Goal: Task Accomplishment & Management: Manage account settings

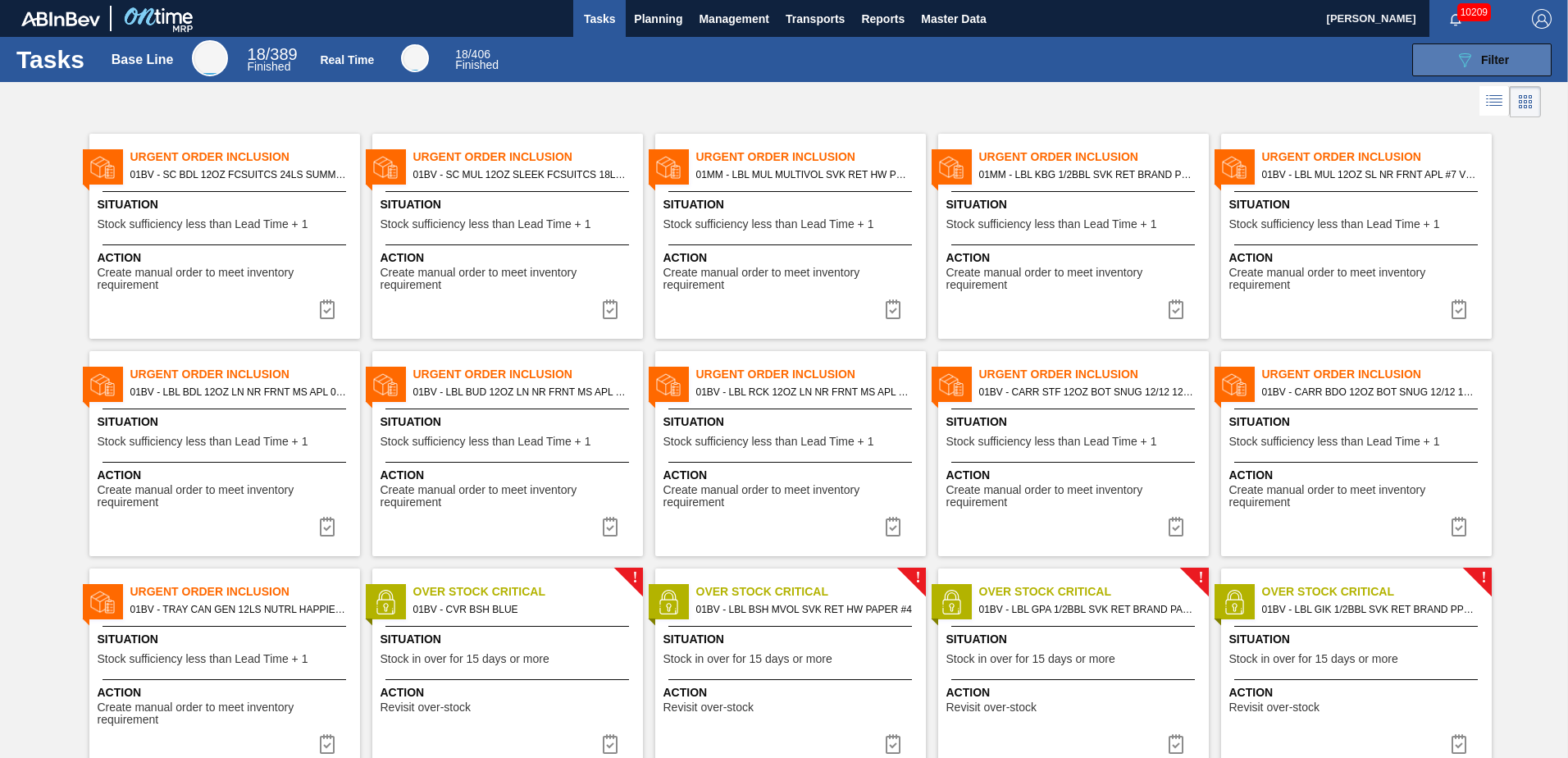
click at [1468, 57] on icon "089F7B8B-B2A5-4AFE-B5C0-19BA573D28AC" at bounding box center [1465, 60] width 20 height 20
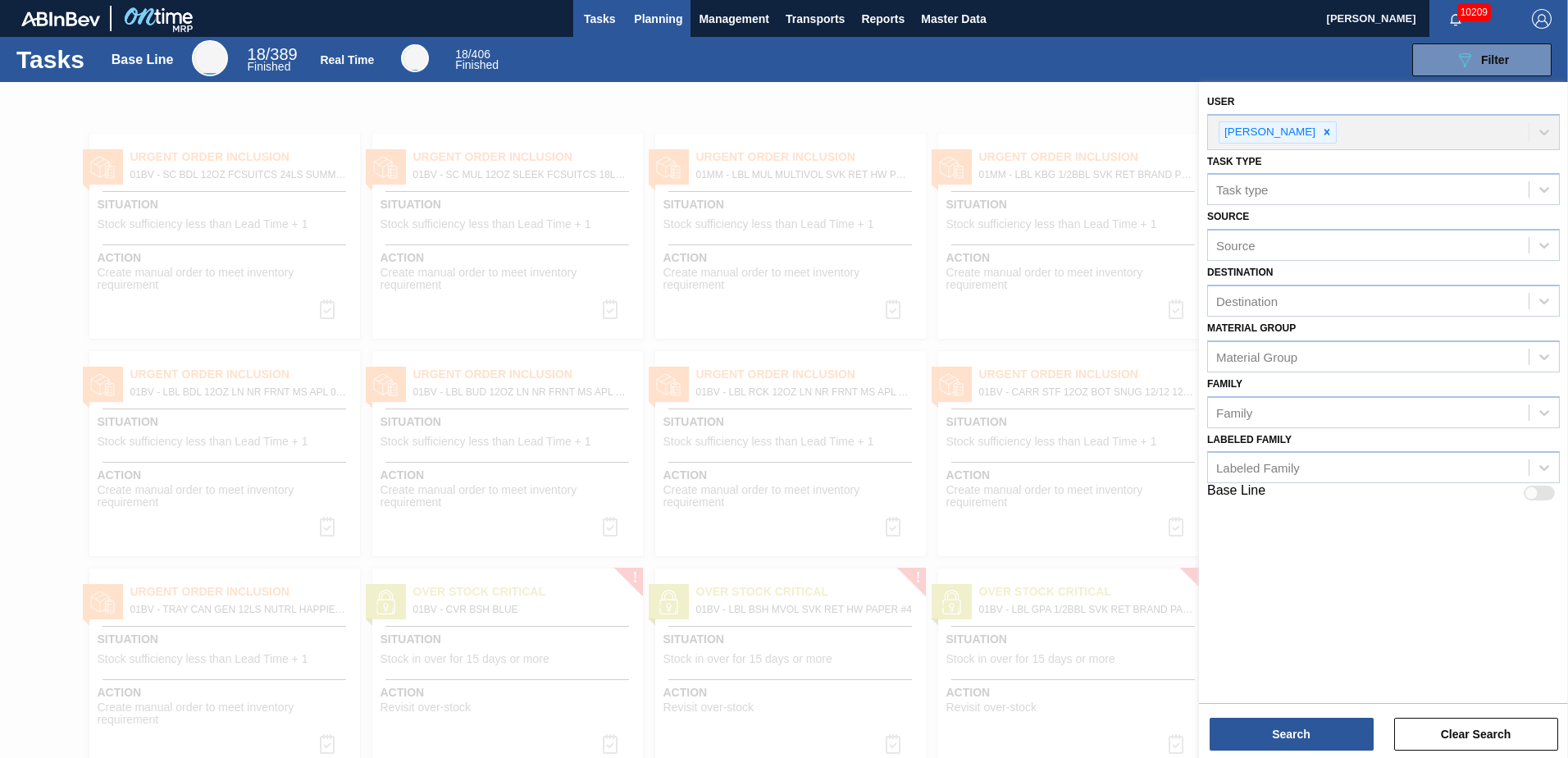
click at [647, 22] on span "Planning" at bounding box center [658, 19] width 49 height 20
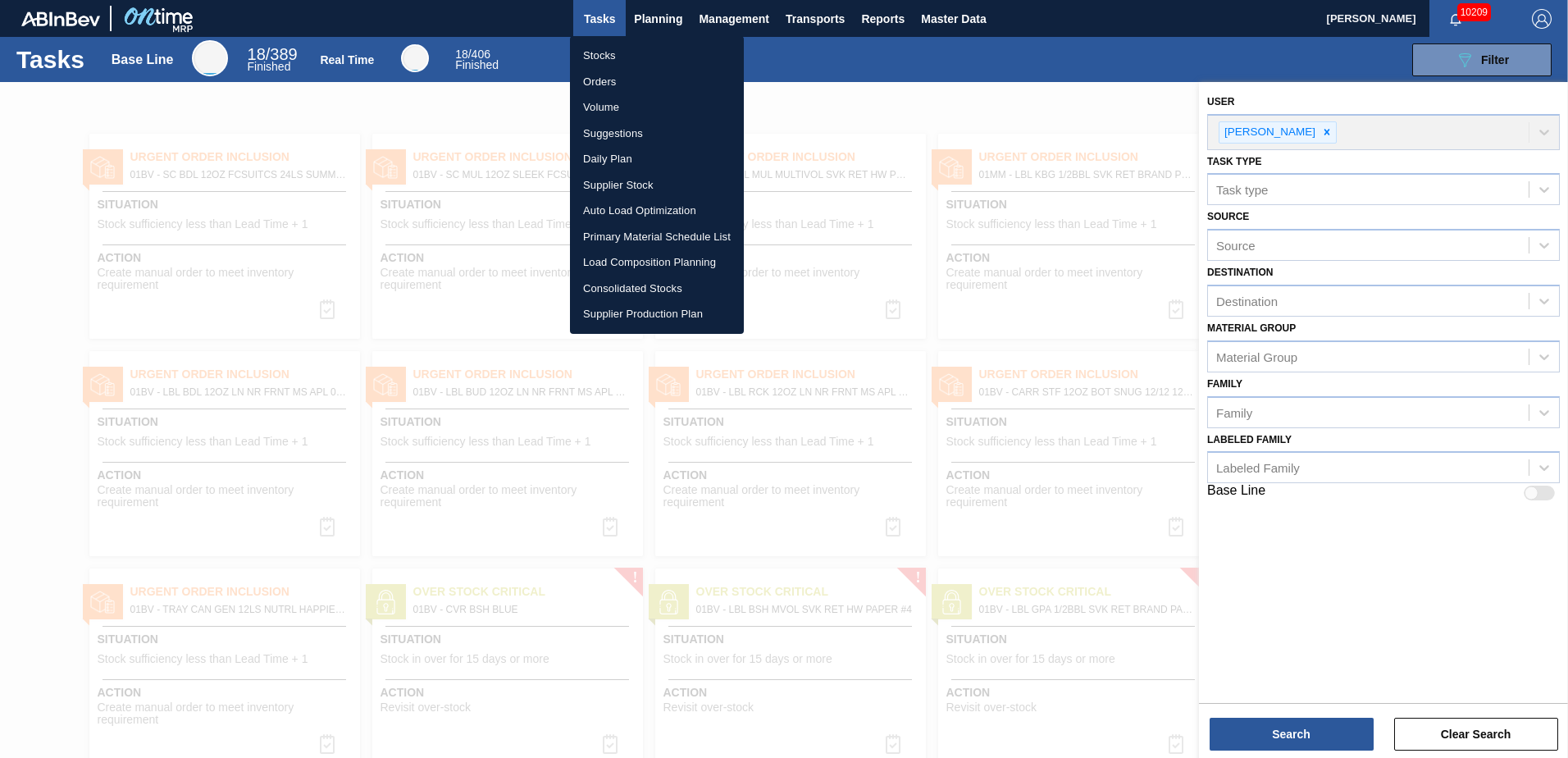
click at [624, 135] on li "Suggestions" at bounding box center [657, 133] width 174 height 26
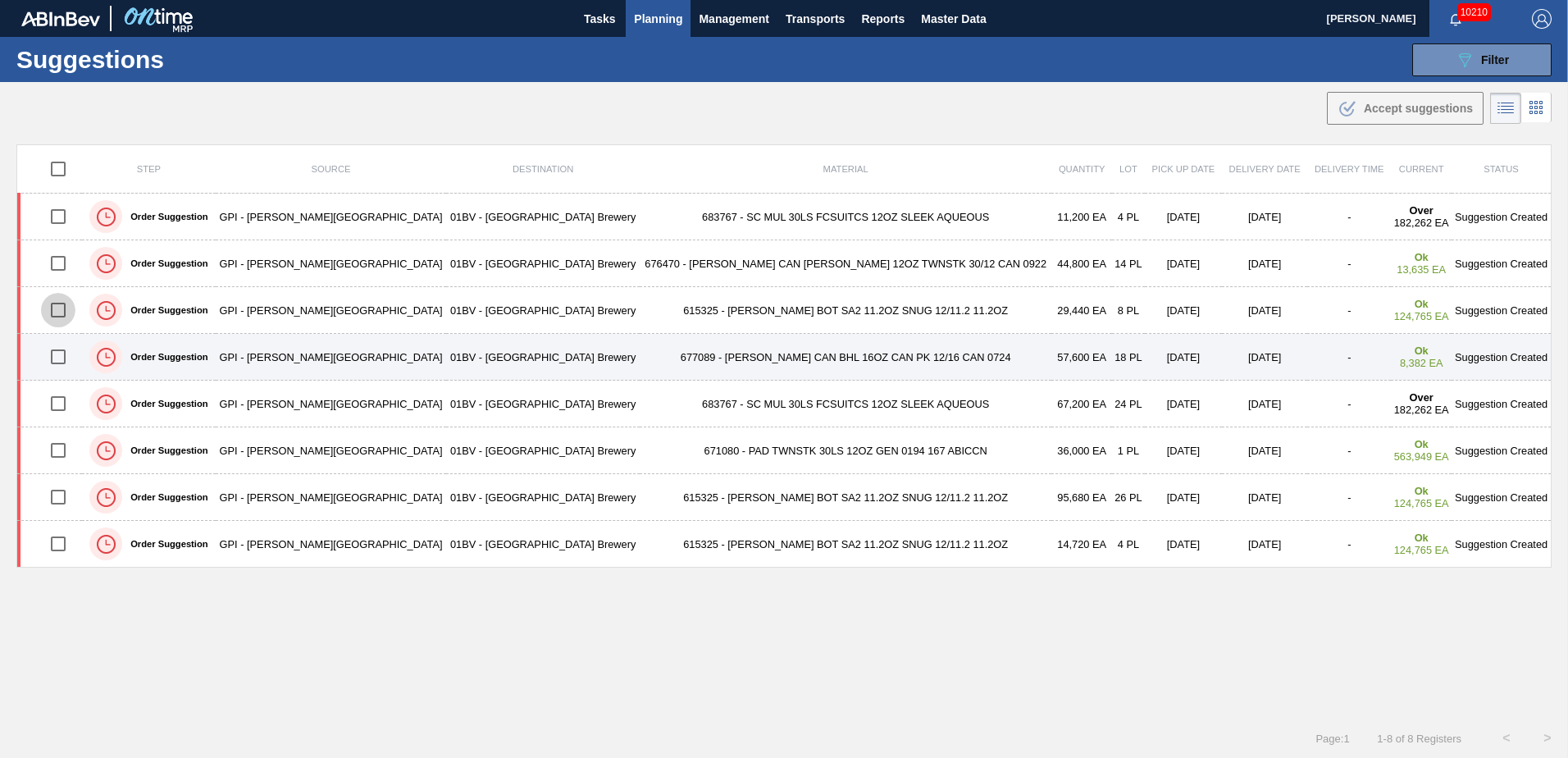
drag, startPoint x: 60, startPoint y: 310, endPoint x: 81, endPoint y: 362, distance: 56.1
click at [60, 310] on input "checkbox" at bounding box center [58, 310] width 34 height 34
checkbox input "true"
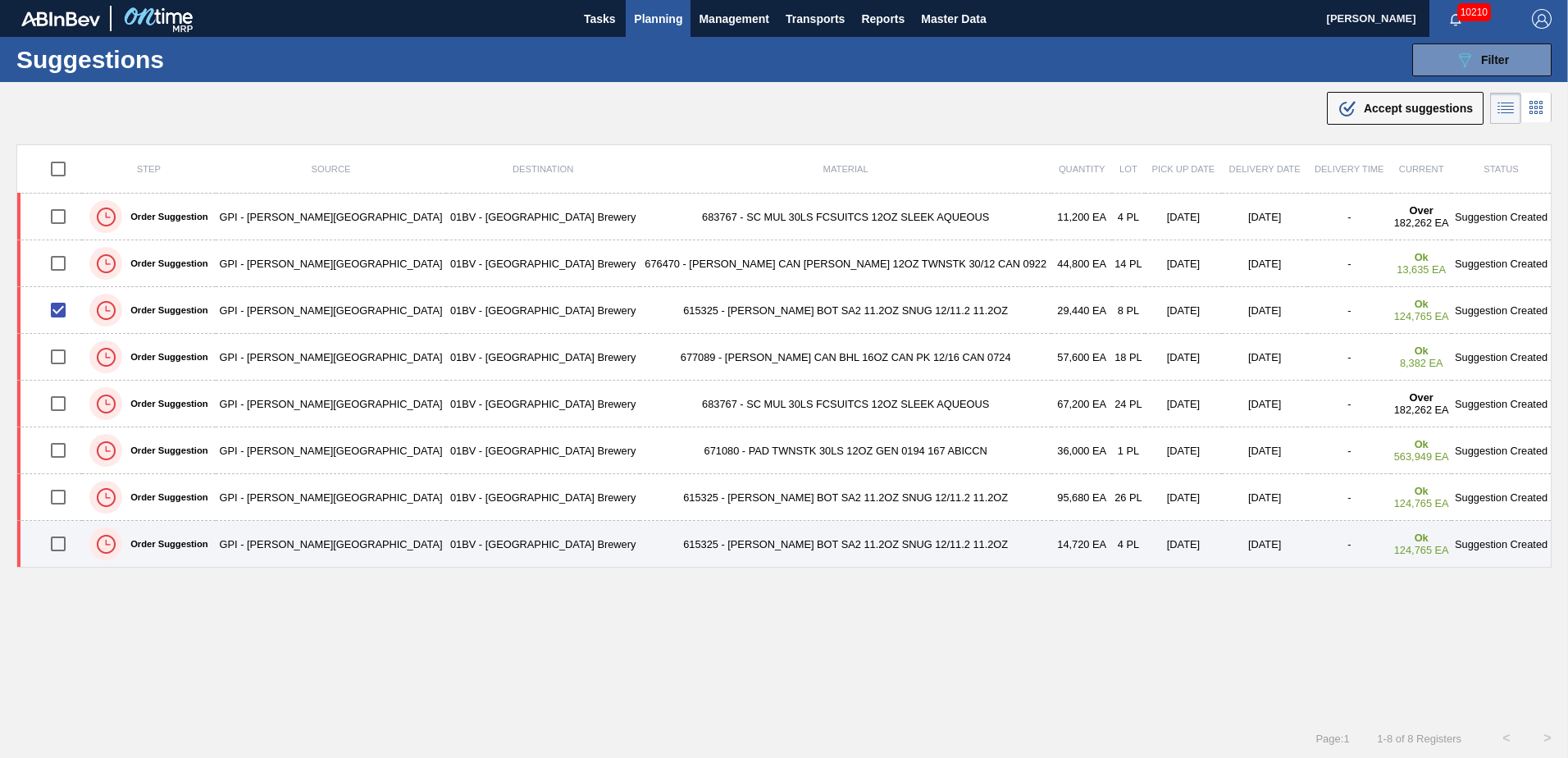
click at [65, 546] on input "checkbox" at bounding box center [58, 544] width 34 height 34
checkbox input "true"
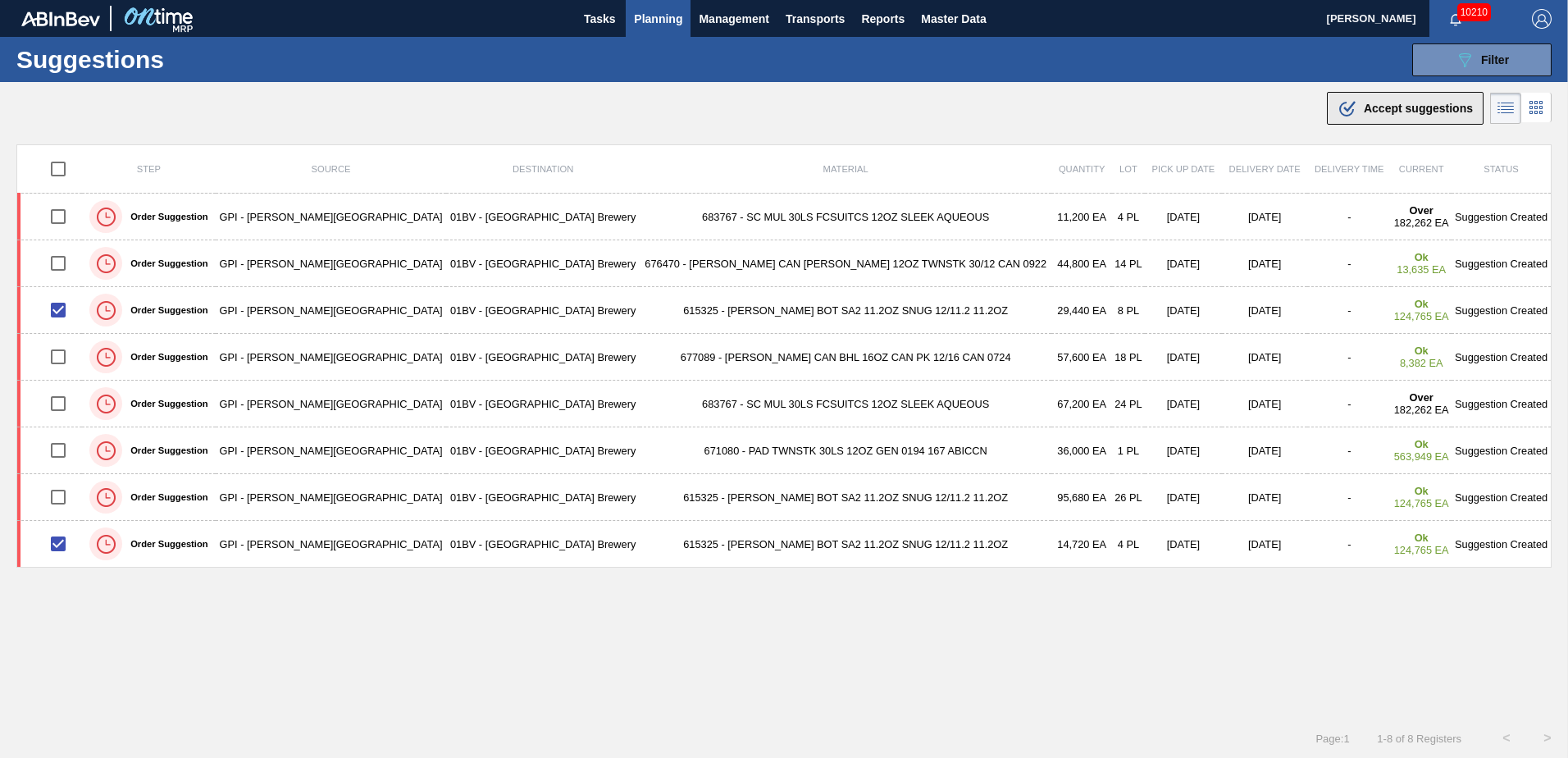
click at [1383, 109] on span "Accept suggestions" at bounding box center [1418, 109] width 109 height 13
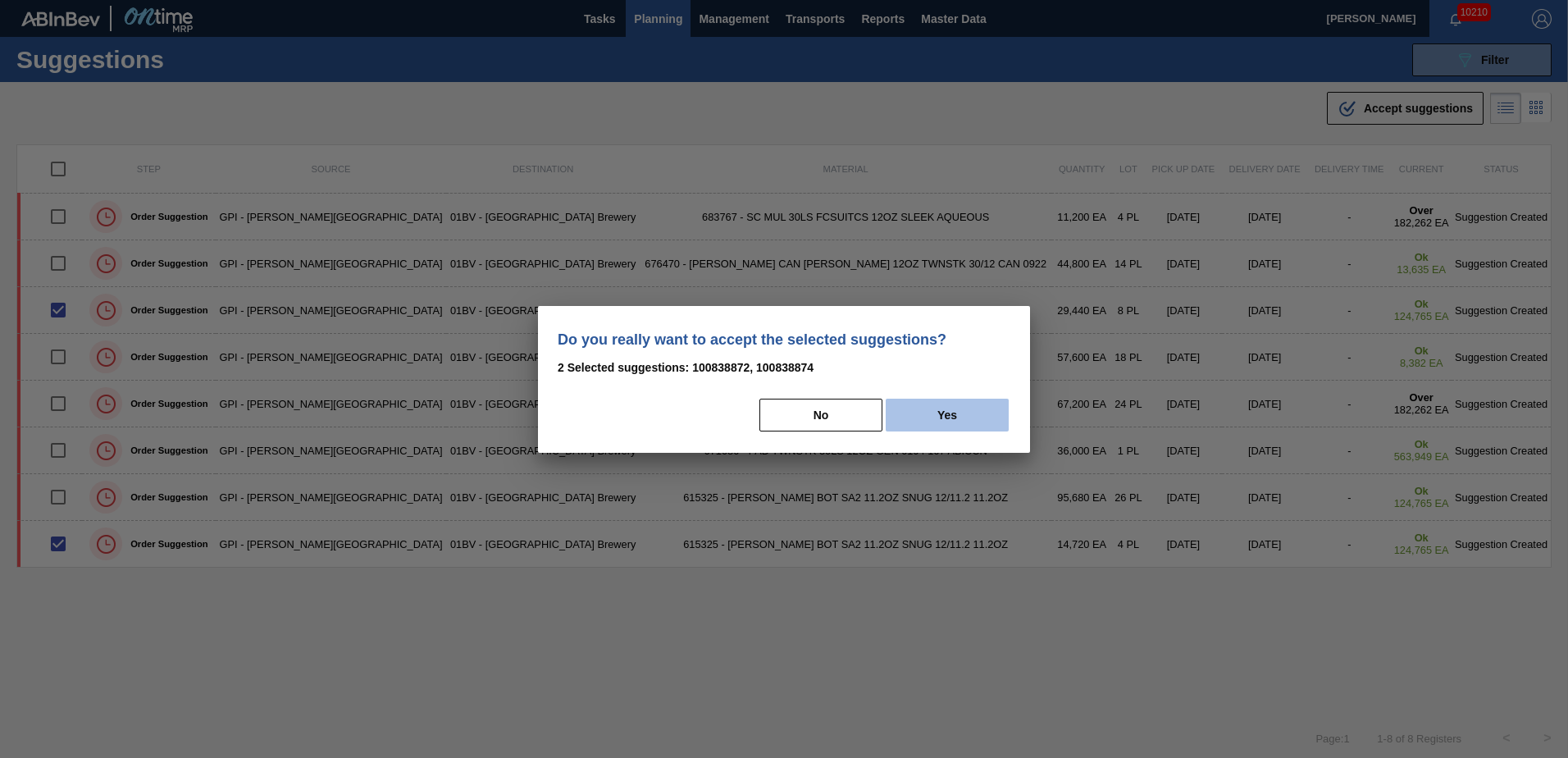
click at [986, 416] on button "Yes" at bounding box center [947, 415] width 123 height 33
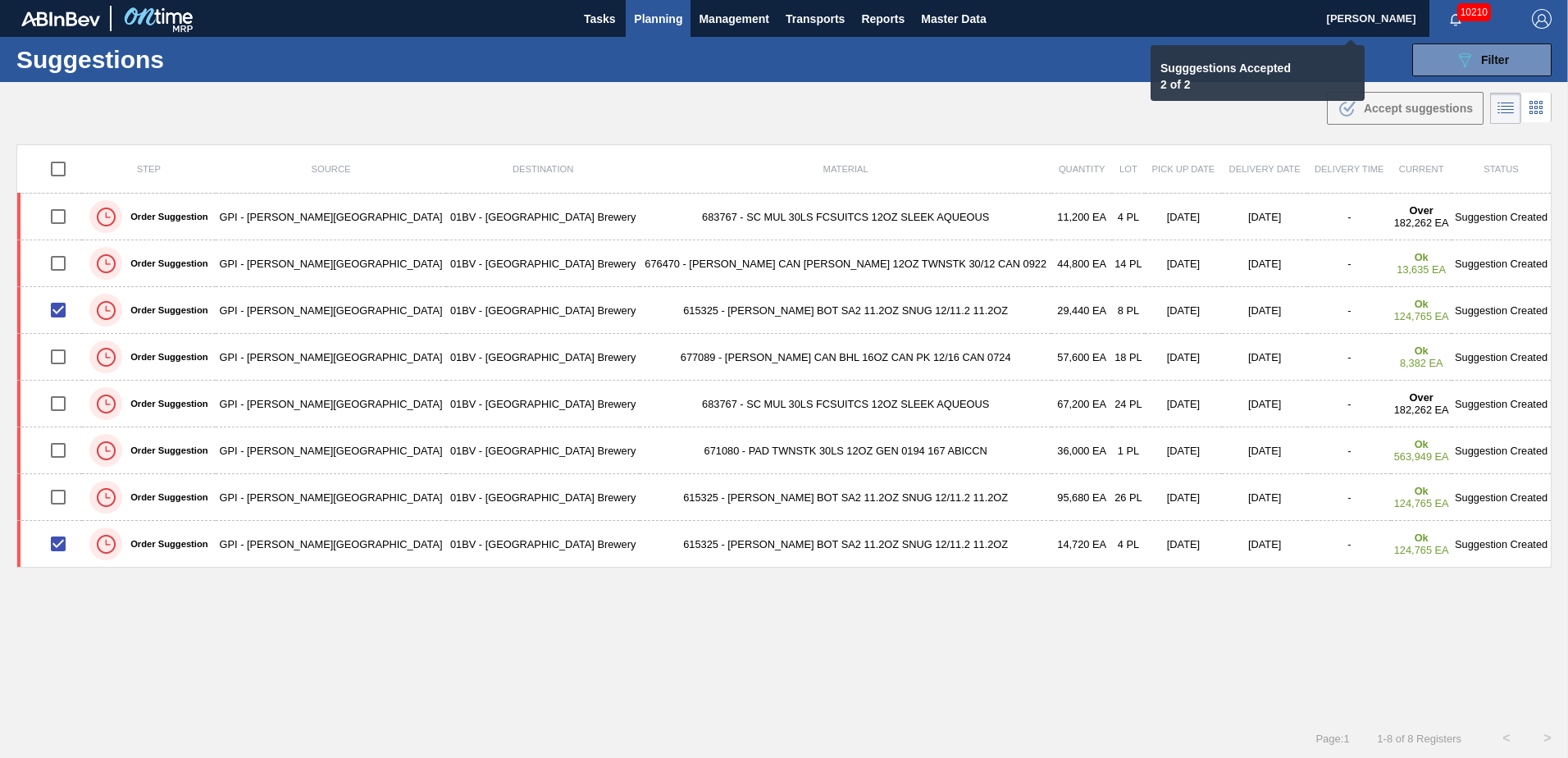
checkbox input "false"
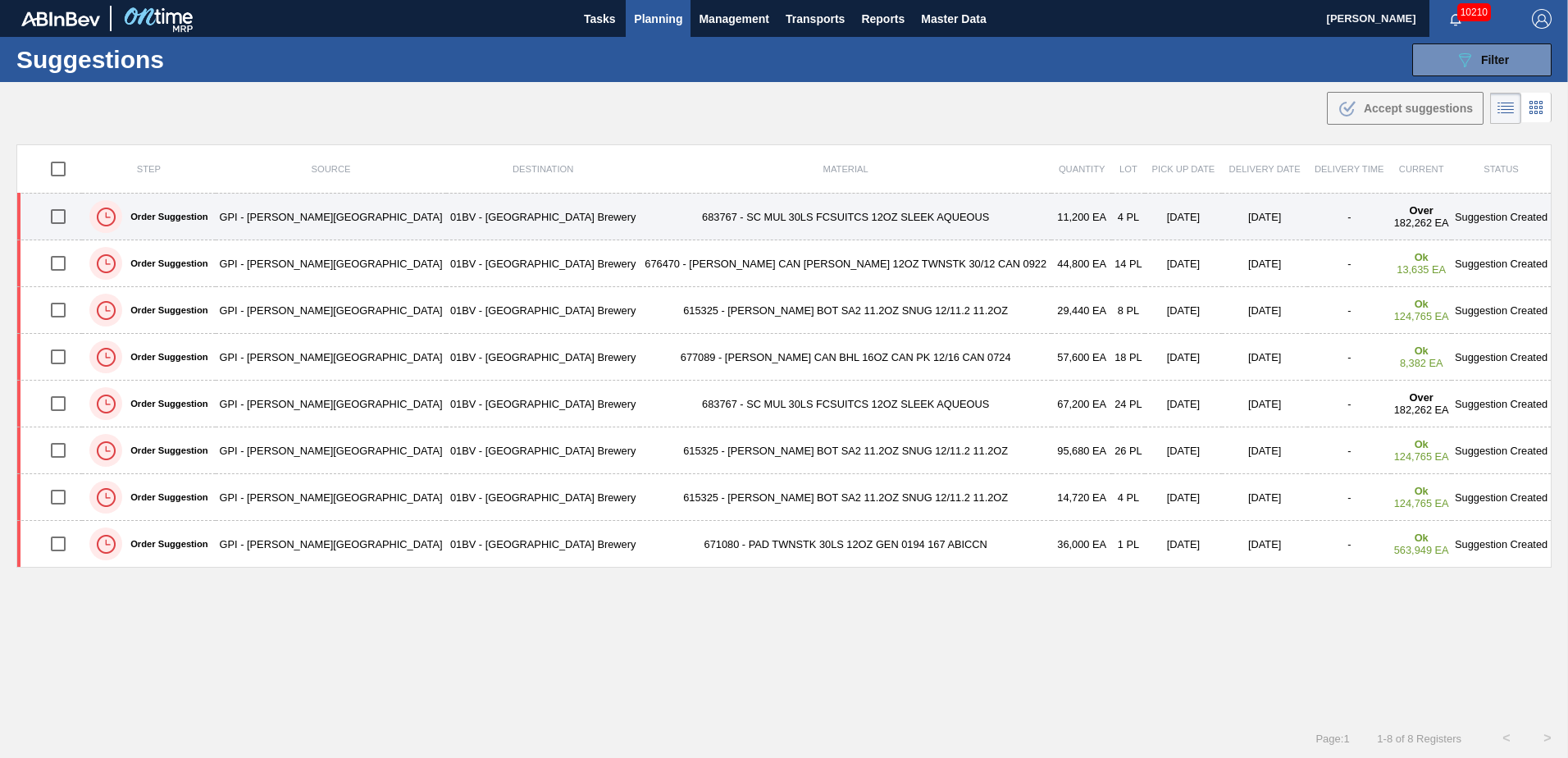
click at [640, 218] on td "683767 - SC MUL 30LS FCSUITCS 12OZ SLEEK AQUEOUS" at bounding box center [845, 217] width 412 height 47
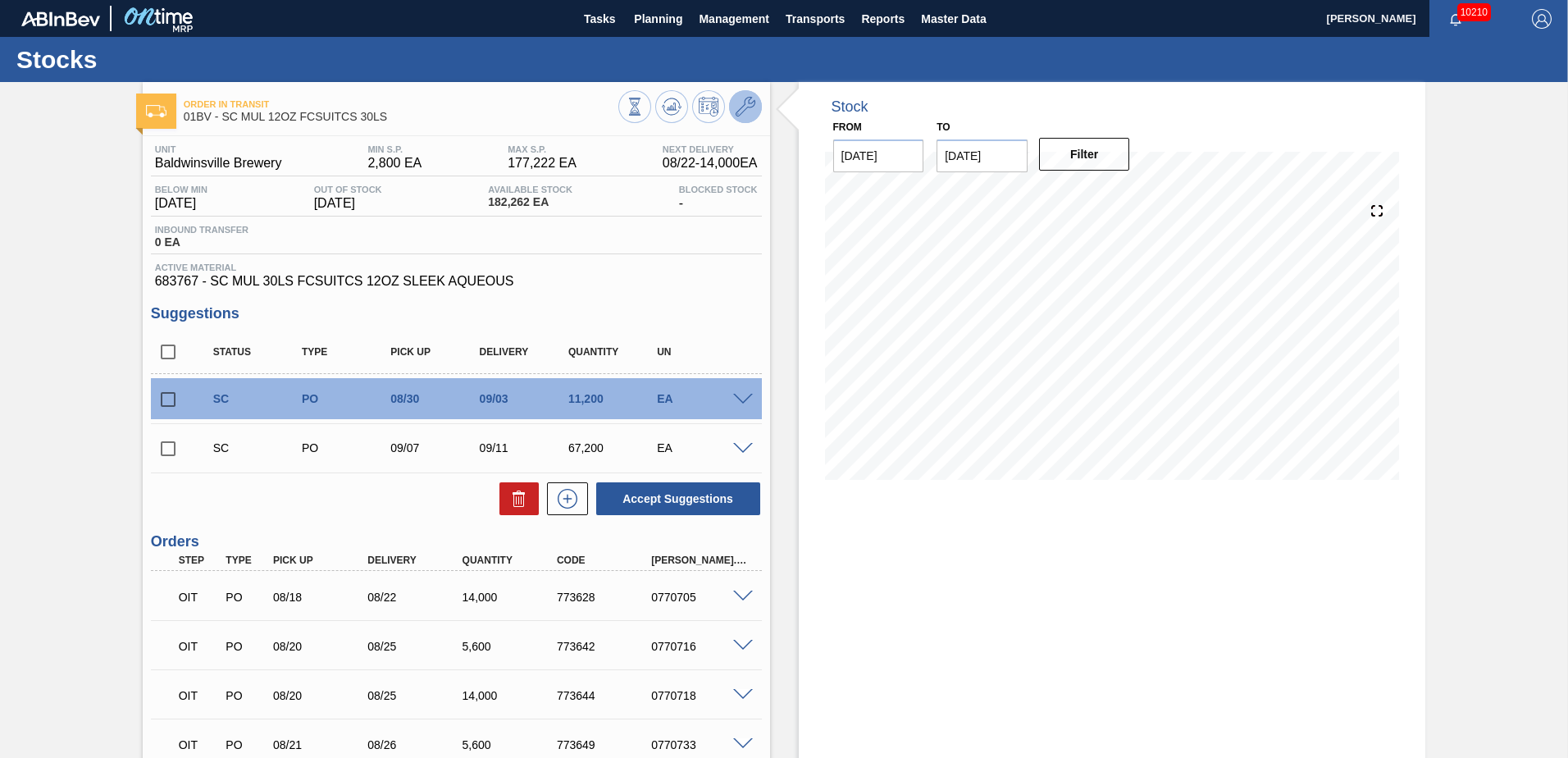
click at [743, 99] on icon at bounding box center [746, 107] width 20 height 20
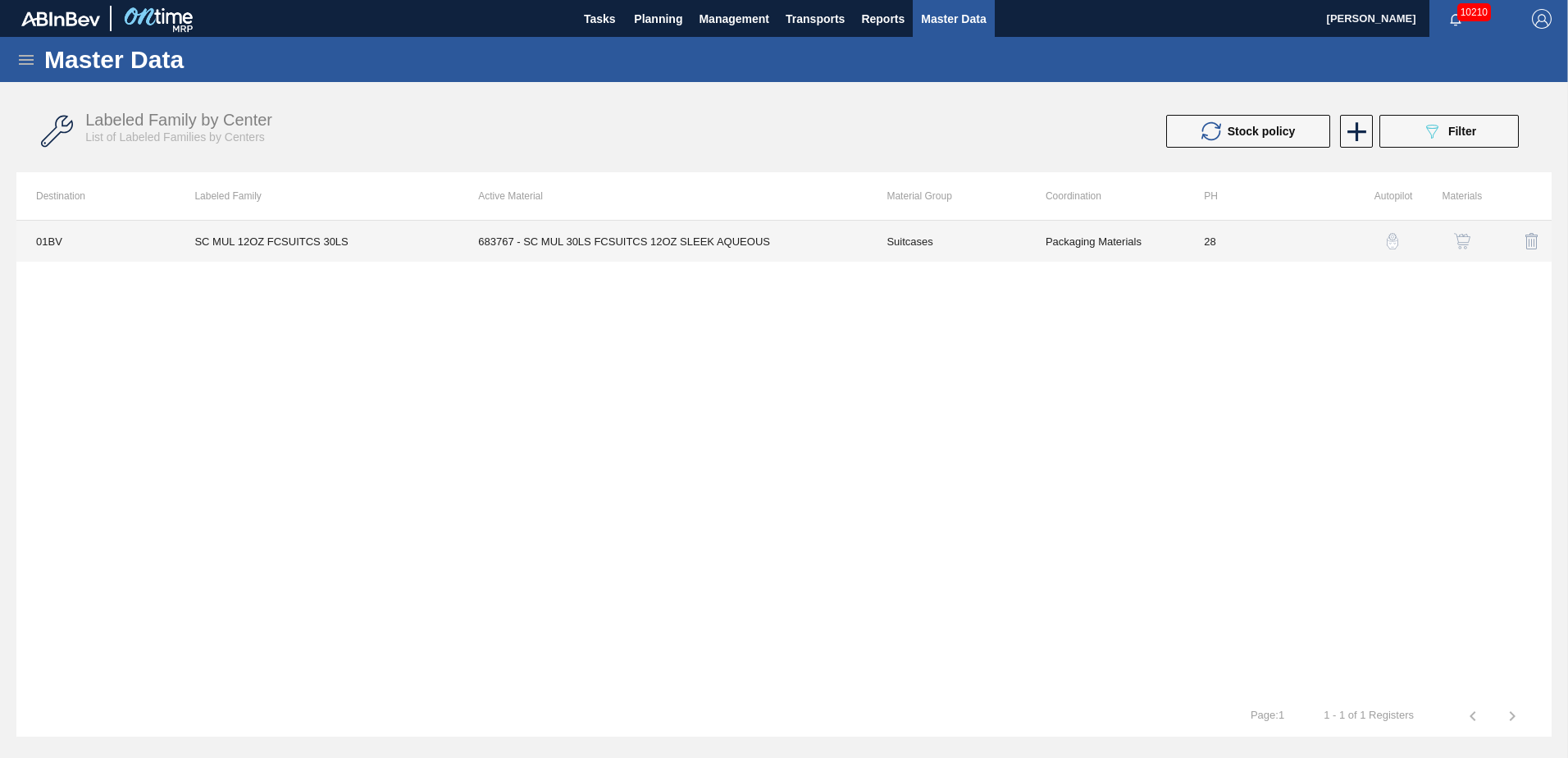
click at [605, 238] on td "683767 - SC MUL 30LS FCSUITCS 12OZ SLEEK AQUEOUS" at bounding box center [662, 241] width 408 height 41
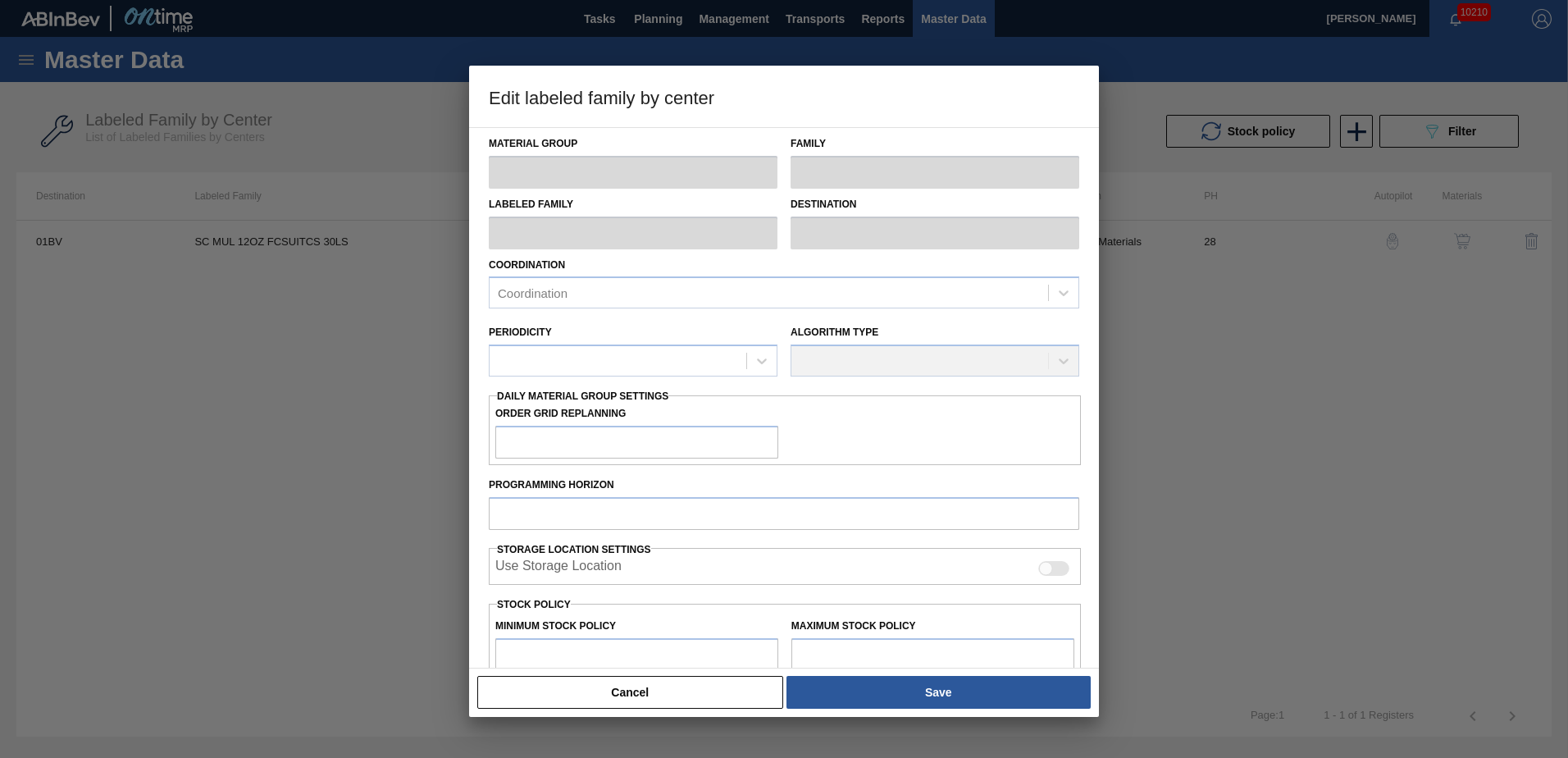
type input "Suitcases"
type input "SC MUL 12OZ FCSUITCS 30LS"
type input "01BV - [GEOGRAPHIC_DATA] Brewery"
type input "28"
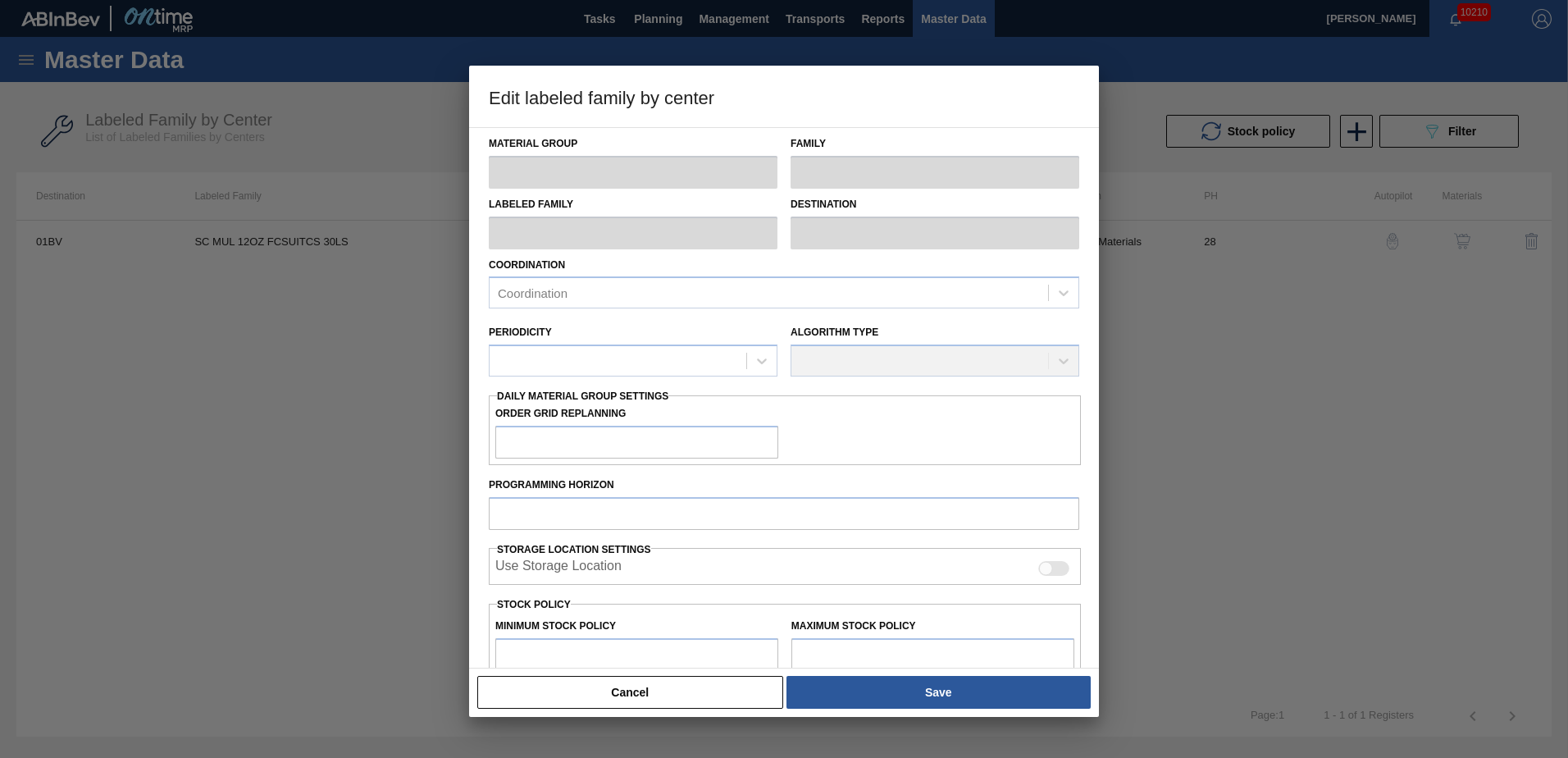
type input "2,800"
type input "177,222"
type input "0"
type input "2,800"
checkbox input "true"
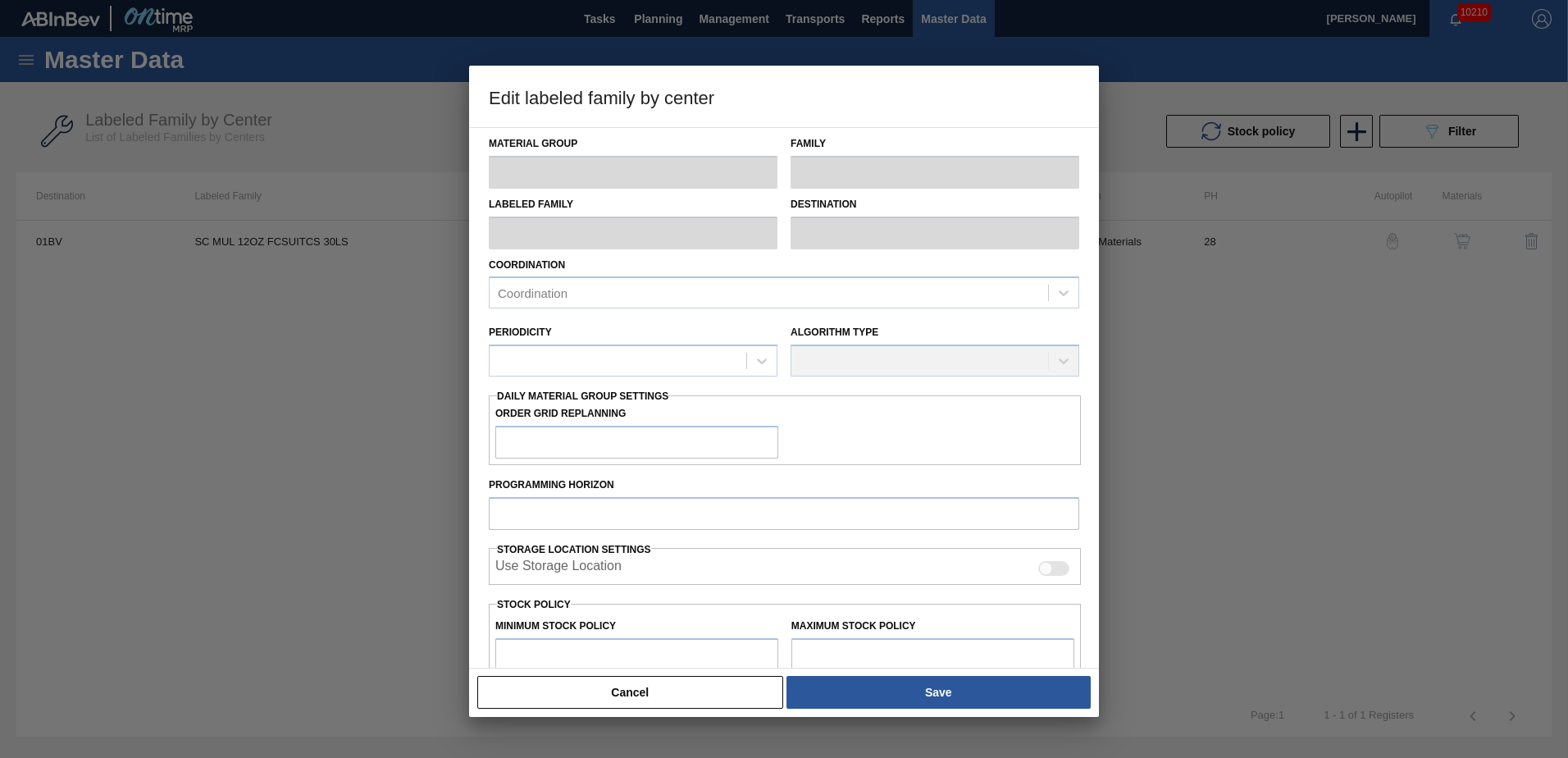
checkbox input "true"
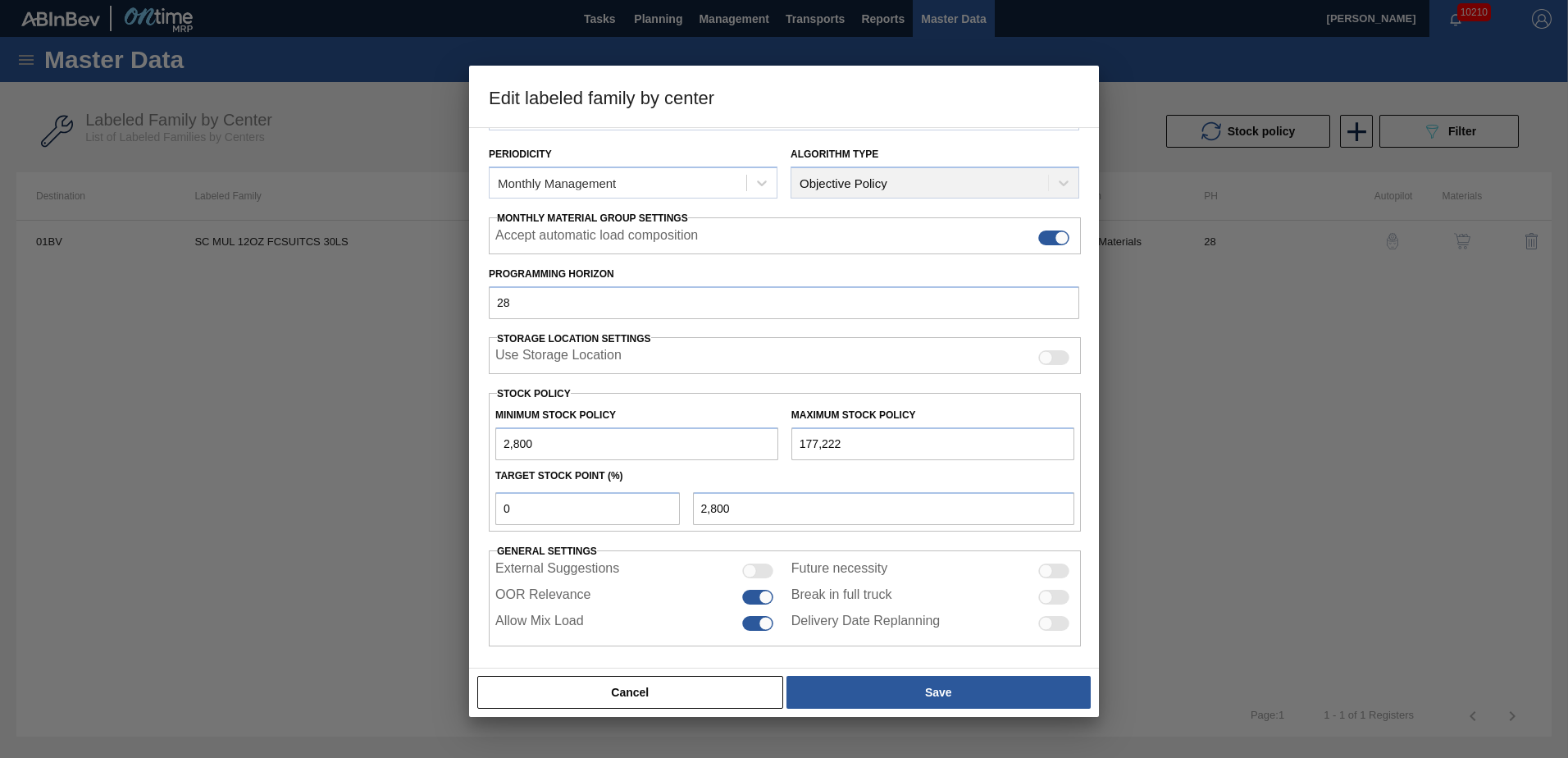
scroll to position [189, 0]
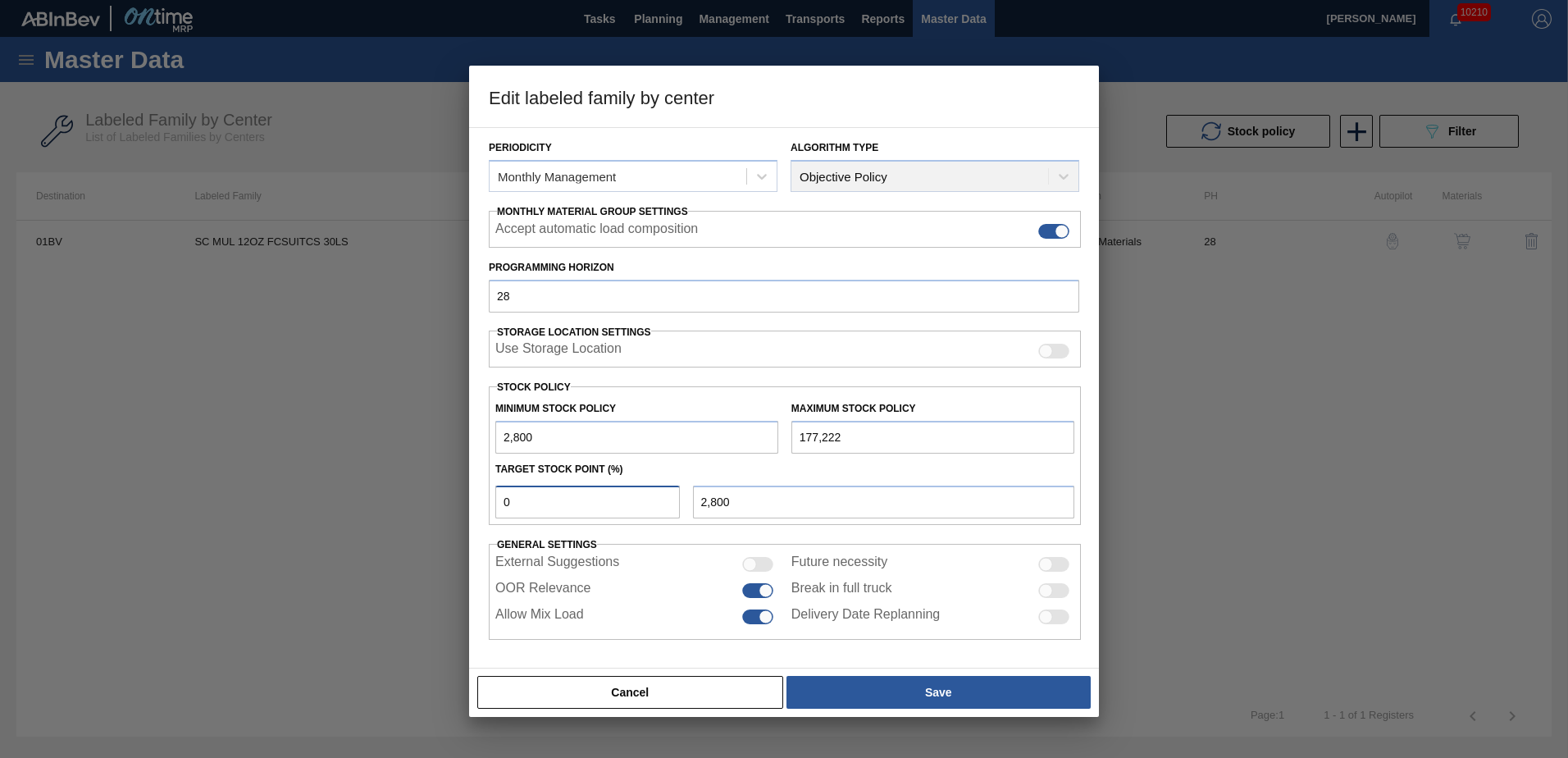
click at [543, 505] on input "0" at bounding box center [587, 502] width 185 height 33
type input "1"
type input "4,544"
type input "10"
type input "20,242"
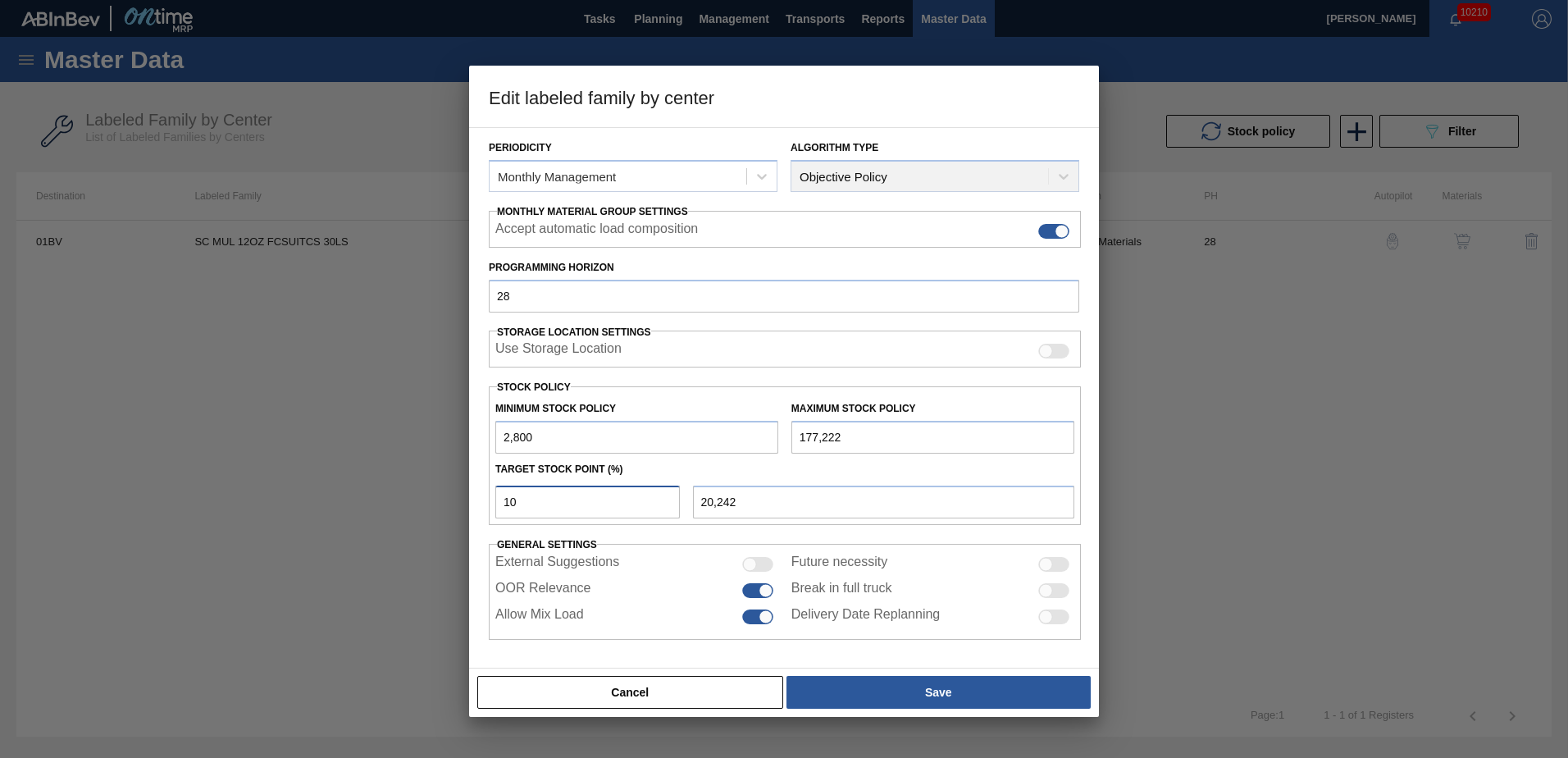
type input "1"
type input "4,544"
type input "2,800"
type input "8"
type input "16,754"
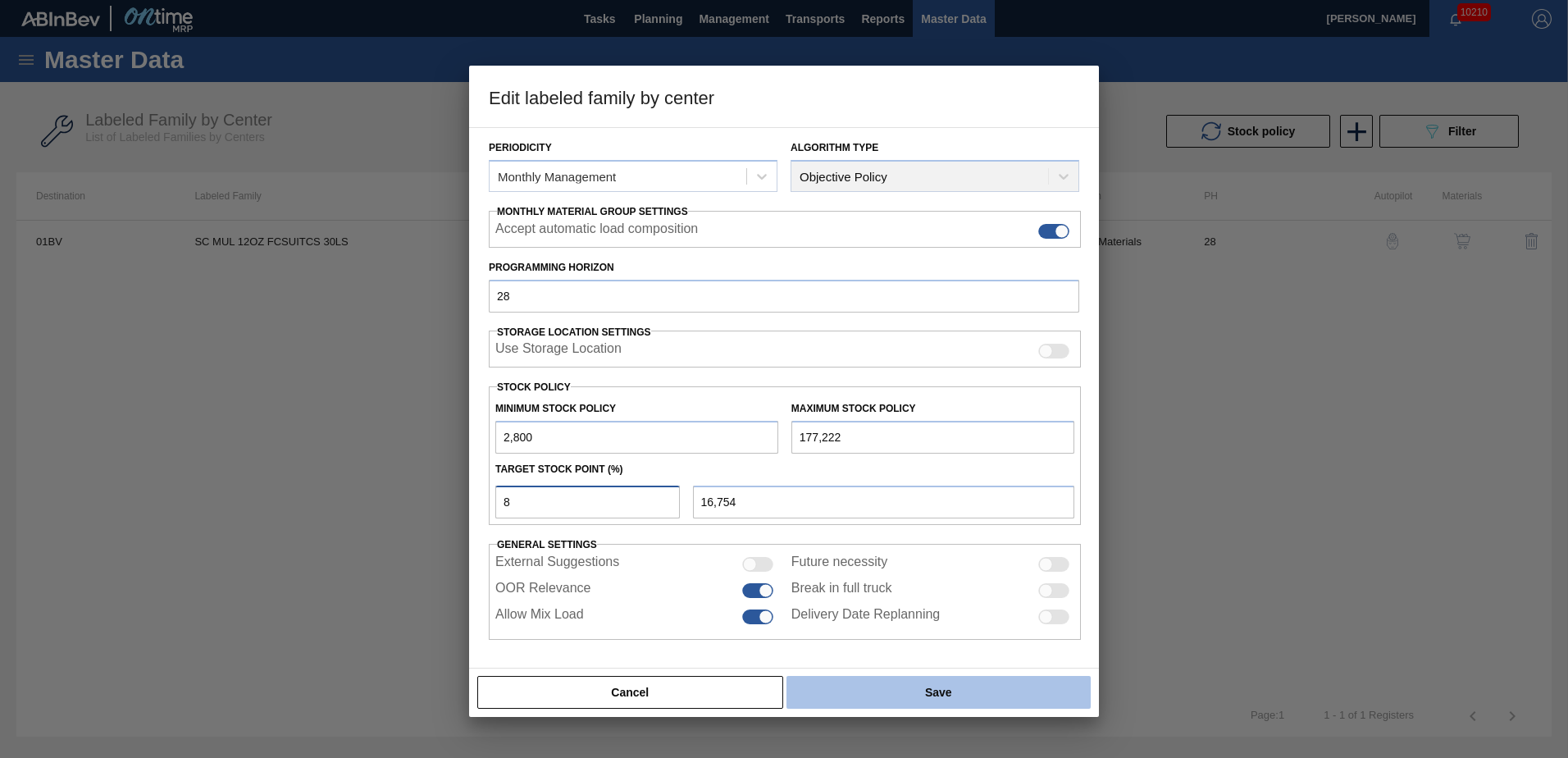
type input "8"
click at [938, 697] on button "Save" at bounding box center [939, 692] width 304 height 33
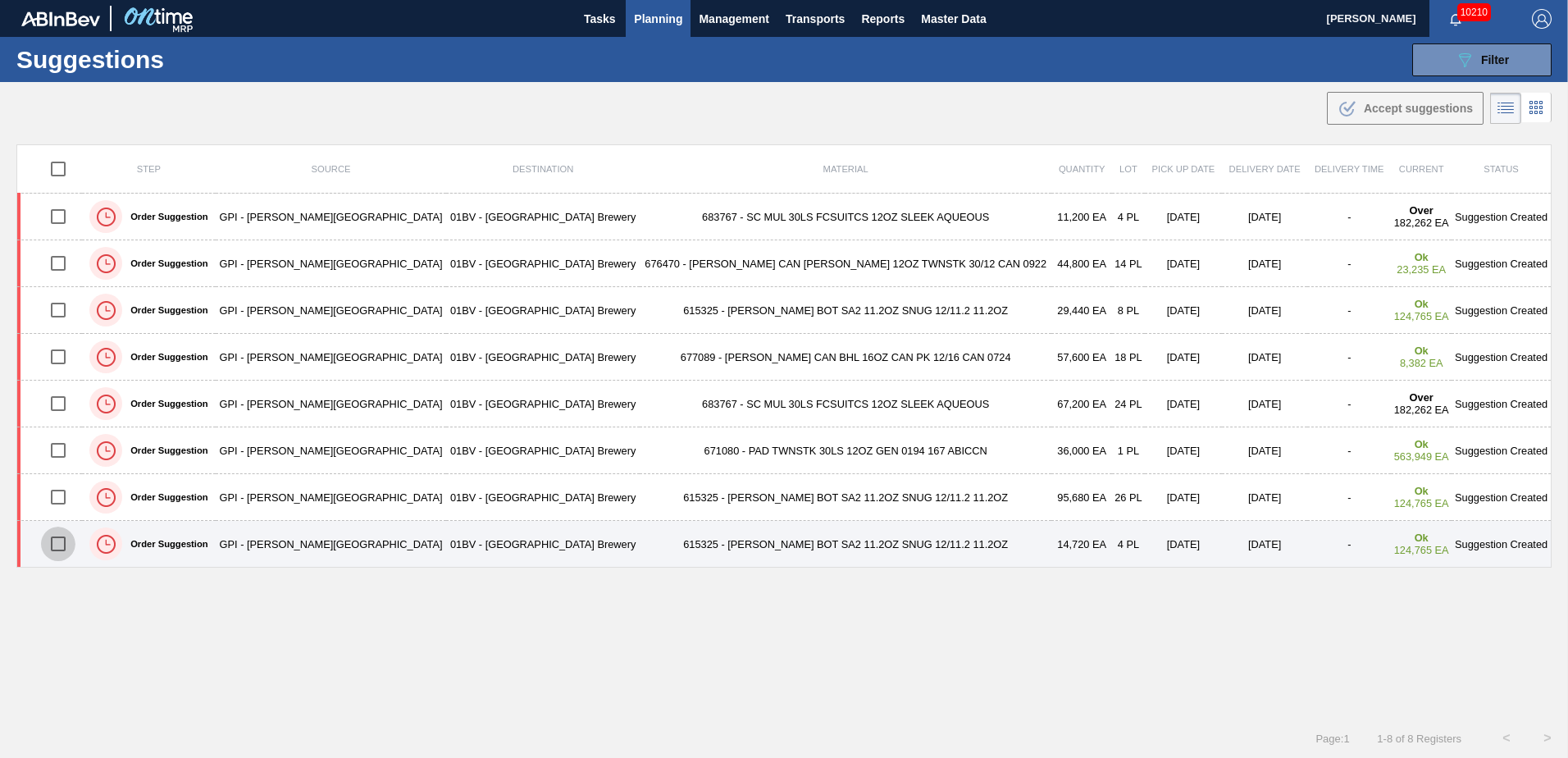
click at [64, 542] on input "checkbox" at bounding box center [58, 544] width 34 height 34
checkbox input "true"
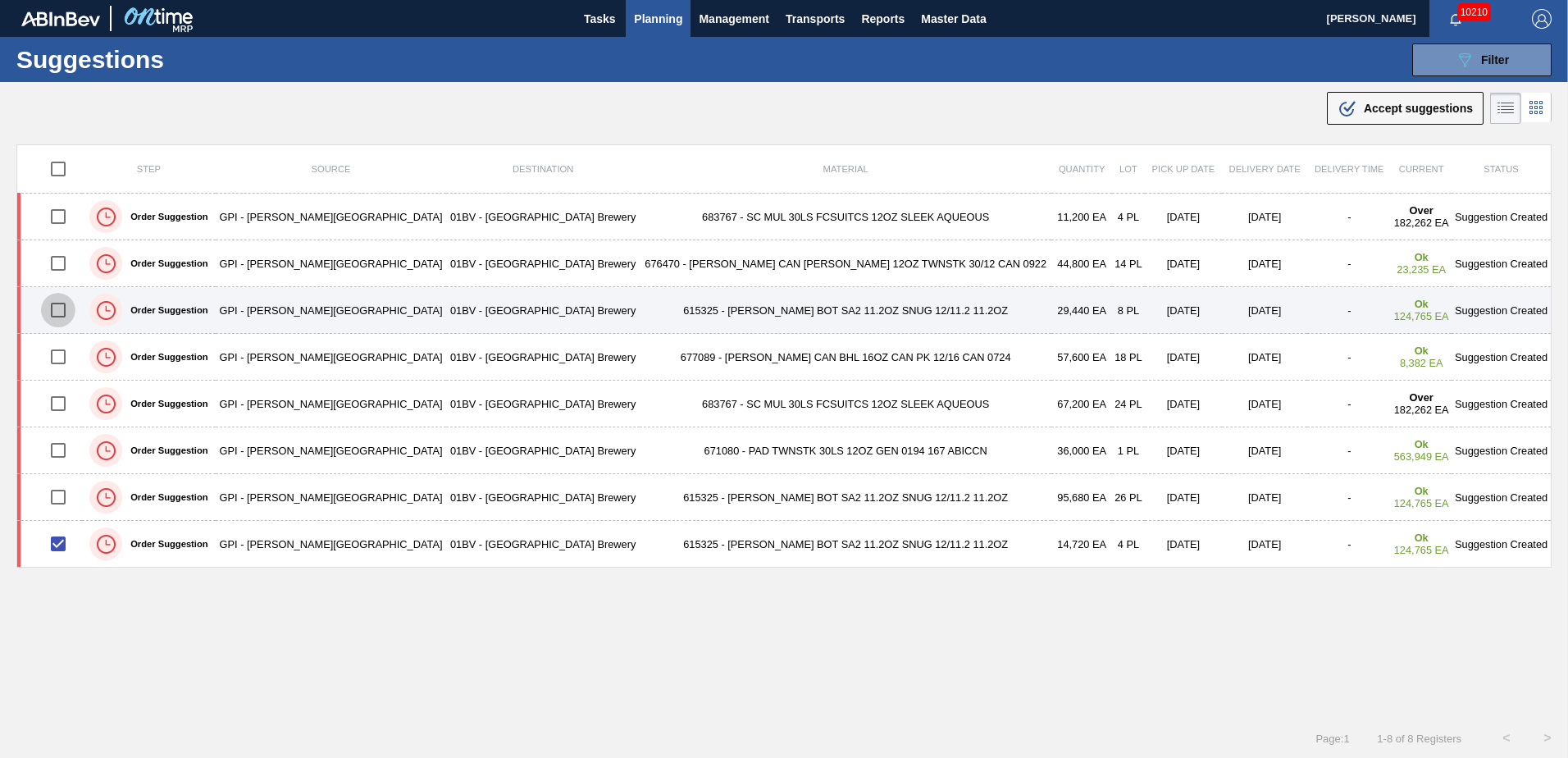
click at [61, 315] on input "checkbox" at bounding box center [58, 310] width 34 height 34
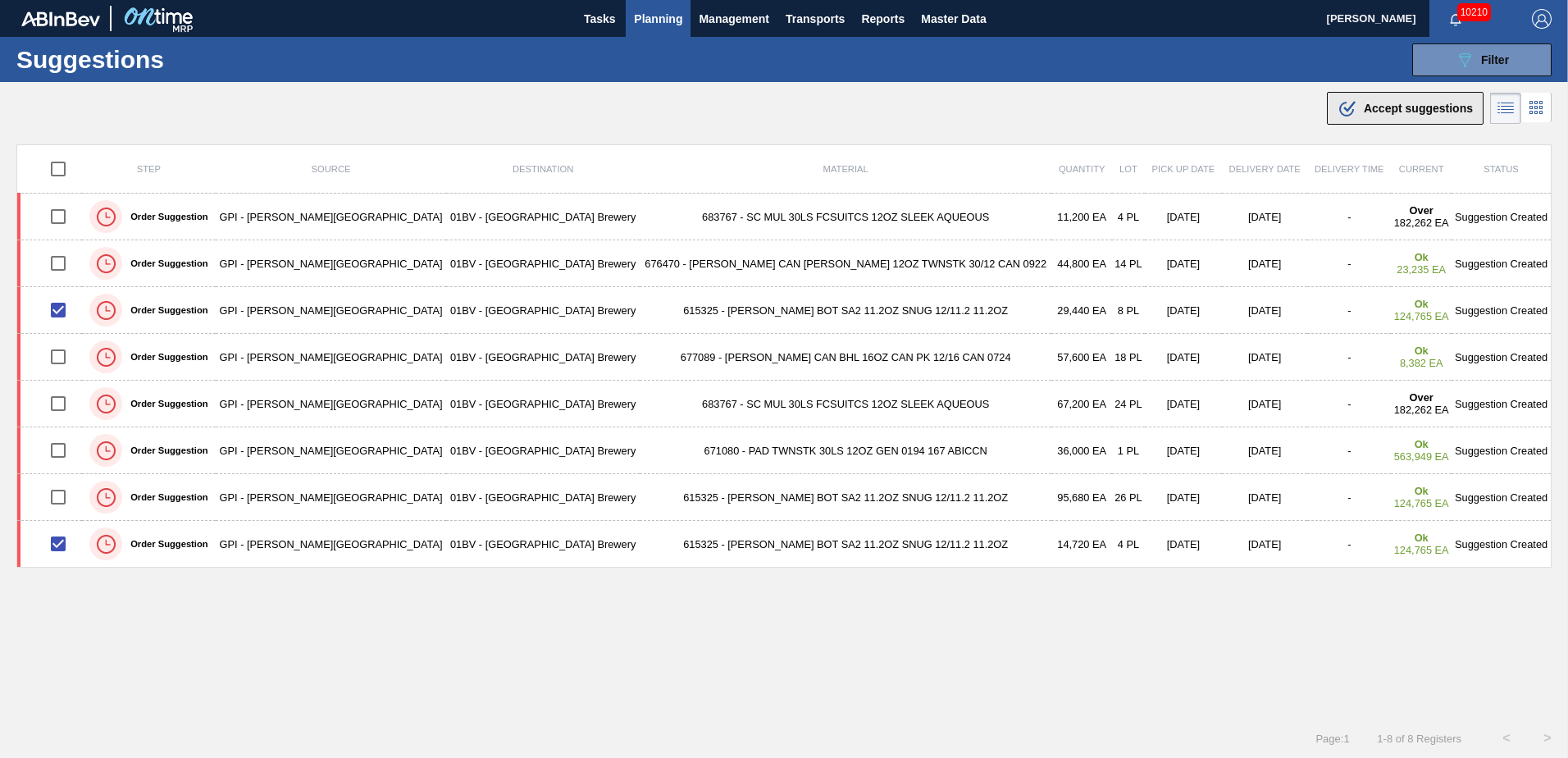
click at [1397, 110] on span "Accept suggestions" at bounding box center [1418, 109] width 109 height 13
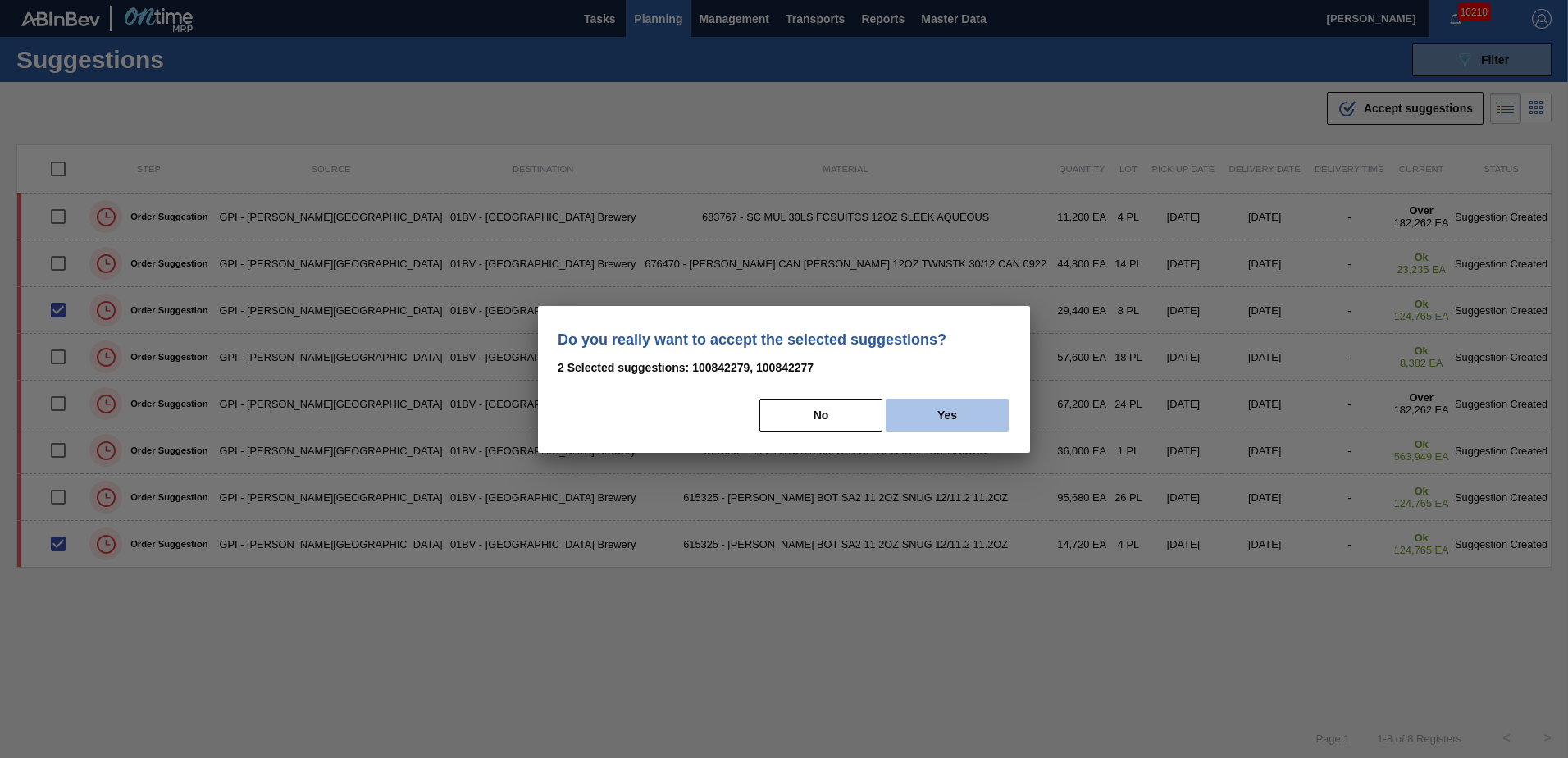
click at [964, 419] on button "Yes" at bounding box center [947, 415] width 123 height 33
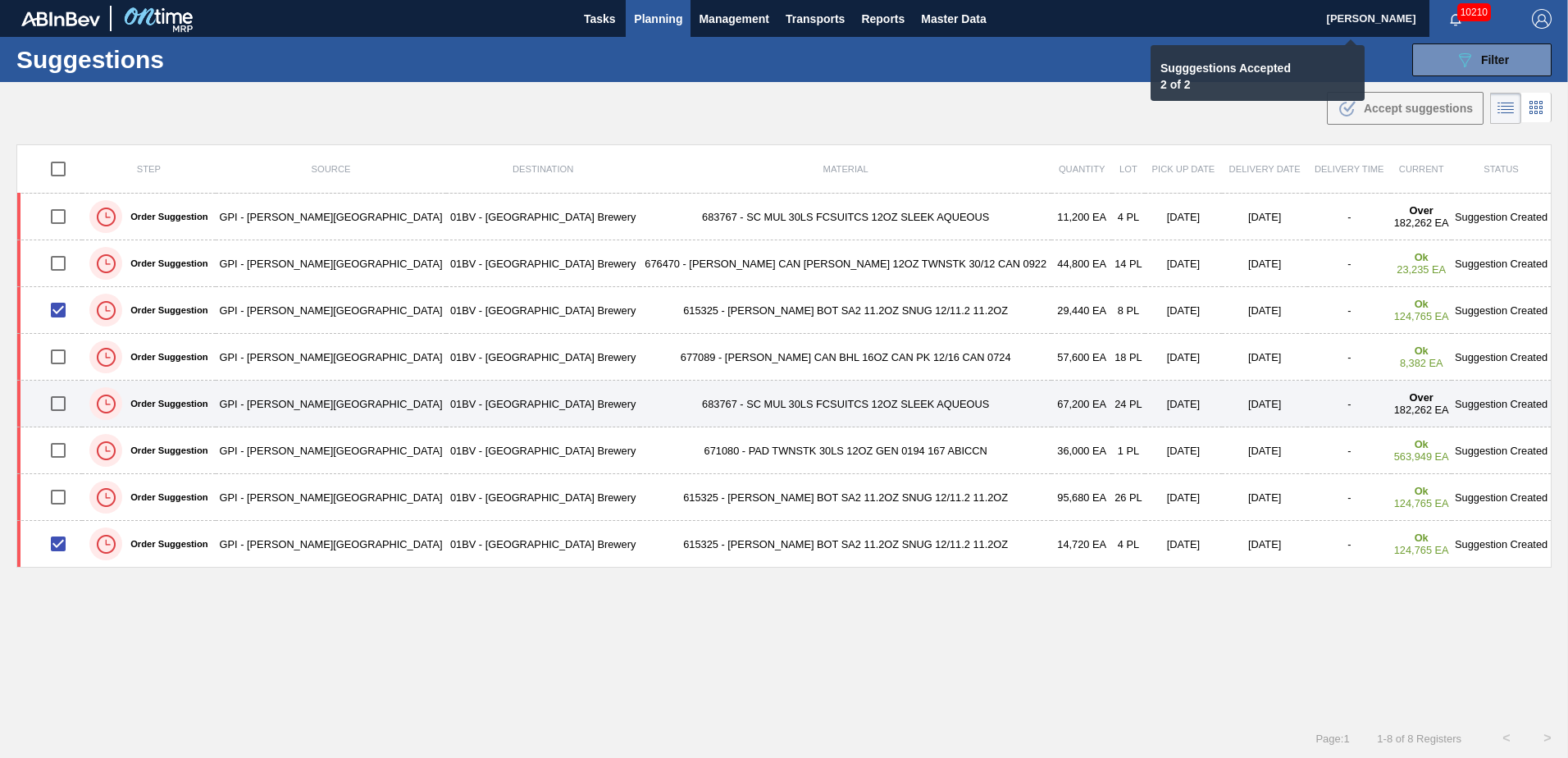
checkbox input "false"
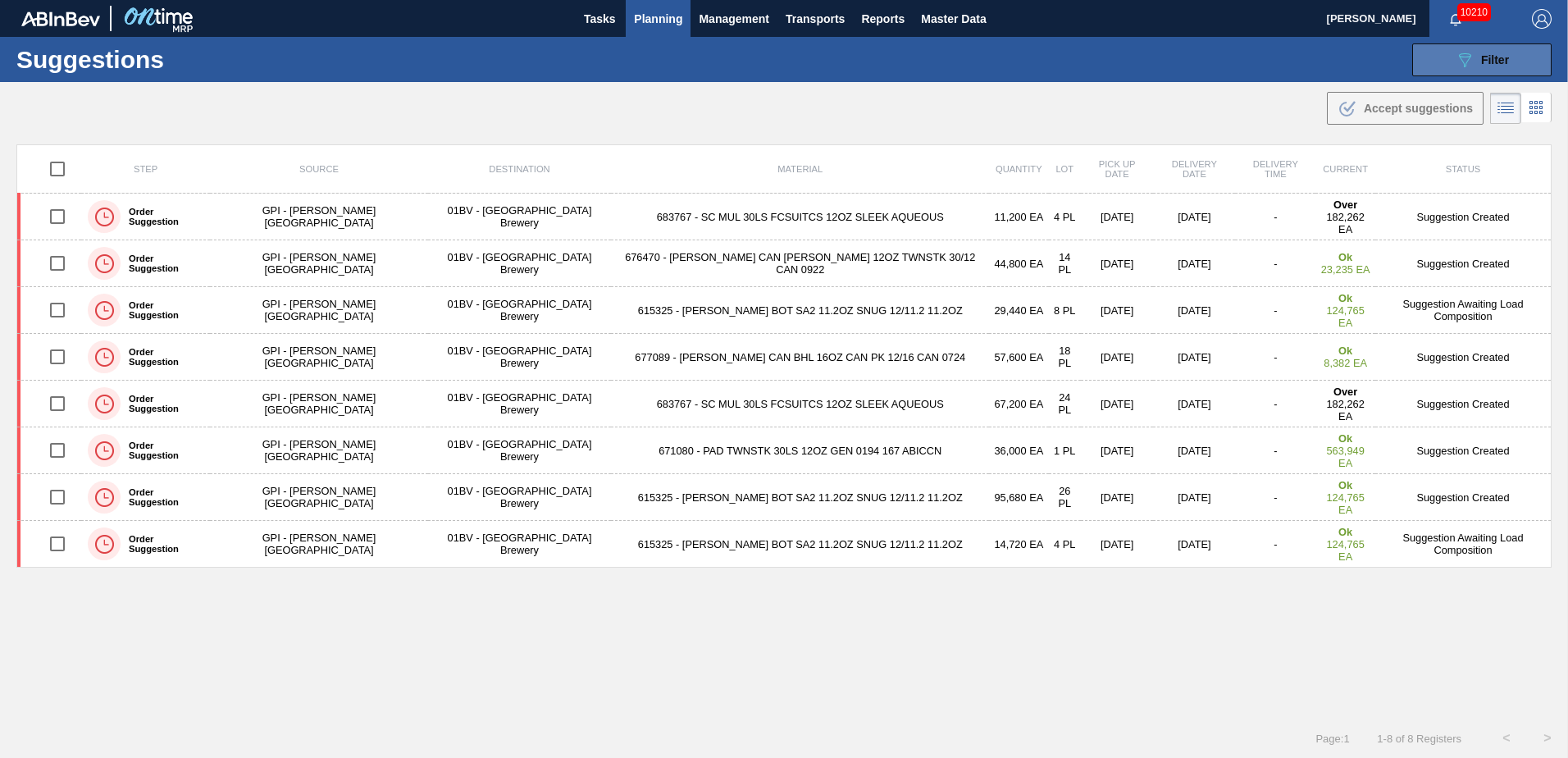
click at [1486, 51] on div "089F7B8B-B2A5-4AFE-B5C0-19BA573D28AC Filter" at bounding box center [1482, 60] width 54 height 20
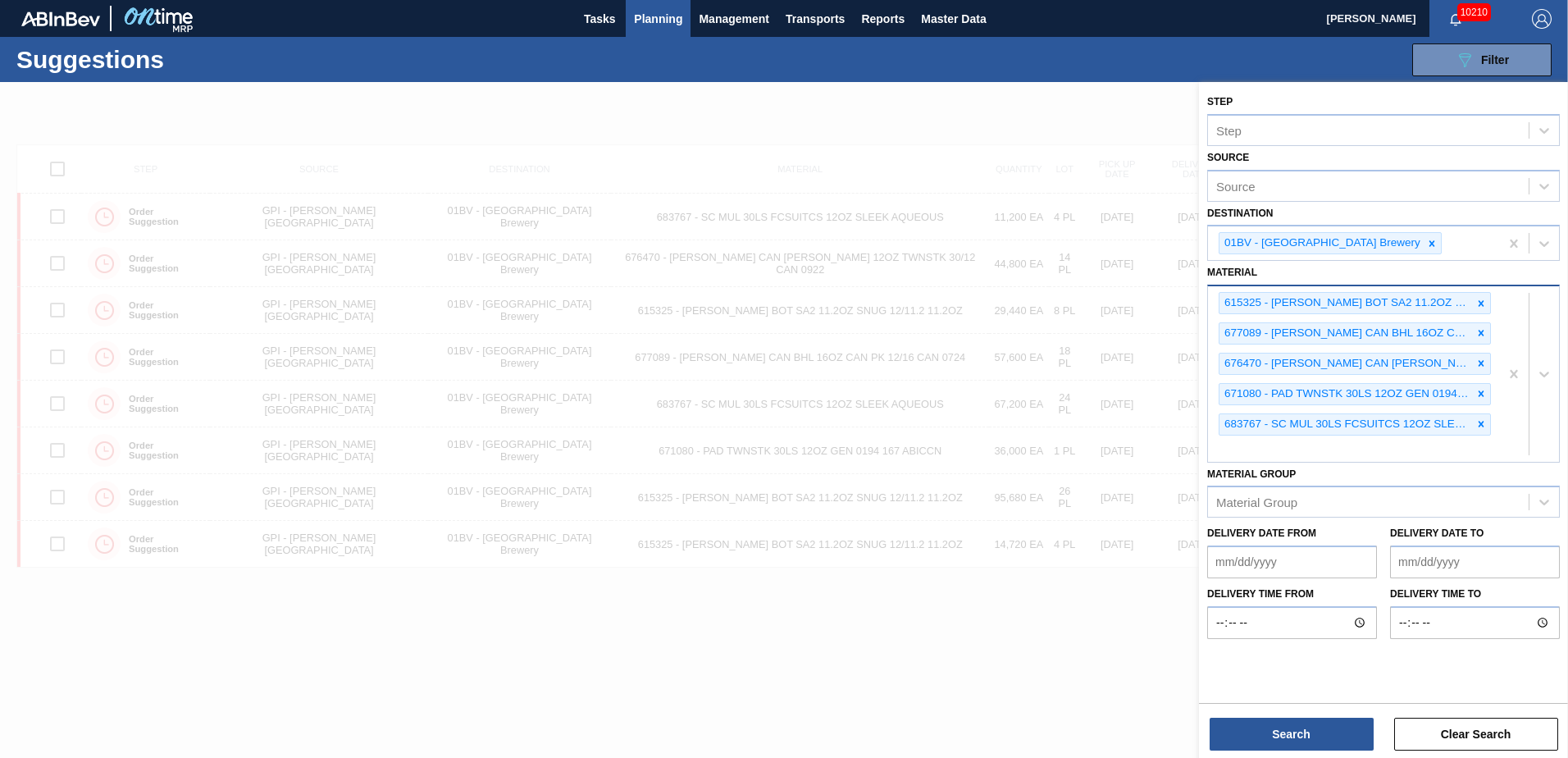
click at [1258, 447] on div "615325 - CARR BOT SA2 11.2OZ SNUG 12/11.2 11.2OZ 677089 - CARR CAN BHL 16OZ CAN…" at bounding box center [1354, 373] width 291 height 175
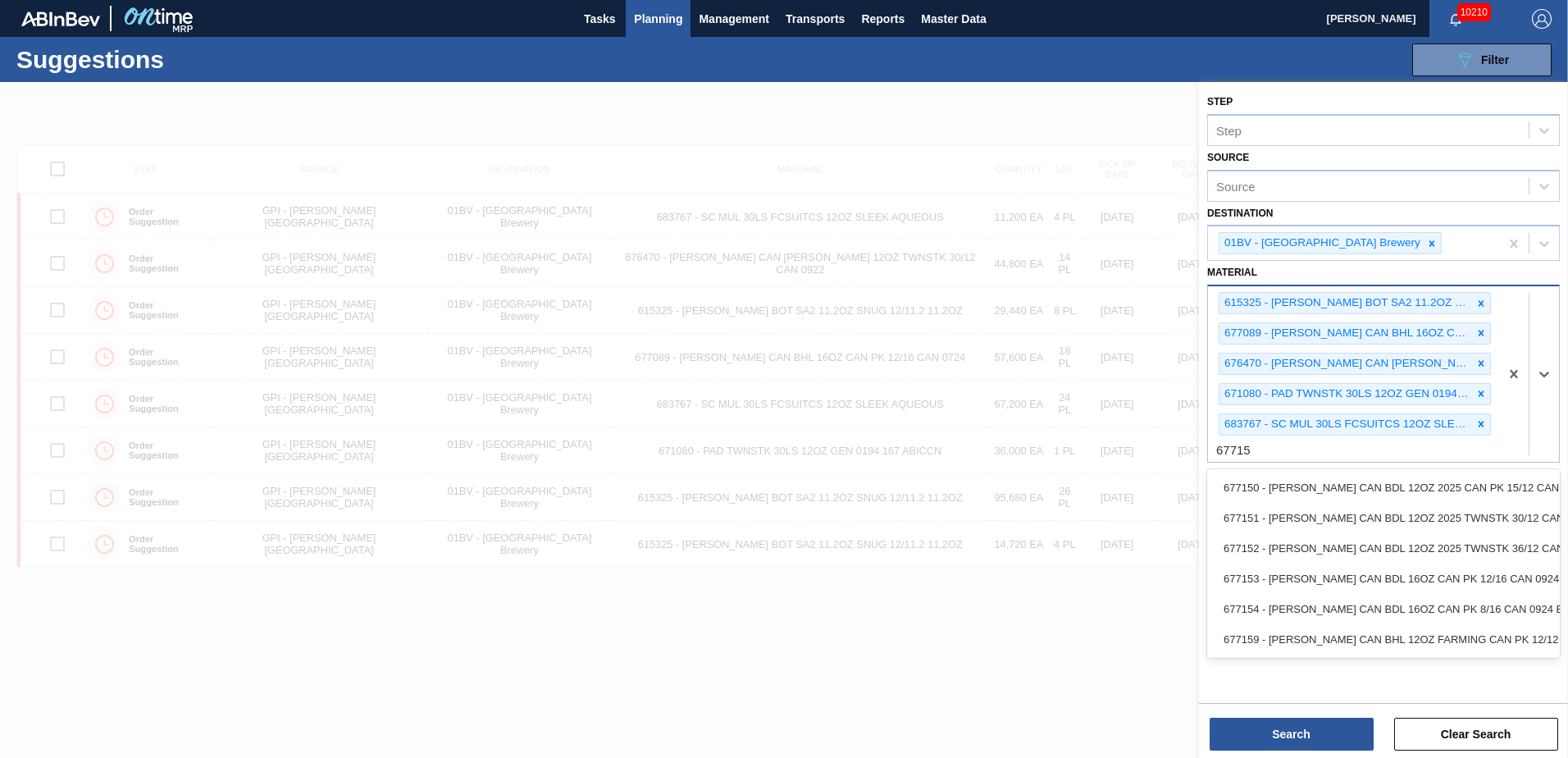
type input "677153"
type input "677154"
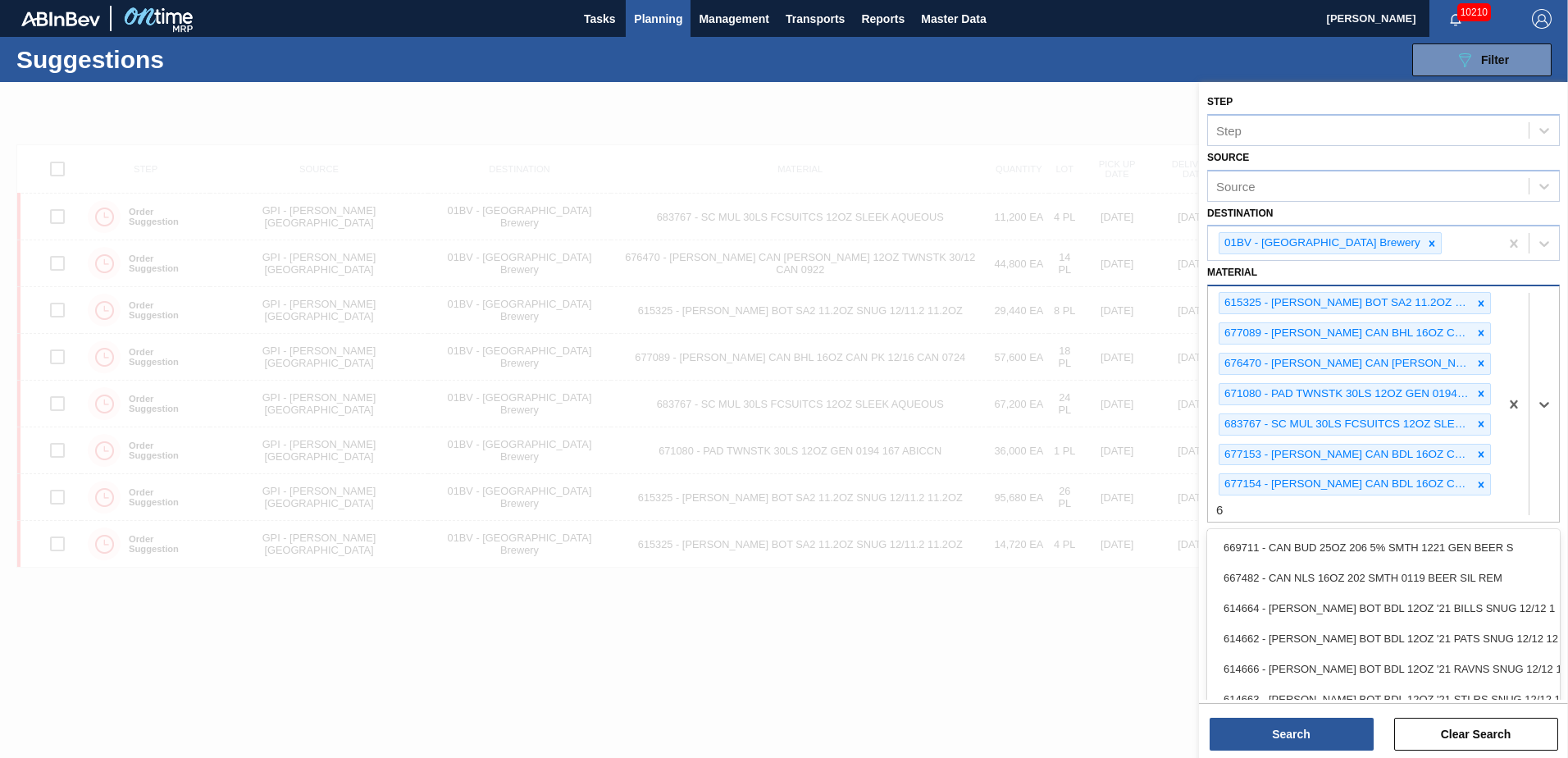
scroll to position [1, 0]
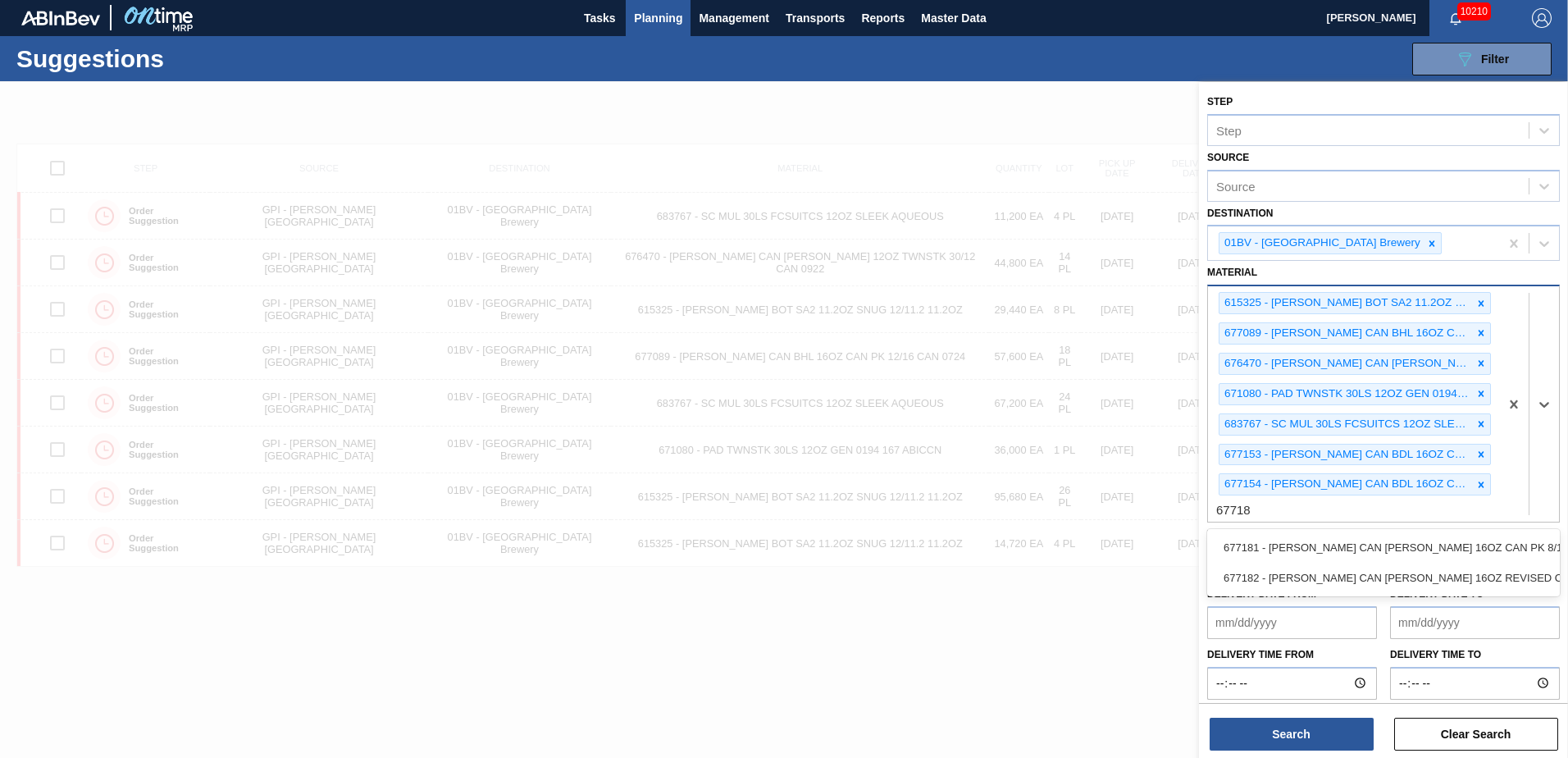
type input "677181"
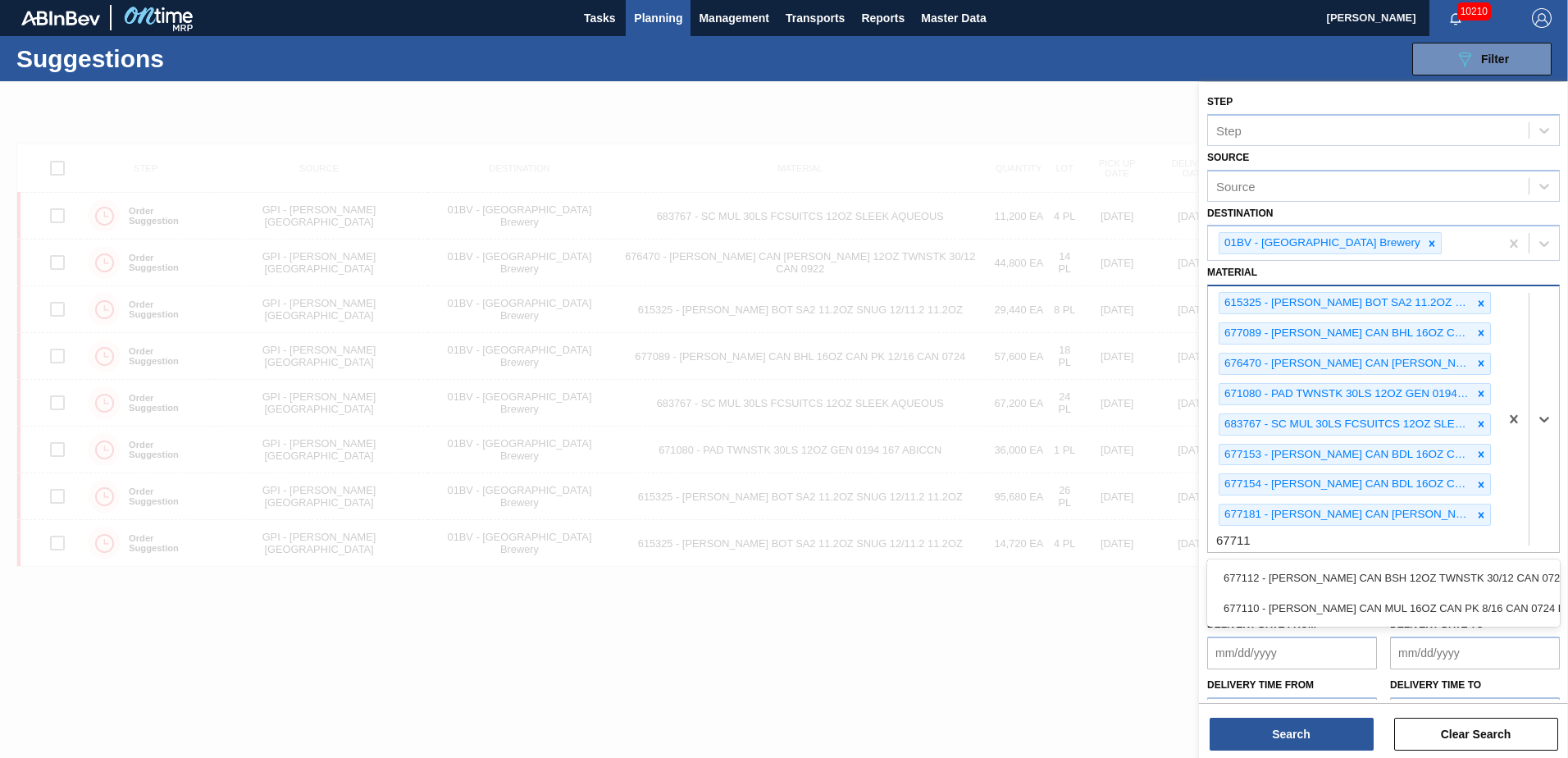
type input "677110"
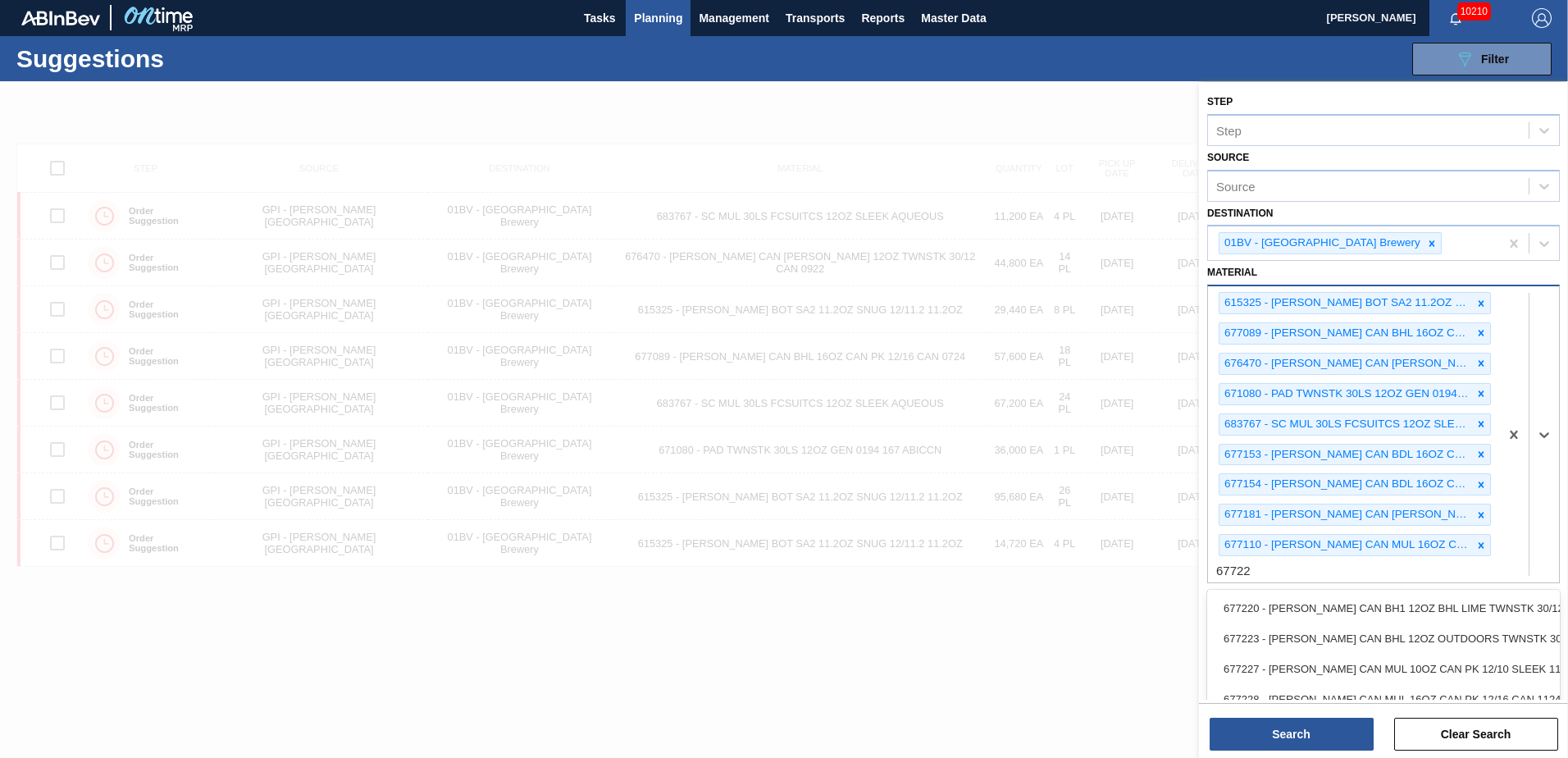
type input "677228"
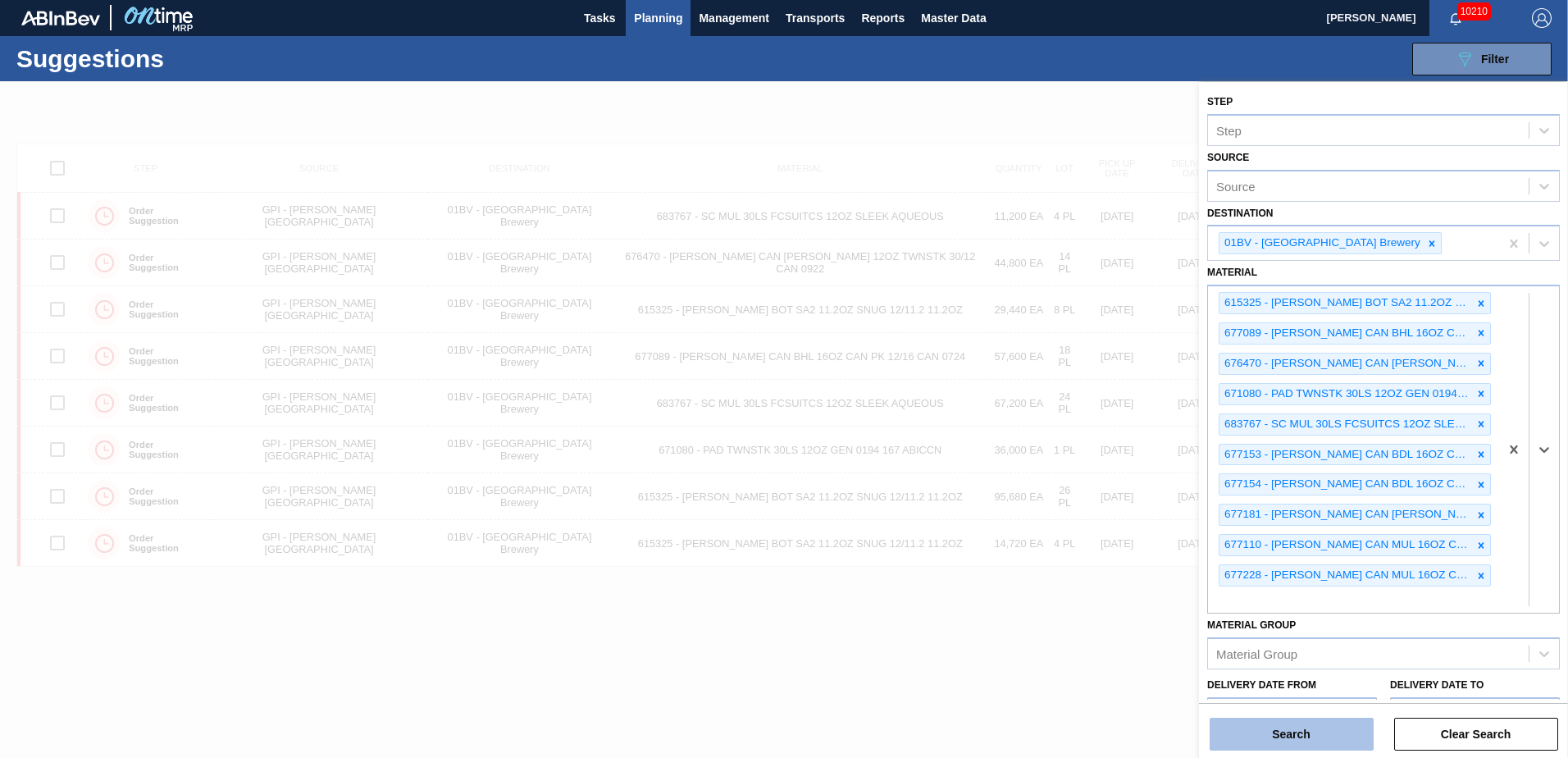
click at [1313, 727] on button "Search" at bounding box center [1292, 734] width 164 height 33
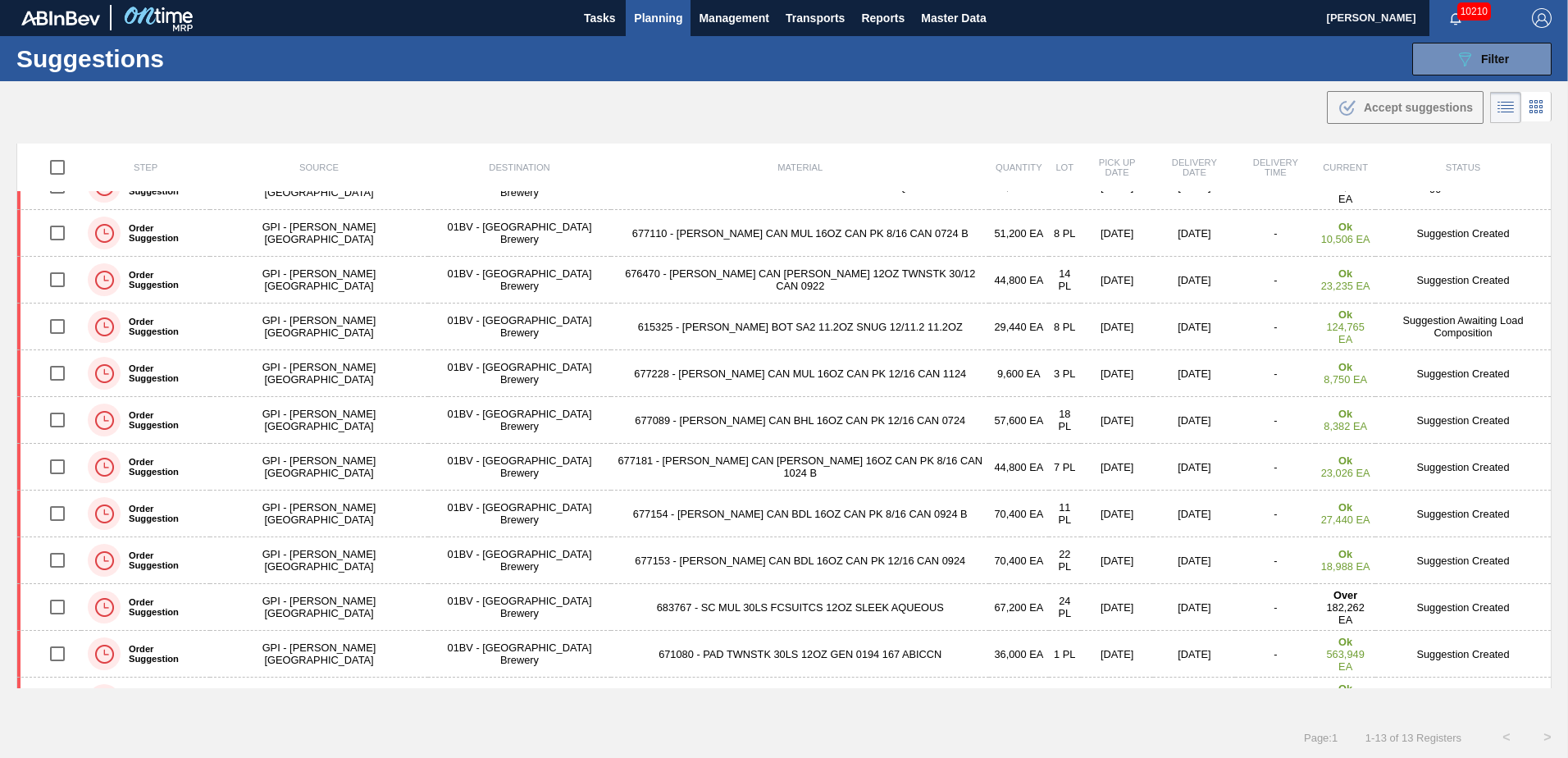
scroll to position [0, 0]
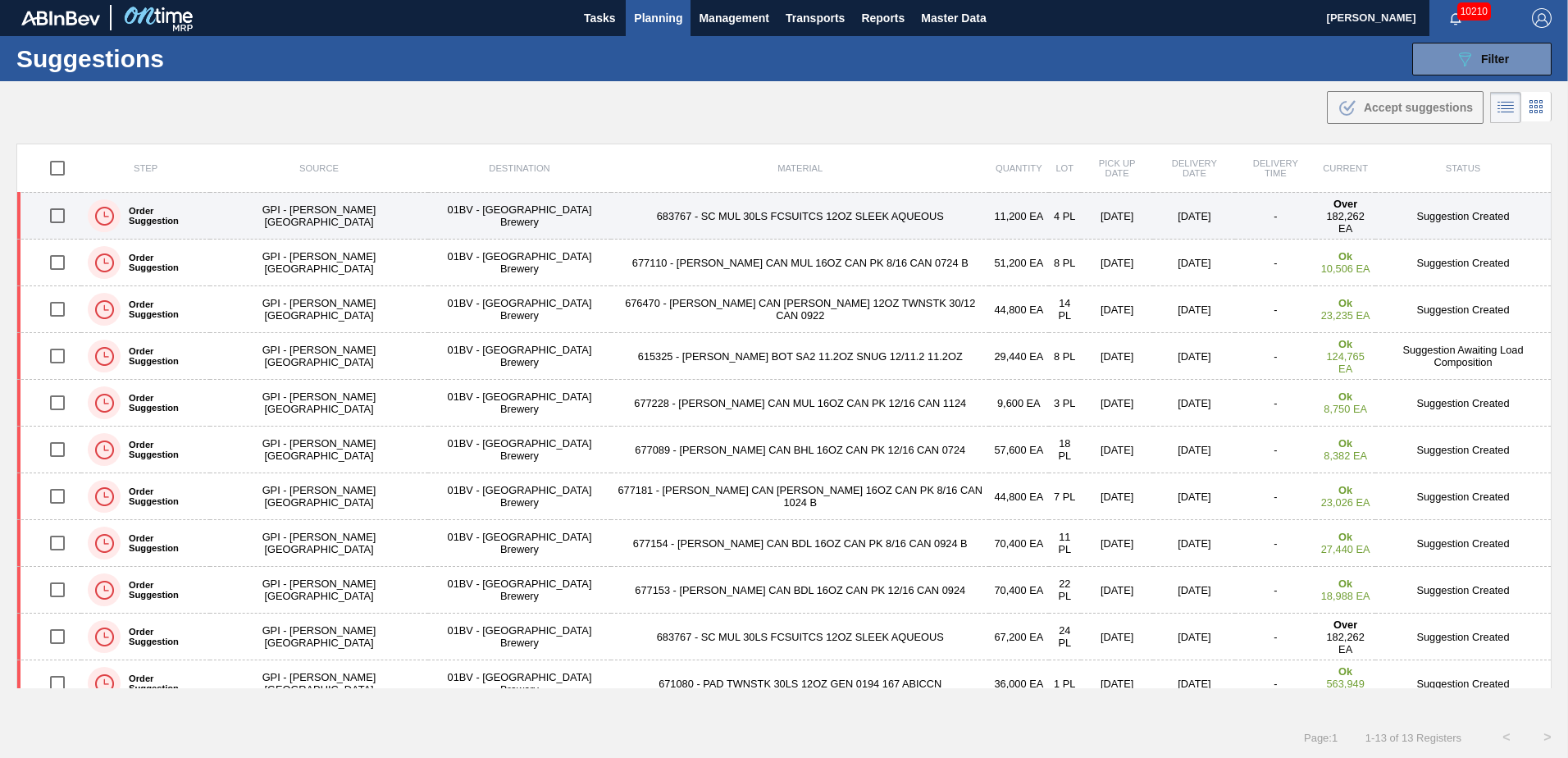
click at [61, 220] on input "checkbox" at bounding box center [57, 215] width 34 height 34
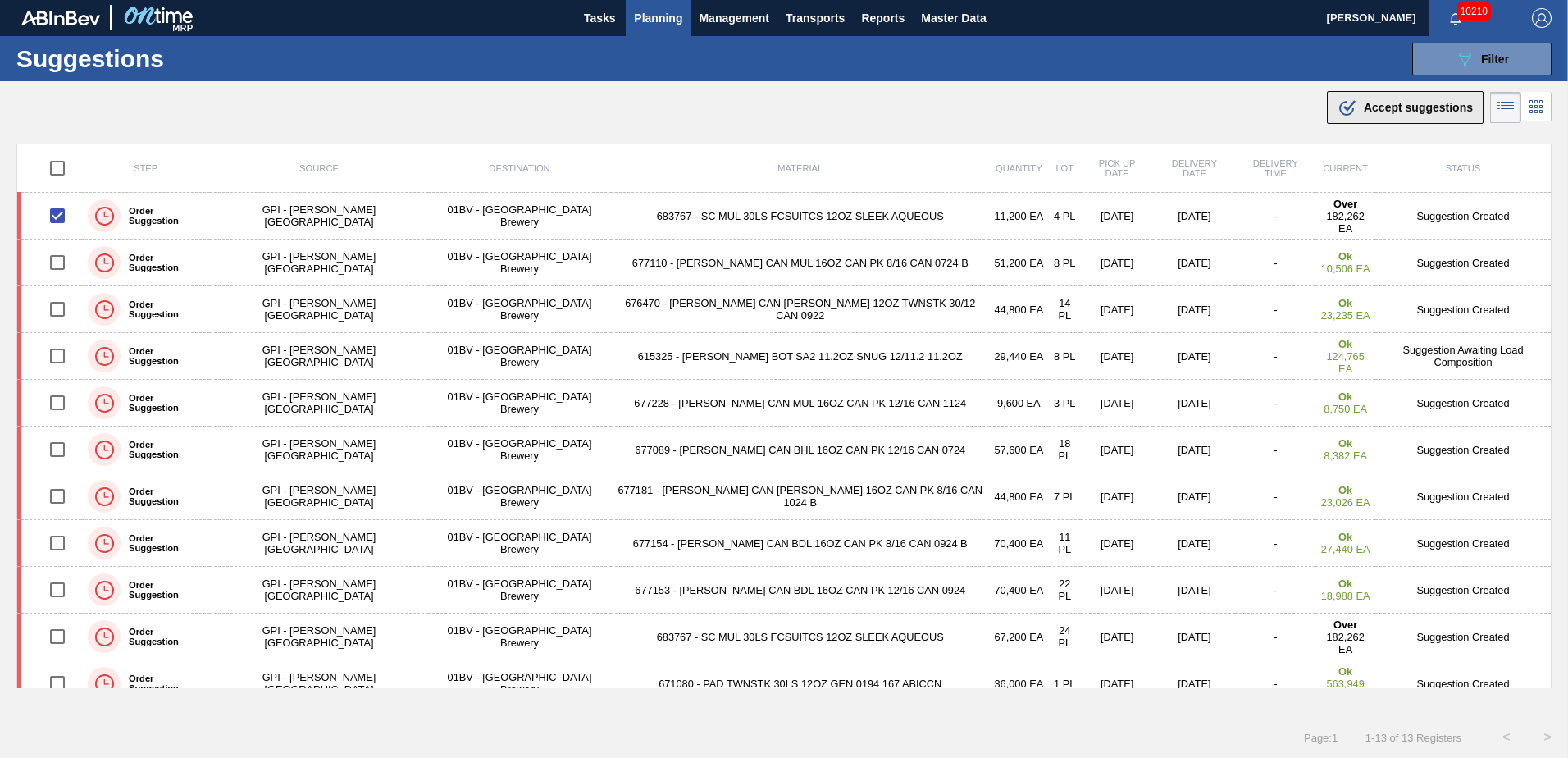
click at [1394, 101] on span "Accept suggestions" at bounding box center [1418, 108] width 109 height 13
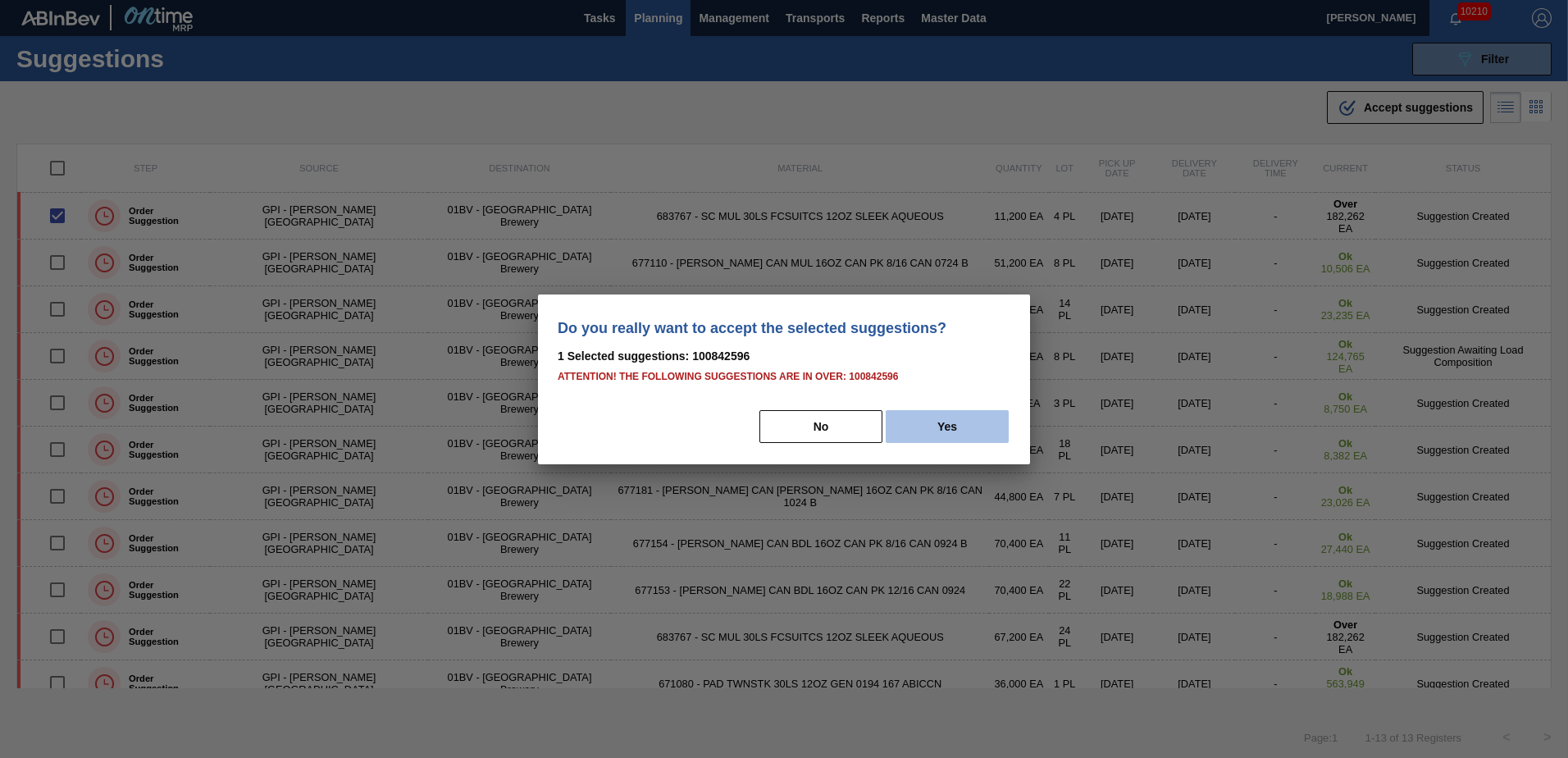
click at [963, 425] on button "Yes" at bounding box center [947, 426] width 123 height 33
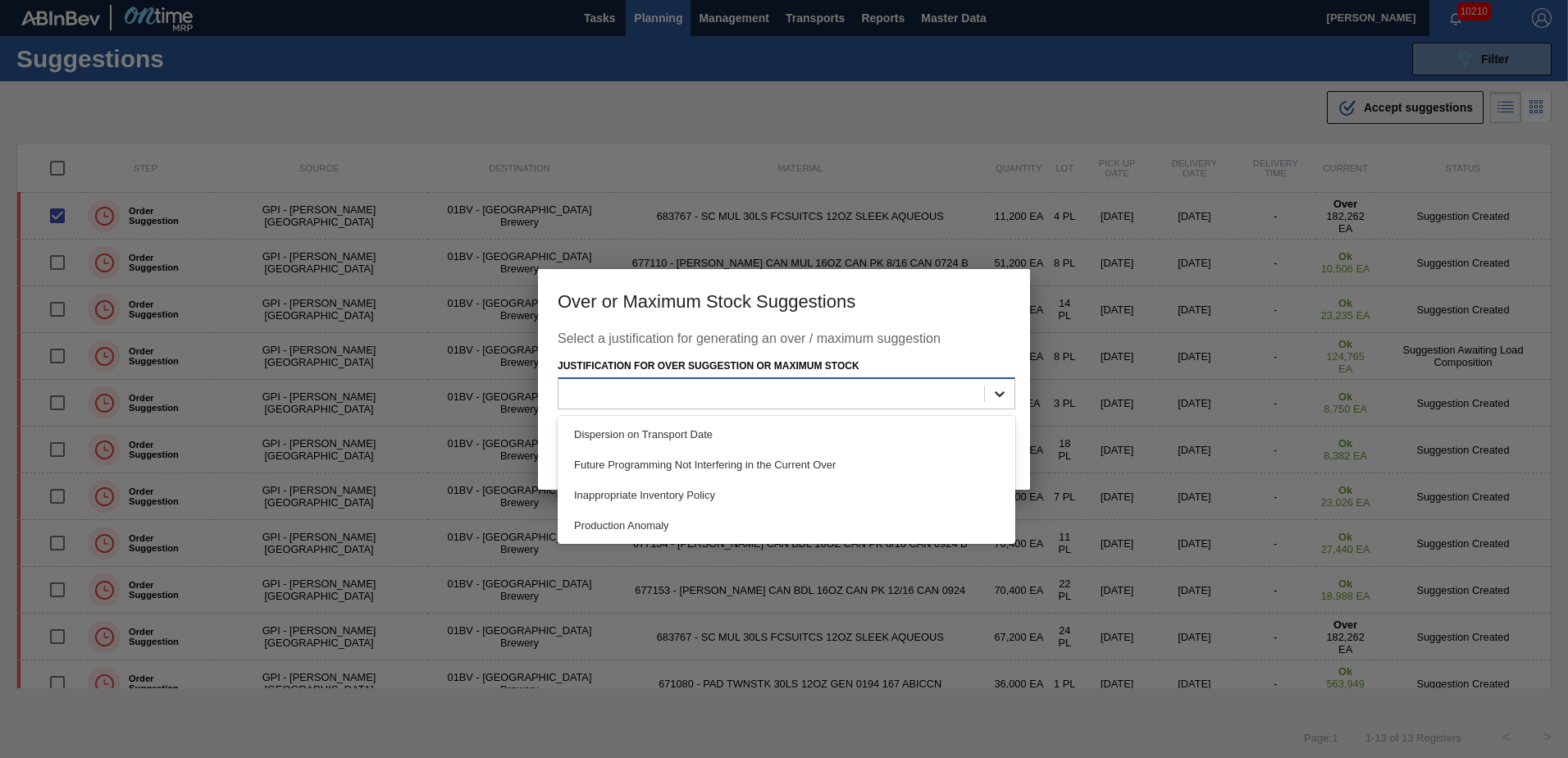
click at [997, 398] on icon at bounding box center [1000, 394] width 17 height 17
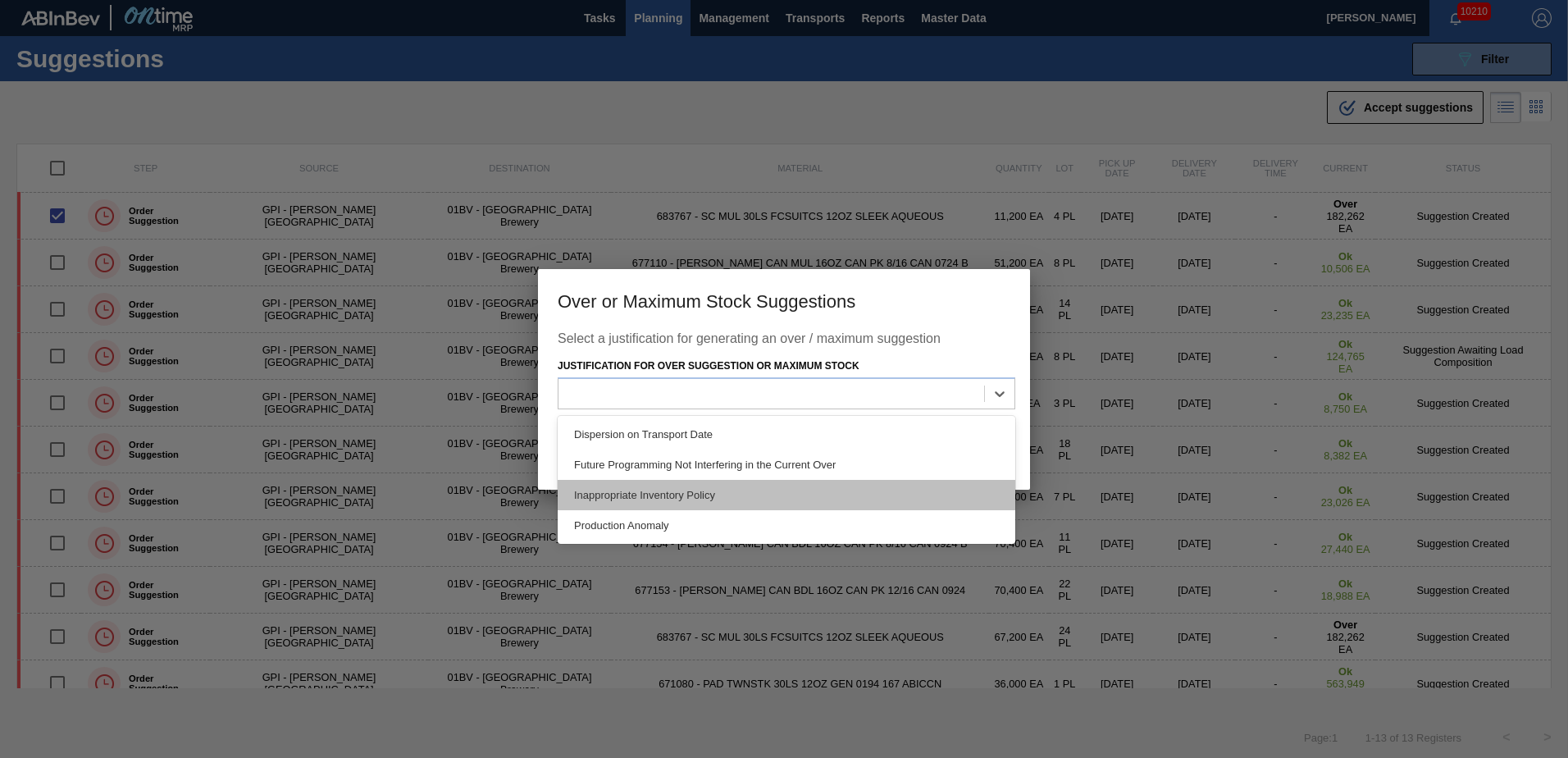
click at [717, 491] on div "Inappropriate Inventory Policy" at bounding box center [786, 495] width 457 height 30
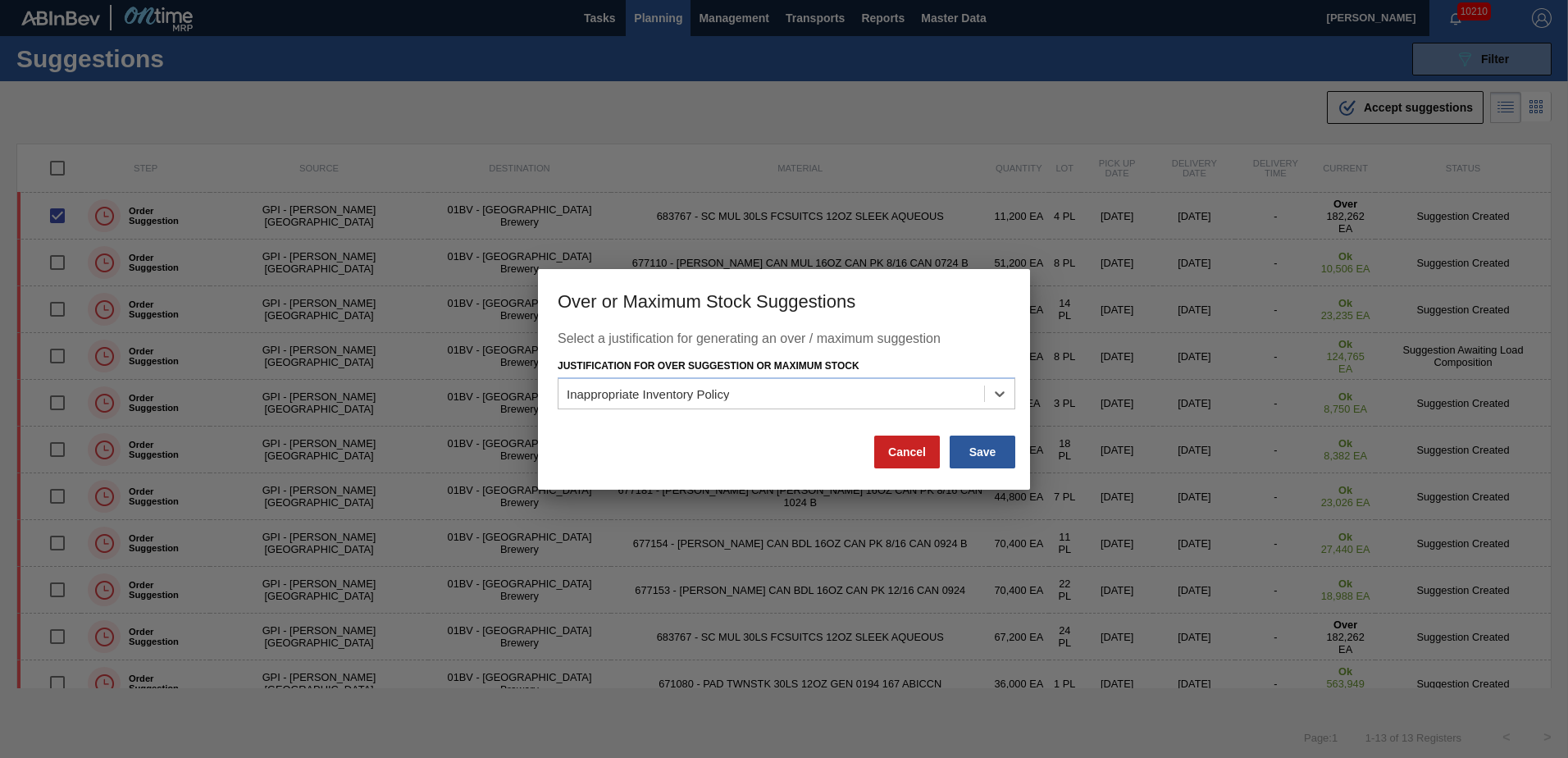
click at [975, 464] on button "Save" at bounding box center [983, 452] width 65 height 33
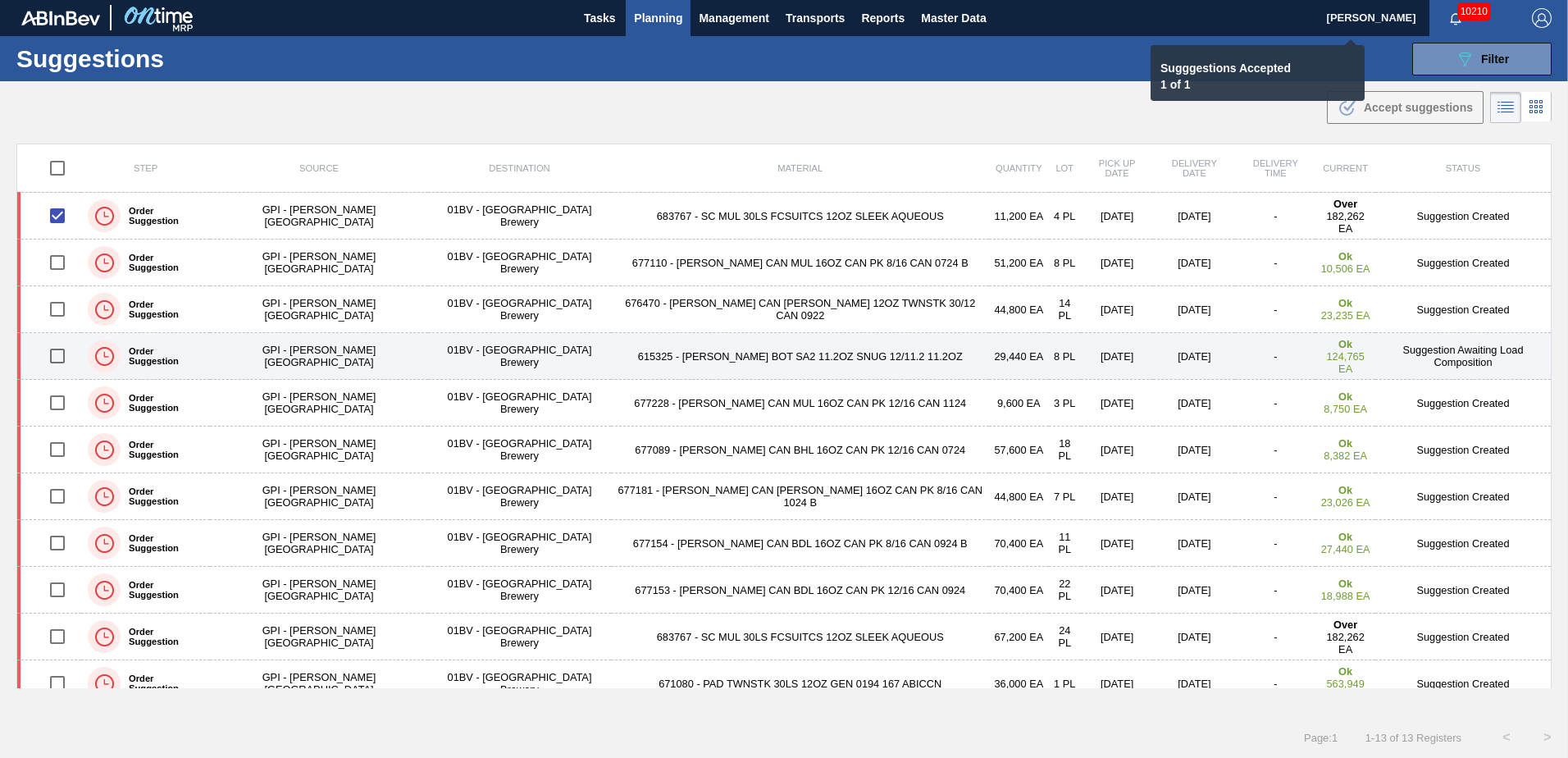
checkbox input "false"
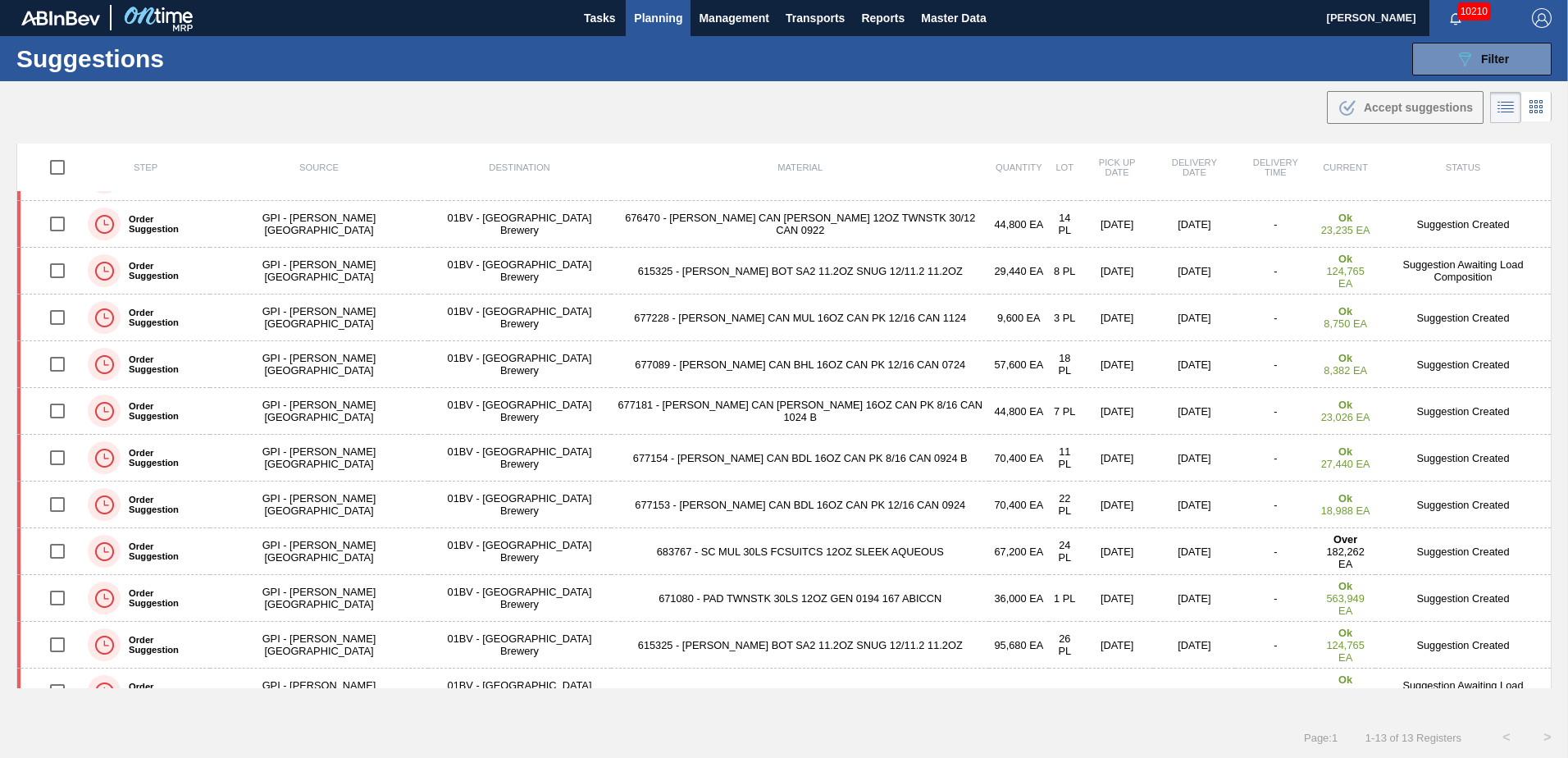
scroll to position [81, 0]
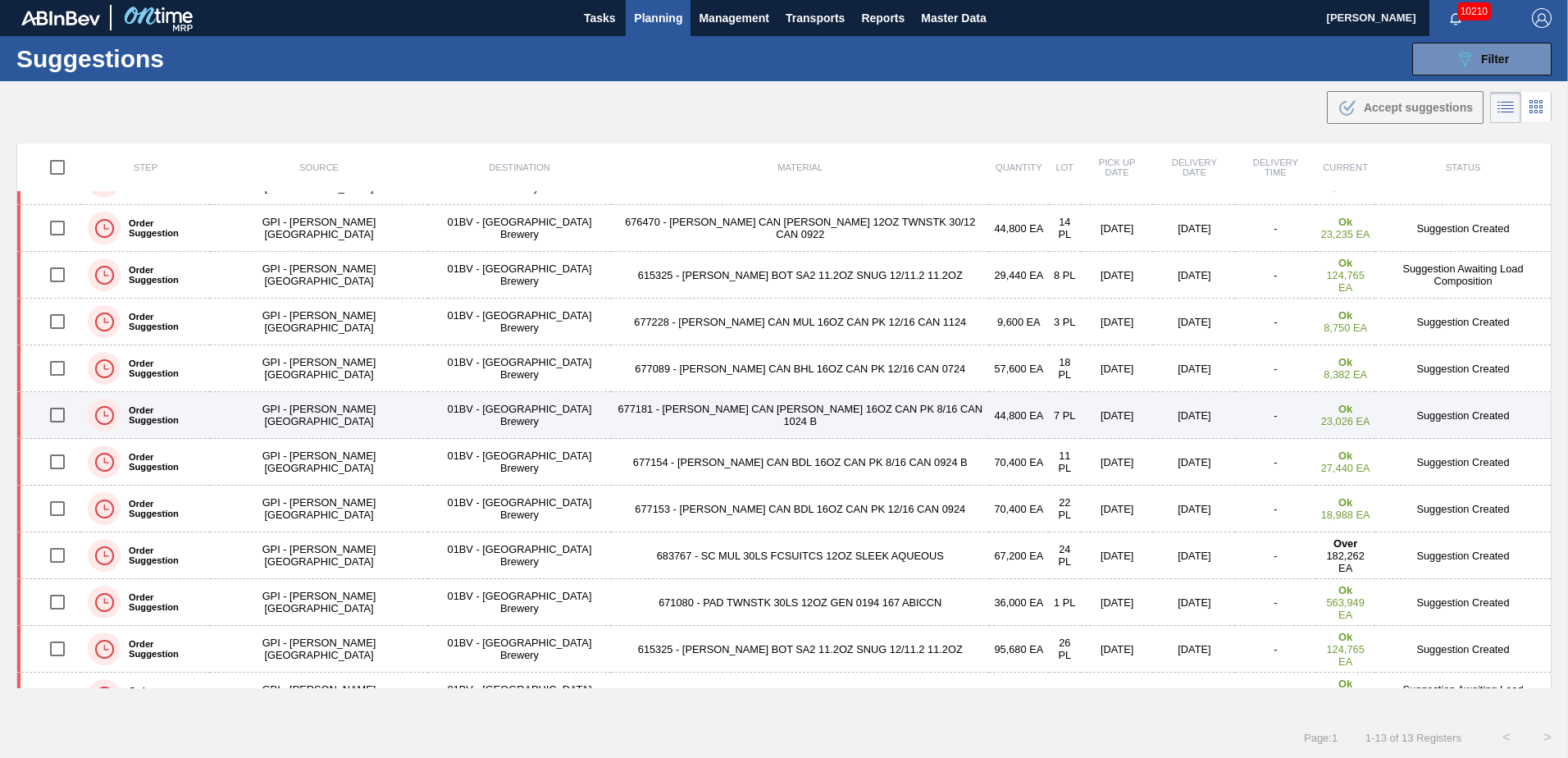
click at [64, 413] on input "checkbox" at bounding box center [57, 415] width 34 height 34
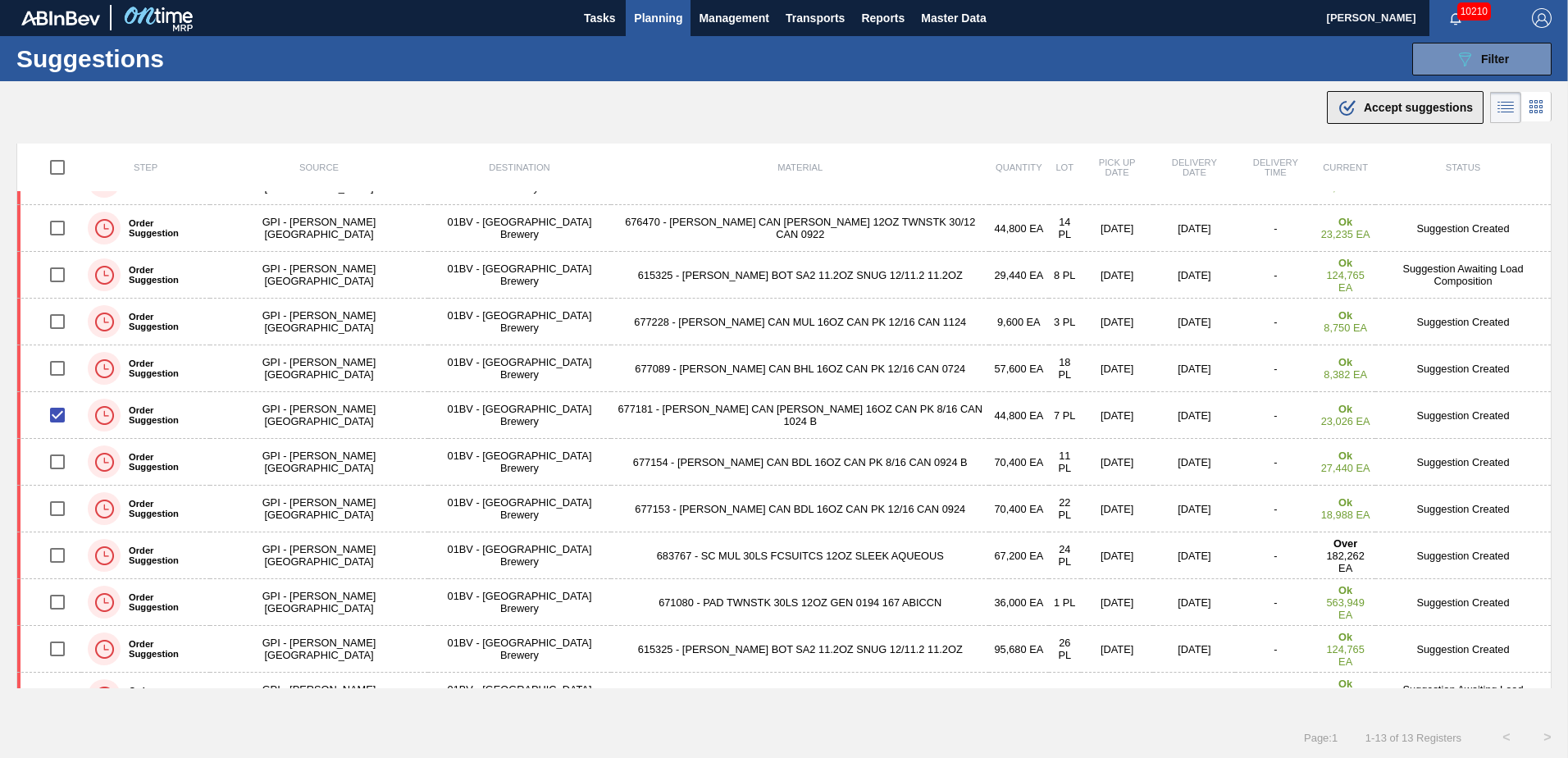
click at [1382, 107] on span "Accept suggestions" at bounding box center [1418, 108] width 109 height 13
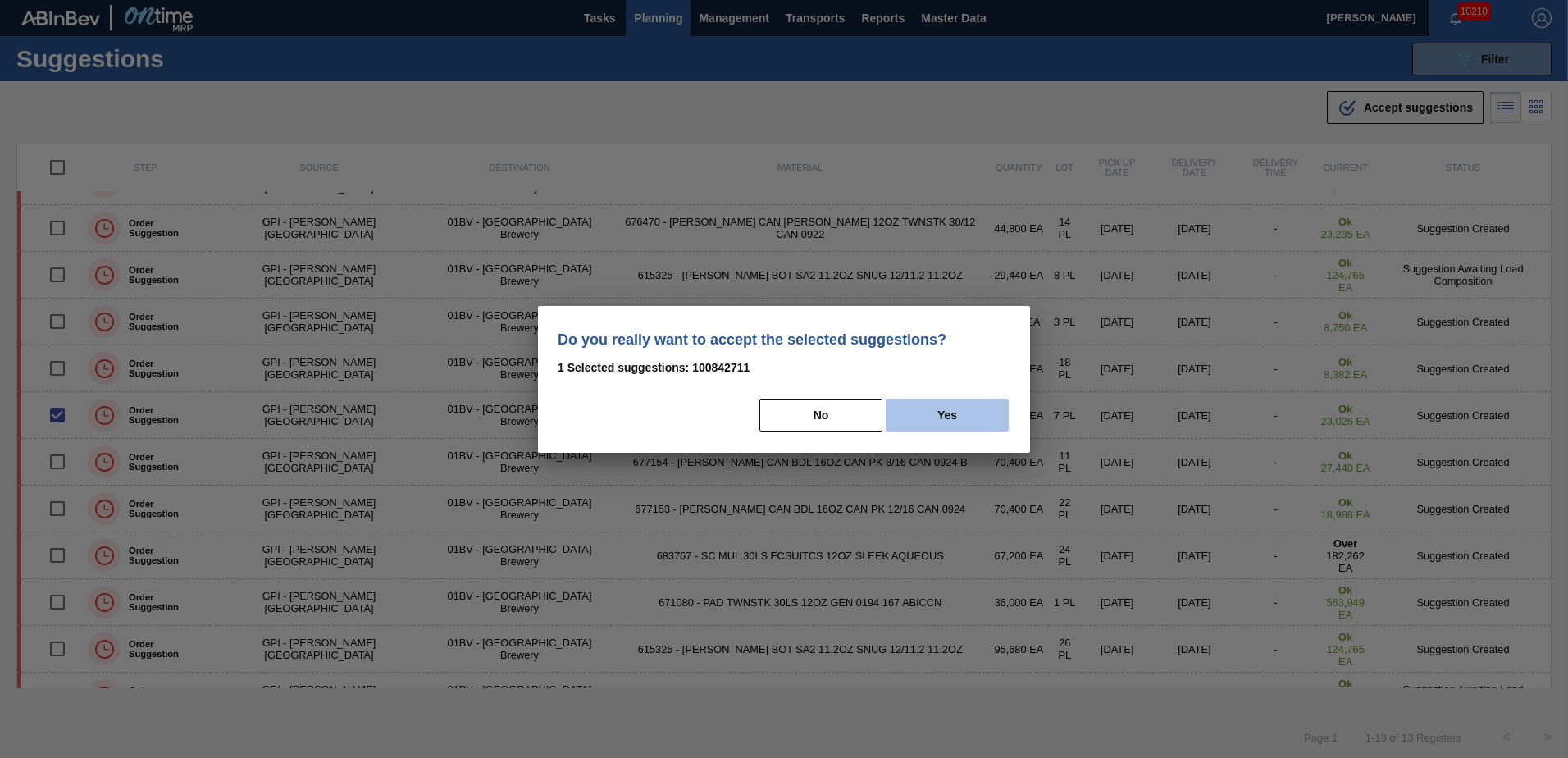
click at [954, 417] on button "Yes" at bounding box center [947, 415] width 123 height 33
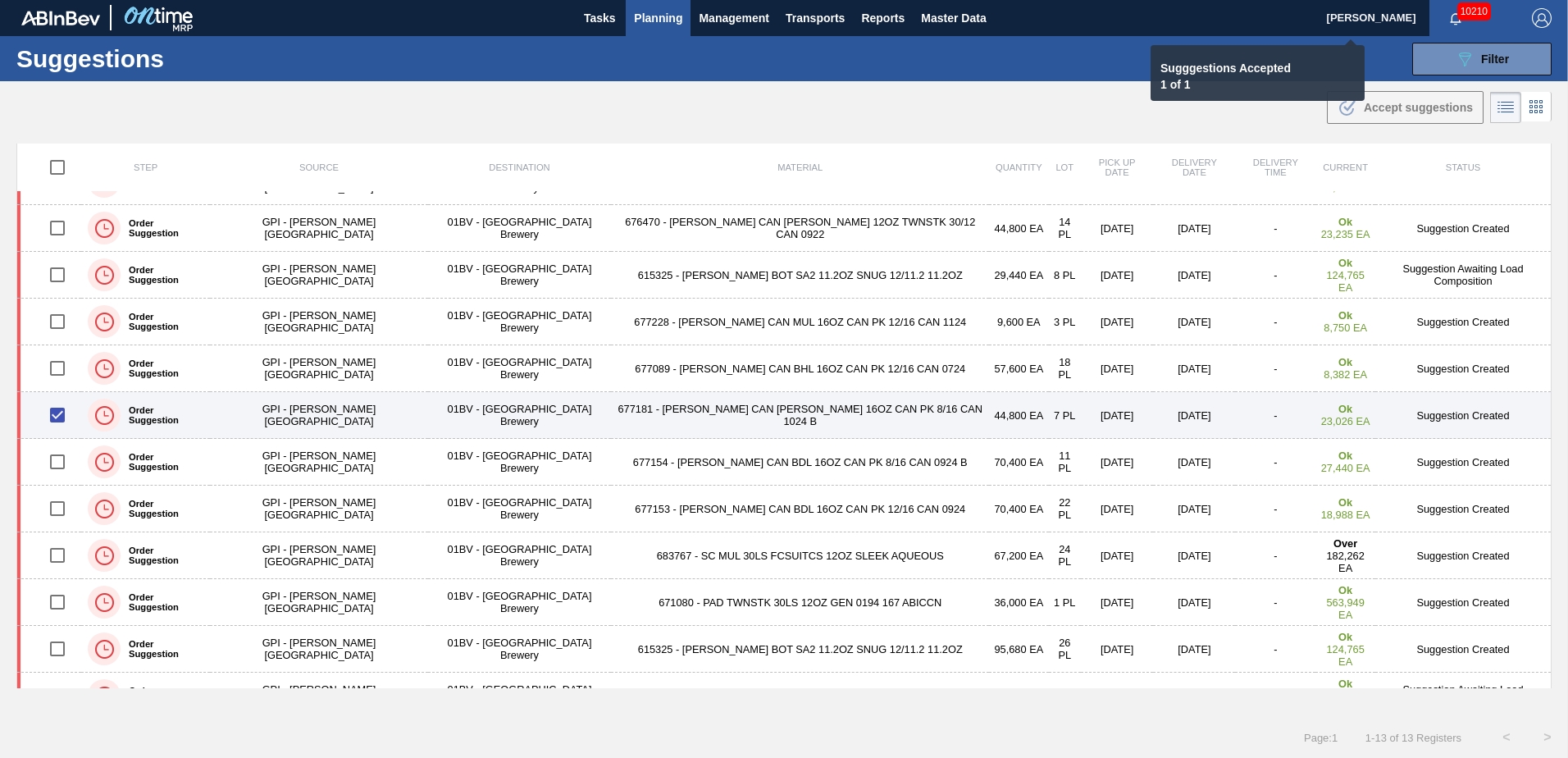
checkbox input "false"
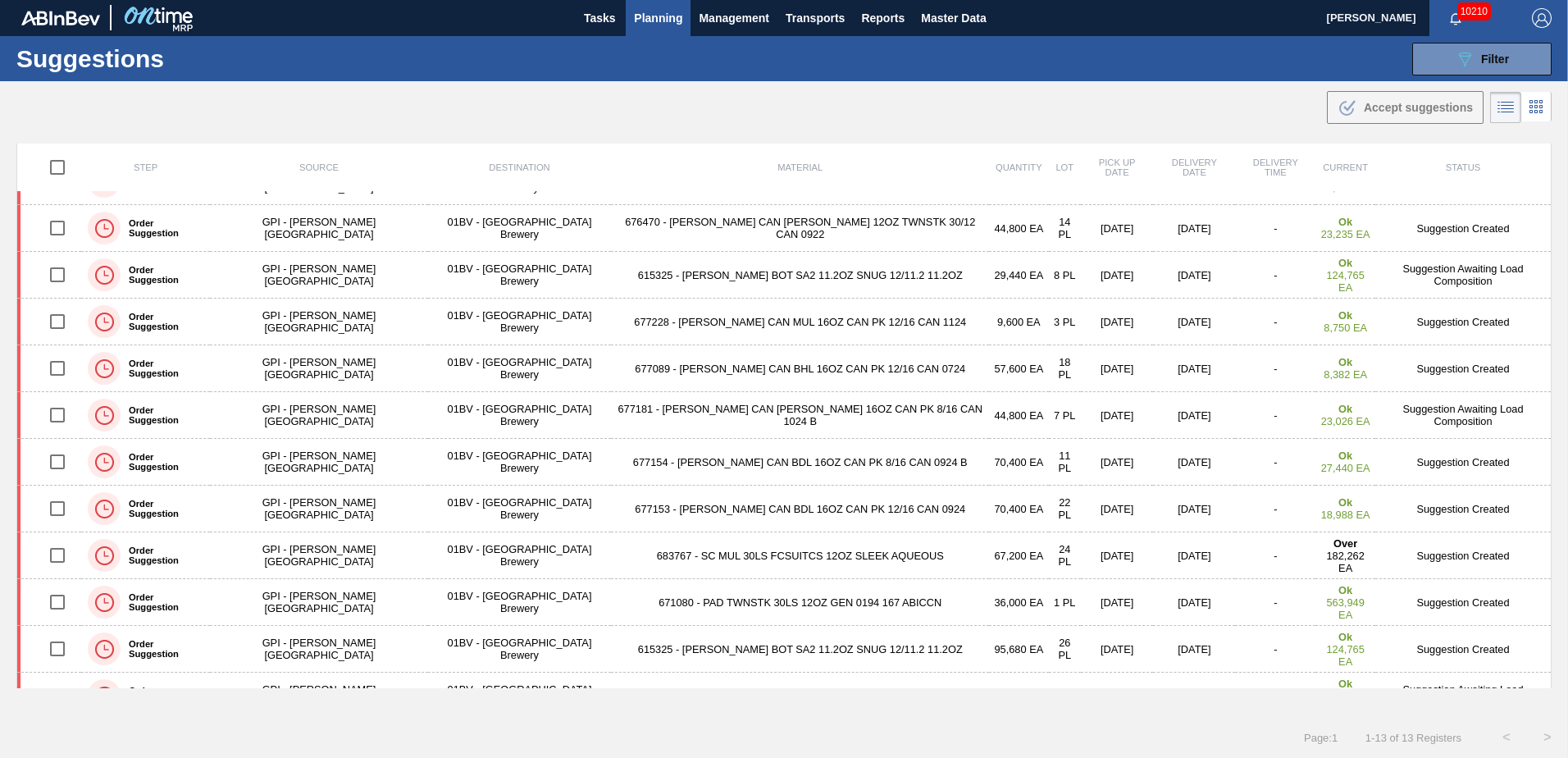
click at [653, 17] on span "Planning" at bounding box center [658, 18] width 49 height 20
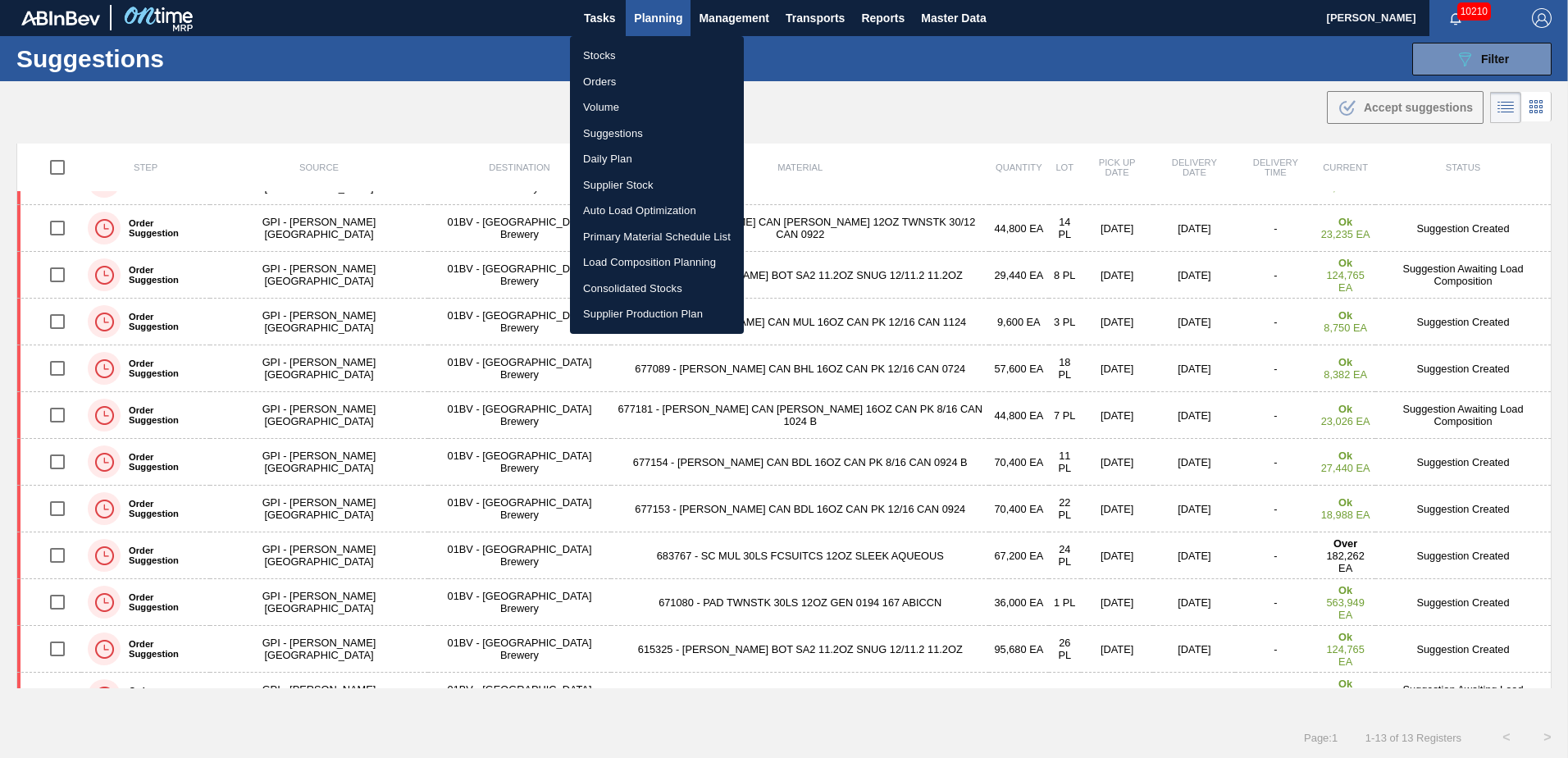
click at [637, 260] on li "Load Composition Planning" at bounding box center [657, 262] width 174 height 26
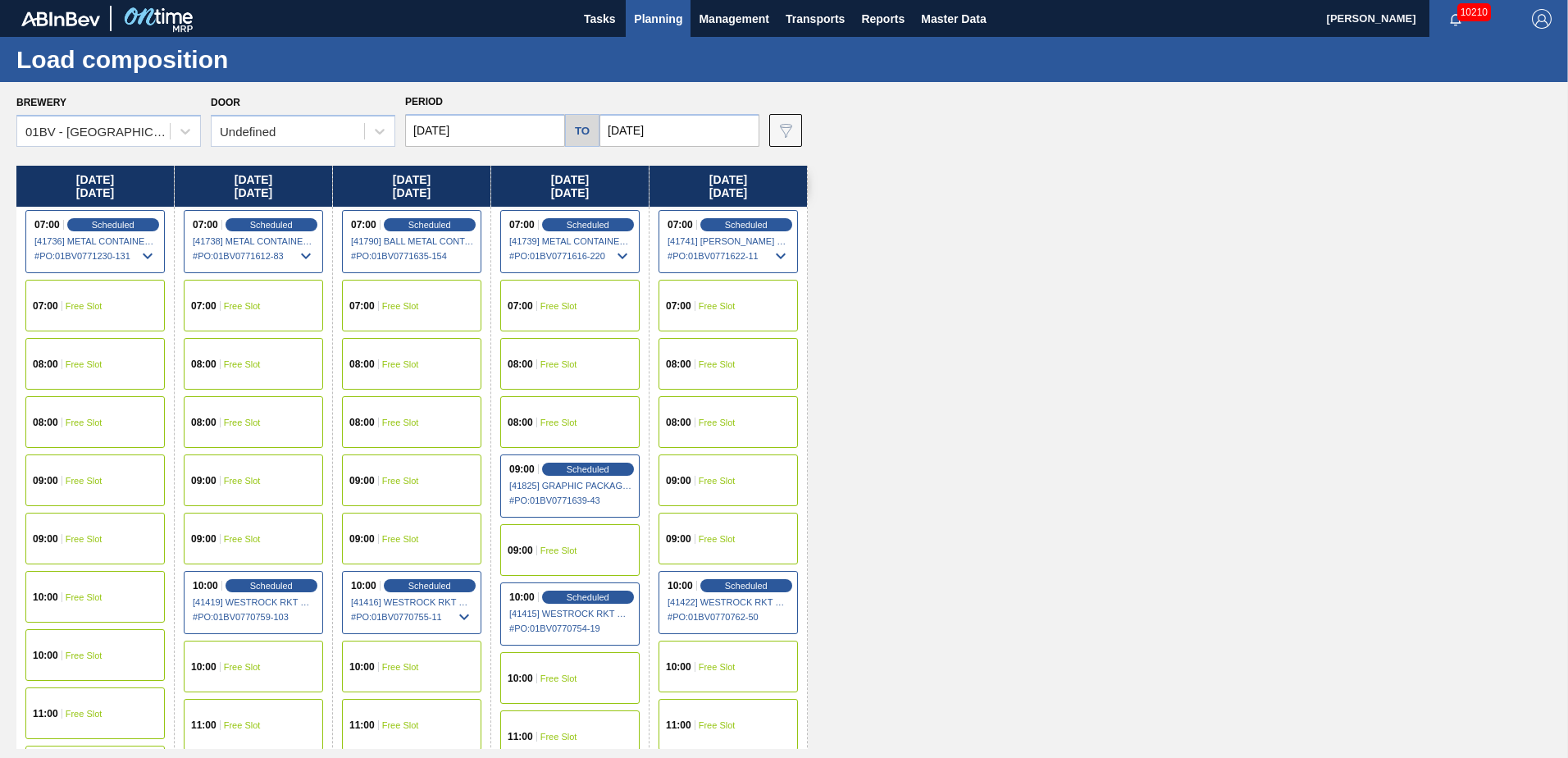
click at [230, 470] on div "09:00 Free Slot" at bounding box center [253, 480] width 140 height 52
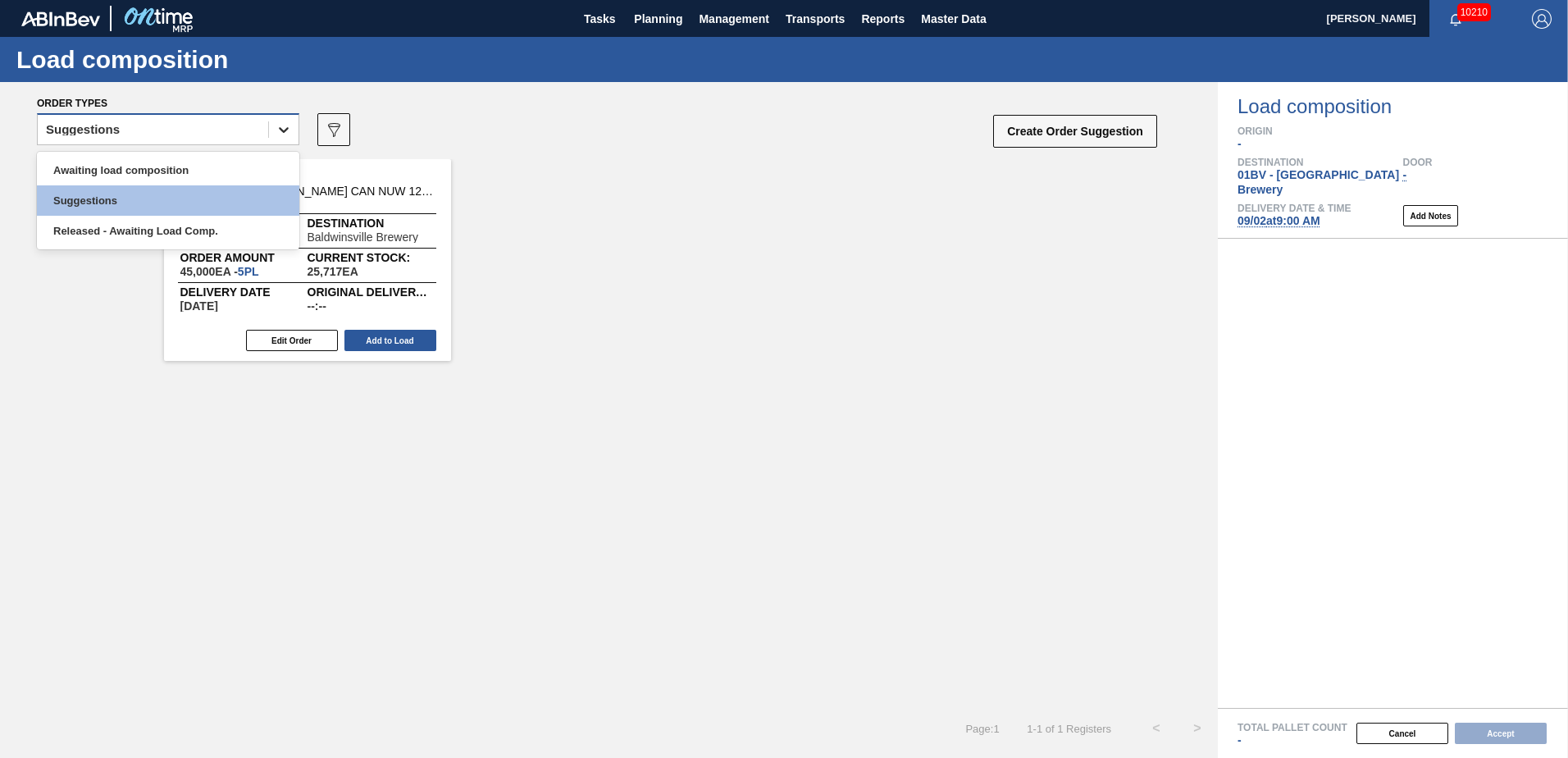
click at [287, 126] on icon at bounding box center [284, 130] width 17 height 17
click at [181, 166] on div "Awaiting load composition" at bounding box center [168, 170] width 263 height 30
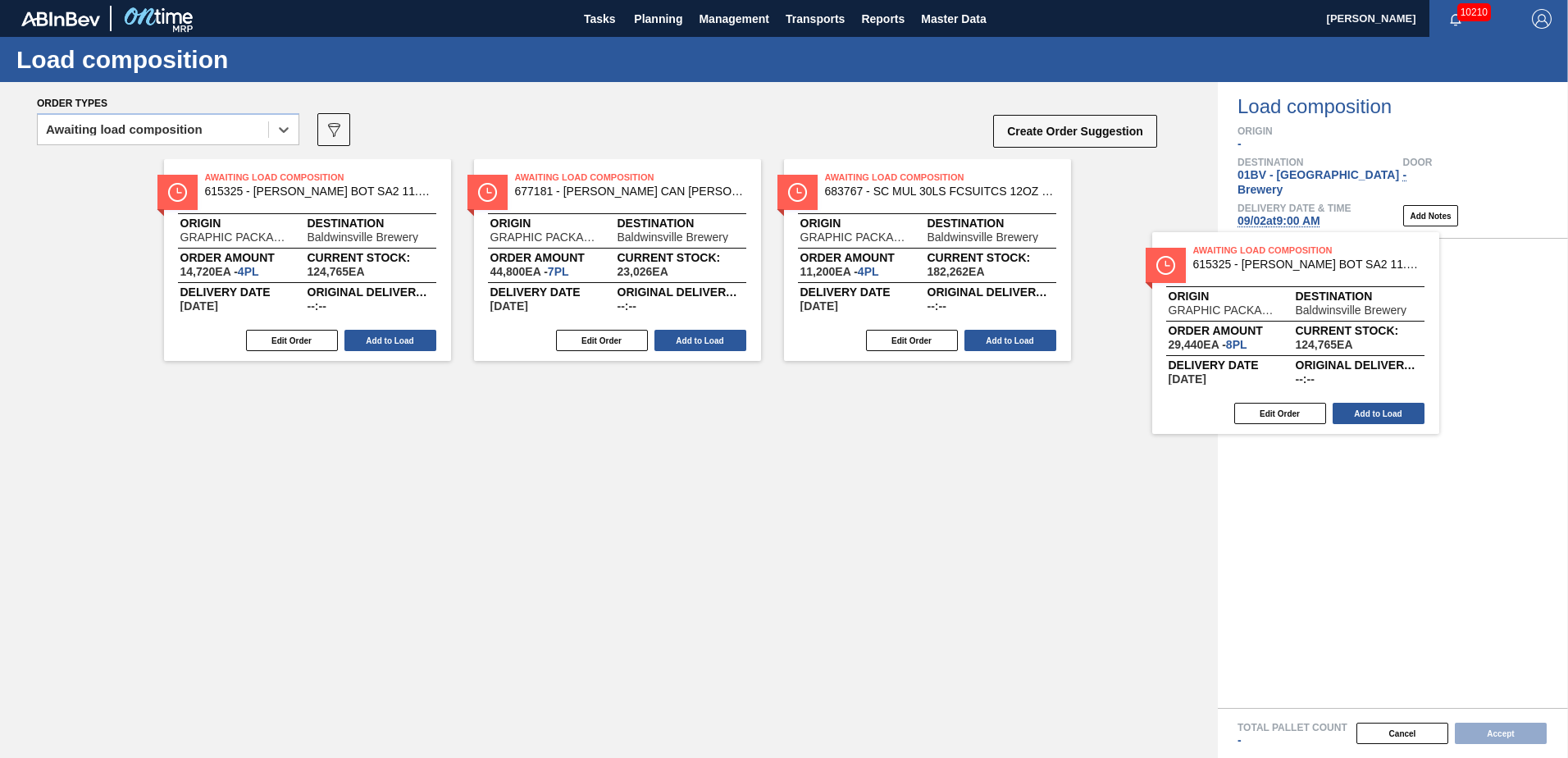
drag, startPoint x: 848, startPoint y: 184, endPoint x: 1282, endPoint y: 266, distance: 441.7
click at [1282, 266] on div "Order types option Awaiting load composition, selected. Select is focused ,type…" at bounding box center [784, 420] width 1568 height 676
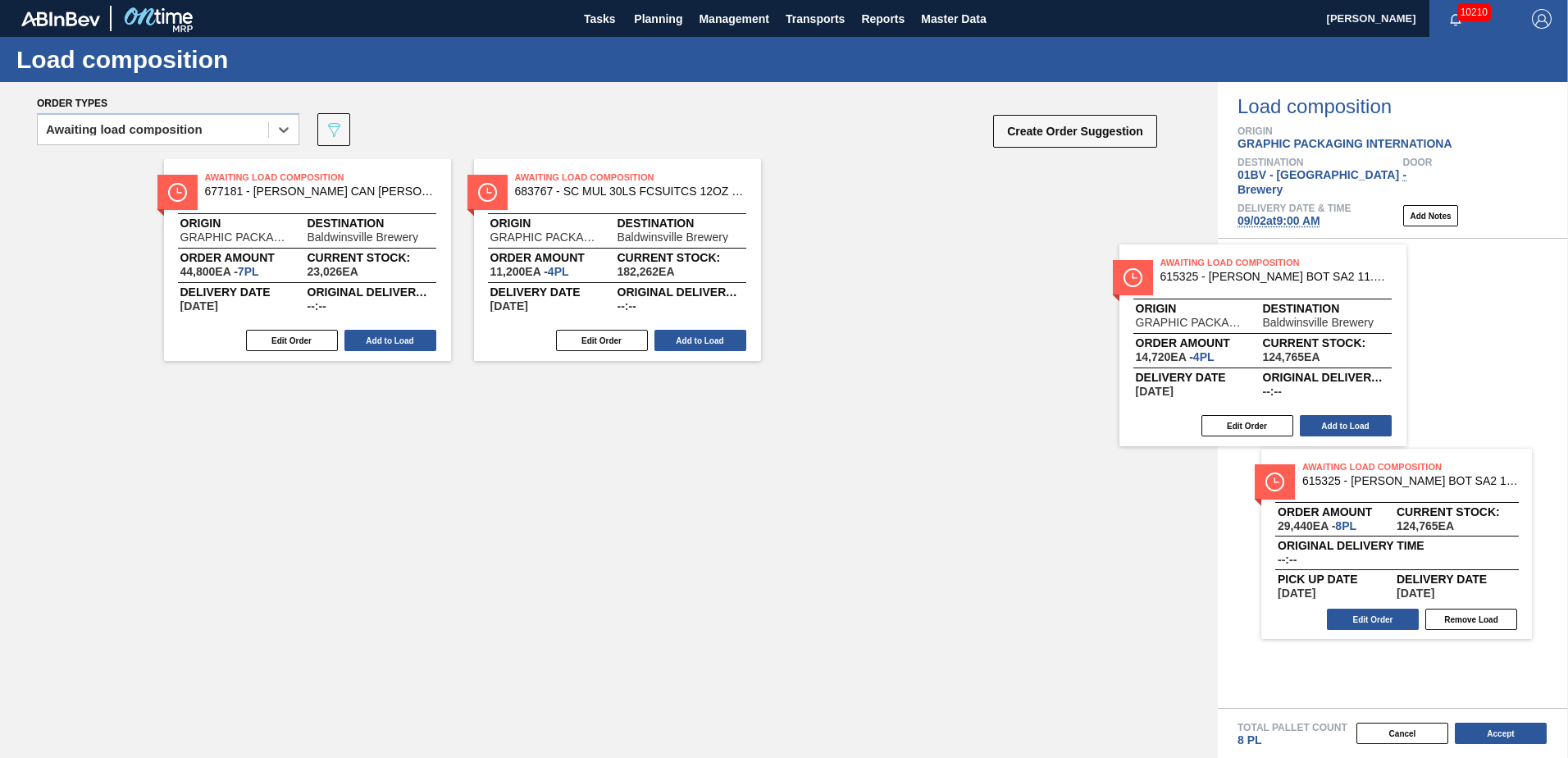
drag, startPoint x: 278, startPoint y: 181, endPoint x: 1356, endPoint y: 278, distance: 1082.4
click at [1356, 278] on div "Order types option Awaiting load composition, selected. Select is focused ,type…" at bounding box center [784, 420] width 1568 height 676
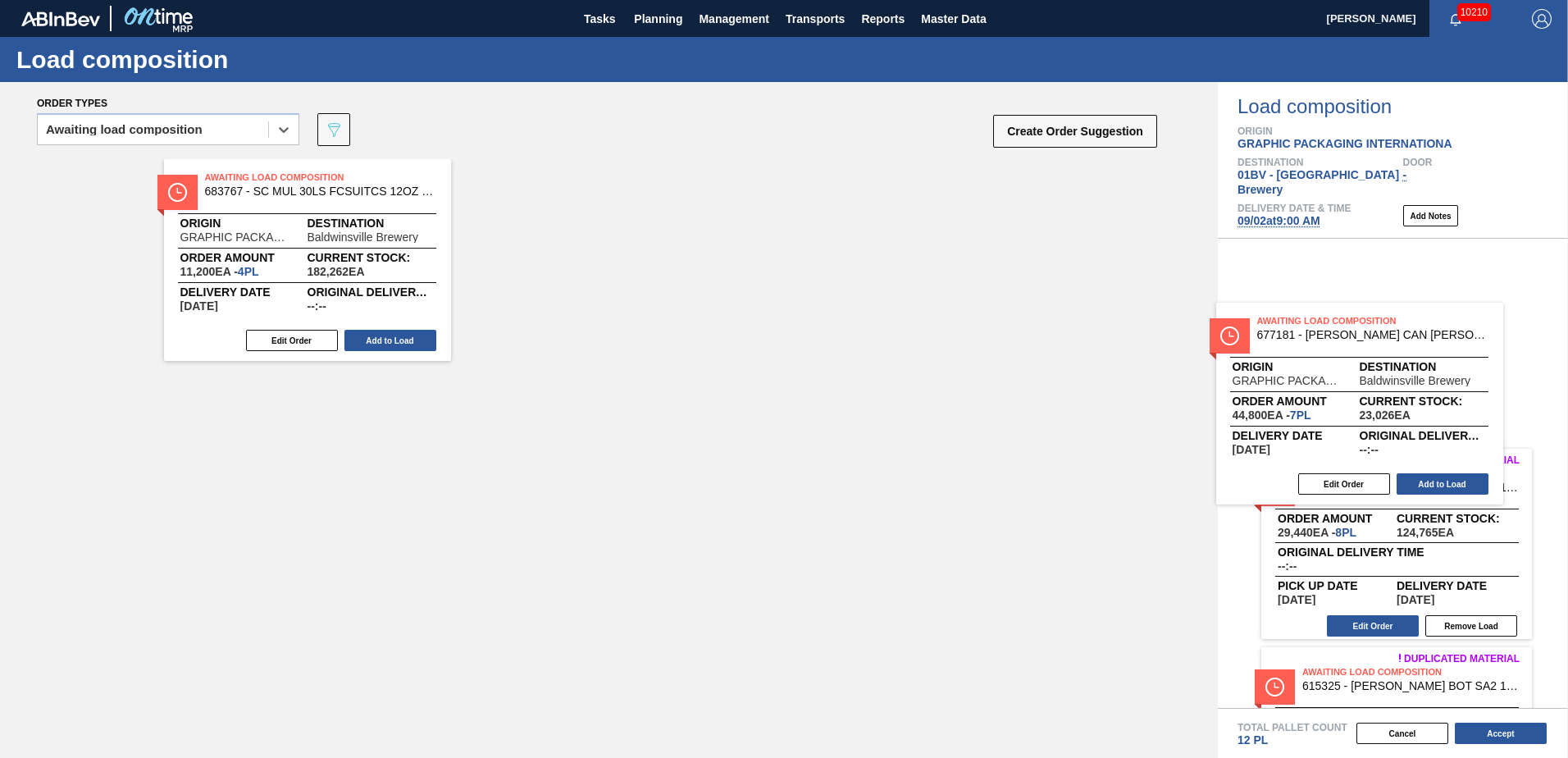
drag, startPoint x: 279, startPoint y: 188, endPoint x: 1412, endPoint y: 336, distance: 1142.6
click at [1412, 336] on div "Order types option Awaiting load composition, selected. Select is focused ,type…" at bounding box center [784, 420] width 1568 height 676
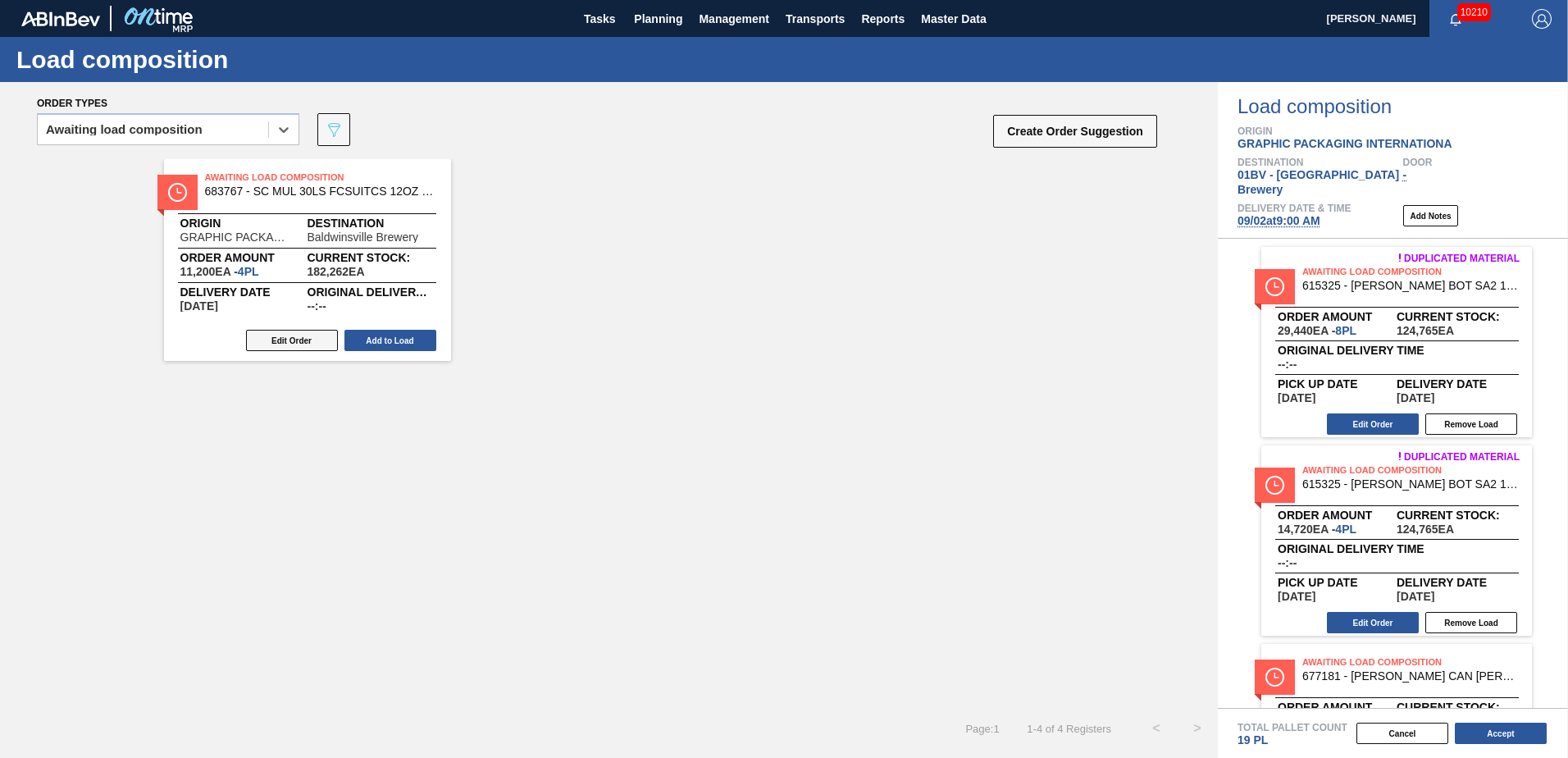
click at [281, 341] on button "Edit Order" at bounding box center [292, 341] width 92 height 22
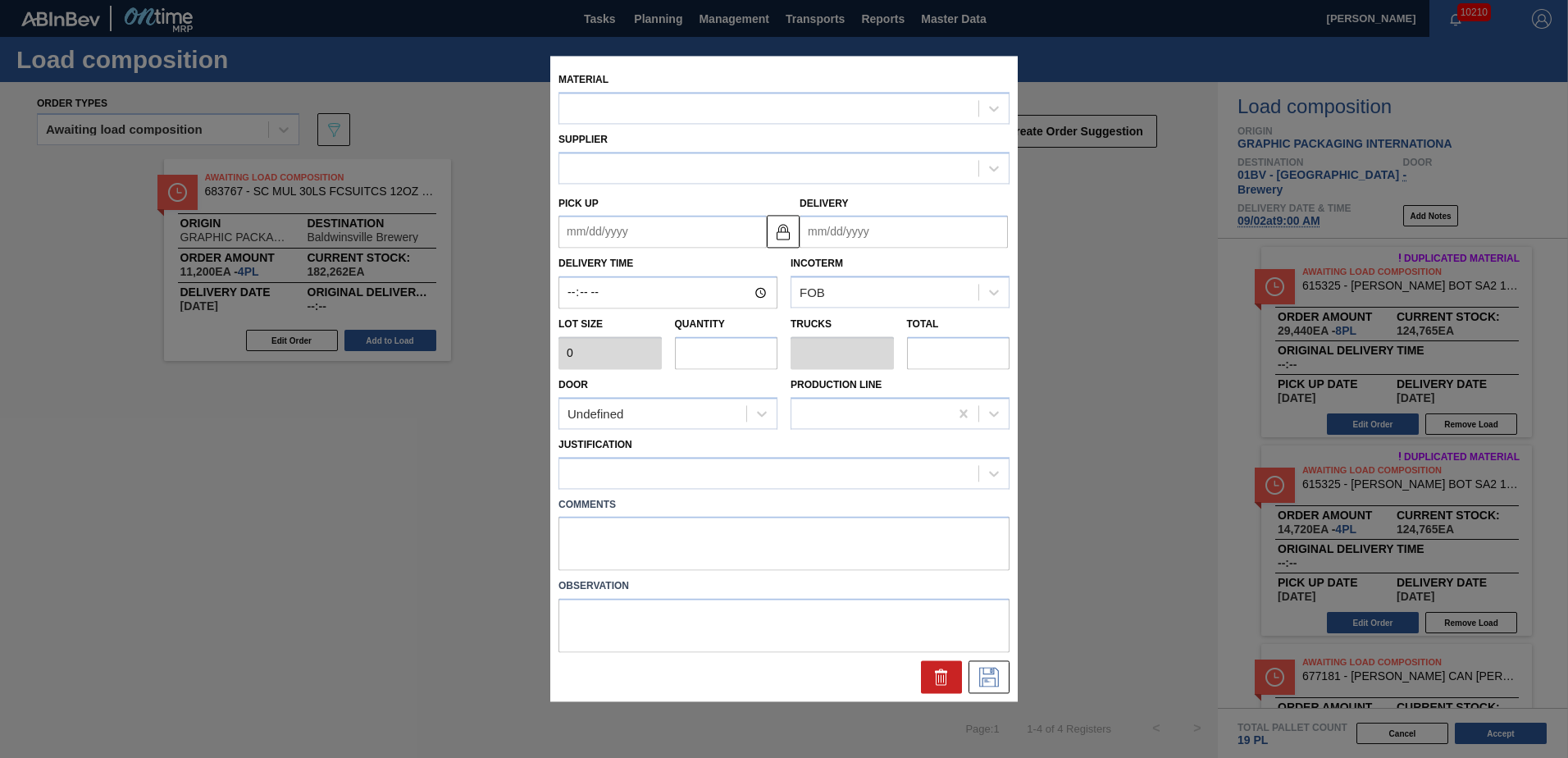
type input "2,800"
type input "4"
type input "0.154"
type input "11,200"
type up "[DATE]"
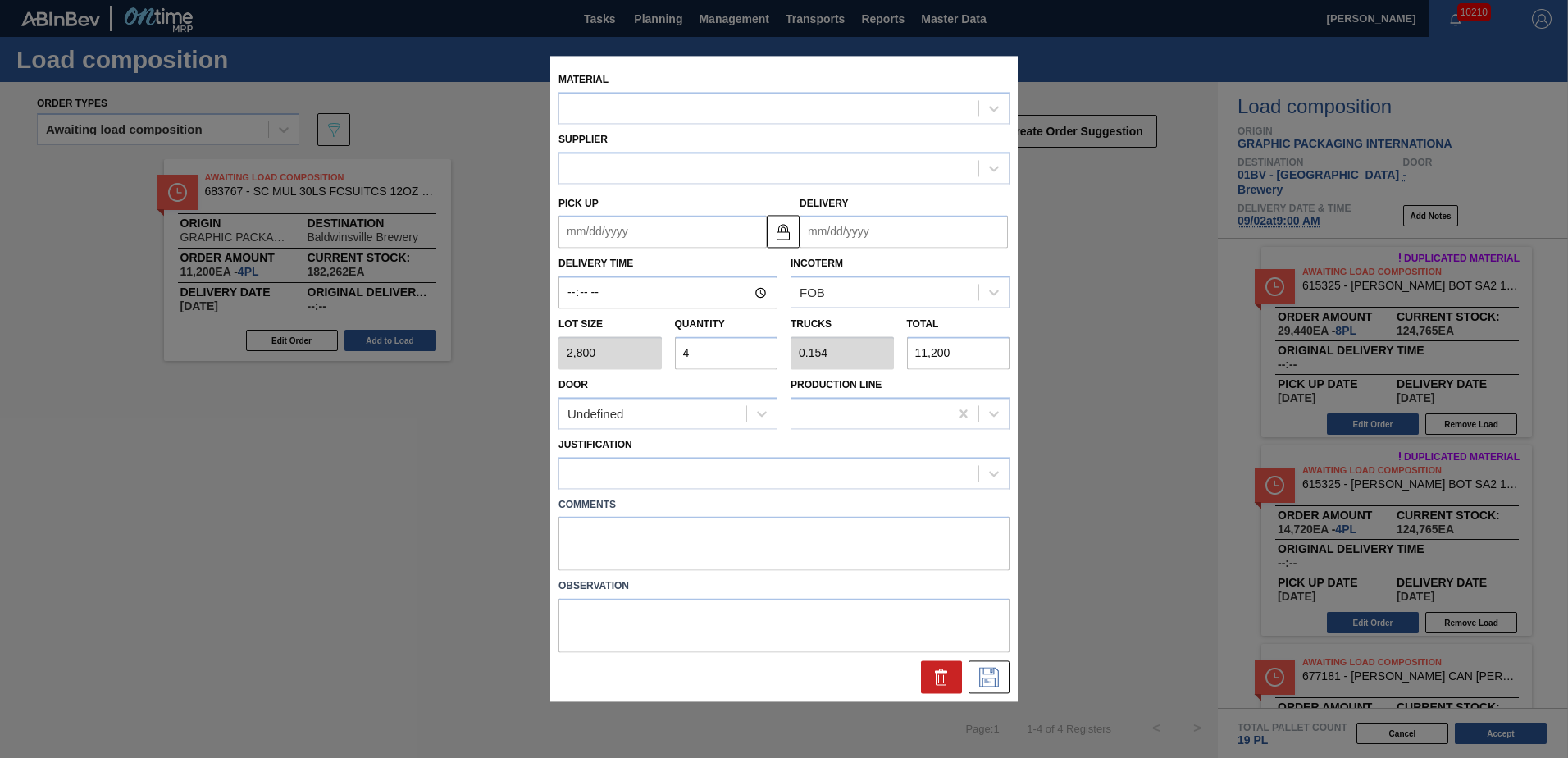
type input "[DATE]"
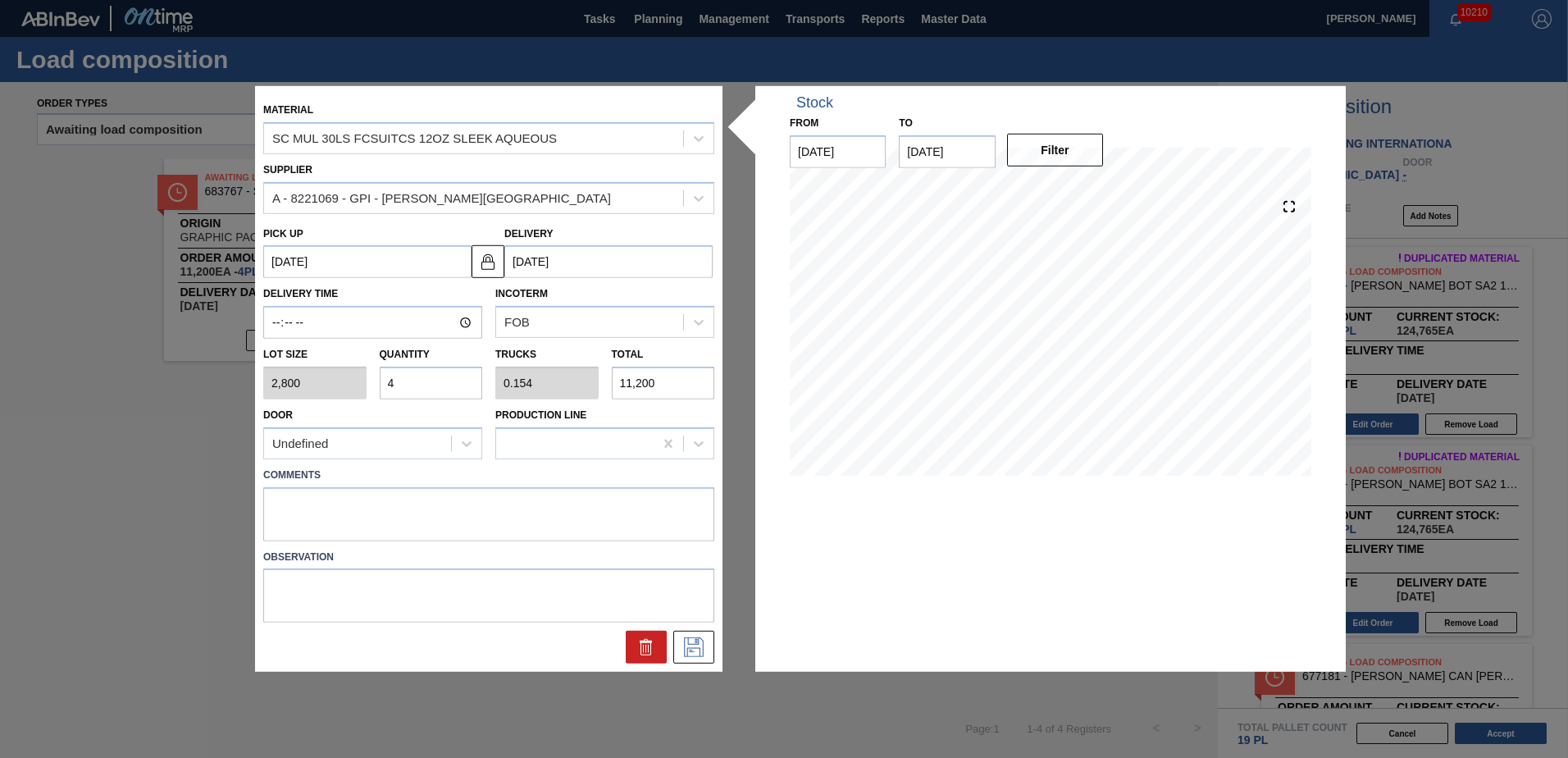
click at [318, 382] on div "Lot size 2,800 Quantity 4 Trucks 0.154 Total 11,200" at bounding box center [488, 369] width 464 height 61
type input "7"
type input "0.269"
type input "19,600"
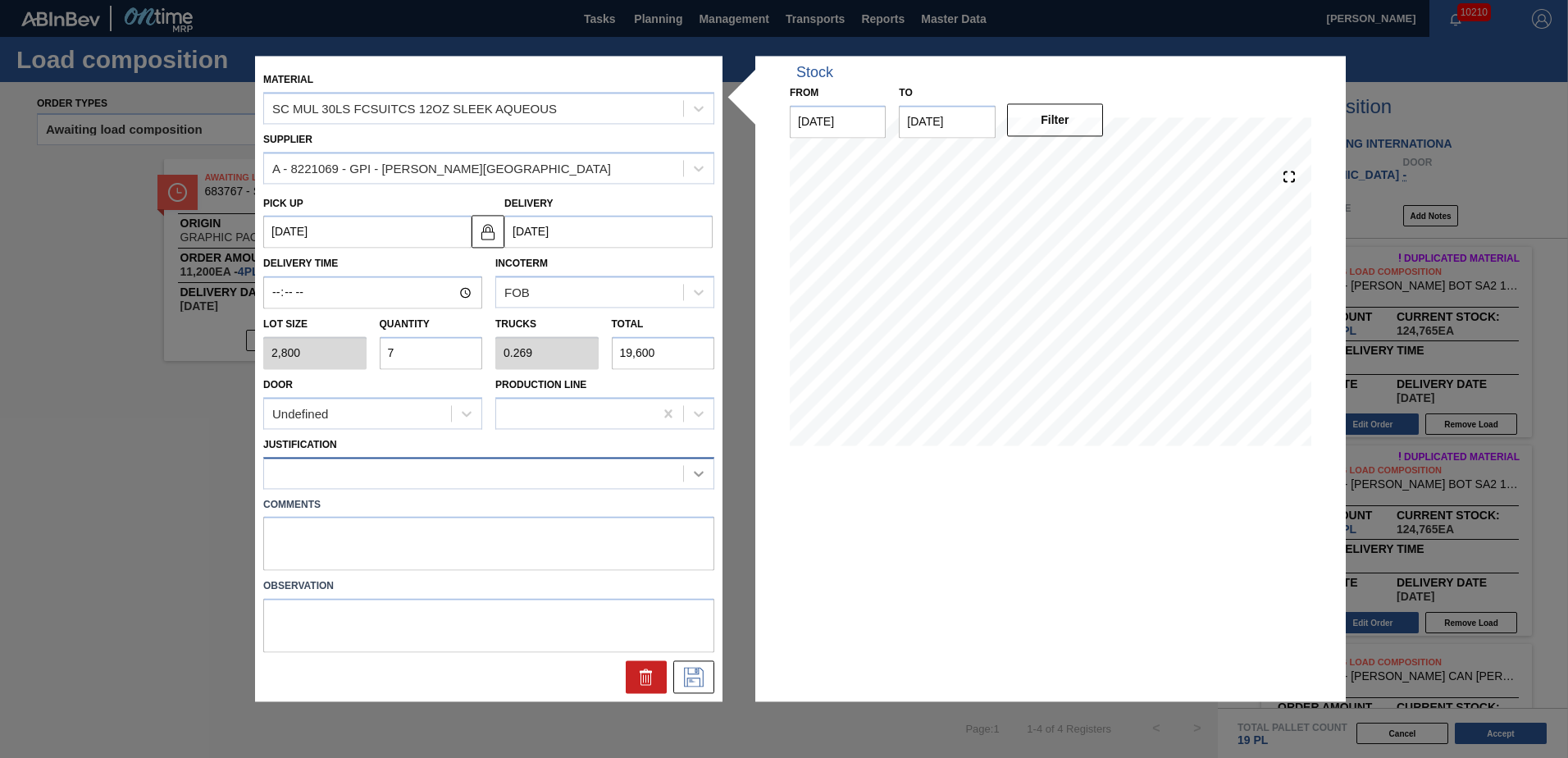
type input "7"
click at [693, 476] on icon at bounding box center [699, 474] width 17 height 17
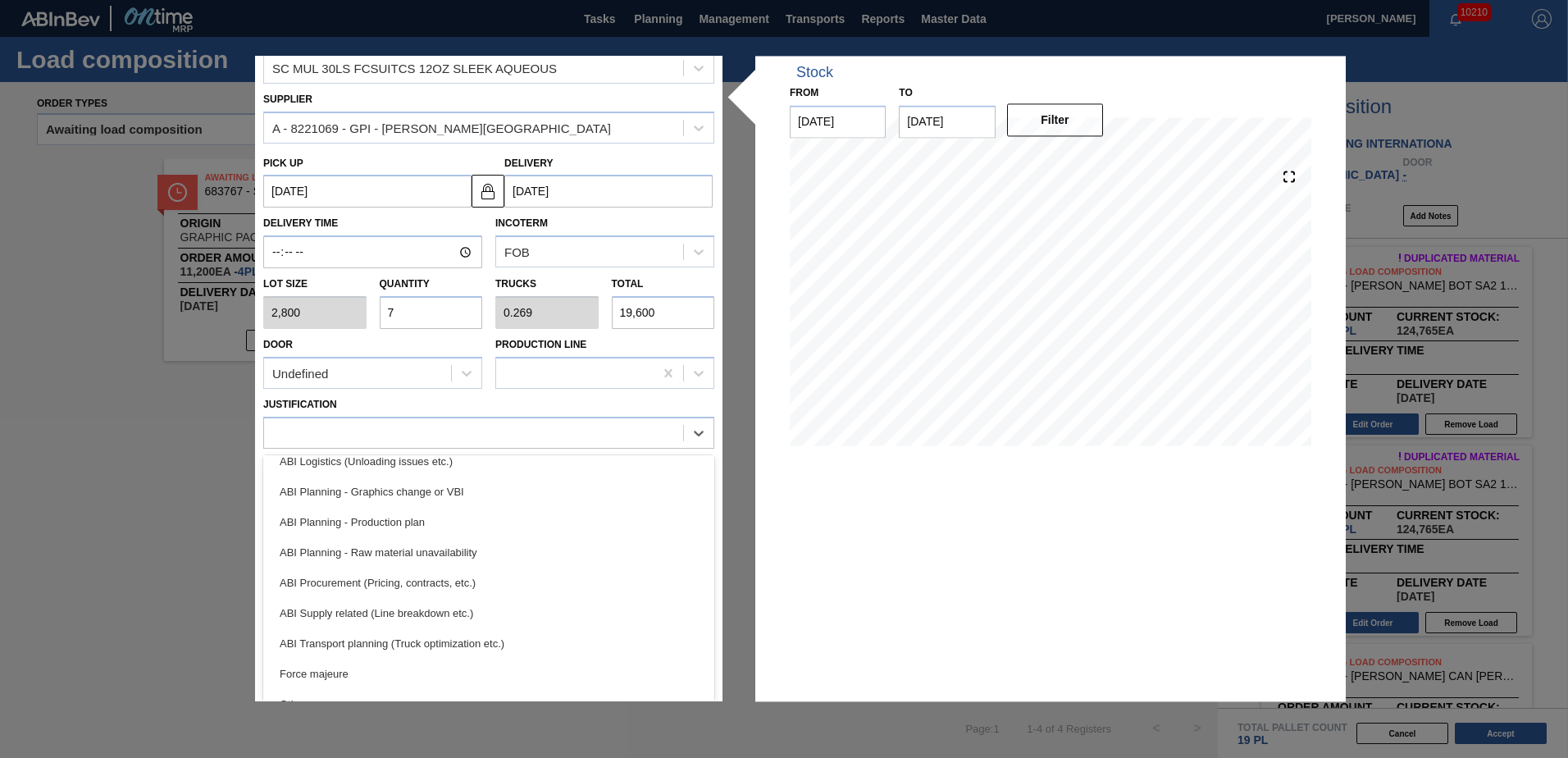
scroll to position [116, 0]
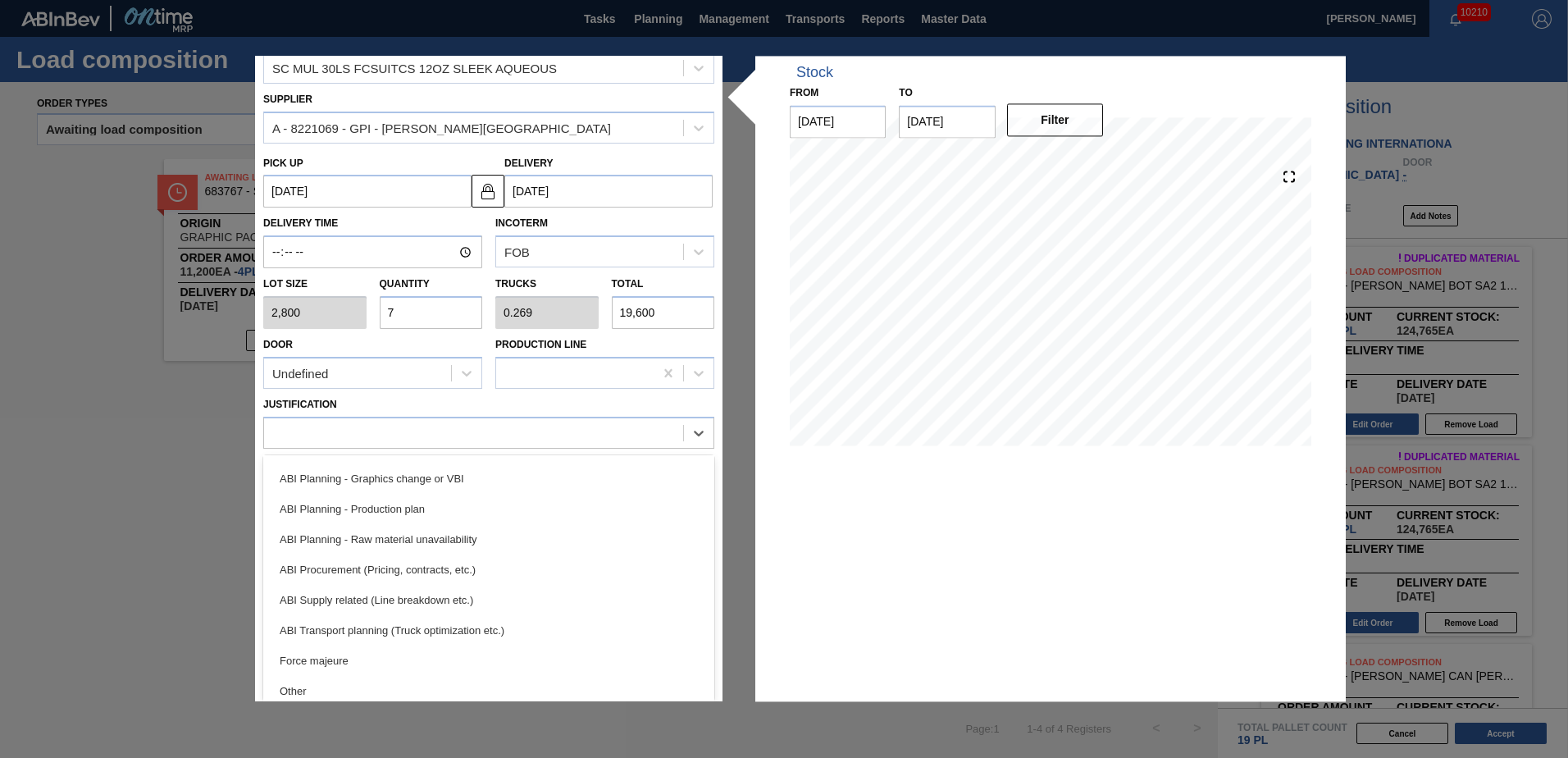
drag, startPoint x: 351, startPoint y: 624, endPoint x: 461, endPoint y: 622, distance: 110.0
click at [351, 625] on div "ABI Transport planning (Truck optimization etc.)" at bounding box center [488, 631] width 451 height 30
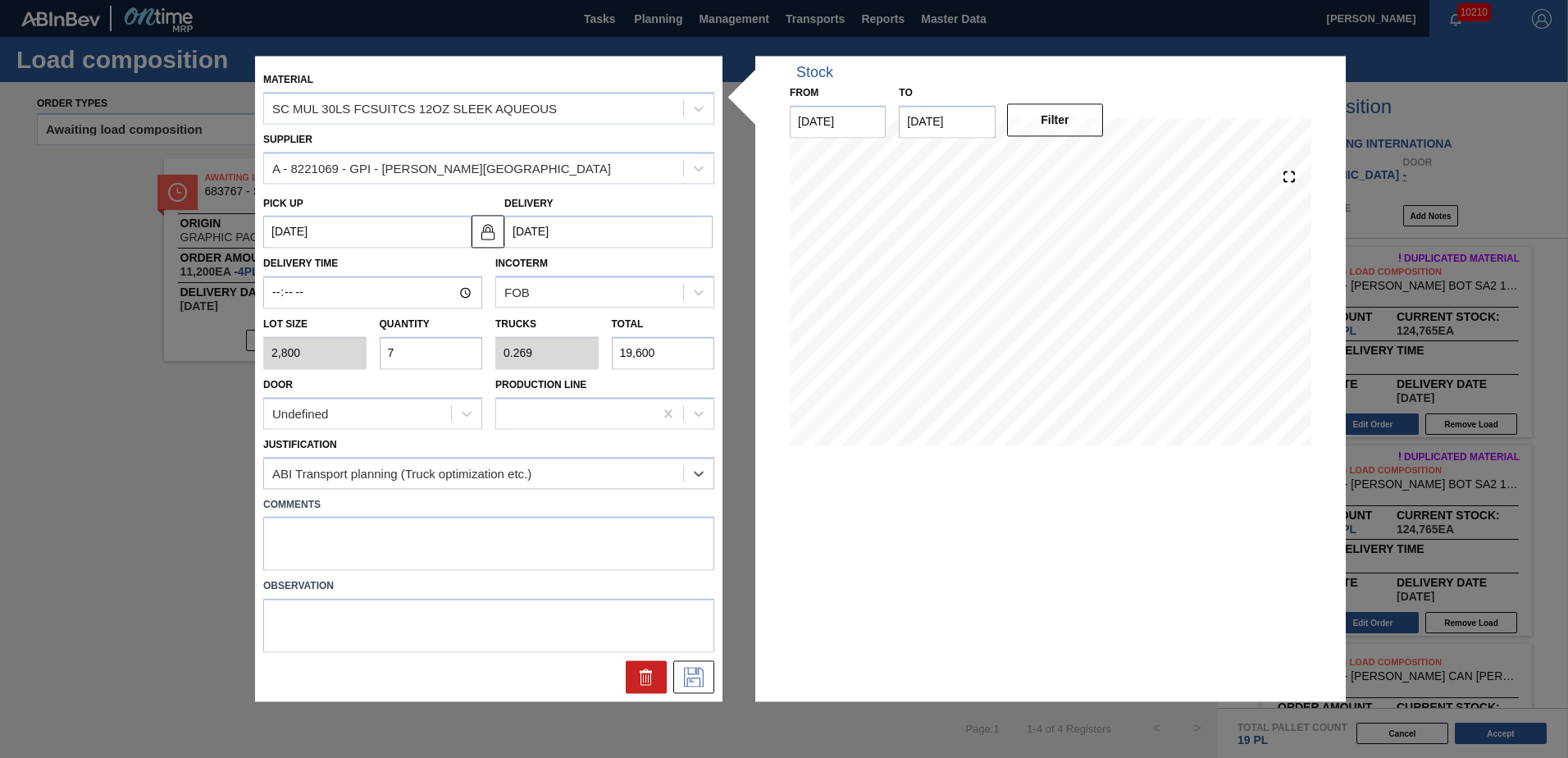
scroll to position [0, 0]
click at [687, 679] on icon at bounding box center [694, 678] width 20 height 20
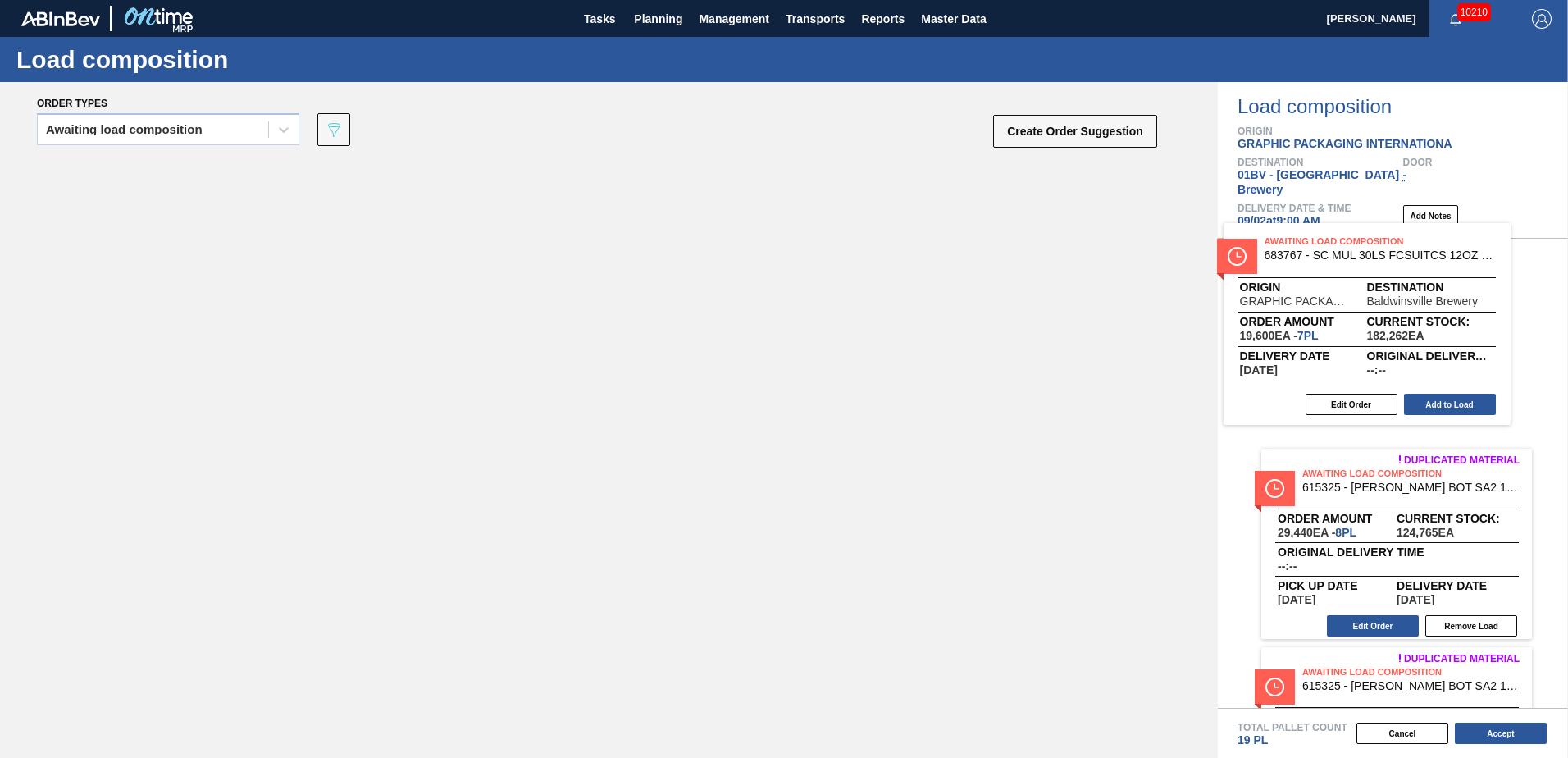
drag, startPoint x: 263, startPoint y: 182, endPoint x: 1329, endPoint y: 245, distance: 1067.9
click at [1329, 245] on div "Order types Awaiting load composition 089F7B8B-B2A5-4AFE-B5C0-19BA573D28AC Crea…" at bounding box center [784, 420] width 1568 height 676
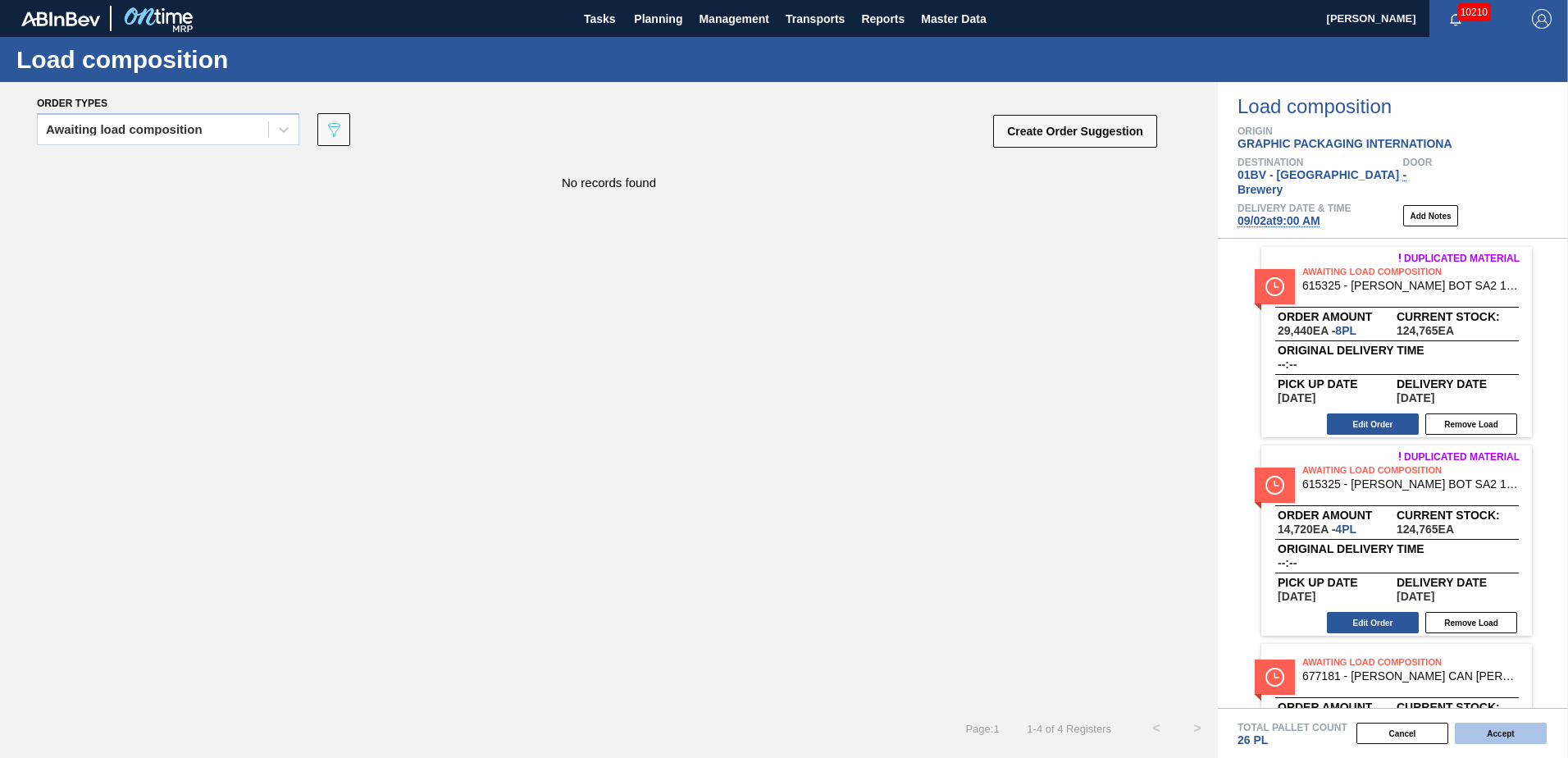
click at [1494, 732] on button "Accept" at bounding box center [1501, 734] width 92 height 22
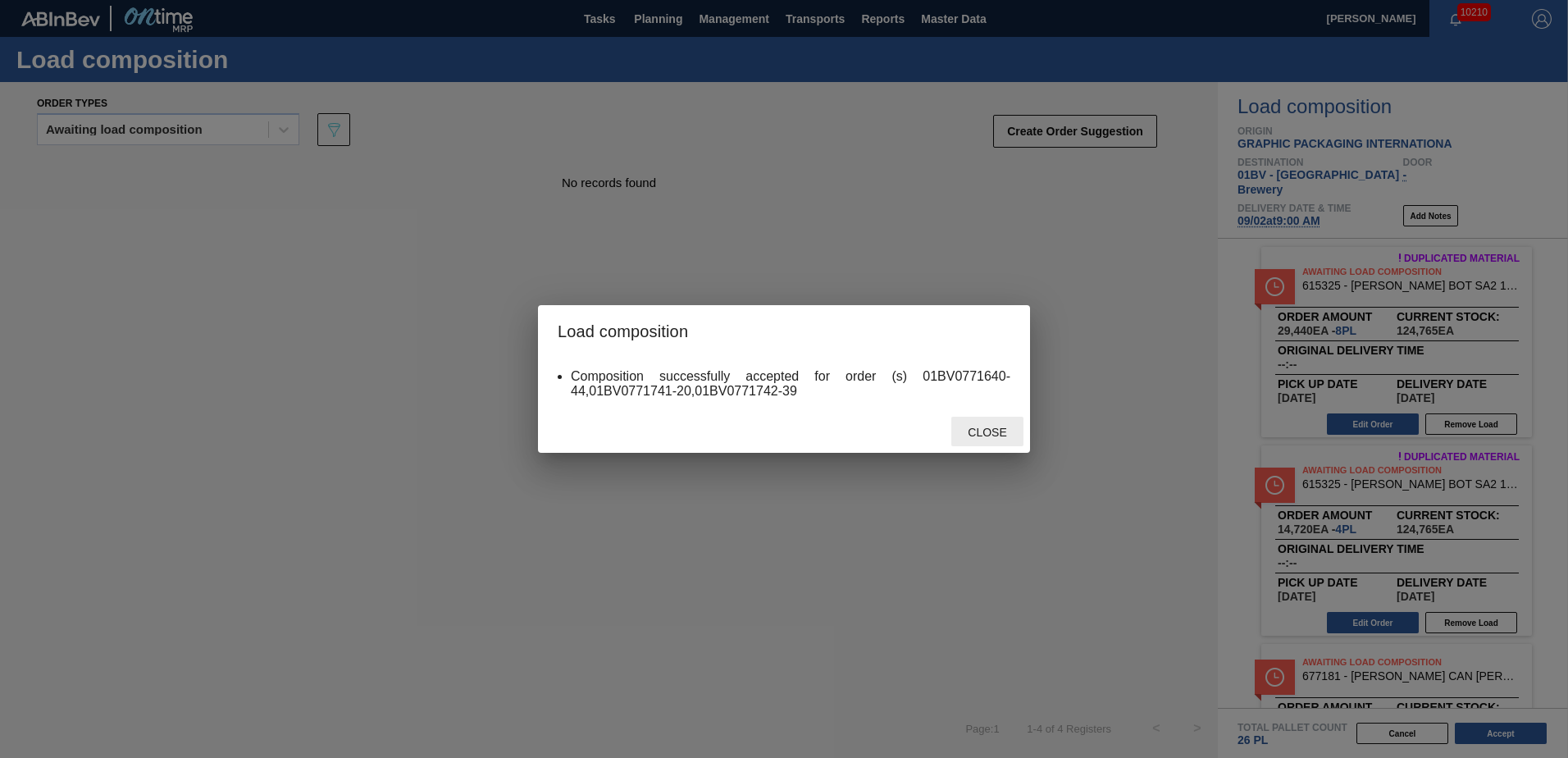
click at [1000, 433] on span "Close" at bounding box center [987, 433] width 64 height 13
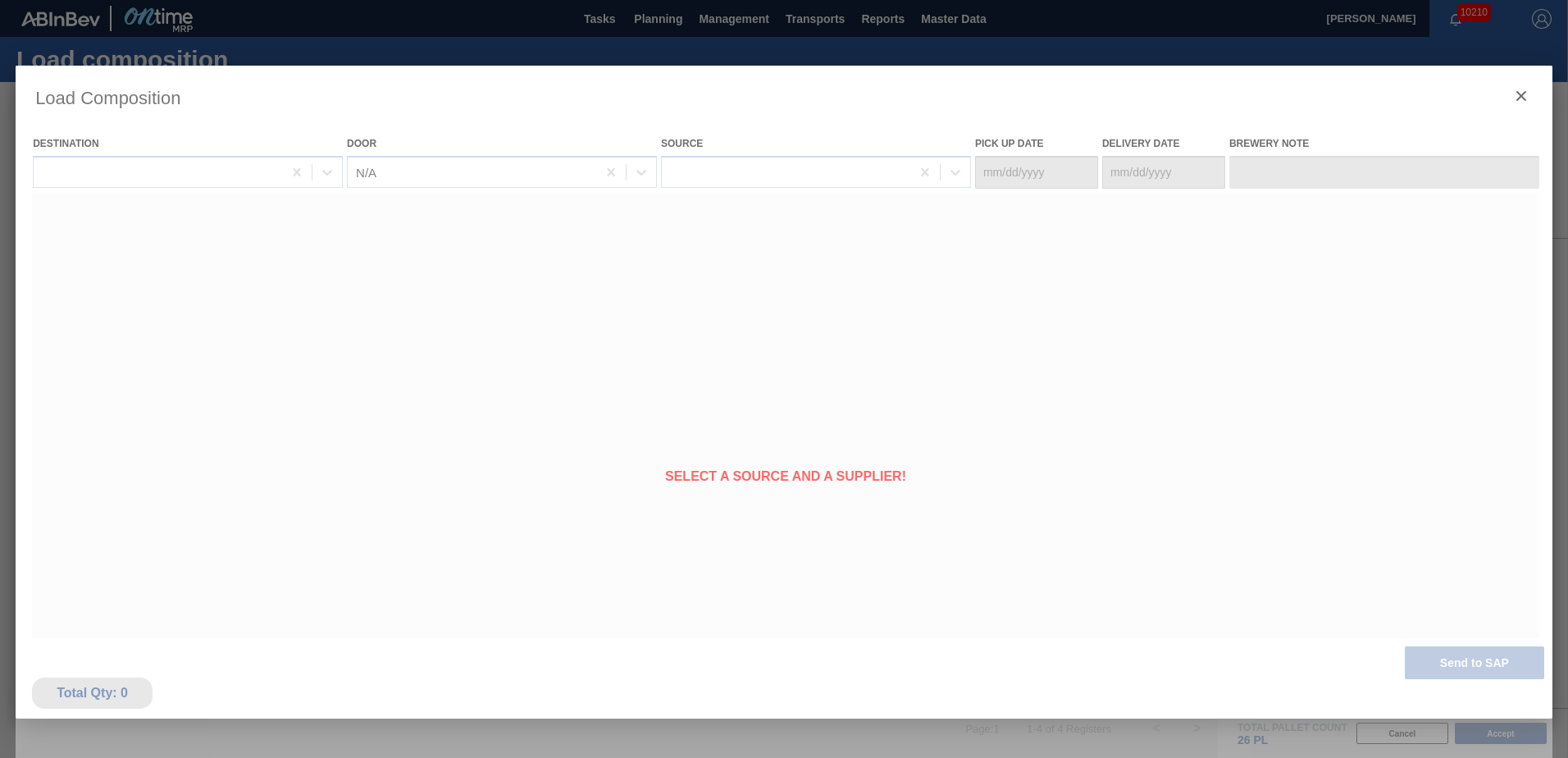
type Date "[DATE]"
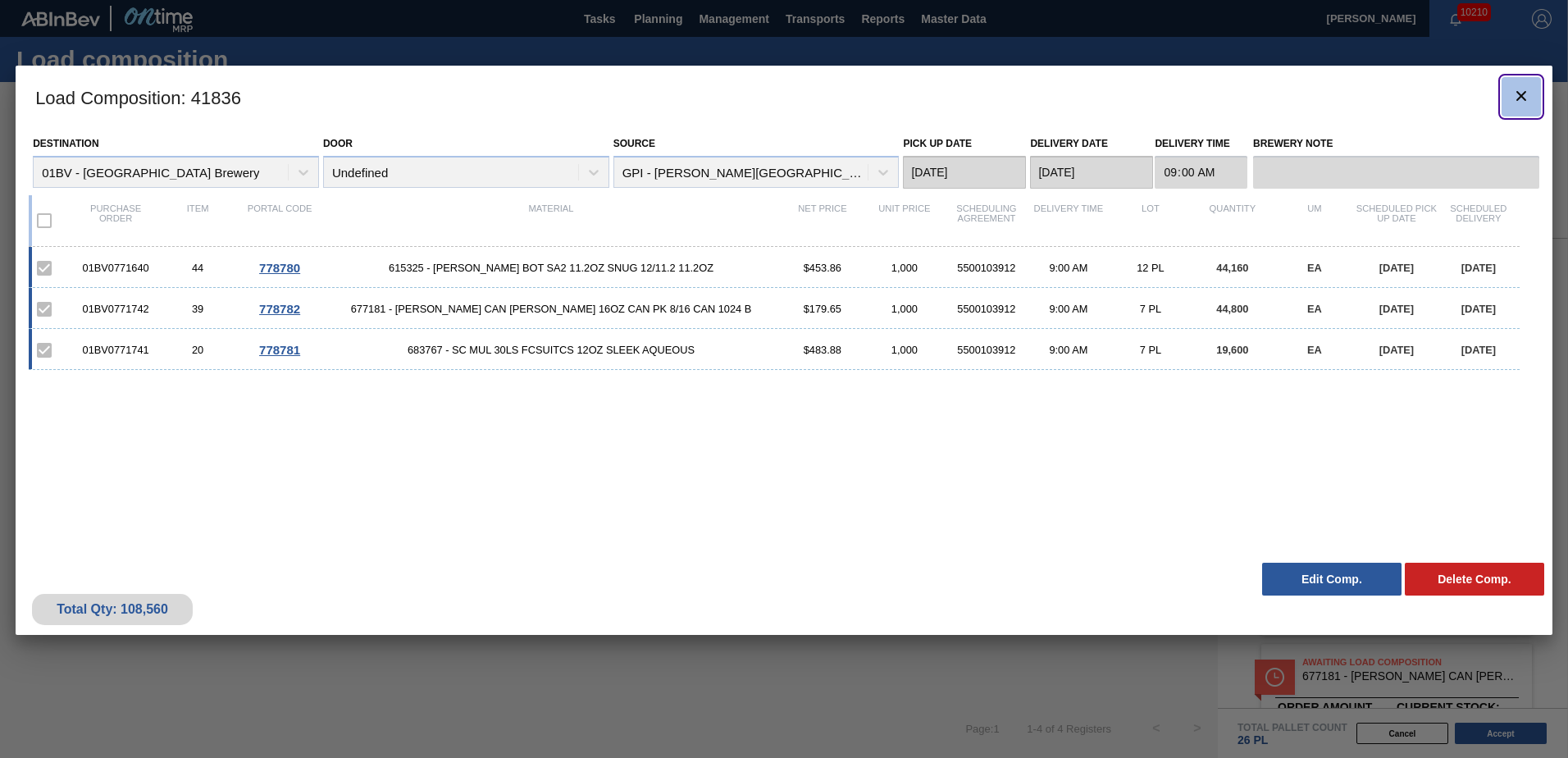
click at [1520, 100] on icon "botão de ícone" at bounding box center [1522, 96] width 20 height 20
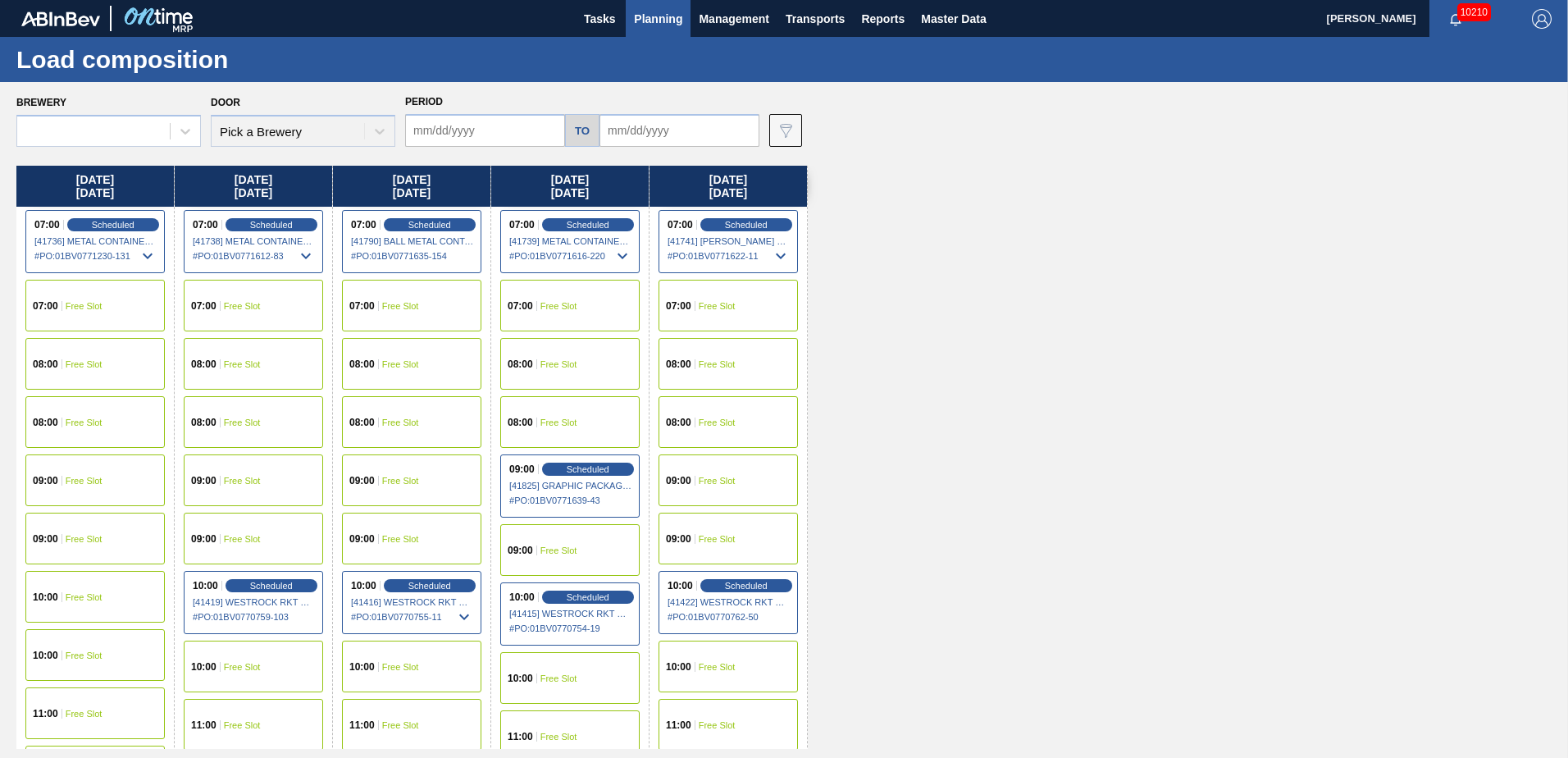
type input "[DATE]"
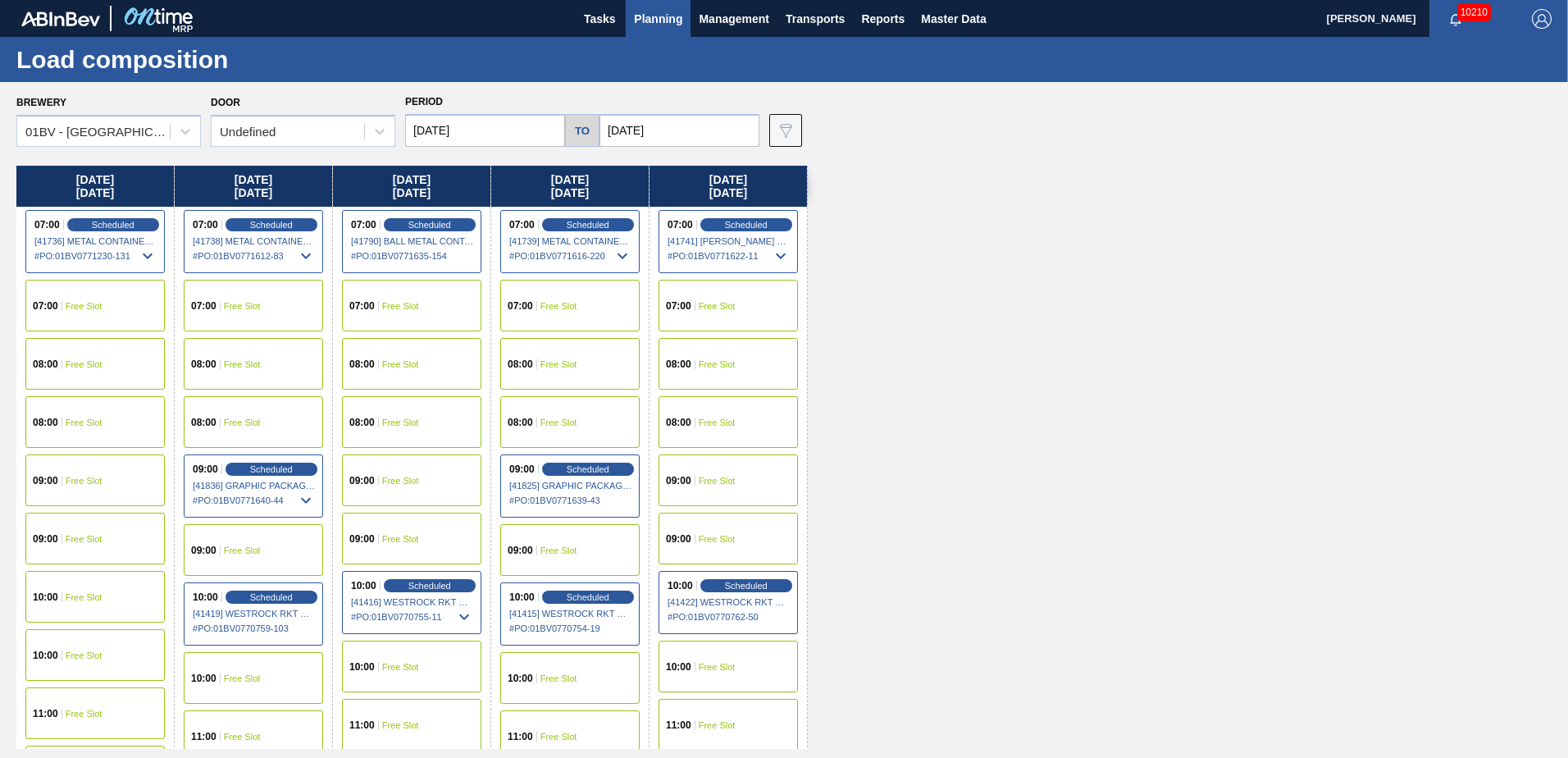
click at [648, 13] on span "Planning" at bounding box center [658, 19] width 49 height 20
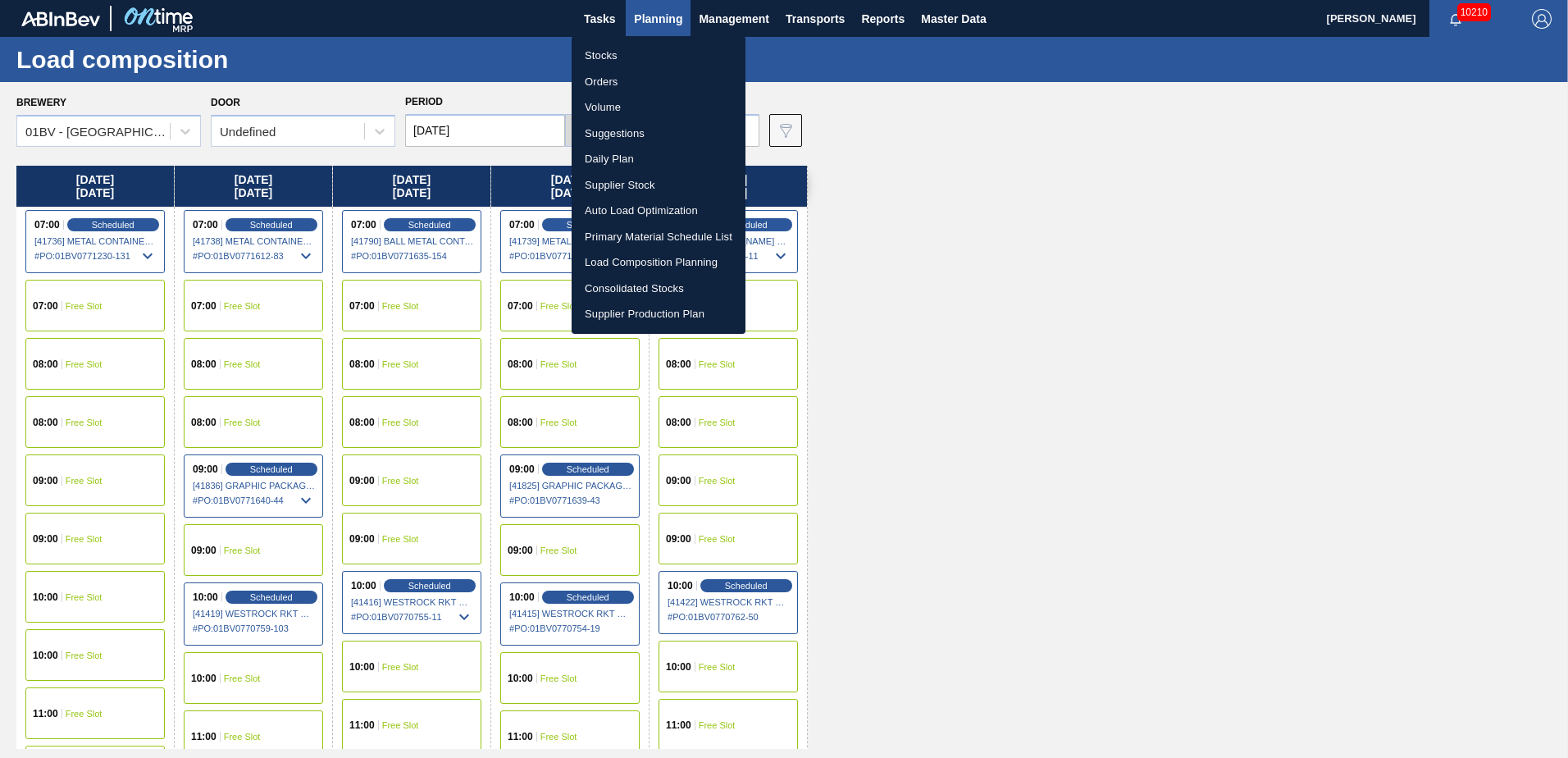
click at [602, 131] on li "Suggestions" at bounding box center [659, 133] width 174 height 26
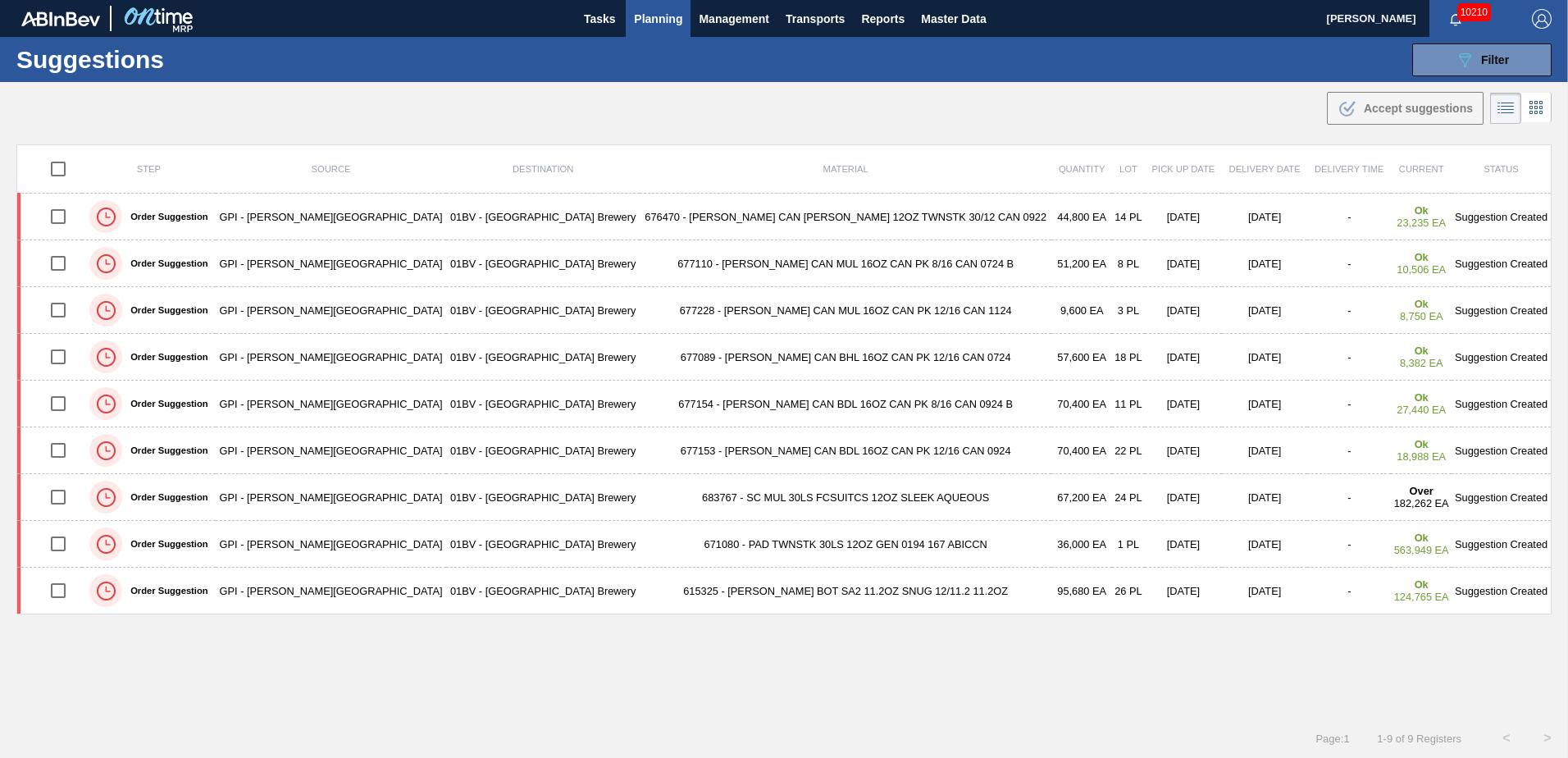
drag, startPoint x: 1469, startPoint y: 64, endPoint x: 1483, endPoint y: 81, distance: 22.0
click at [1469, 64] on icon "089F7B8B-B2A5-4AFE-B5C0-19BA573D28AC" at bounding box center [1465, 60] width 20 height 20
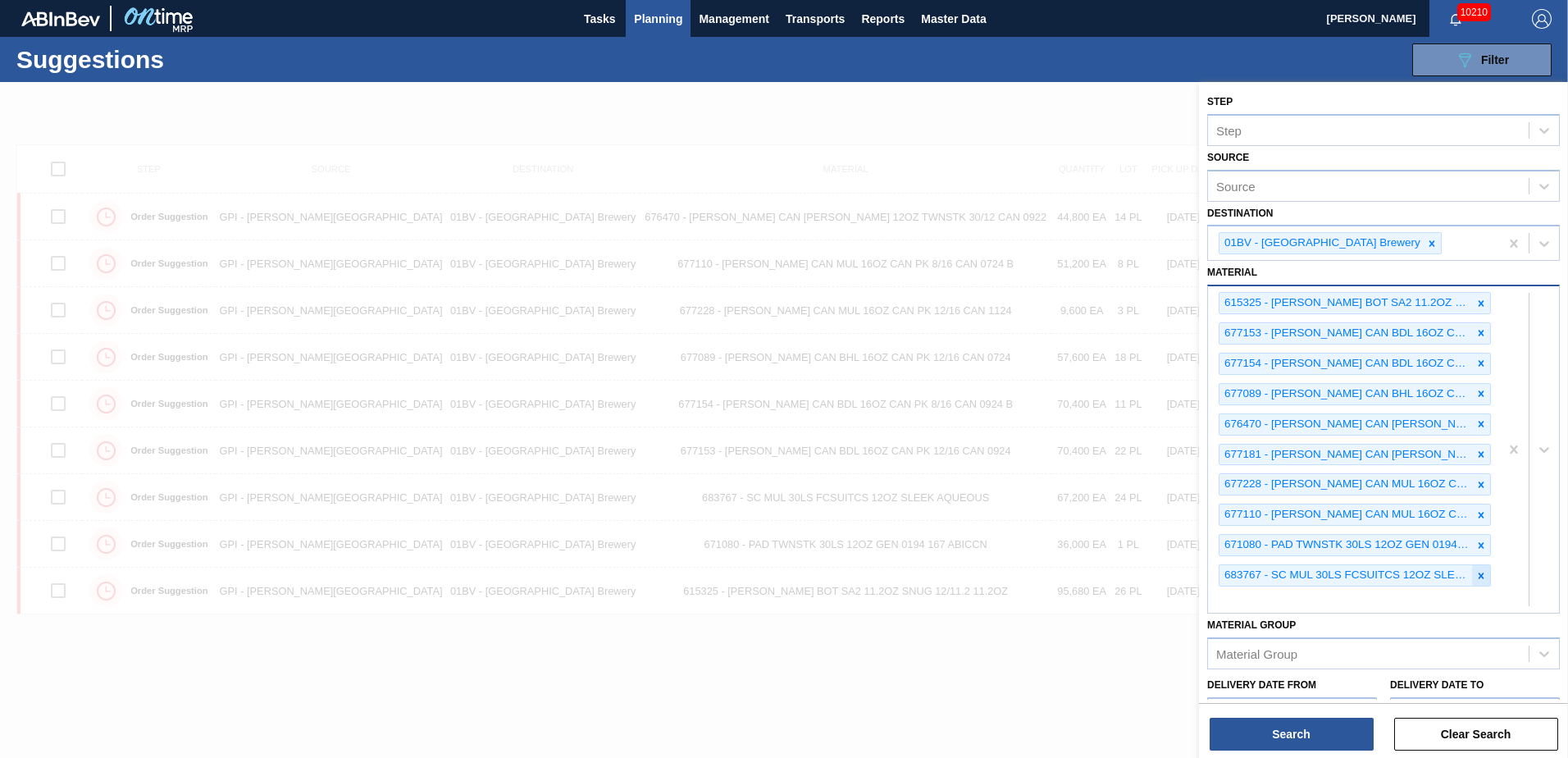
click at [1479, 574] on icon at bounding box center [1481, 576] width 6 height 6
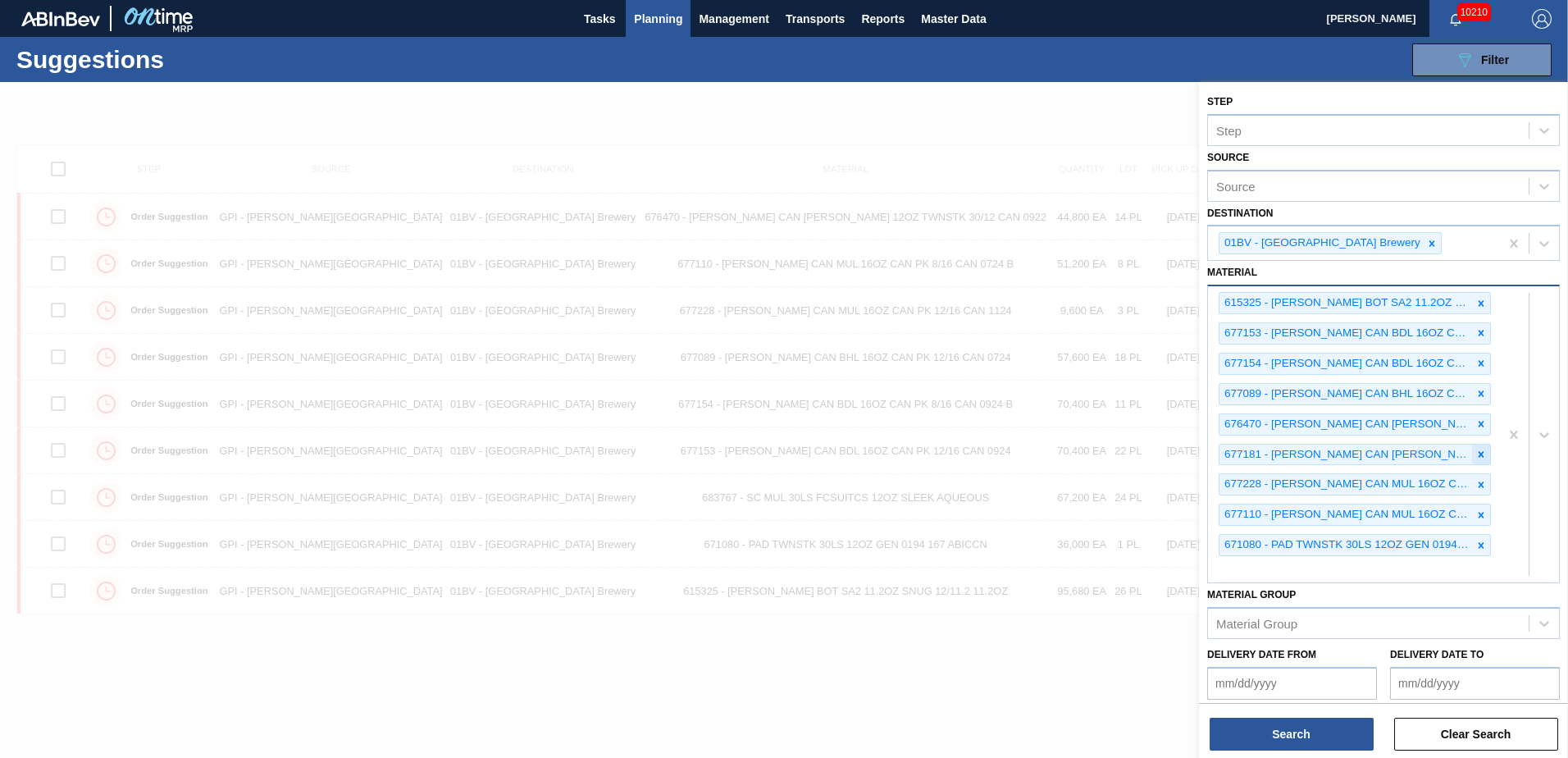
click at [1475, 453] on icon at bounding box center [1481, 454] width 12 height 12
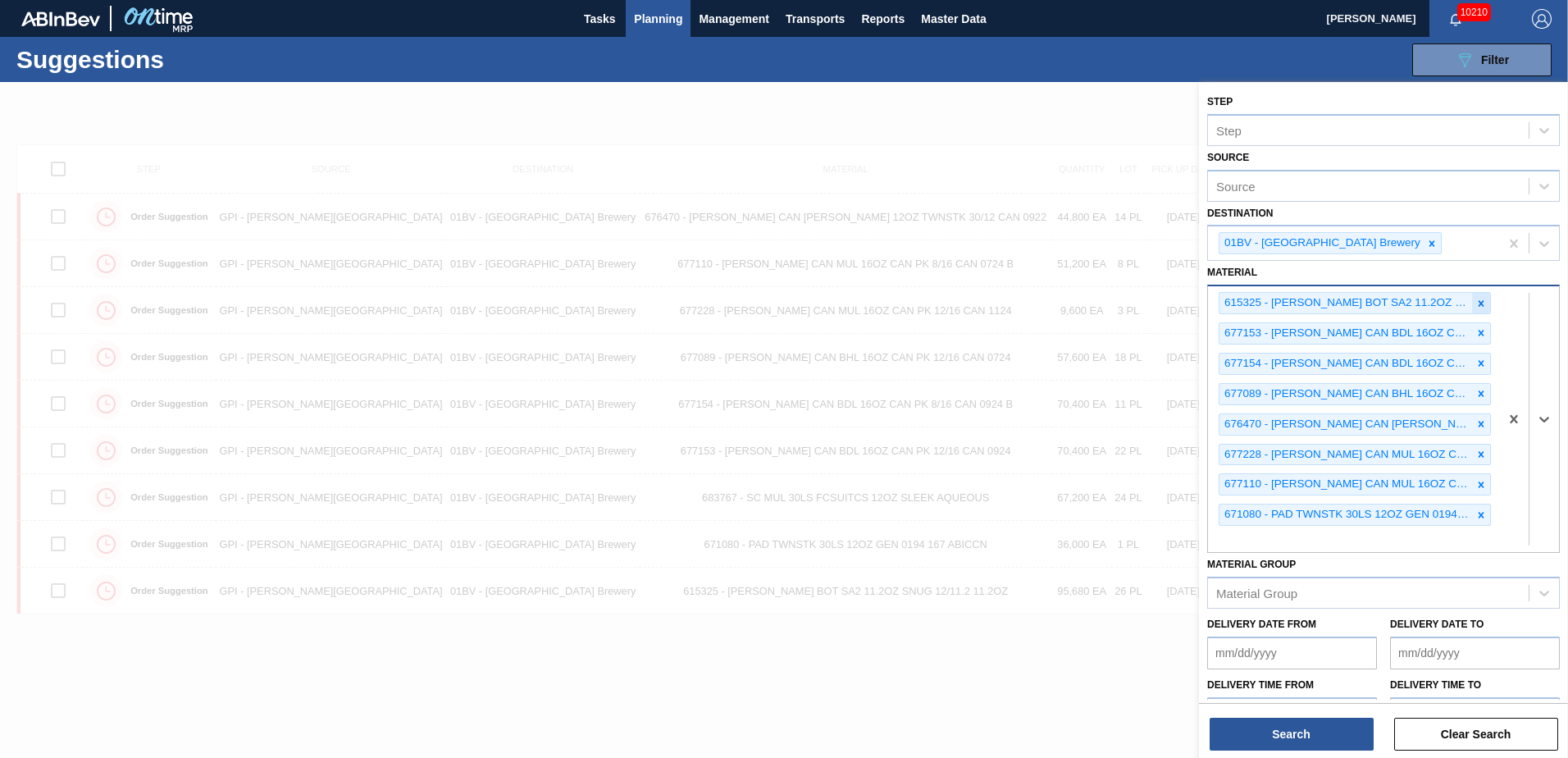
click at [1479, 301] on icon at bounding box center [1481, 304] width 12 height 12
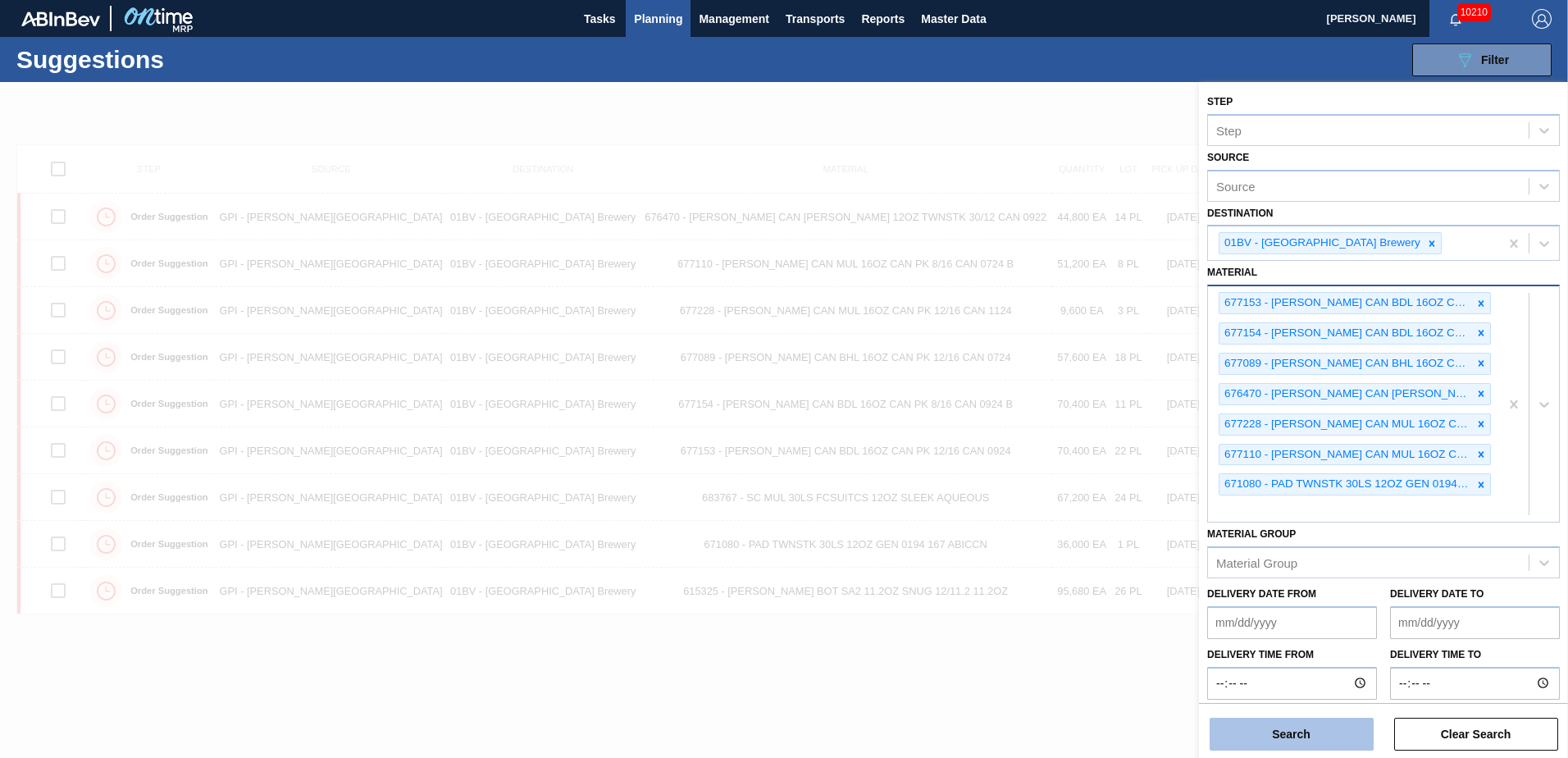
click at [1293, 733] on button "Search" at bounding box center [1292, 734] width 164 height 33
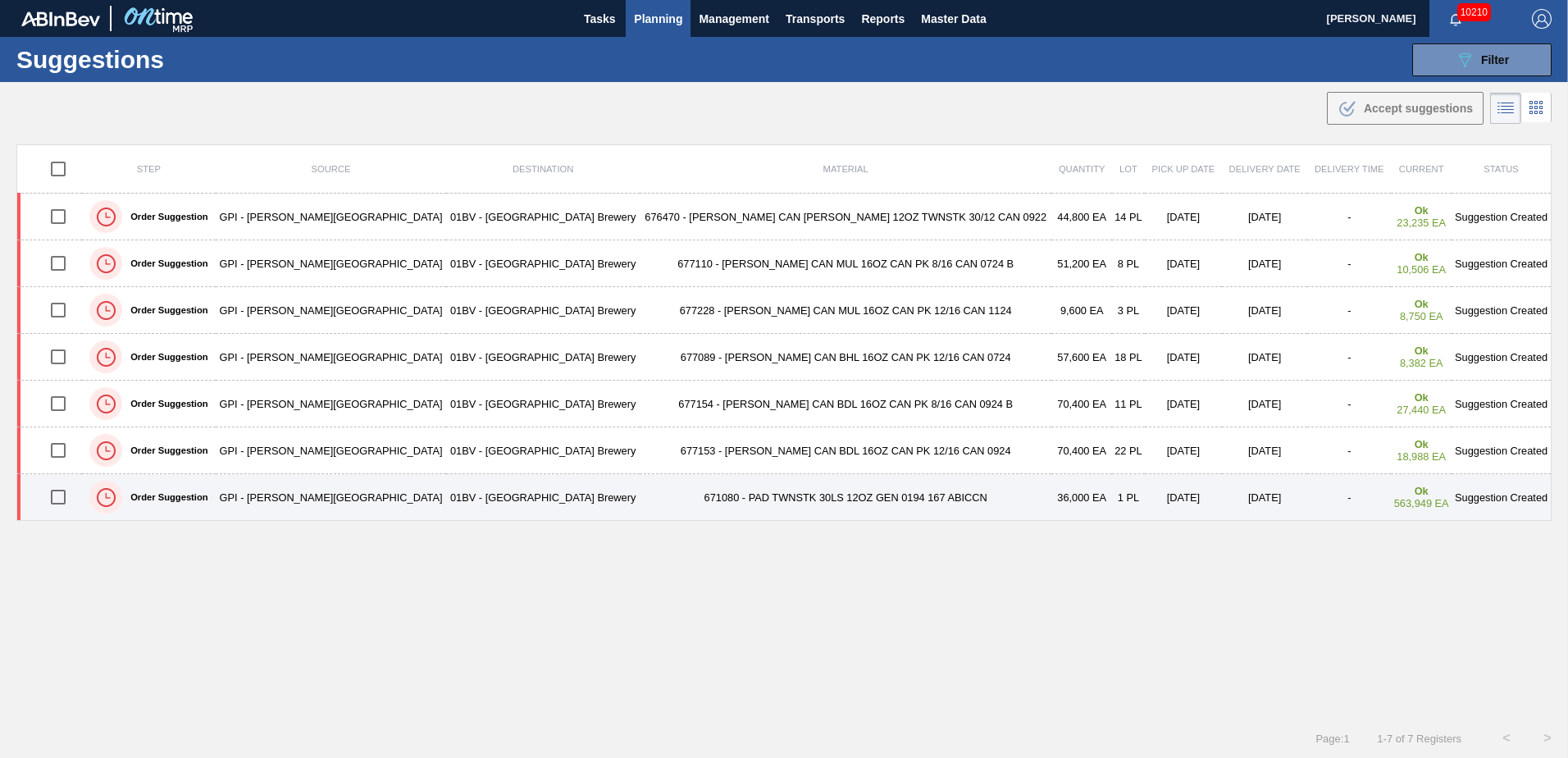
click at [655, 493] on td "671080 - PAD TWNSTK 30LS 12OZ GEN 0194 167 ABICCN" at bounding box center [845, 498] width 412 height 47
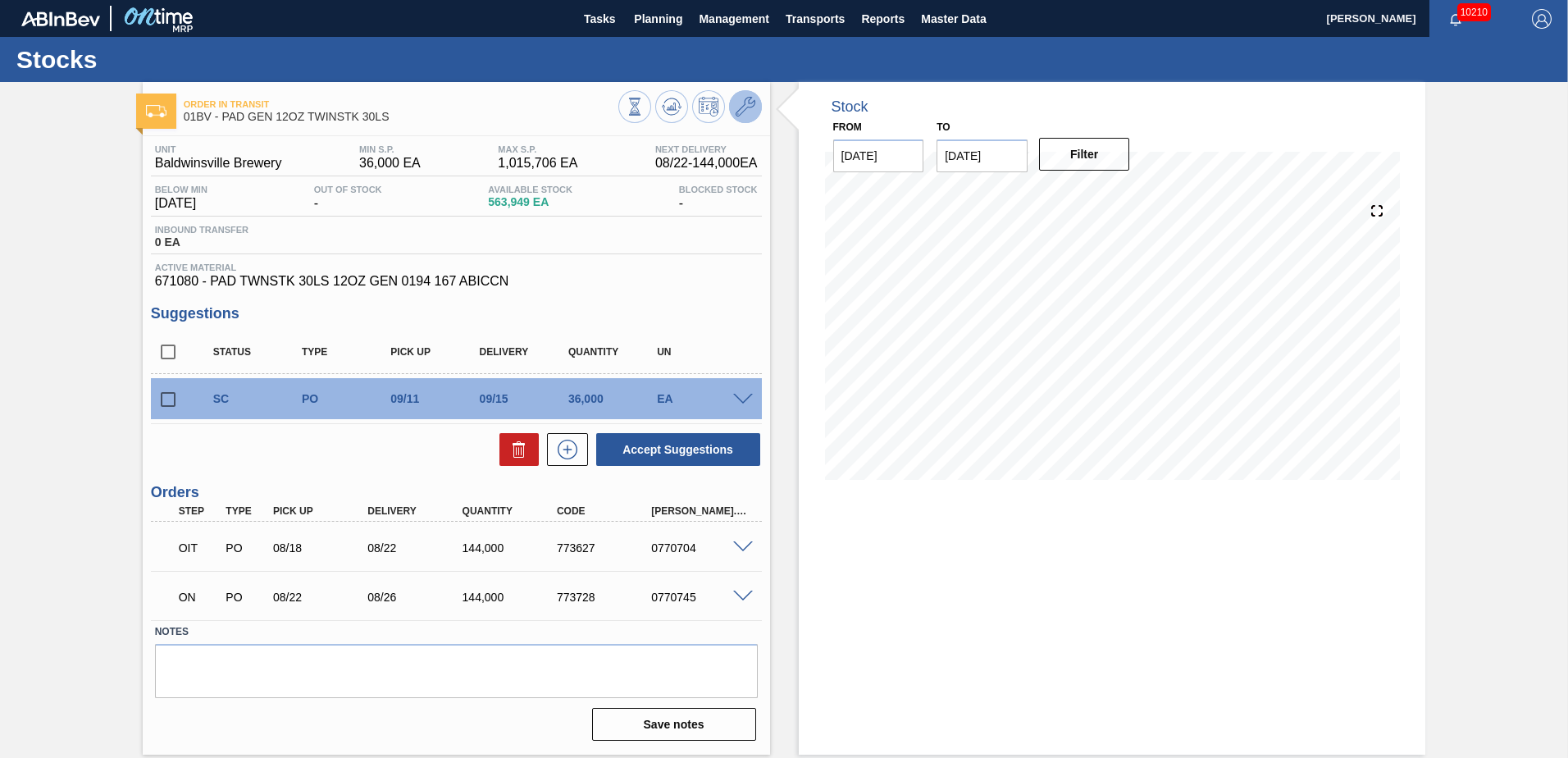
click at [747, 107] on icon at bounding box center [746, 107] width 20 height 20
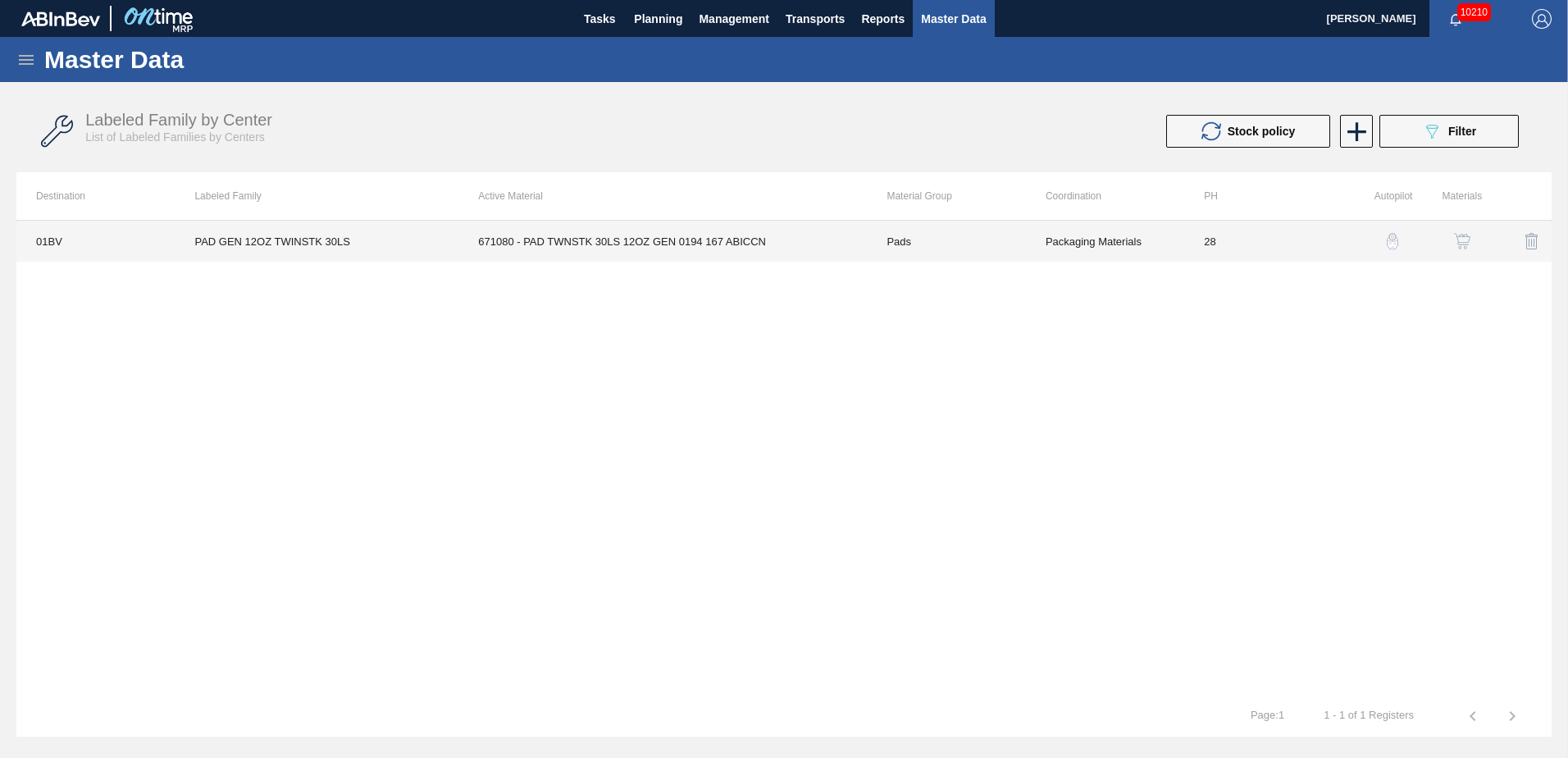
click at [651, 240] on td "671080 - PAD TWNSTK 30LS 12OZ GEN 0194 167 ABICCN" at bounding box center [662, 241] width 408 height 41
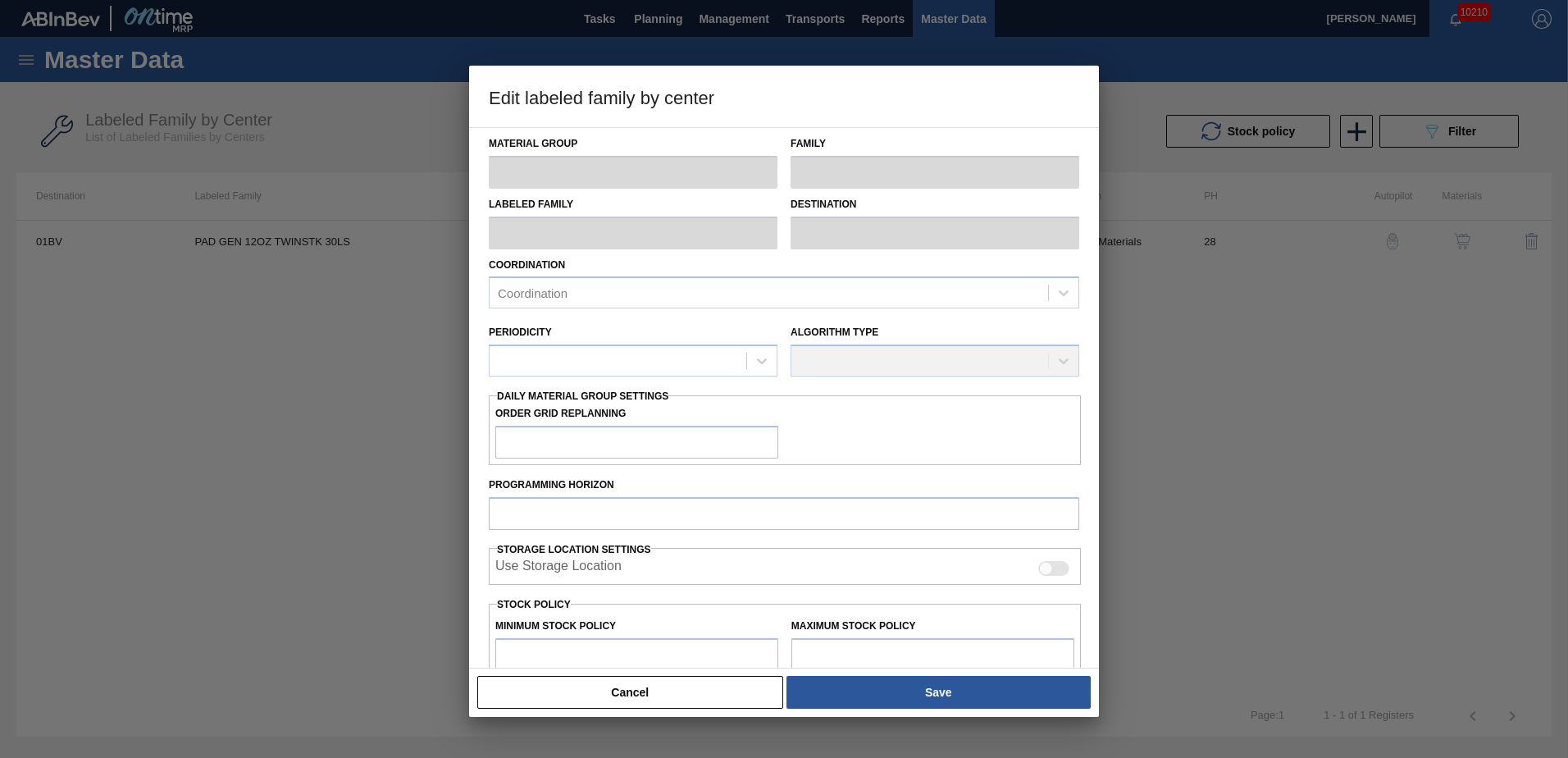
type input "Pads"
type input "PAD GEN 12OZ TWINSTK 30LS"
type input "01BV - [GEOGRAPHIC_DATA] Brewery"
type input "28"
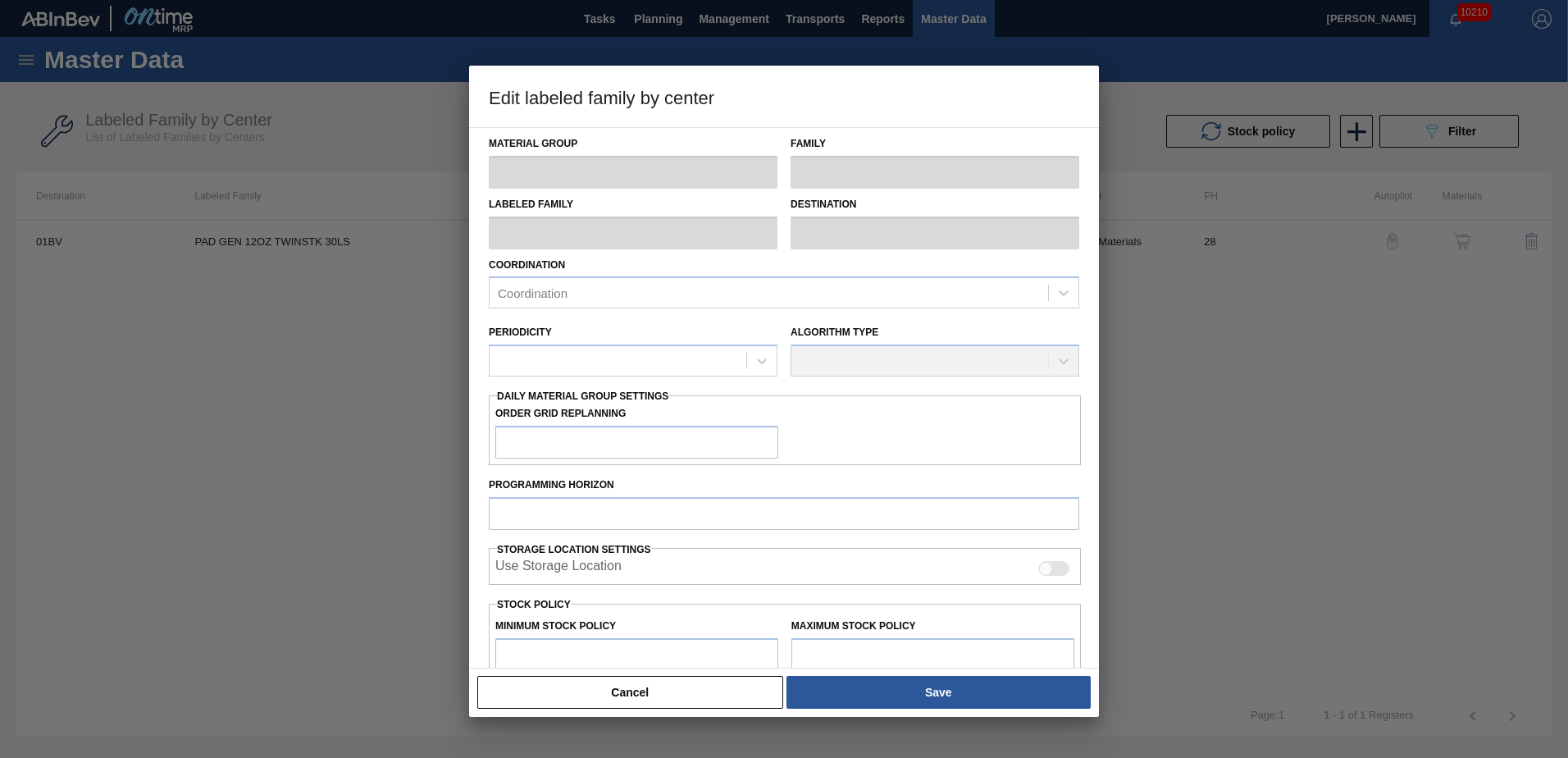
type input "36,000"
type input "1,015,706"
type input "0"
type input "36,000"
checkbox input "true"
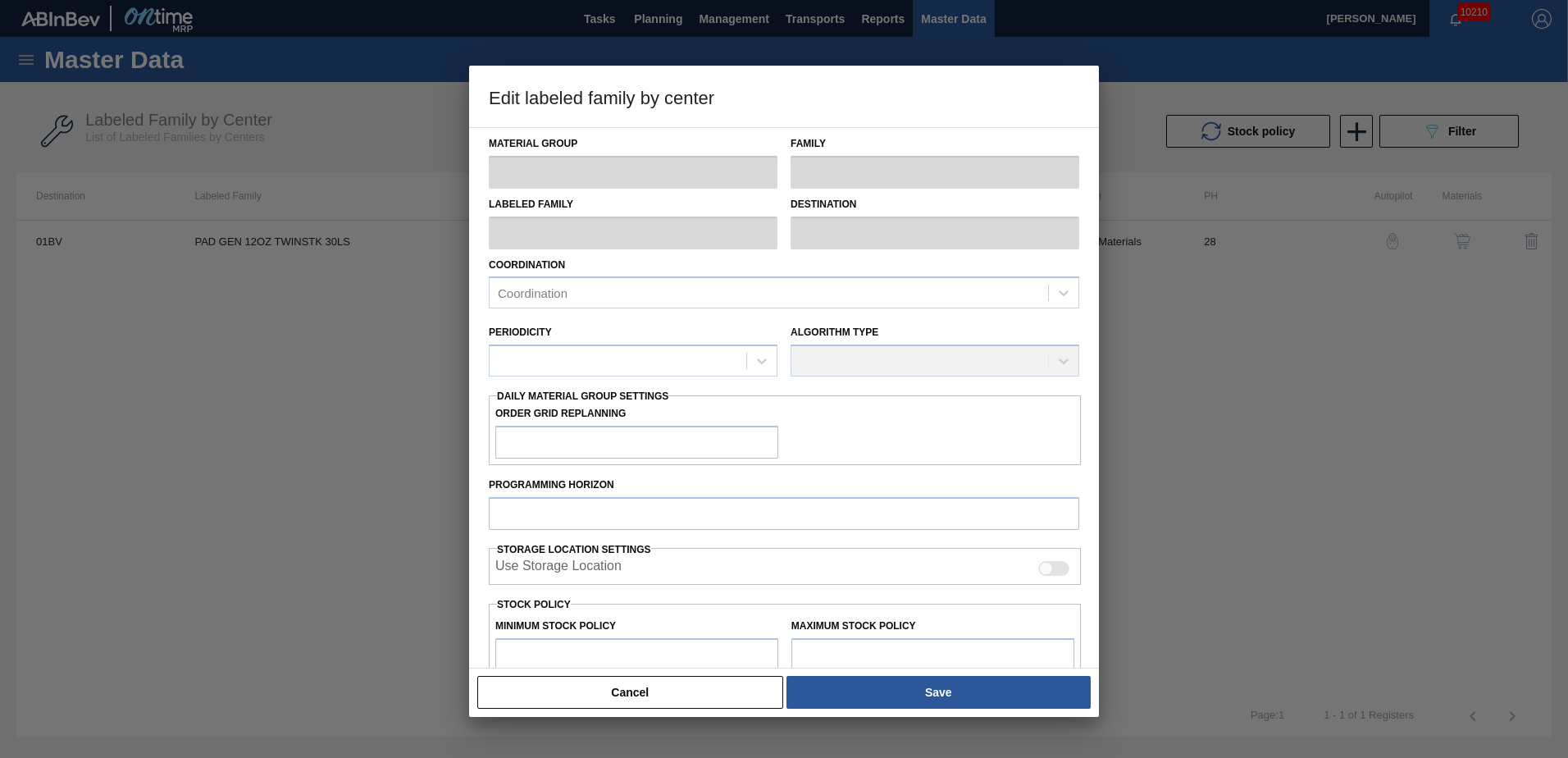
checkbox input "true"
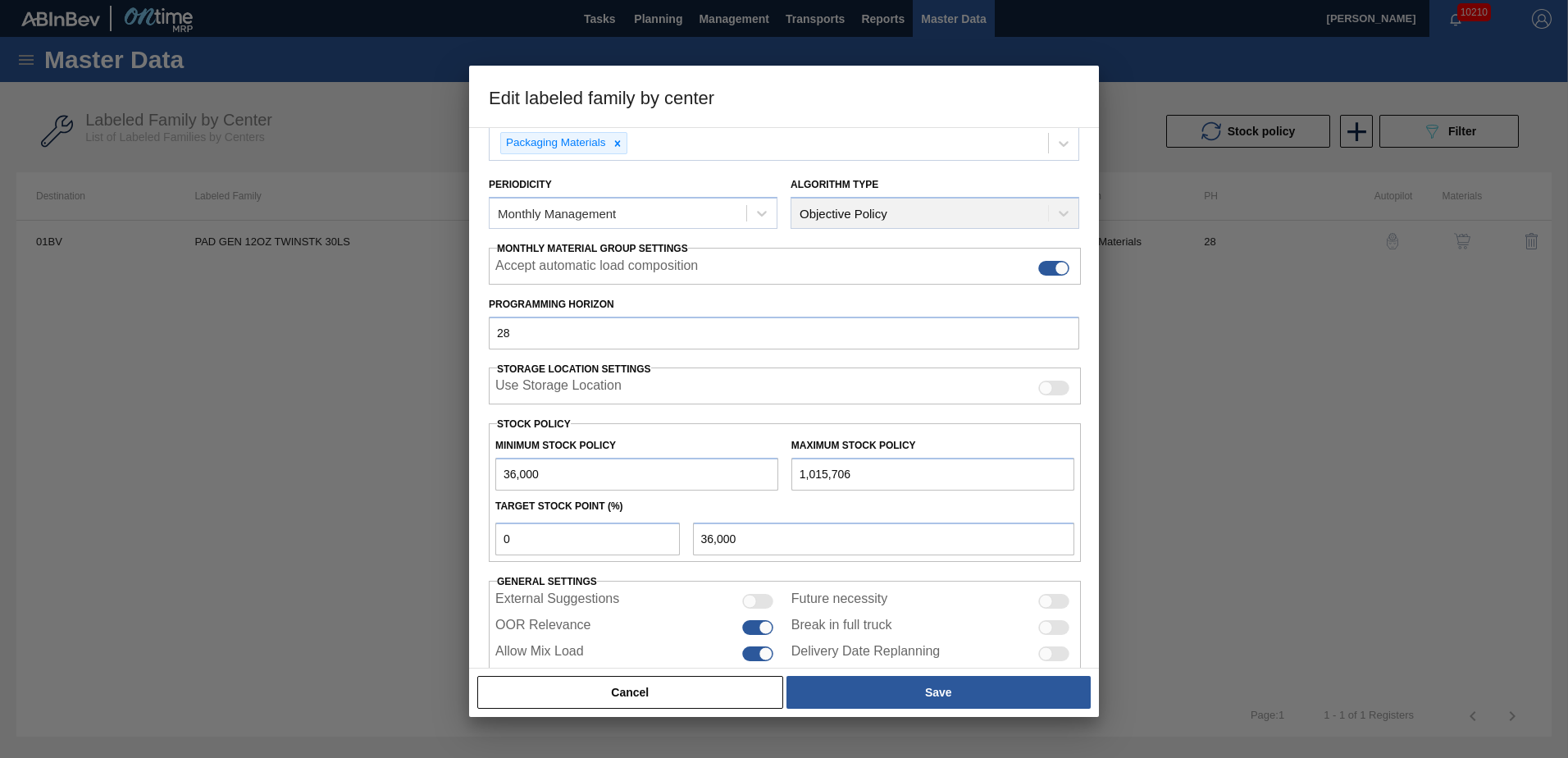
scroll to position [189, 0]
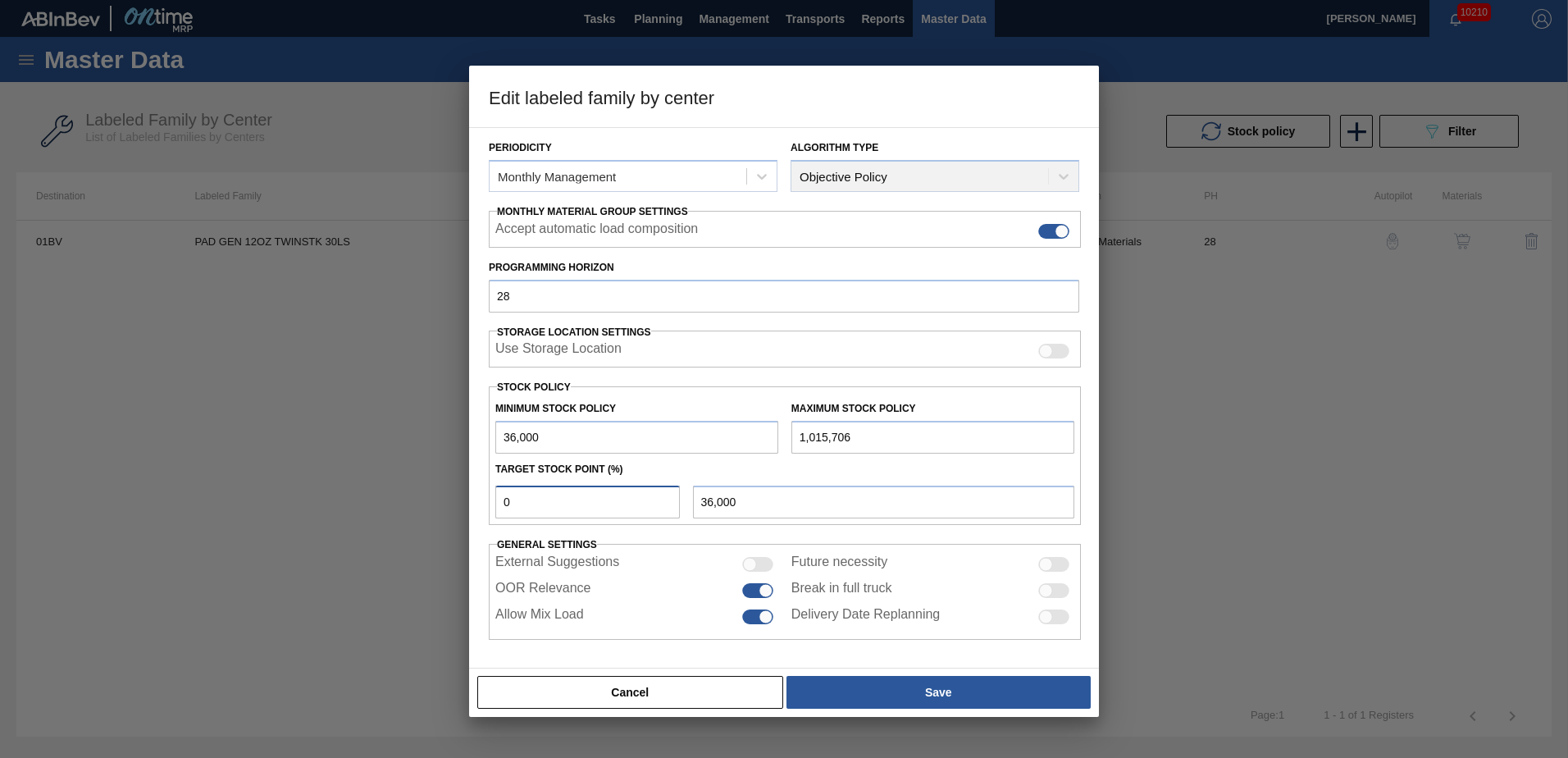
click at [535, 509] on input "0" at bounding box center [587, 502] width 185 height 33
type input "1"
type input "45,797"
type input "10"
type input "133,971"
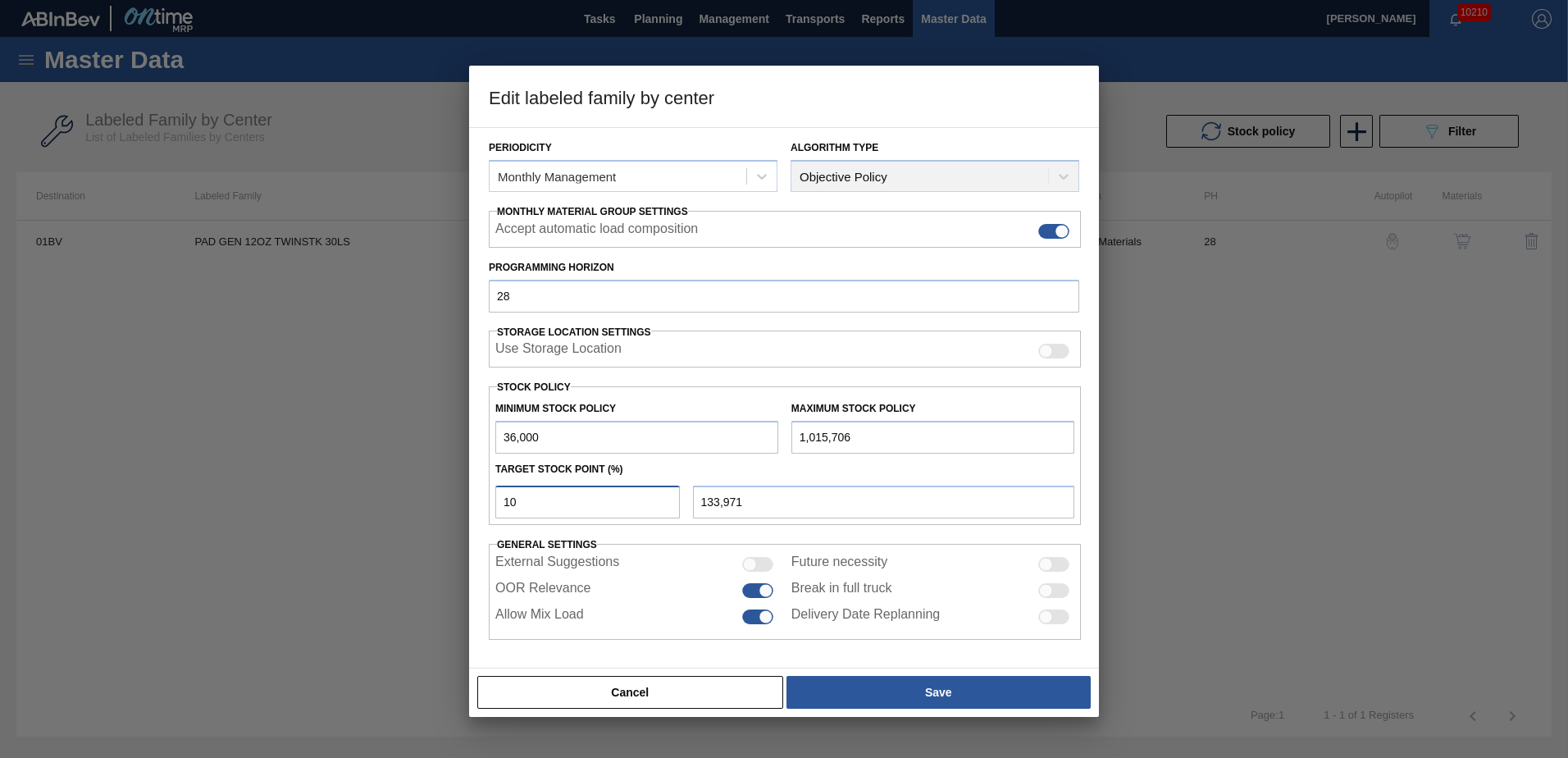
type input "1"
type input "45,797"
type input "36,000"
type input "8"
type input "114,376"
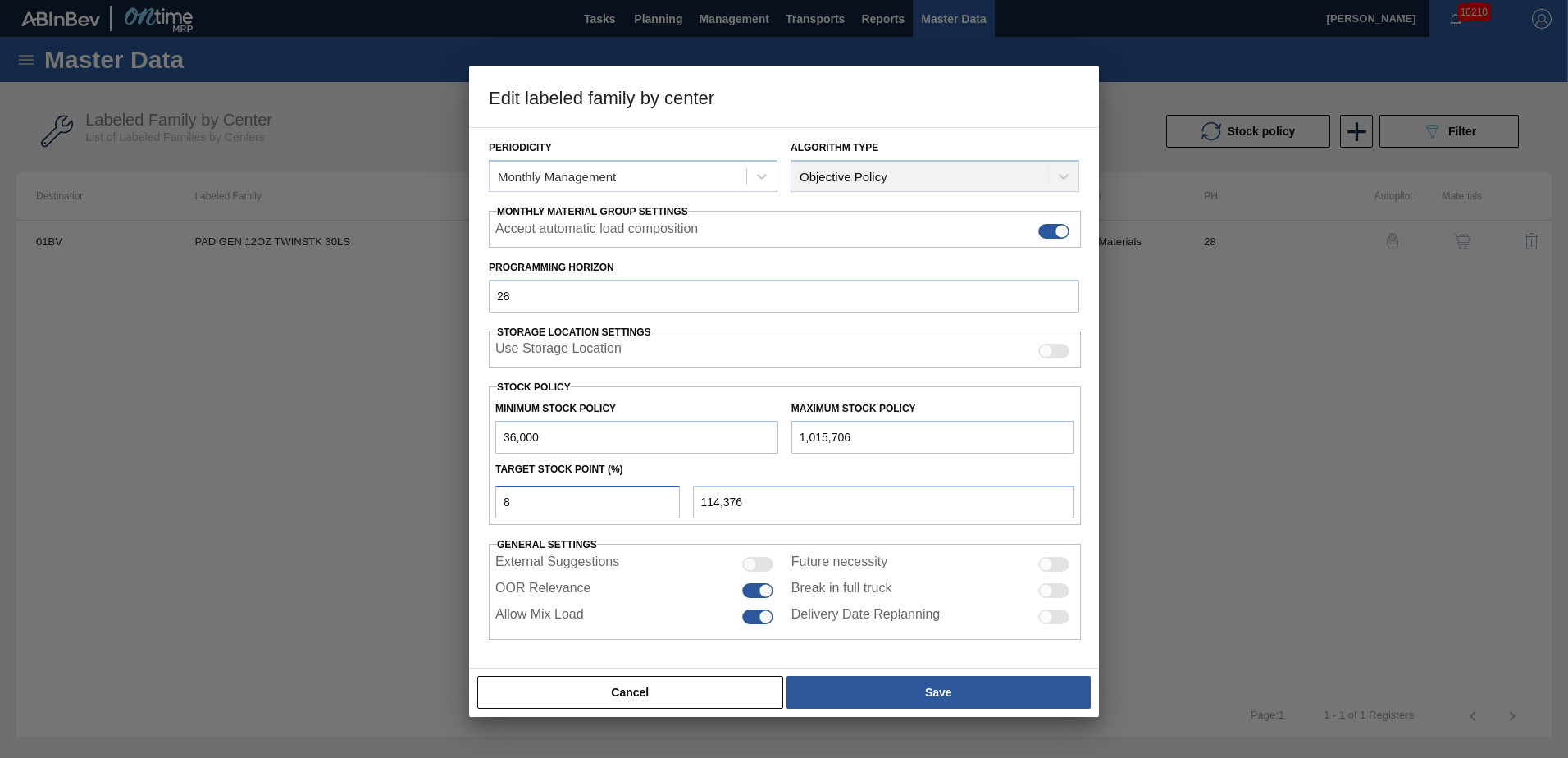
type input "36,000"
type input "7"
type input "104,579"
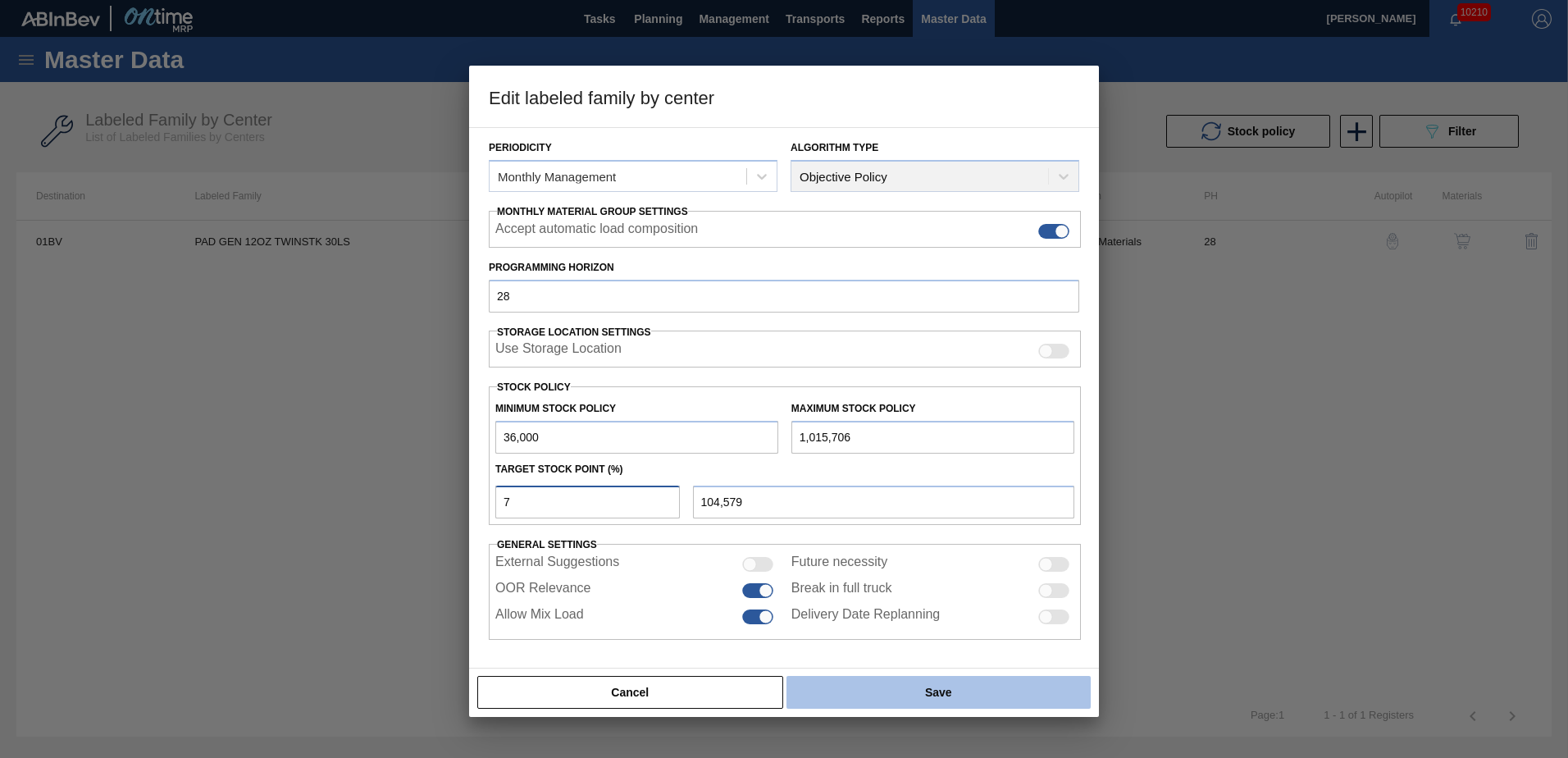
type input "7"
click at [918, 691] on button "Save" at bounding box center [939, 692] width 304 height 33
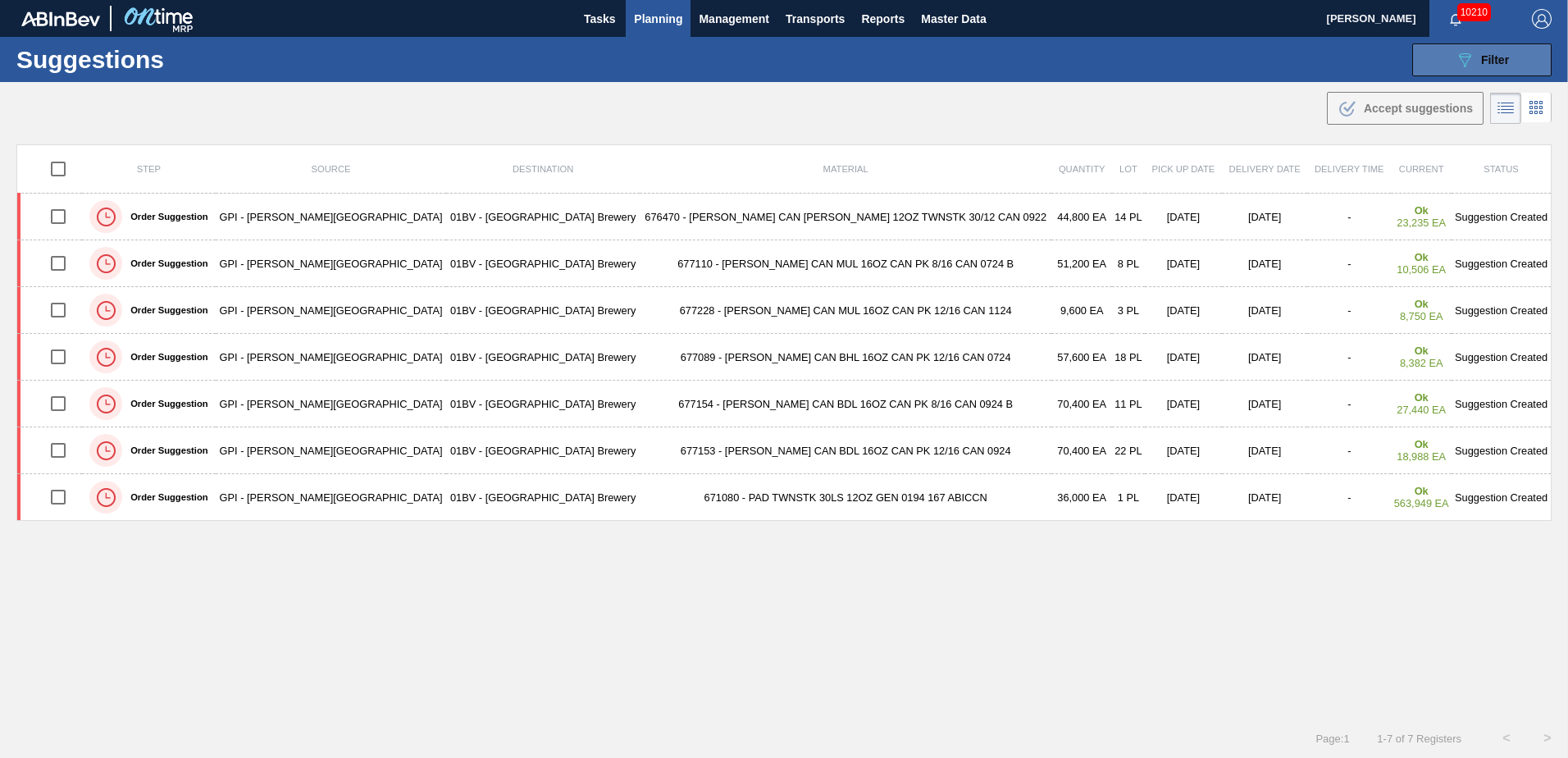
click at [1468, 59] on icon "089F7B8B-B2A5-4AFE-B5C0-19BA573D28AC" at bounding box center [1465, 60] width 20 height 20
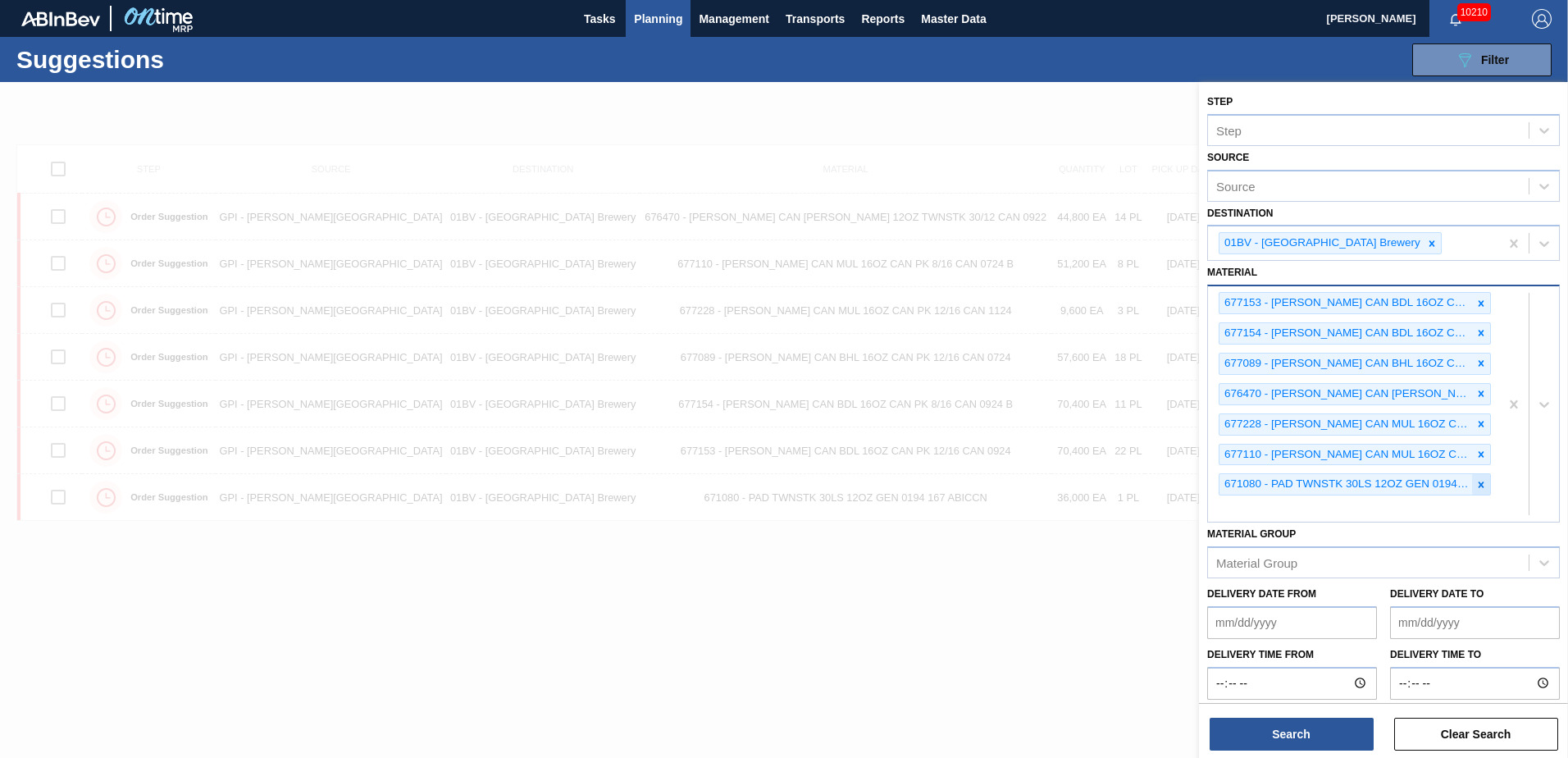
click at [1479, 487] on icon at bounding box center [1481, 485] width 12 height 12
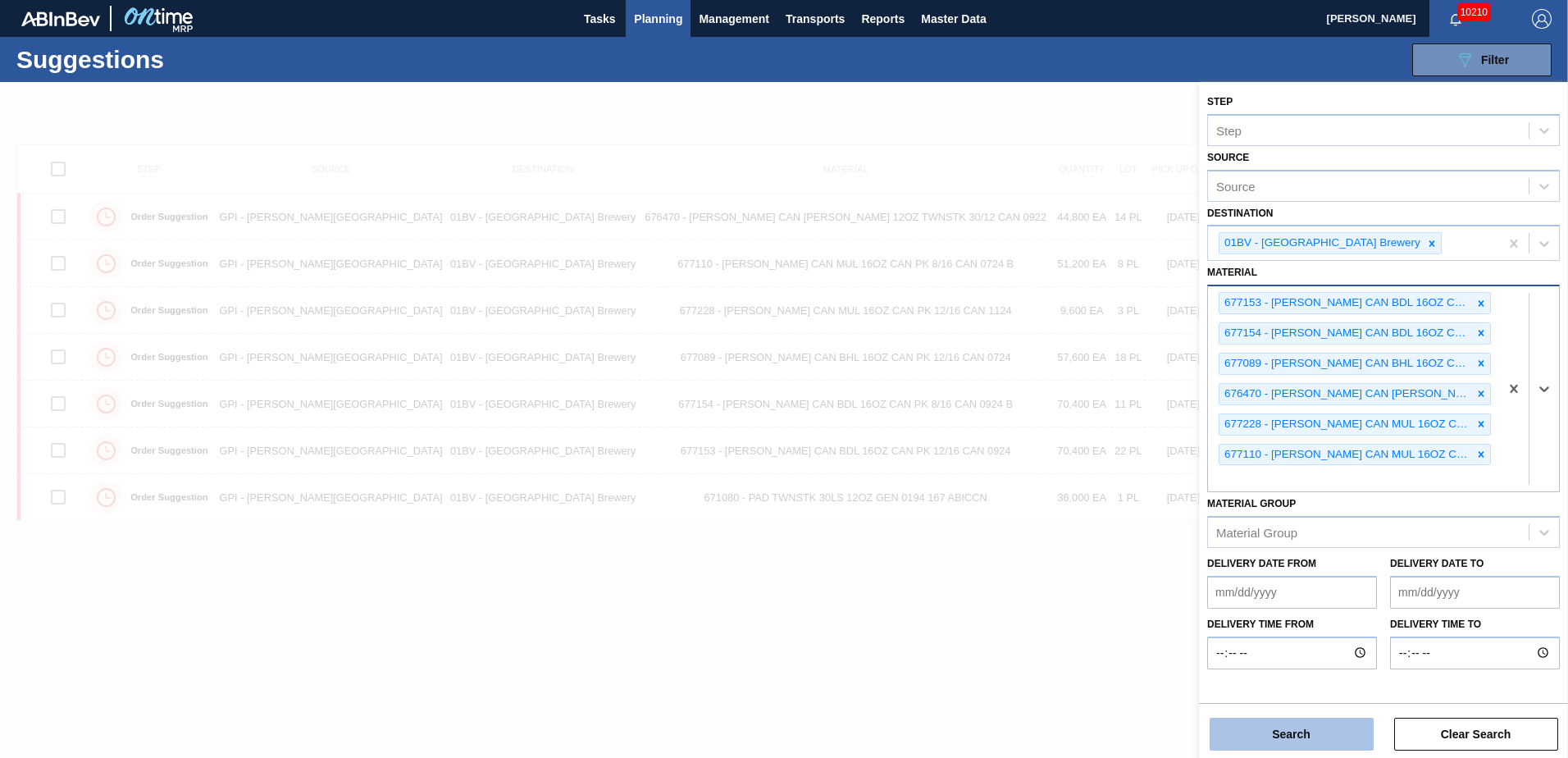
click at [1325, 736] on button "Search" at bounding box center [1292, 734] width 164 height 33
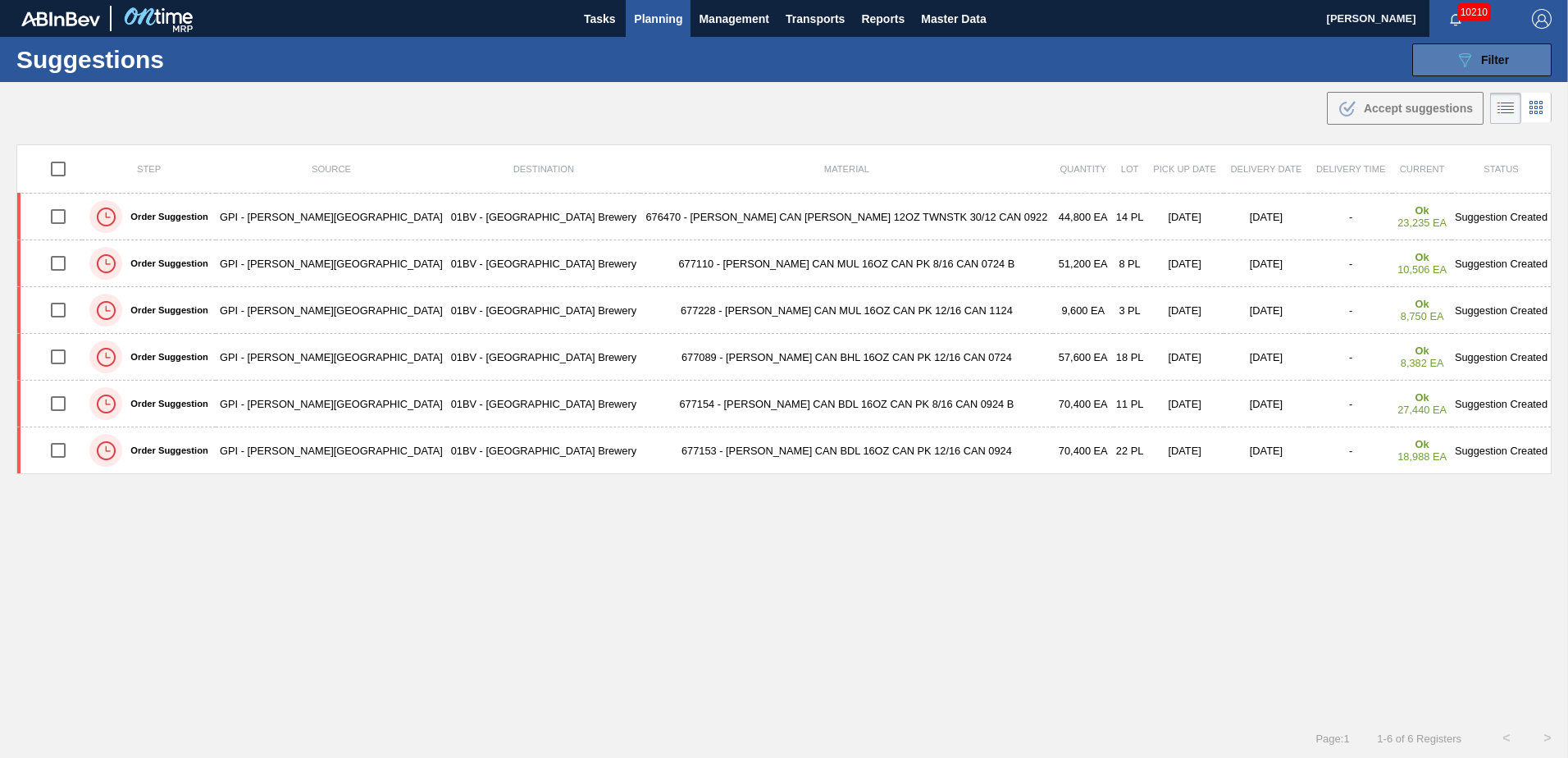
click at [1498, 58] on span "Filter" at bounding box center [1494, 60] width 28 height 13
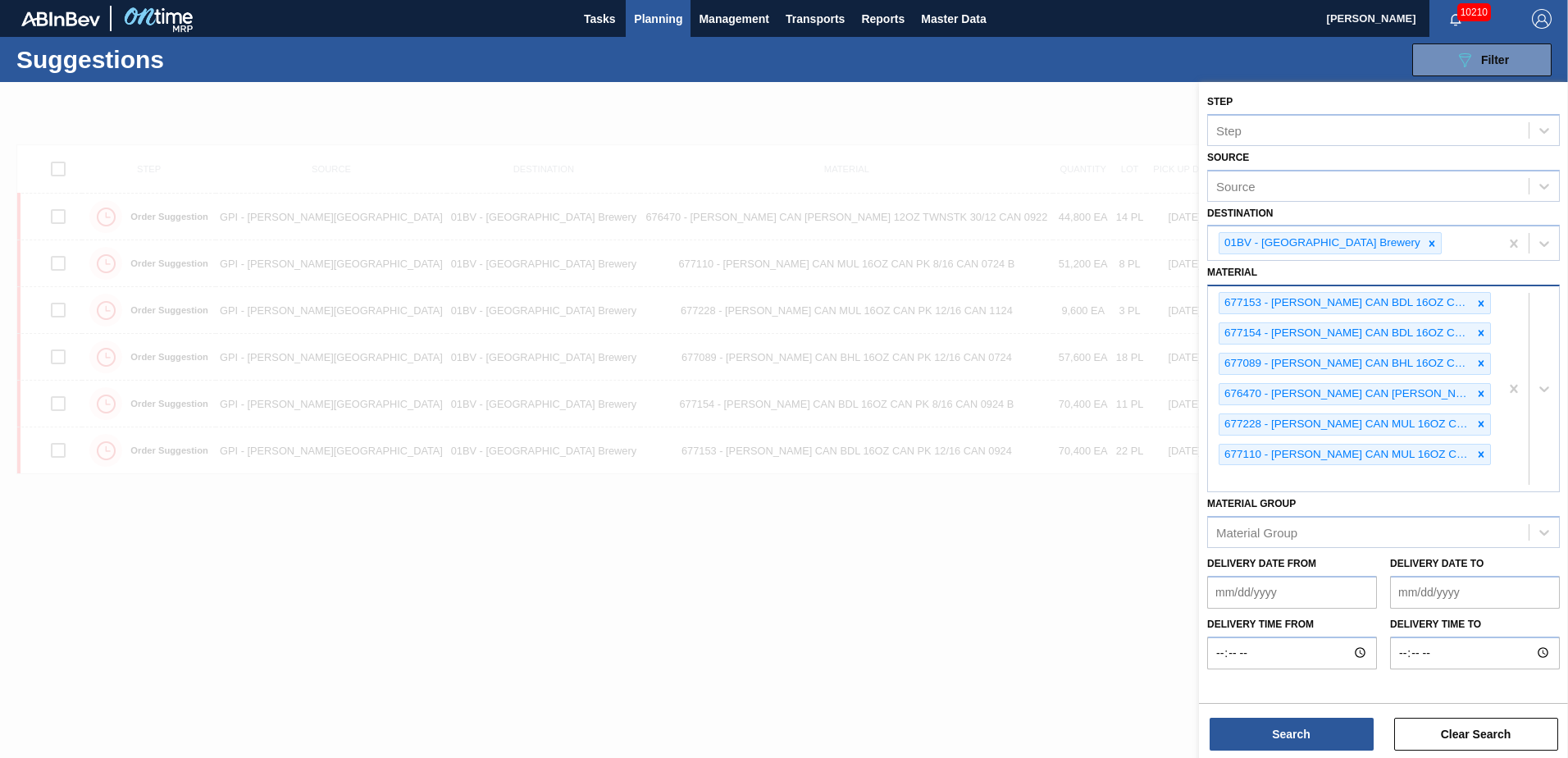
click at [1253, 480] on div "677153 - CARR CAN BDL 16OZ CAN PK 12/16 CAN 0924 677154 - CARR CAN BDL 16OZ CAN…" at bounding box center [1354, 388] width 291 height 205
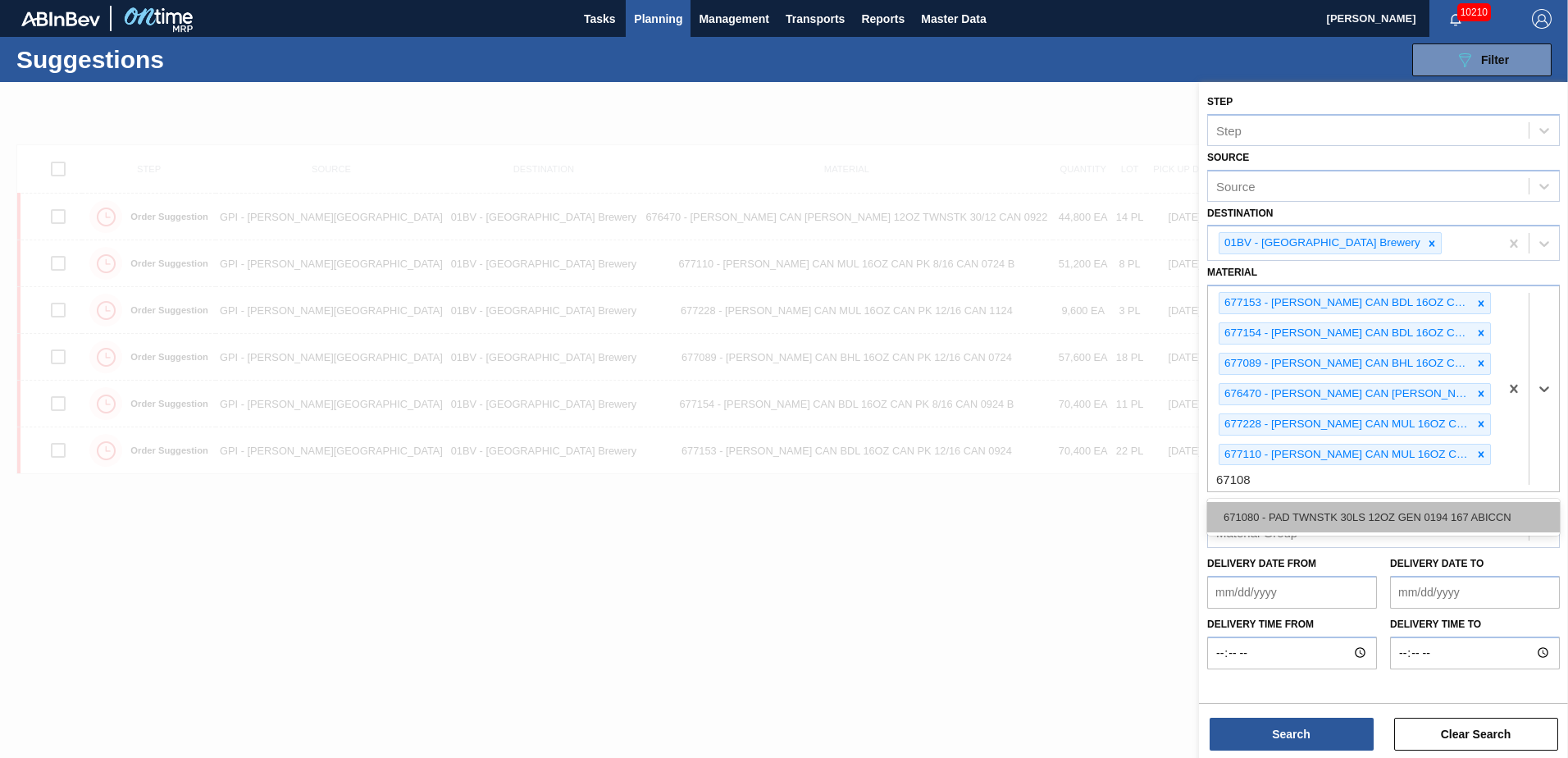
type input "671080"
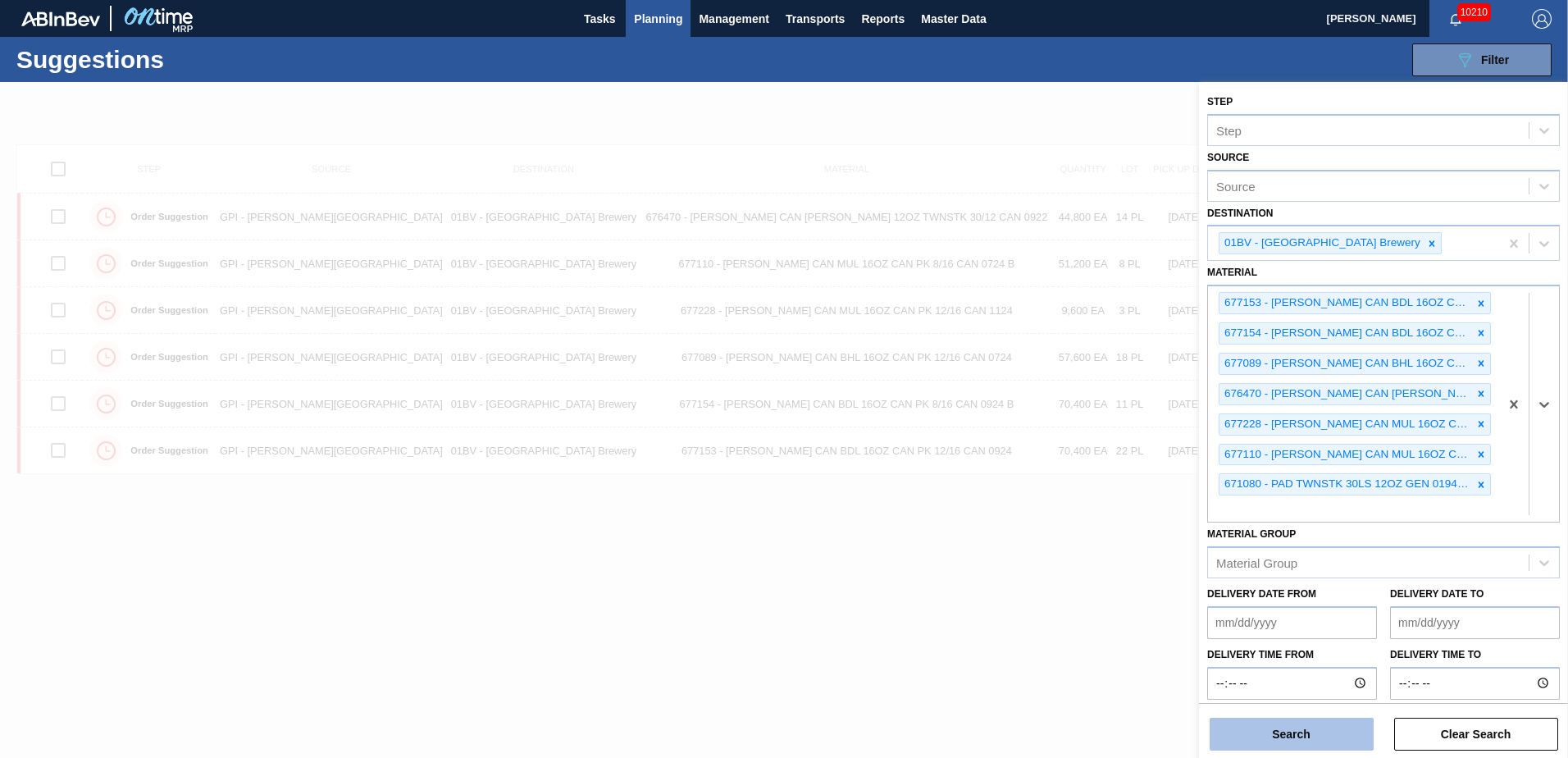
click at [1294, 734] on button "Search" at bounding box center [1292, 734] width 164 height 33
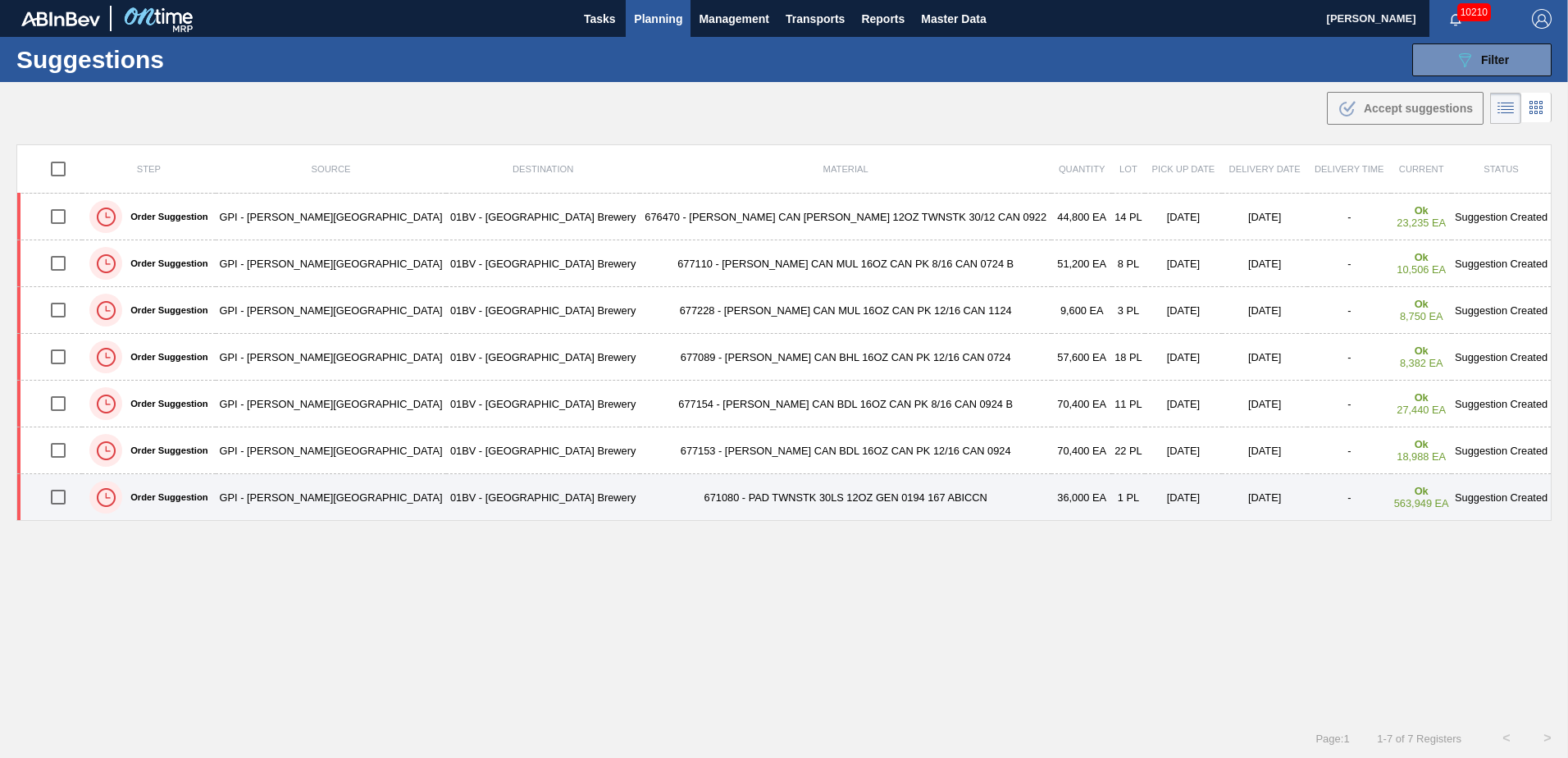
click at [640, 511] on td "671080 - PAD TWNSTK 30LS 12OZ GEN 0194 167 ABICCN" at bounding box center [845, 498] width 412 height 47
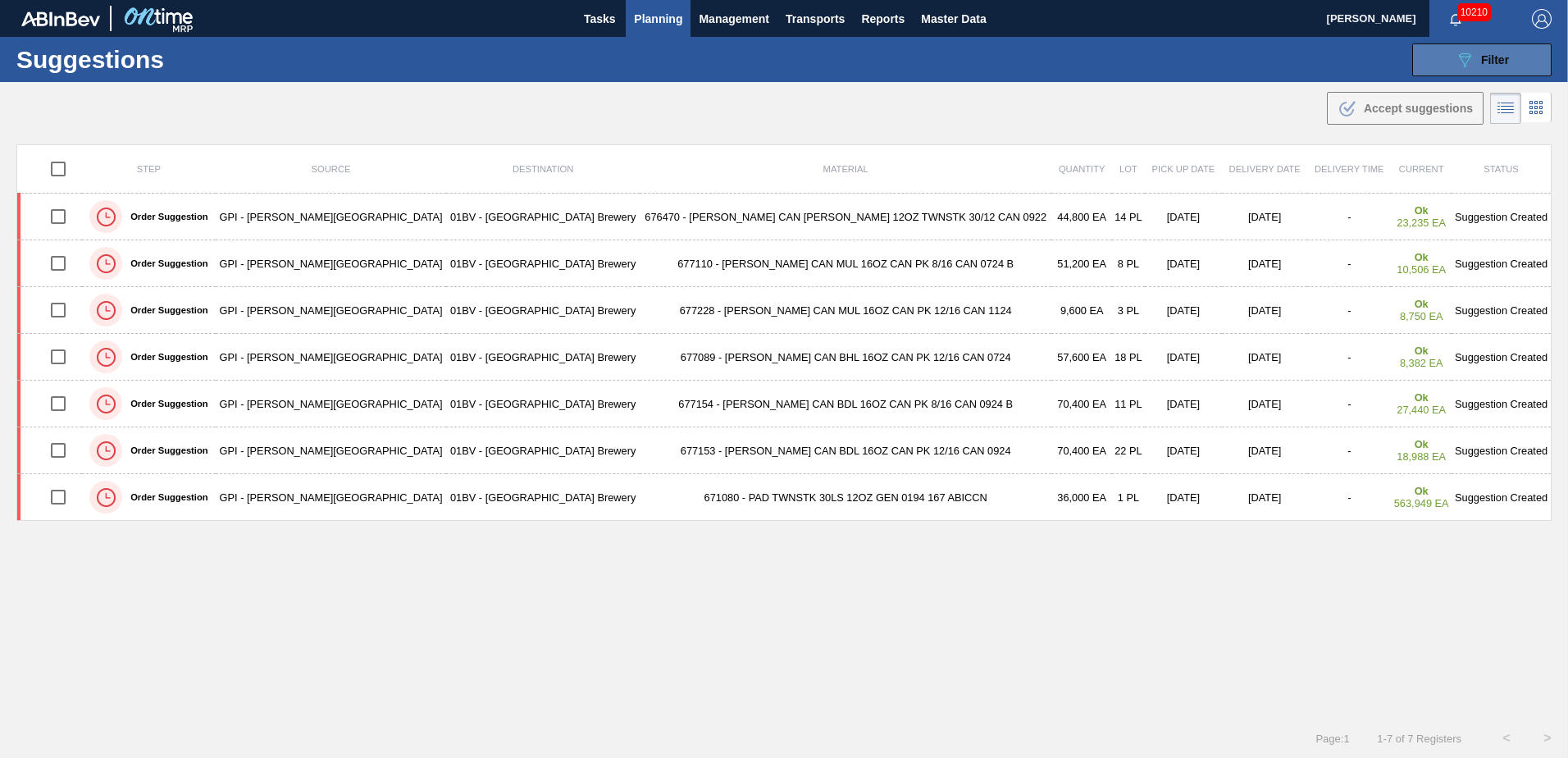
click at [1517, 48] on button "089F7B8B-B2A5-4AFE-B5C0-19BA573D28AC Filter" at bounding box center [1482, 59] width 140 height 33
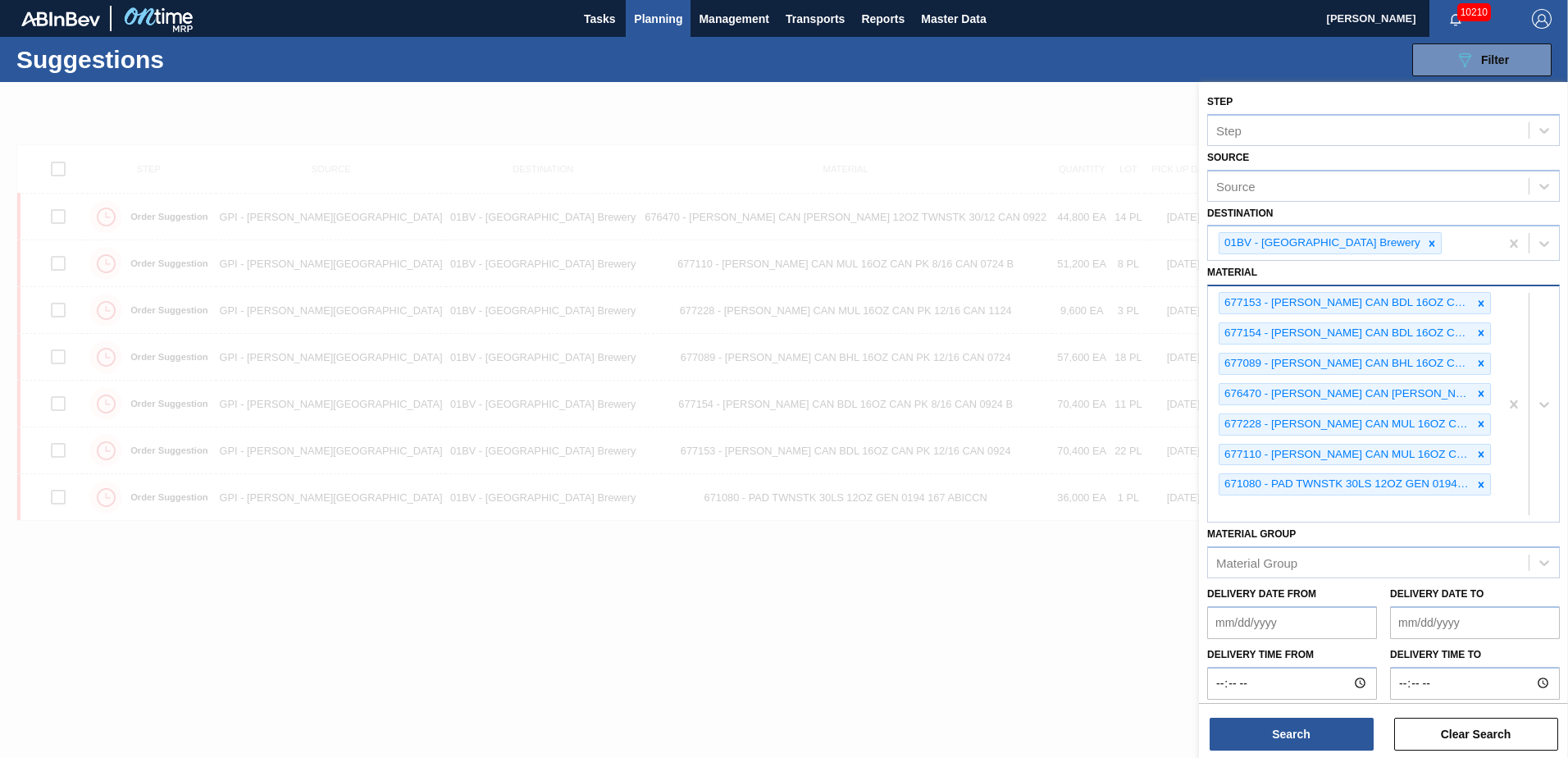
click at [1479, 485] on icon at bounding box center [1481, 485] width 12 height 12
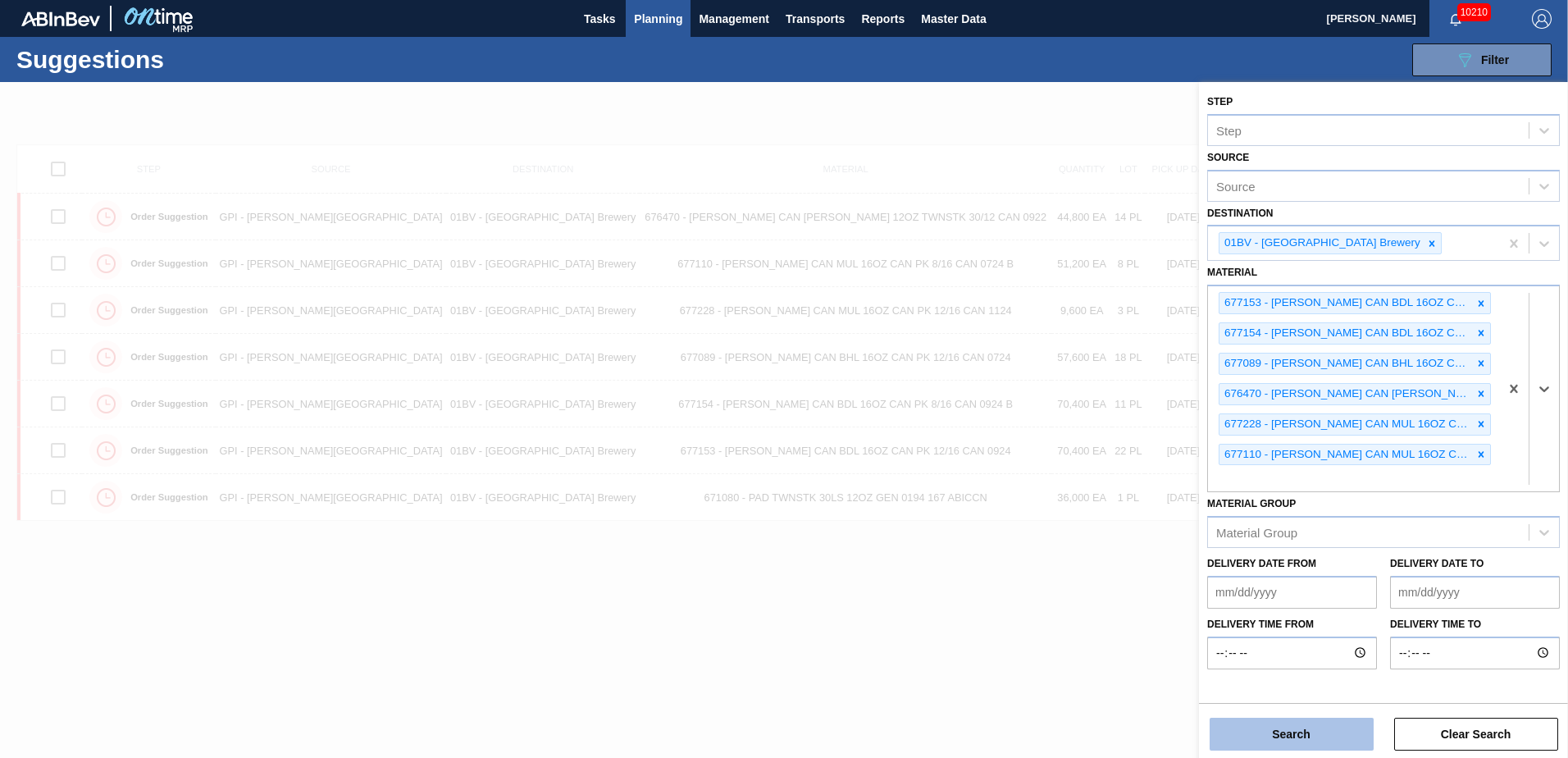
click at [1298, 732] on button "Search" at bounding box center [1292, 734] width 164 height 33
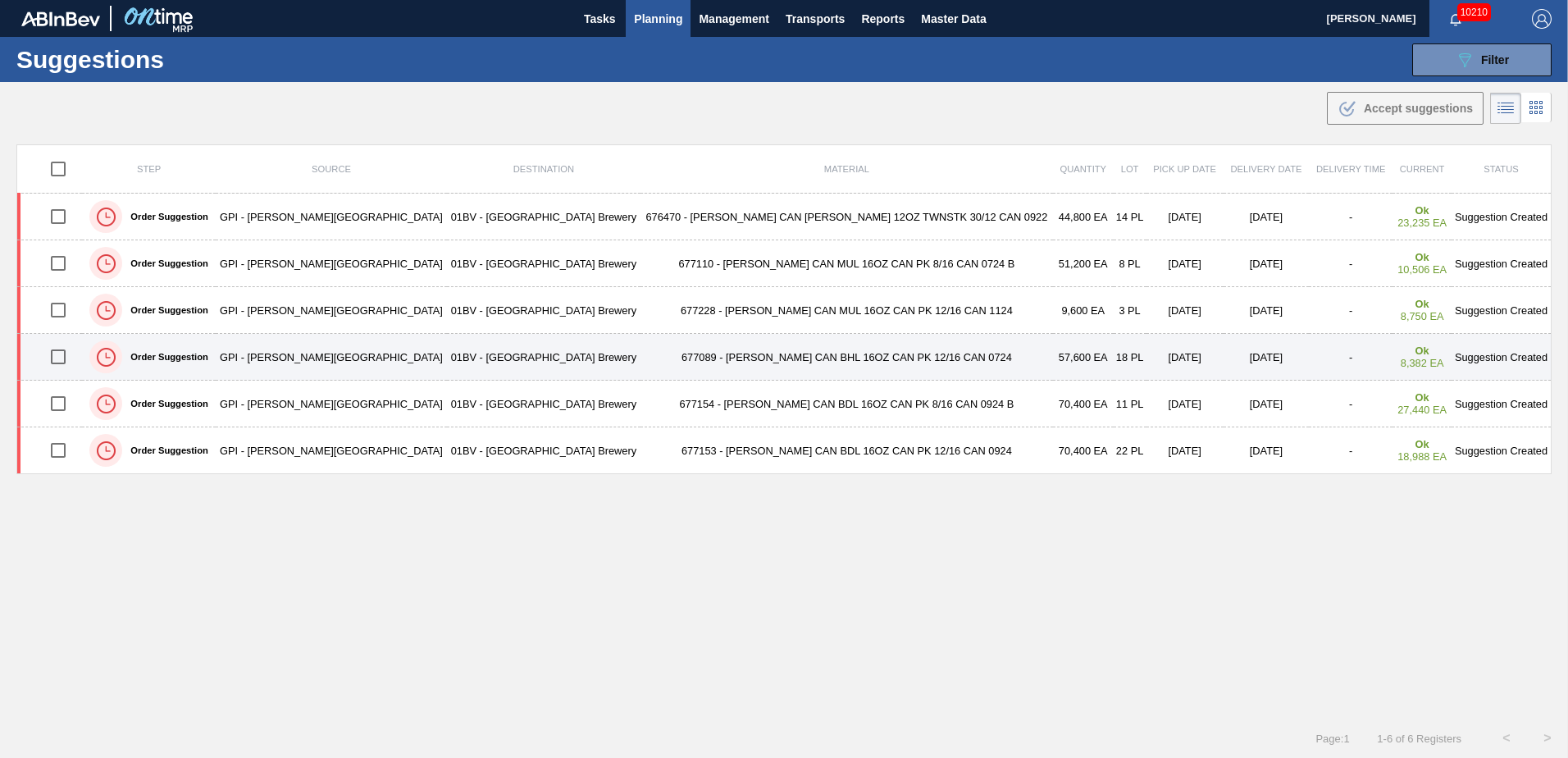
click at [643, 361] on td "677089 - CARR CAN BHL 16OZ CAN PK 12/16 CAN 0724" at bounding box center [846, 357] width 412 height 47
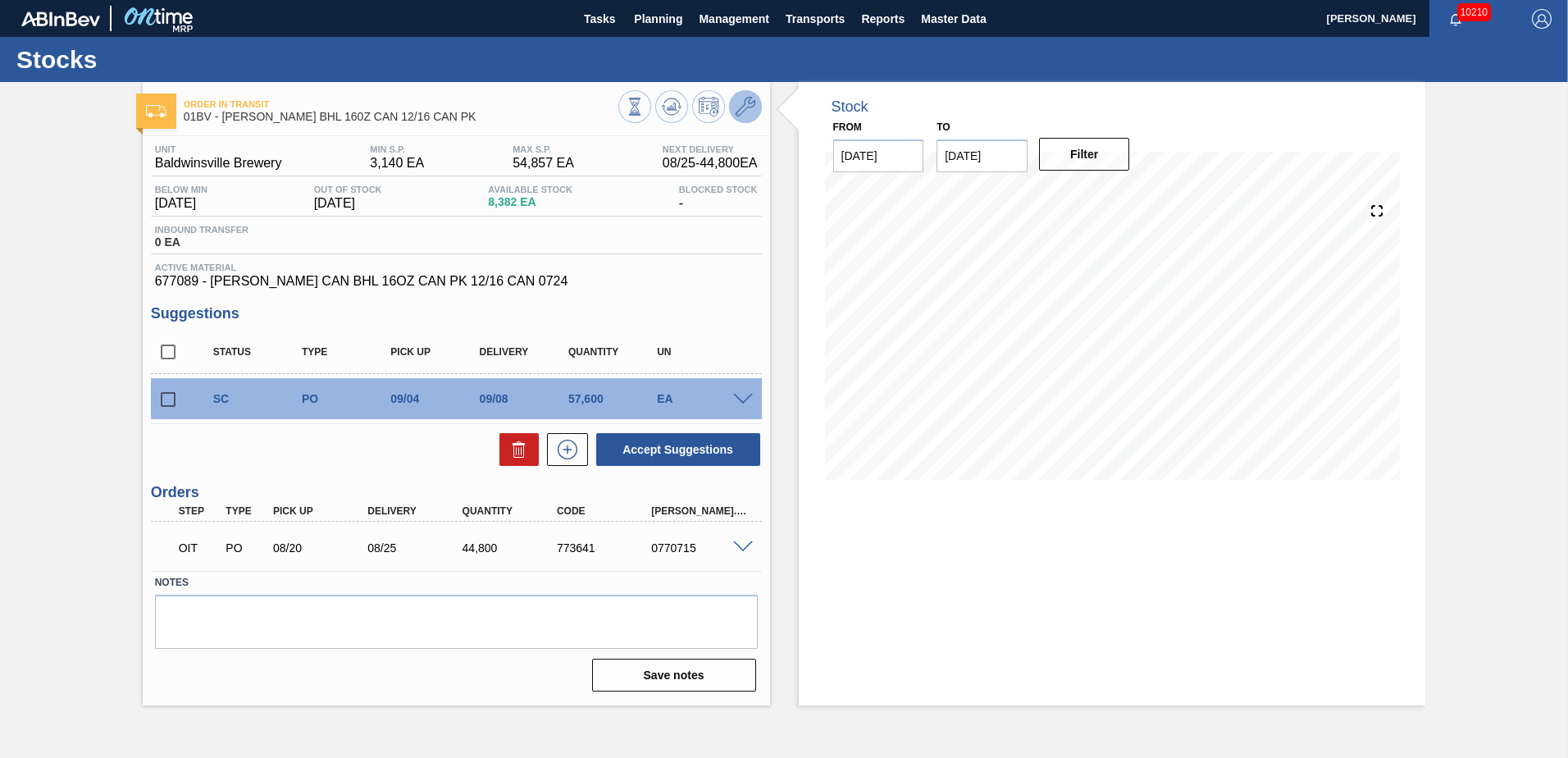
click at [741, 108] on icon at bounding box center [746, 107] width 20 height 20
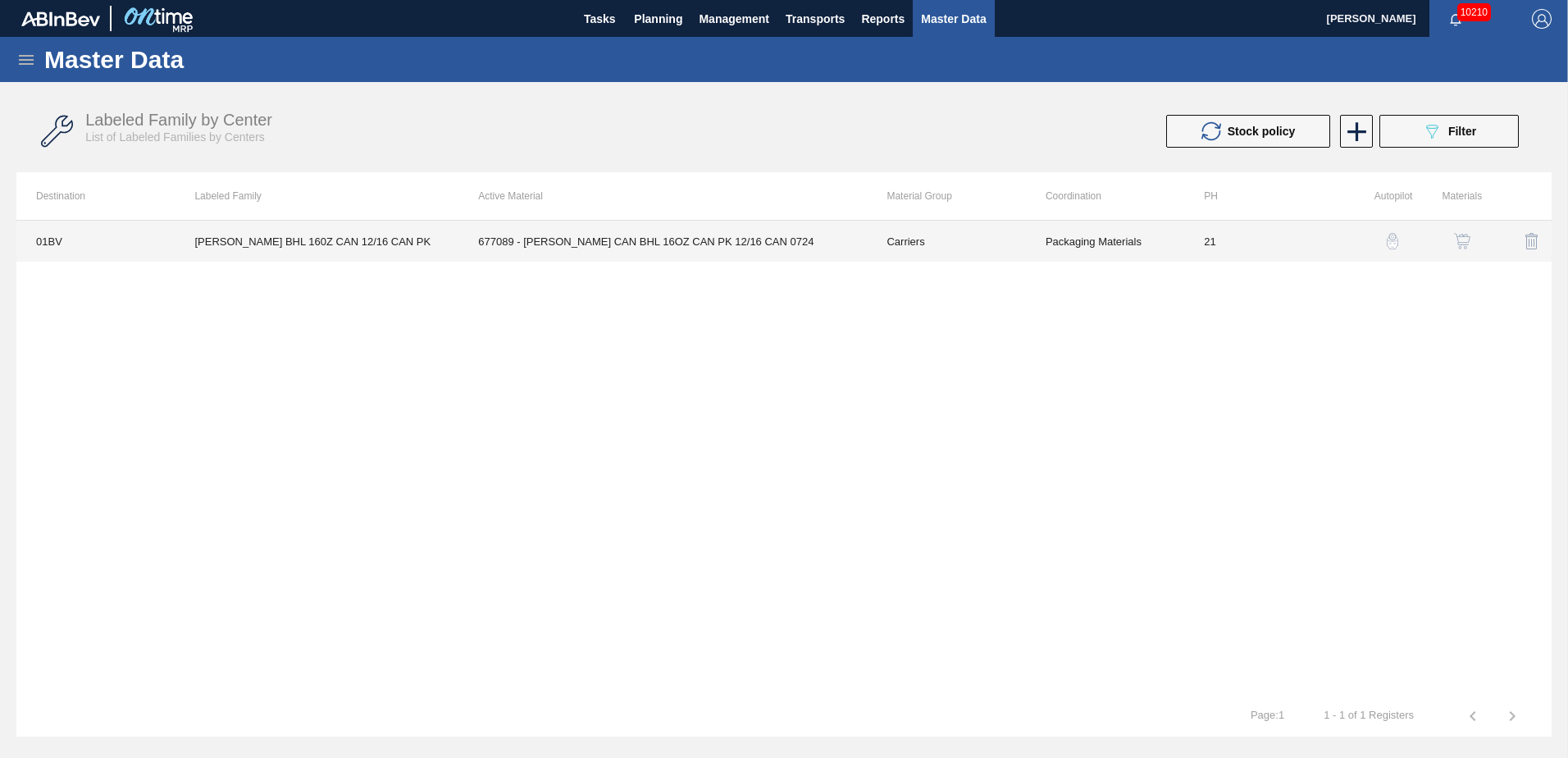
click at [620, 243] on td "677089 - CARR CAN BHL 16OZ CAN PK 12/16 CAN 0724" at bounding box center [662, 241] width 408 height 41
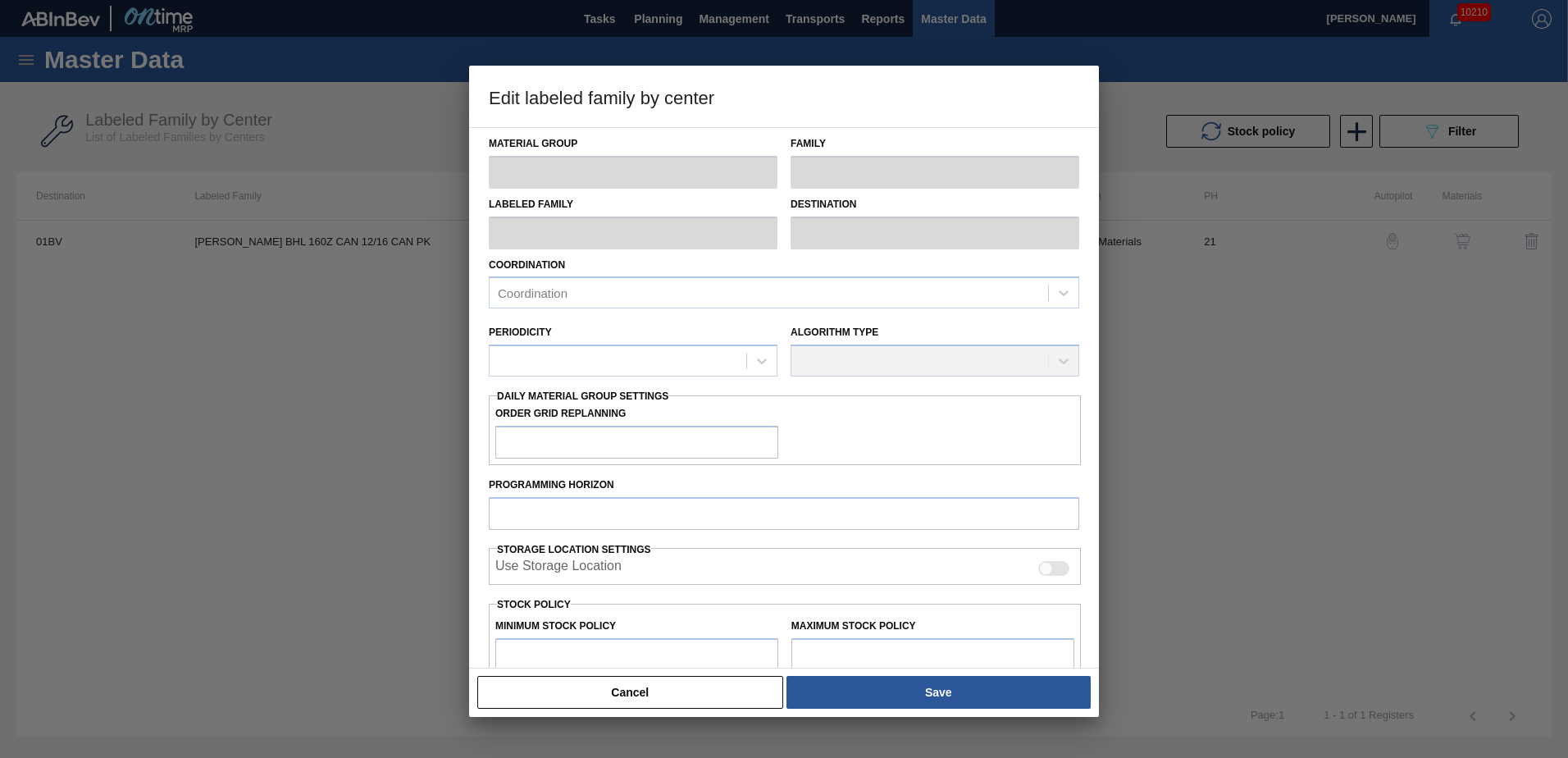
type input "Carriers"
type input "Can Carriers"
type input "CARR BHL 160Z CAN 12/16 CAN PK"
type input "01BV - [GEOGRAPHIC_DATA] Brewery"
type input "21"
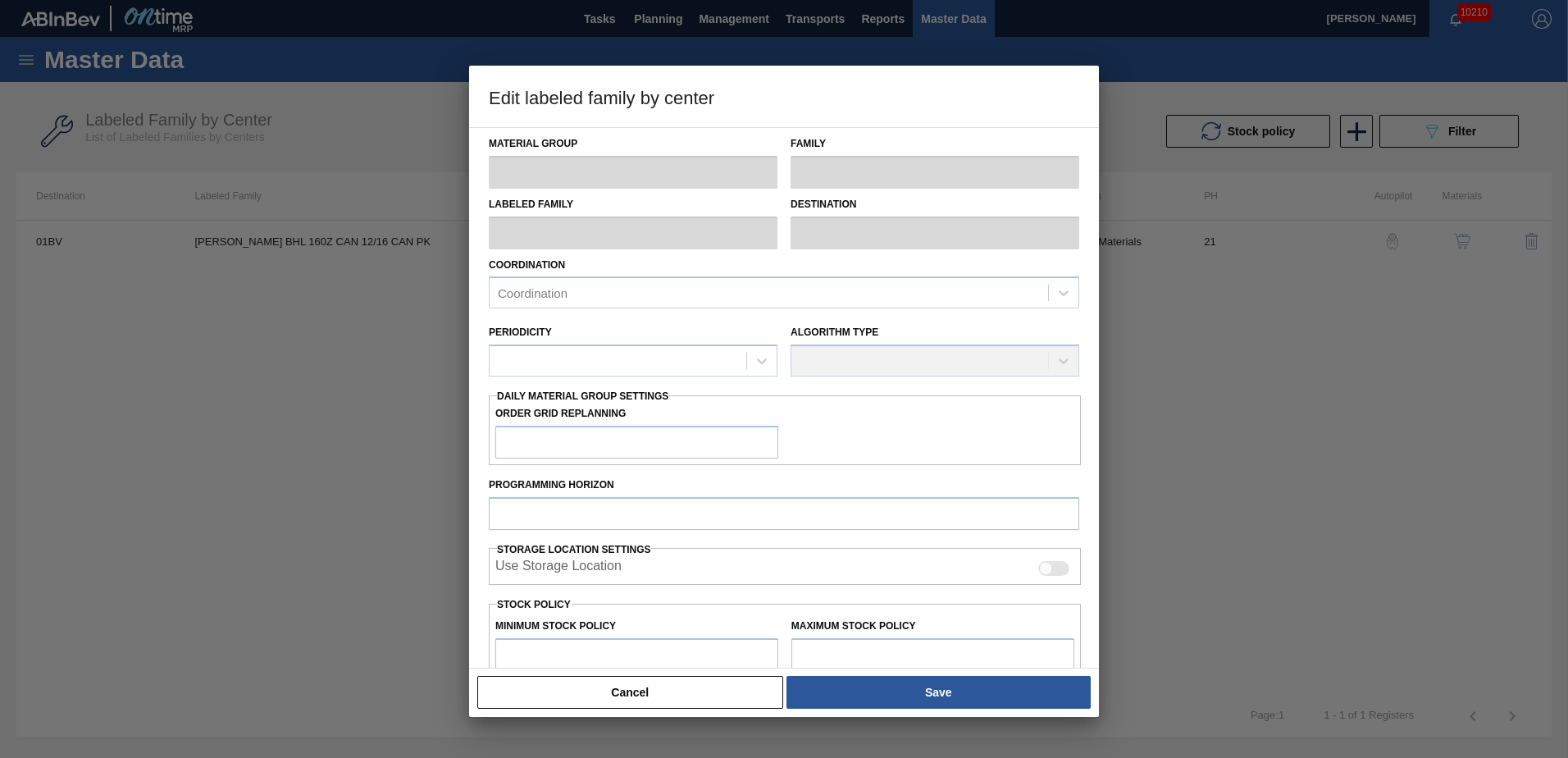
type input "3,140"
type input "54,857"
type input "7"
type input "6,760"
checkbox input "true"
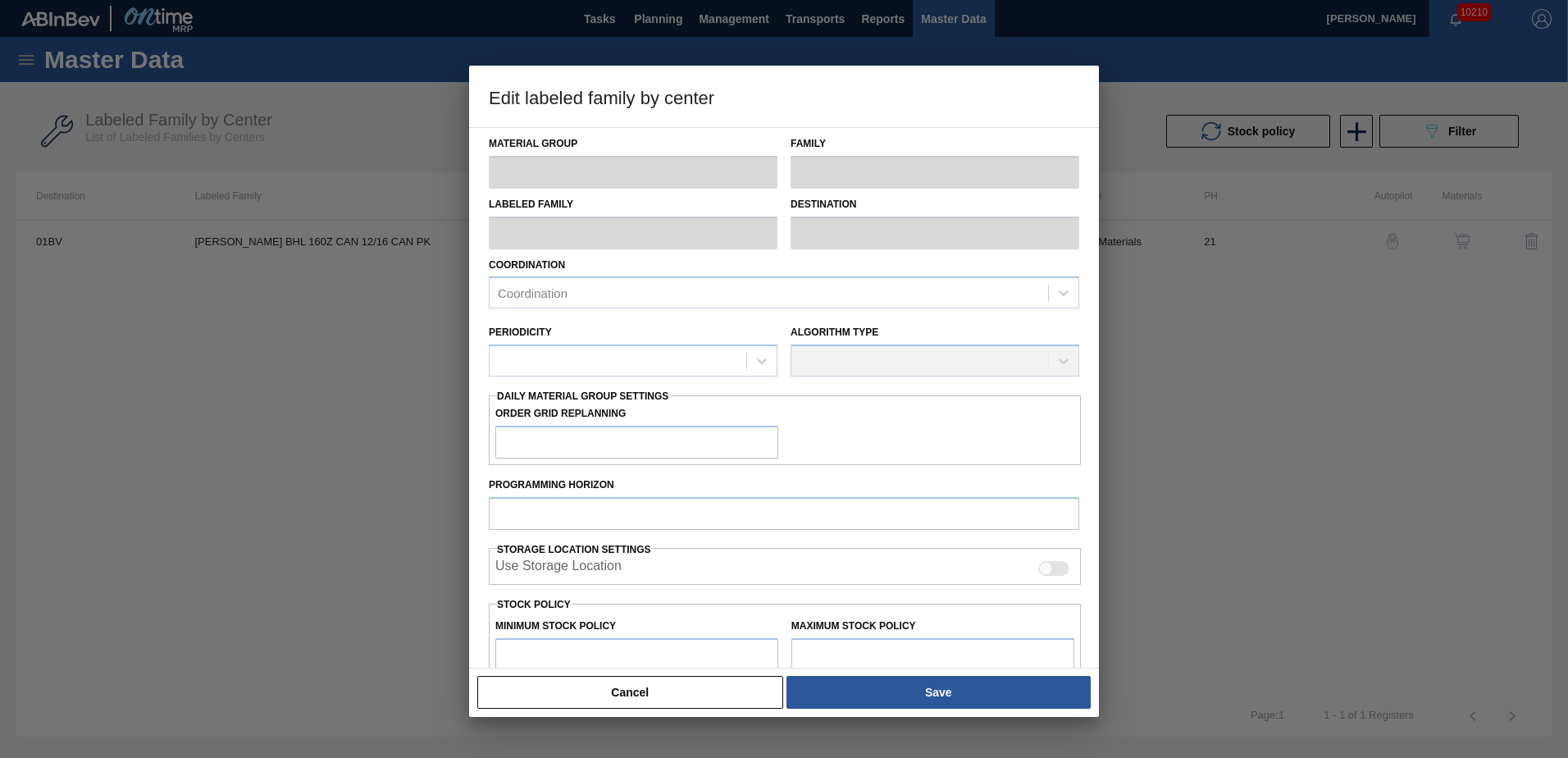
checkbox input "true"
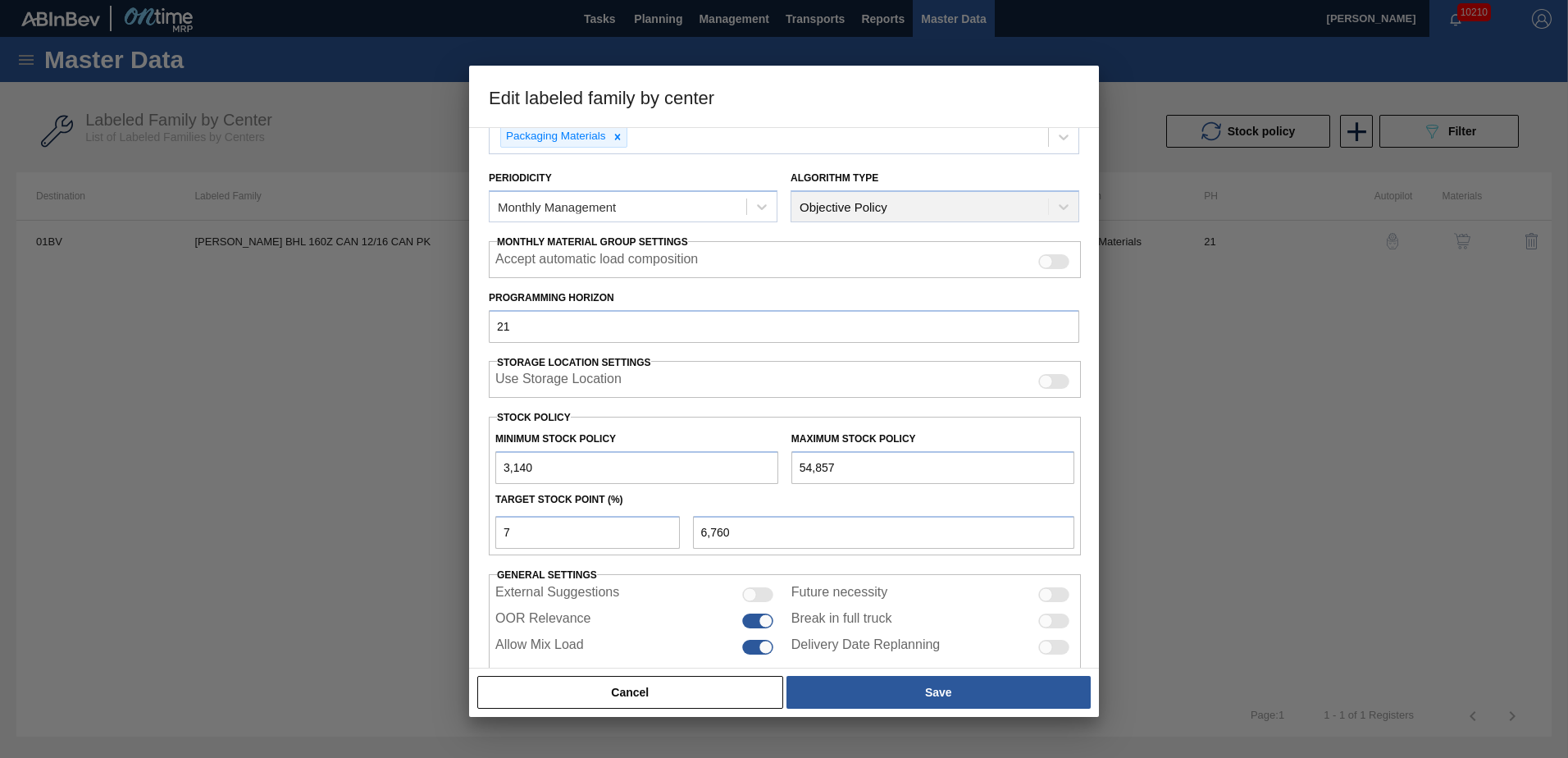
scroll to position [186, 0]
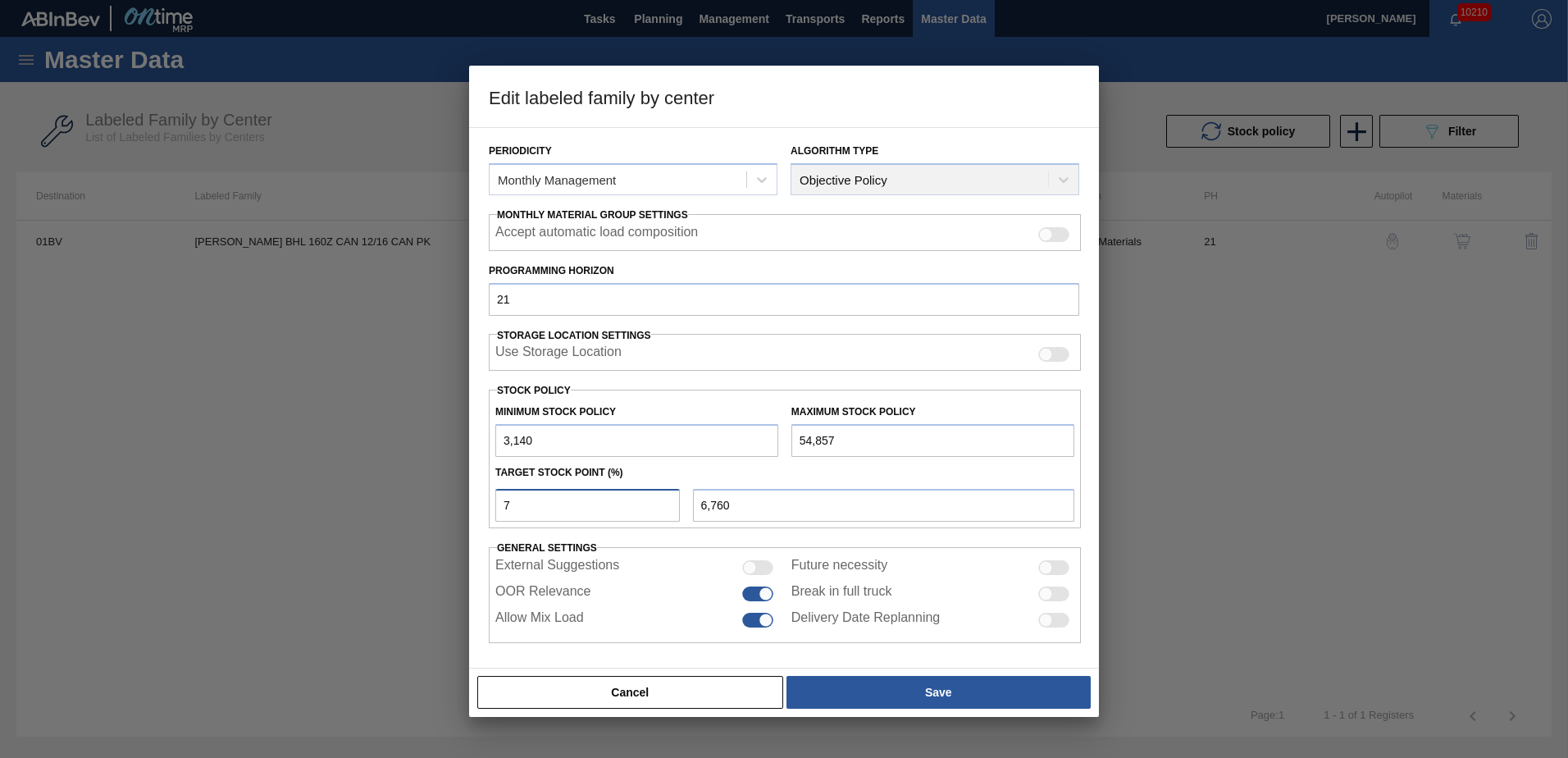
drag, startPoint x: 538, startPoint y: 505, endPoint x: 323, endPoint y: 504, distance: 215.0
click at [329, 505] on div "Edit labeled family by center Material Group Carriers Family Can Carriers Label…" at bounding box center [784, 379] width 1568 height 758
type input "9"
type input "7,795"
type input "3,140"
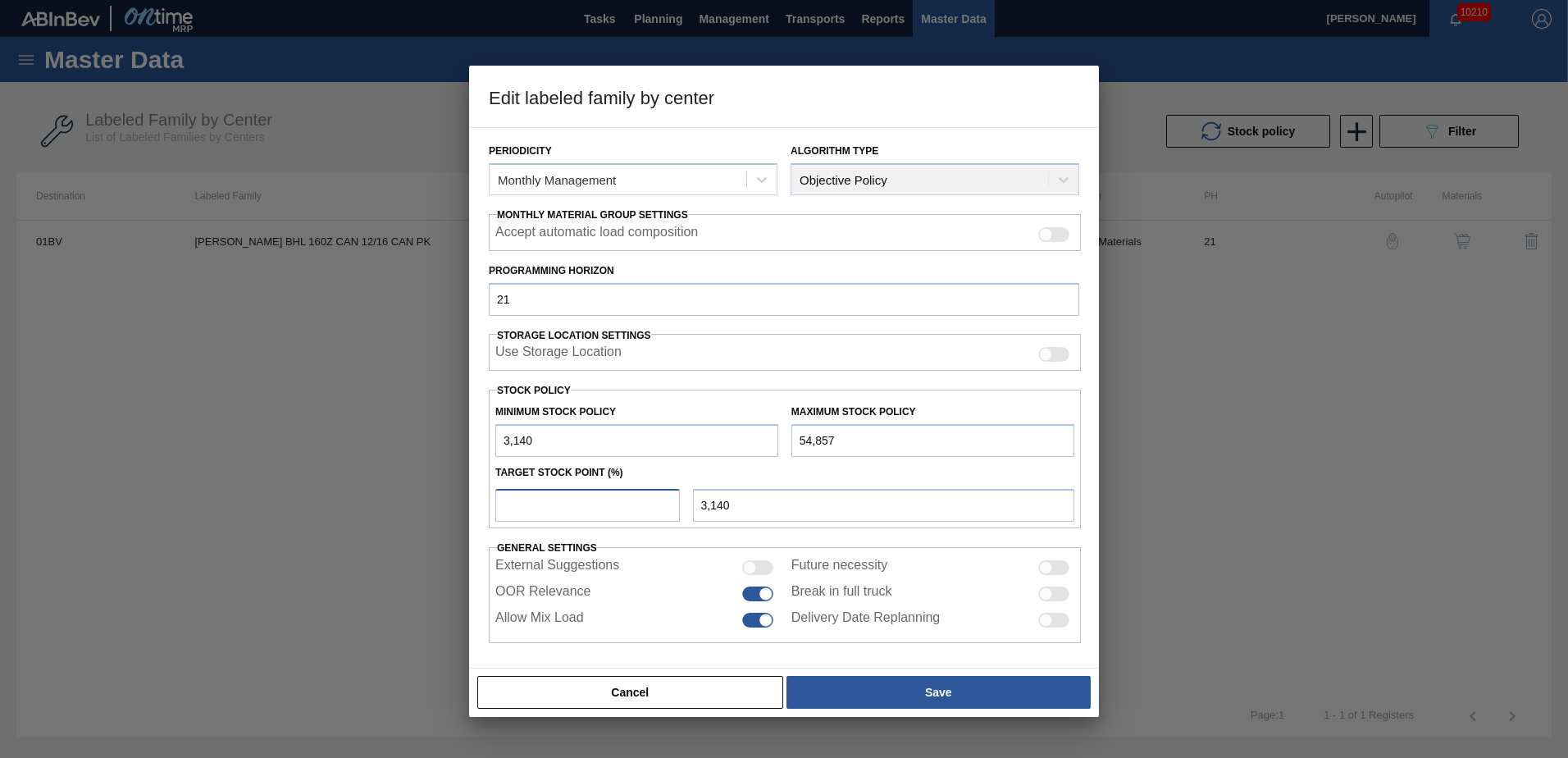
type input "1"
type input "3,657"
type input "10"
type input "8,312"
type input "1"
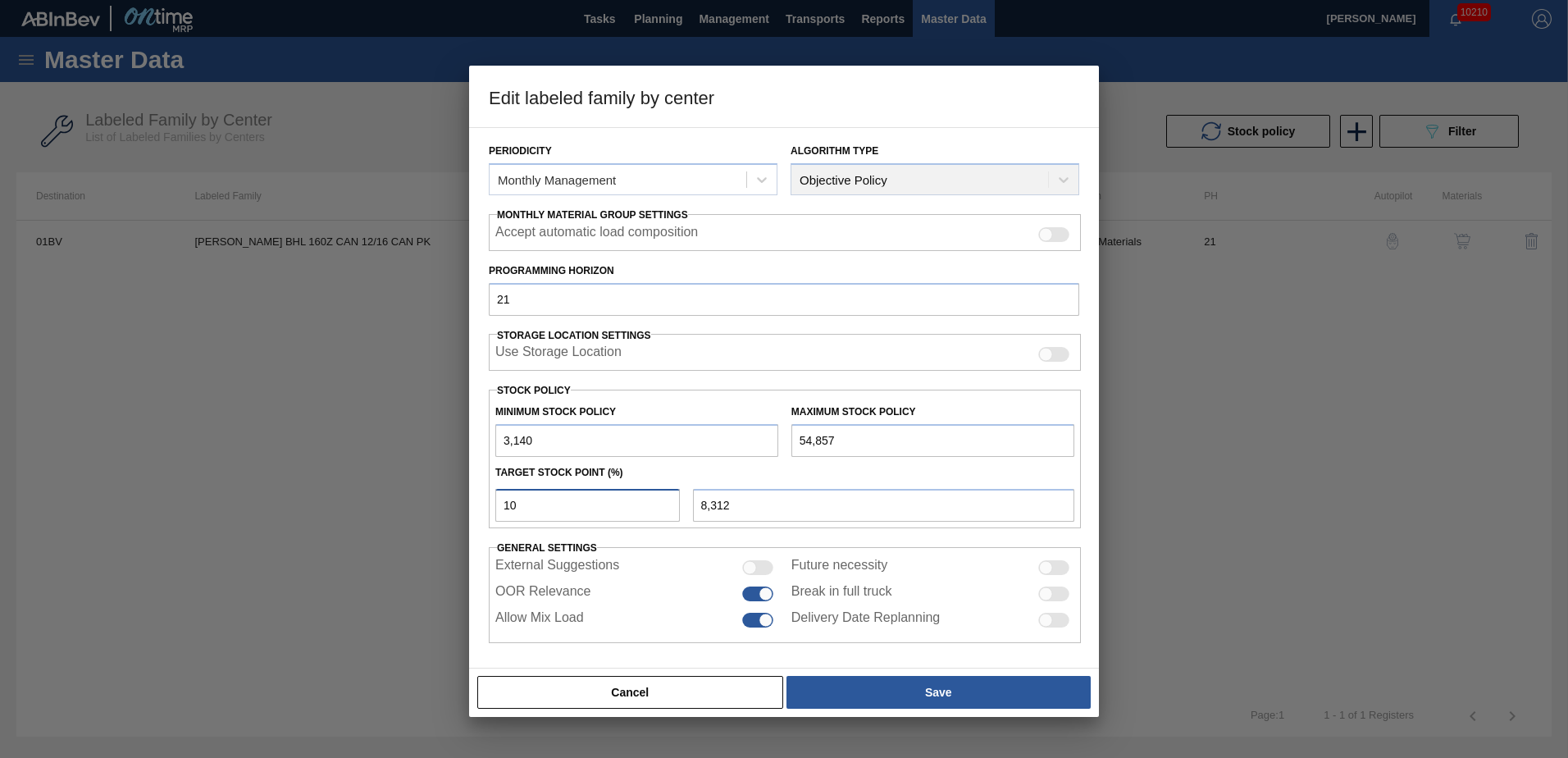
type input "3,657"
type input "3,140"
type input "1"
type input "3,657"
type input "10"
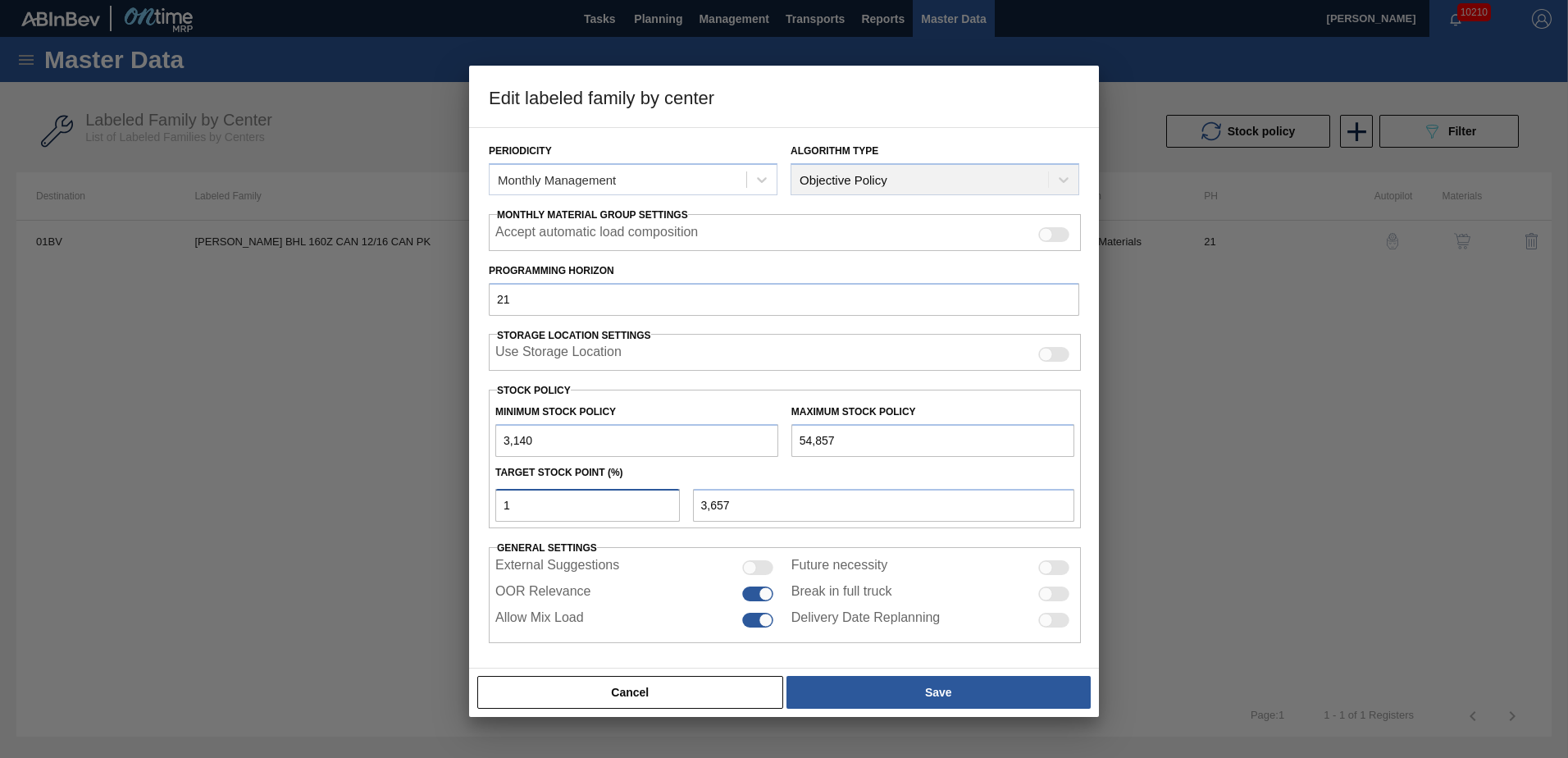
type input "8,312"
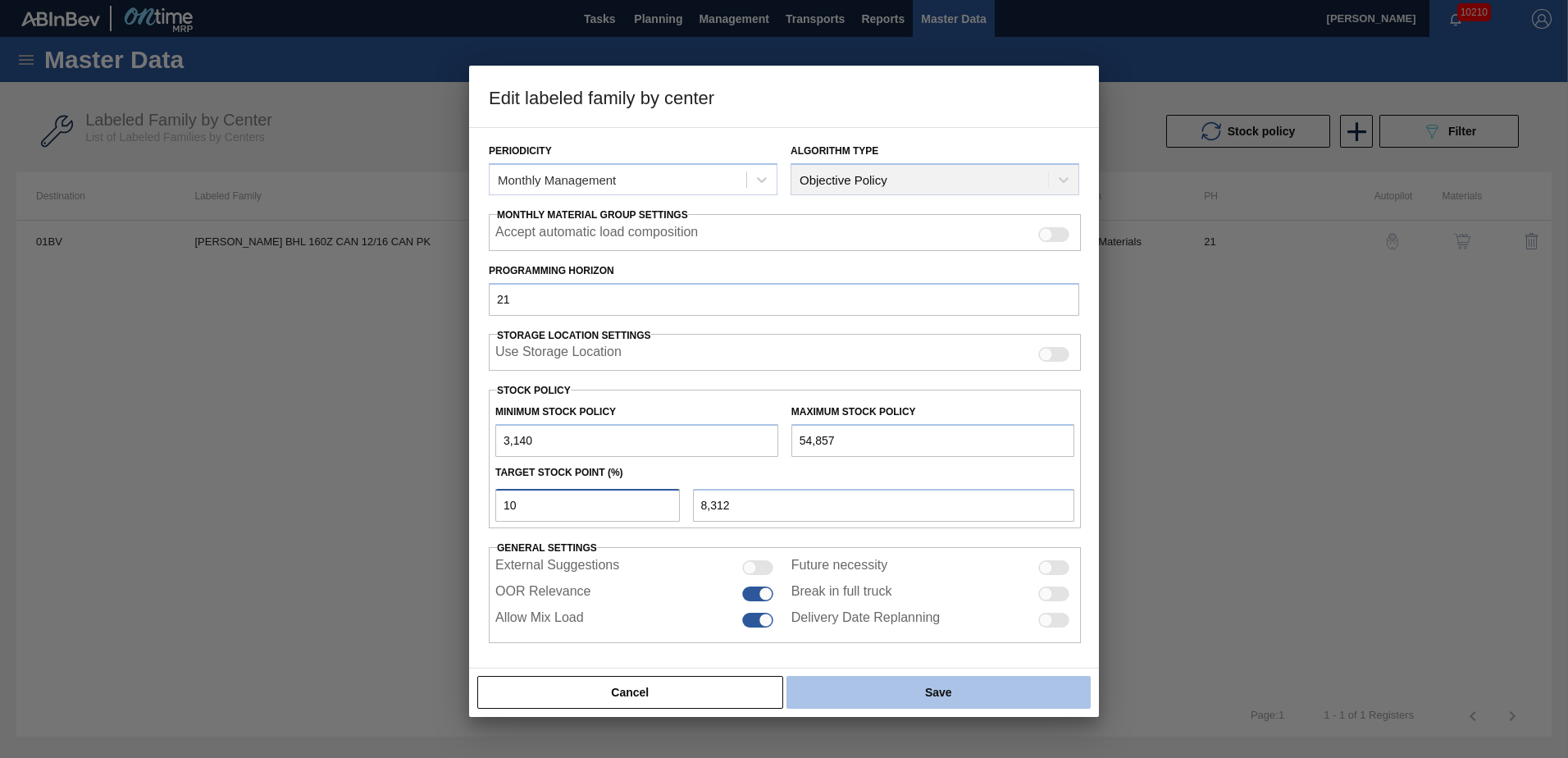
type input "10"
click at [949, 693] on button "Save" at bounding box center [939, 692] width 304 height 33
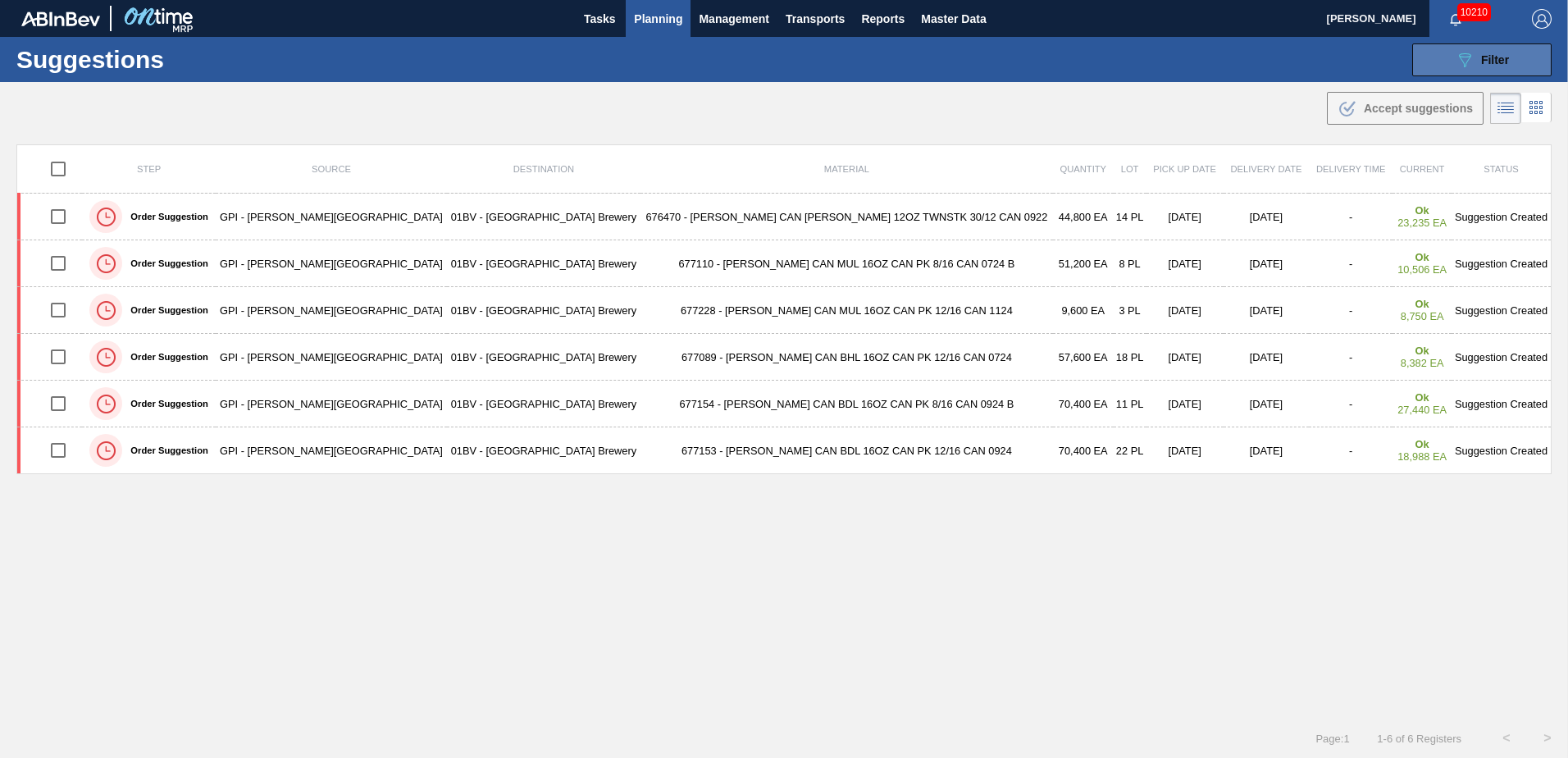
click at [1489, 63] on span "Filter" at bounding box center [1494, 60] width 28 height 13
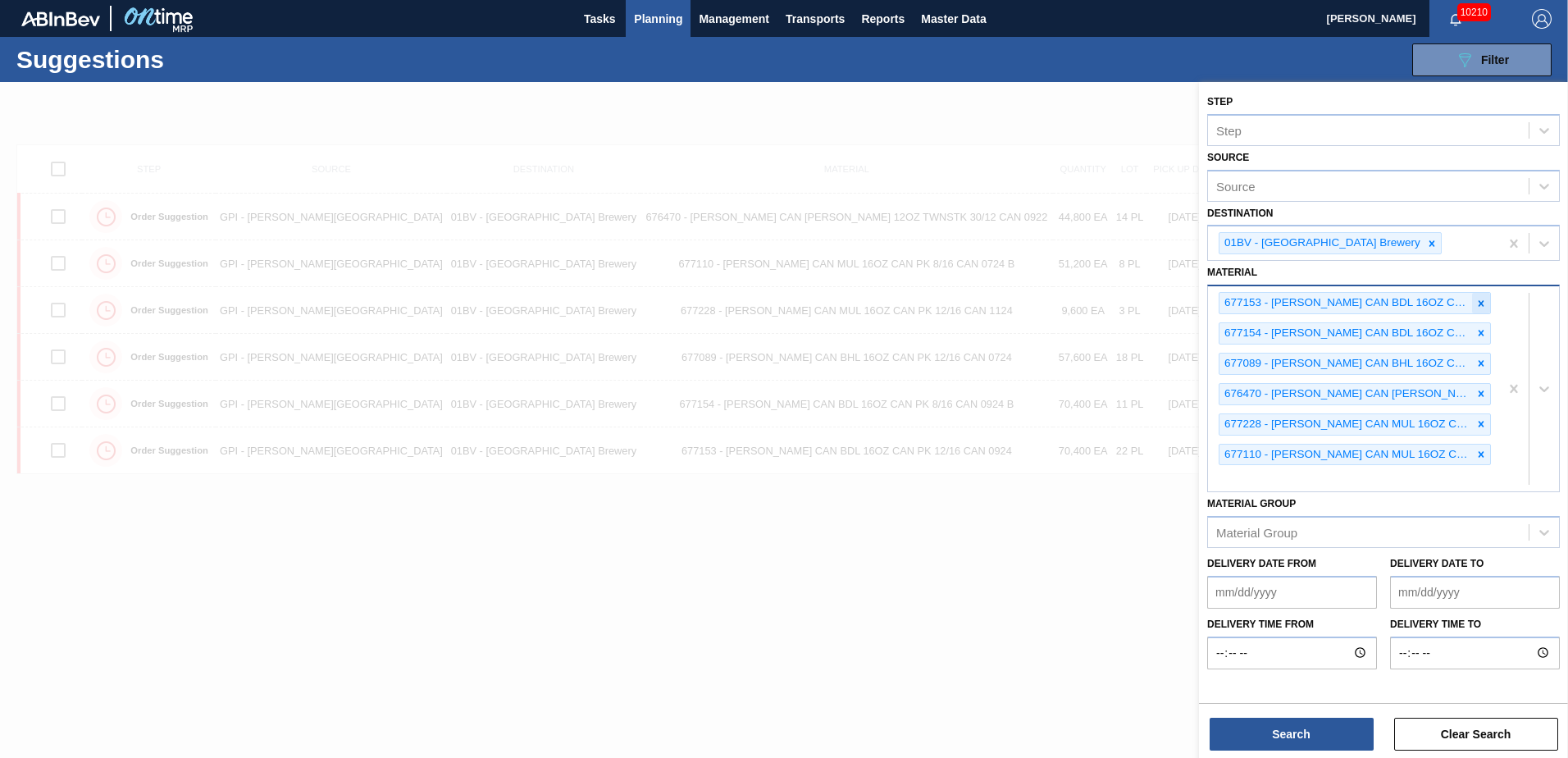
click at [1482, 303] on icon at bounding box center [1481, 303] width 6 height 6
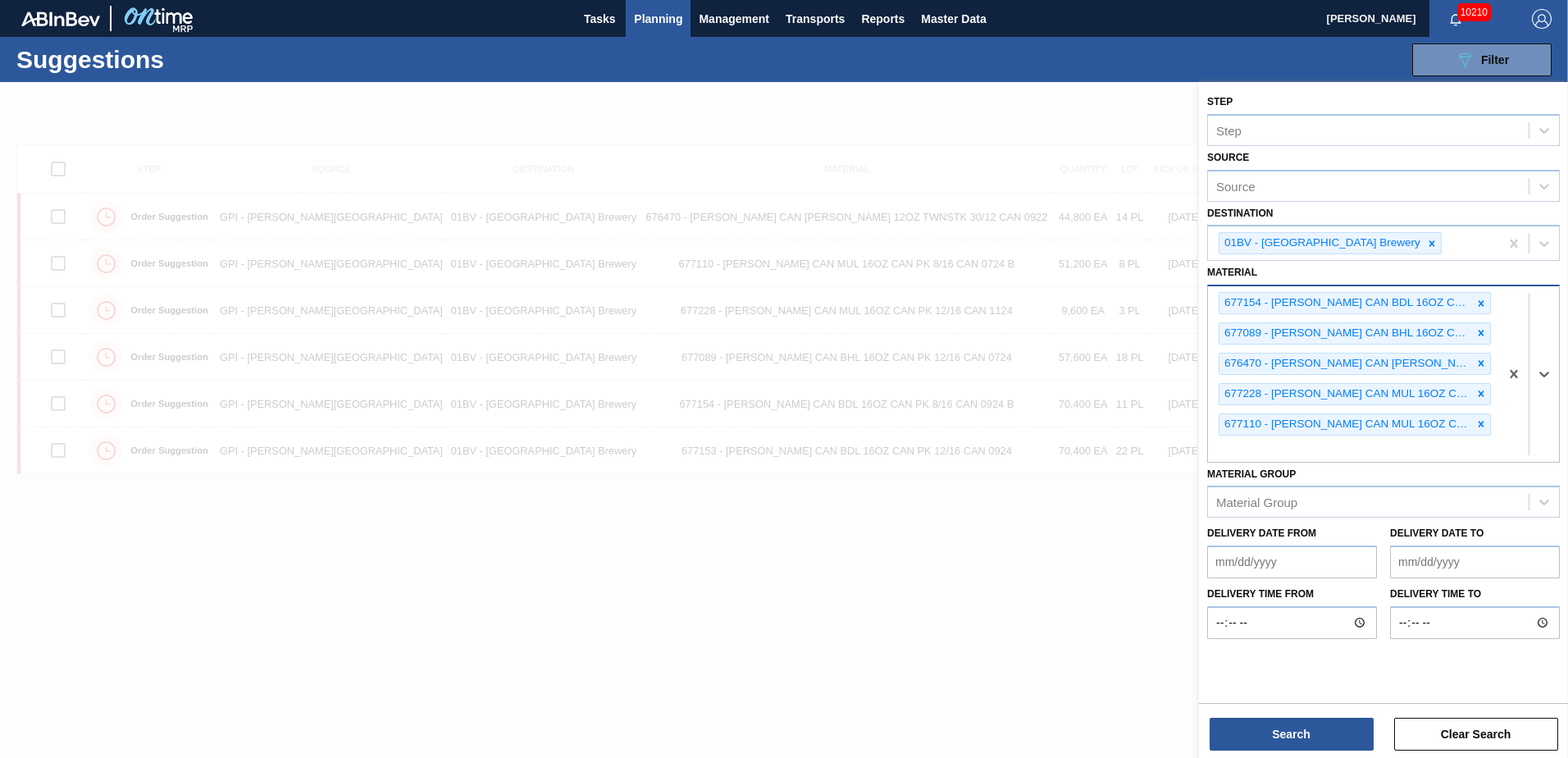
click at [1482, 303] on icon at bounding box center [1481, 303] width 6 height 6
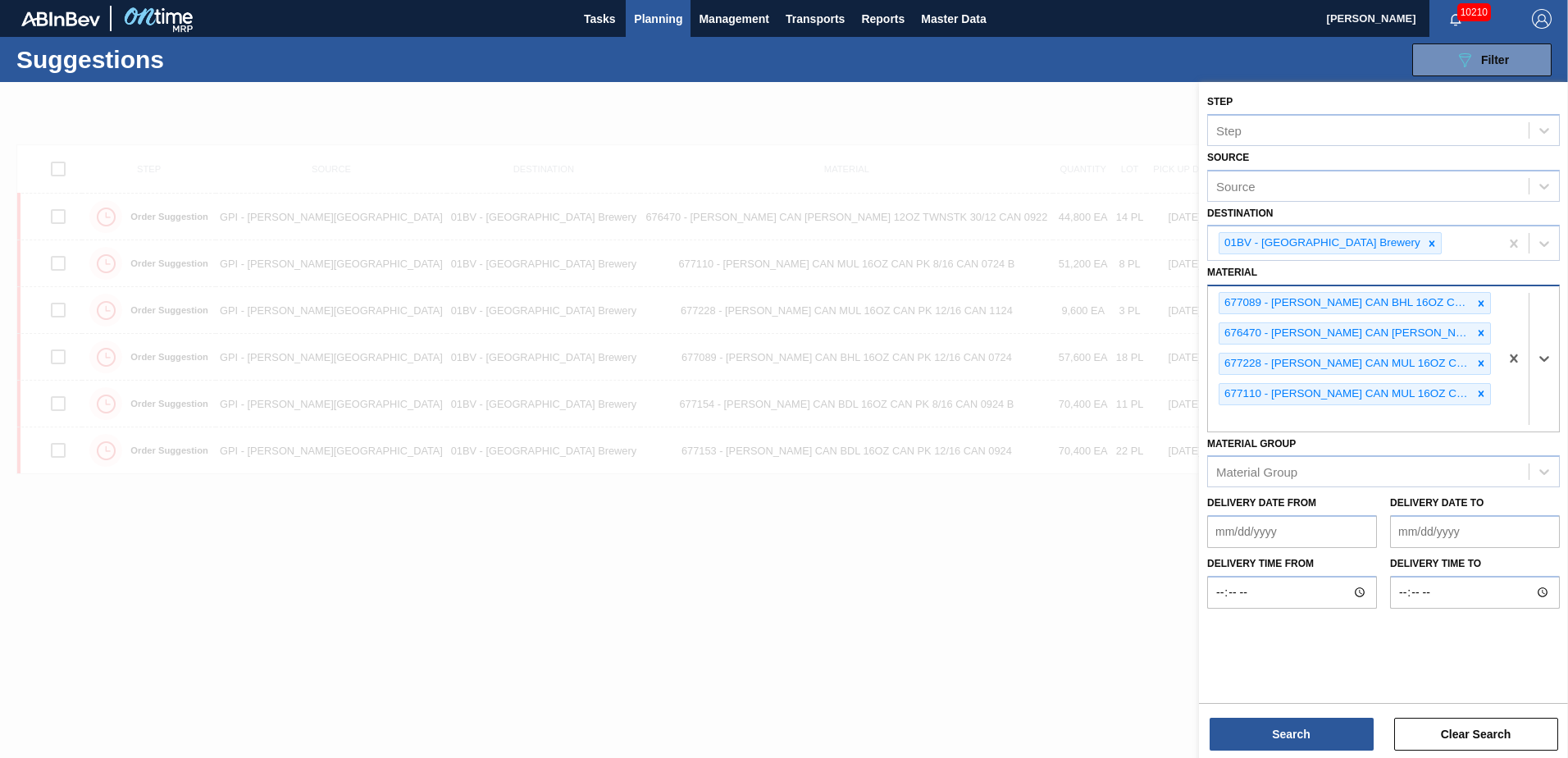
click at [1482, 303] on icon at bounding box center [1481, 303] width 6 height 6
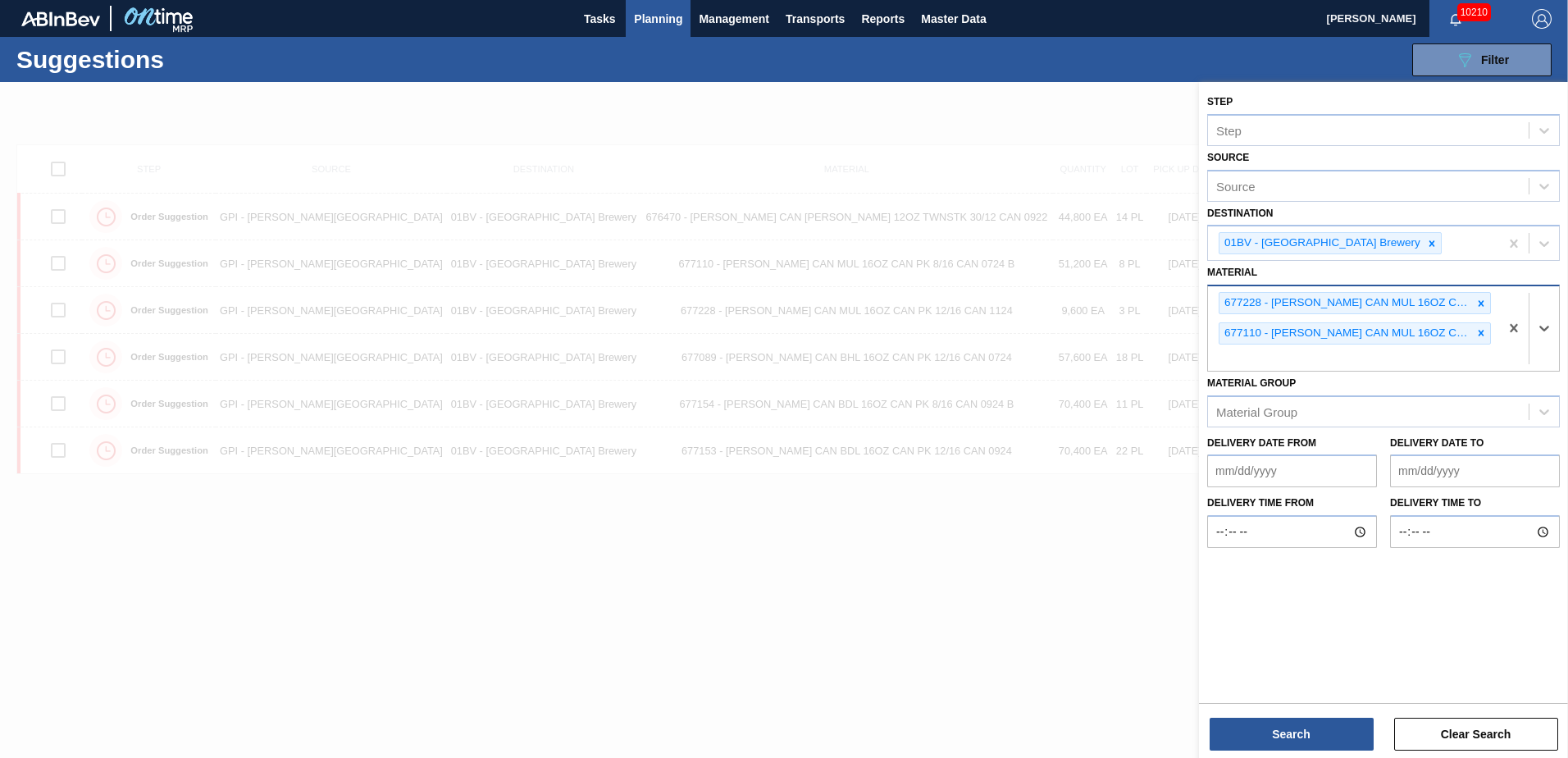
click at [1482, 303] on icon at bounding box center [1481, 303] width 6 height 6
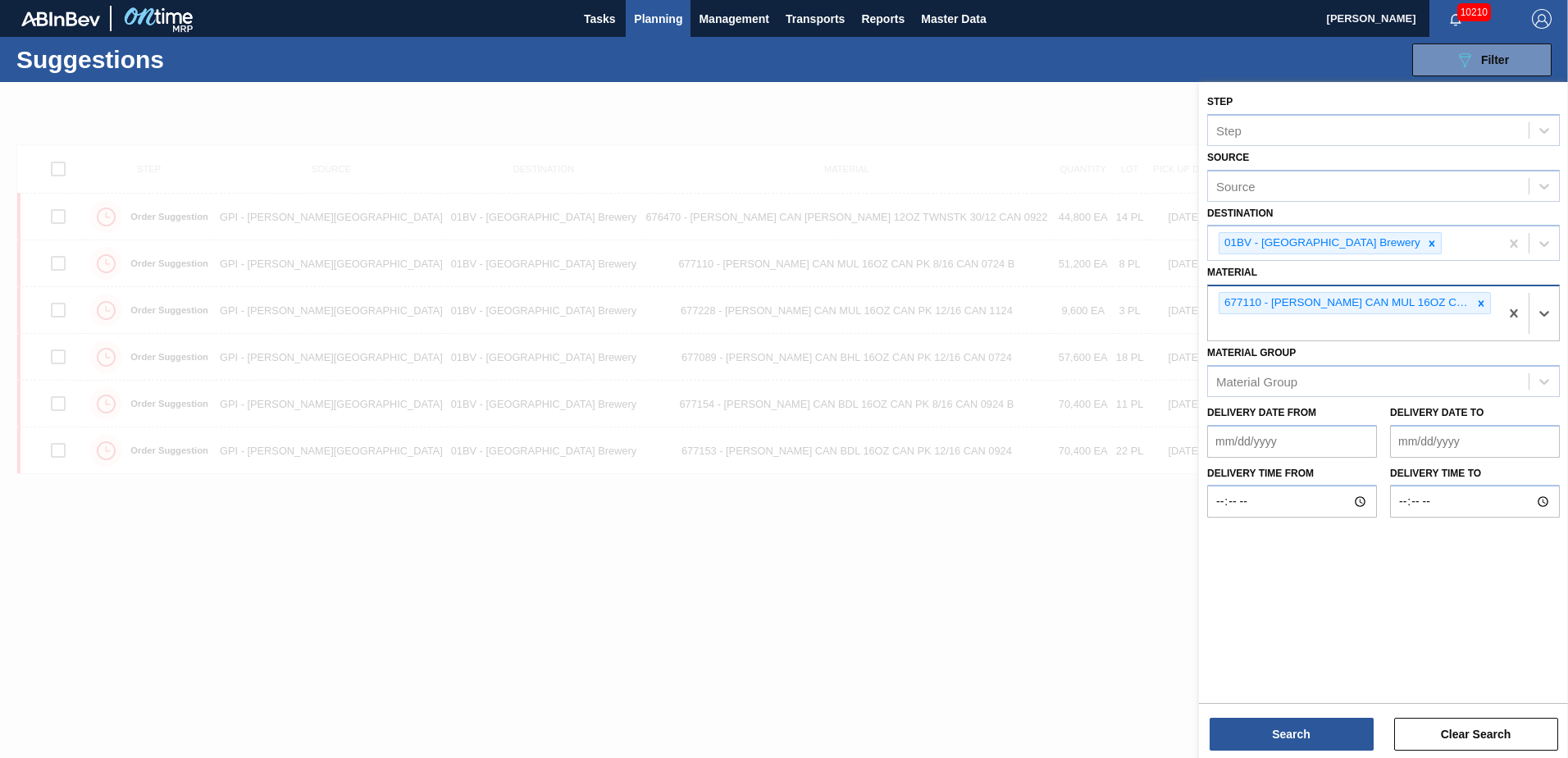
click at [1482, 303] on icon at bounding box center [1481, 303] width 6 height 6
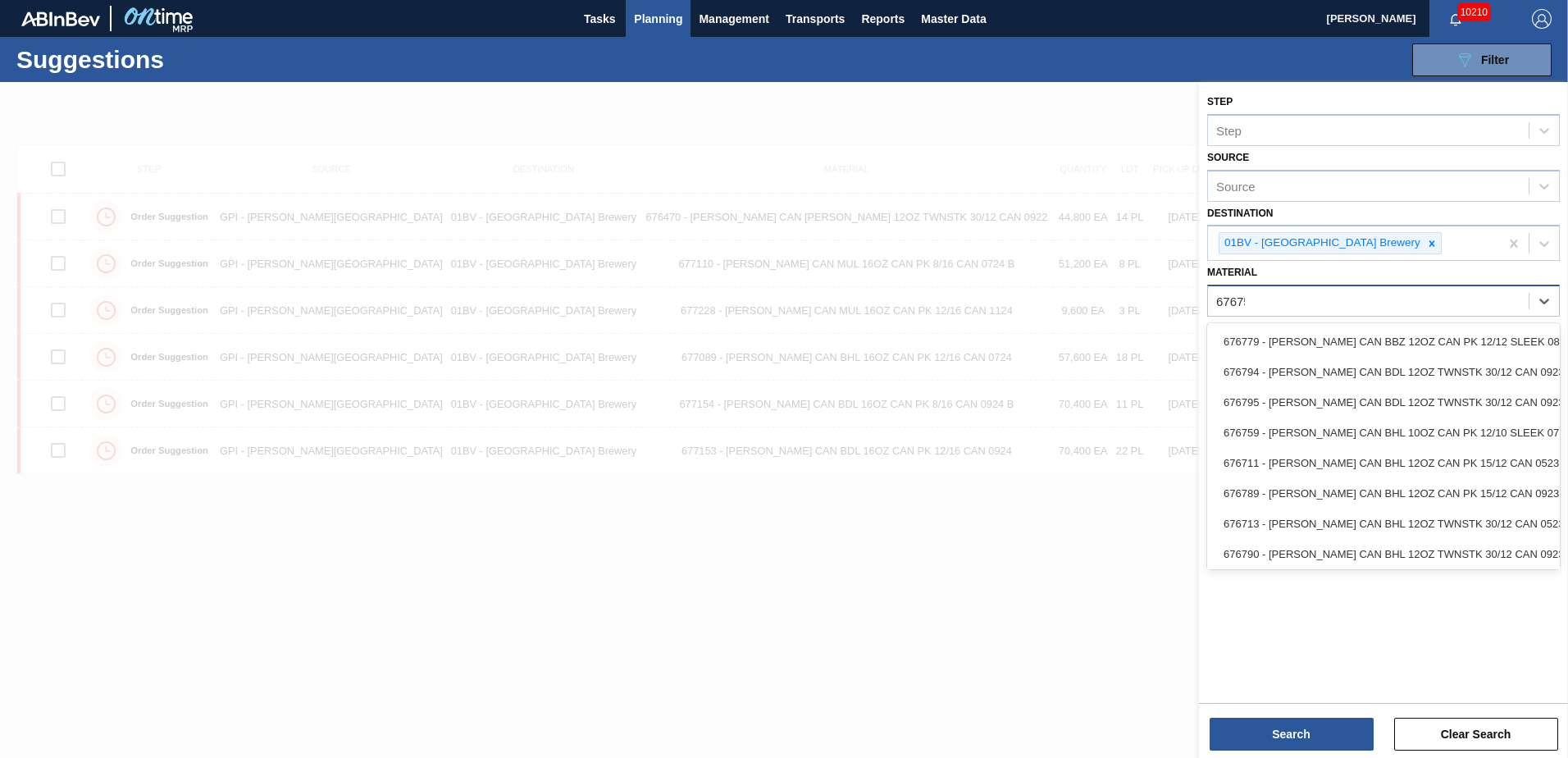
type input "676751"
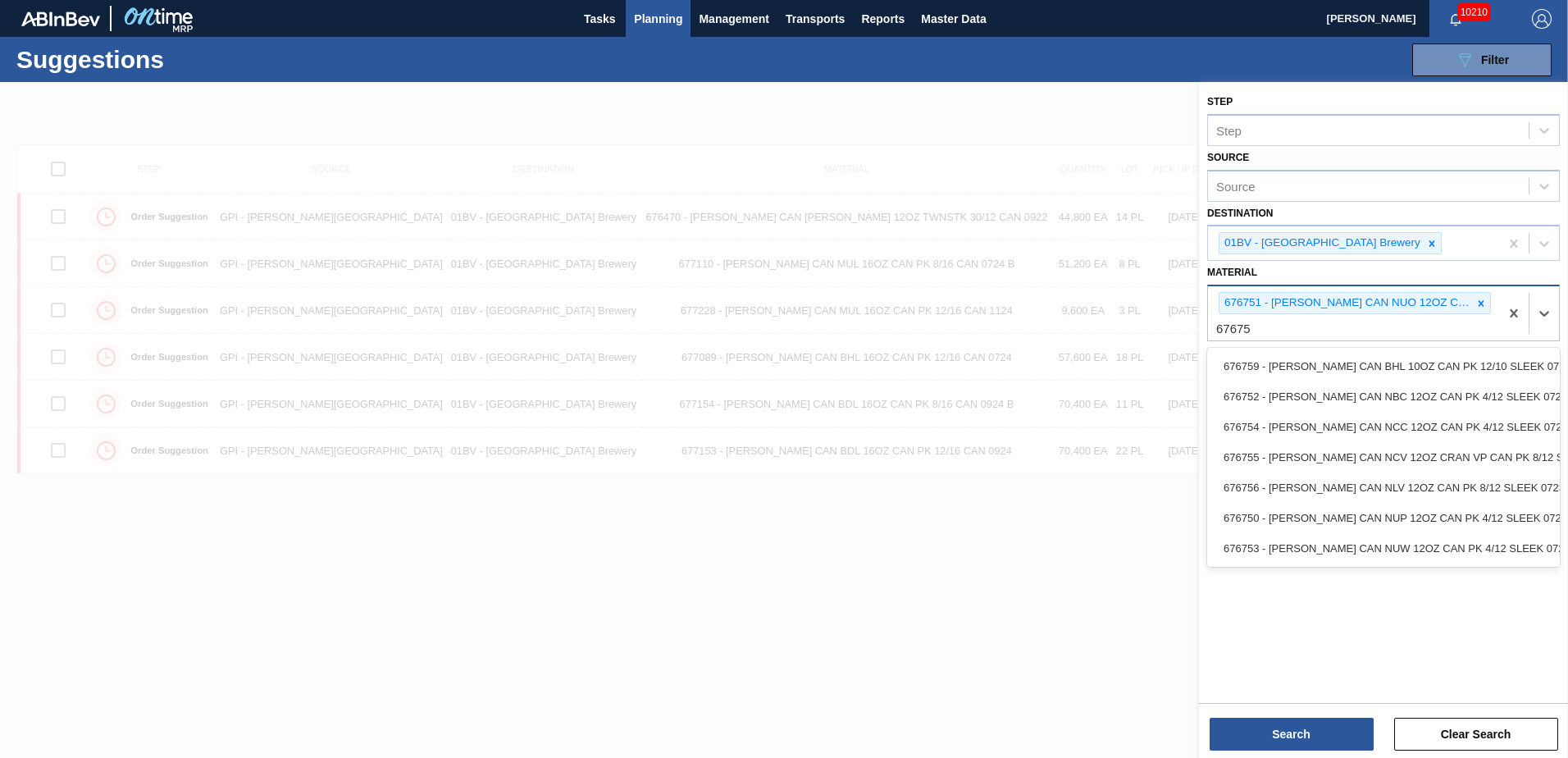
type input "676752"
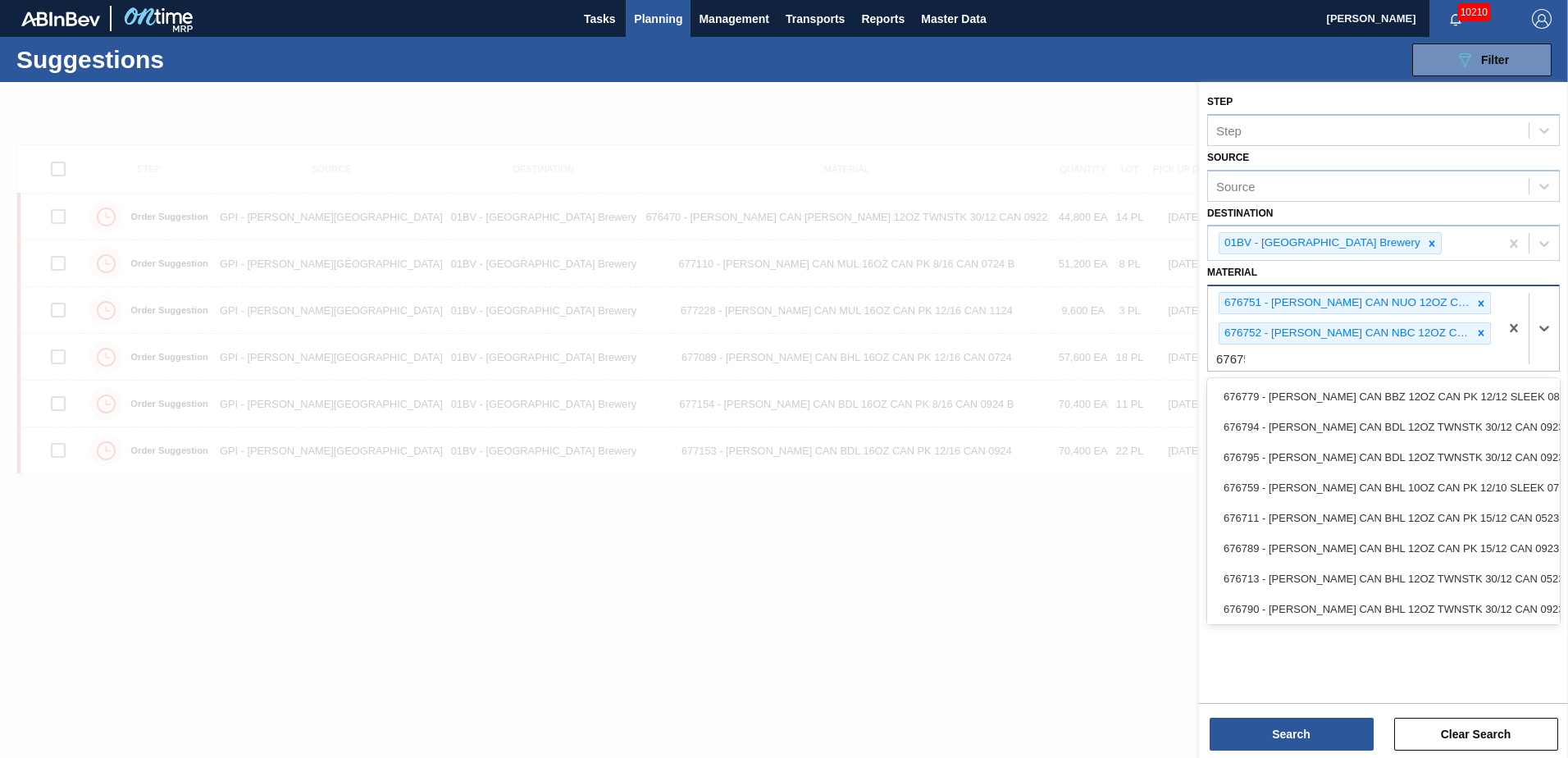
type input "676753"
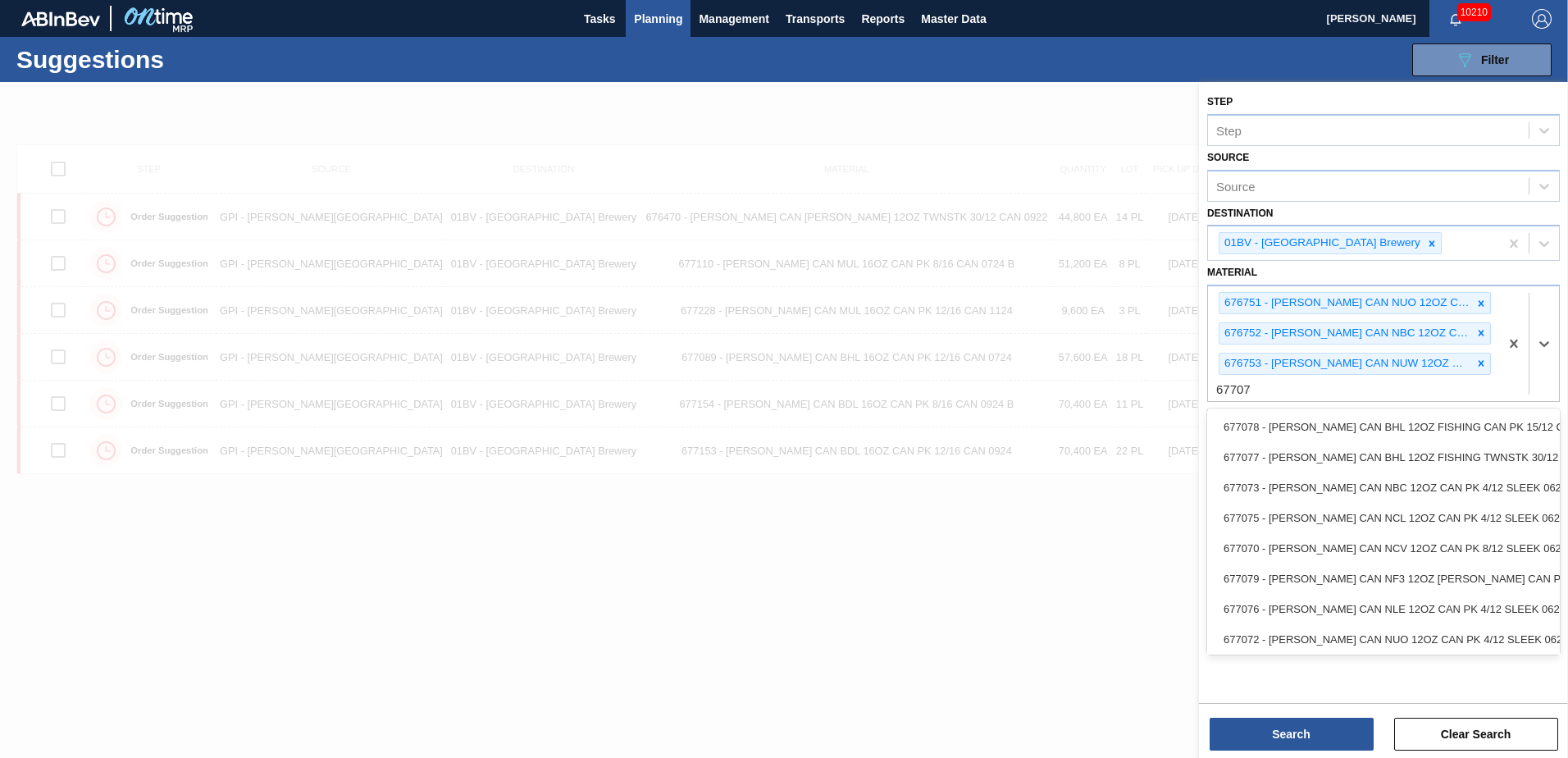
type input "677072"
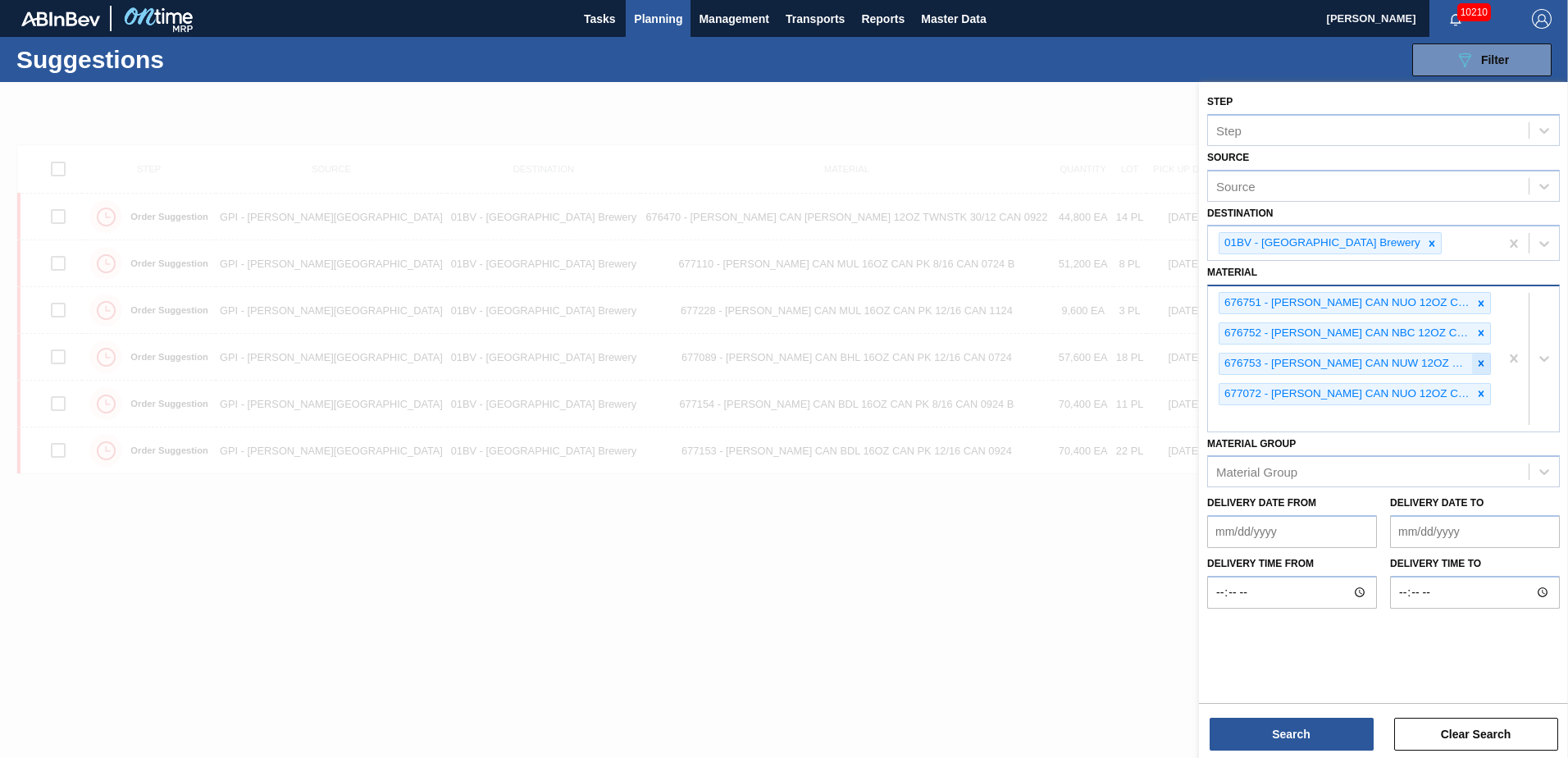
click at [1479, 361] on icon at bounding box center [1481, 364] width 12 height 12
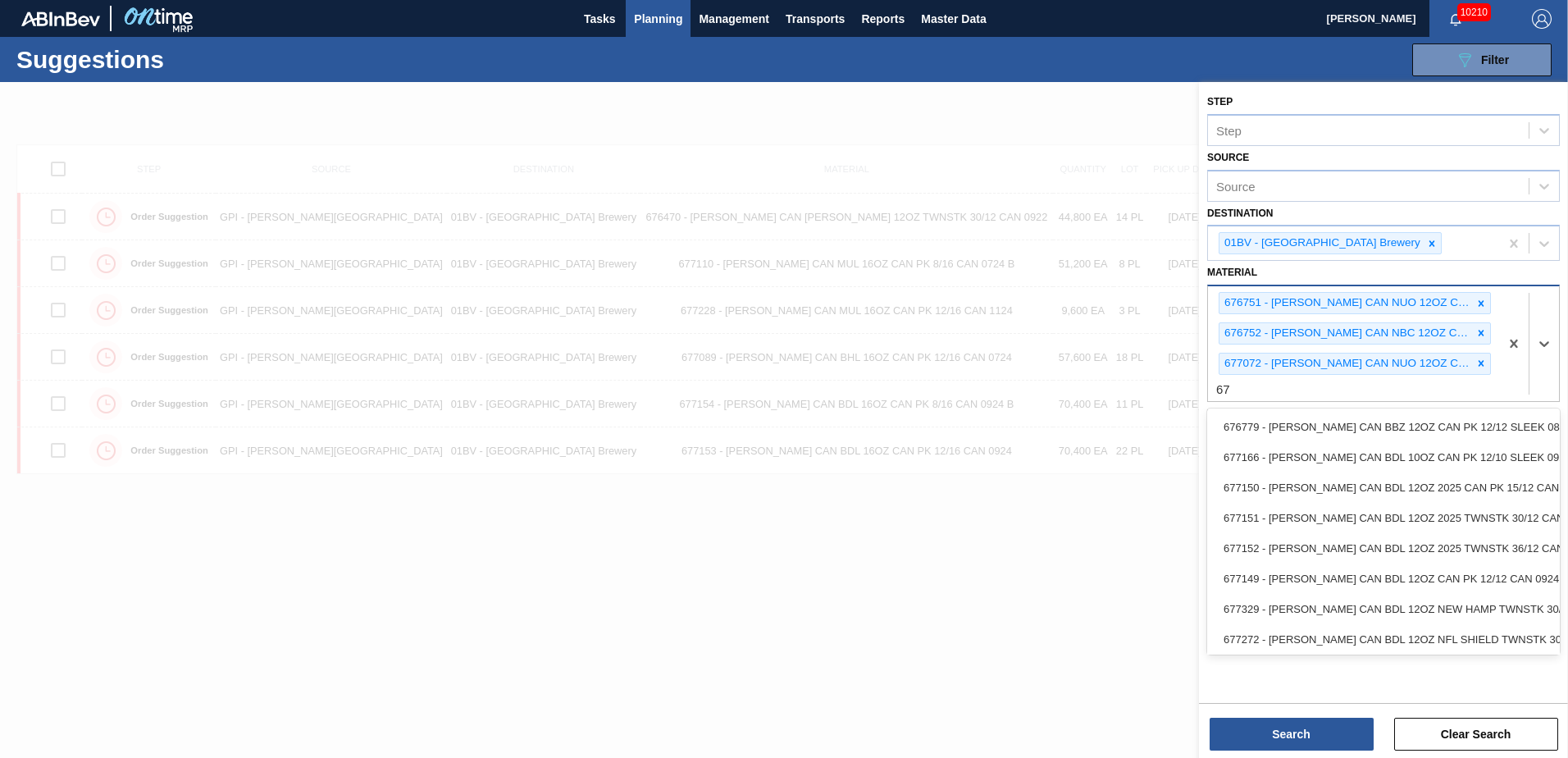
type input "6"
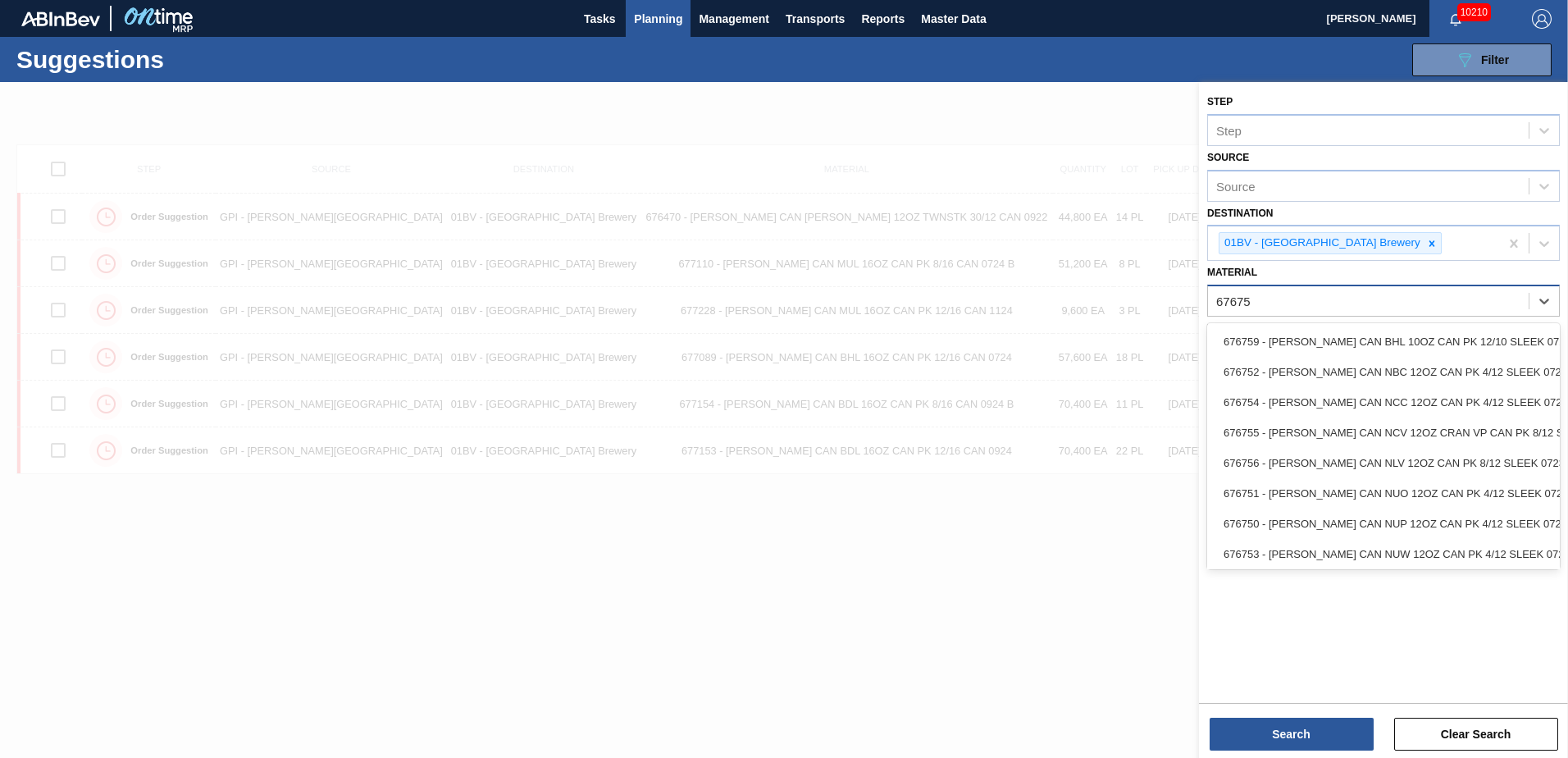
type input "676751"
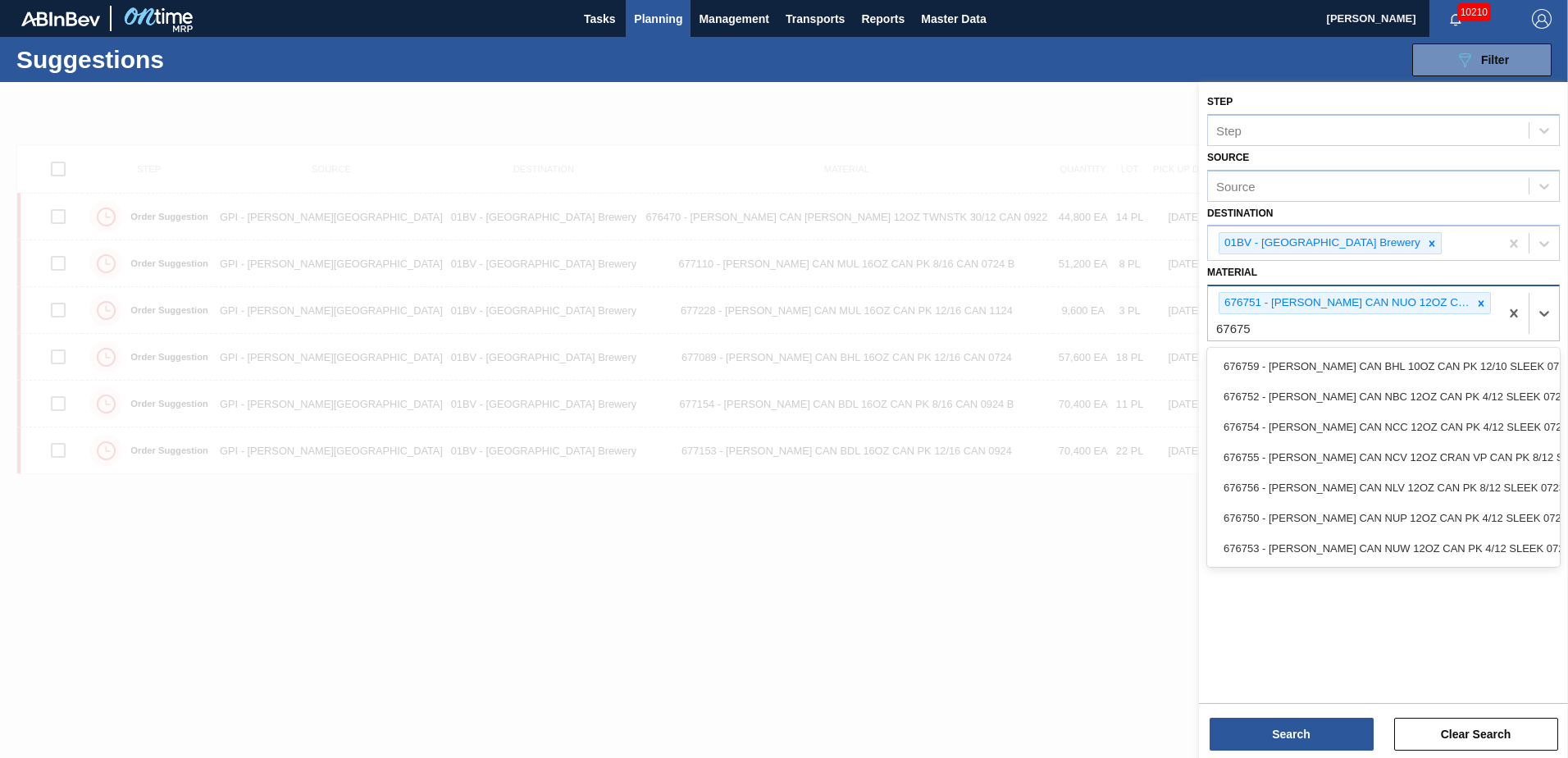
type input "676752"
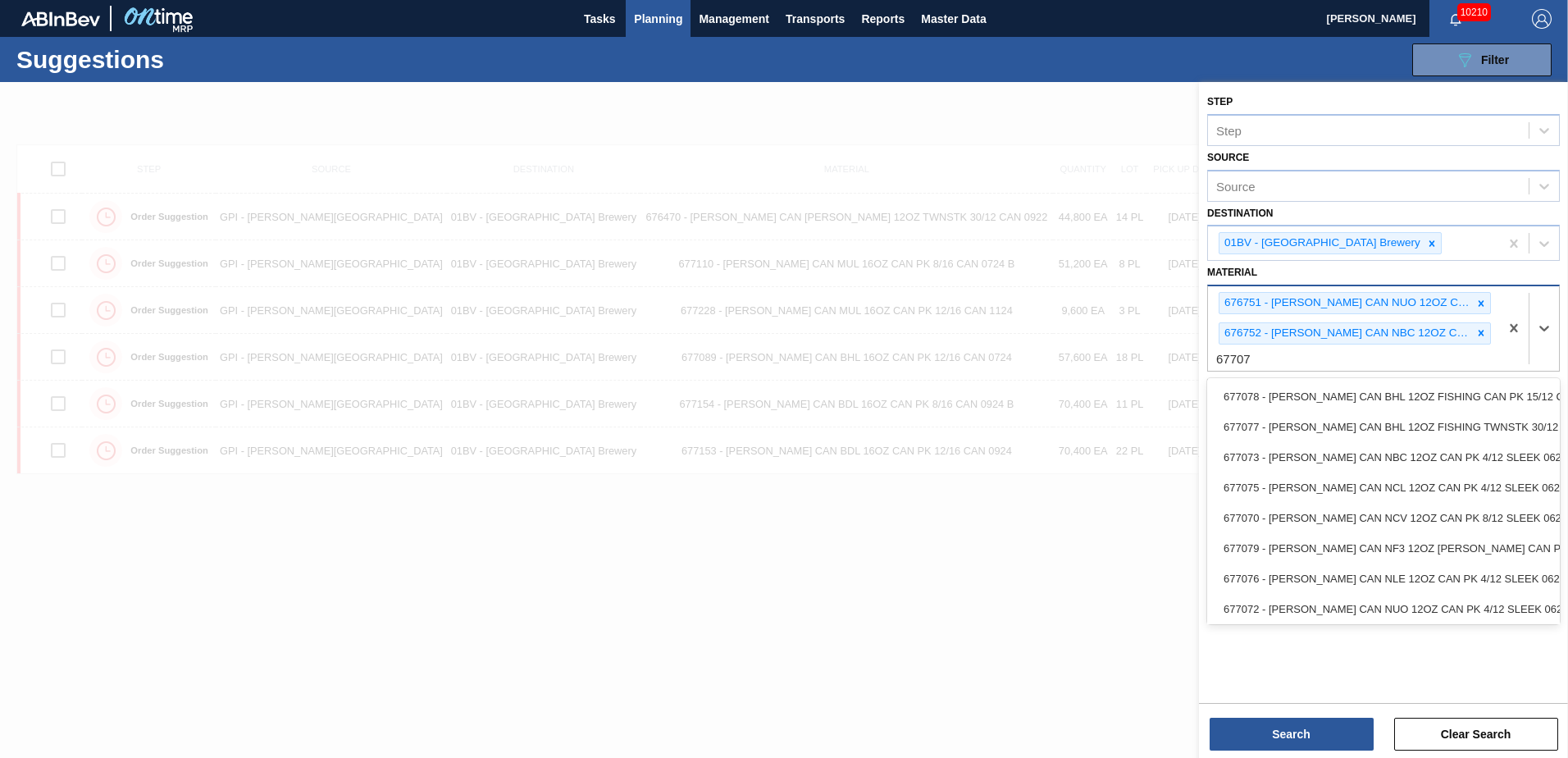
type input "677072"
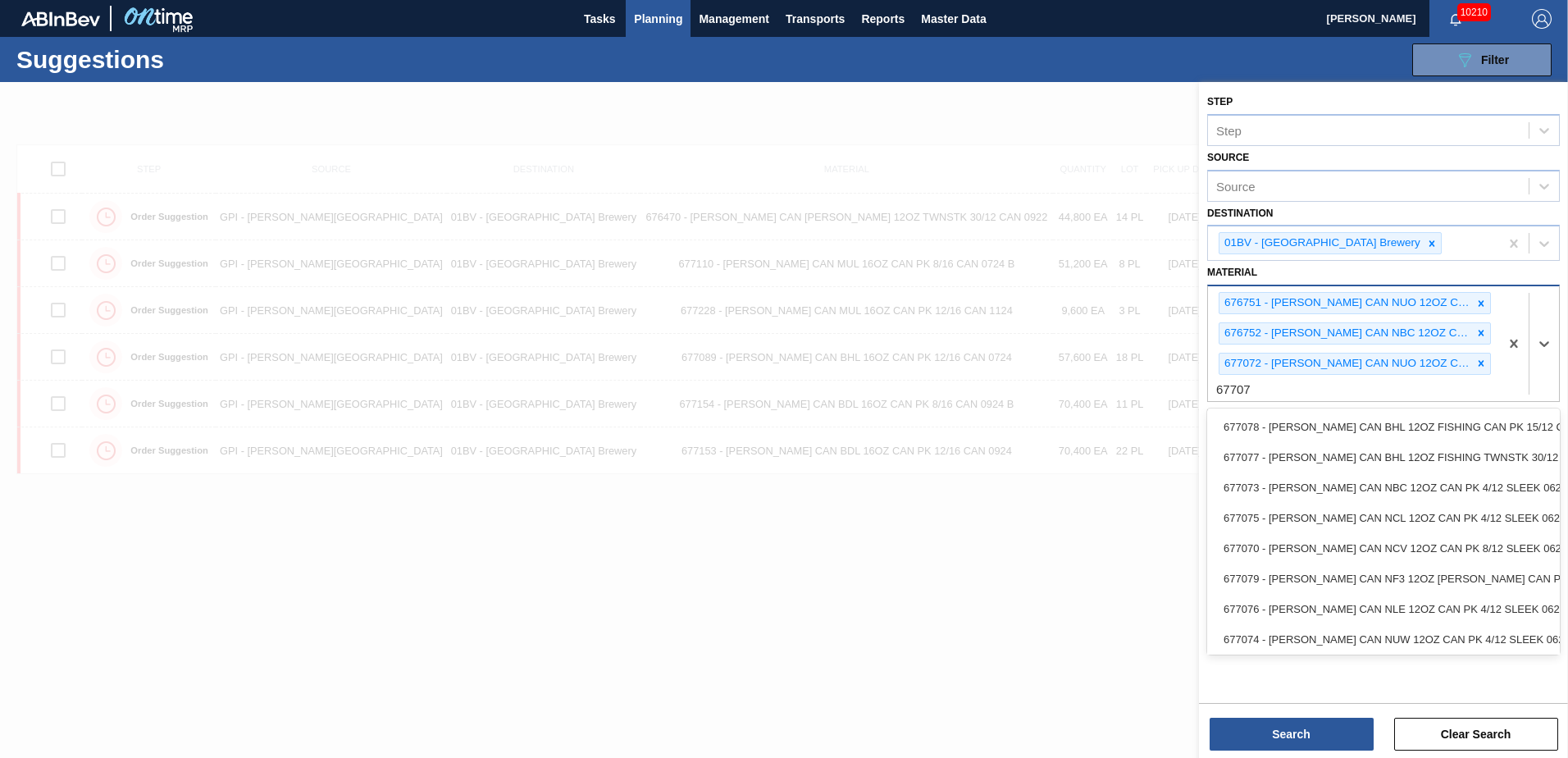
type input "677074"
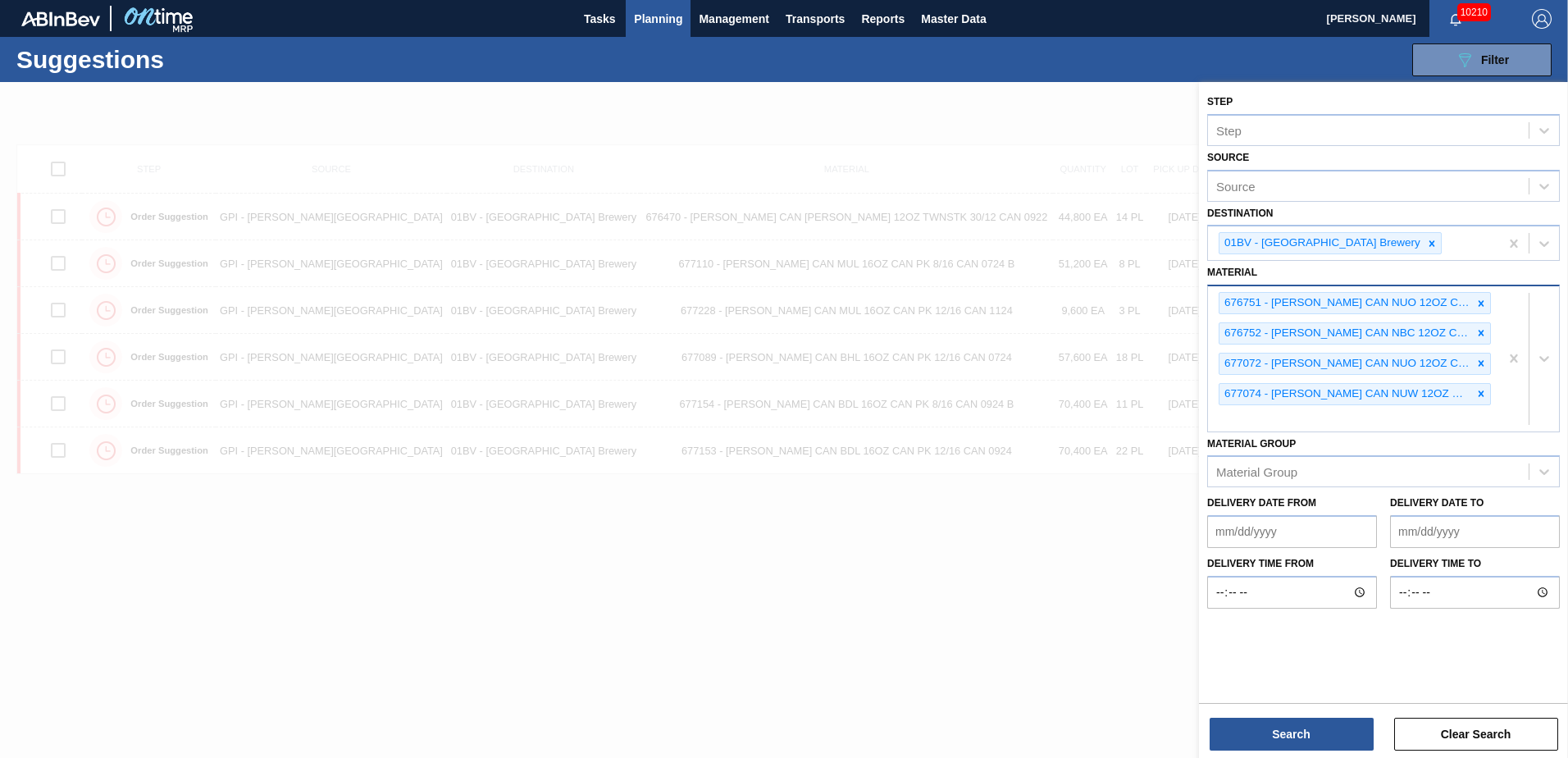
click at [1245, 419] on div "676751 - CARR CAN NUO 12OZ CAN PK 4/12 SLEEK 0723 676752 - CARR CAN NBC 12OZ CA…" at bounding box center [1354, 359] width 291 height 146
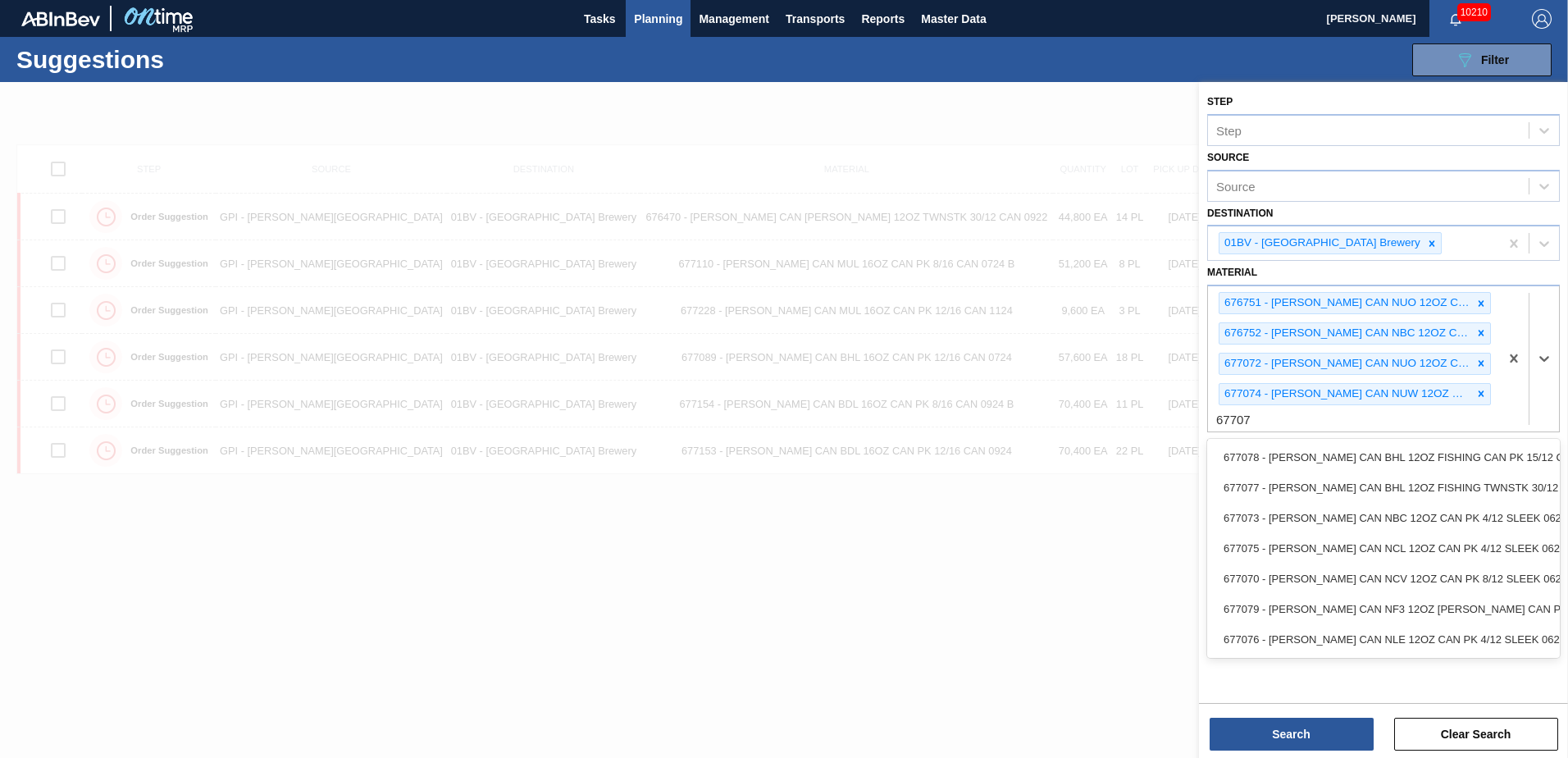
type input "677076"
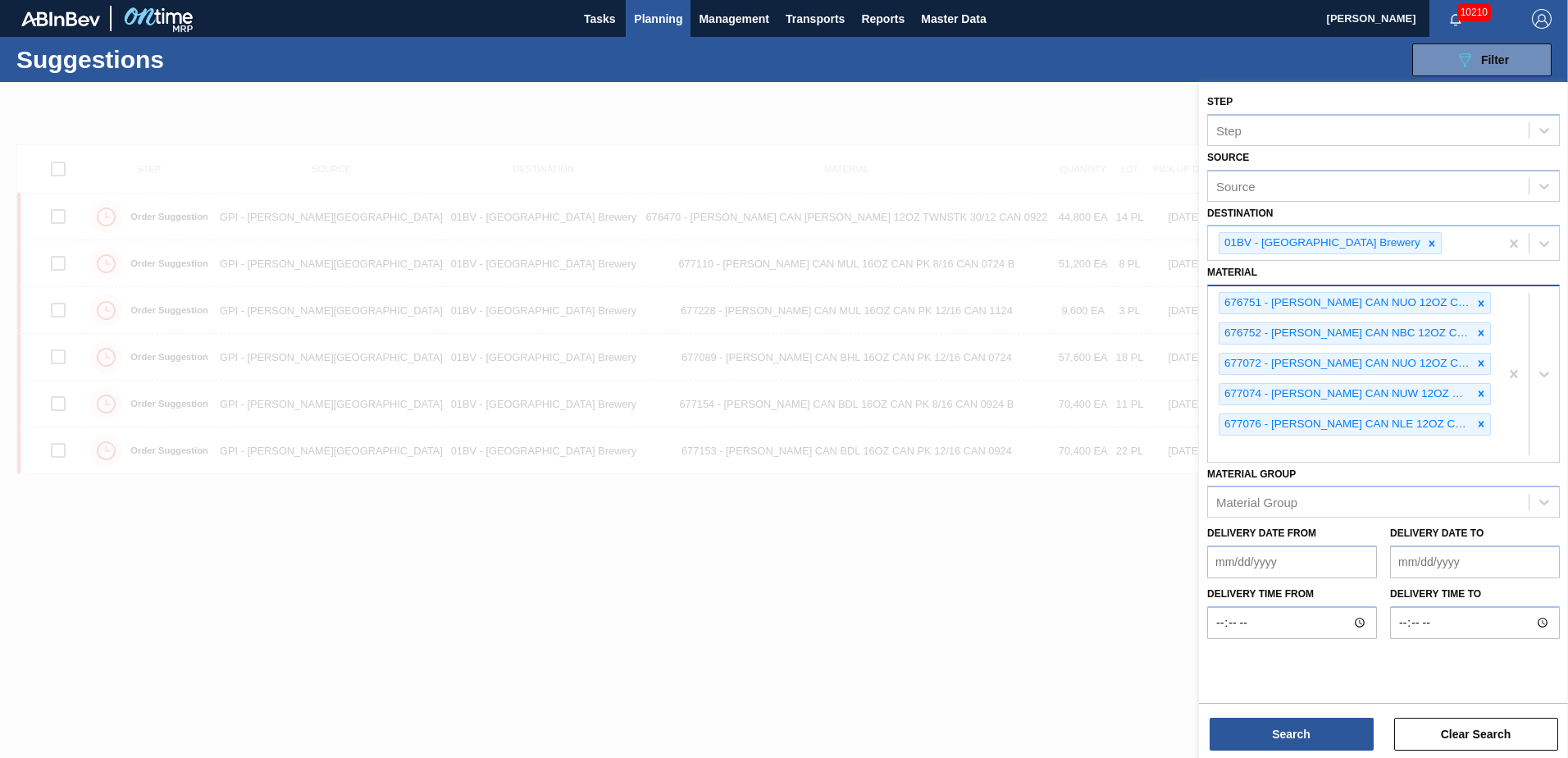
drag, startPoint x: 1240, startPoint y: 457, endPoint x: 1259, endPoint y: 458, distance: 19.0
click at [1240, 458] on div "676751 - CARR CAN NUO 12OZ CAN PK 4/12 SLEEK 0723 676752 - CARR CAN NBC 12OZ CA…" at bounding box center [1354, 373] width 291 height 175
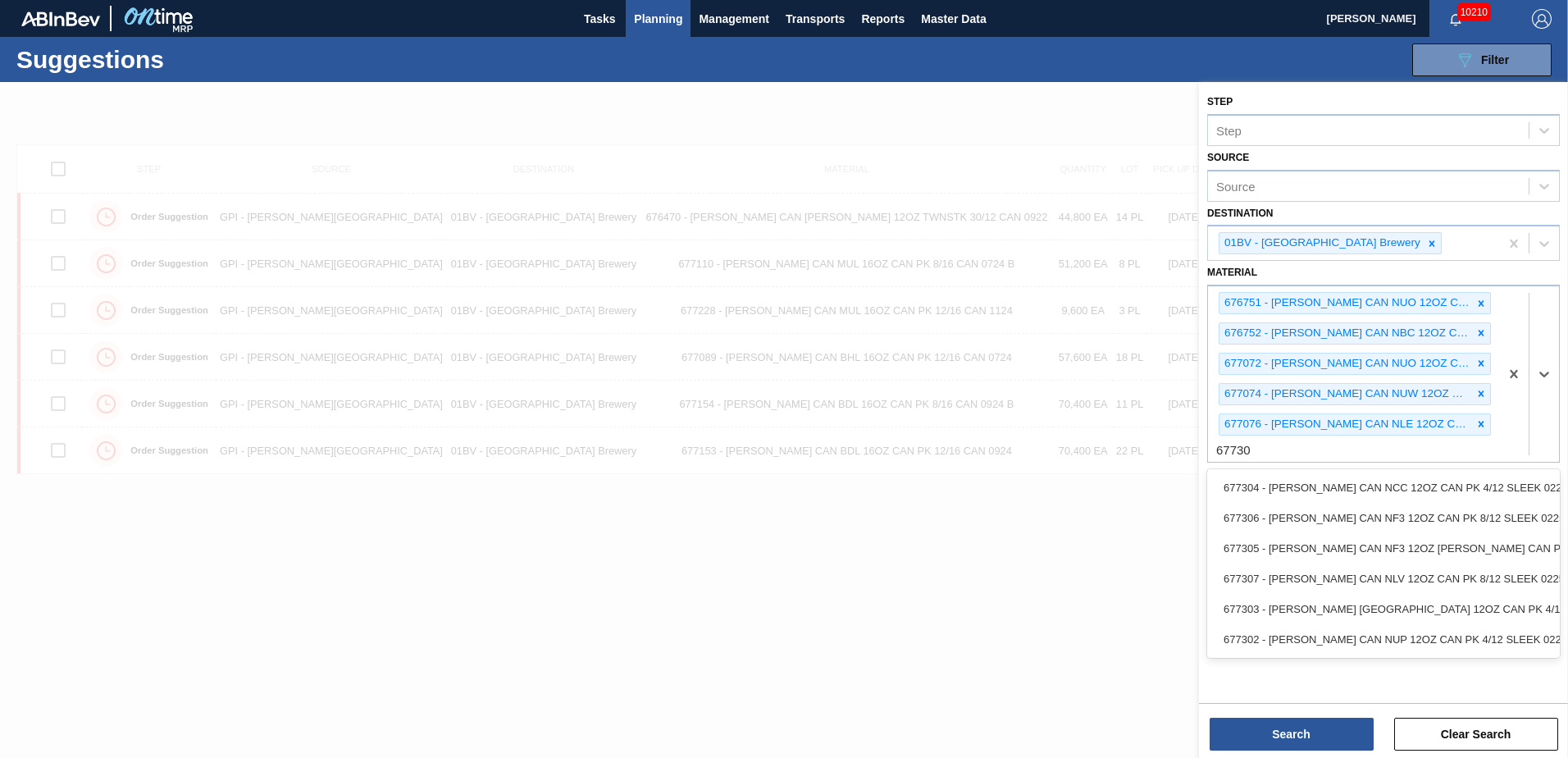
type input "677302"
type input "677303"
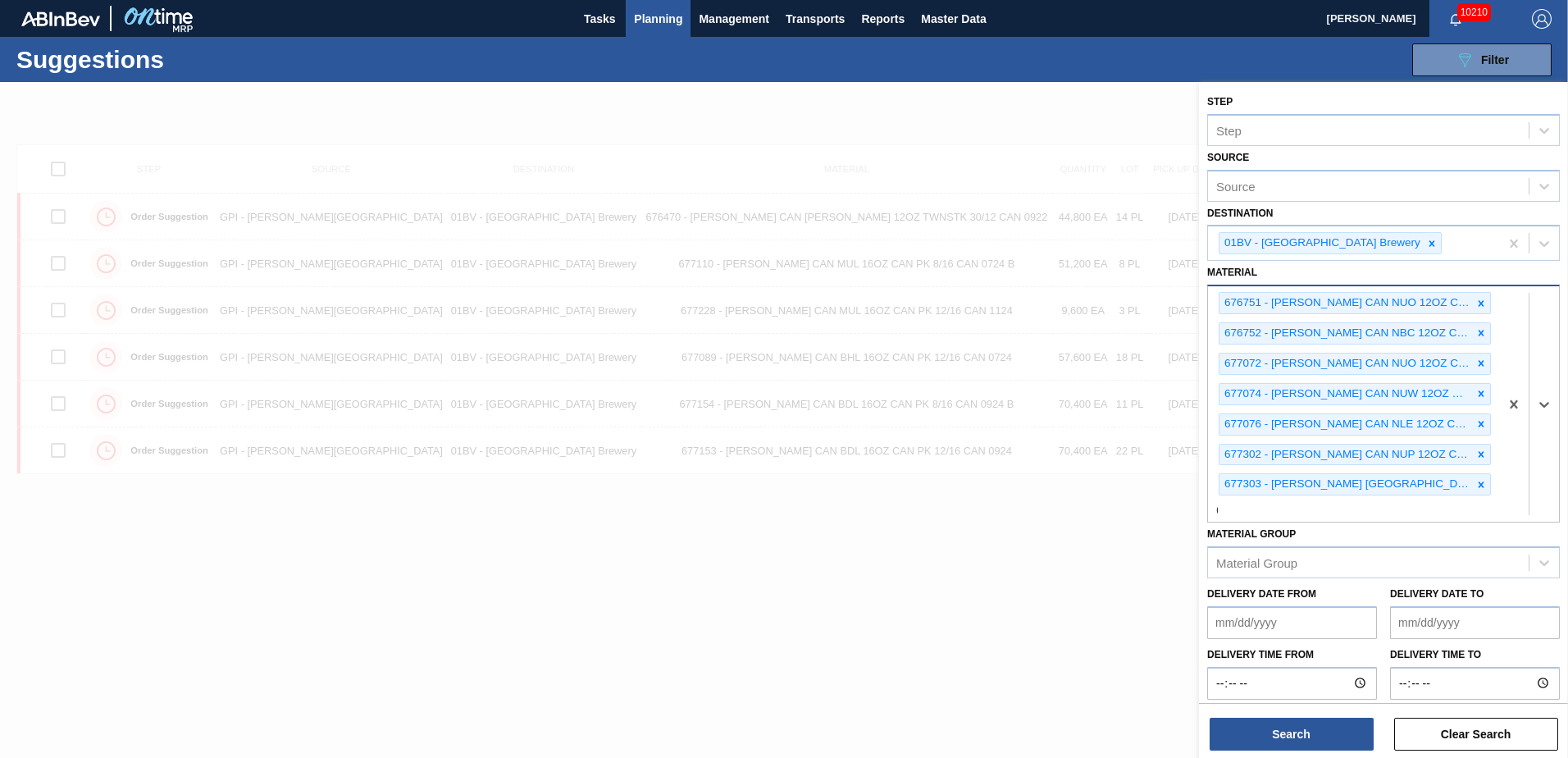
scroll to position [1, 0]
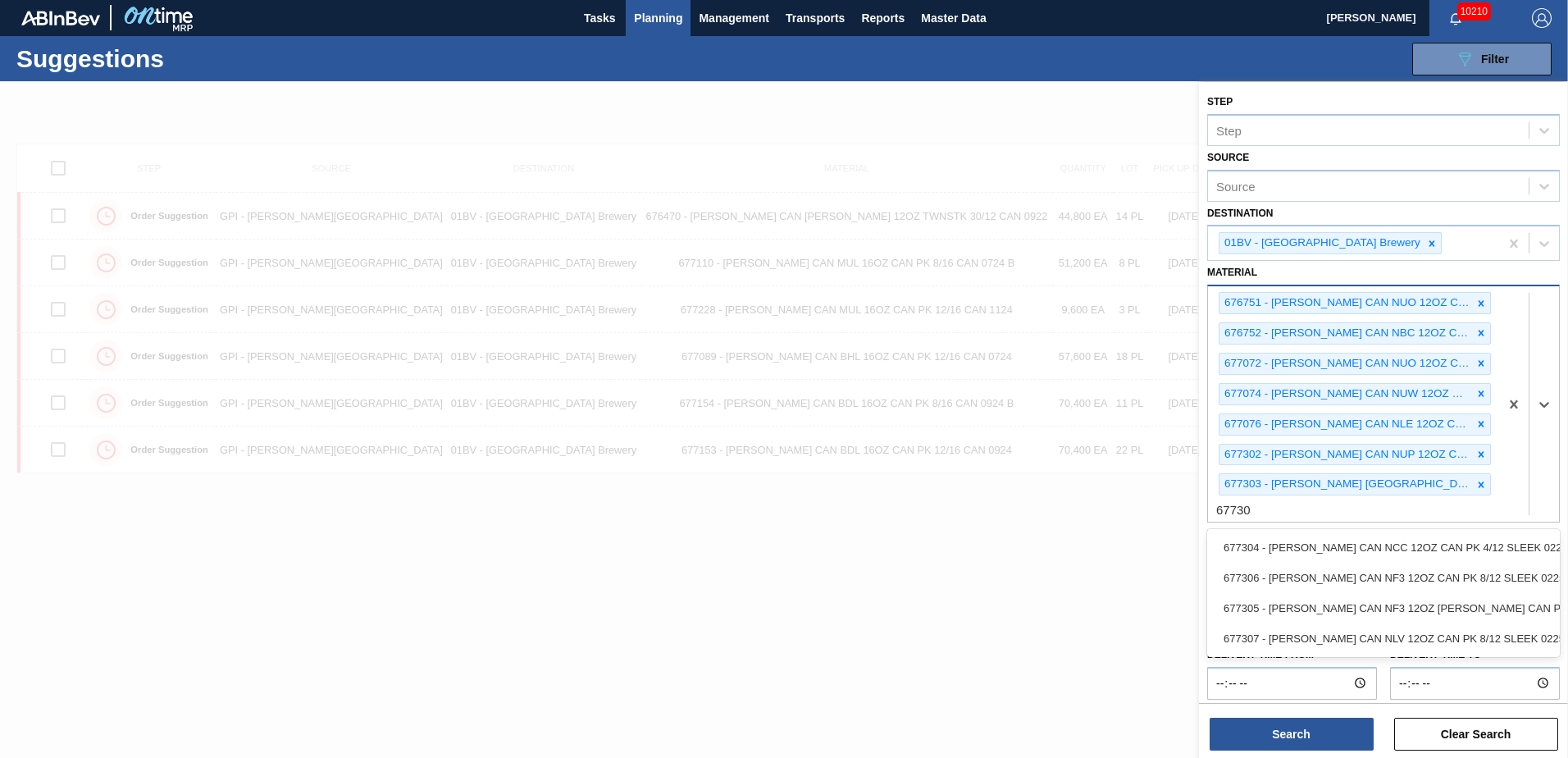
type input "677304"
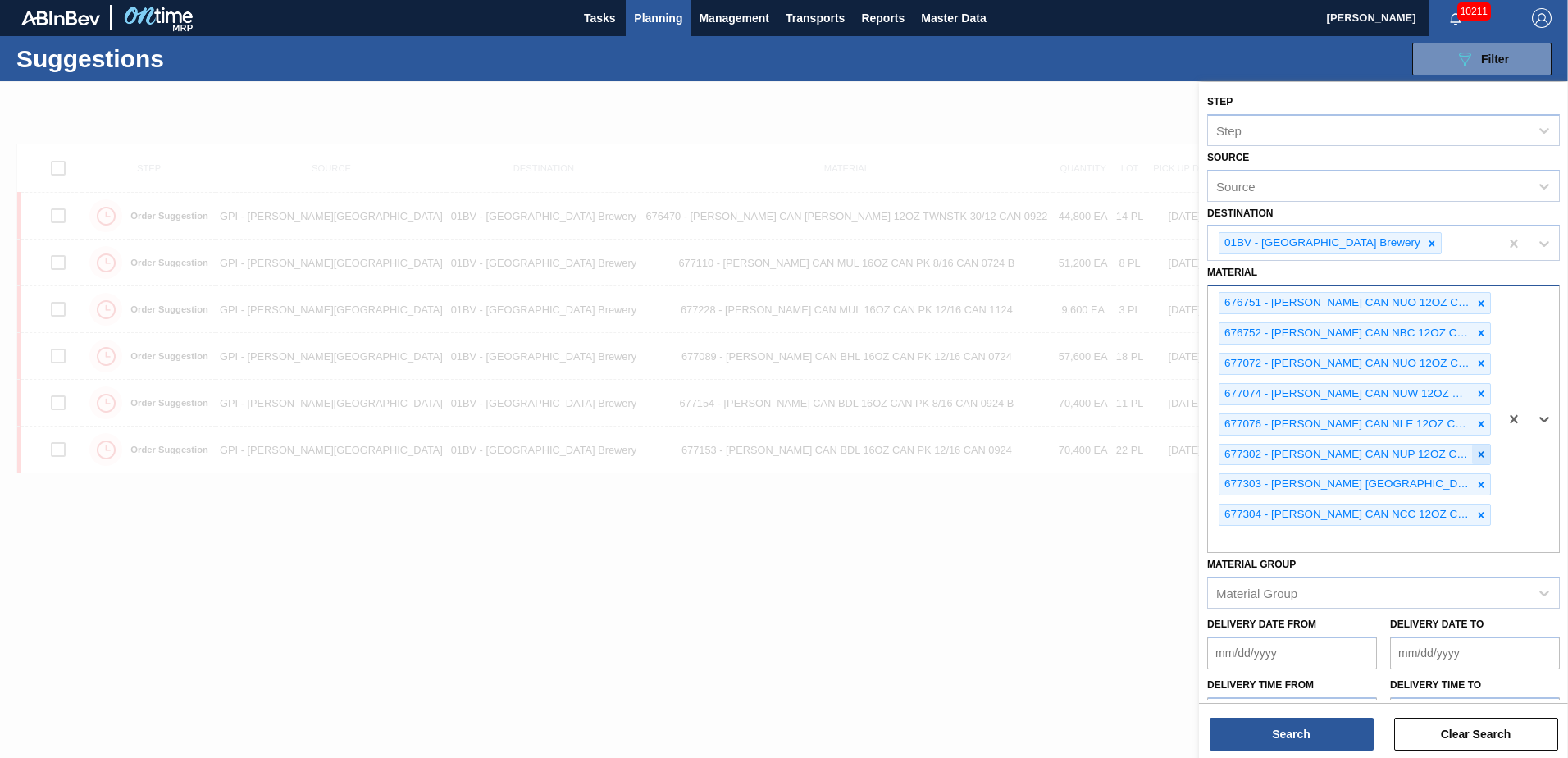
click at [1479, 453] on icon at bounding box center [1481, 453] width 6 height 6
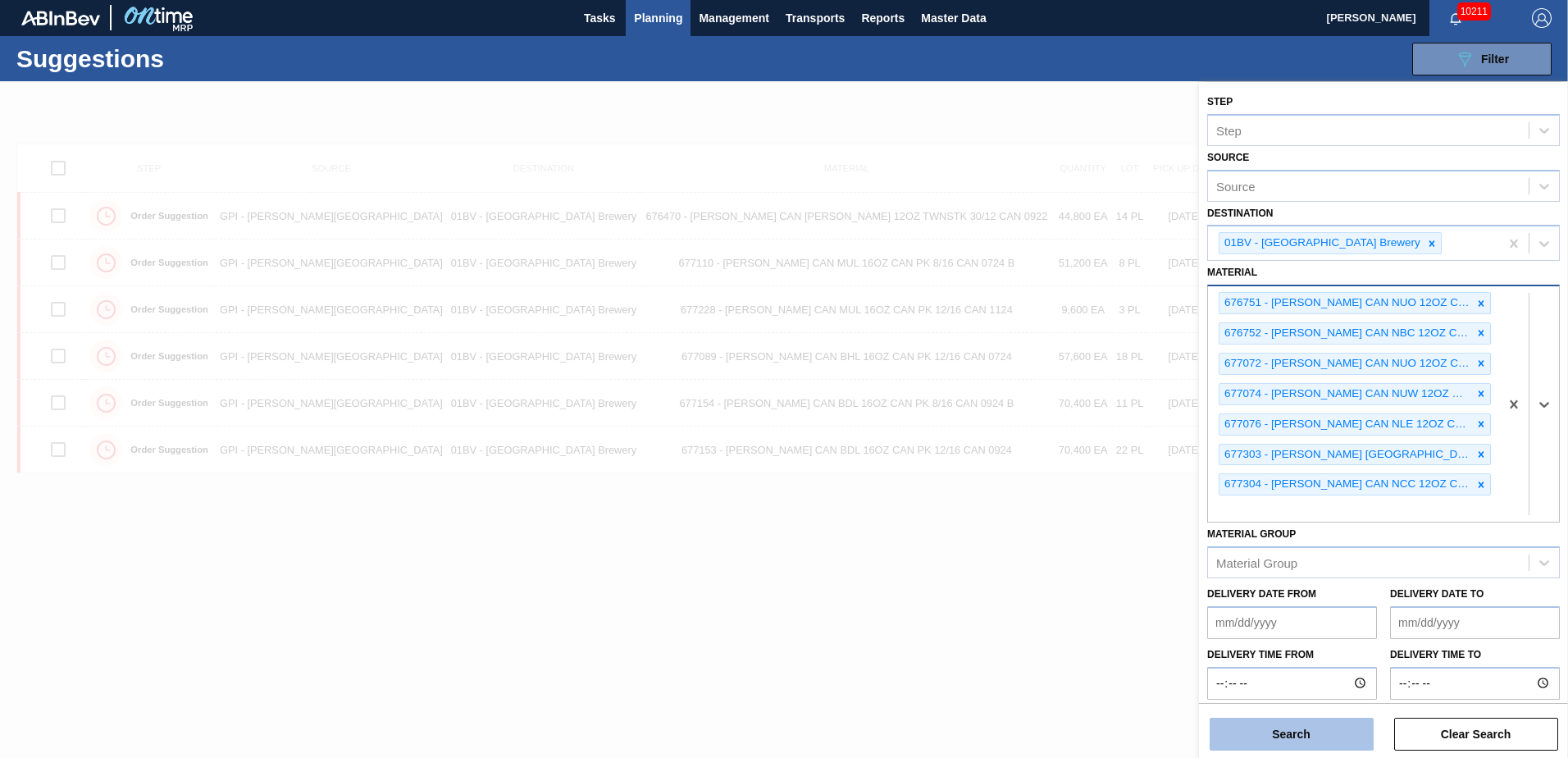
click at [1291, 731] on button "Search" at bounding box center [1292, 734] width 164 height 33
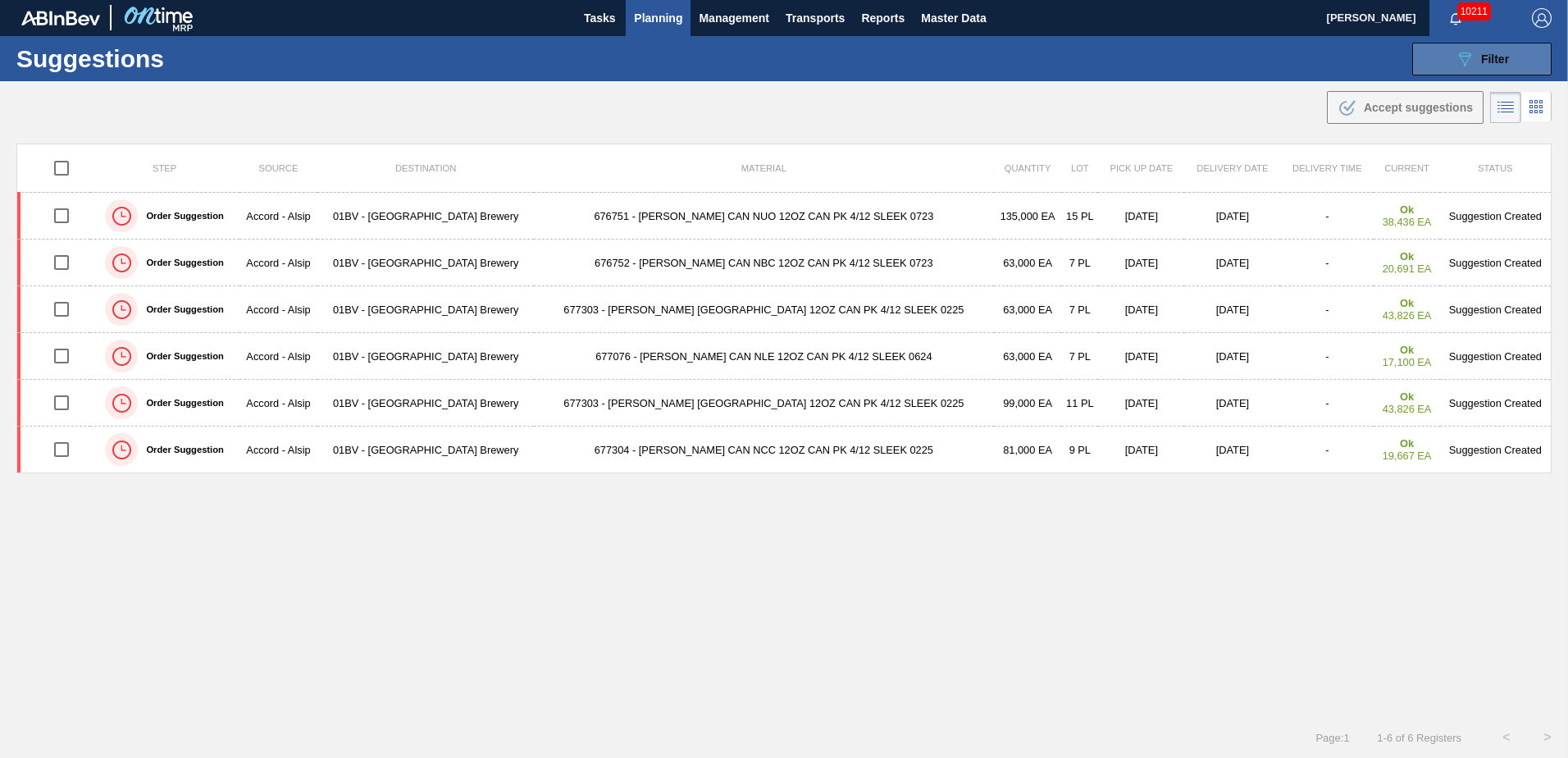
click at [1462, 61] on icon "089F7B8B-B2A5-4AFE-B5C0-19BA573D28AC" at bounding box center [1465, 59] width 20 height 20
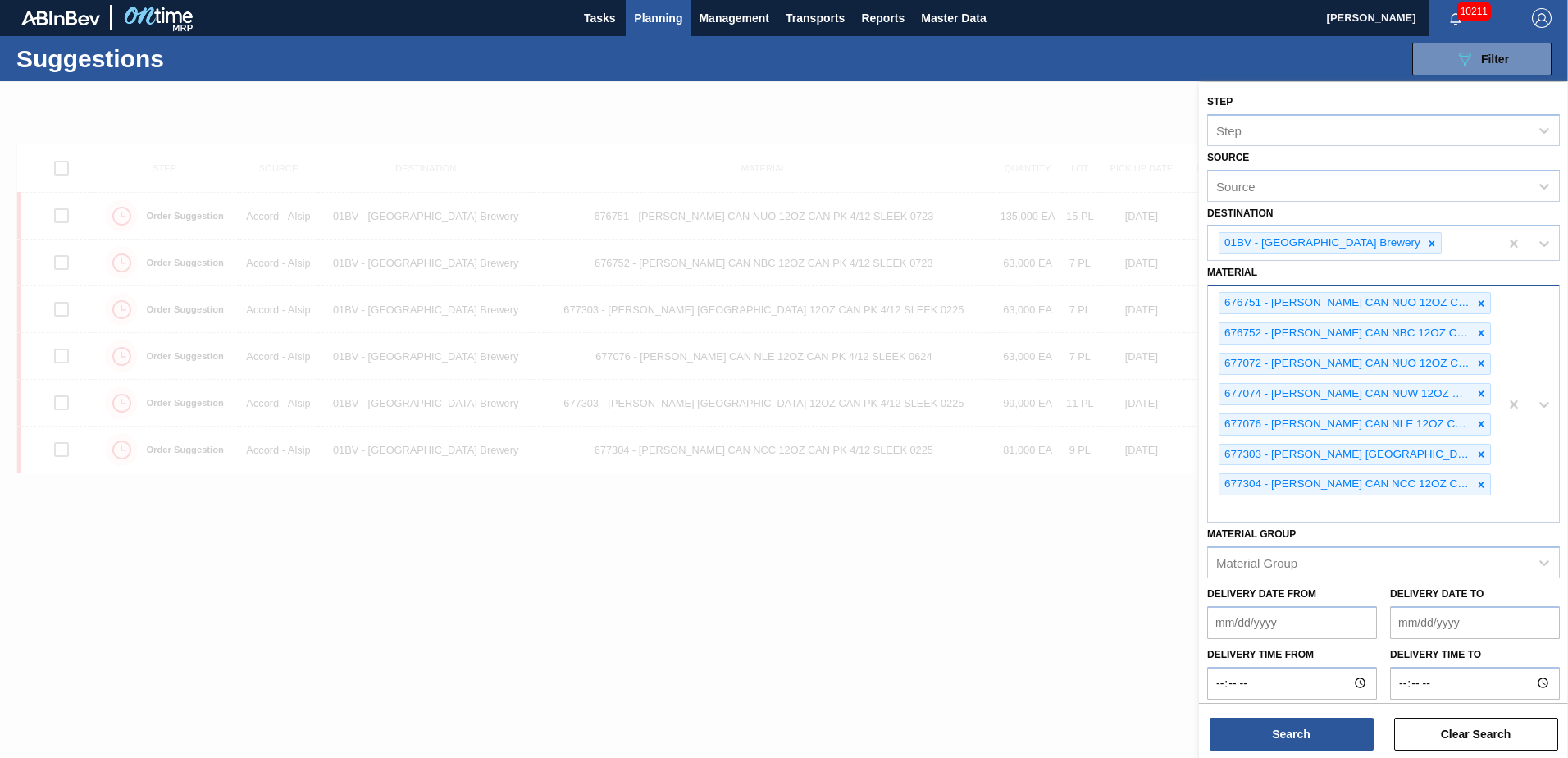
click at [1223, 510] on div "676751 - CARR CAN NUO 12OZ CAN PK 4/12 SLEEK 0723 676752 - CARR CAN NBC 12OZ CA…" at bounding box center [1354, 403] width 291 height 235
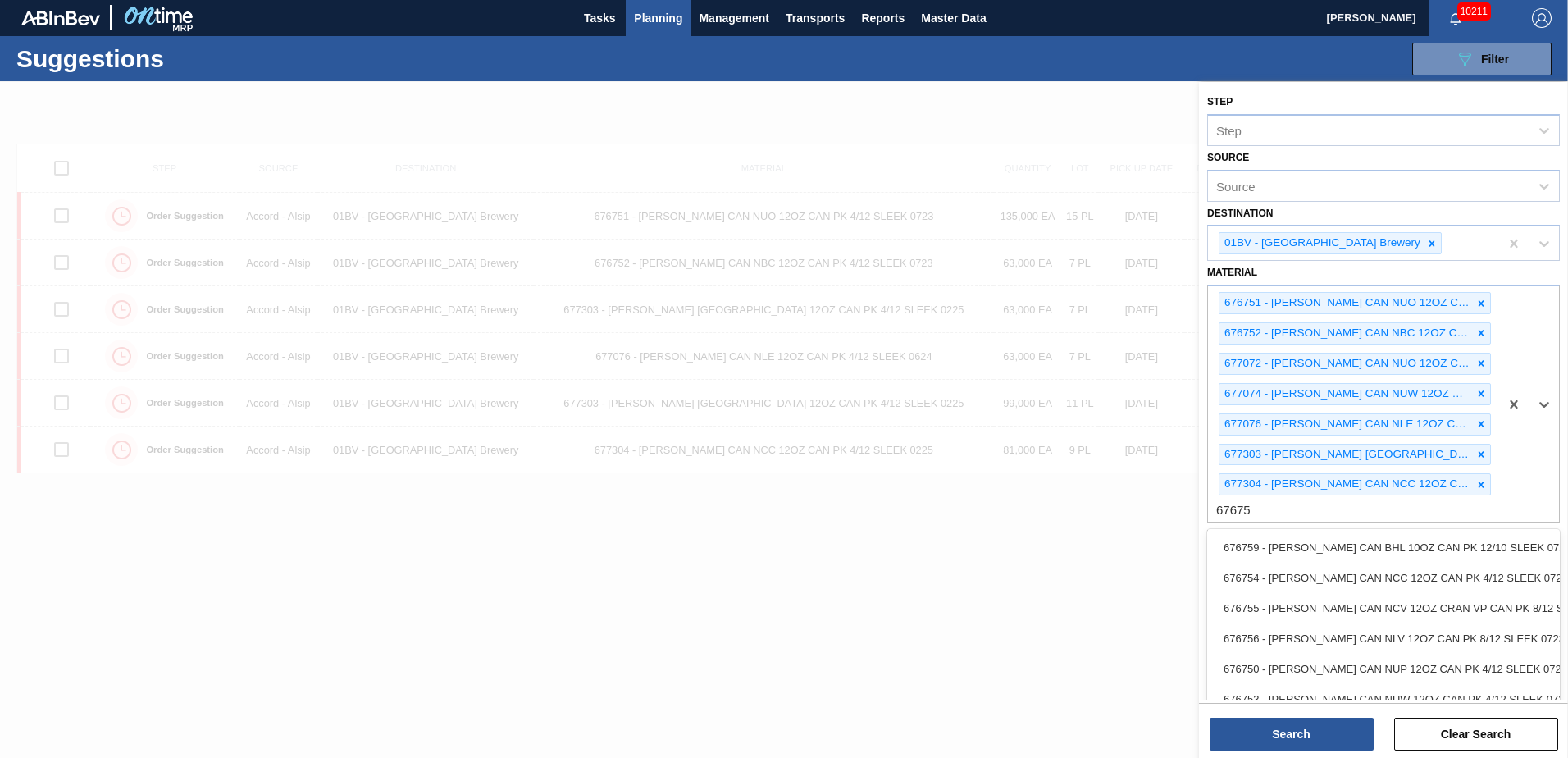
type input "676753"
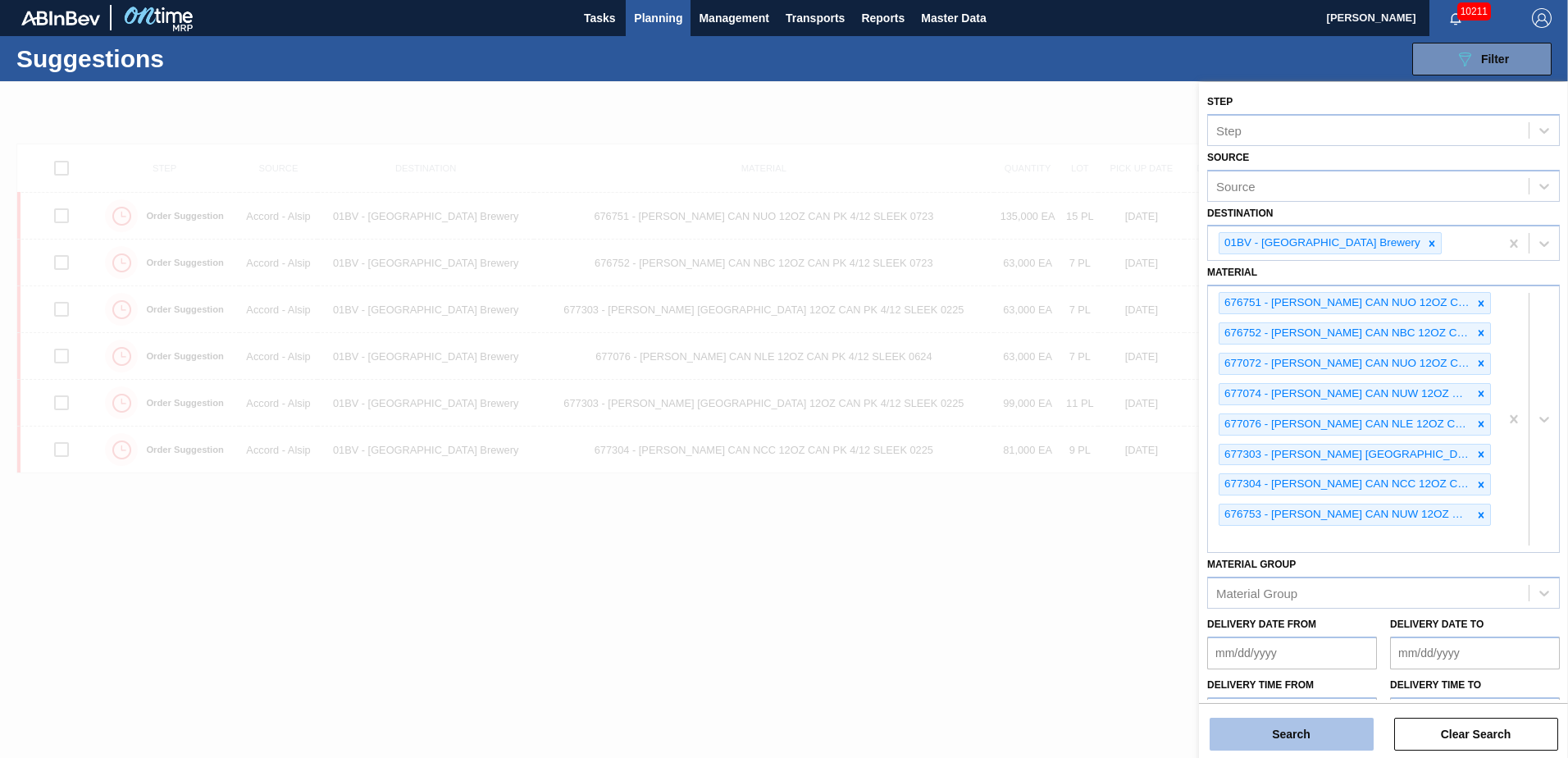
click at [1265, 733] on button "Search" at bounding box center [1292, 734] width 164 height 33
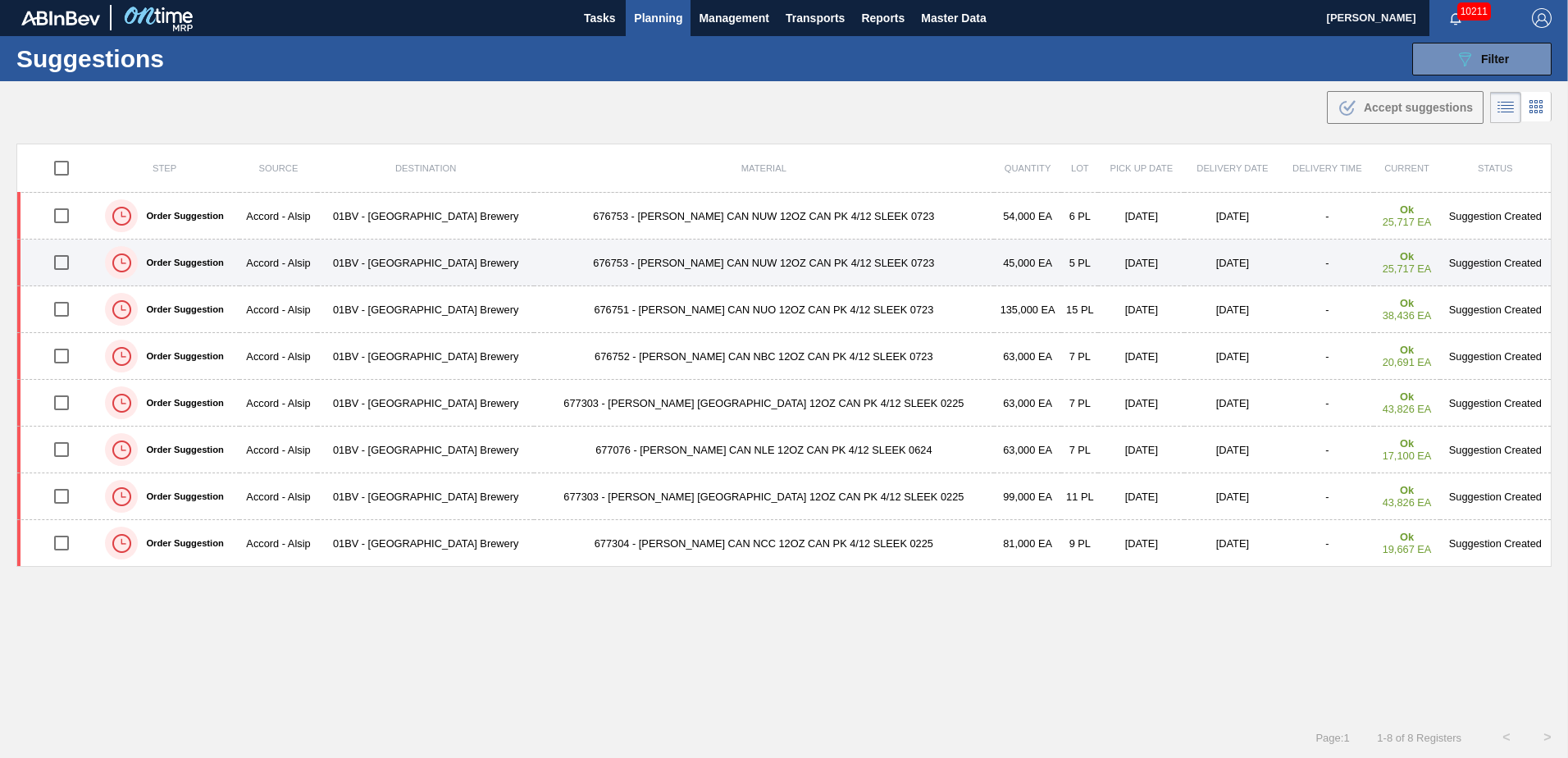
click at [454, 267] on td "01BV - [GEOGRAPHIC_DATA] Brewery" at bounding box center [426, 263] width 217 height 47
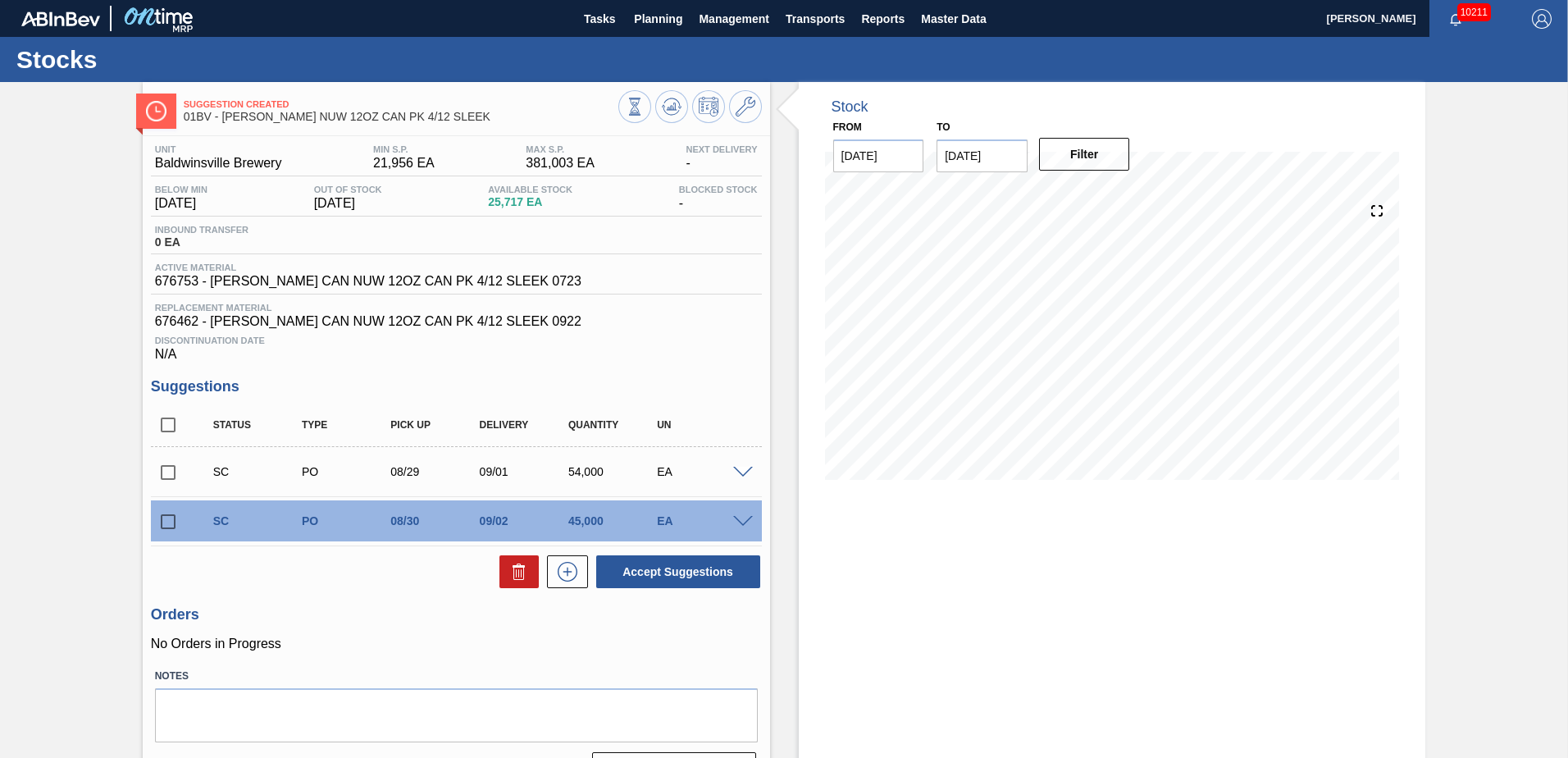
click at [166, 473] on input "checkbox" at bounding box center [167, 472] width 34 height 34
click at [740, 472] on span at bounding box center [743, 473] width 20 height 13
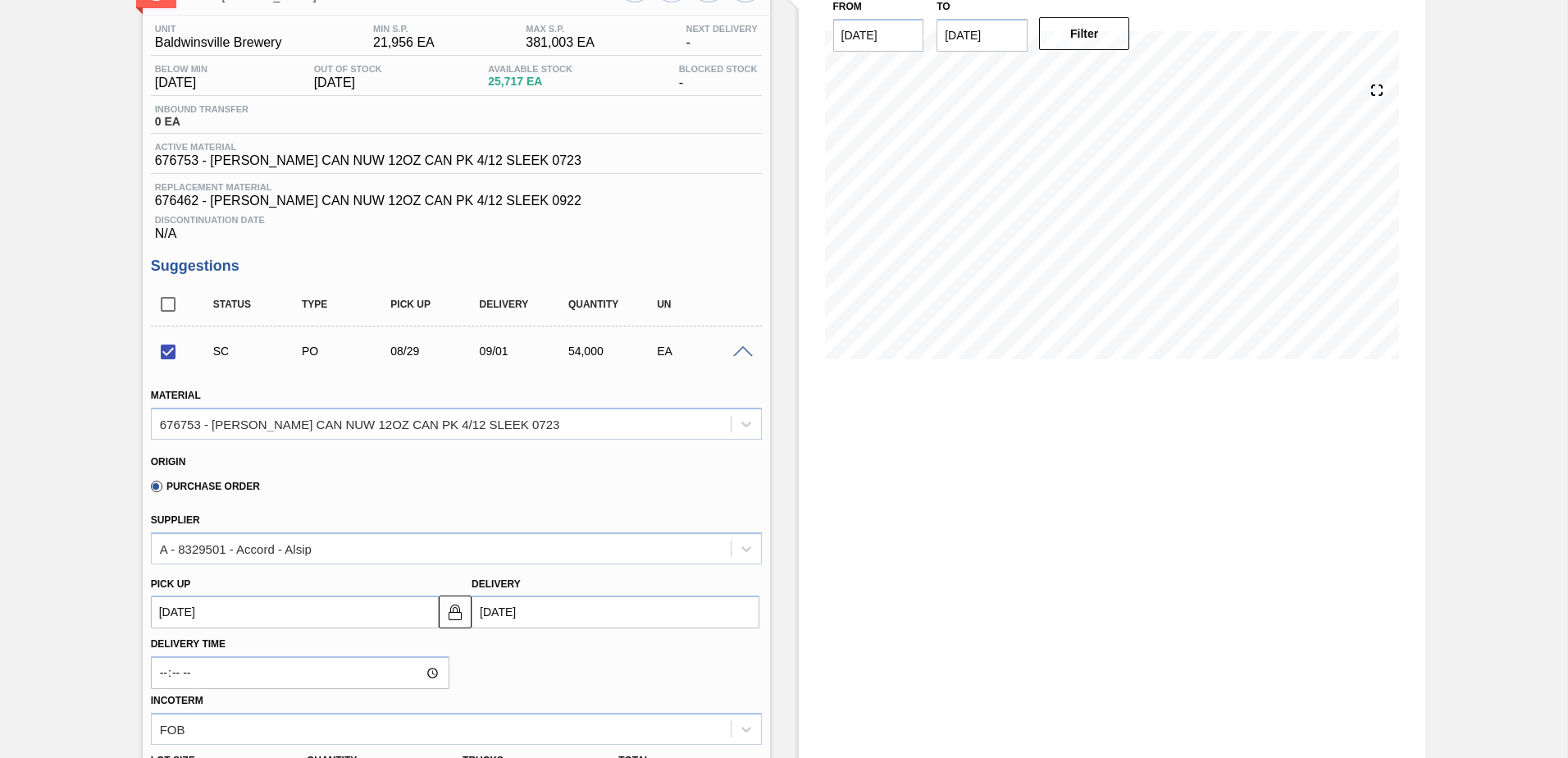
scroll to position [164, 0]
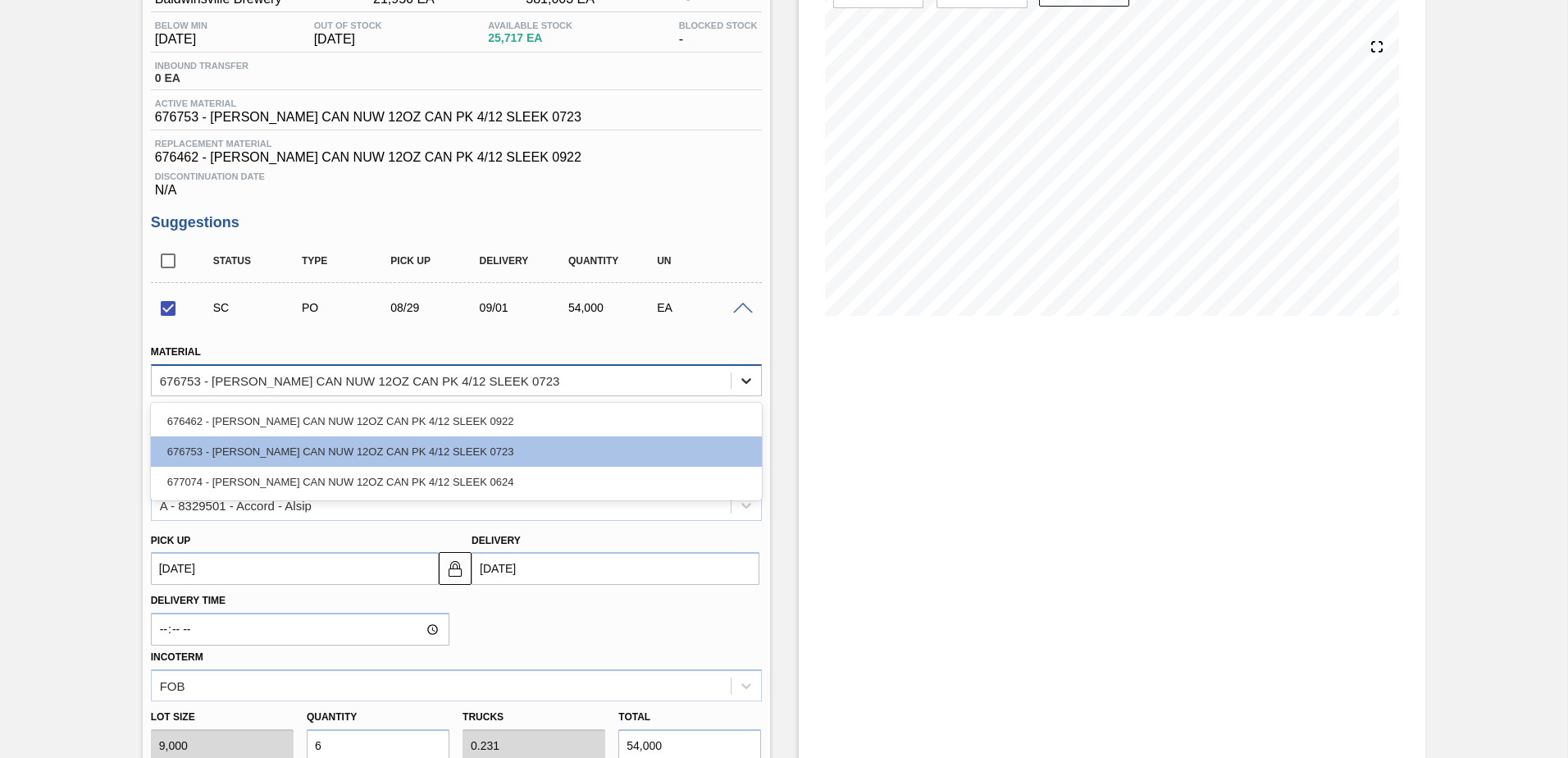
click at [743, 376] on icon at bounding box center [747, 381] width 17 height 17
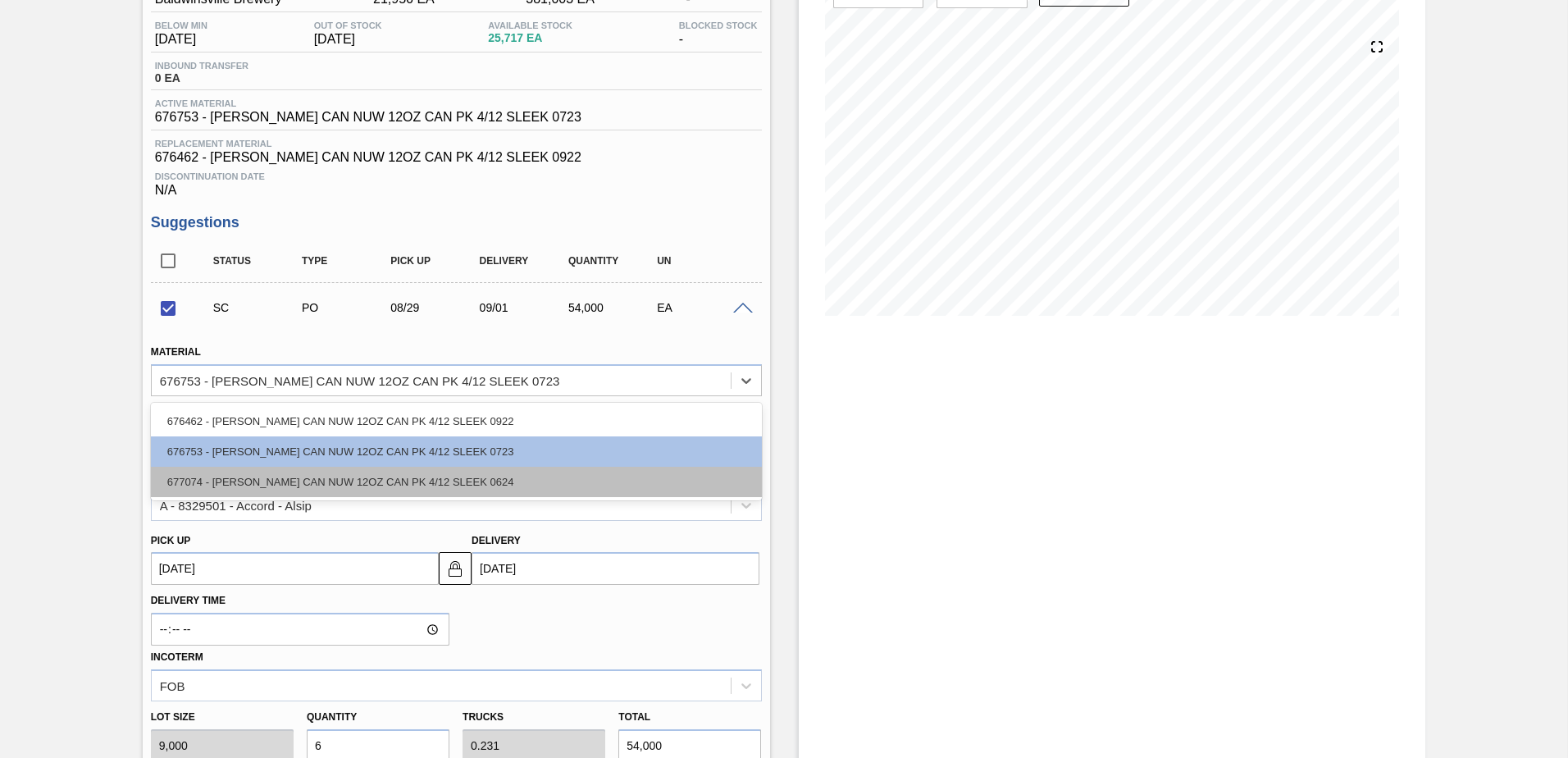
click at [404, 478] on div "677074 - [PERSON_NAME] CAN NUW 12OZ CAN PK 4/12 SLEEK 0624" at bounding box center [456, 482] width 611 height 30
checkbox input "false"
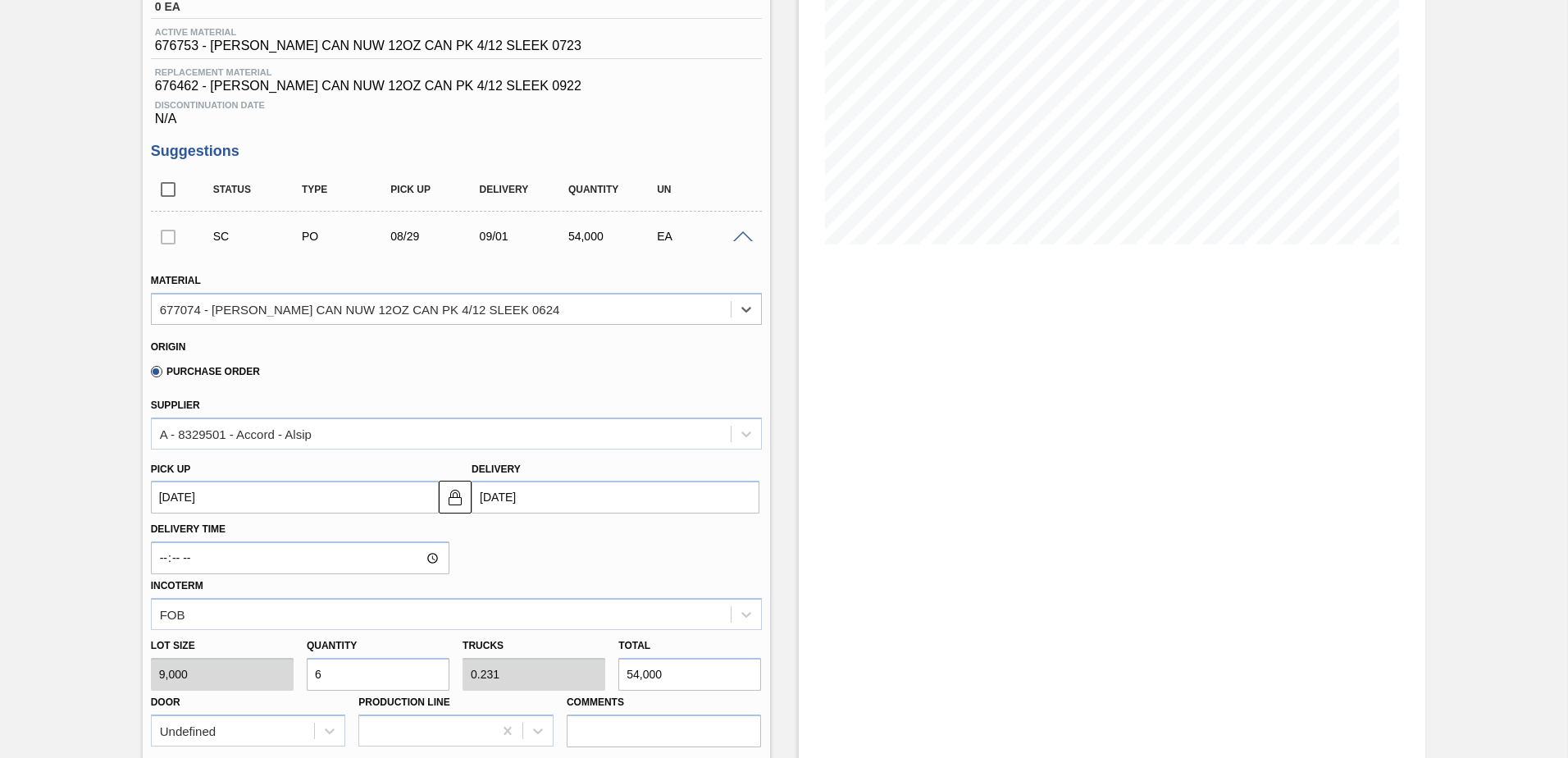
scroll to position [328, 0]
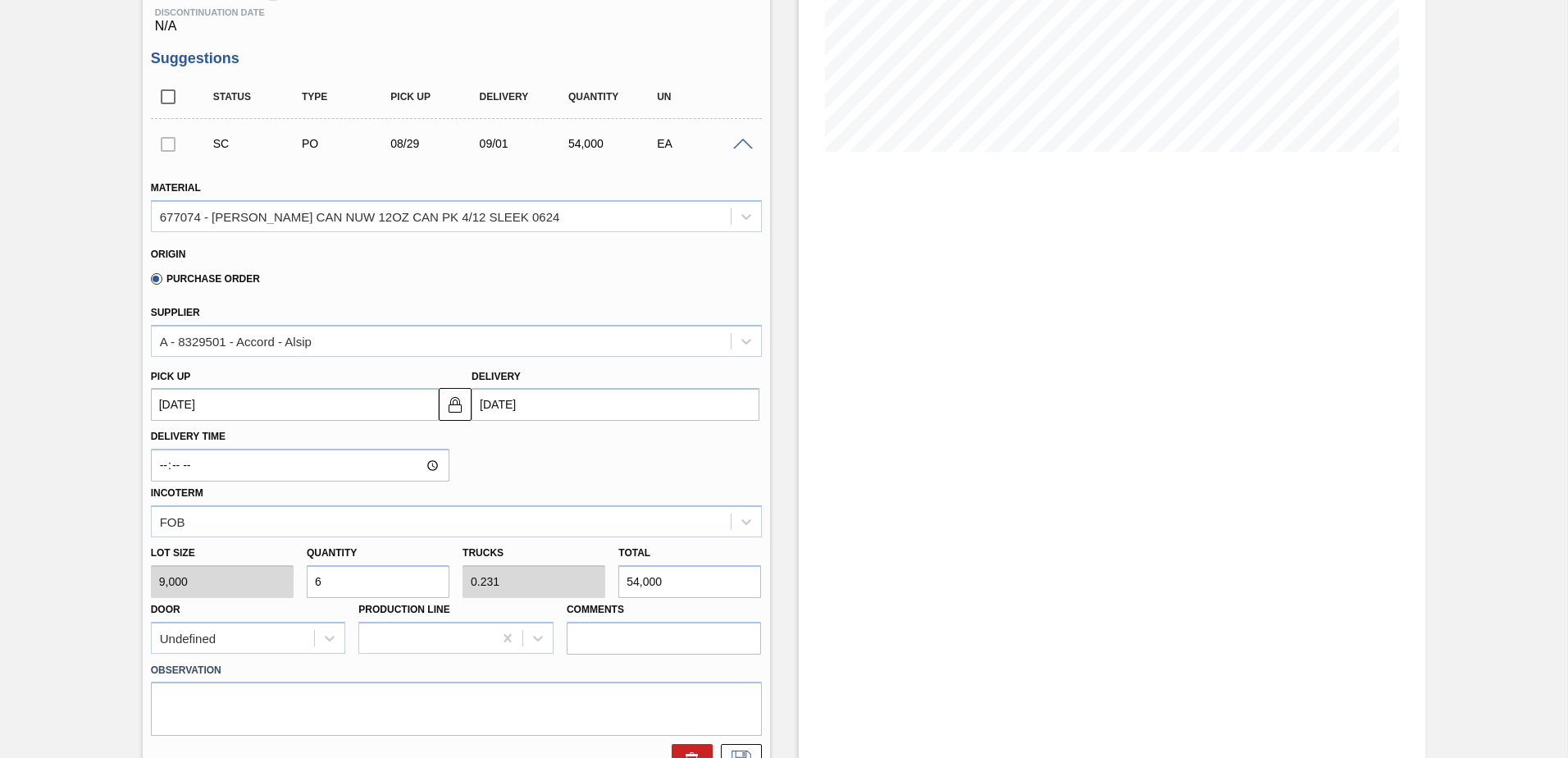
click at [189, 581] on div "Lot size 9,000 Quantity 6 Trucks 0.231 Total 54,000 Door Undefined Production L…" at bounding box center [457, 596] width 624 height 117
type input "7"
type input "0.269"
type input "63,000"
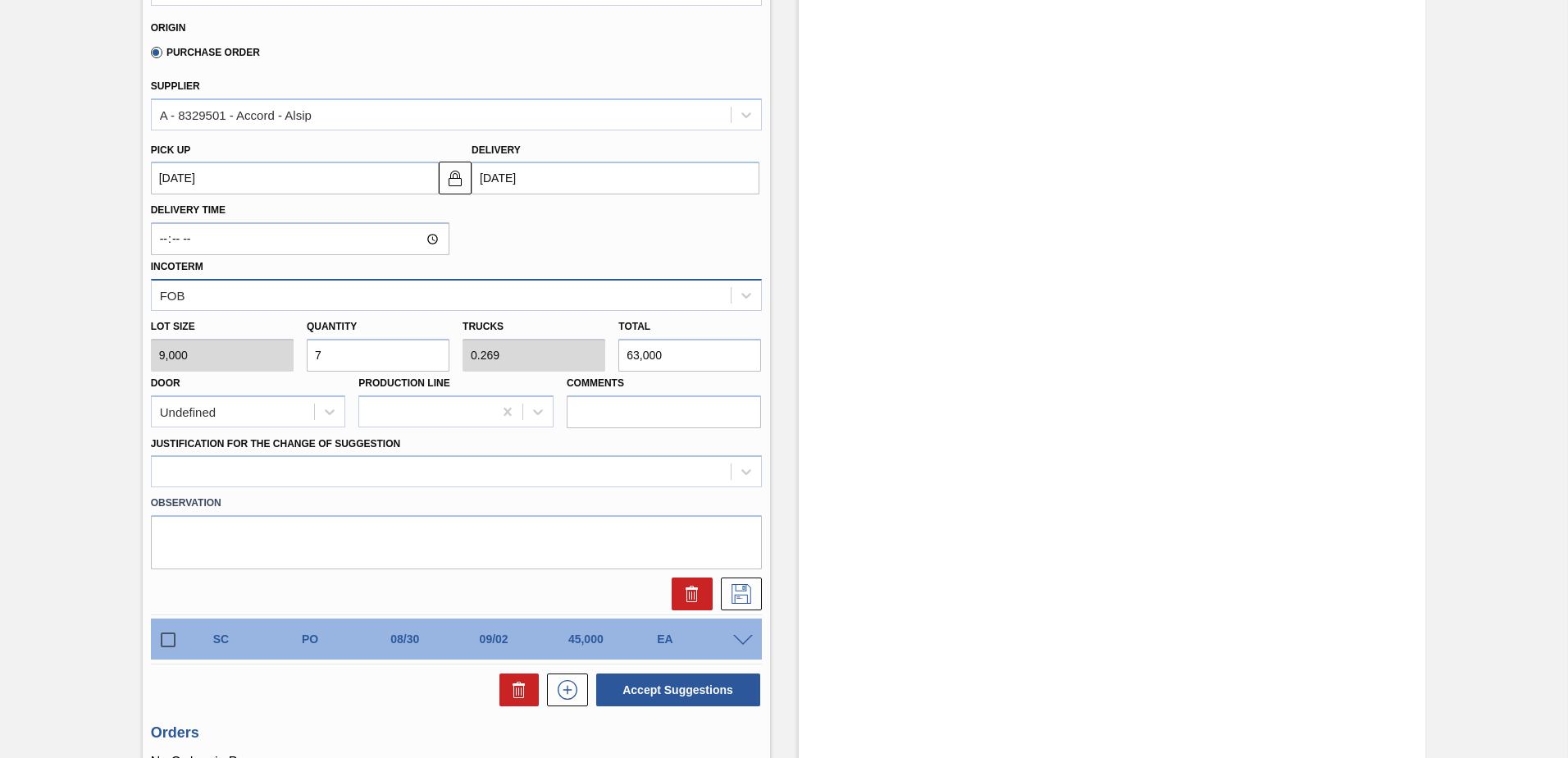
scroll to position [575, 0]
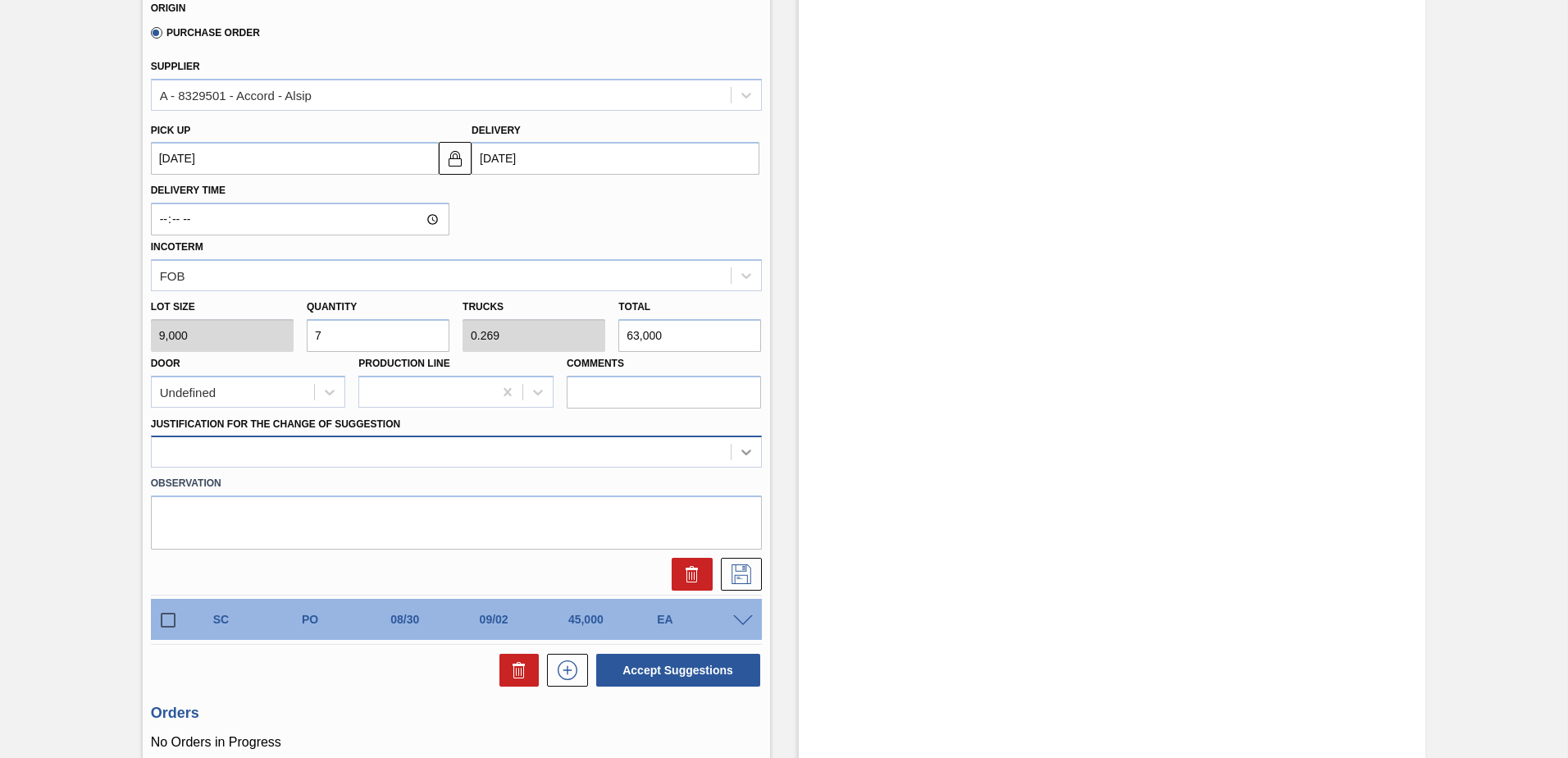
type input "7"
click at [750, 451] on icon at bounding box center [747, 453] width 17 height 17
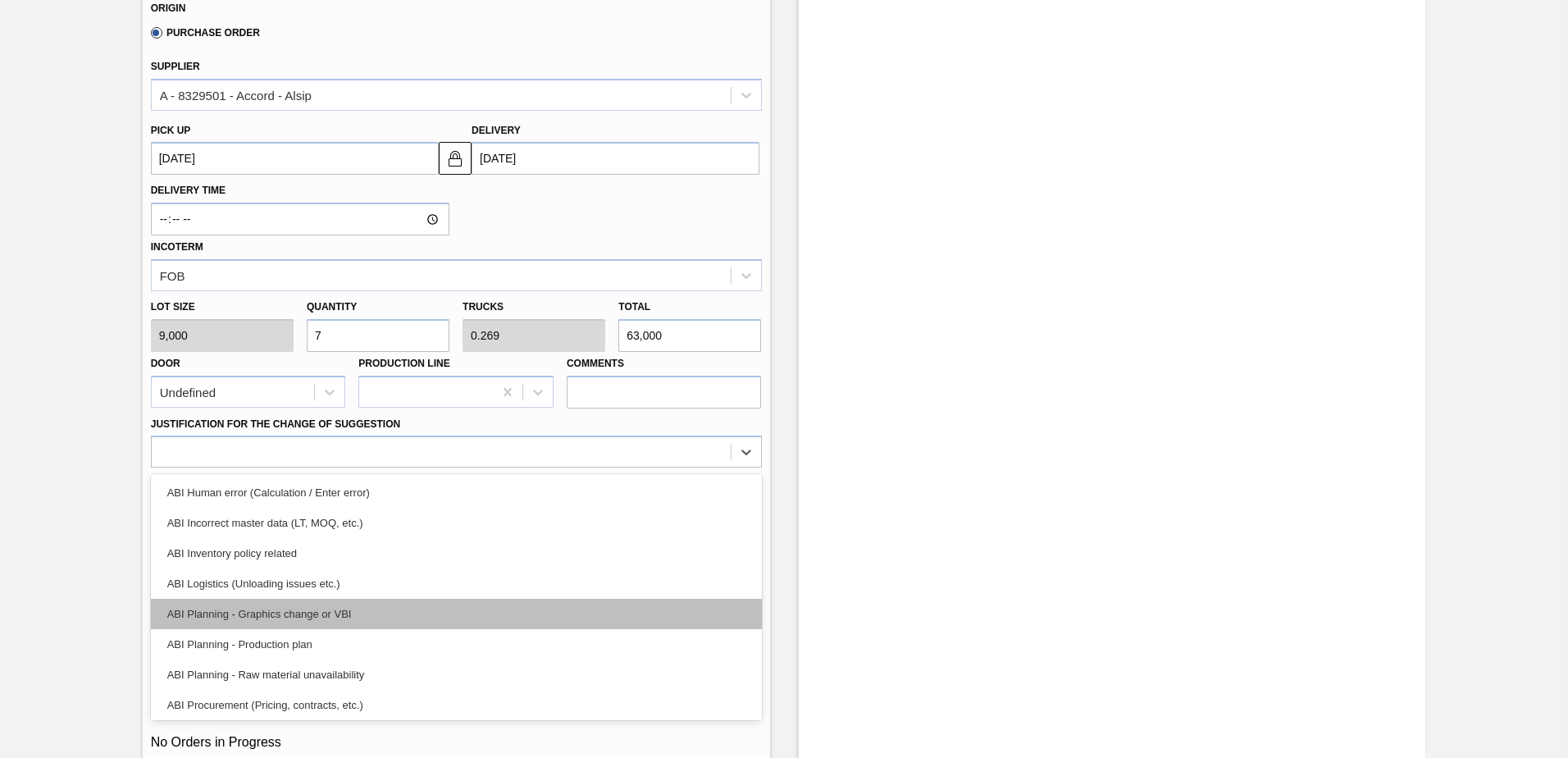
click at [292, 612] on div "ABI Planning - Graphics change or VBI" at bounding box center [456, 614] width 611 height 30
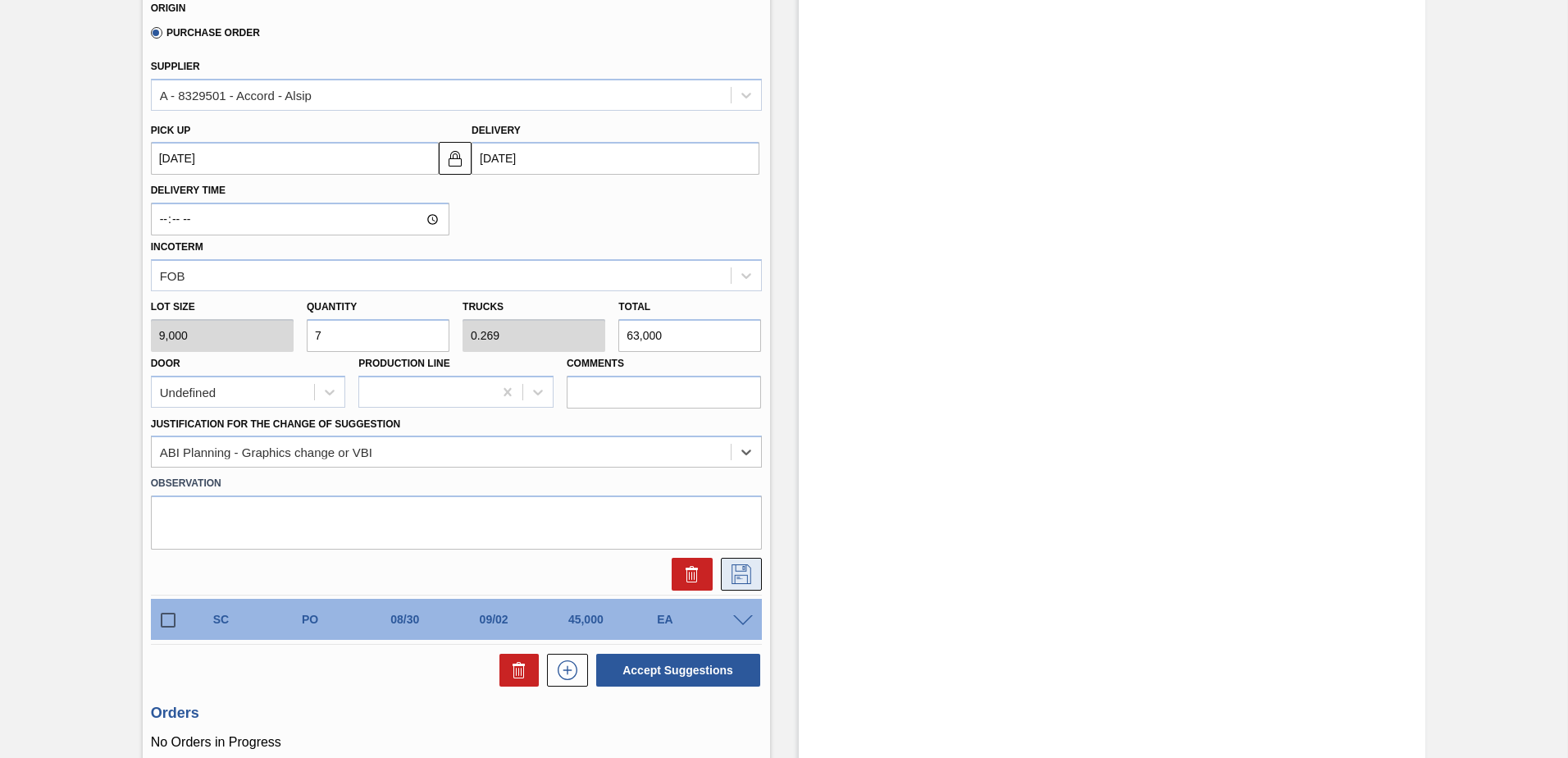
click at [728, 573] on icon at bounding box center [741, 575] width 26 height 20
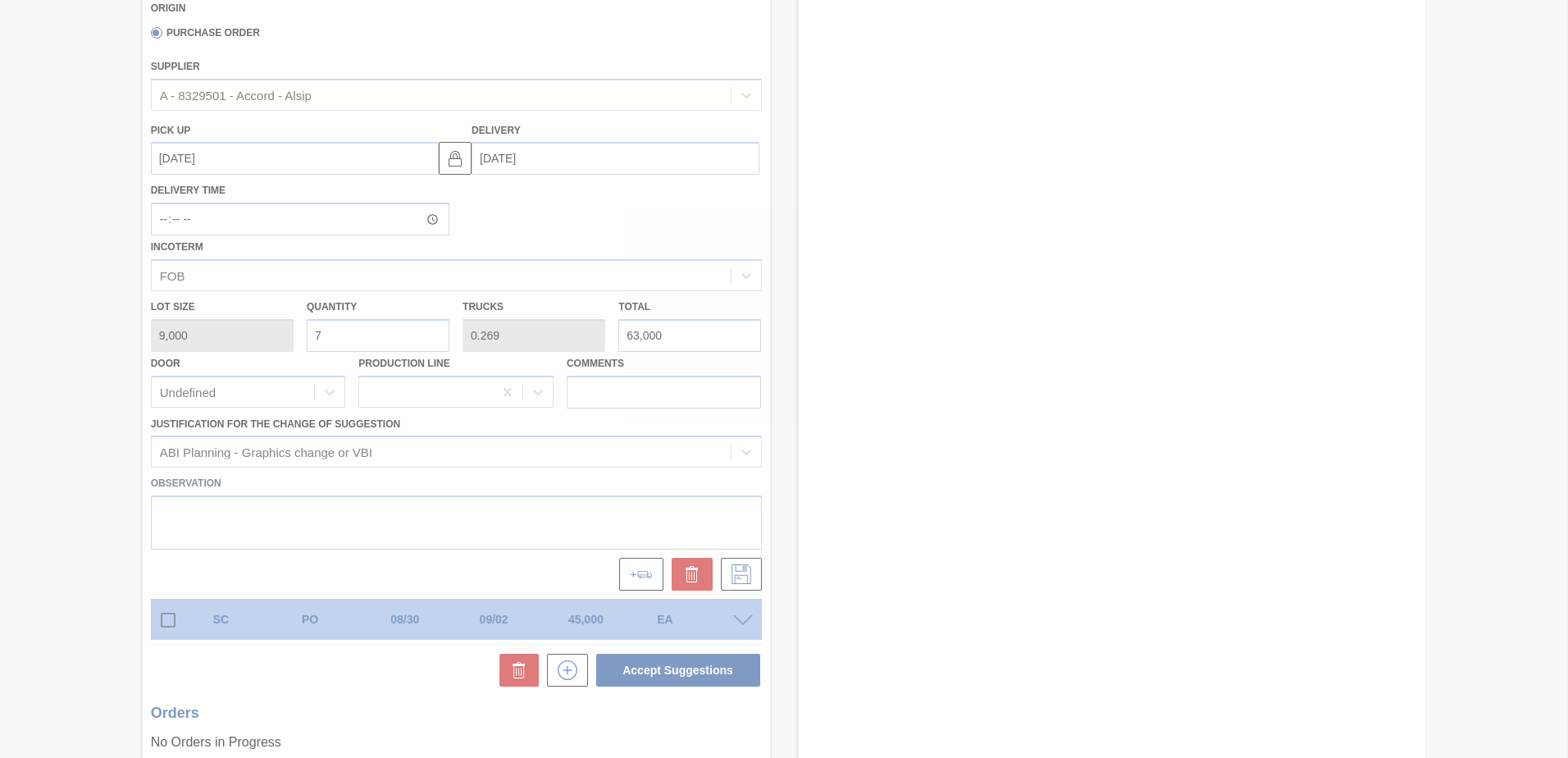
scroll to position [41, 0]
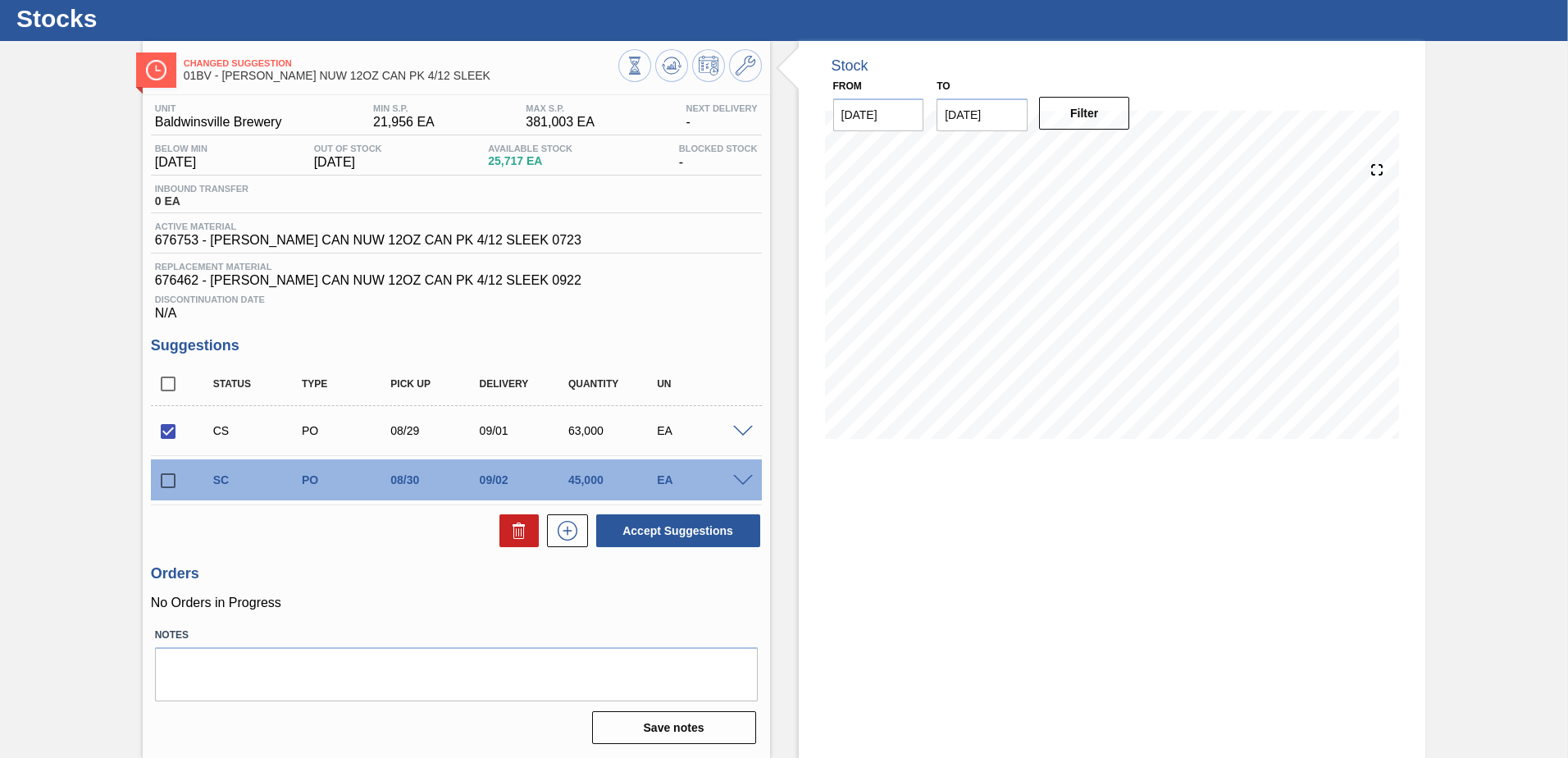
click at [166, 431] on input "checkbox" at bounding box center [167, 431] width 34 height 34
click at [161, 429] on input "checkbox" at bounding box center [167, 431] width 34 height 34
click at [647, 528] on button "Accept Suggestions" at bounding box center [678, 530] width 164 height 33
click at [166, 429] on input "checkbox" at bounding box center [167, 431] width 34 height 34
checkbox input "true"
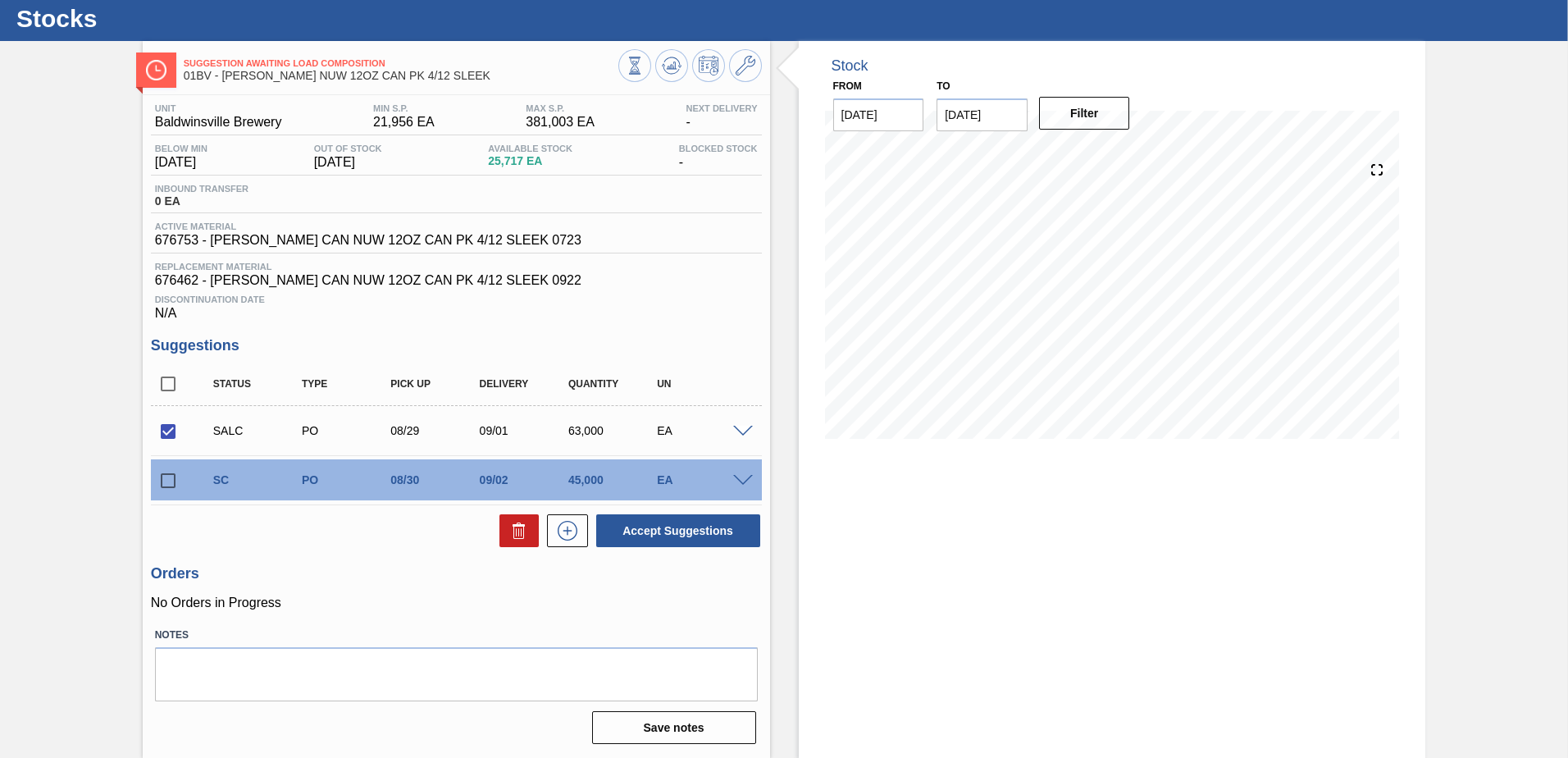
click at [733, 433] on span at bounding box center [743, 432] width 20 height 13
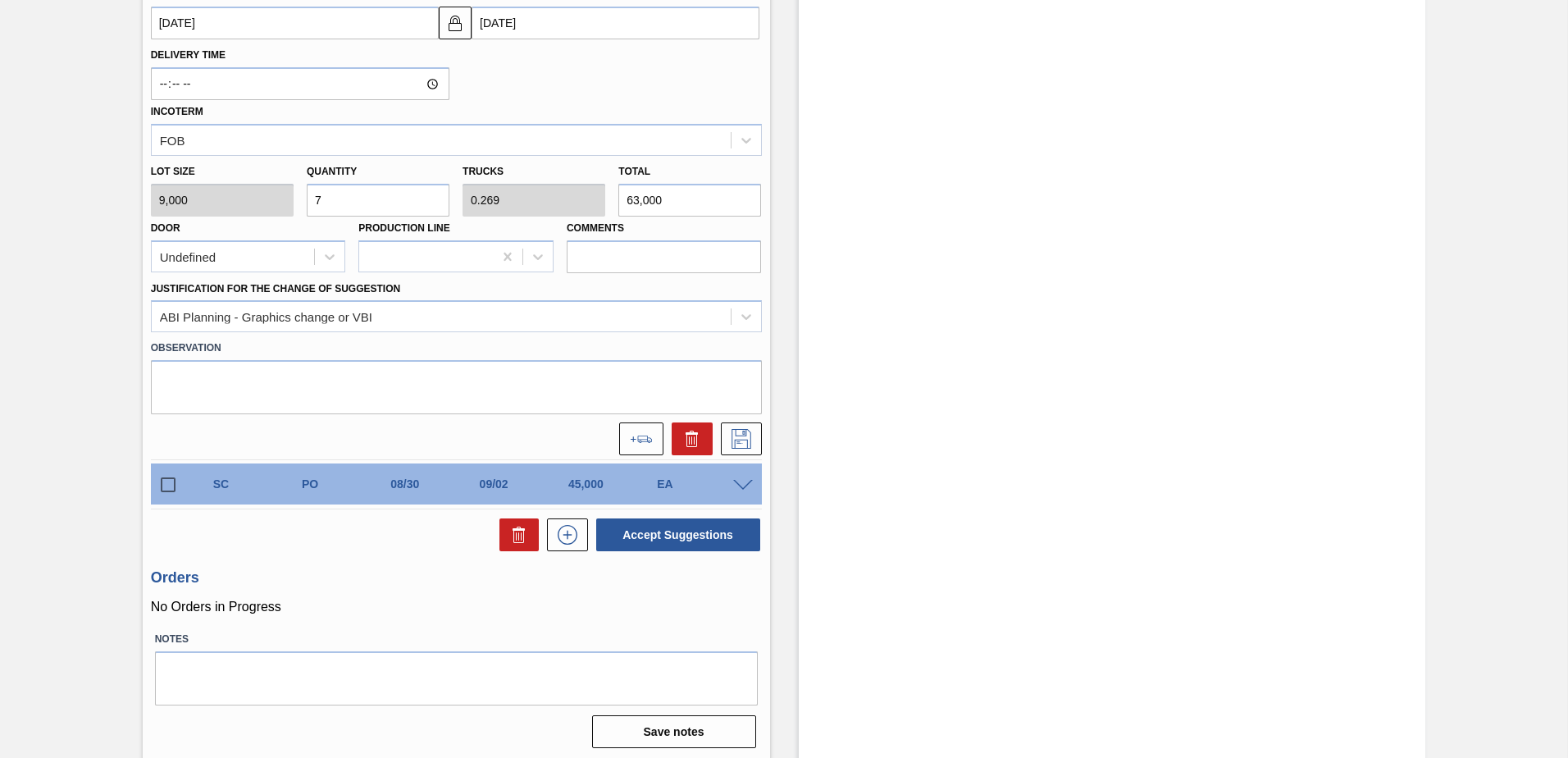
scroll to position [714, 0]
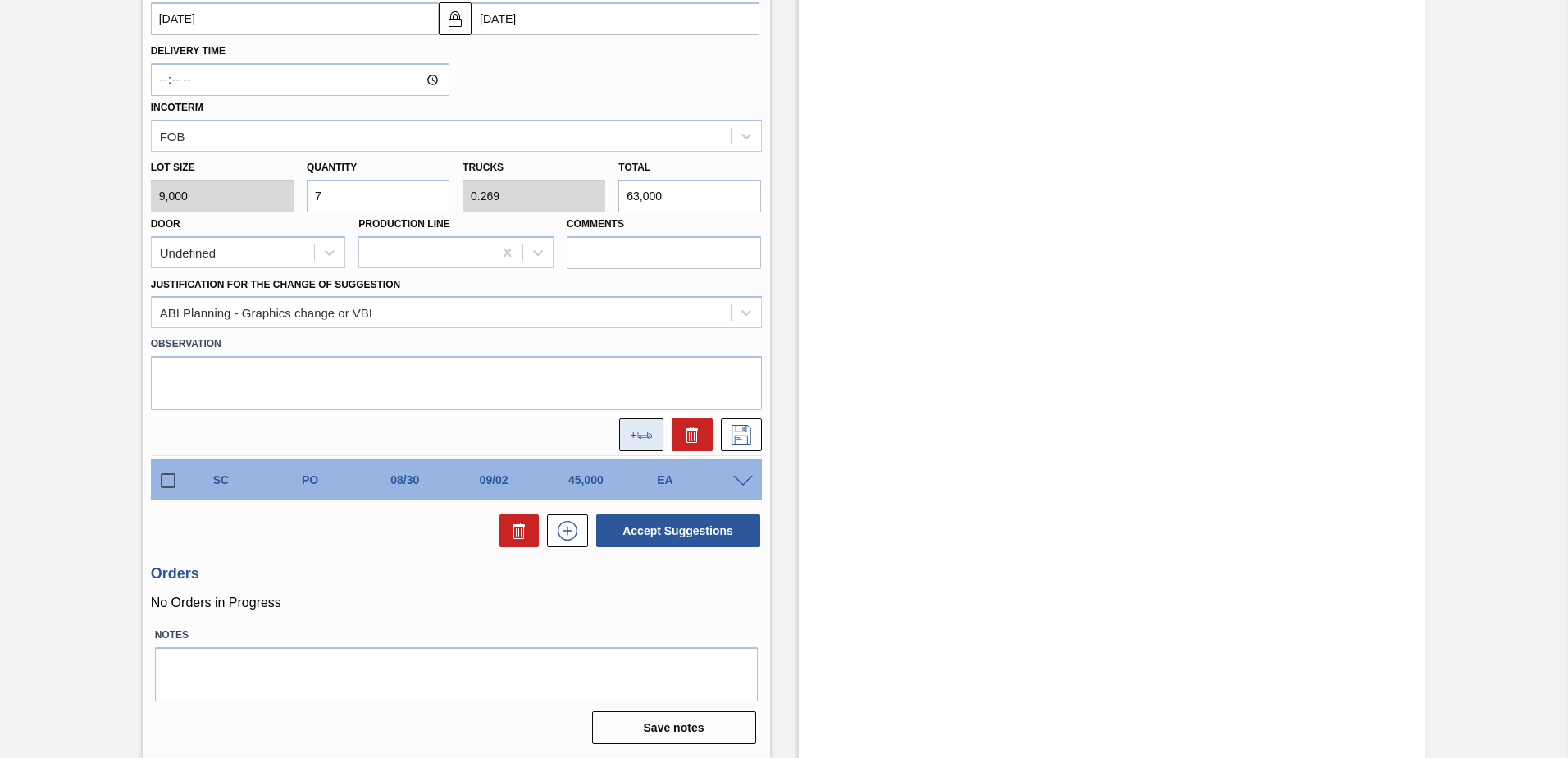
click at [637, 430] on button at bounding box center [641, 434] width 44 height 33
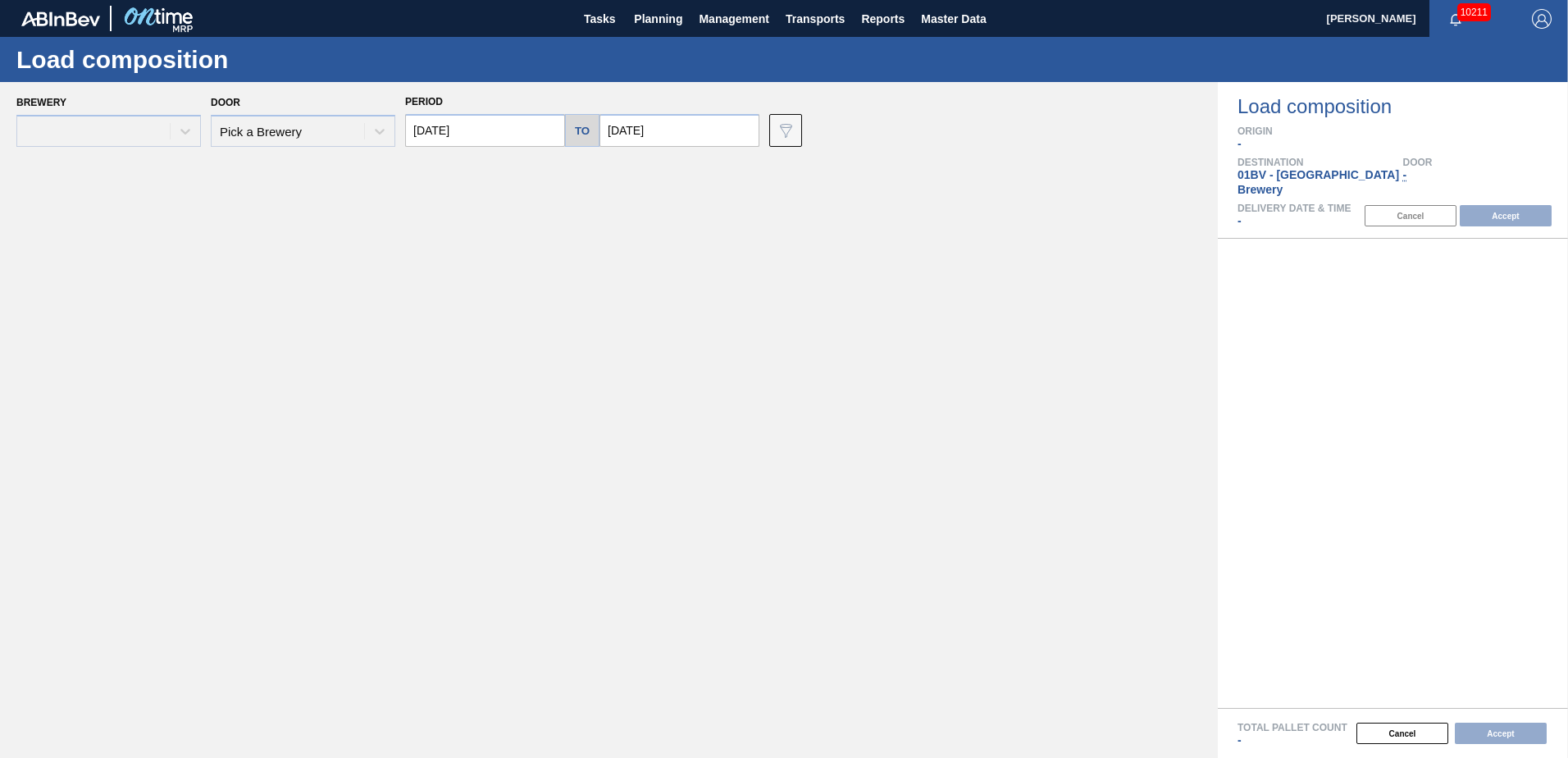
type input "[DATE]"
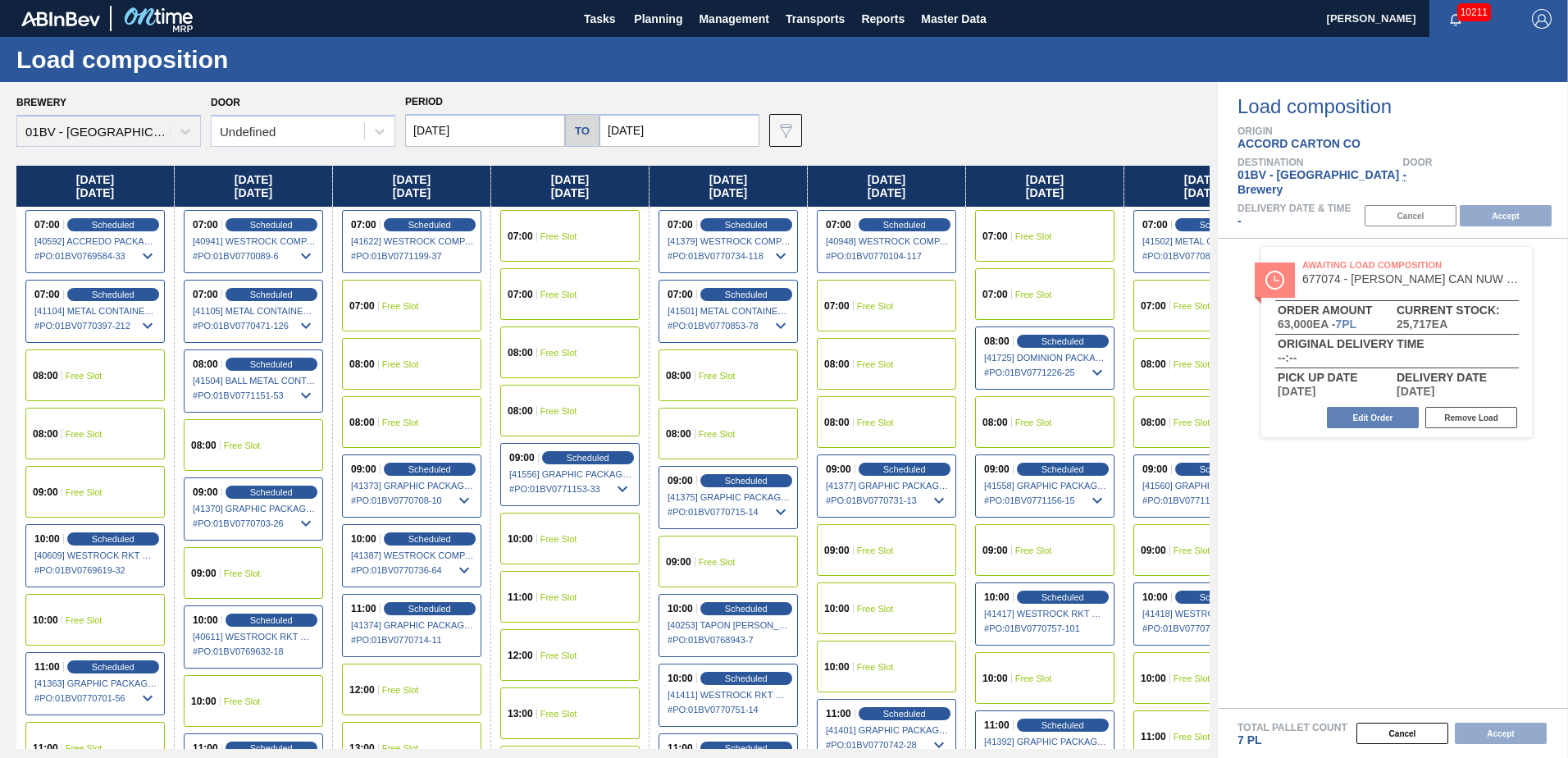
click at [488, 132] on input "[DATE]" at bounding box center [485, 130] width 160 height 33
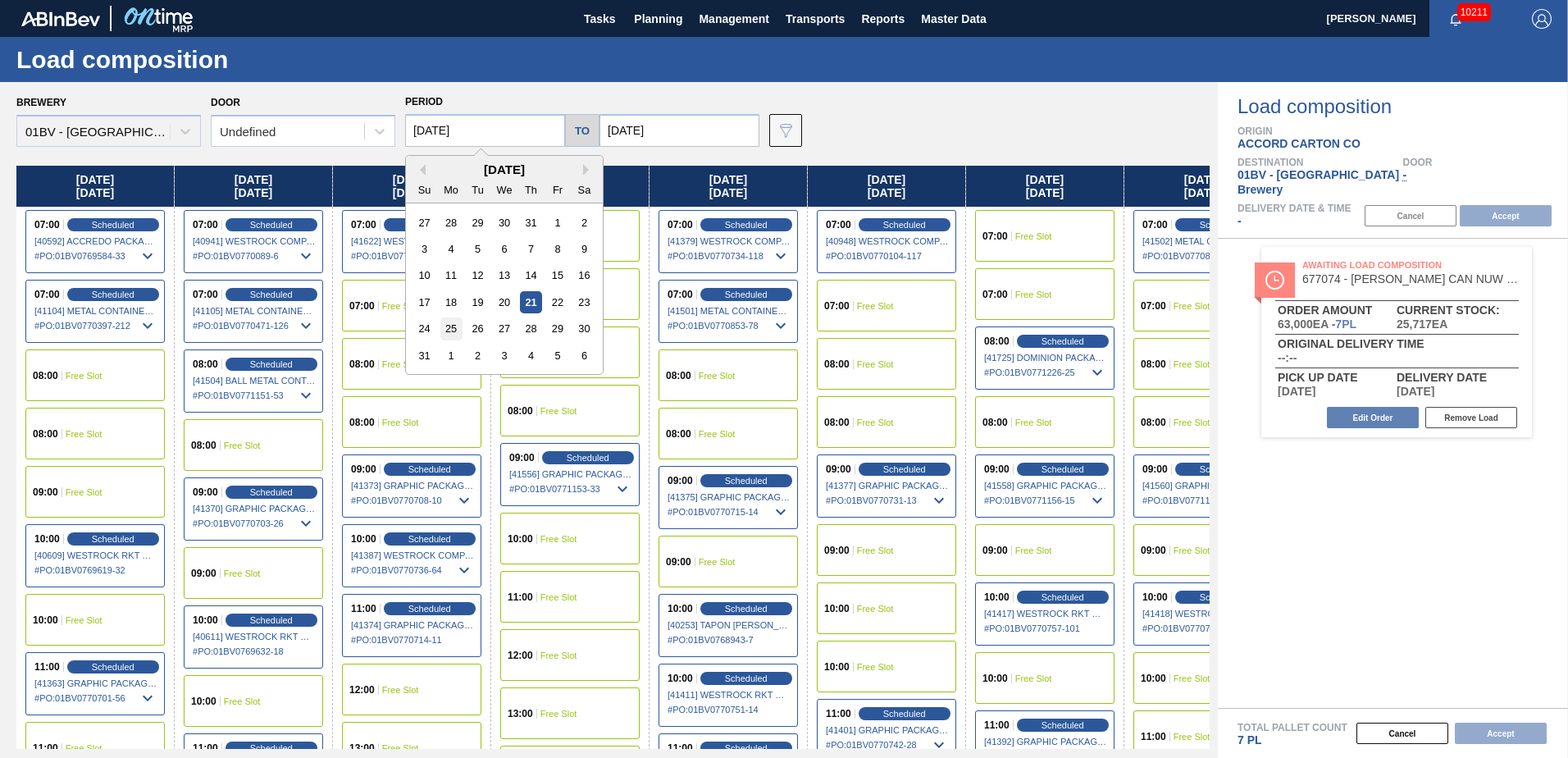
click at [446, 330] on div "25" at bounding box center [452, 329] width 22 height 22
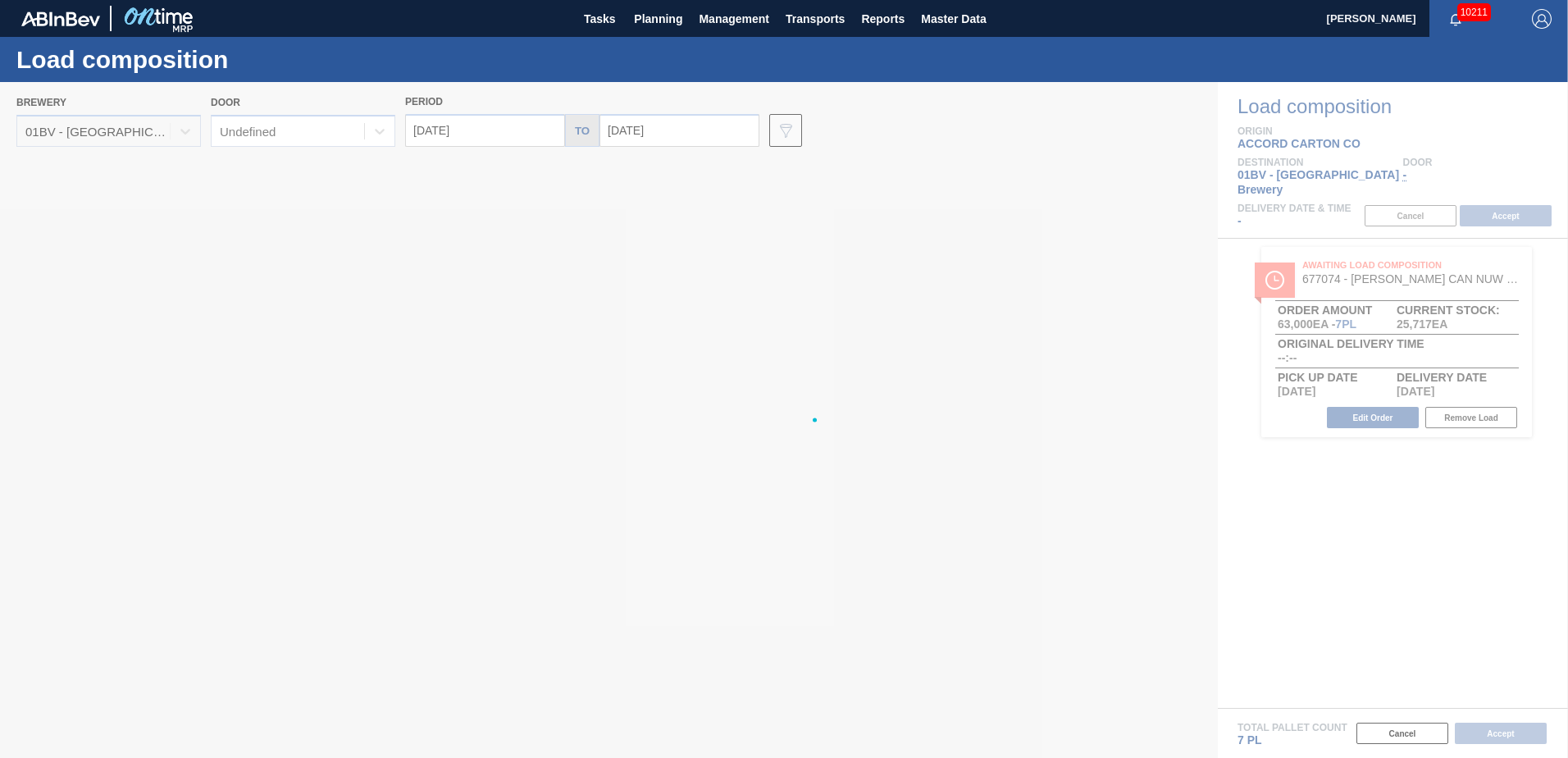
type input "[DATE]"
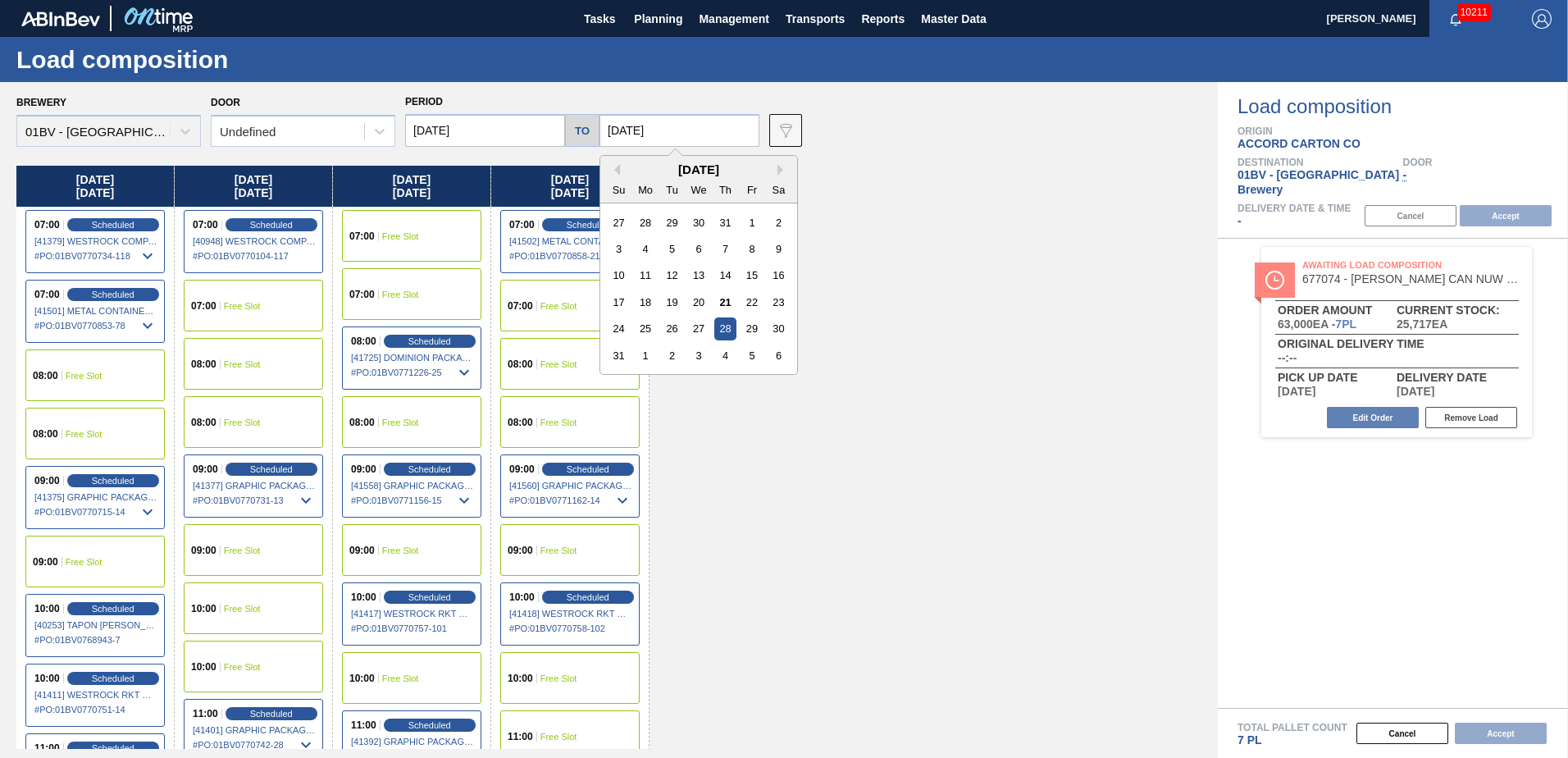
click at [679, 130] on input "[DATE]" at bounding box center [679, 130] width 160 height 33
click at [753, 323] on div "29" at bounding box center [752, 329] width 22 height 22
type input "[DATE]"
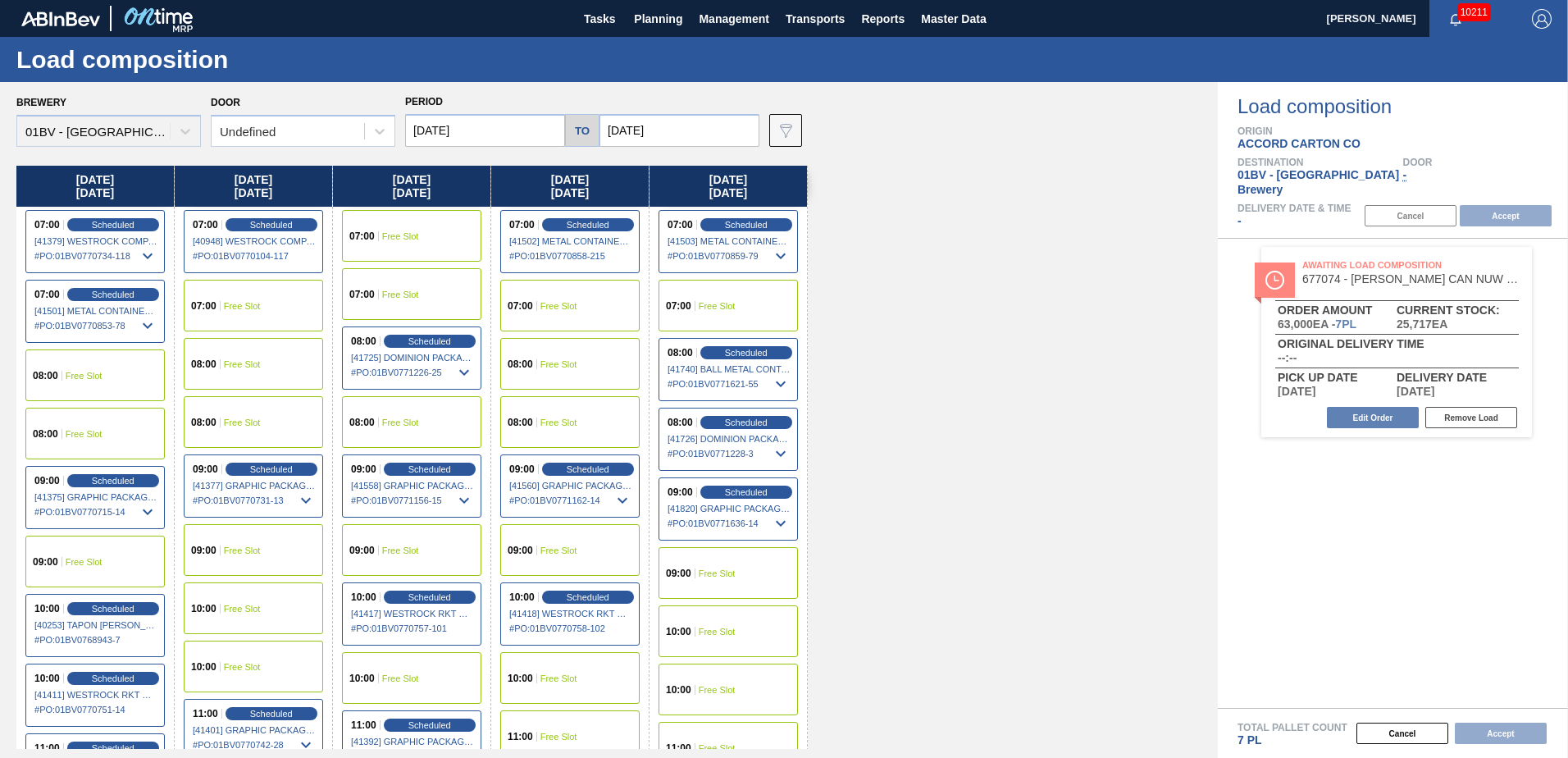
click at [546, 305] on span "Free Slot" at bounding box center [559, 306] width 37 height 10
click at [1519, 205] on button "Accept" at bounding box center [1506, 216] width 92 height 22
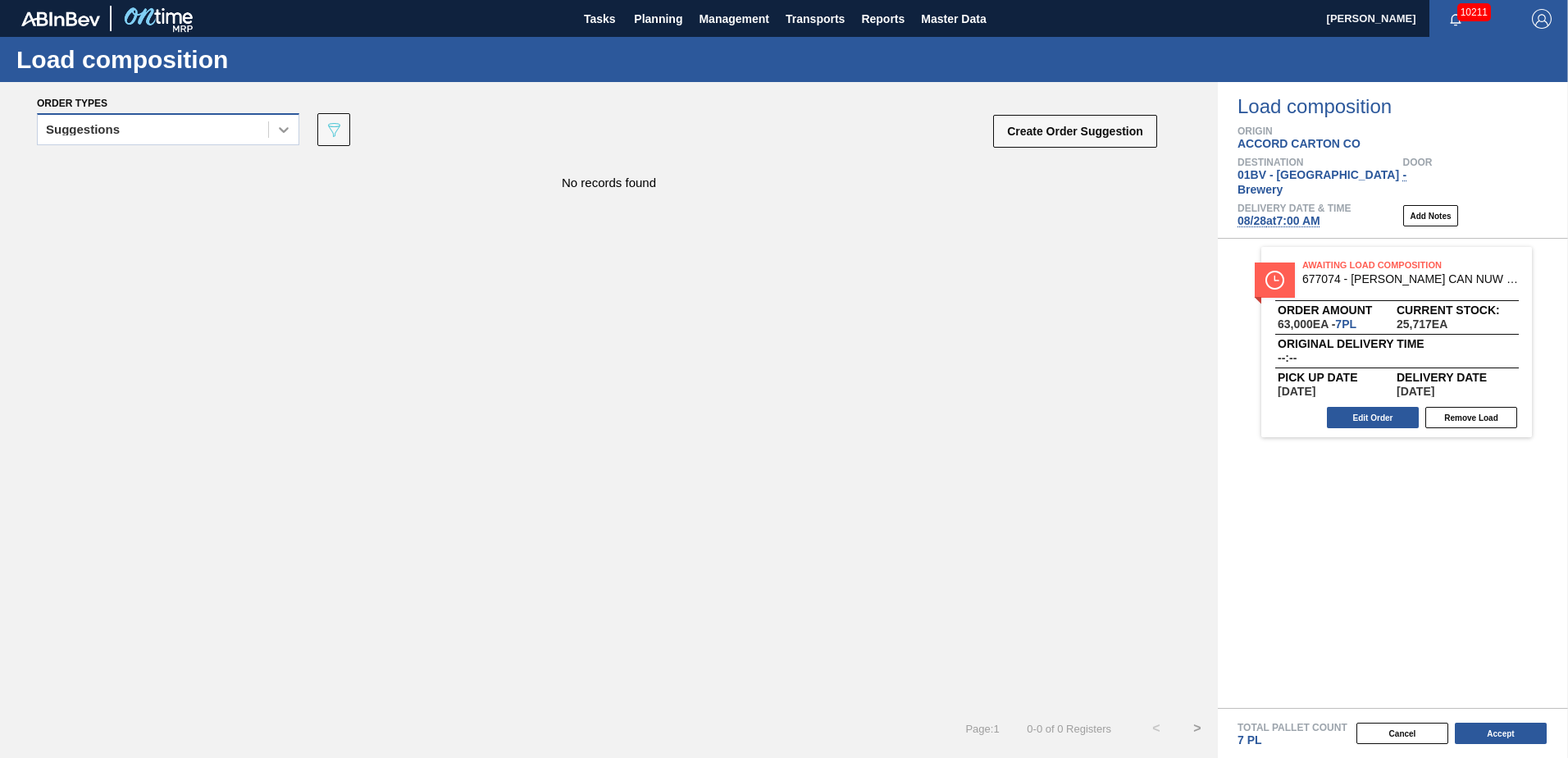
click at [285, 129] on icon at bounding box center [284, 130] width 17 height 17
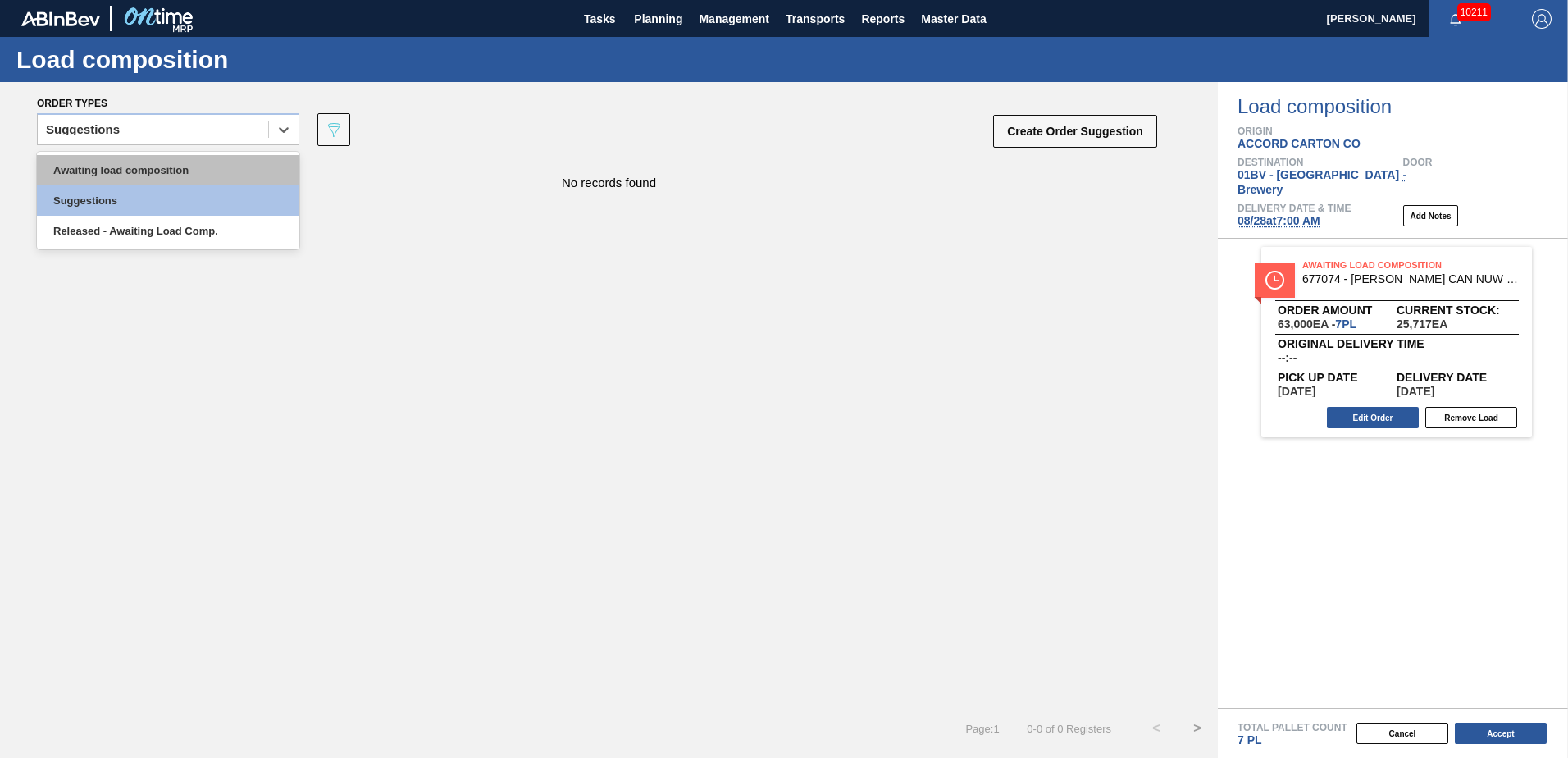
click at [189, 166] on div "Awaiting load composition" at bounding box center [168, 170] width 263 height 30
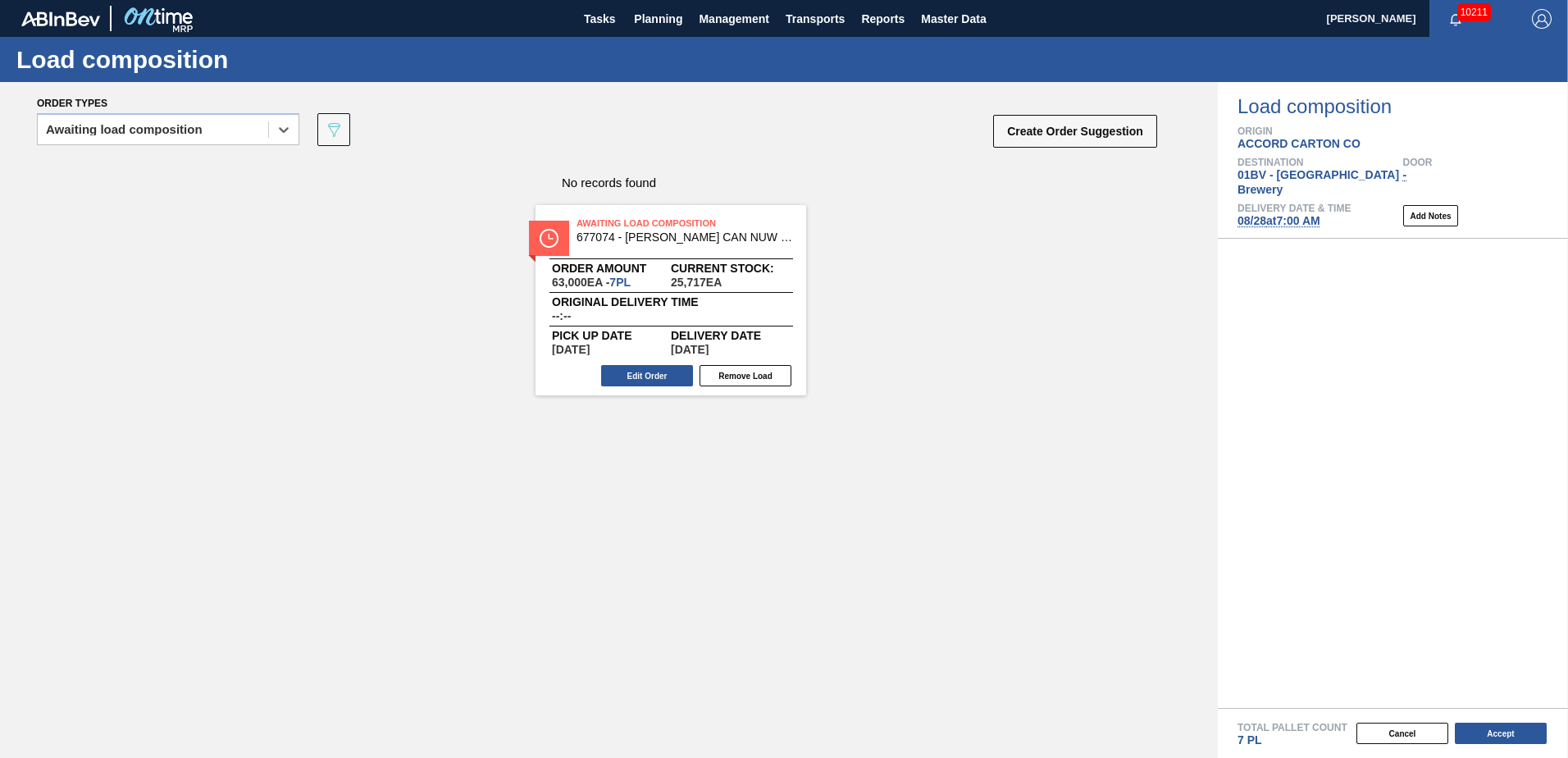
drag, startPoint x: 1393, startPoint y: 248, endPoint x: 658, endPoint y: 221, distance: 735.5
click at [658, 221] on div "Order types option Awaiting load composition, selected. Select is focused ,type…" at bounding box center [784, 420] width 1568 height 676
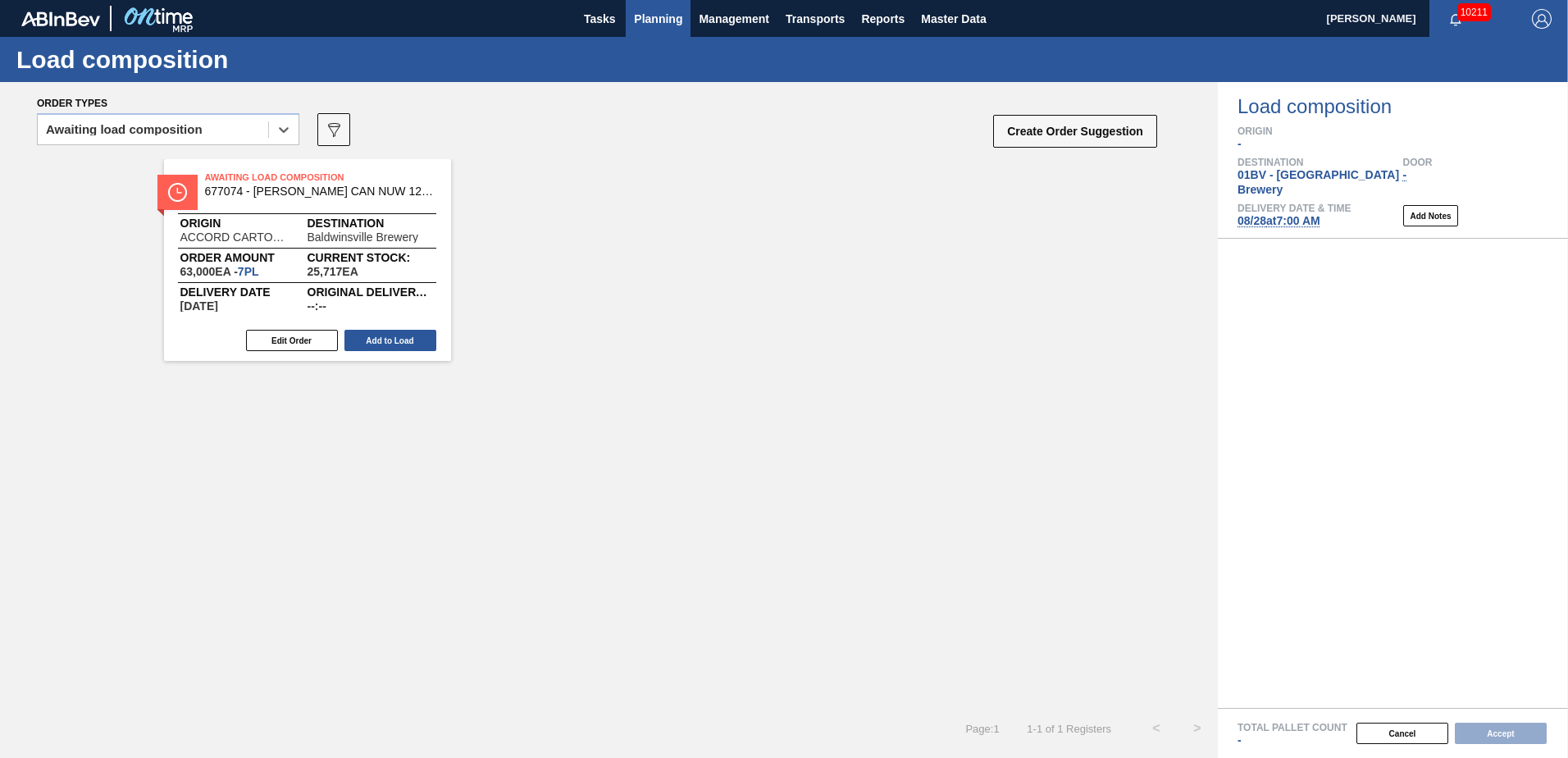
click at [662, 18] on span "Planning" at bounding box center [658, 19] width 49 height 20
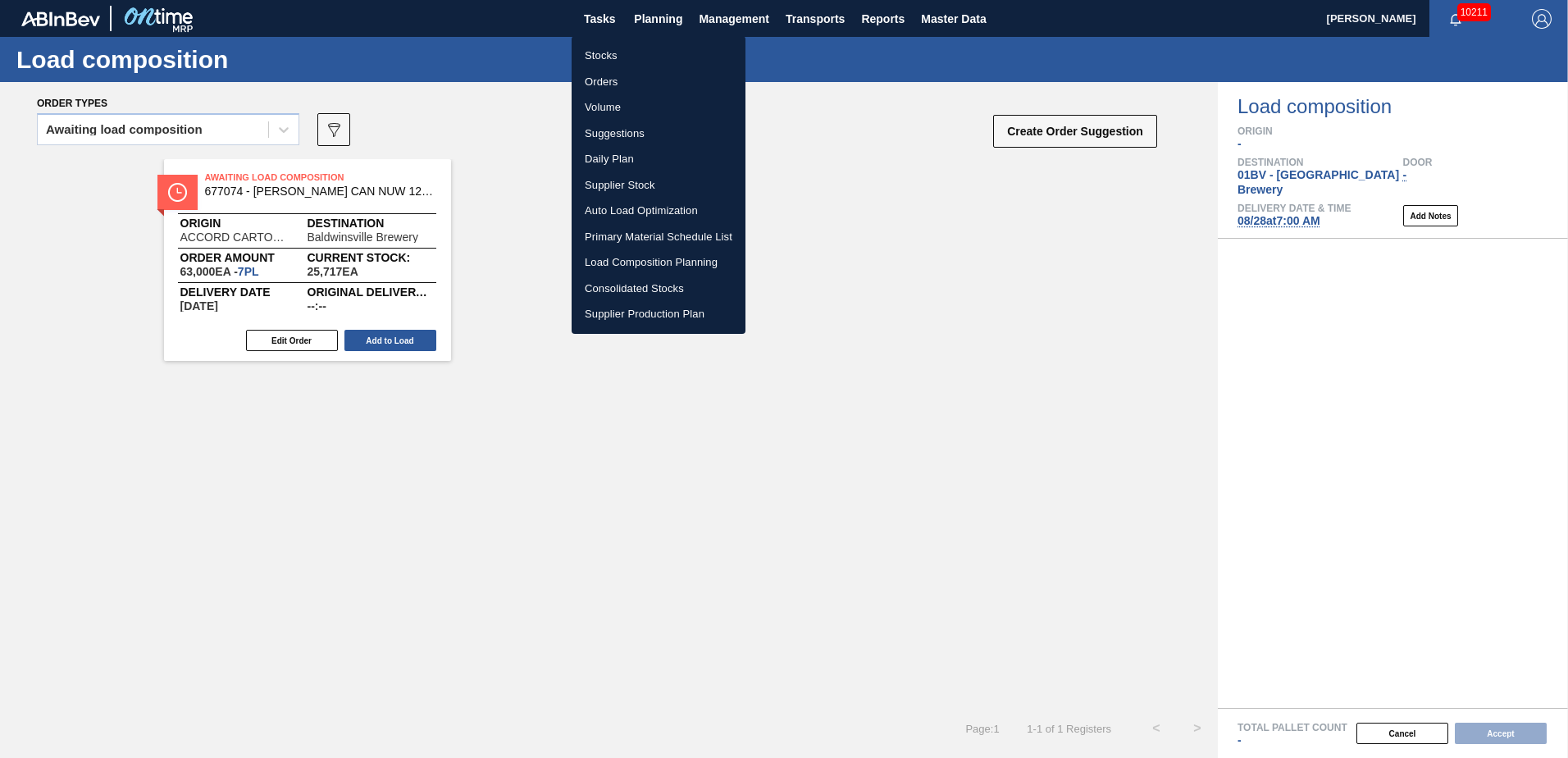
click at [618, 133] on li "Suggestions" at bounding box center [659, 133] width 174 height 26
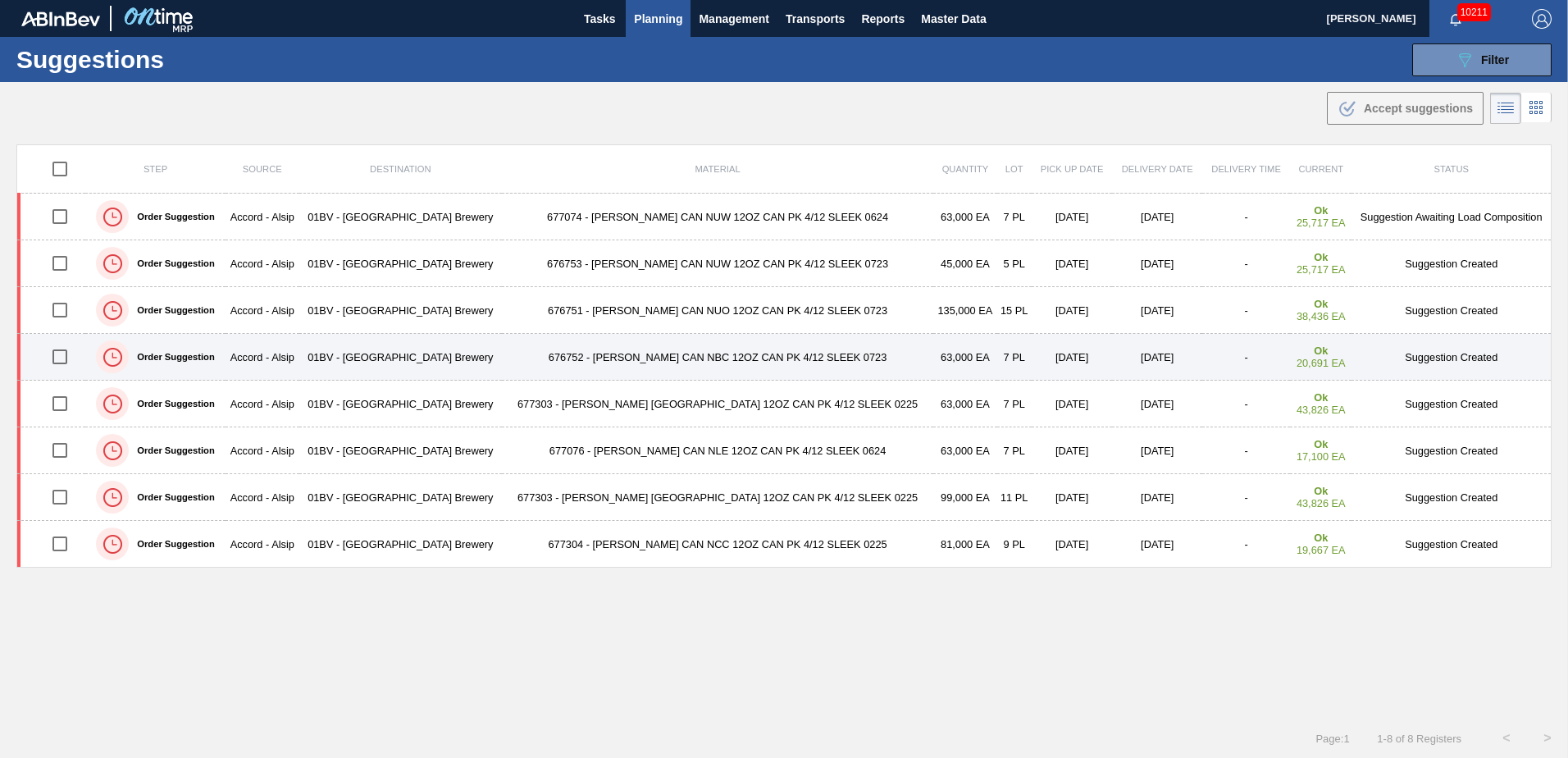
click at [56, 359] on input "checkbox" at bounding box center [59, 356] width 34 height 34
checkbox input "true"
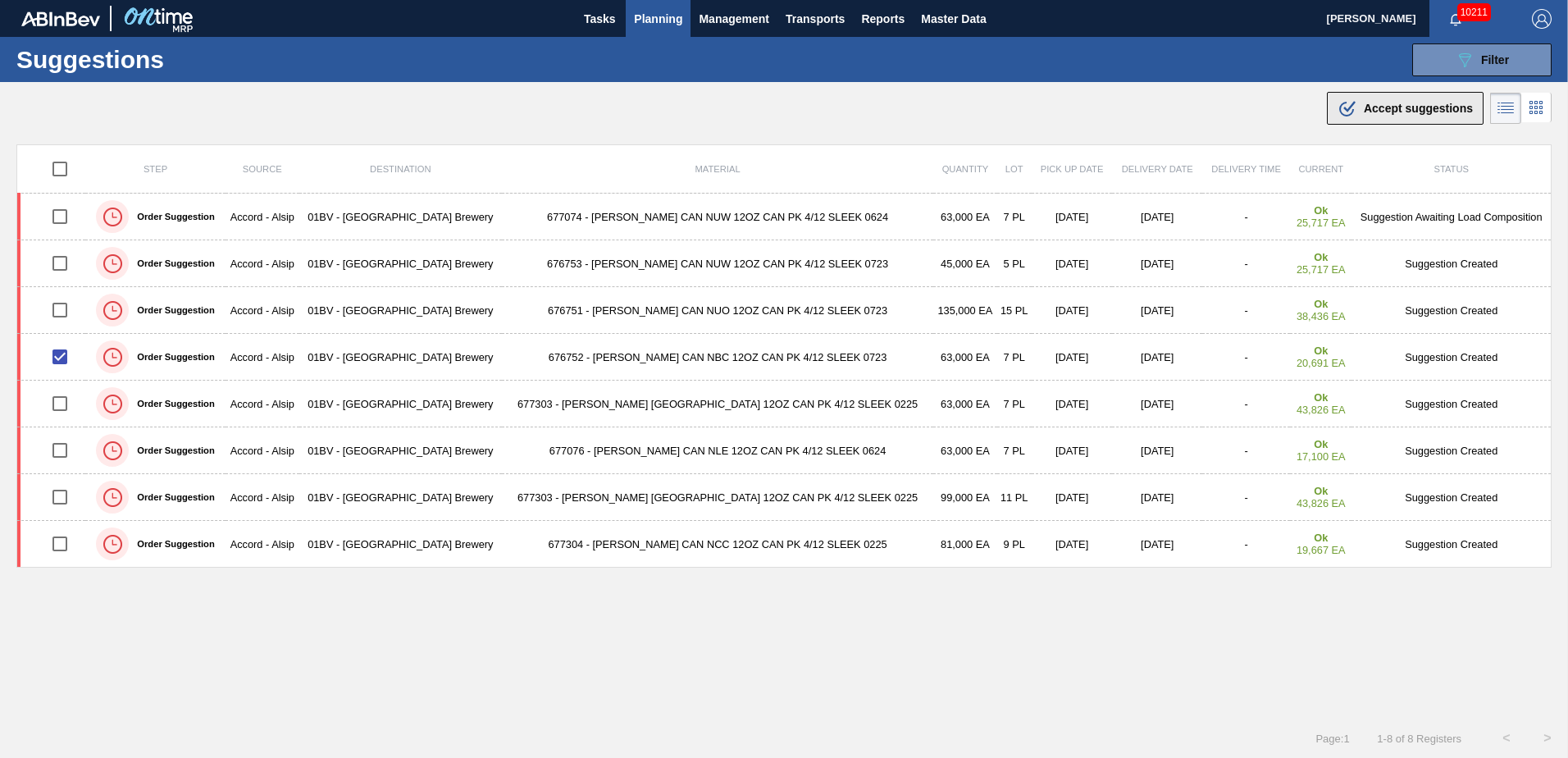
click at [1381, 107] on span "Accept suggestions" at bounding box center [1418, 109] width 109 height 13
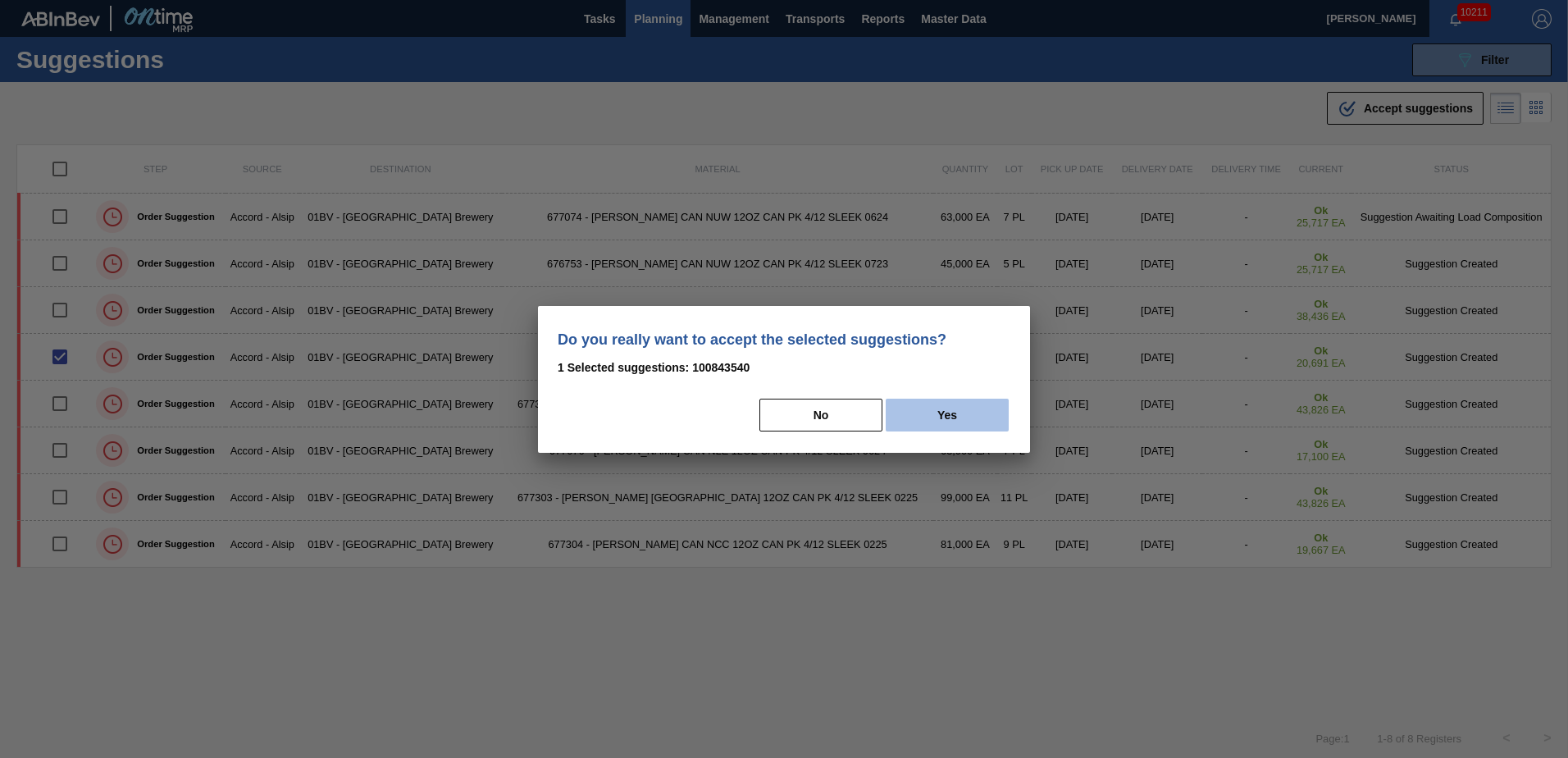
click at [974, 408] on button "Yes" at bounding box center [947, 415] width 123 height 33
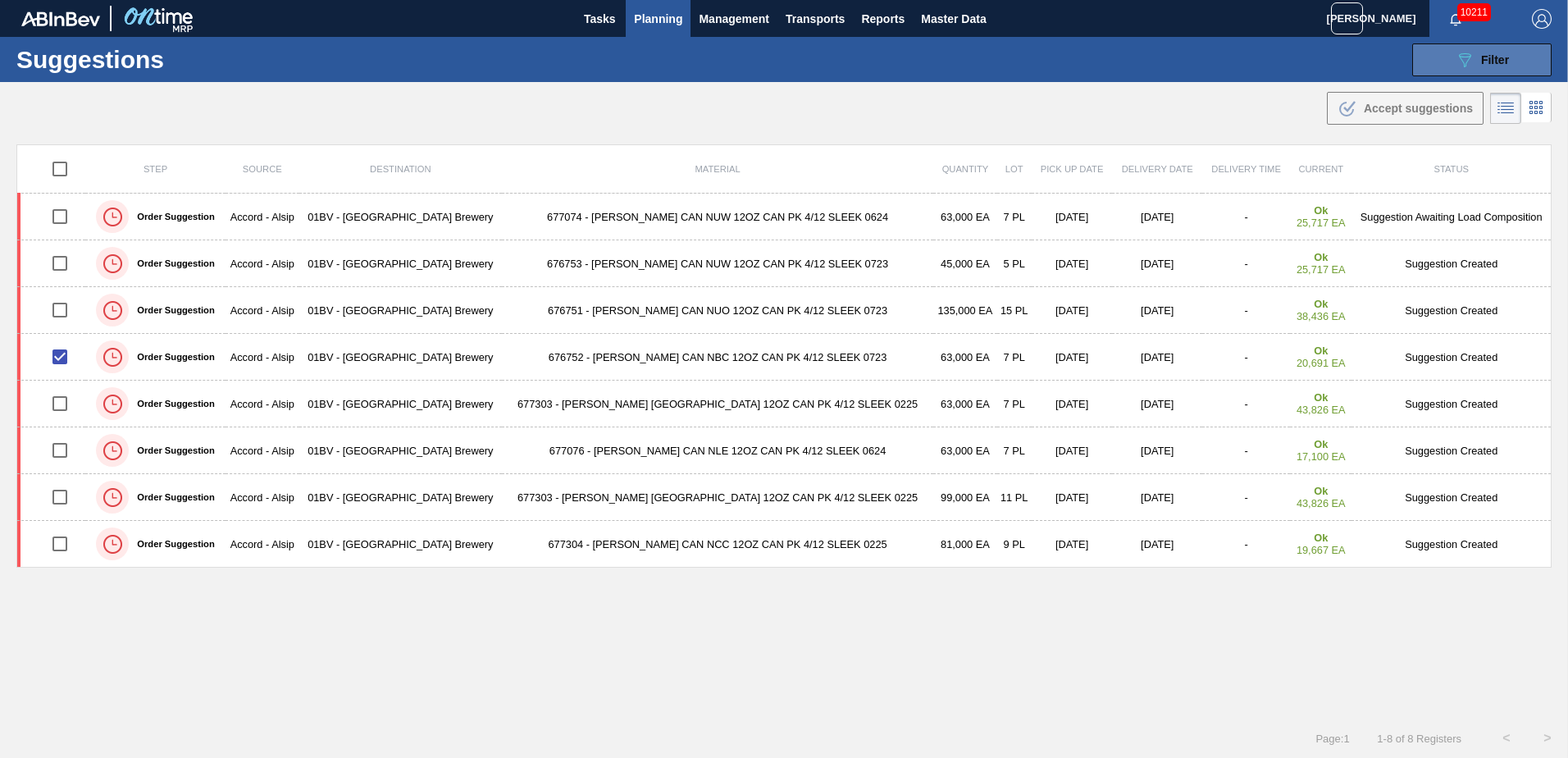
click at [1482, 57] on span "Filter" at bounding box center [1494, 60] width 28 height 13
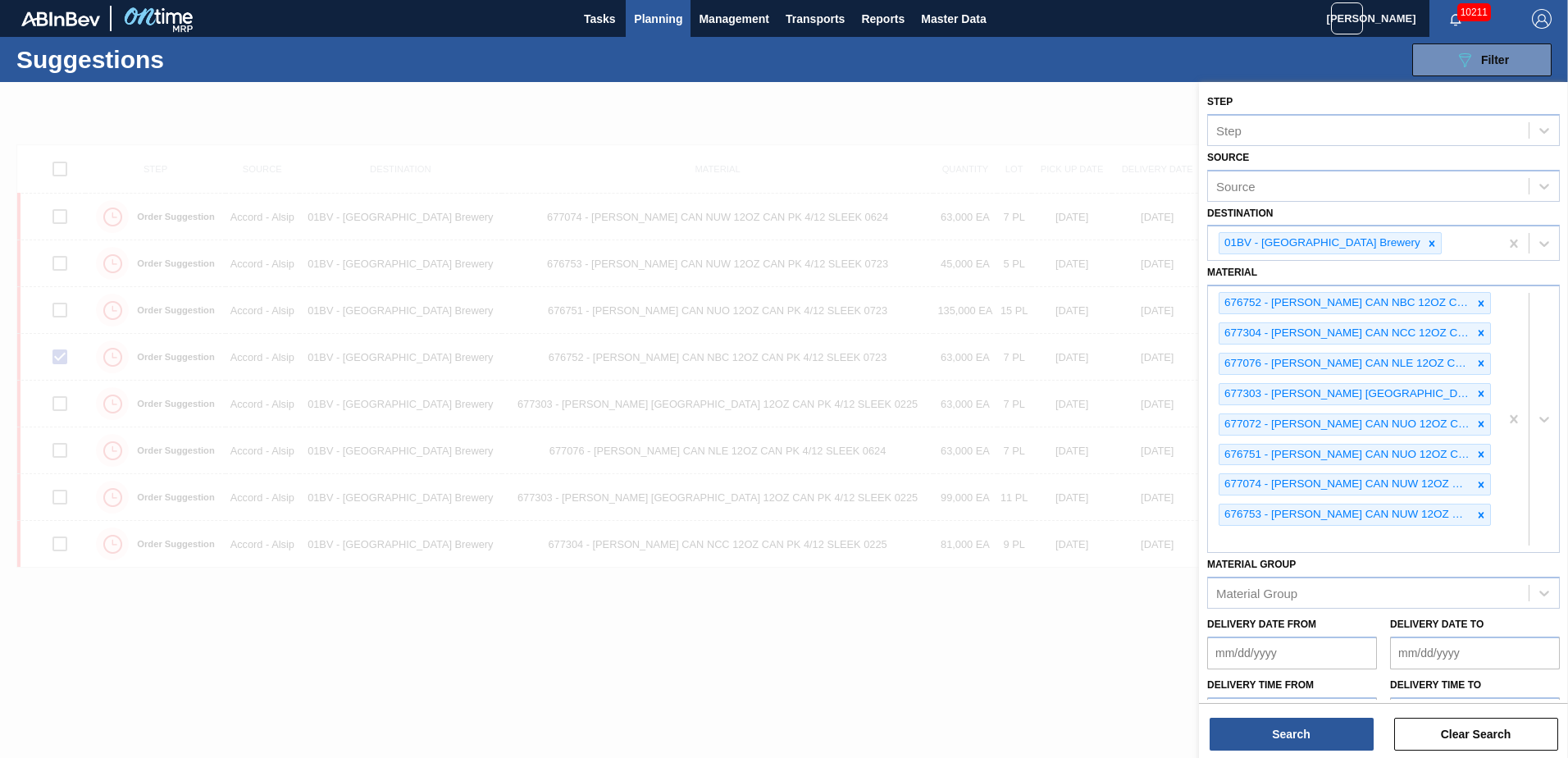
click at [1045, 141] on div at bounding box center [784, 461] width 1568 height 758
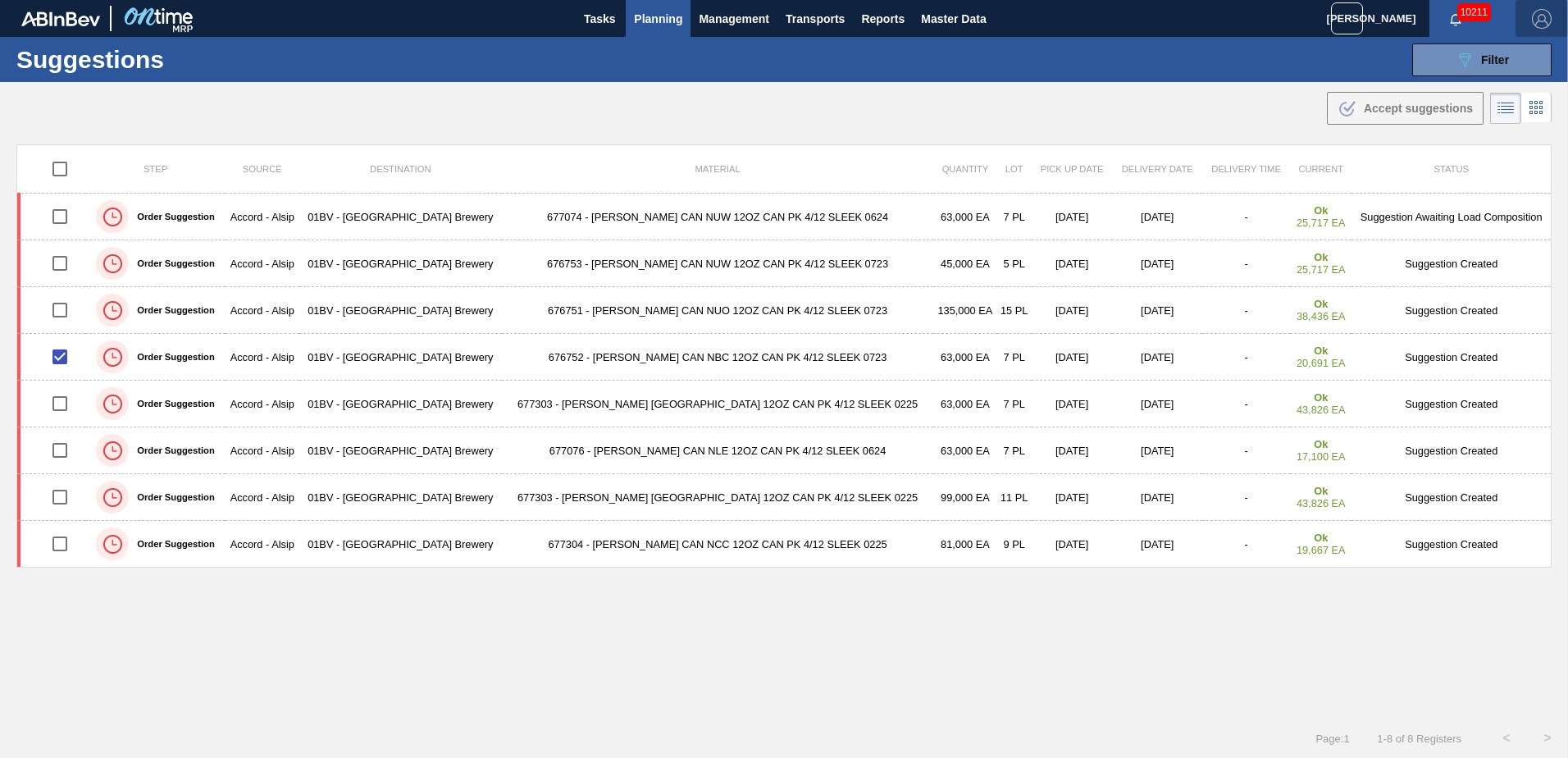
click at [1537, 23] on img "button" at bounding box center [1542, 19] width 20 height 20
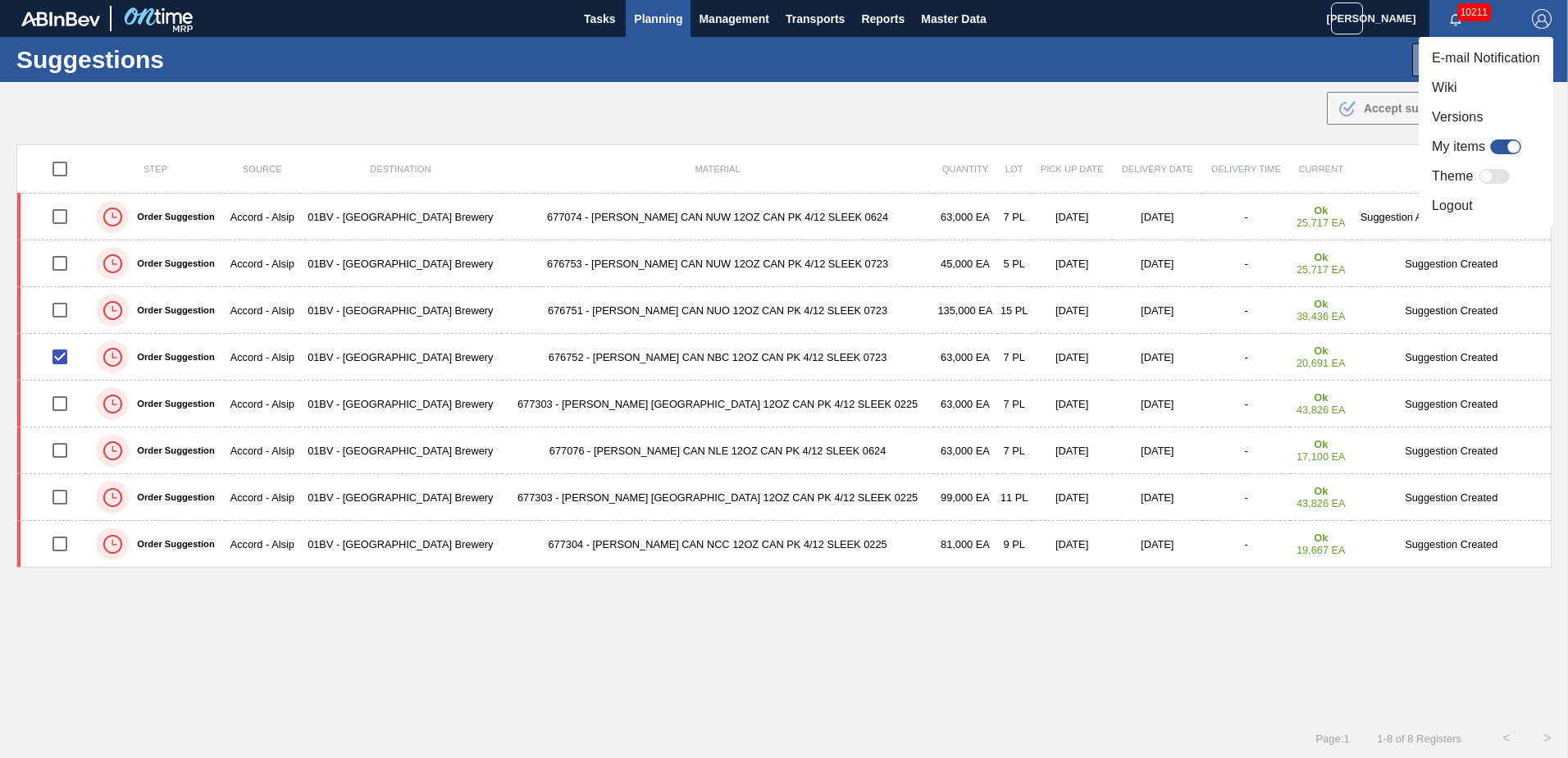
click at [1446, 199] on li "Logout" at bounding box center [1486, 206] width 135 height 29
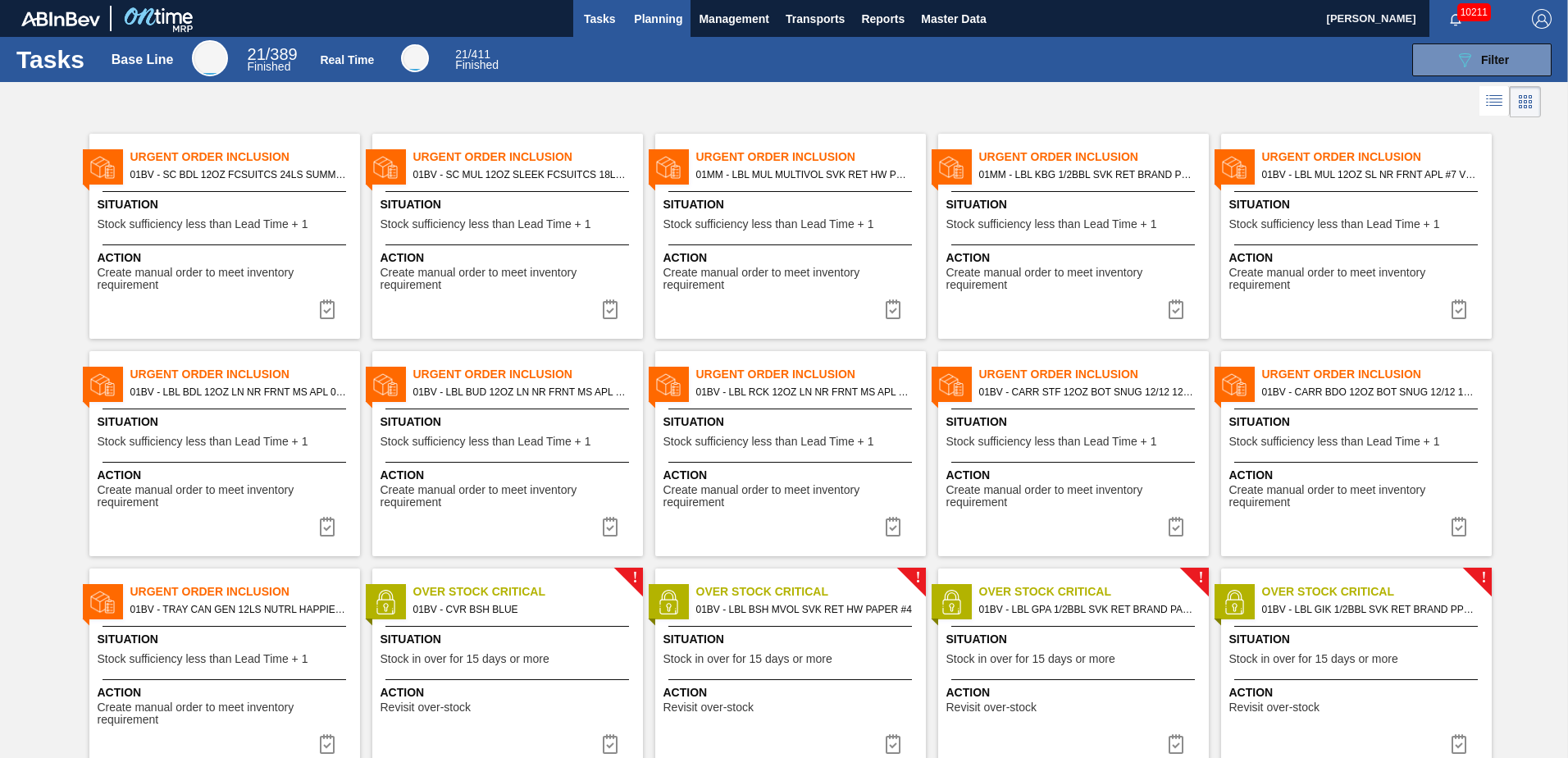
click at [651, 17] on span "Planning" at bounding box center [658, 19] width 49 height 20
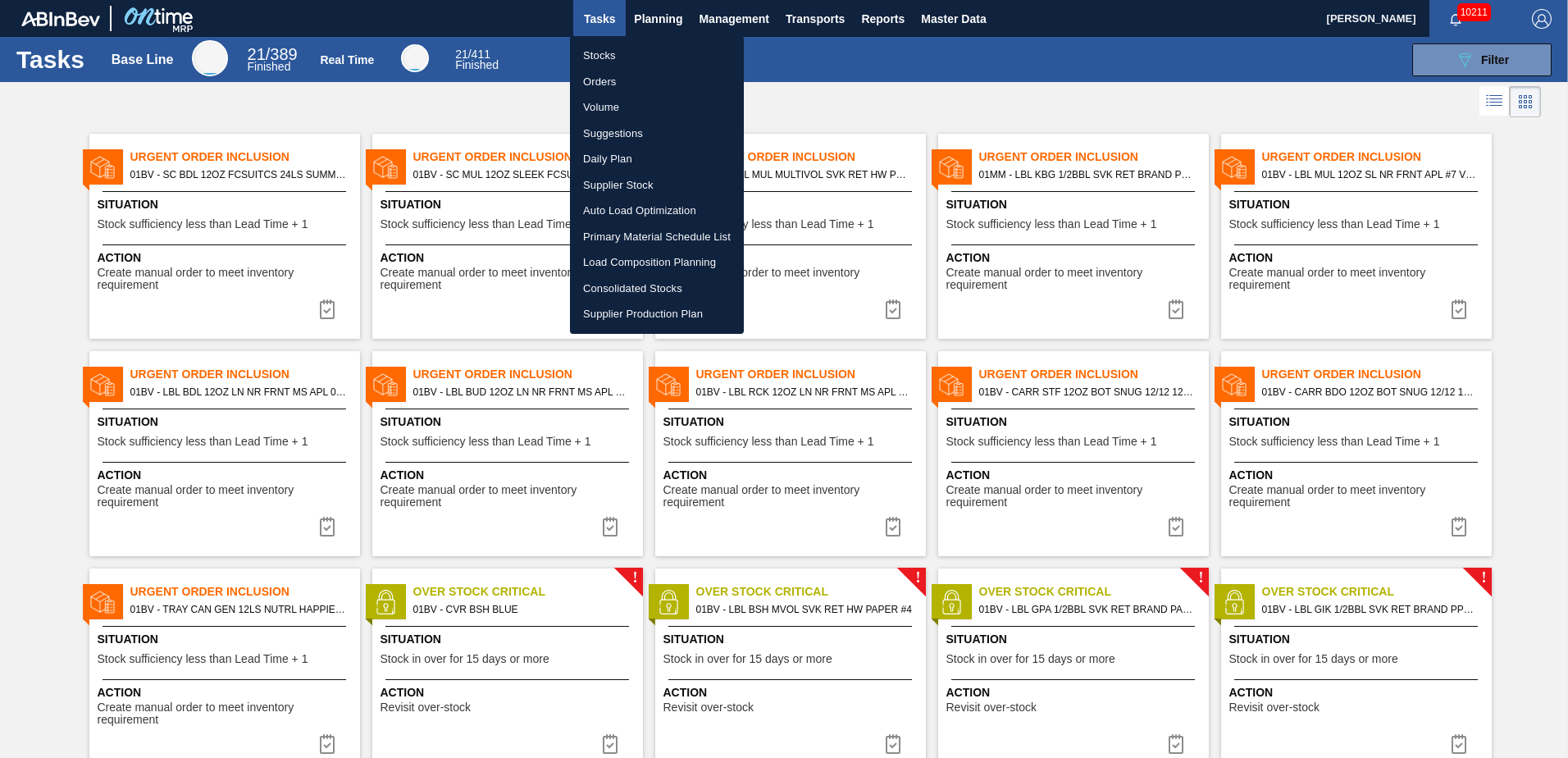
click at [610, 135] on li "Suggestions" at bounding box center [657, 133] width 174 height 26
checkbox input "true"
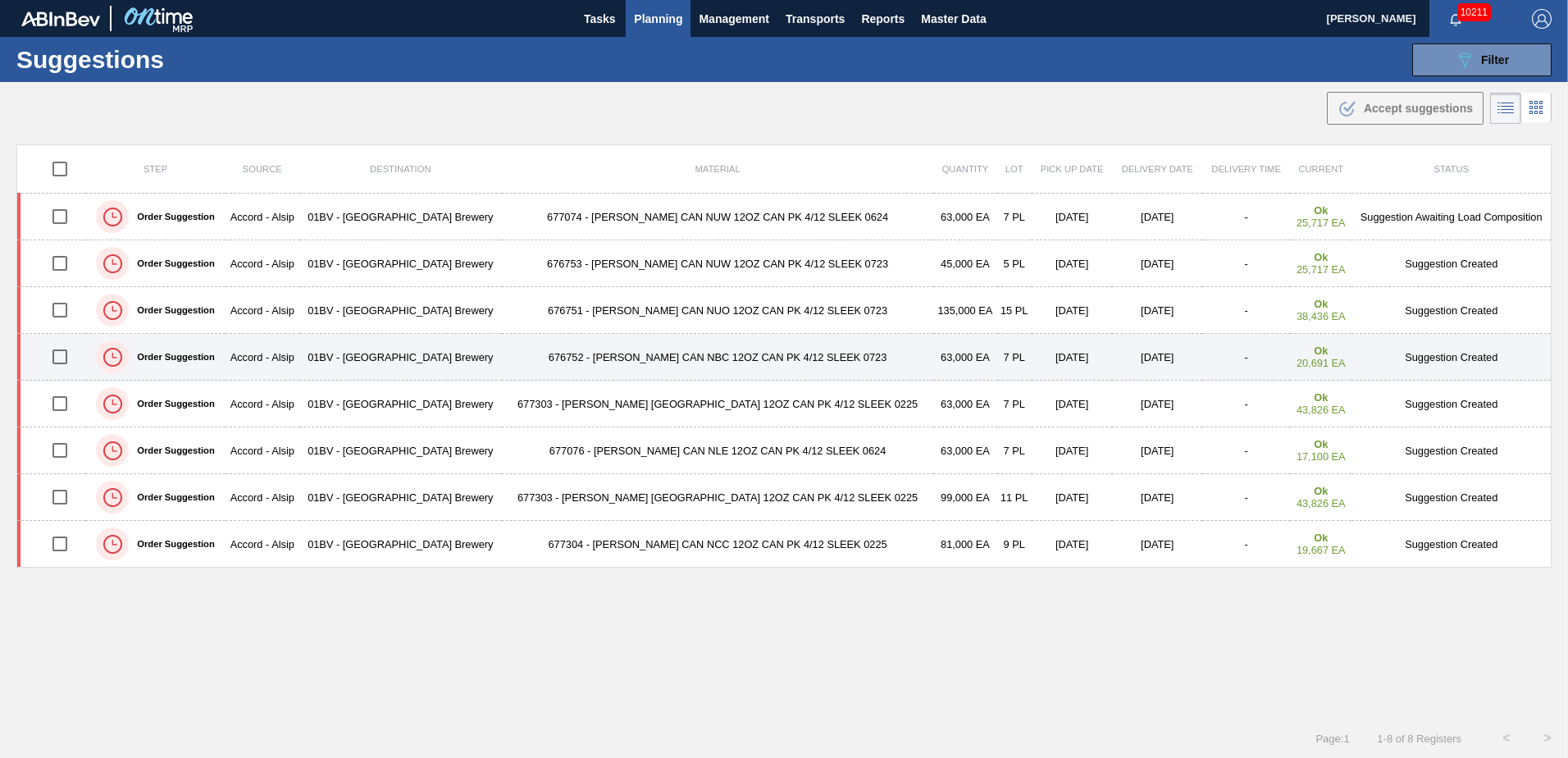
click at [62, 358] on input "checkbox" at bounding box center [59, 356] width 34 height 34
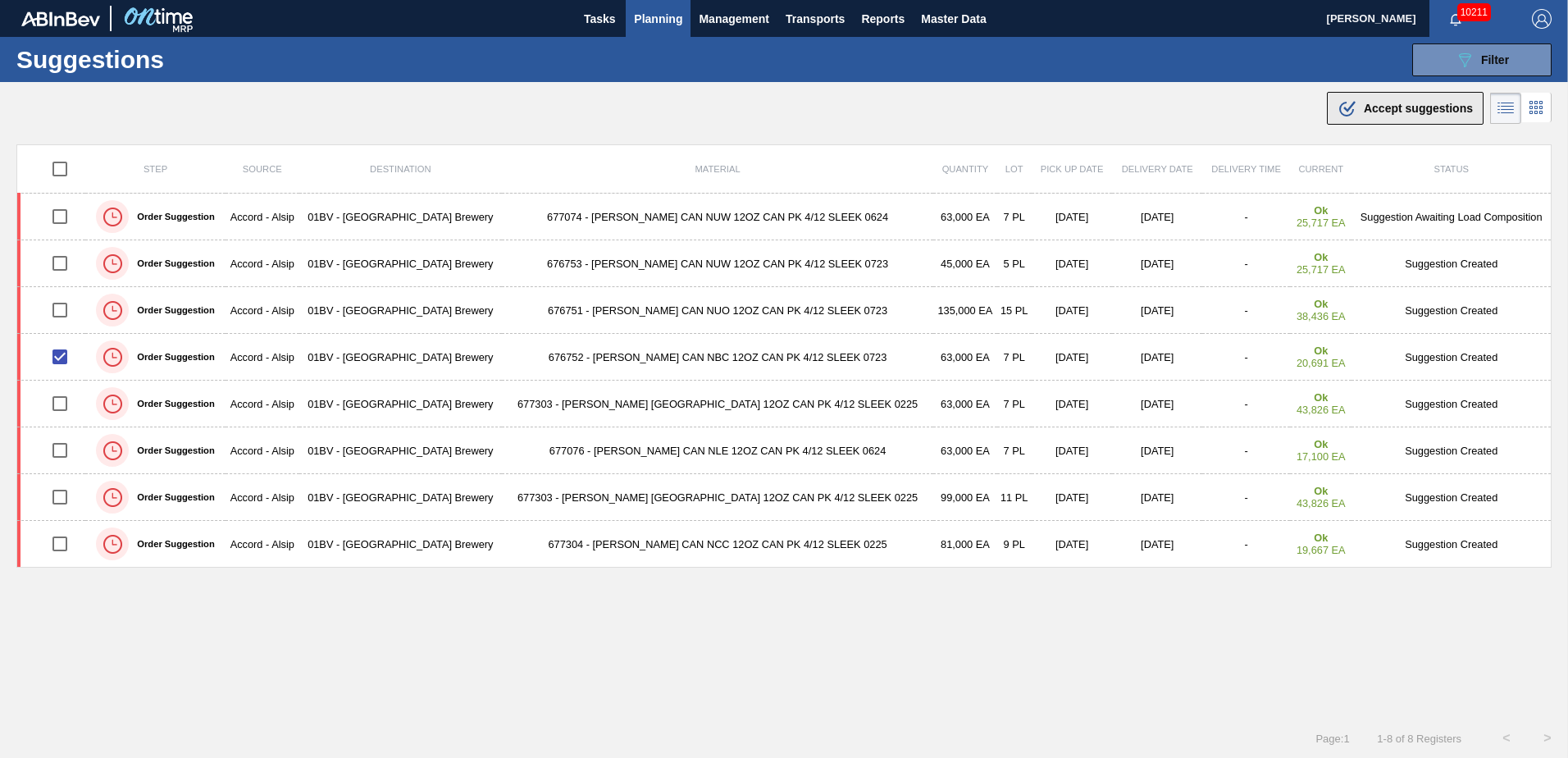
click at [1375, 108] on span "Accept suggestions" at bounding box center [1418, 109] width 109 height 13
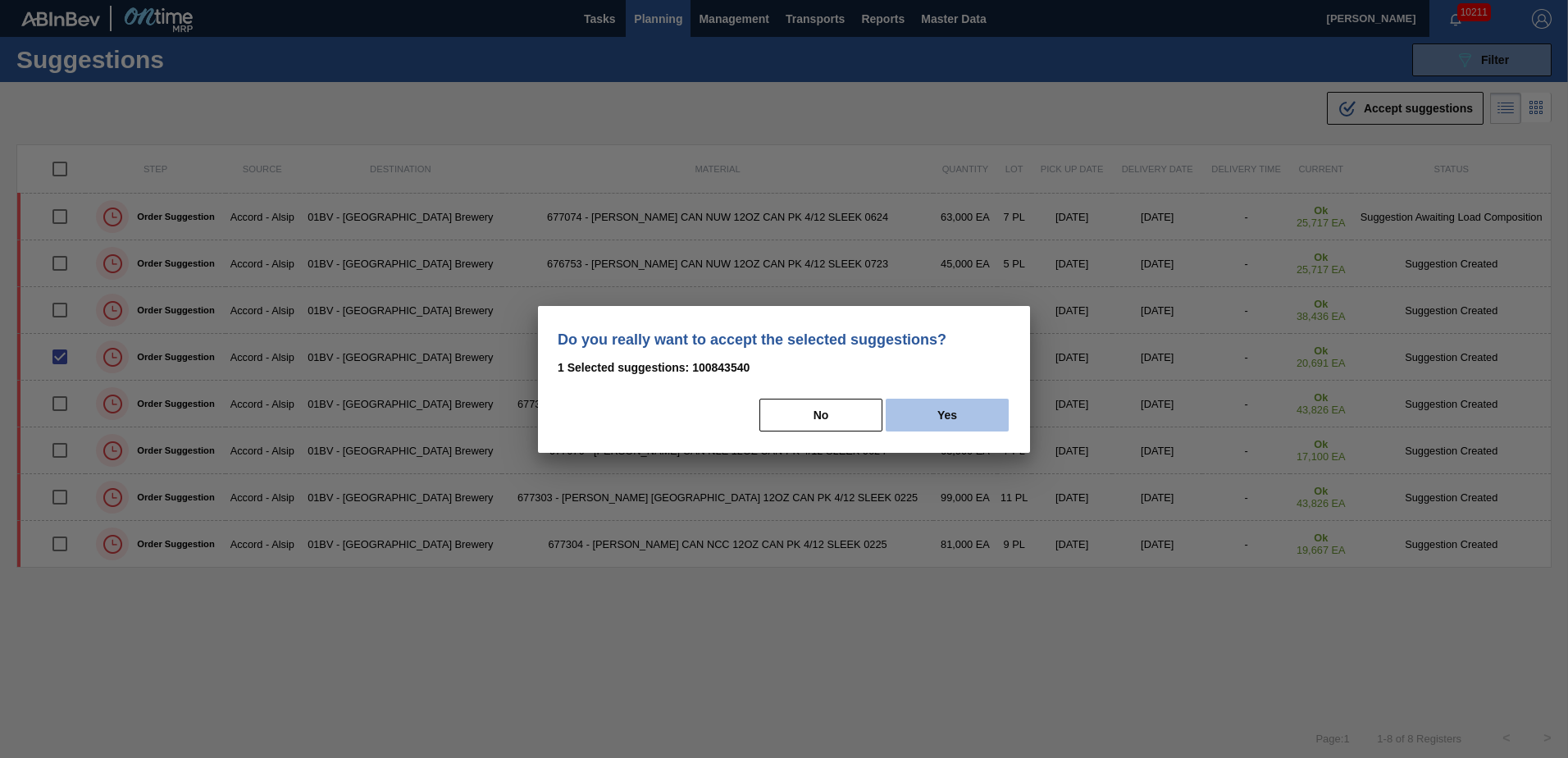
click at [963, 412] on button "Yes" at bounding box center [947, 415] width 123 height 33
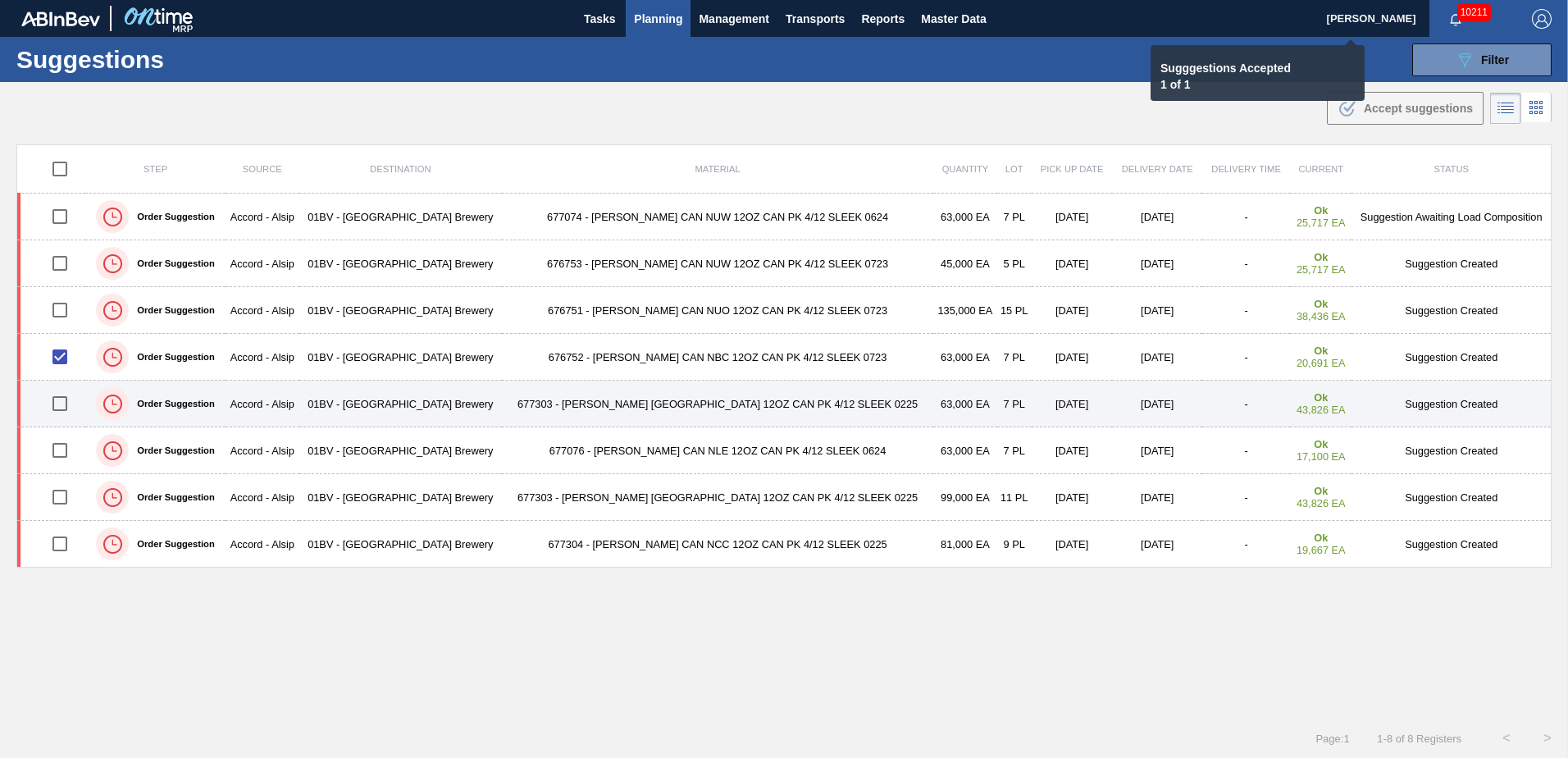
checkbox input "false"
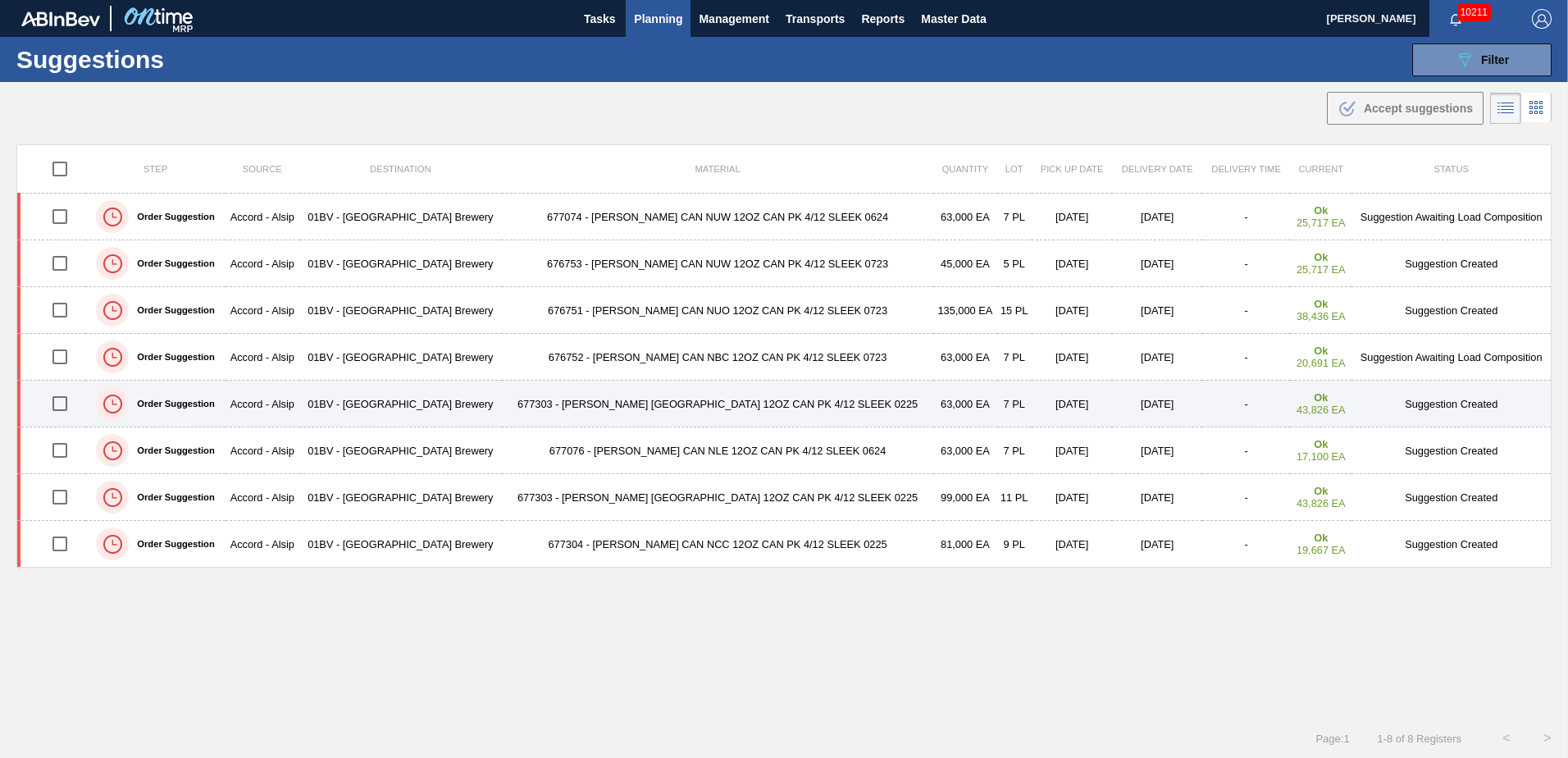
drag, startPoint x: 64, startPoint y: 453, endPoint x: 335, endPoint y: 419, distance: 273.1
click at [64, 453] on input "checkbox" at bounding box center [59, 450] width 34 height 34
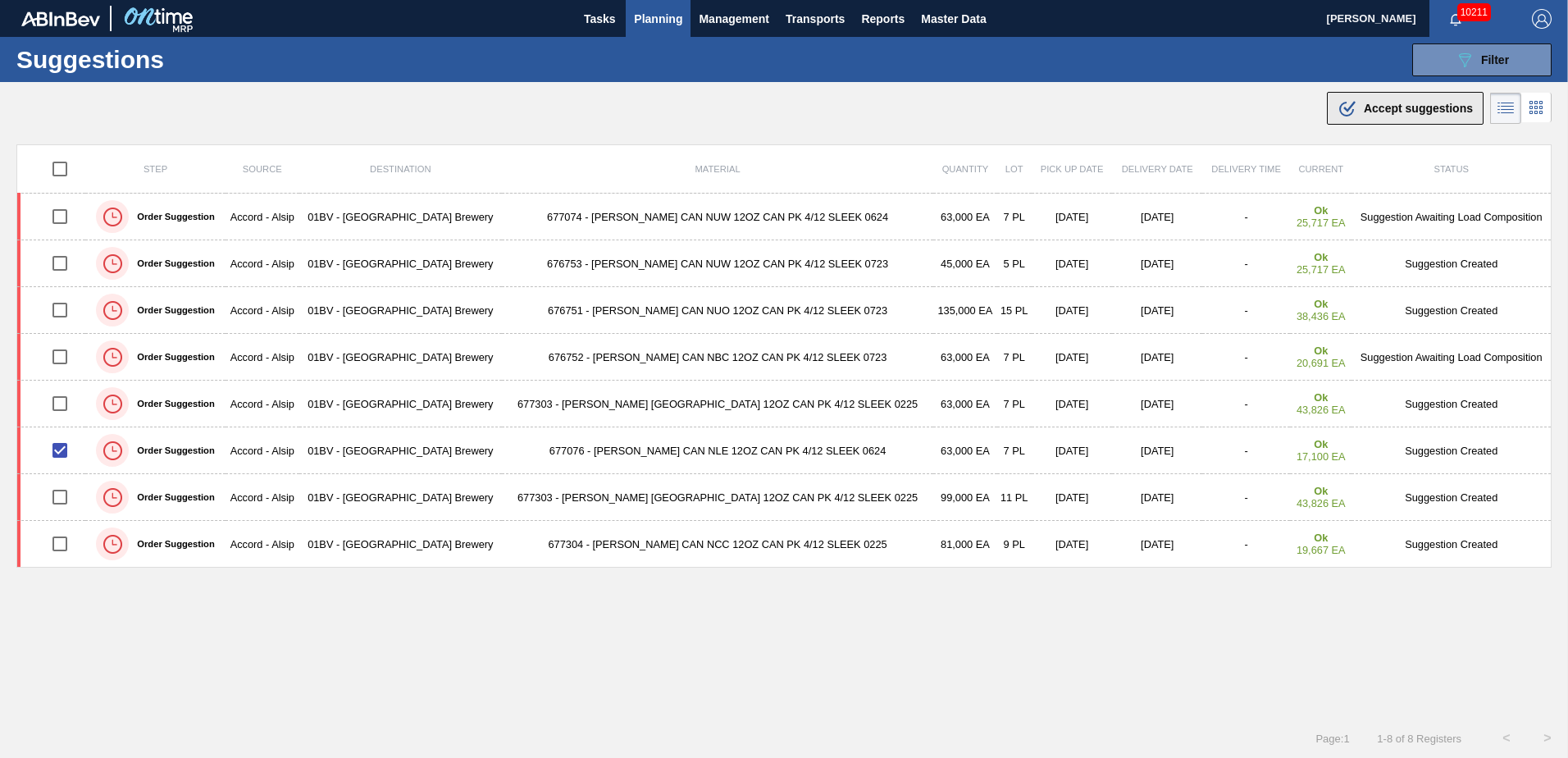
click at [1392, 105] on span "Accept suggestions" at bounding box center [1418, 109] width 109 height 13
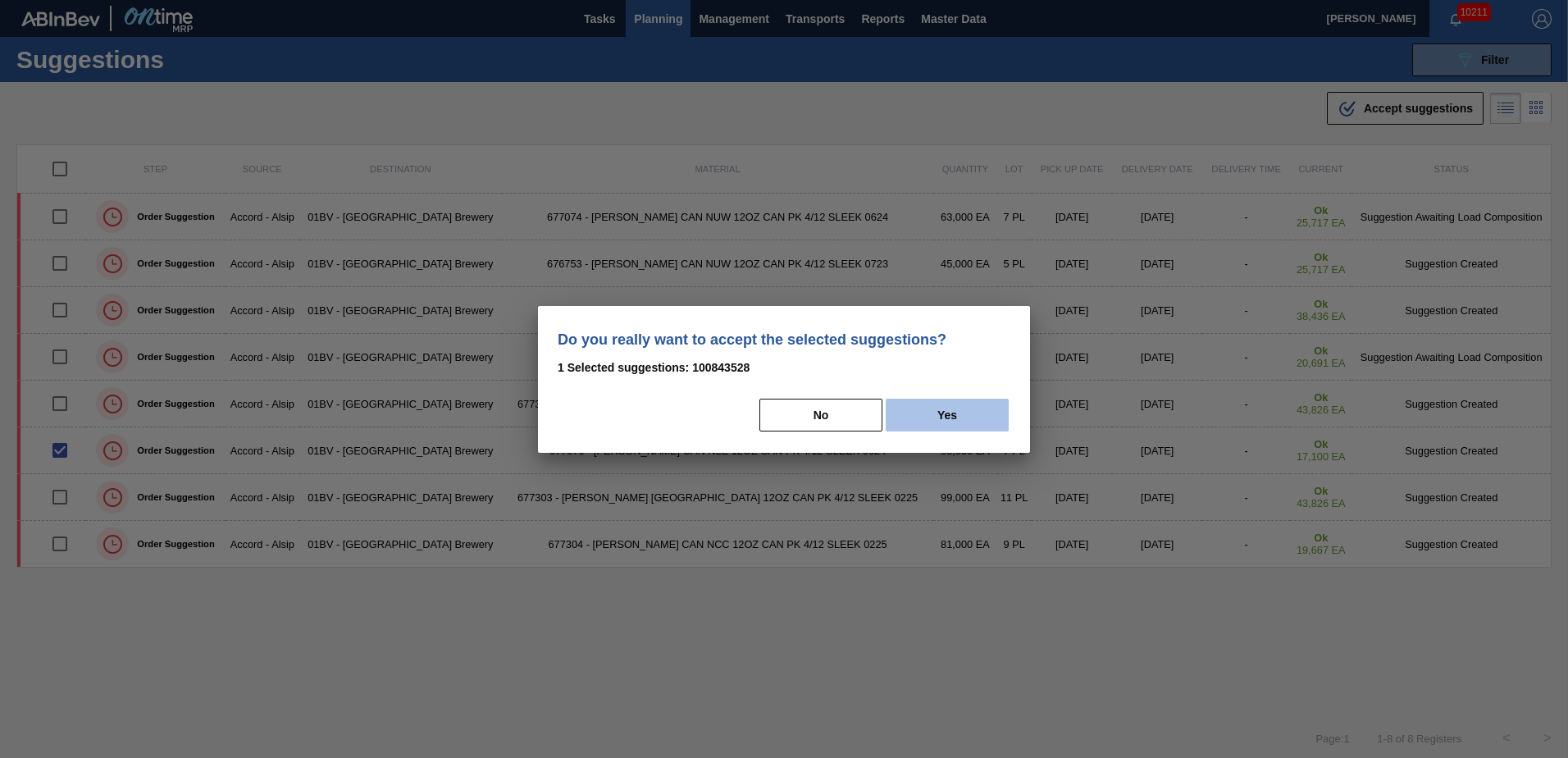
click at [953, 417] on button "Yes" at bounding box center [947, 415] width 123 height 33
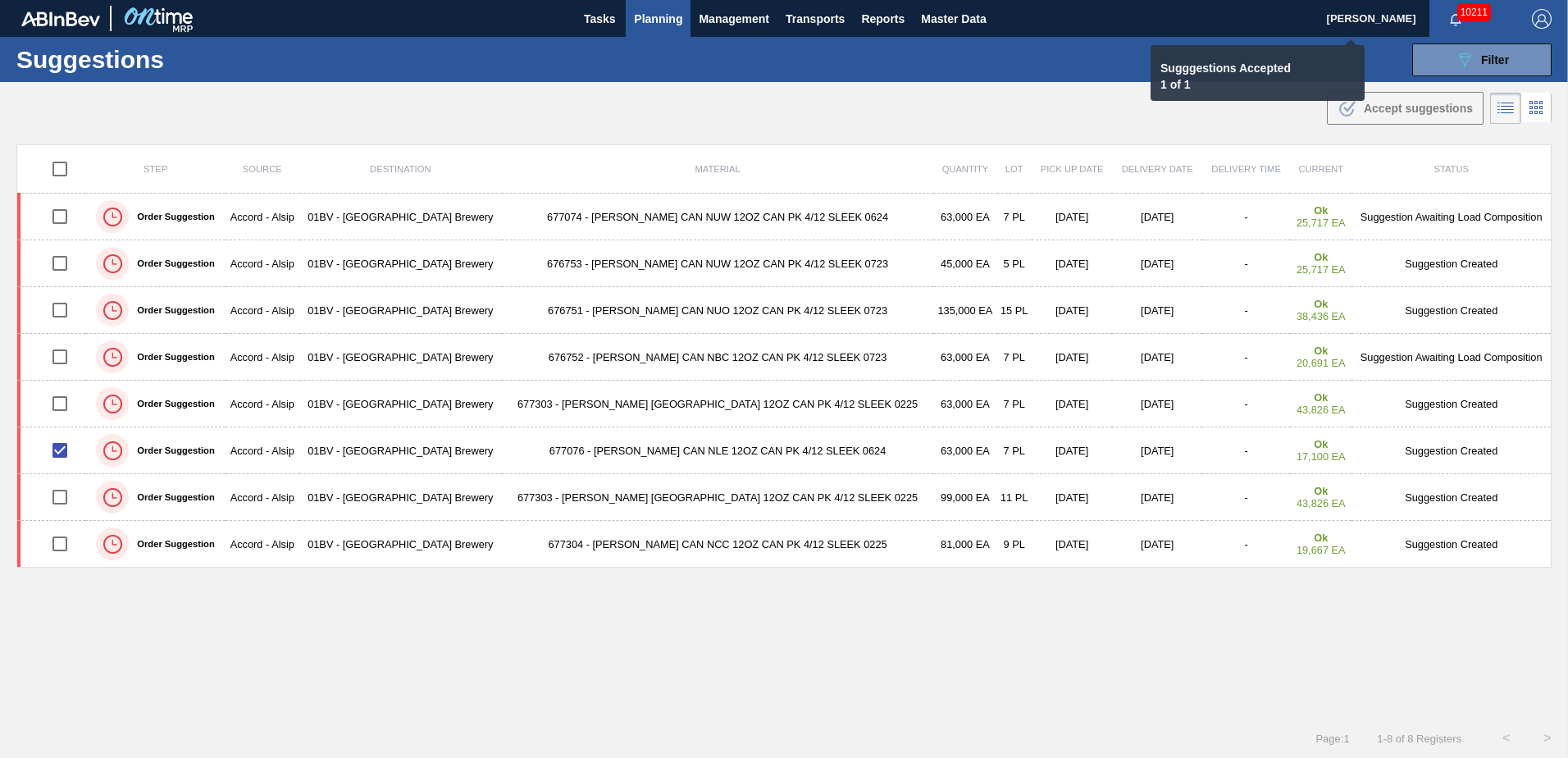
checkbox input "false"
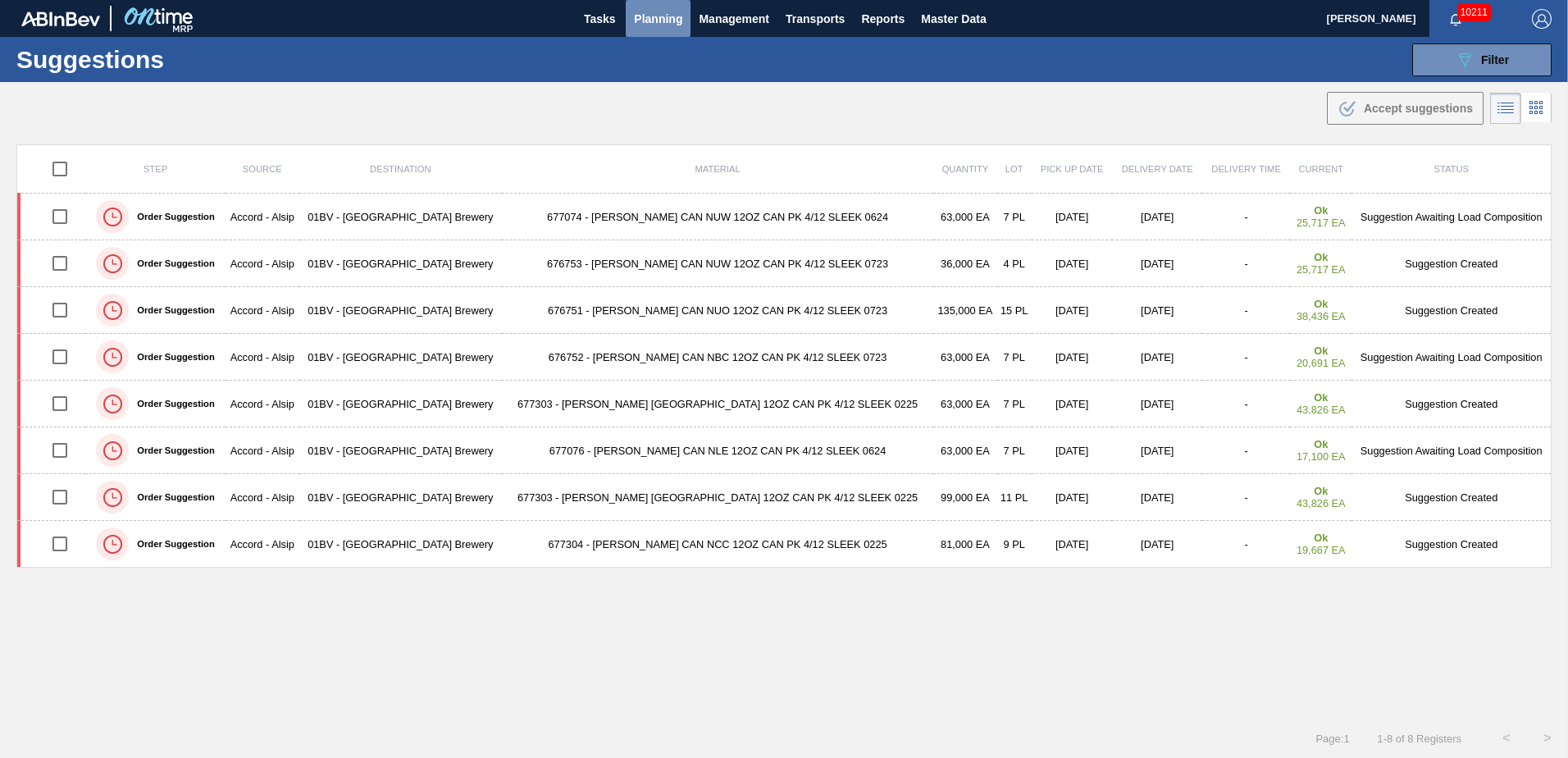
click at [646, 13] on span "Planning" at bounding box center [658, 19] width 49 height 20
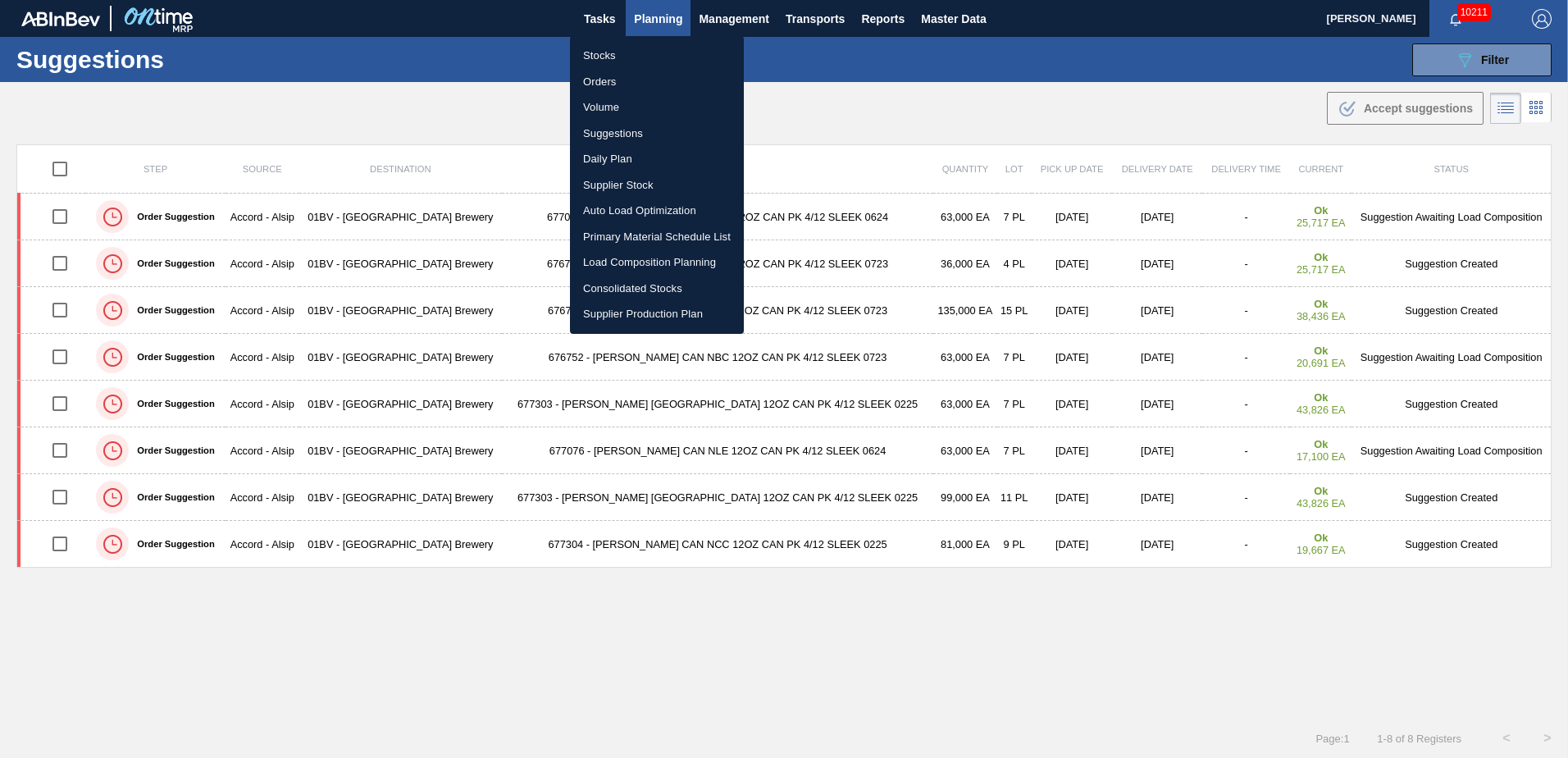
click at [616, 263] on li "Load Composition Planning" at bounding box center [657, 262] width 174 height 26
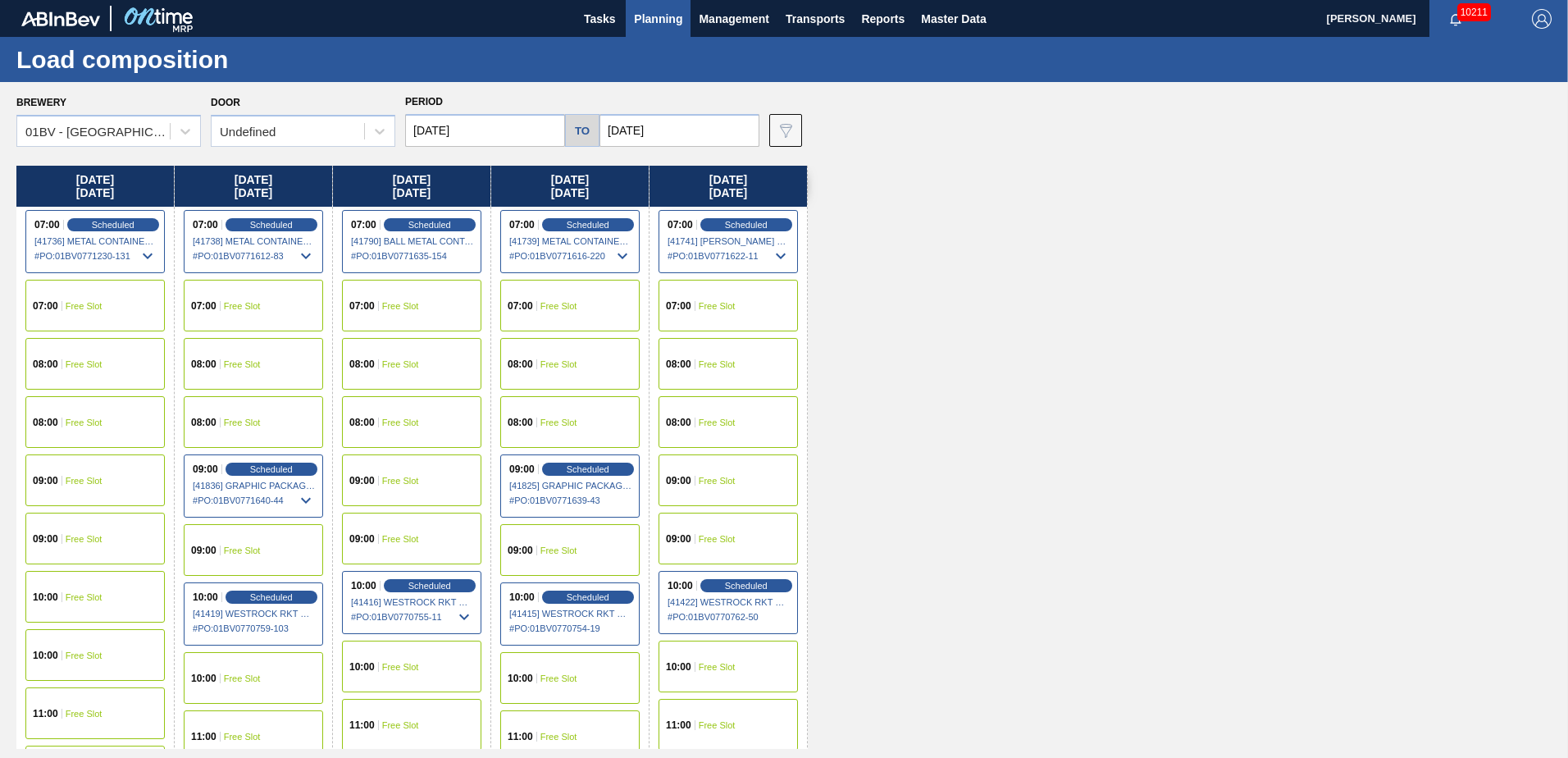
click at [493, 122] on input "[DATE]" at bounding box center [485, 130] width 160 height 33
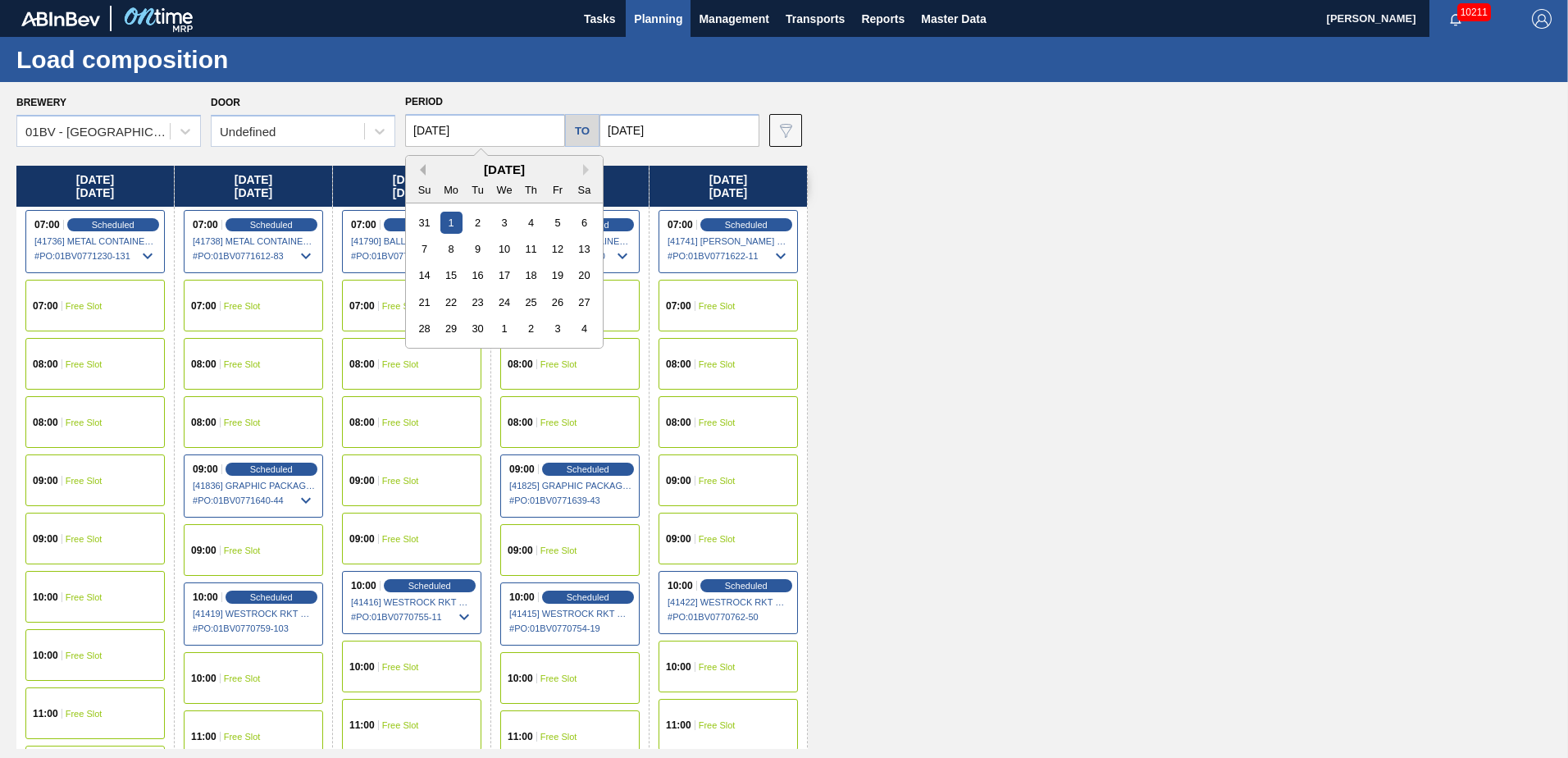
click at [421, 169] on button "Previous Month" at bounding box center [420, 170] width 12 height 12
click at [452, 325] on div "25" at bounding box center [452, 329] width 22 height 22
type input "[DATE]"
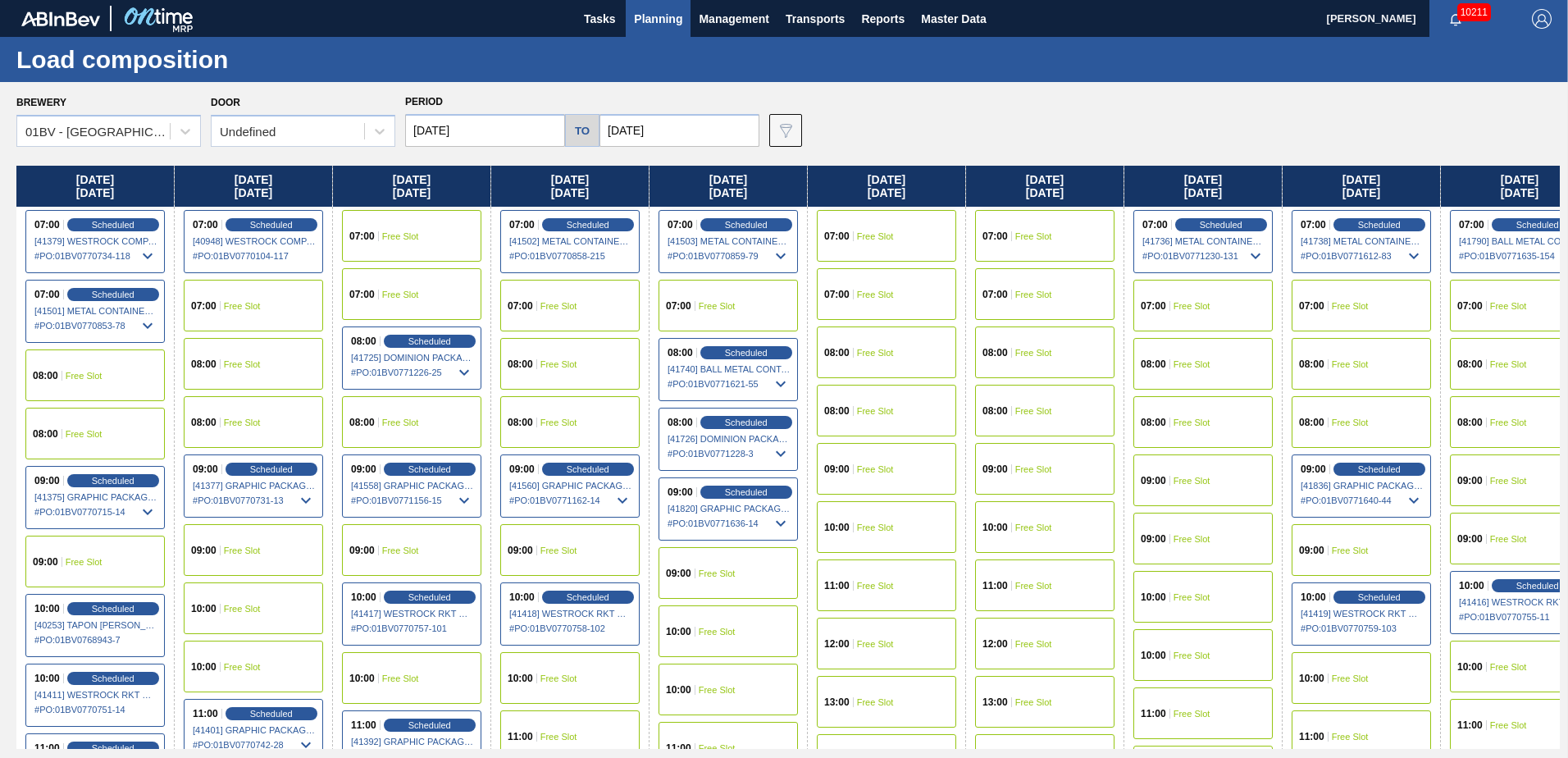
click at [672, 126] on input "[DATE]" at bounding box center [679, 130] width 160 height 33
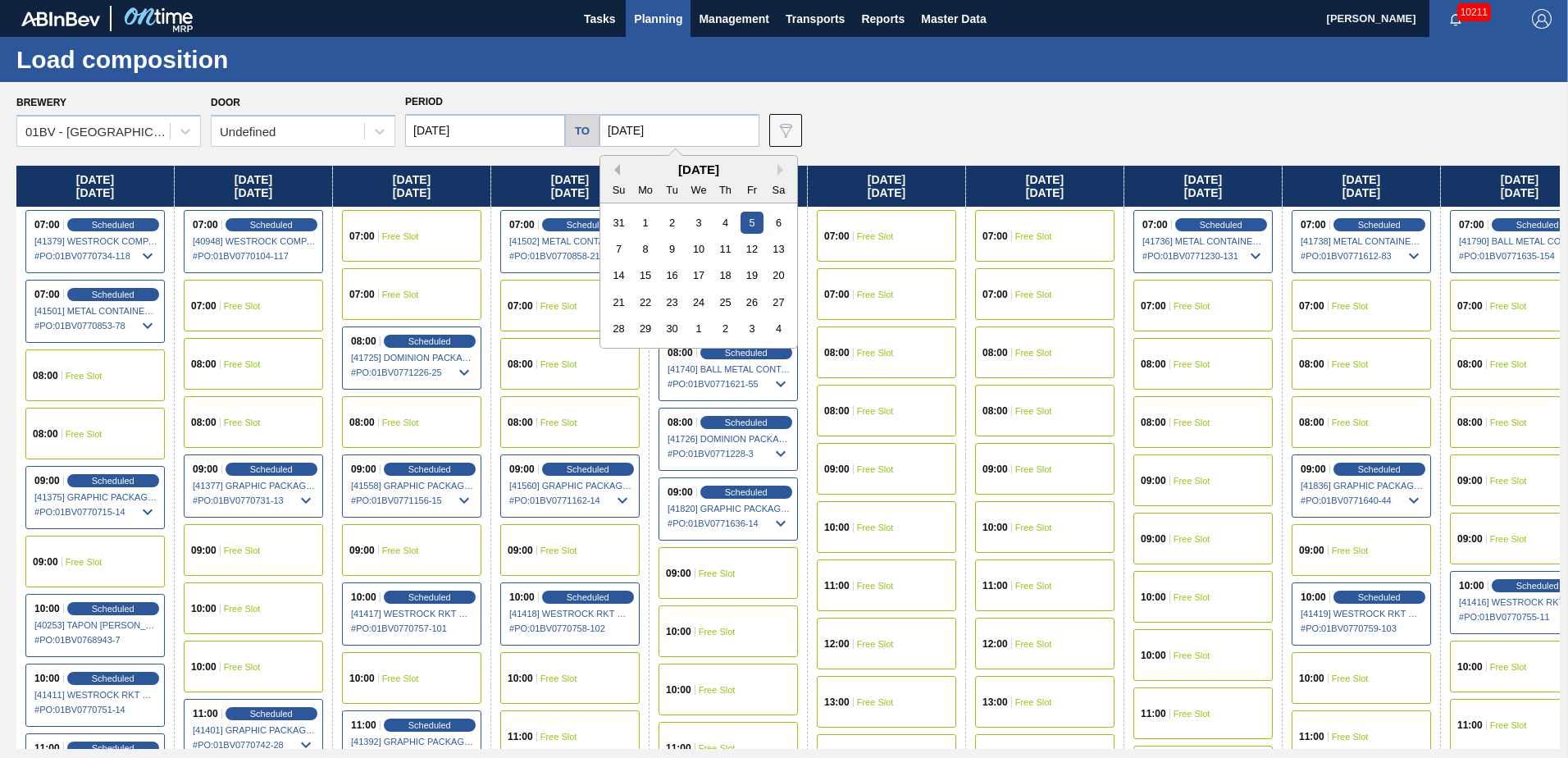
click at [613, 172] on button "Previous Month" at bounding box center [615, 170] width 12 height 12
click at [742, 326] on div "29" at bounding box center [752, 329] width 22 height 22
type input "[DATE]"
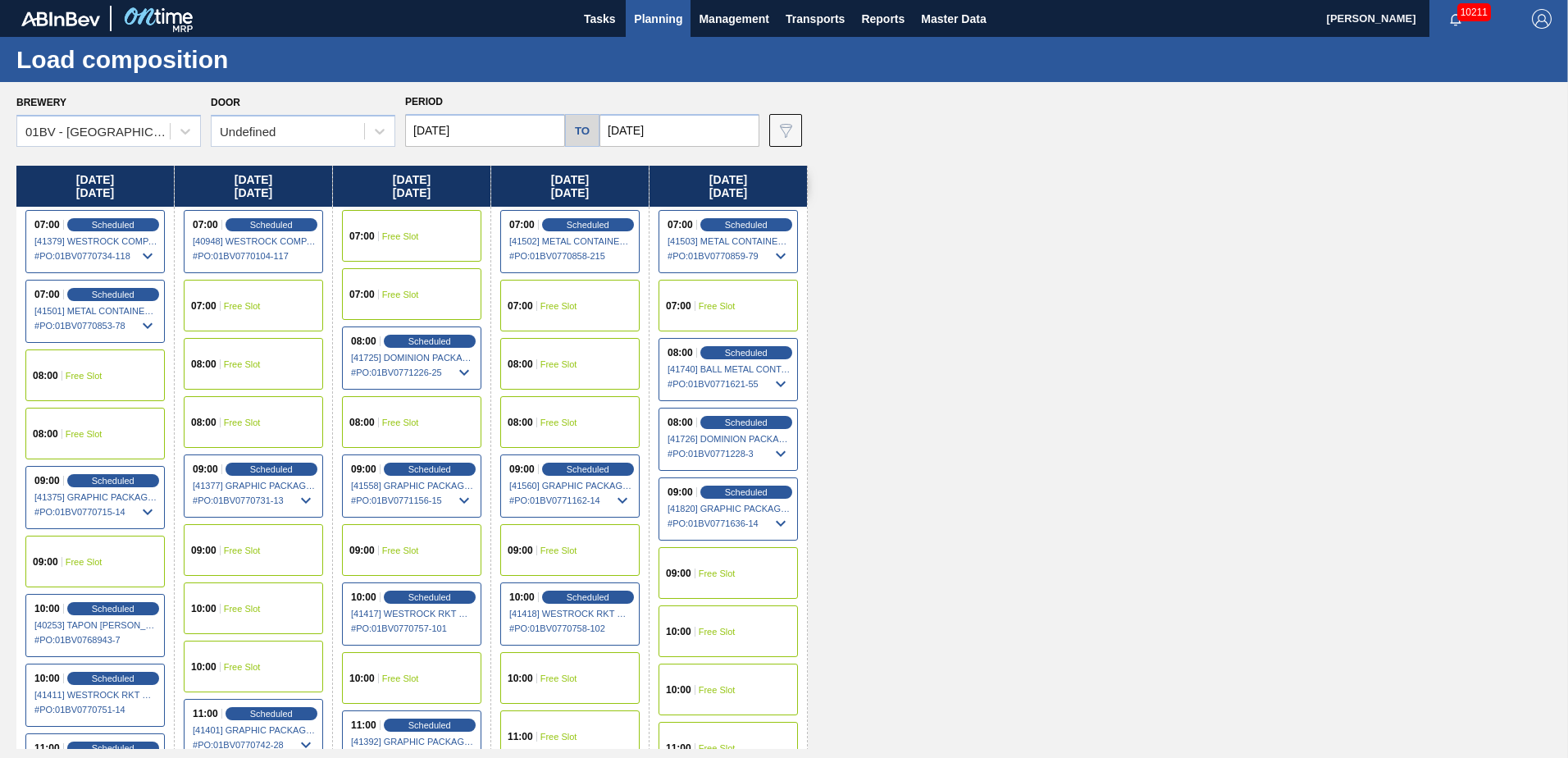
click at [557, 312] on div "07:00 Free Slot" at bounding box center [569, 305] width 140 height 52
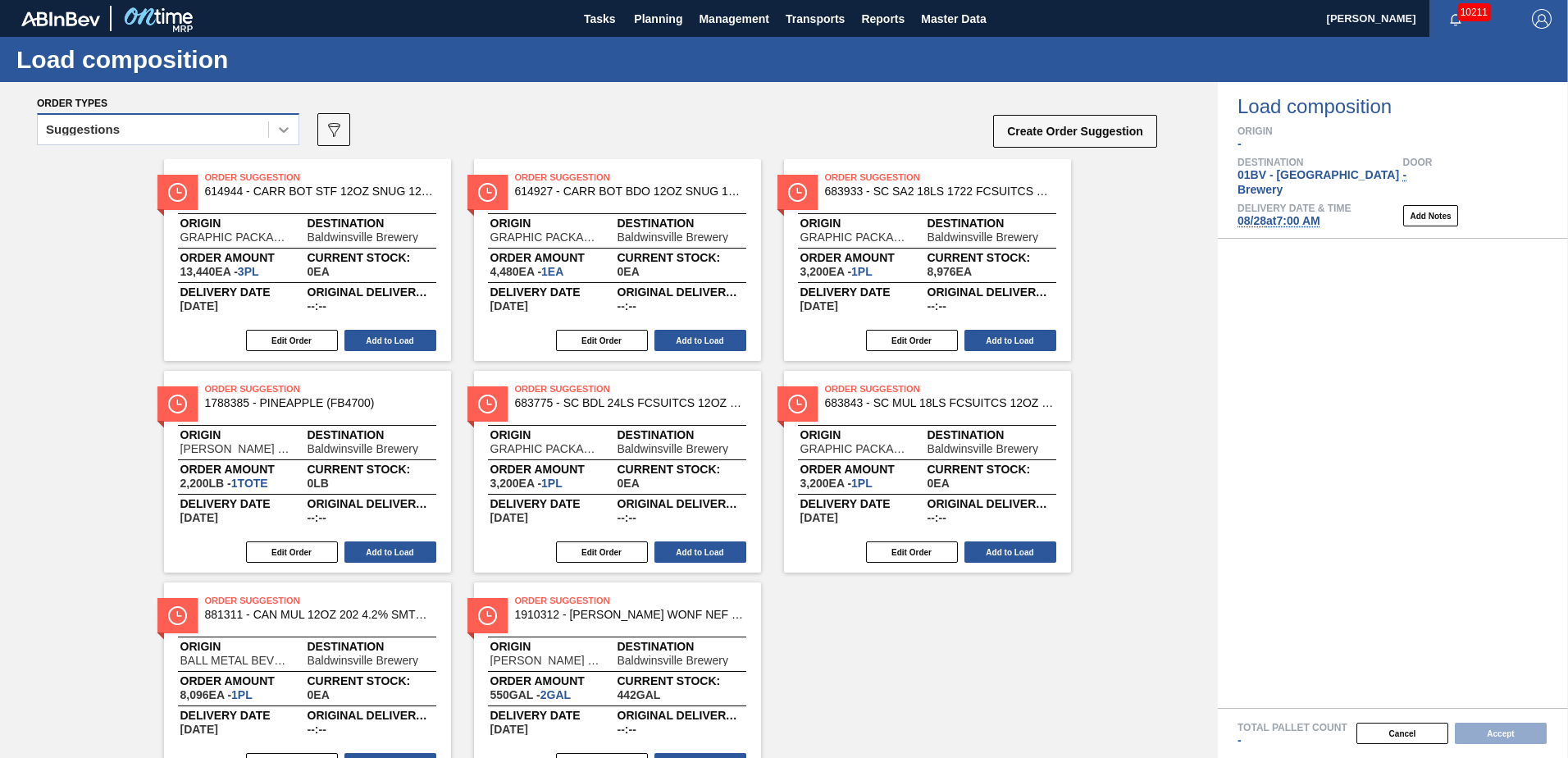
click at [289, 134] on icon at bounding box center [284, 130] width 17 height 17
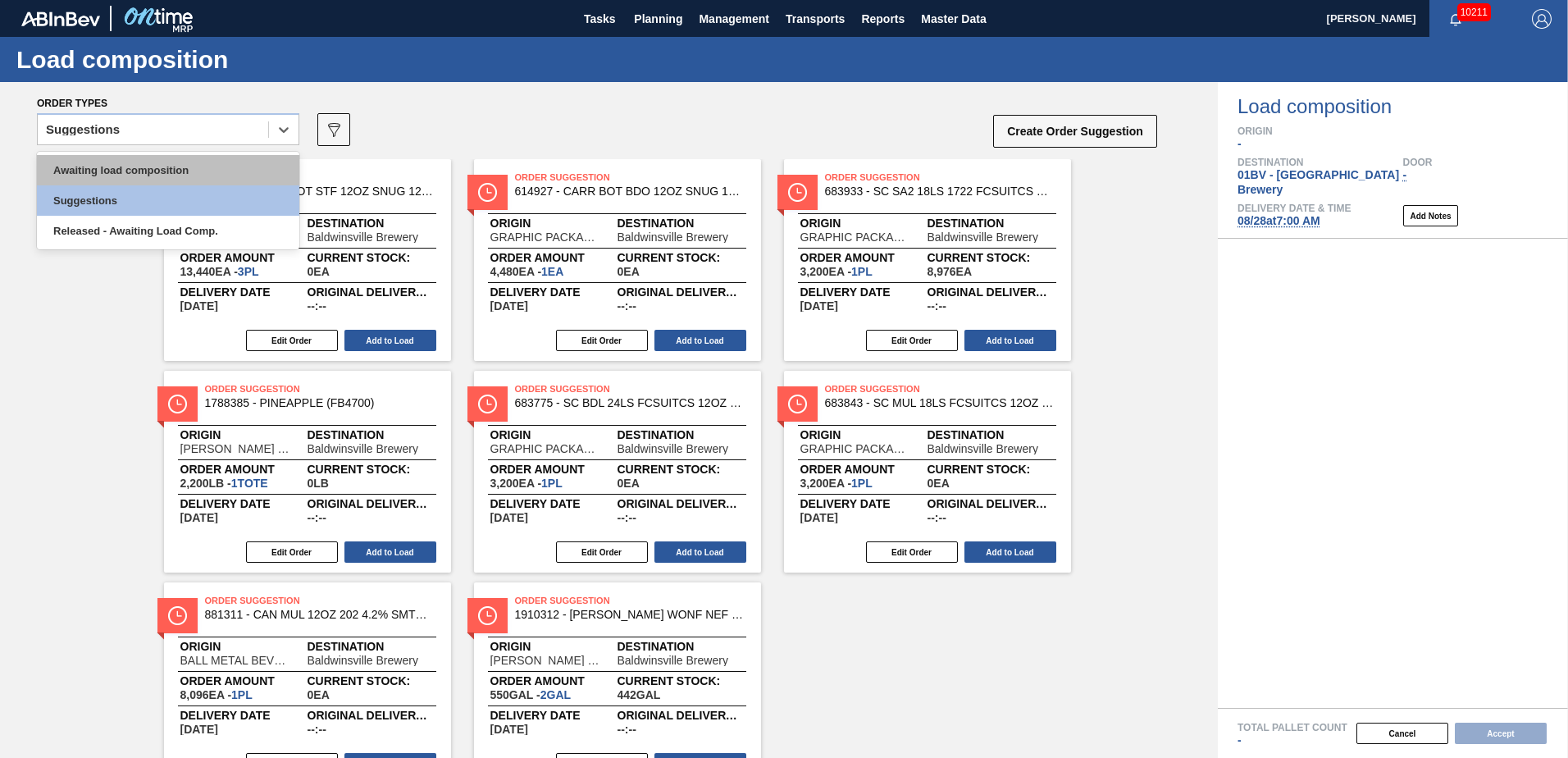
click at [142, 179] on div "Awaiting load composition" at bounding box center [168, 170] width 263 height 30
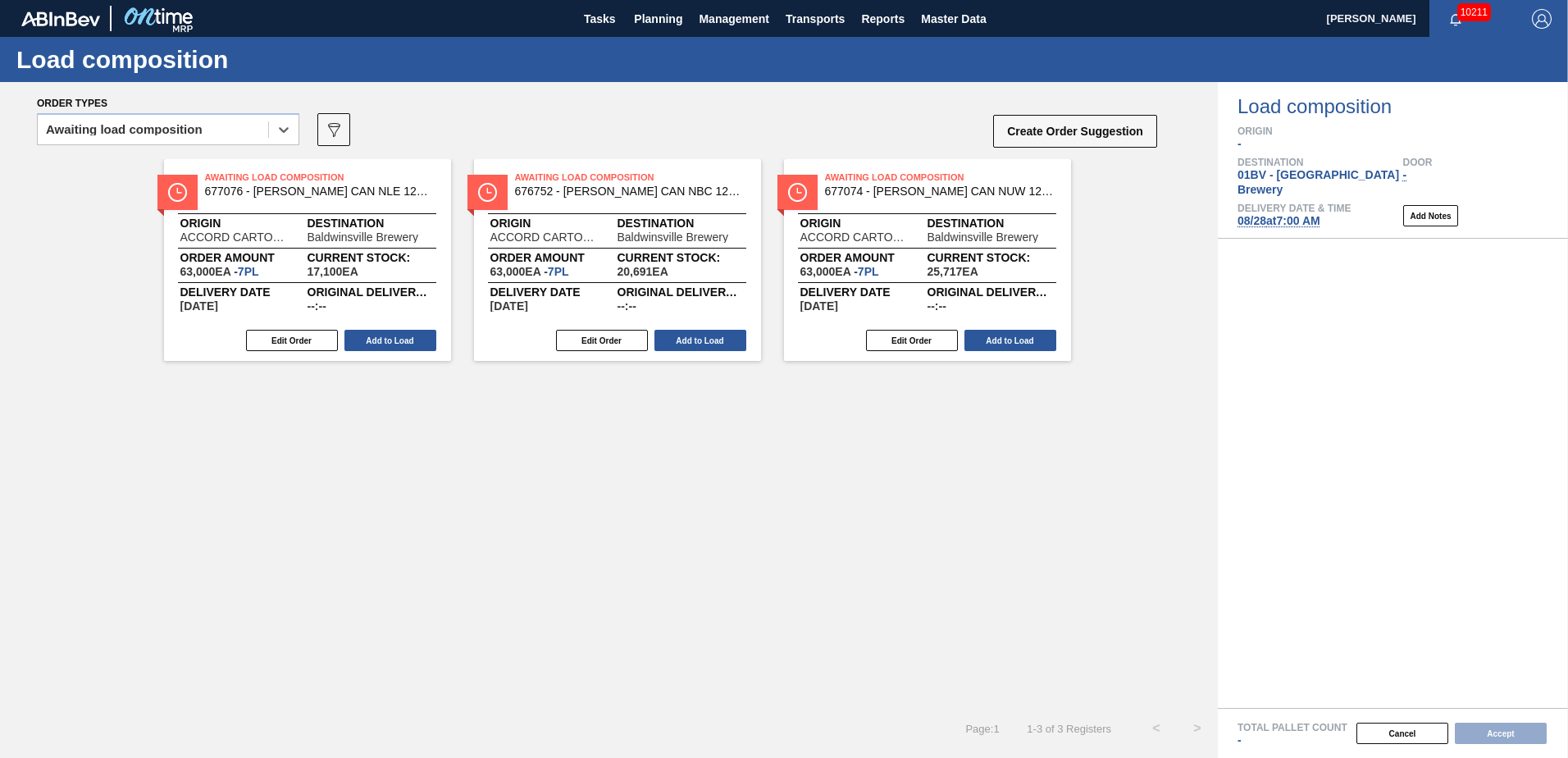
click at [869, 184] on span "Awaiting Load Composition" at bounding box center [940, 177] width 230 height 17
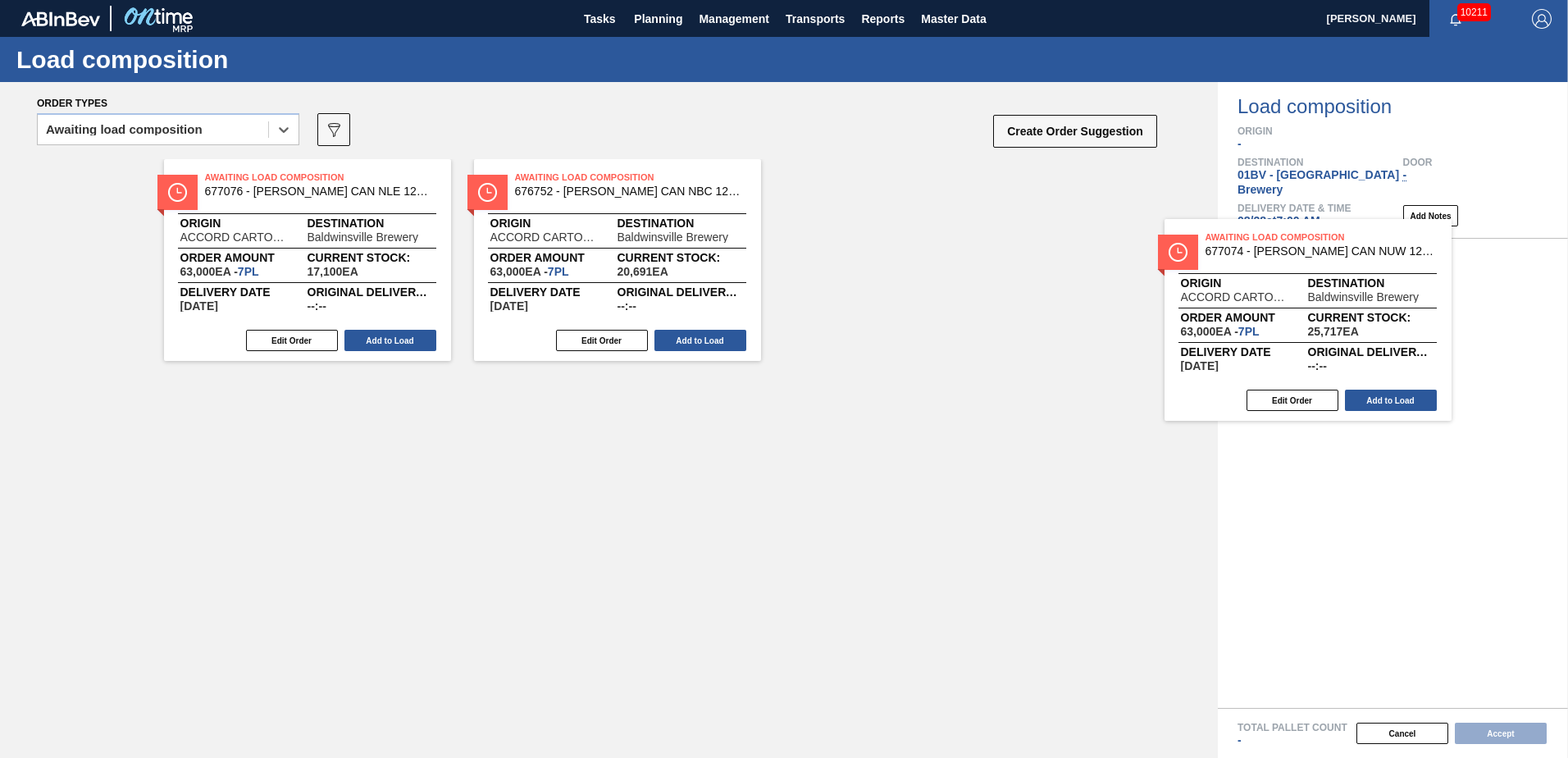
drag, startPoint x: 868, startPoint y: 184, endPoint x: 1266, endPoint y: 249, distance: 403.3
click at [1266, 249] on div "Order types option Awaiting load composition, selected. Select is focused ,type…" at bounding box center [784, 420] width 1568 height 676
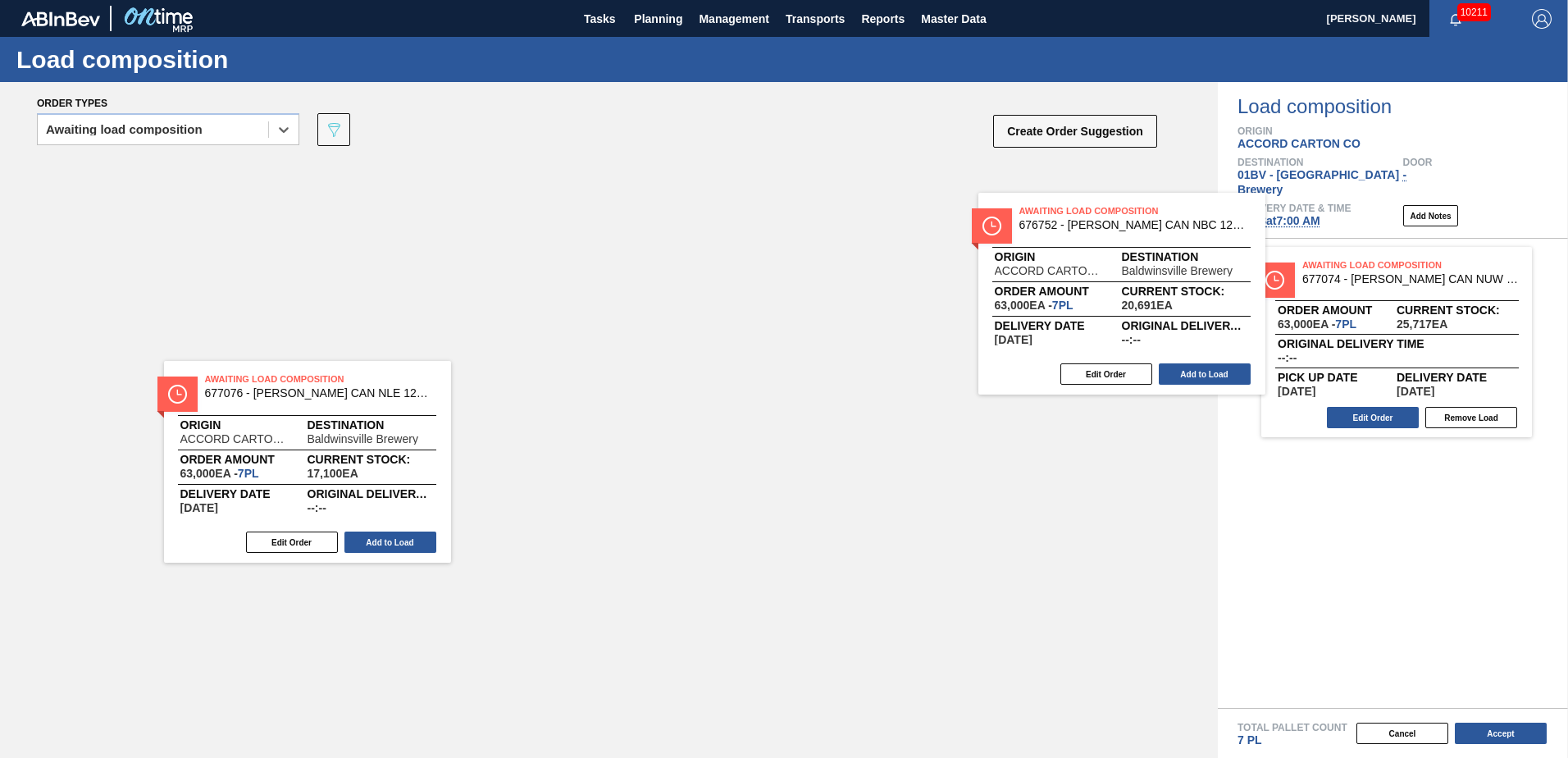
drag, startPoint x: 568, startPoint y: 186, endPoint x: 1330, endPoint y: 256, distance: 765.2
click at [1330, 256] on div "Order types option Awaiting load composition, selected. Select is focused ,type…" at bounding box center [784, 420] width 1568 height 676
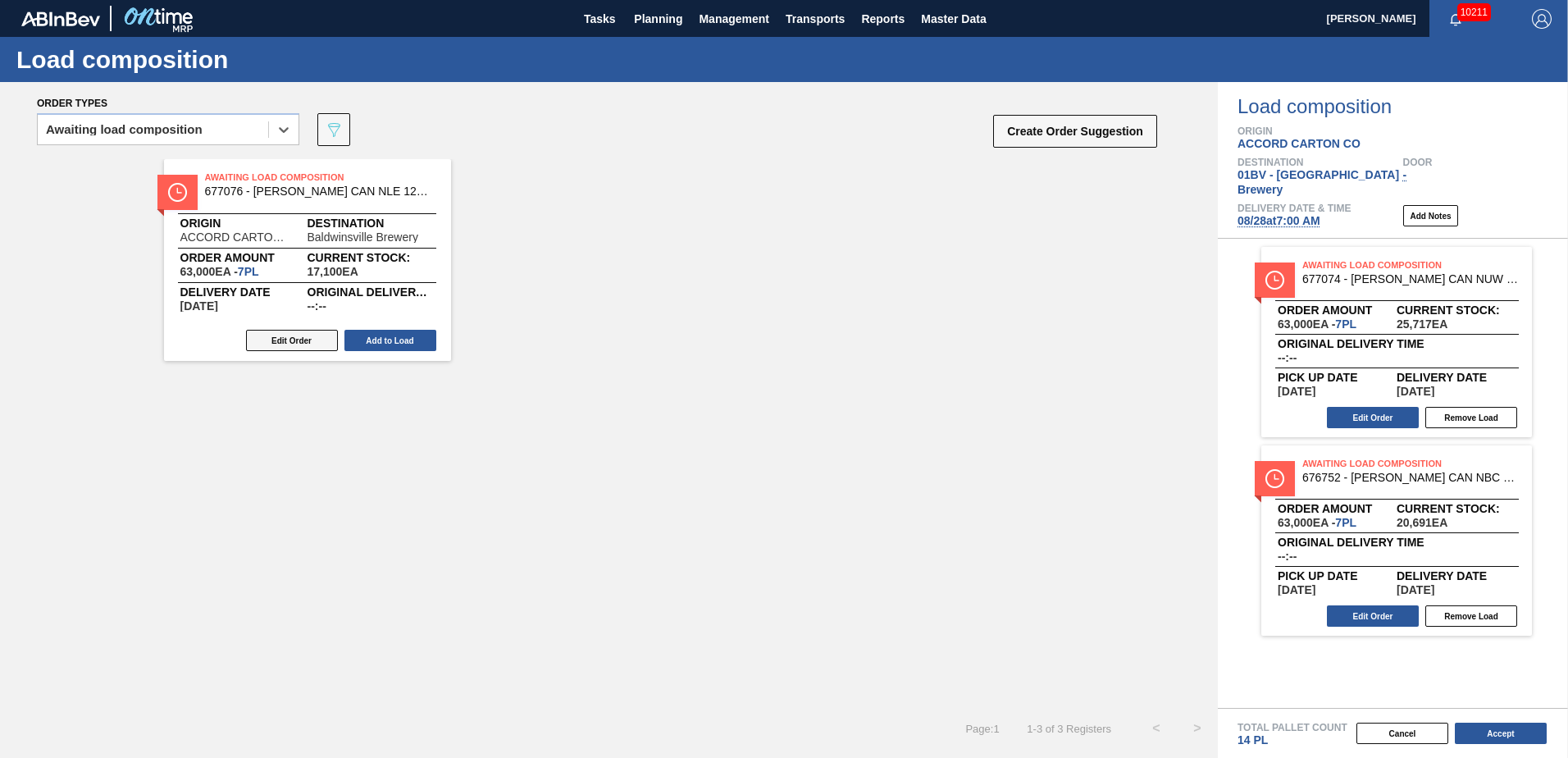
click at [278, 341] on button "Edit Order" at bounding box center [292, 341] width 92 height 22
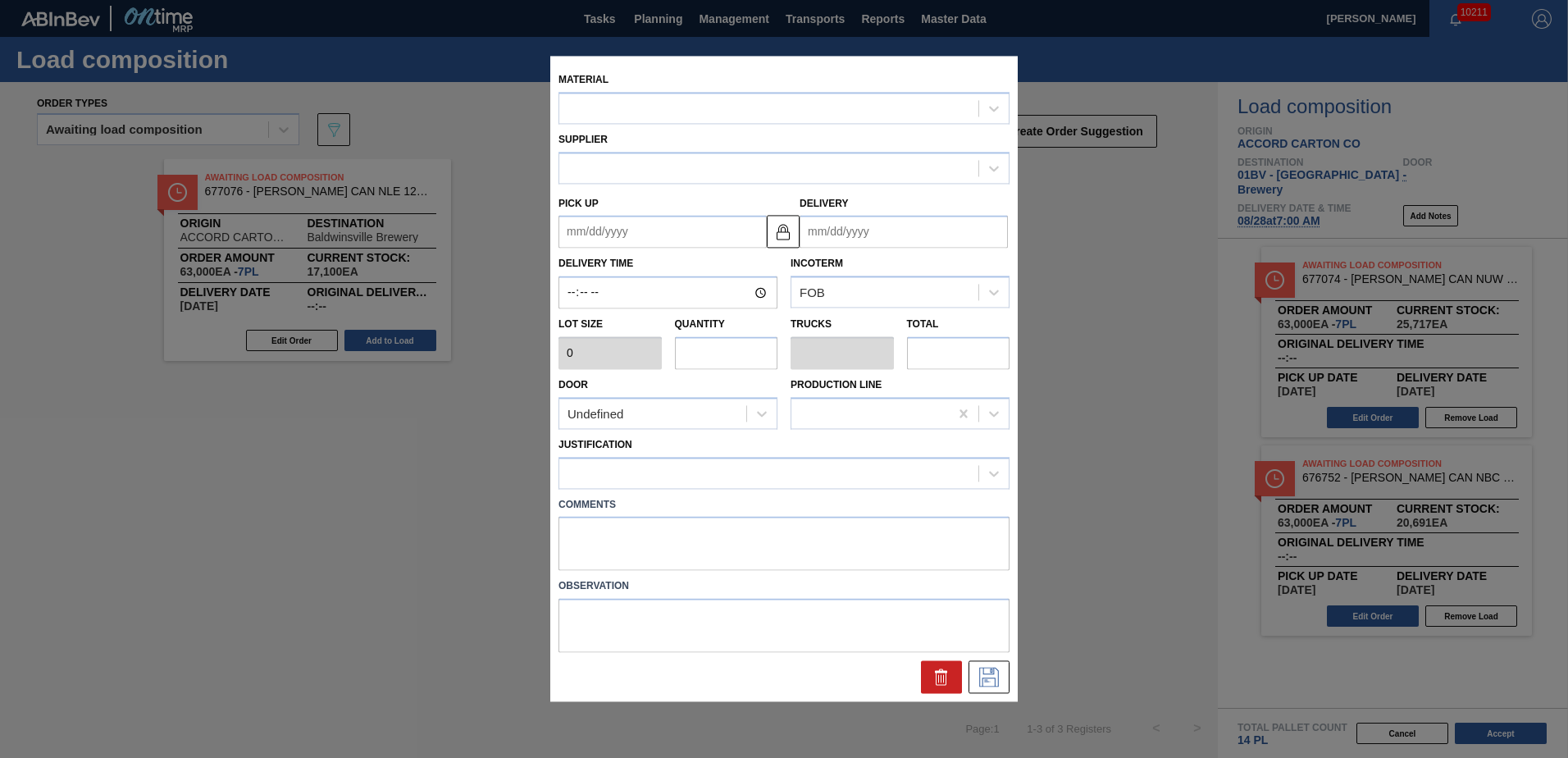
type input "9,000"
type input "7"
type input "0.269"
type input "63,000"
type up "[DATE]"
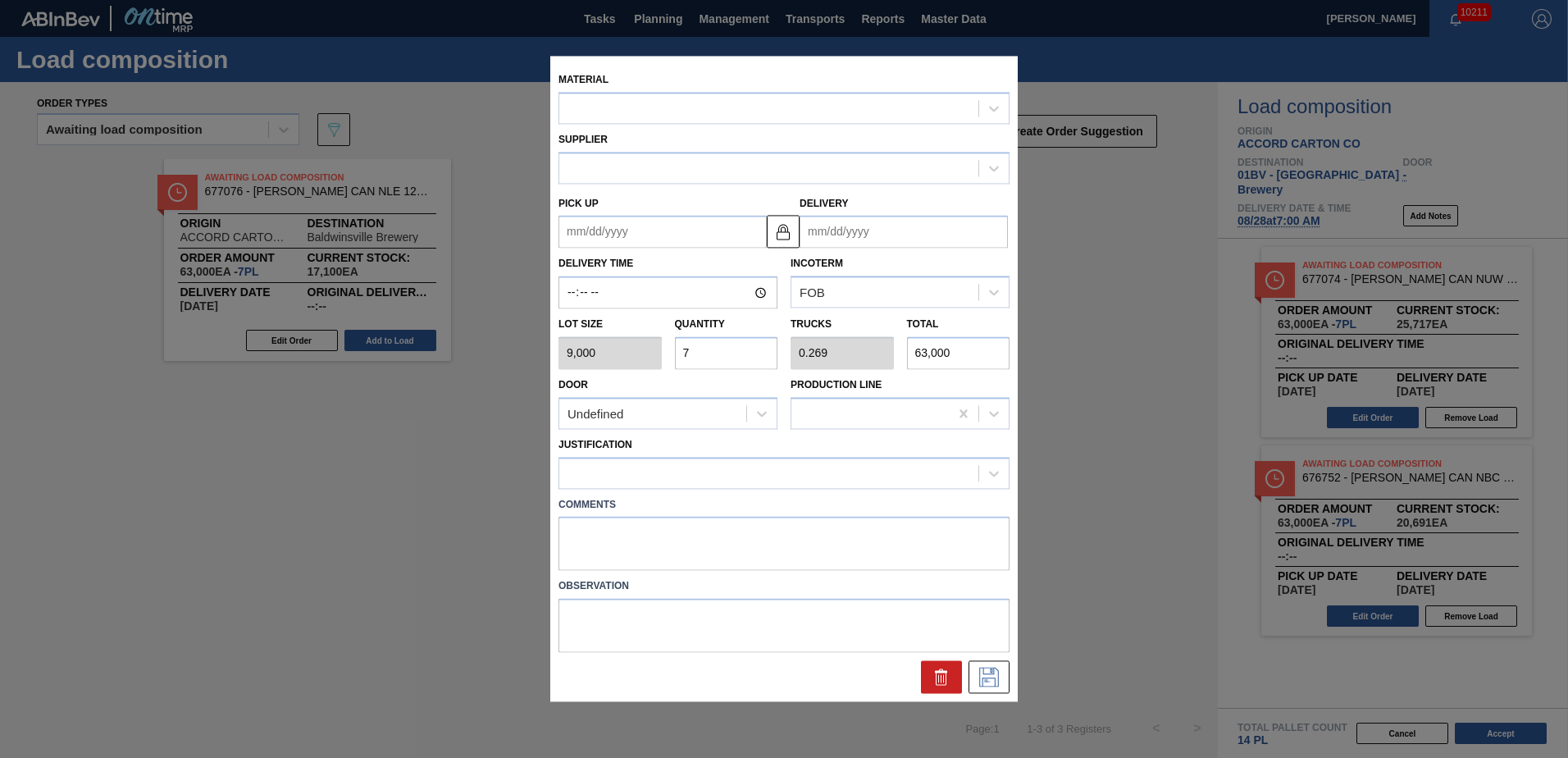
type input "[DATE]"
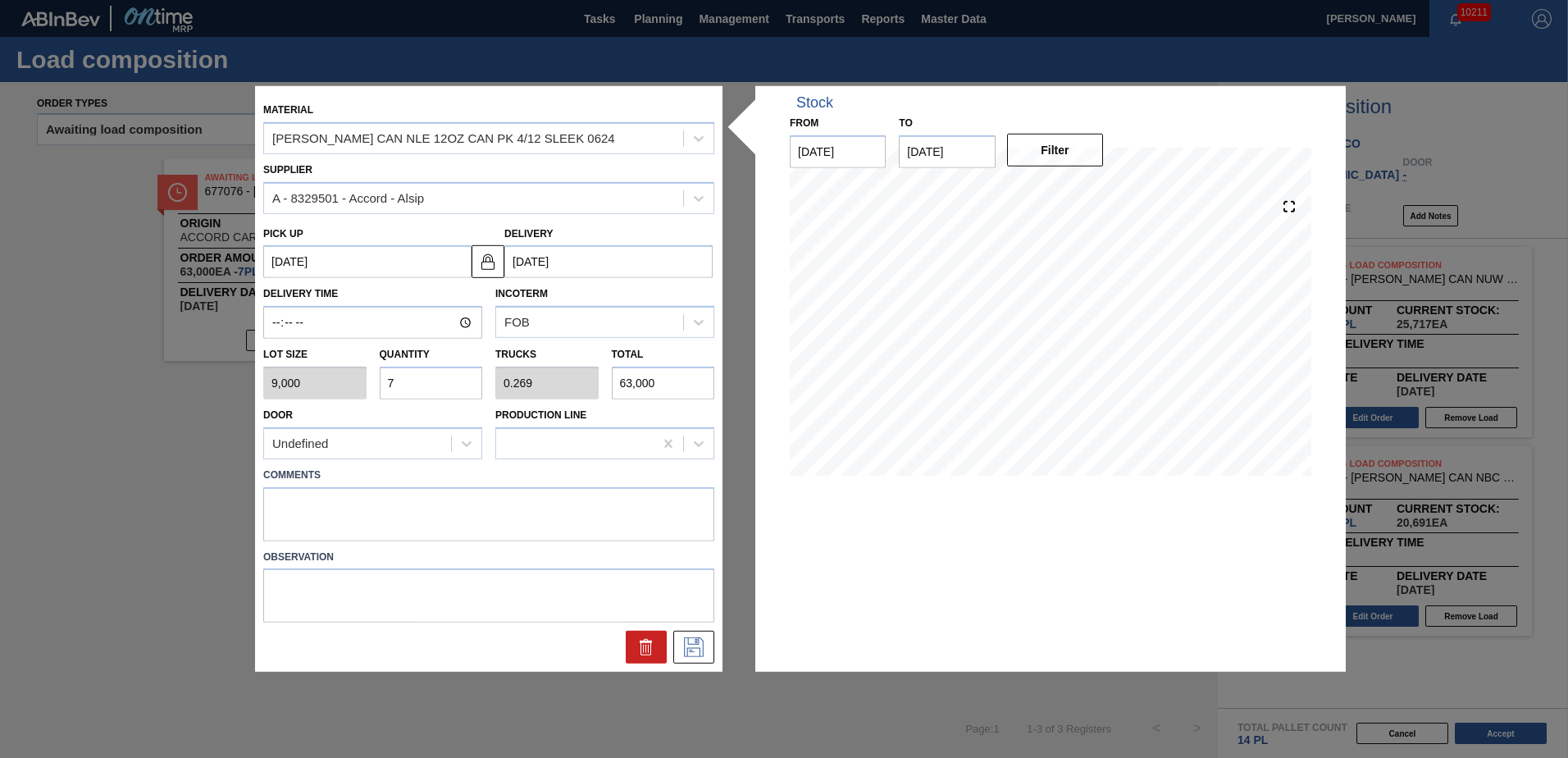
drag, startPoint x: 400, startPoint y: 382, endPoint x: 110, endPoint y: 397, distance: 290.4
click at [114, 387] on div "Material [PERSON_NAME] CAN NLE 12OZ CAN PK 4/12 SLEEK 0624 Supplier A - 8329501…" at bounding box center [784, 379] width 1568 height 758
type input "6"
type input "0.231"
type input "54,000"
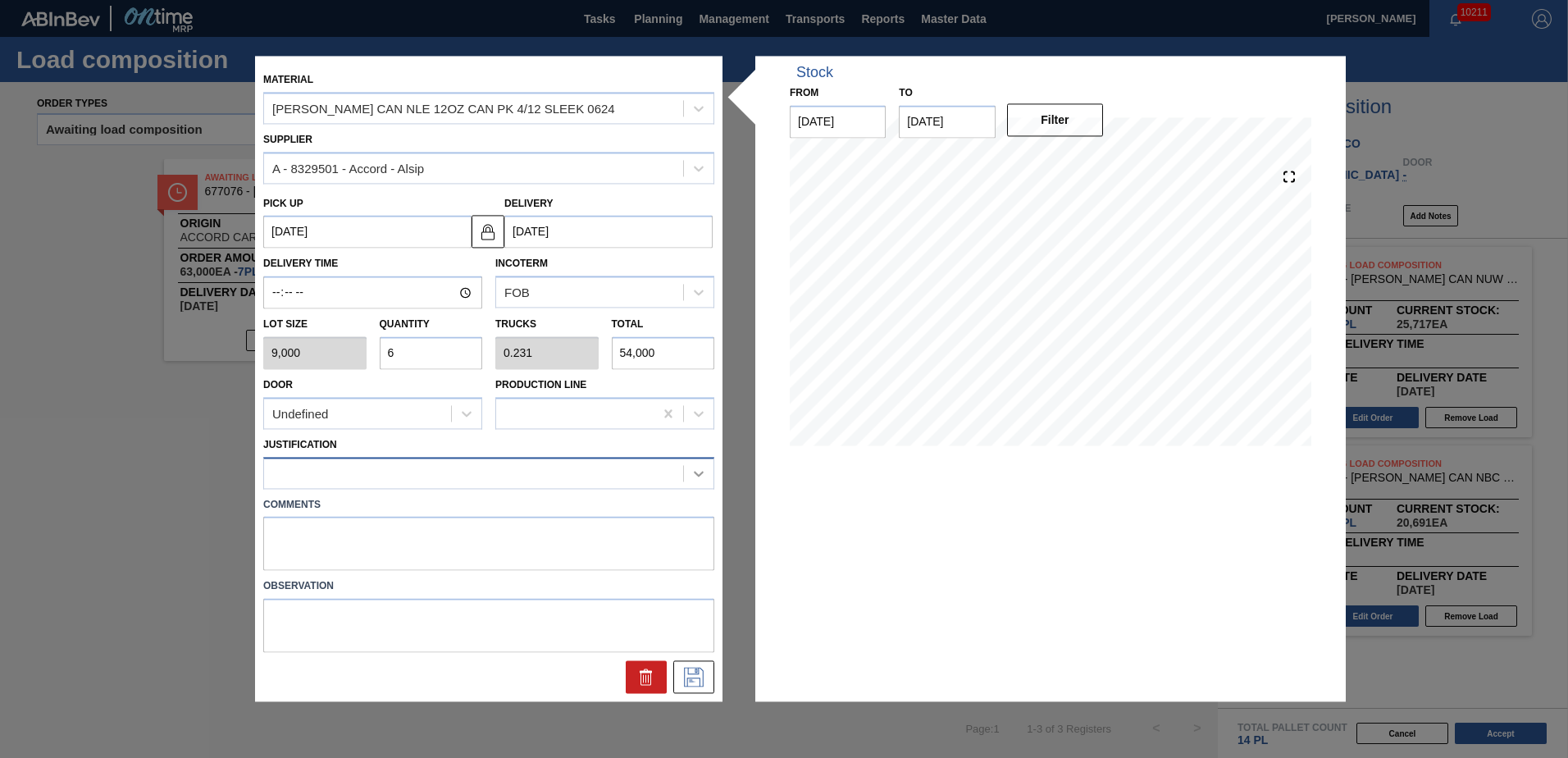
type input "6"
click at [696, 472] on icon at bounding box center [699, 474] width 17 height 17
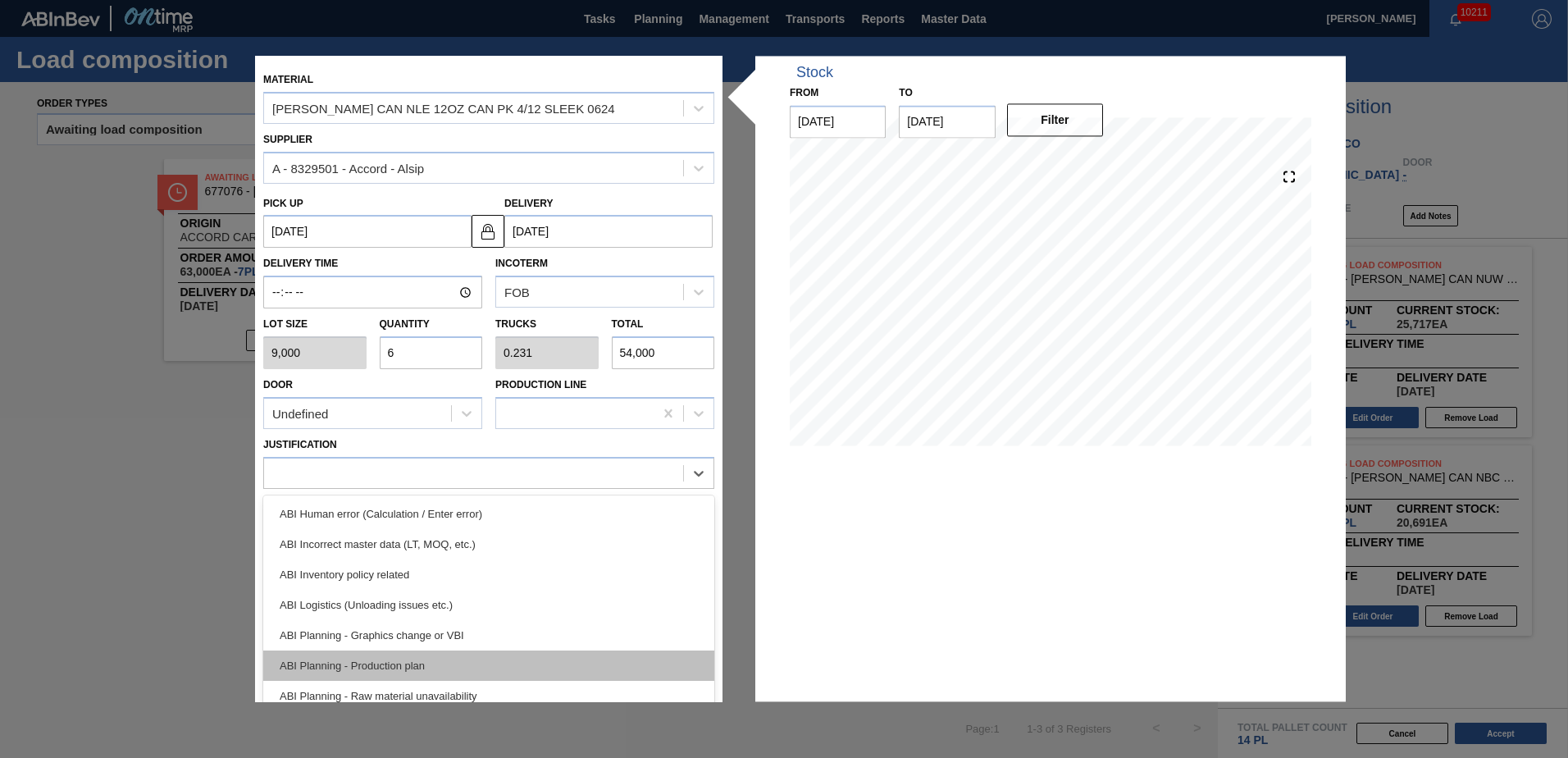
click at [379, 660] on div "ABI Planning - Production plan" at bounding box center [488, 666] width 451 height 30
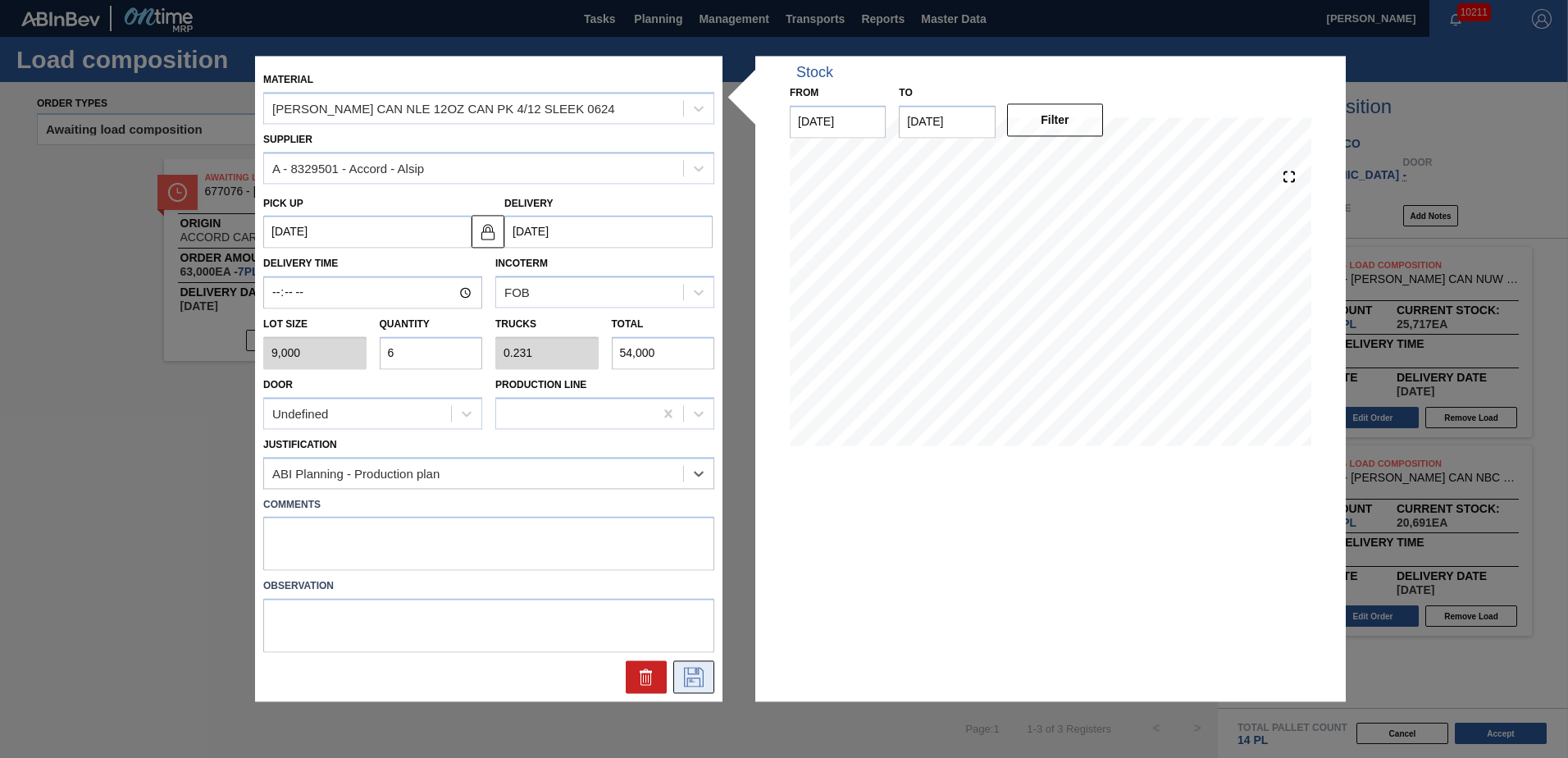
click at [687, 677] on icon at bounding box center [693, 678] width 26 height 20
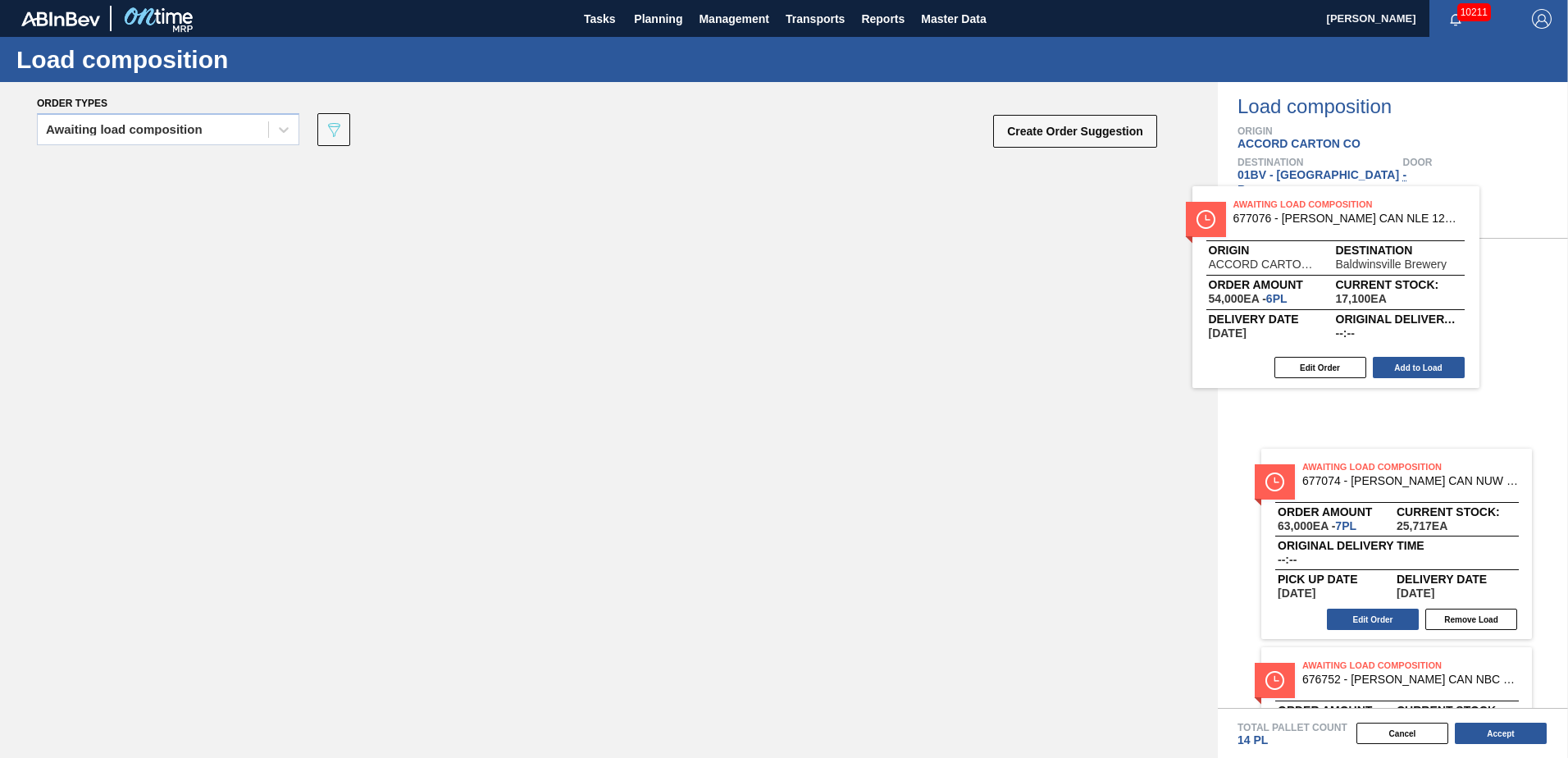
drag, startPoint x: 272, startPoint y: 183, endPoint x: 1346, endPoint y: 215, distance: 1074.5
click at [1346, 214] on div "Order types Awaiting load composition 089F7B8B-B2A5-4AFE-B5C0-19BA573D28AC Crea…" at bounding box center [784, 420] width 1568 height 676
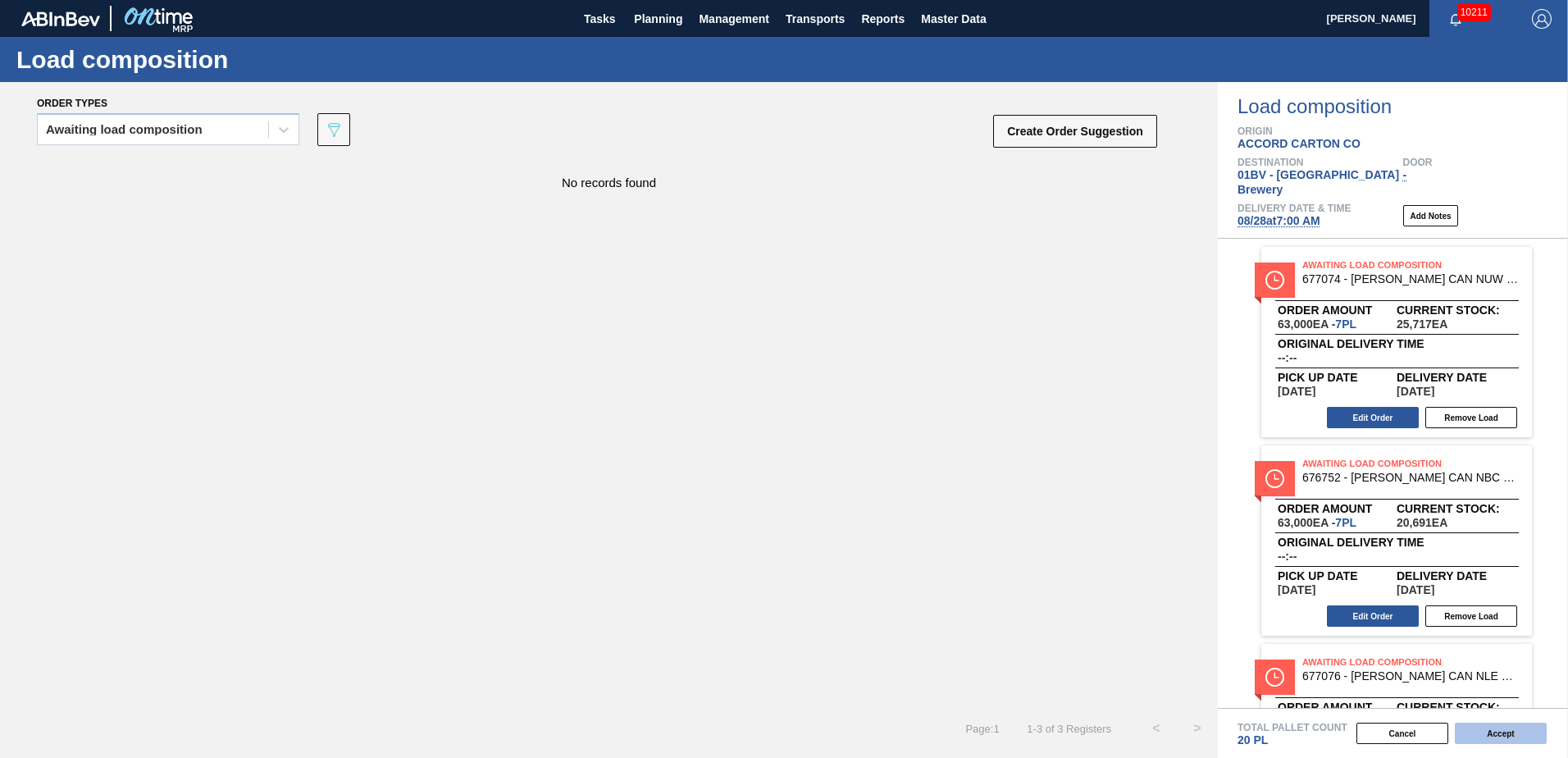
click at [1481, 731] on button "Accept" at bounding box center [1501, 734] width 92 height 22
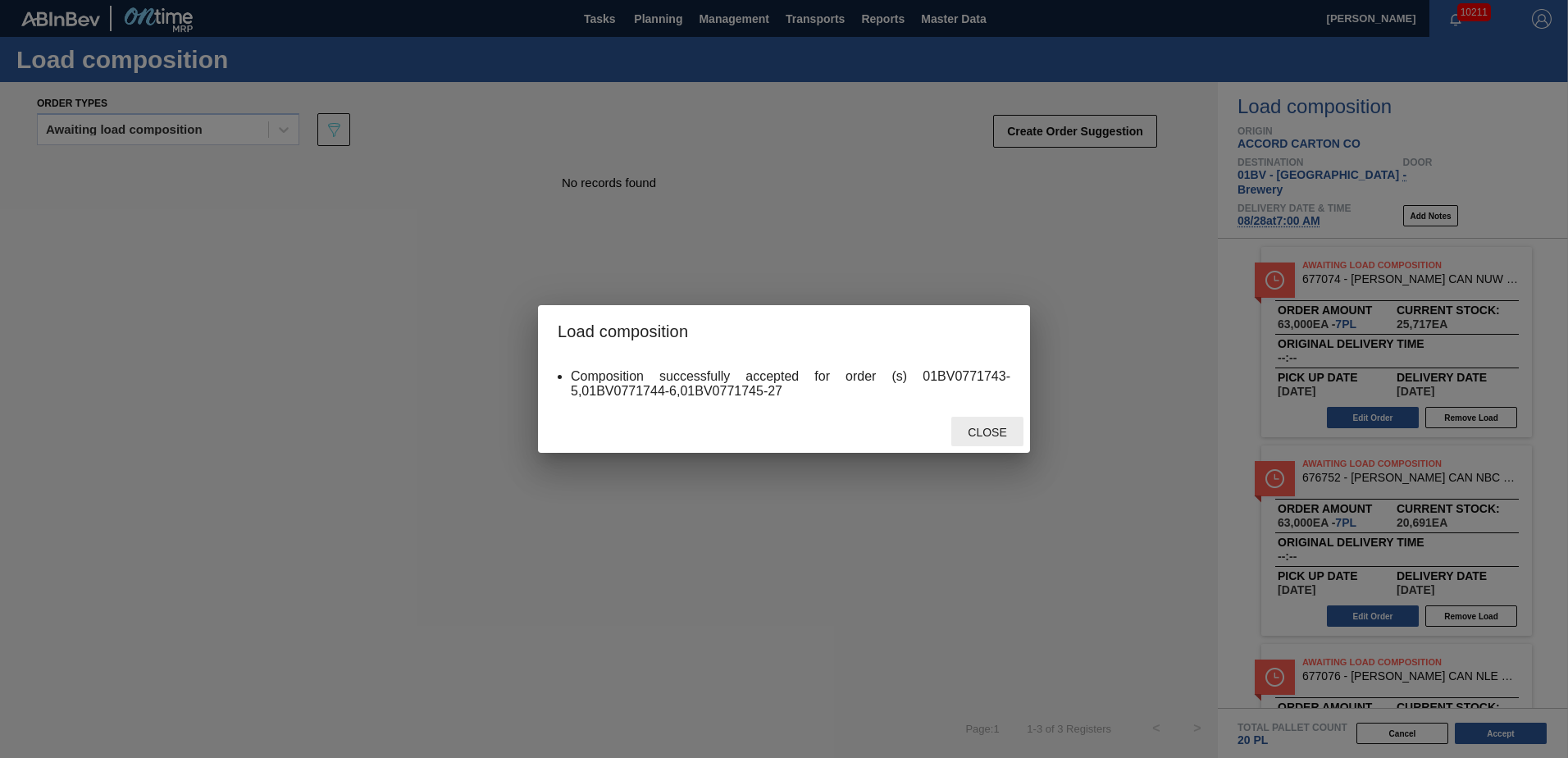
click at [979, 430] on span "Close" at bounding box center [987, 433] width 64 height 13
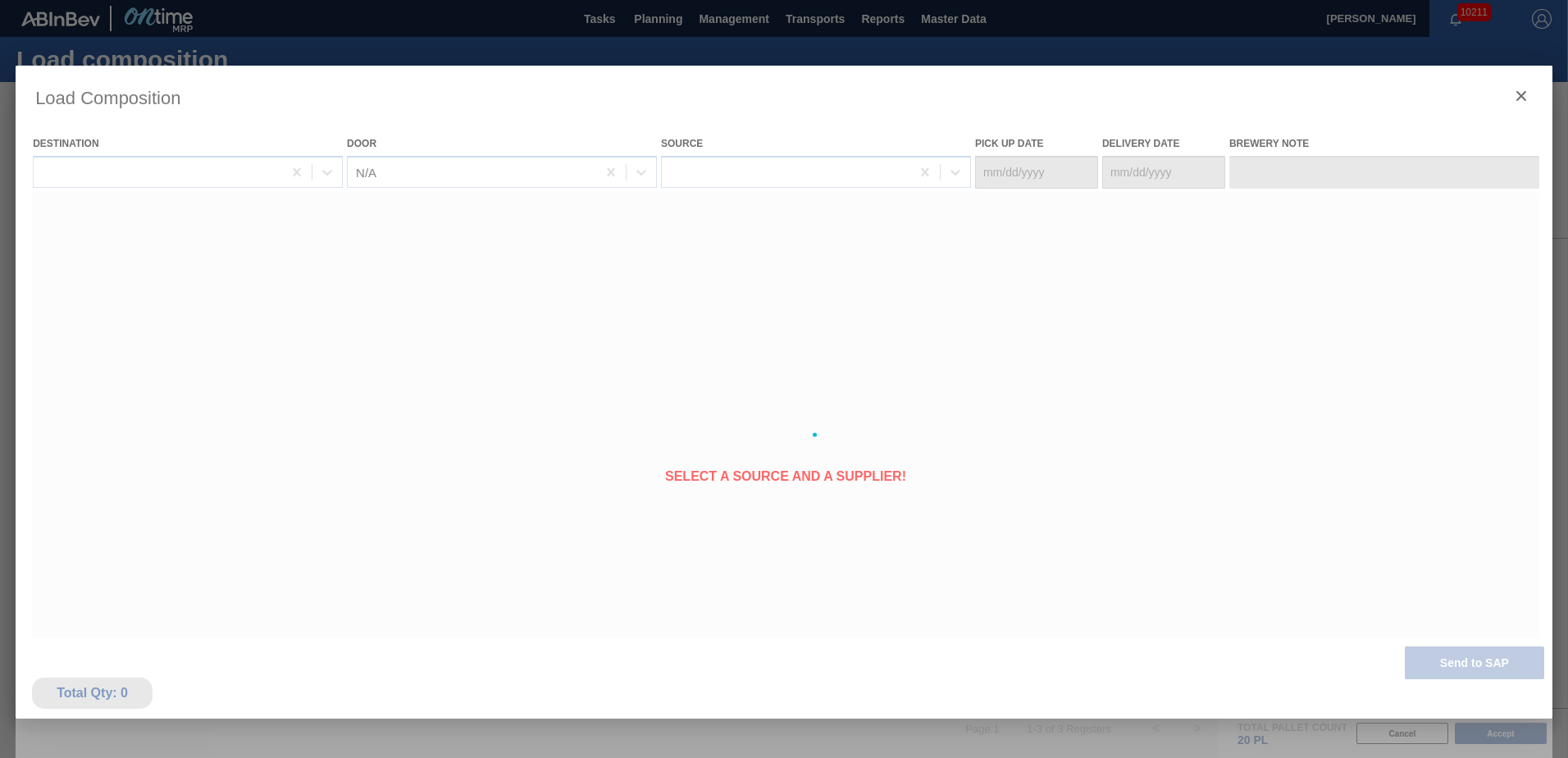
type Date "[DATE]"
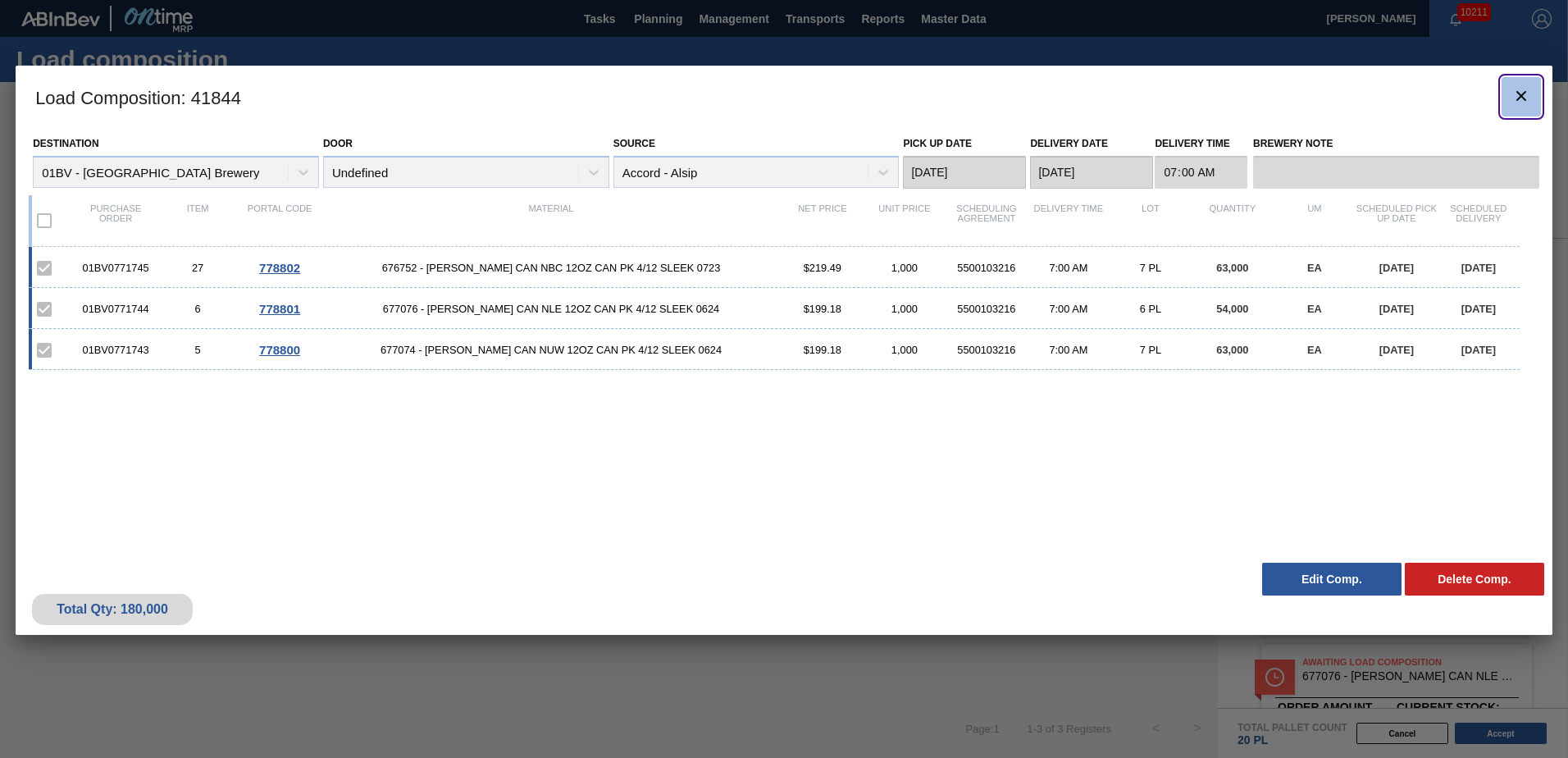
click at [1522, 90] on icon "botão de ícone" at bounding box center [1522, 96] width 20 height 20
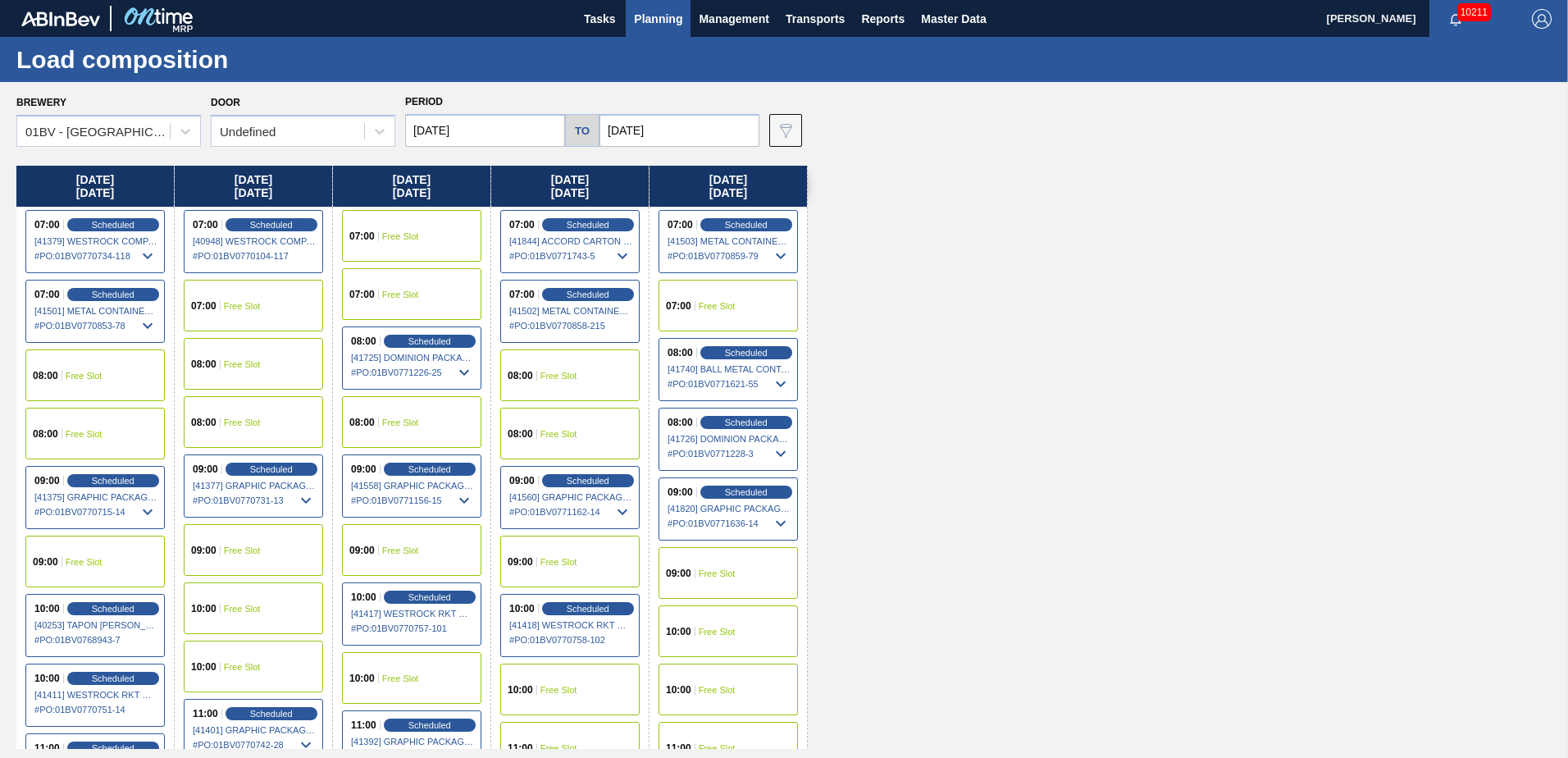
drag, startPoint x: 662, startPoint y: 20, endPoint x: 667, endPoint y: 50, distance: 30.4
click at [661, 20] on span "Planning" at bounding box center [658, 19] width 49 height 20
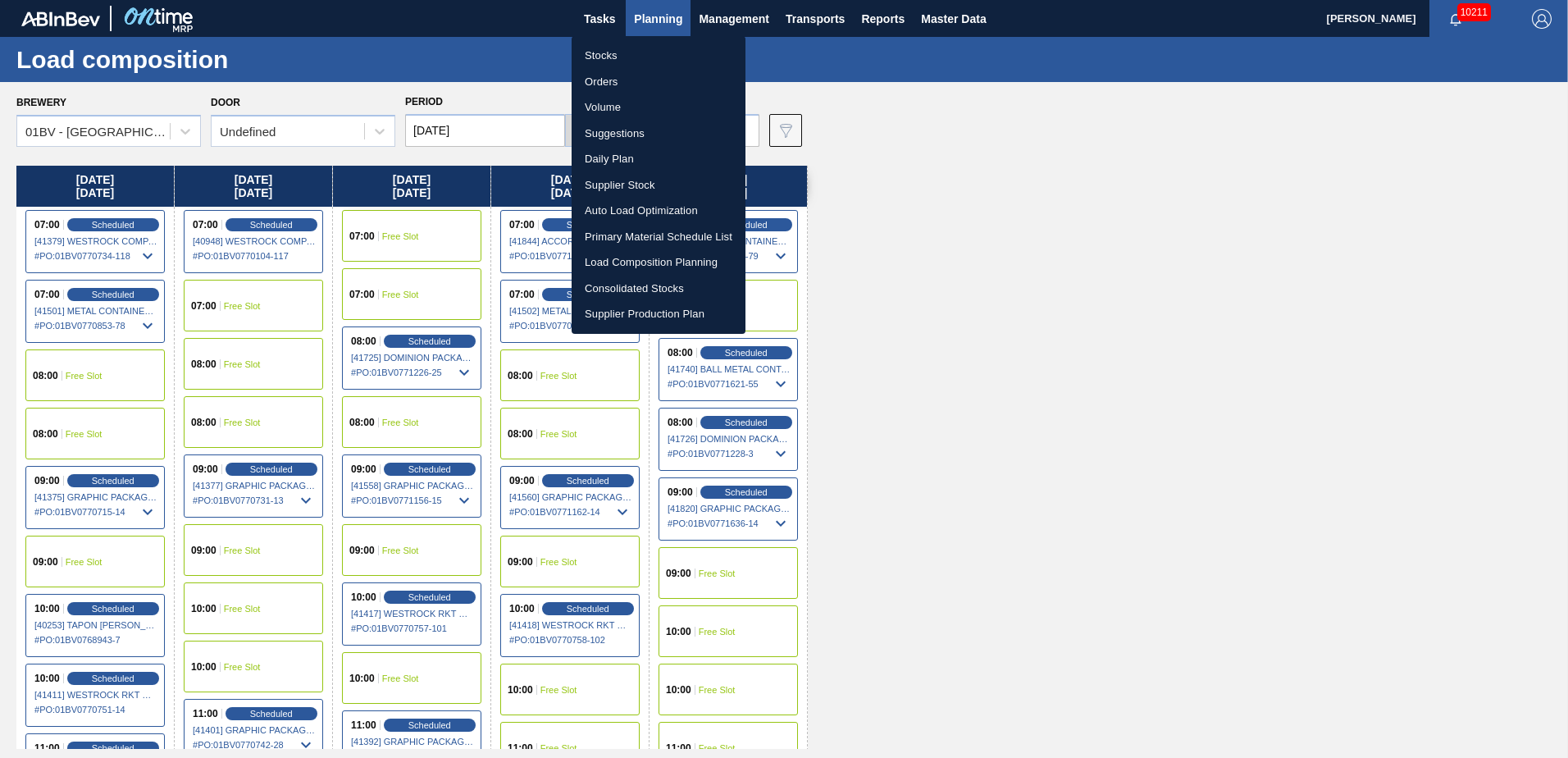
click at [618, 131] on li "Suggestions" at bounding box center [659, 133] width 174 height 26
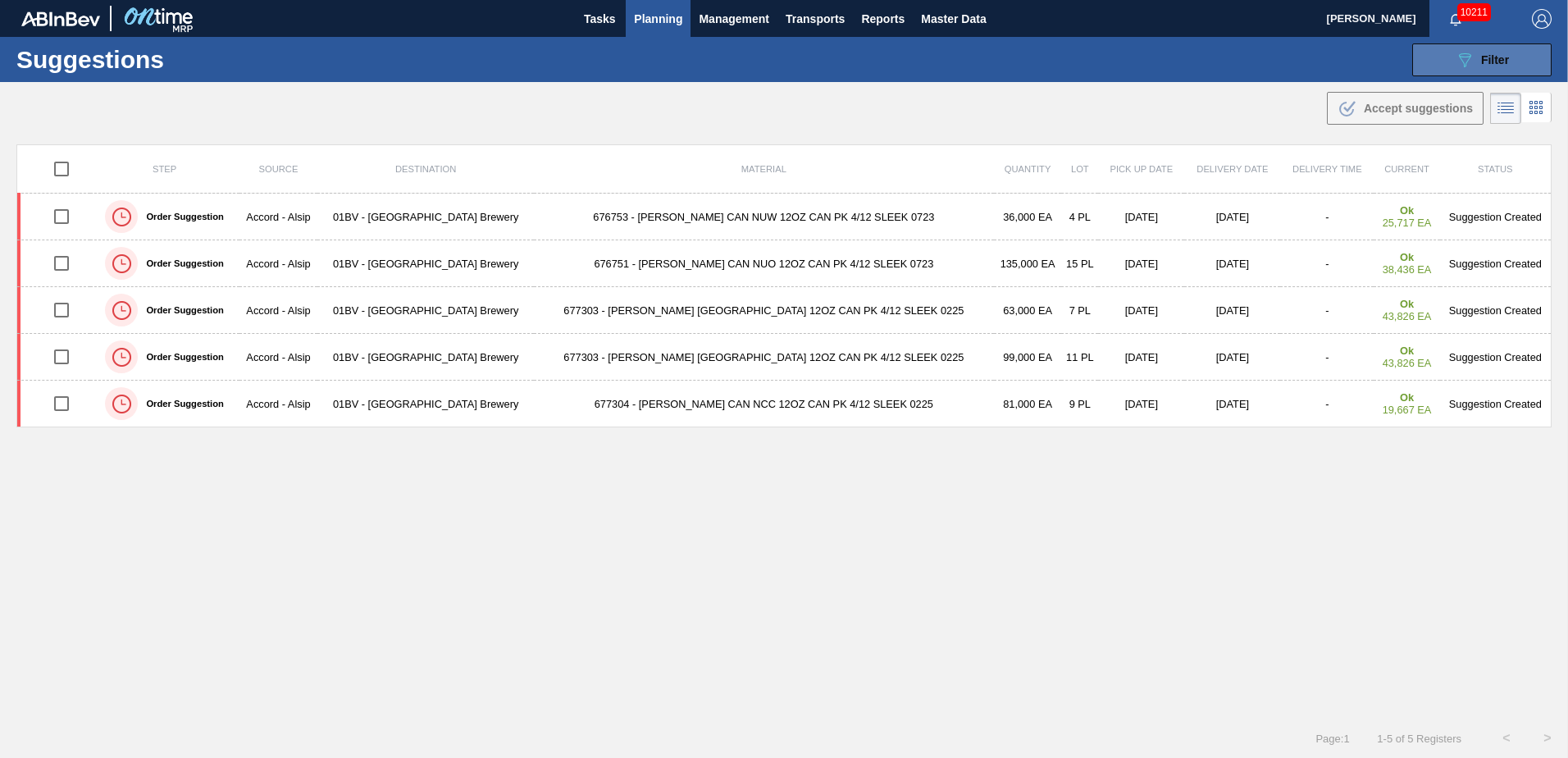
click at [1477, 60] on div "089F7B8B-B2A5-4AFE-B5C0-19BA573D28AC Filter" at bounding box center [1482, 60] width 54 height 20
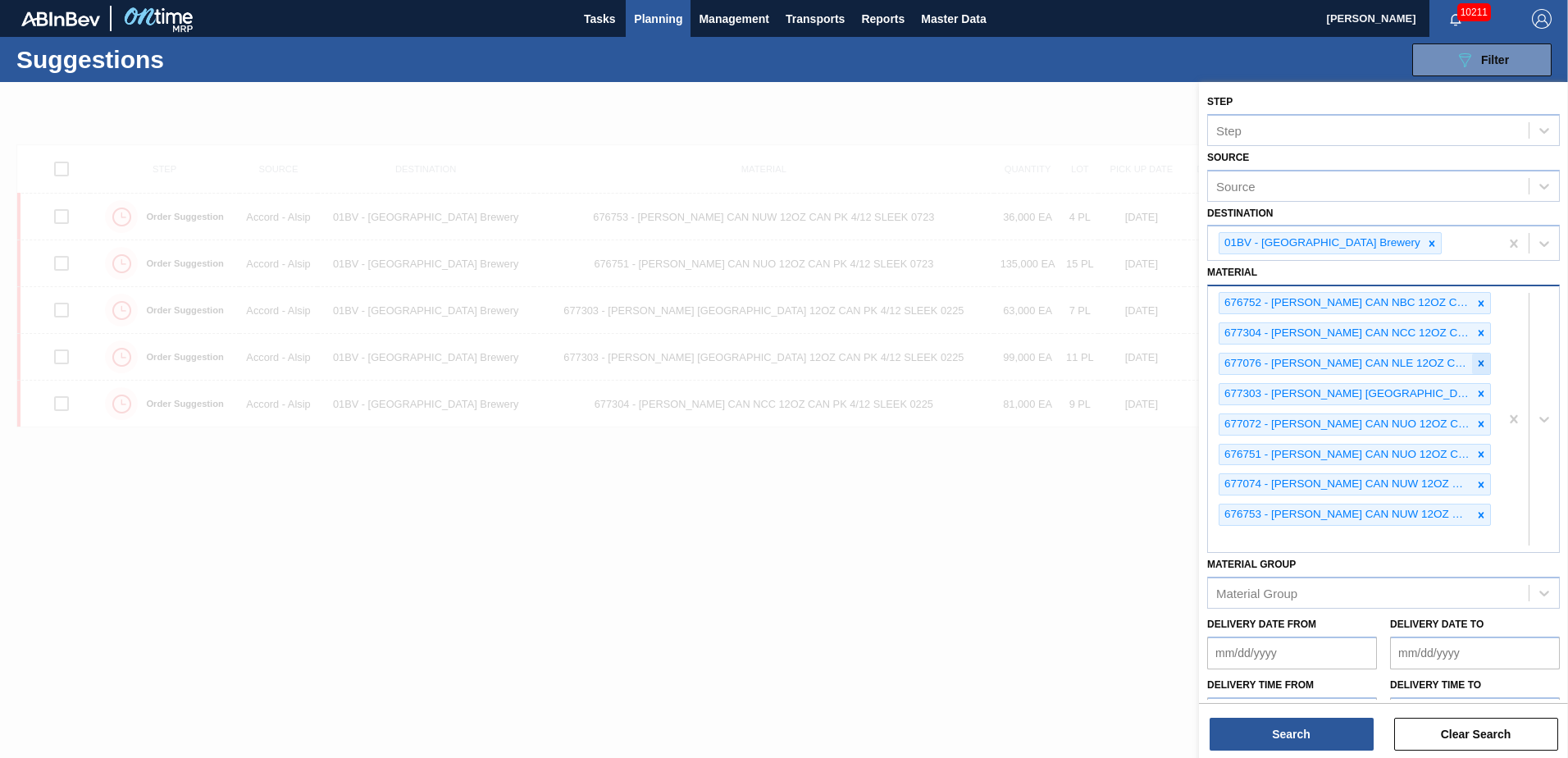
click at [1477, 364] on icon at bounding box center [1481, 364] width 12 height 12
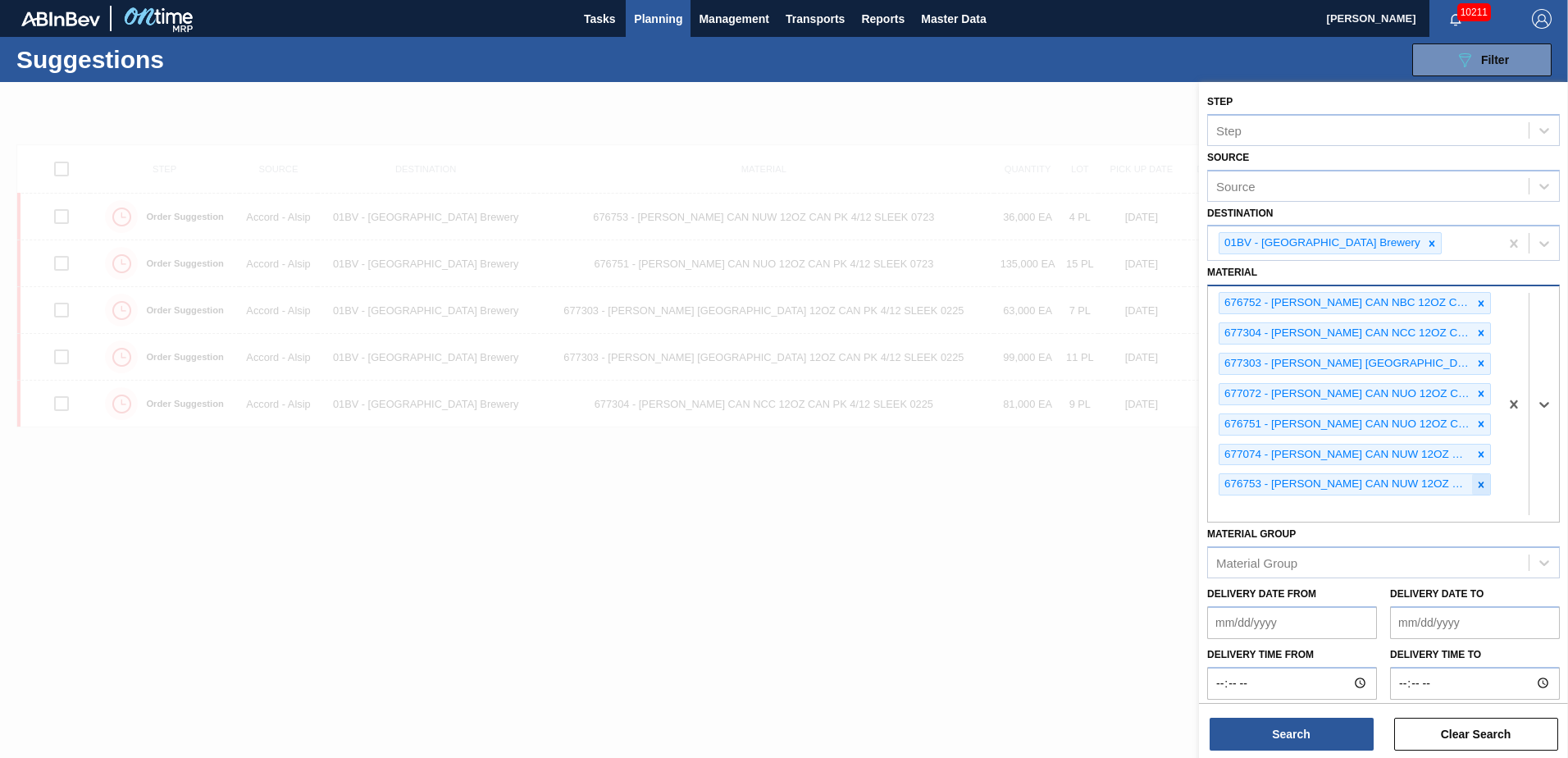
click at [1479, 486] on icon at bounding box center [1481, 484] width 6 height 6
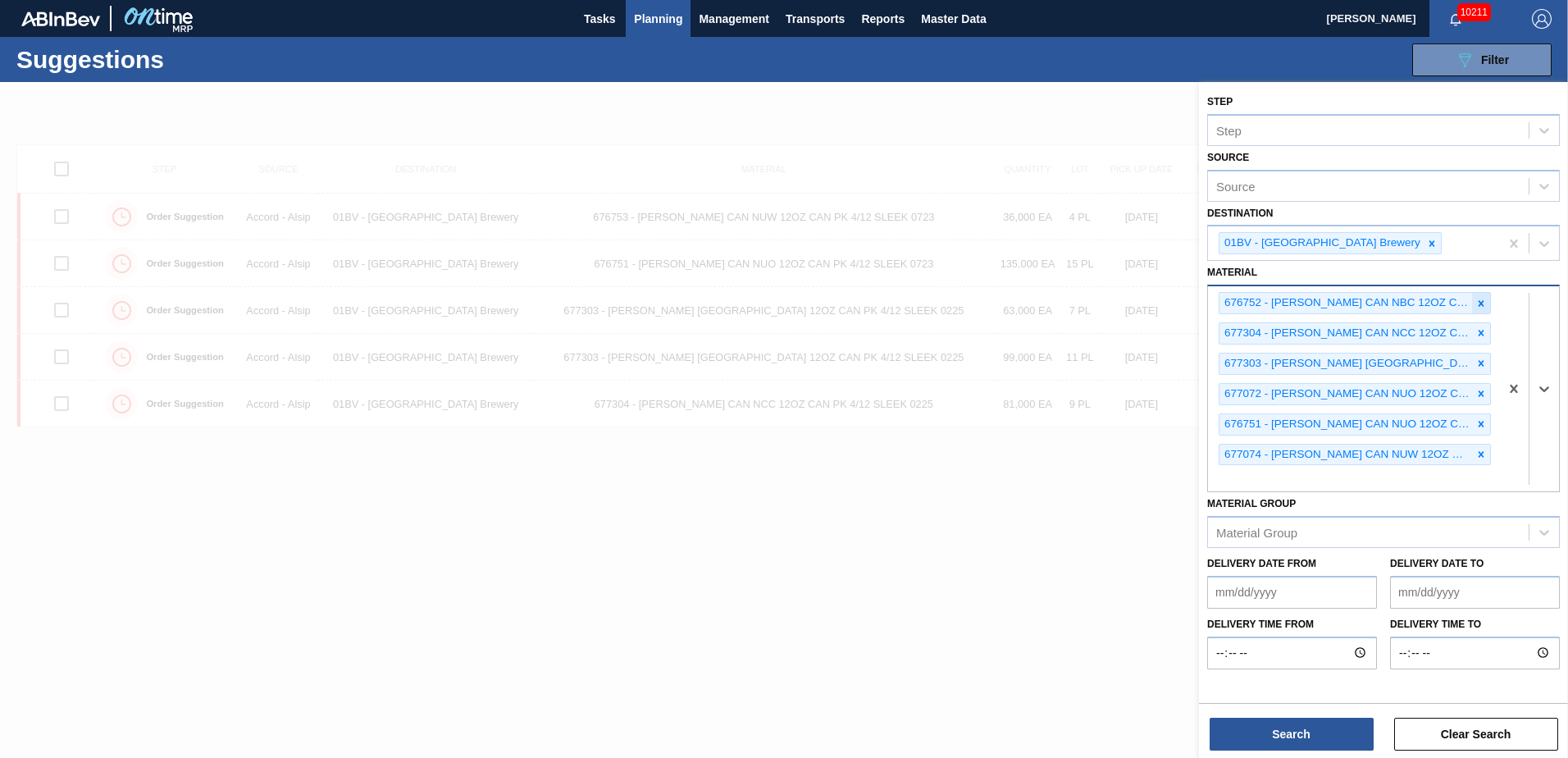
click at [1475, 302] on icon at bounding box center [1481, 304] width 12 height 12
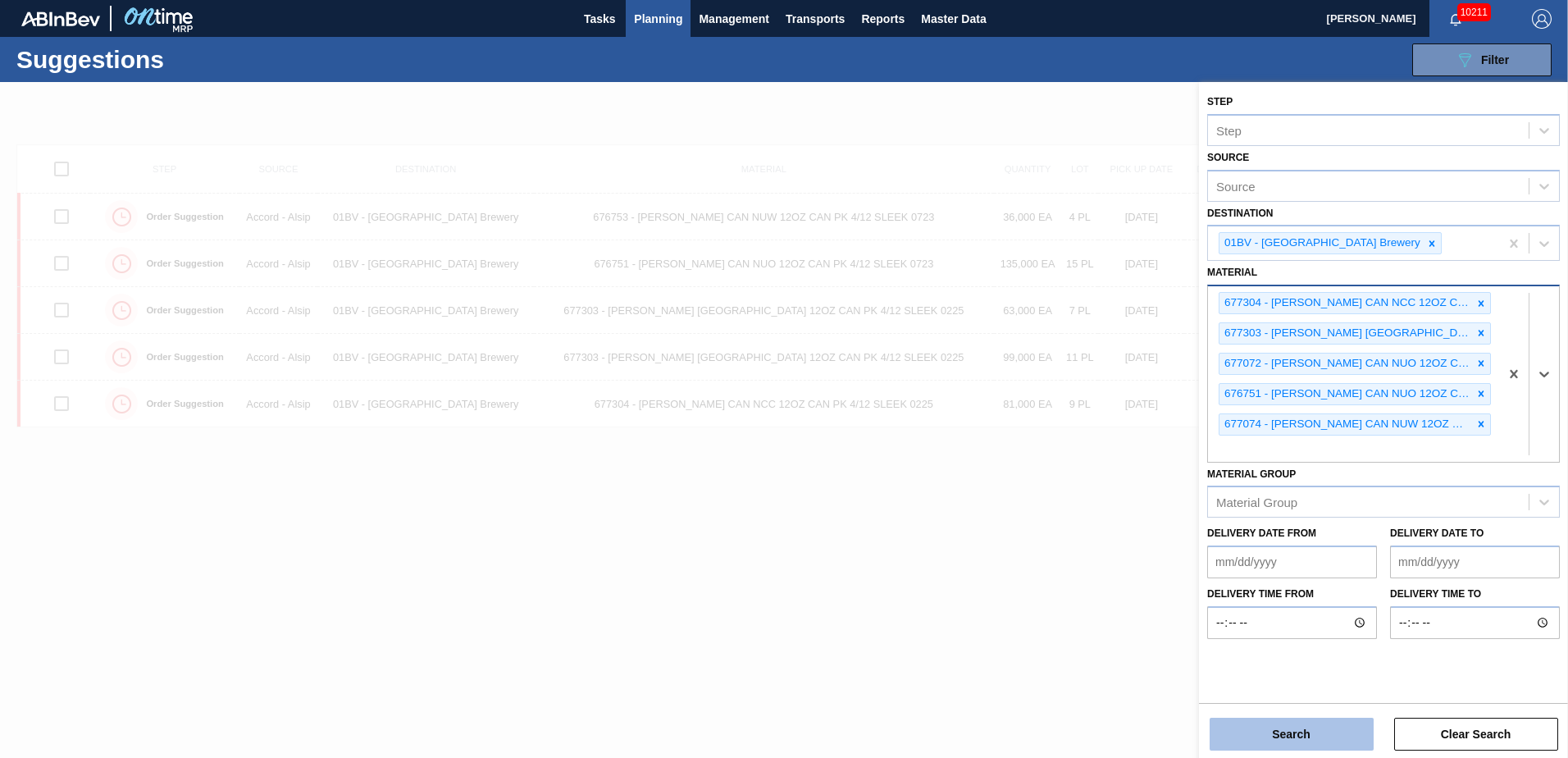
click at [1270, 743] on button "Search" at bounding box center [1292, 734] width 164 height 33
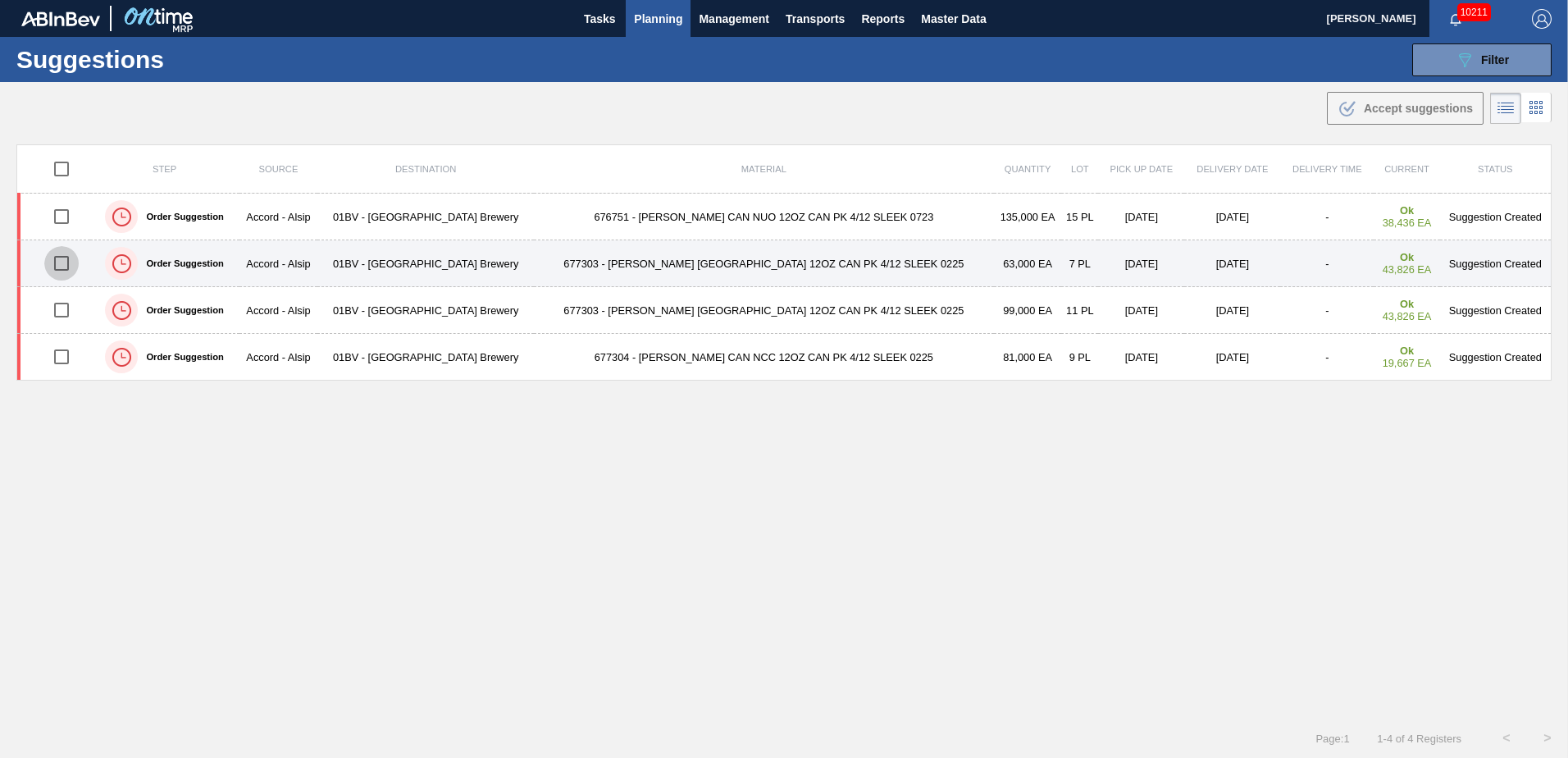
click at [64, 269] on input "checkbox" at bounding box center [61, 263] width 34 height 34
checkbox input "true"
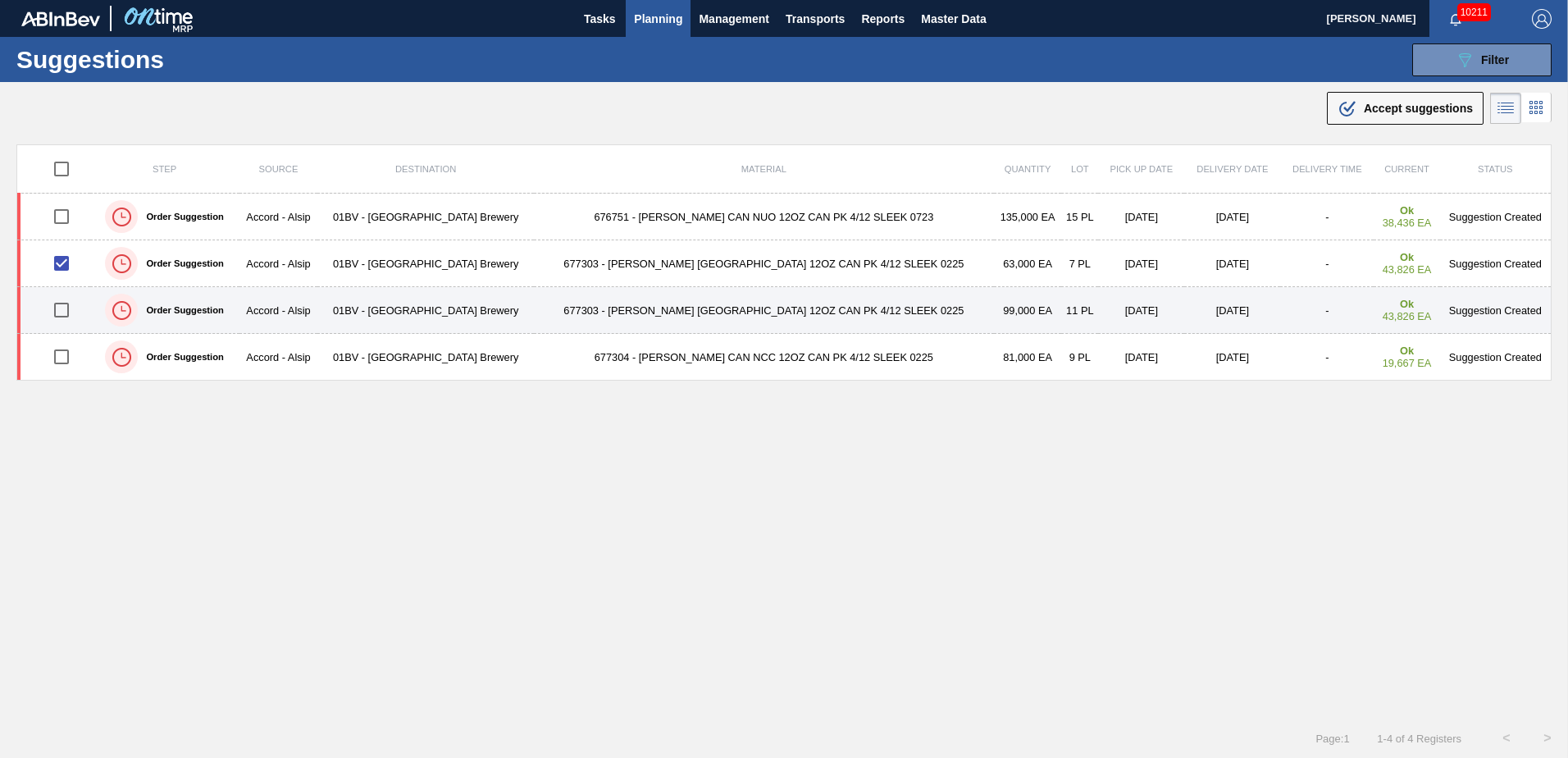
click at [69, 312] on input "checkbox" at bounding box center [61, 310] width 34 height 34
checkbox input "true"
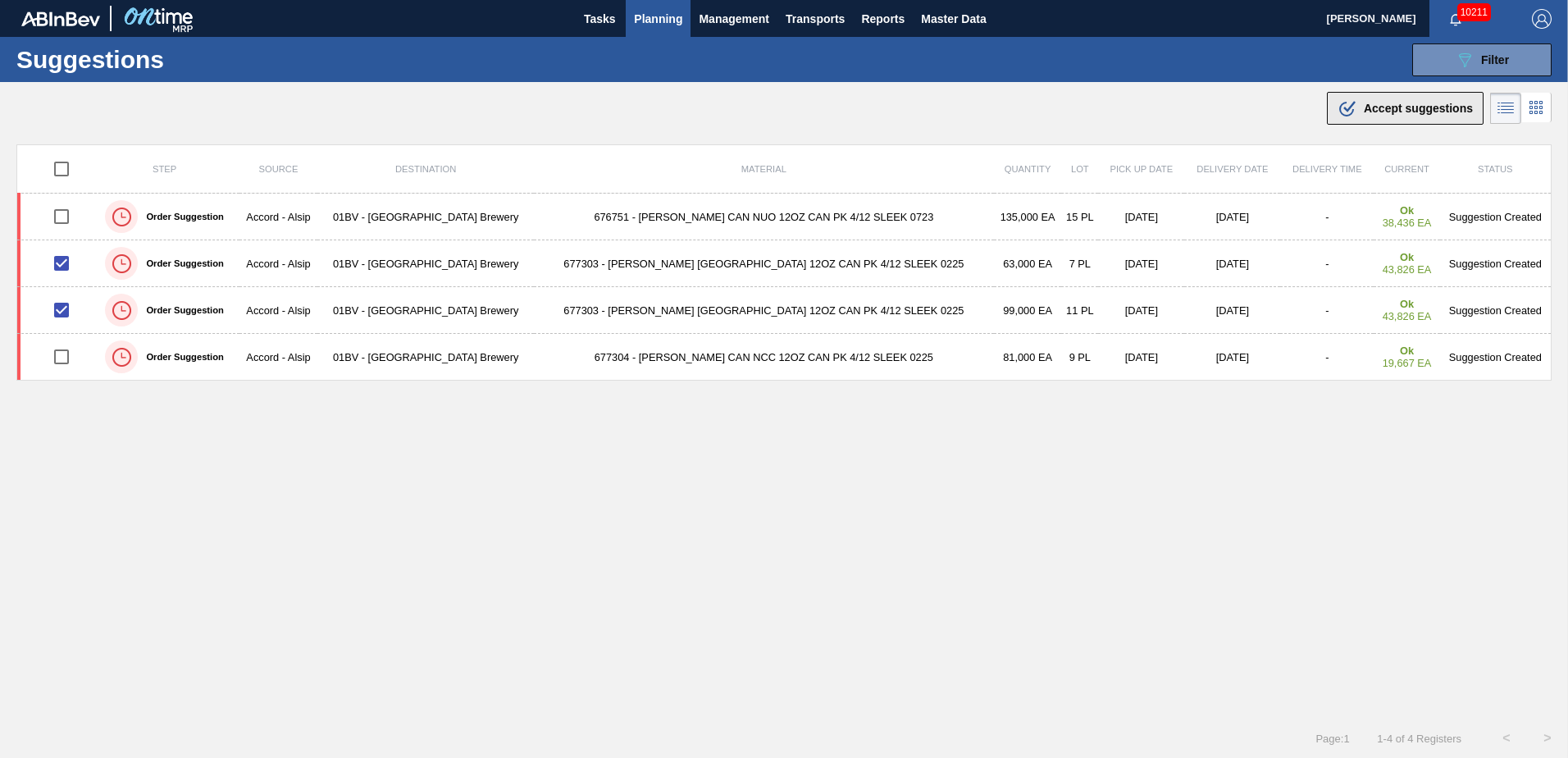
click at [1383, 107] on span "Accept suggestions" at bounding box center [1418, 109] width 109 height 13
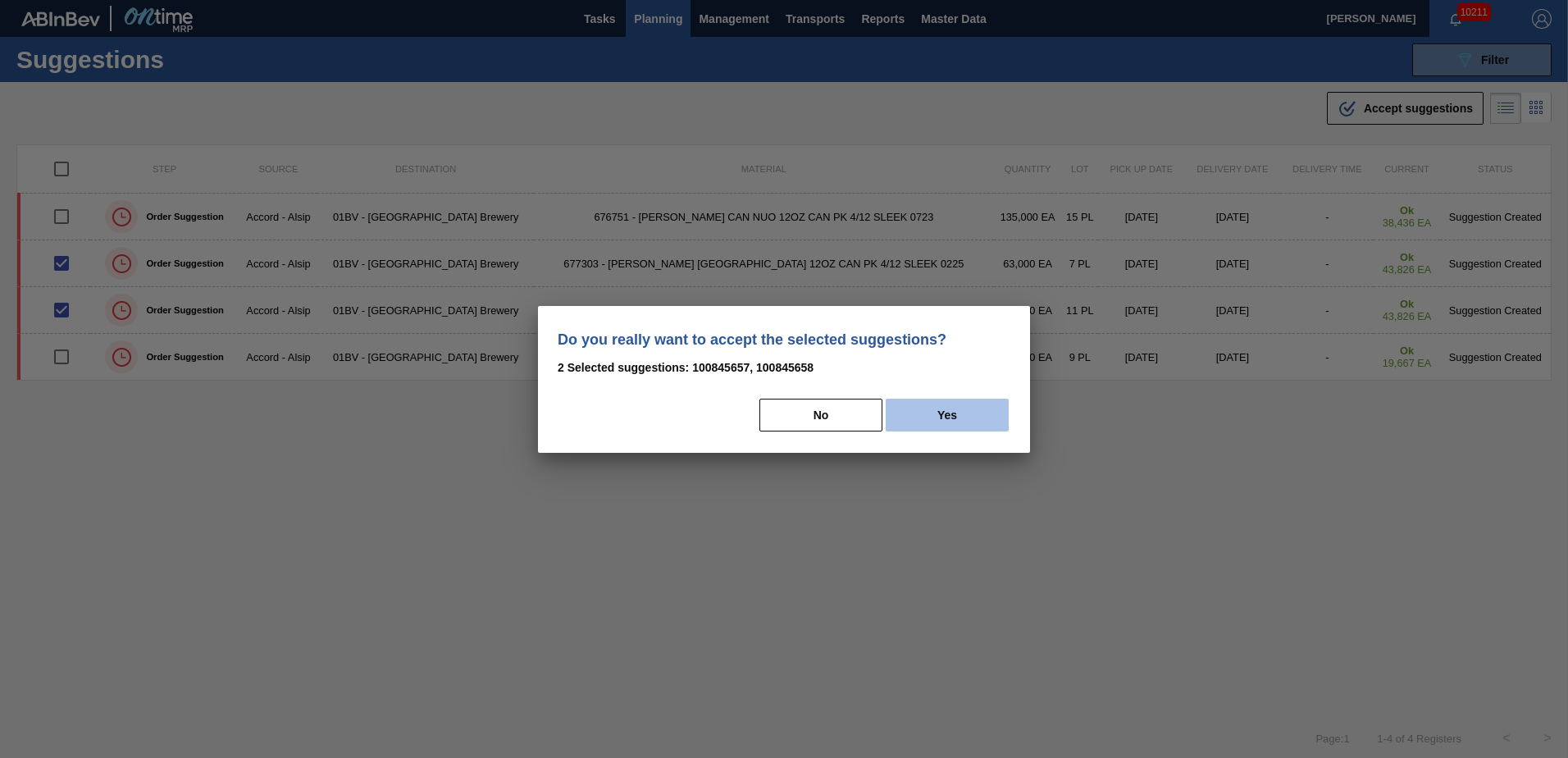
click at [947, 406] on button "Yes" at bounding box center [947, 415] width 123 height 33
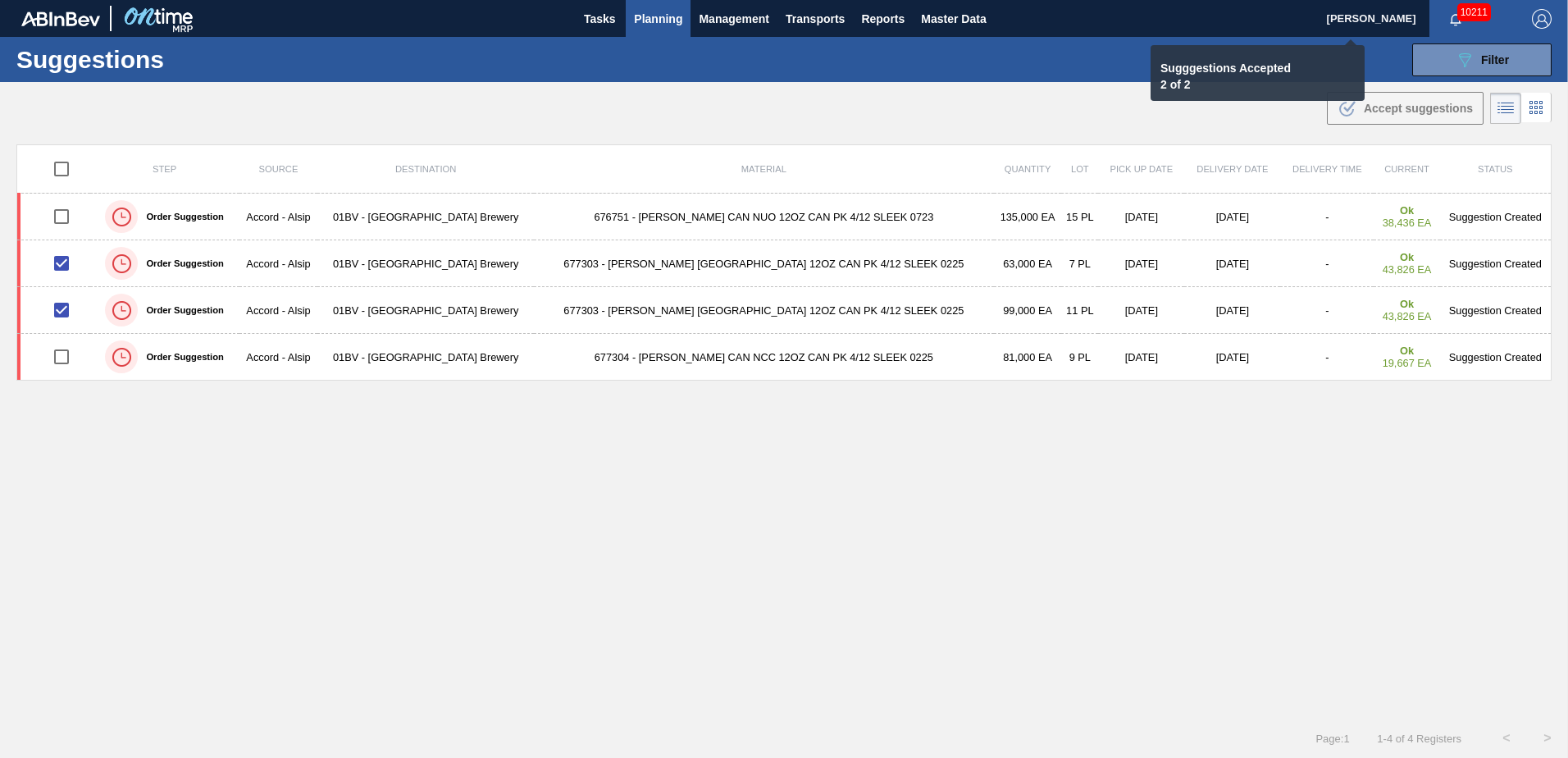
checkbox input "false"
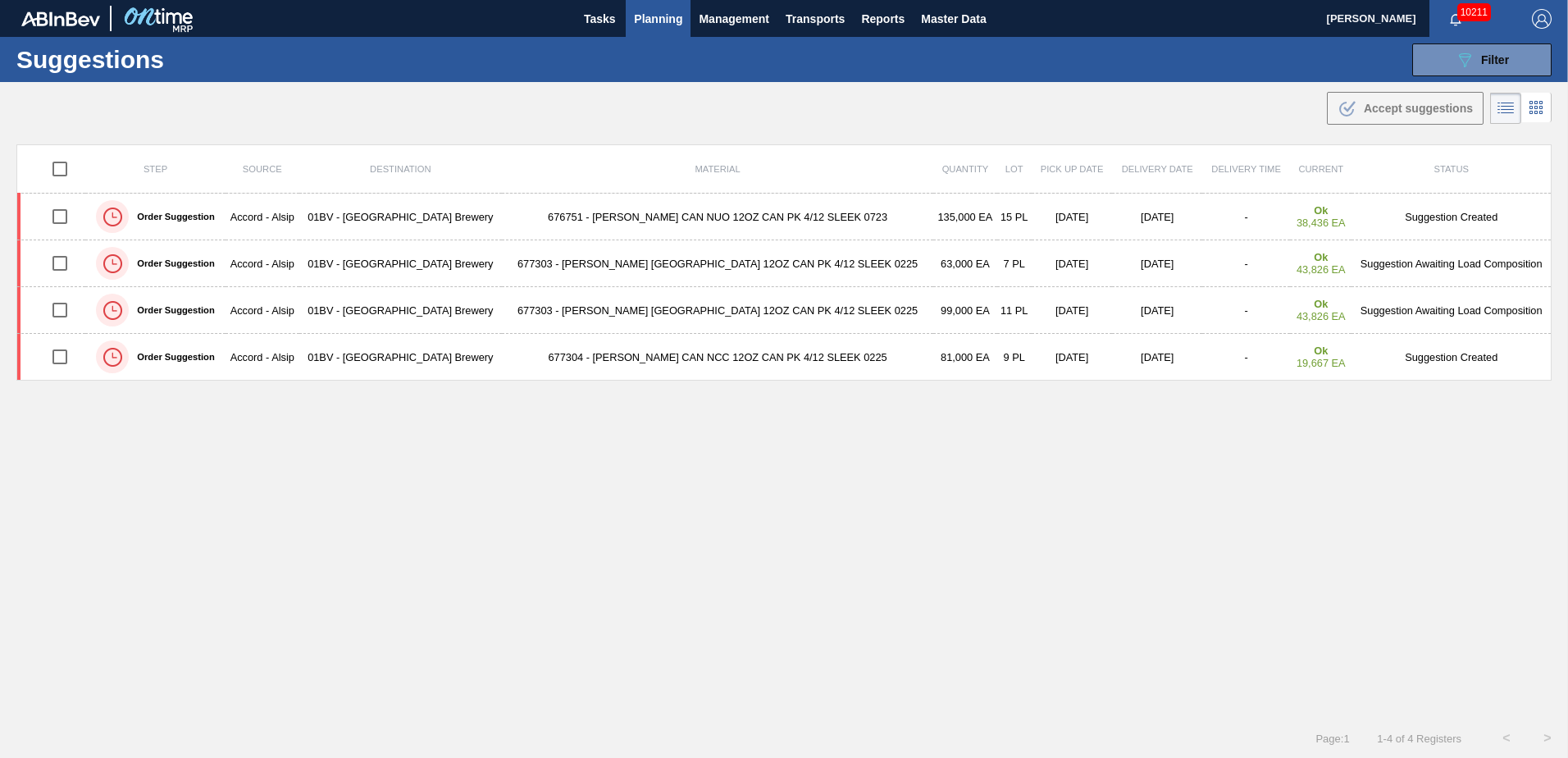
drag, startPoint x: 667, startPoint y: 217, endPoint x: 682, endPoint y: 215, distance: 15.1
click at [667, 217] on td "676751 - [PERSON_NAME] CAN NUO 12OZ CAN PK 4/12 SLEEK 0723" at bounding box center [718, 217] width 432 height 47
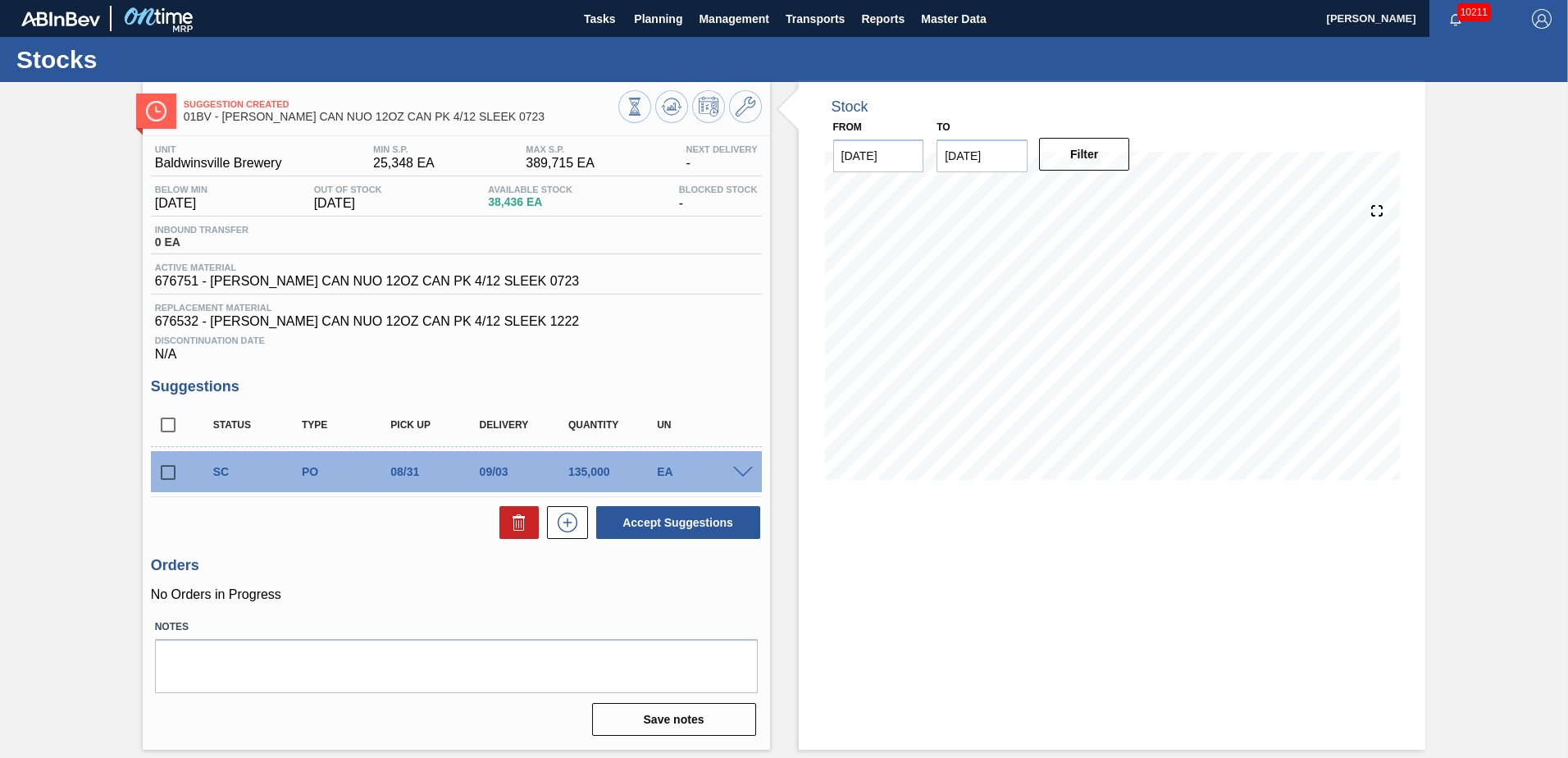
click at [748, 474] on span at bounding box center [743, 473] width 20 height 13
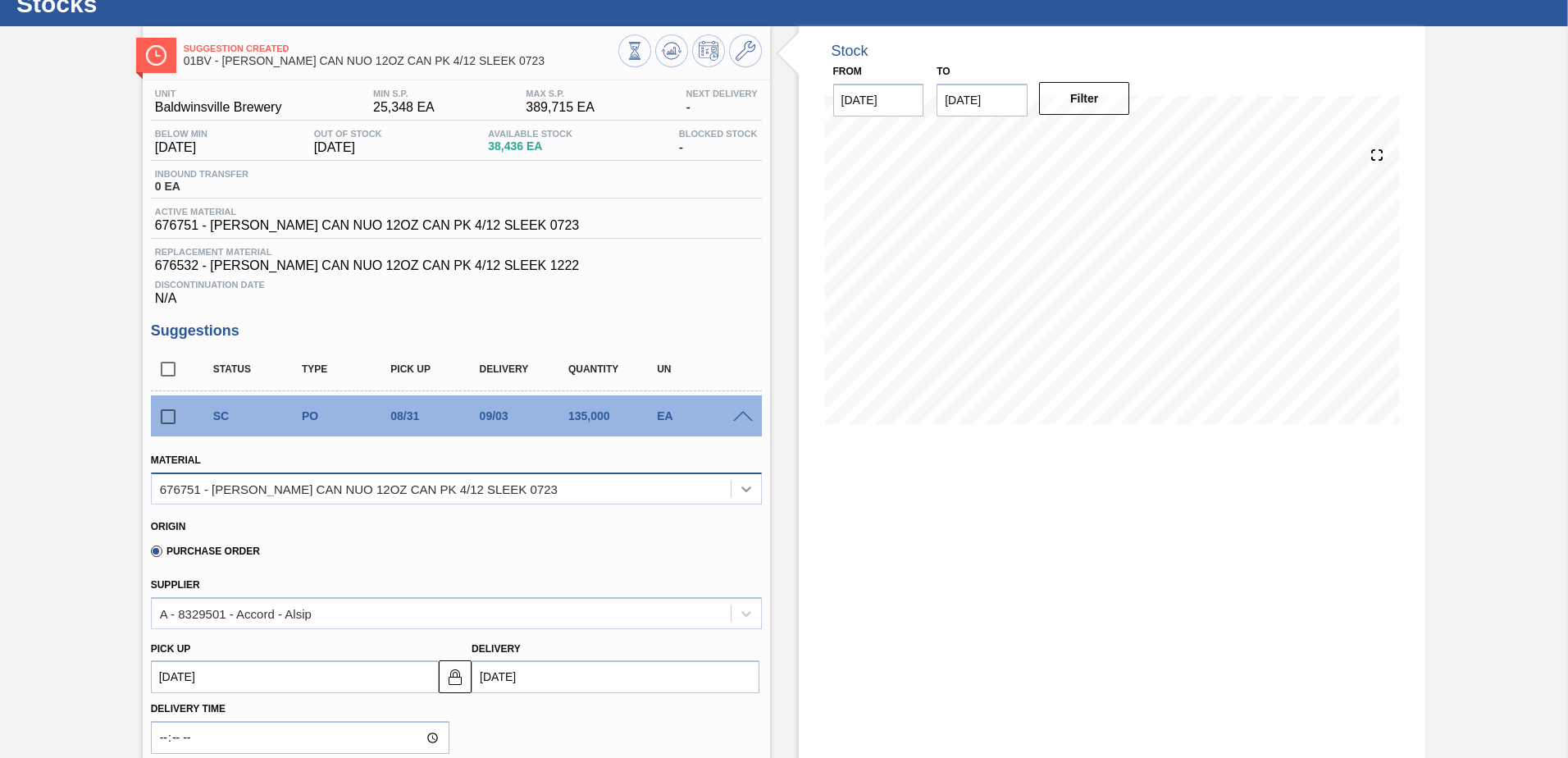
scroll to position [82, 0]
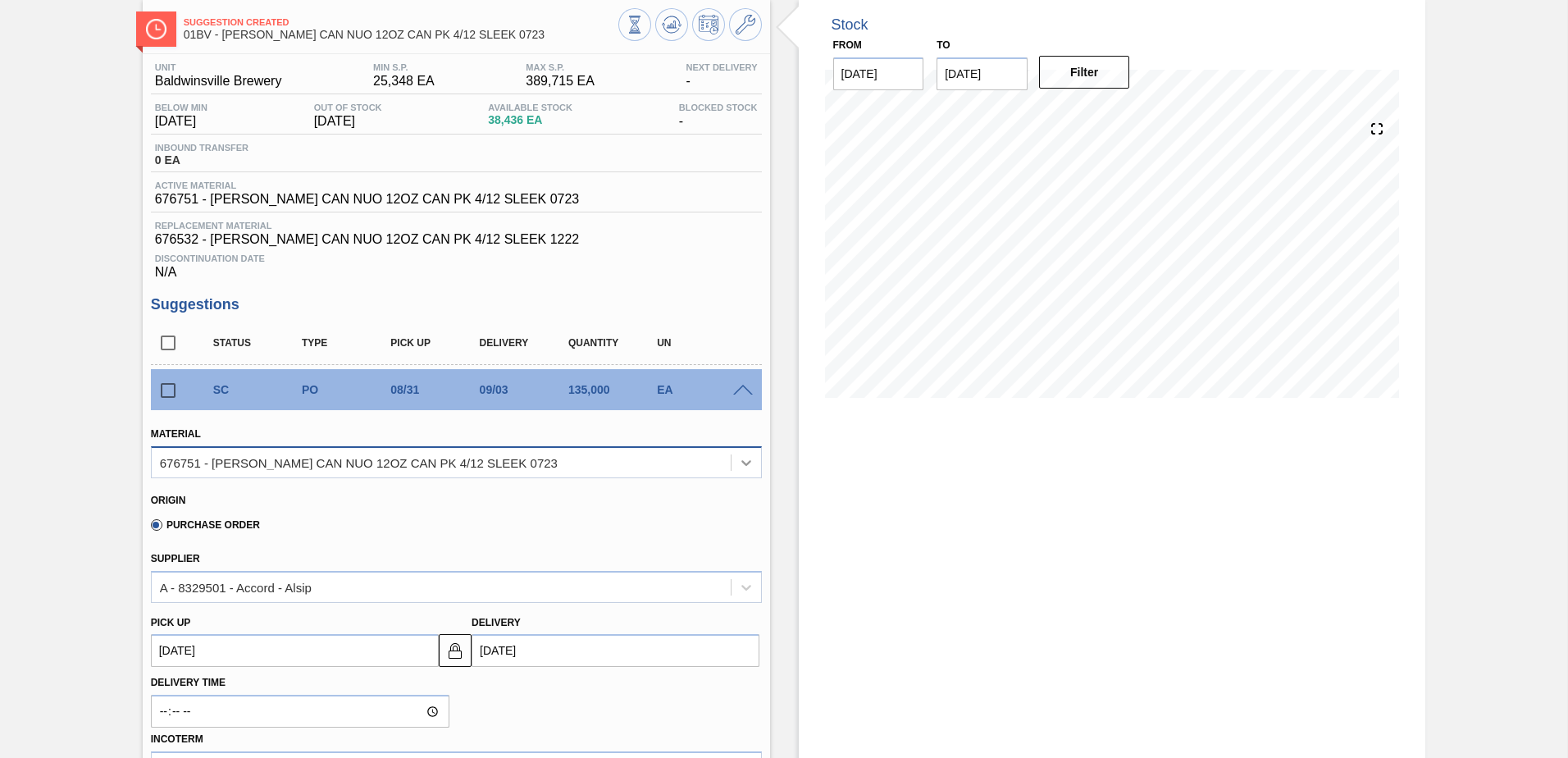
click at [748, 461] on icon at bounding box center [747, 463] width 10 height 6
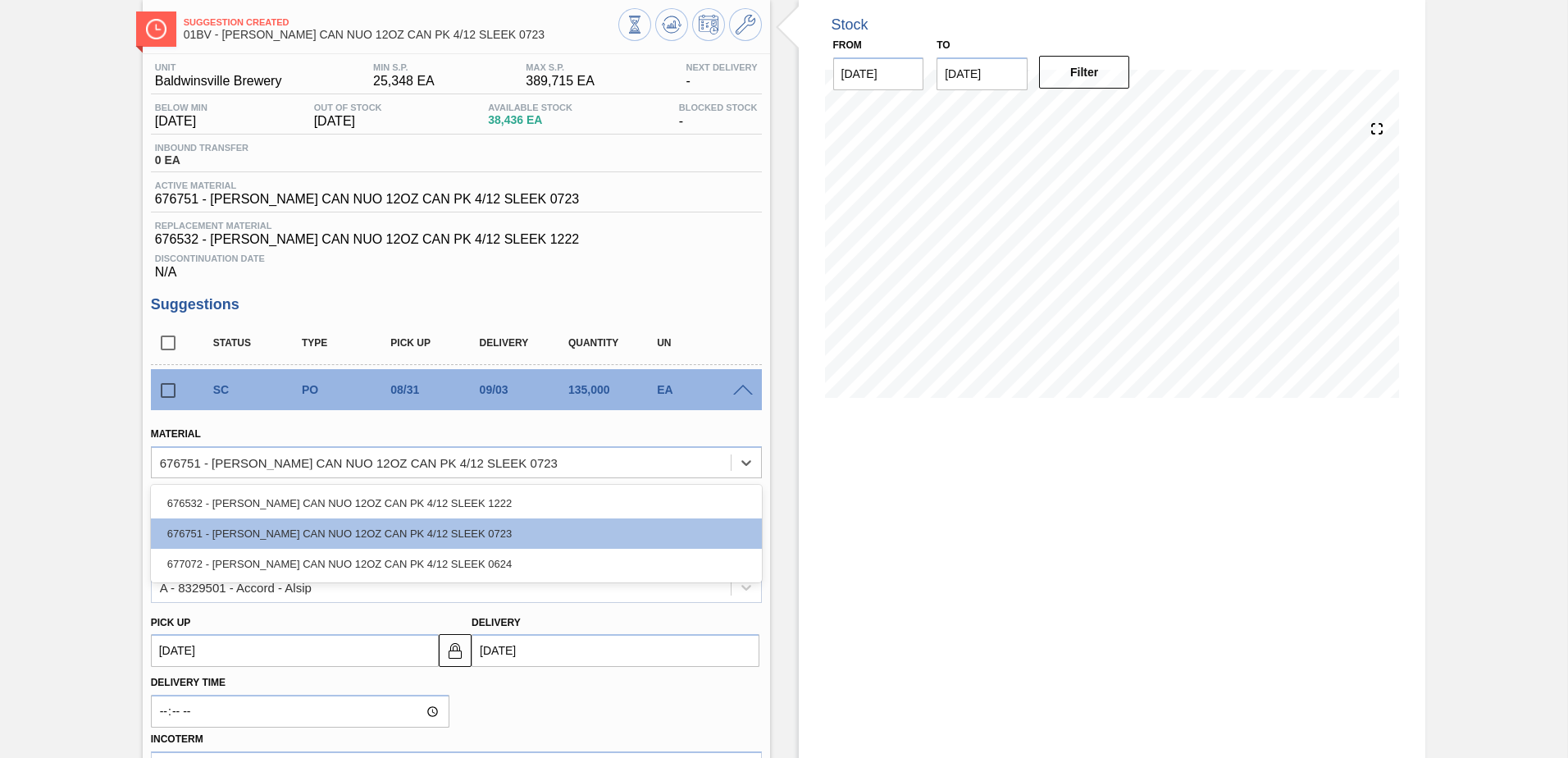
click at [359, 561] on div "677072 - [PERSON_NAME] CAN NUO 12OZ CAN PK 4/12 SLEEK 0624" at bounding box center [456, 564] width 611 height 30
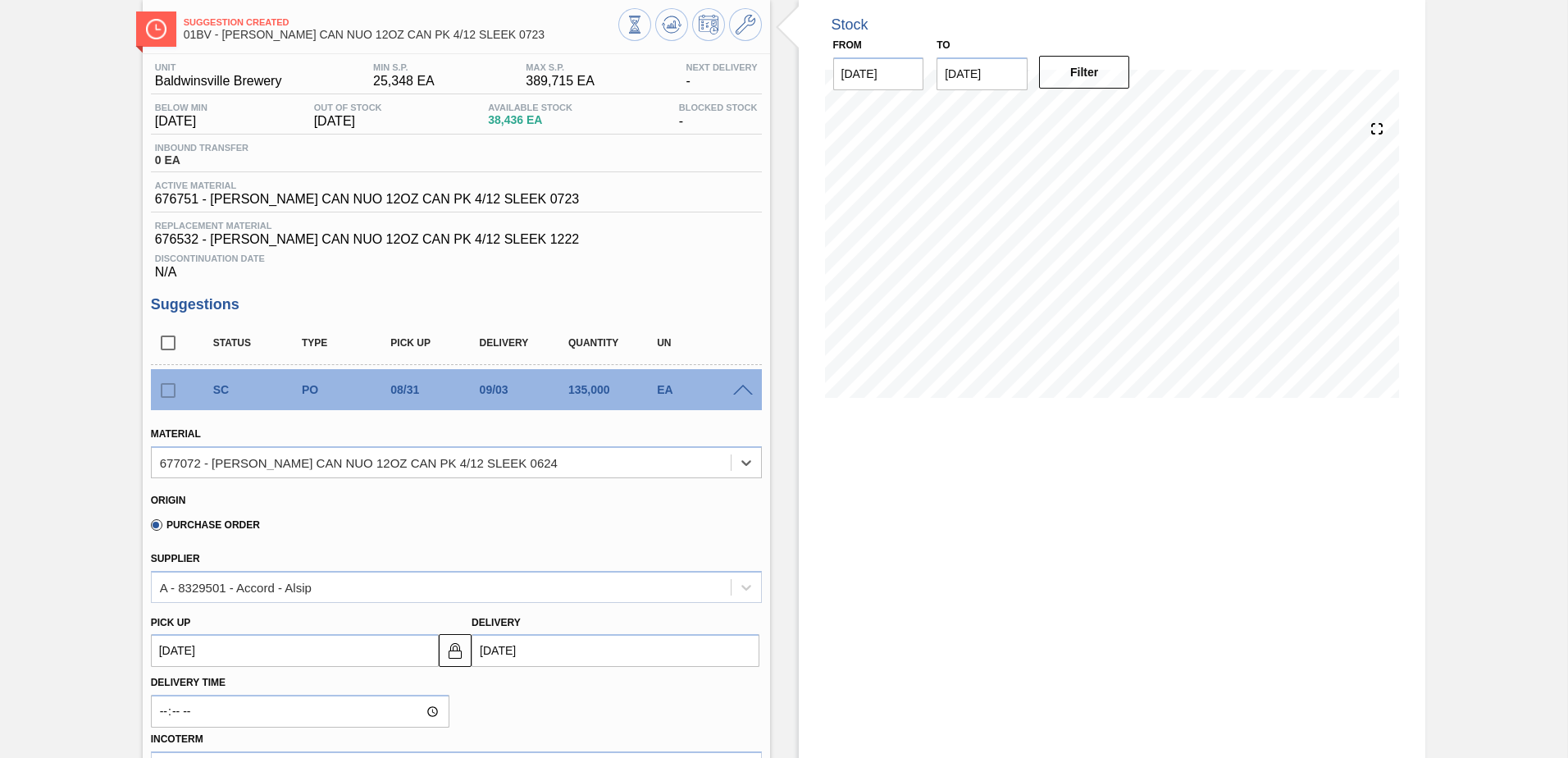
click at [559, 648] on input "[DATE]" at bounding box center [615, 650] width 288 height 33
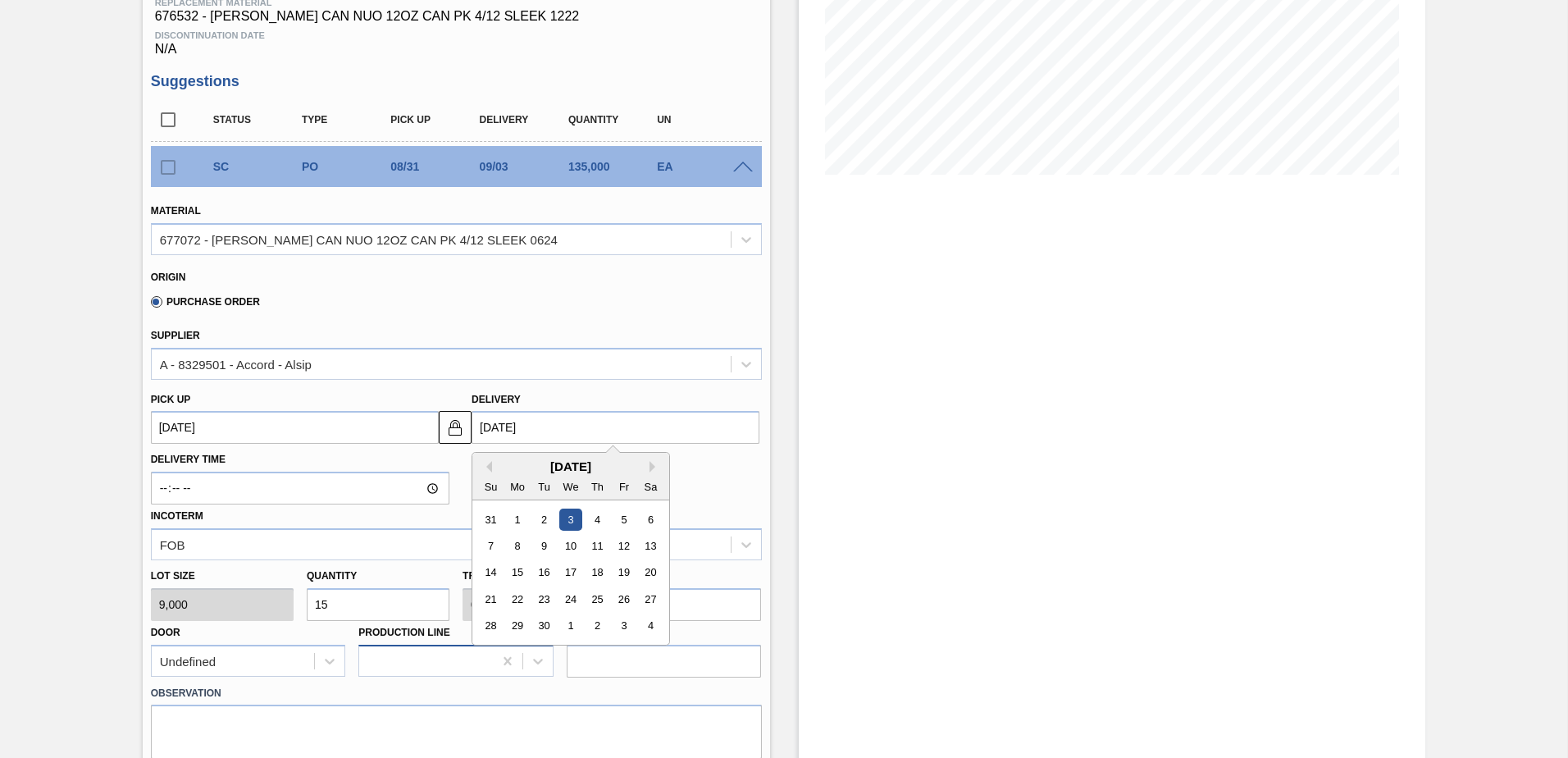
scroll to position [328, 0]
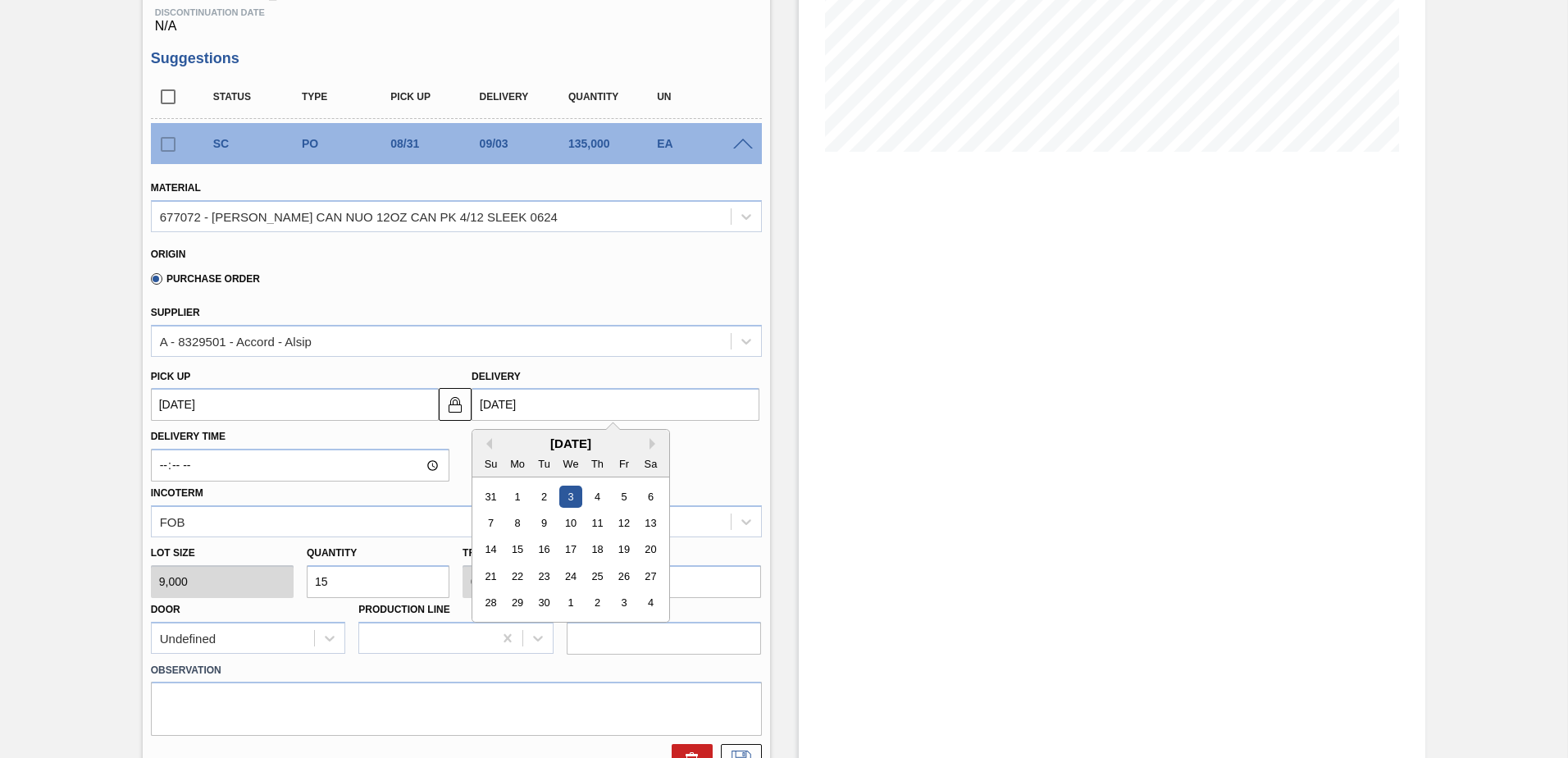
click at [355, 581] on input "15" at bounding box center [378, 581] width 143 height 33
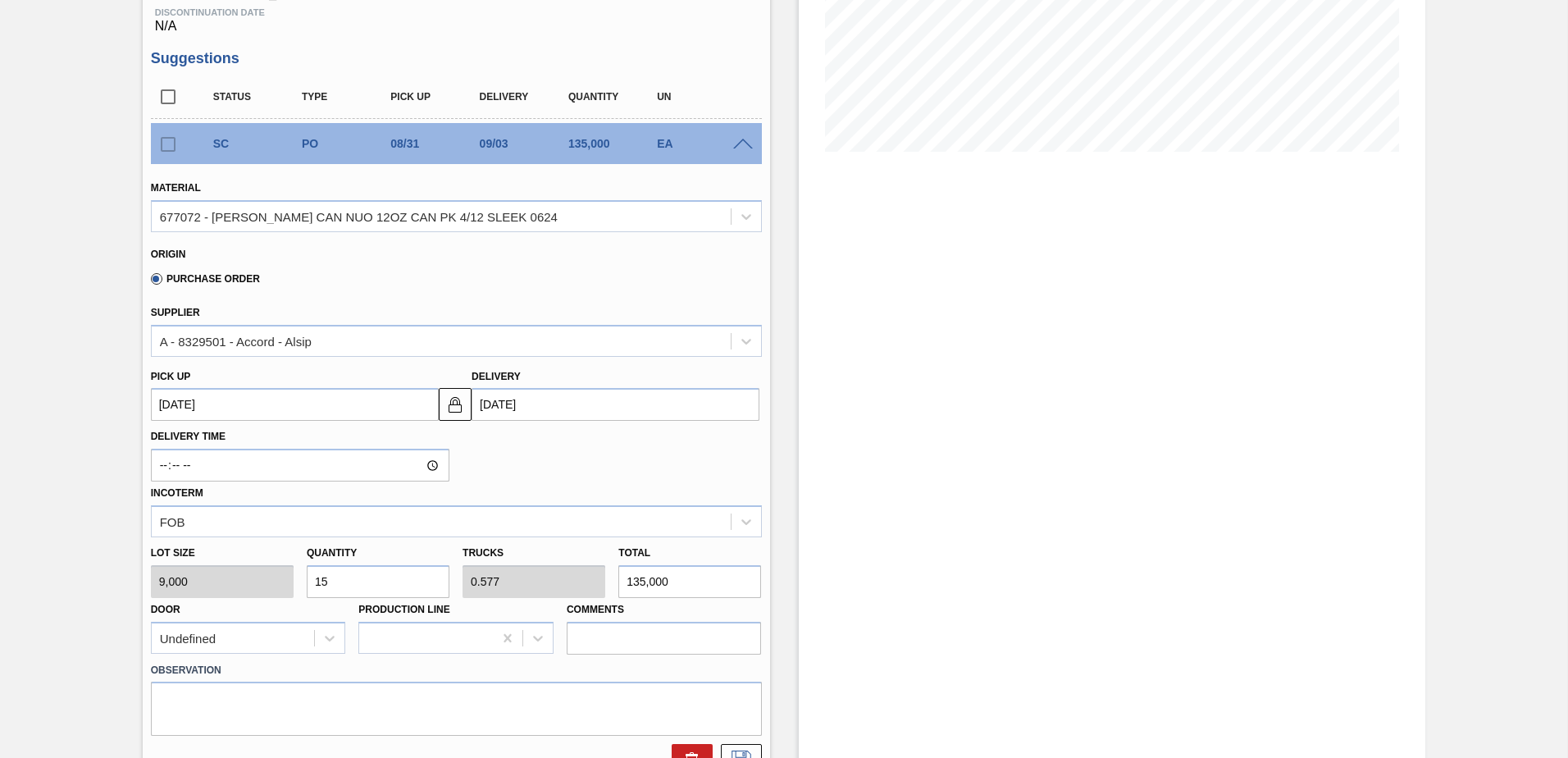
type input "1"
type input "0.038"
type input "9,000"
type input "0"
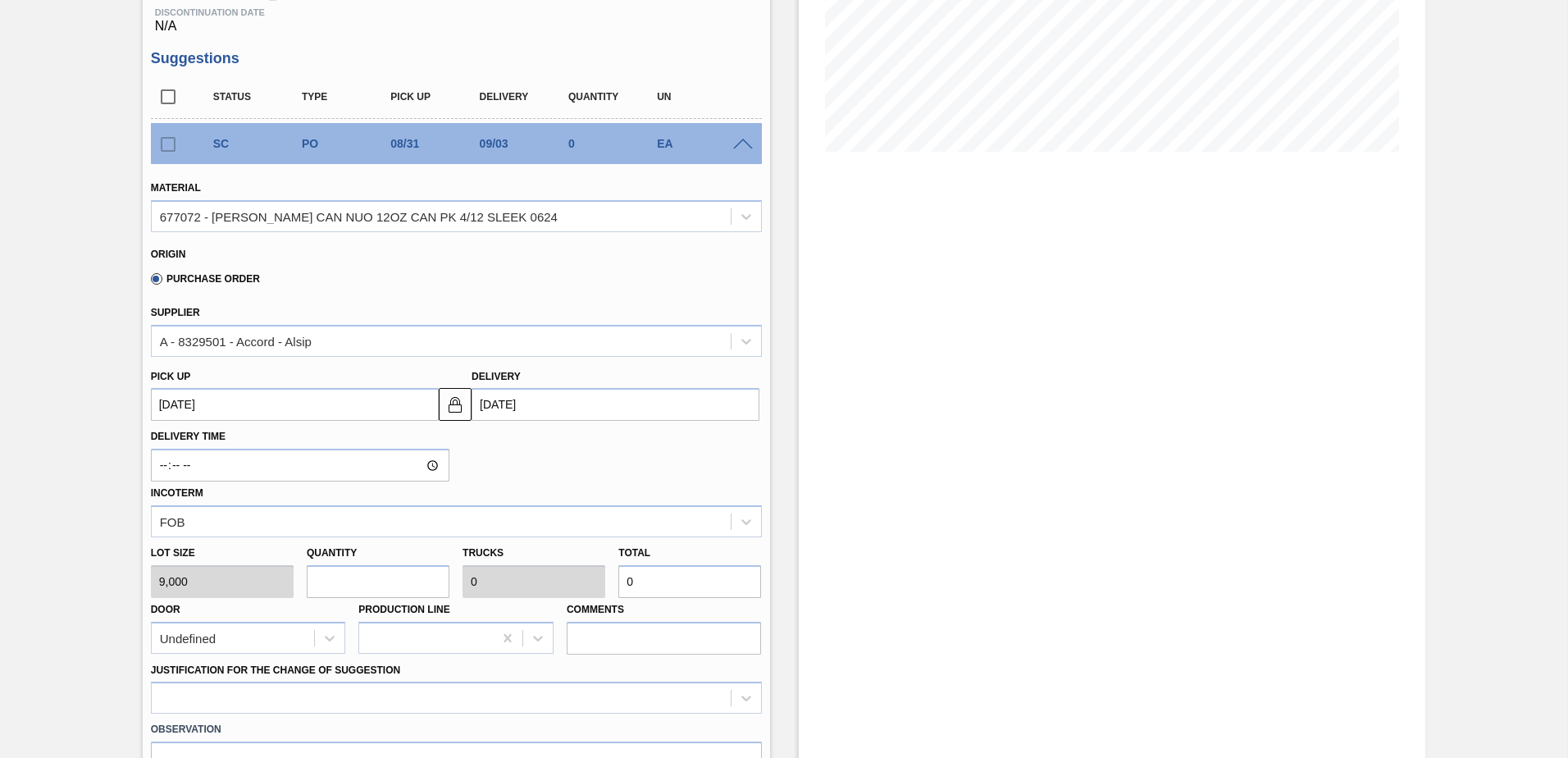
type input "7"
type input "0.269"
type input "63,000"
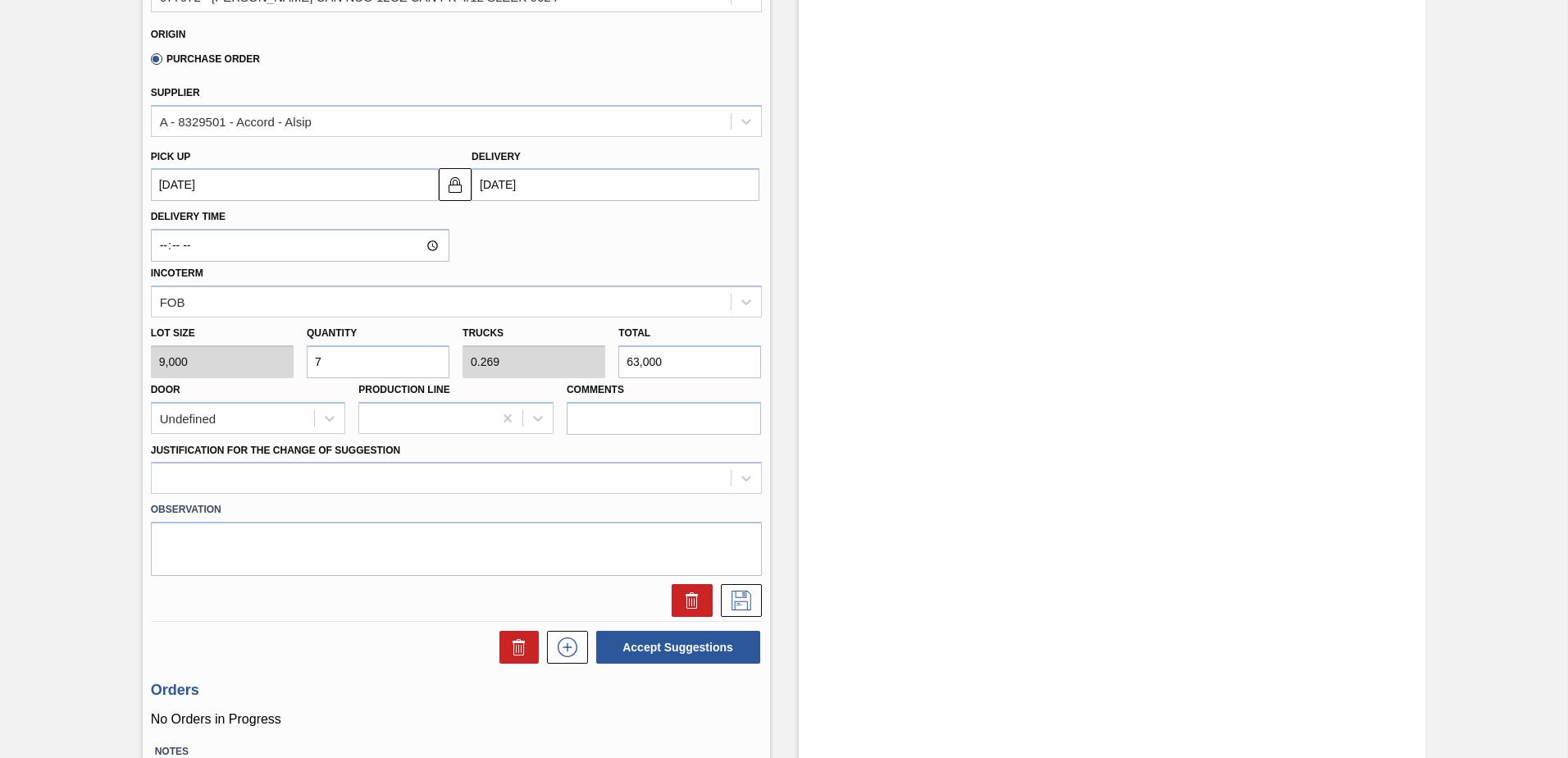
scroll to position [575, 0]
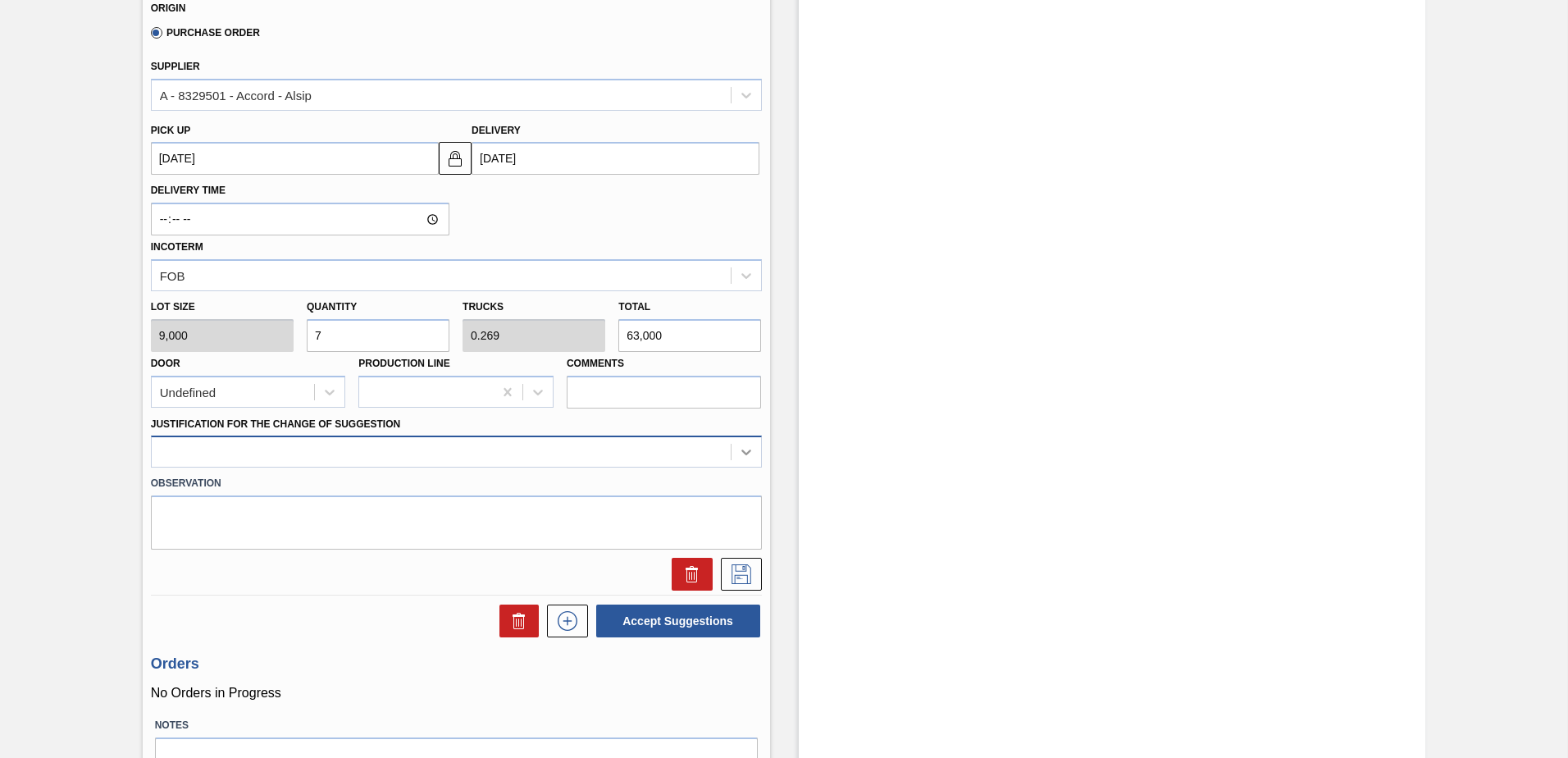
type input "7"
click at [738, 450] on icon at bounding box center [747, 453] width 17 height 17
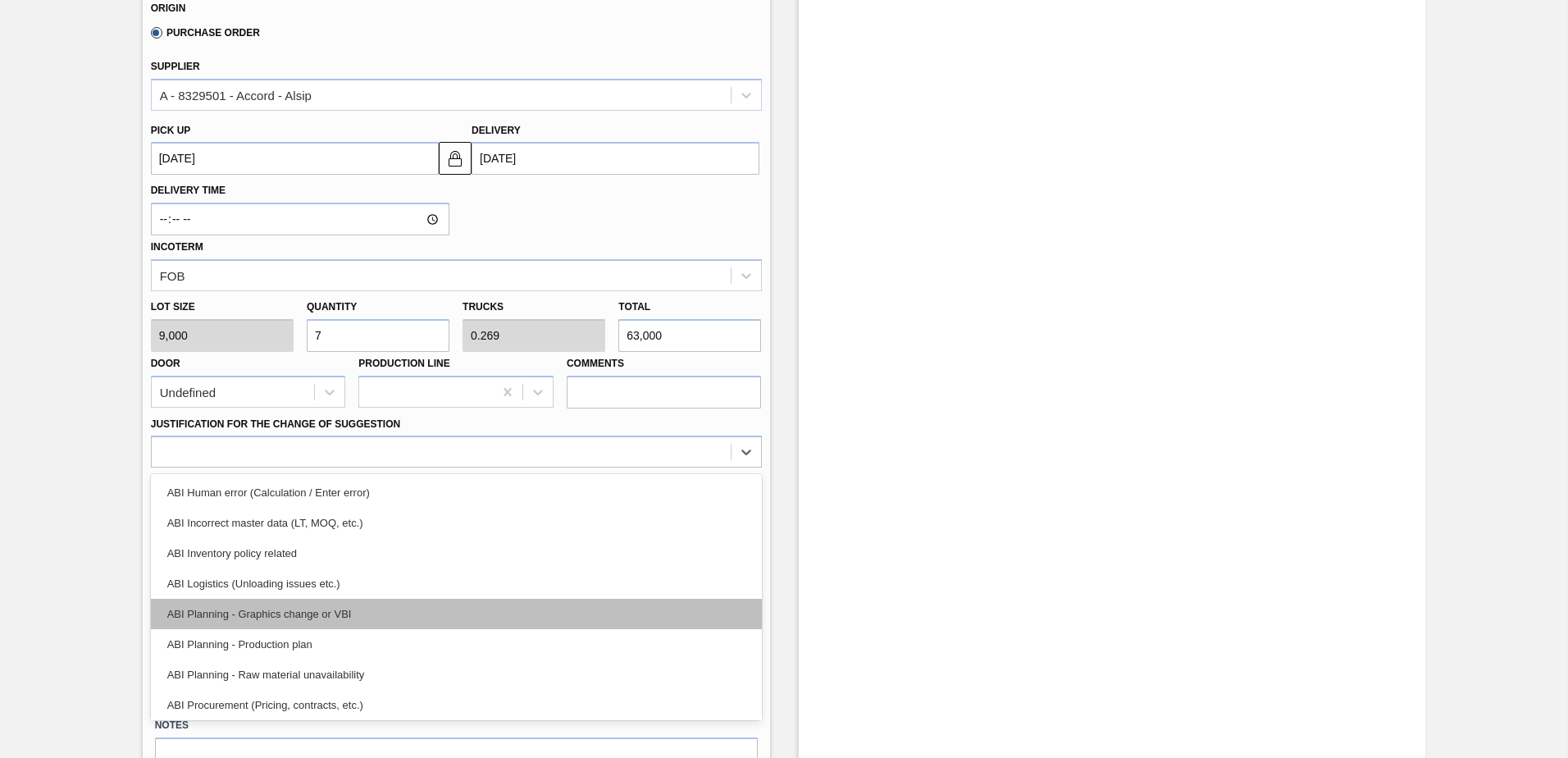
click at [252, 609] on div "ABI Planning - Graphics change or VBI" at bounding box center [456, 614] width 611 height 30
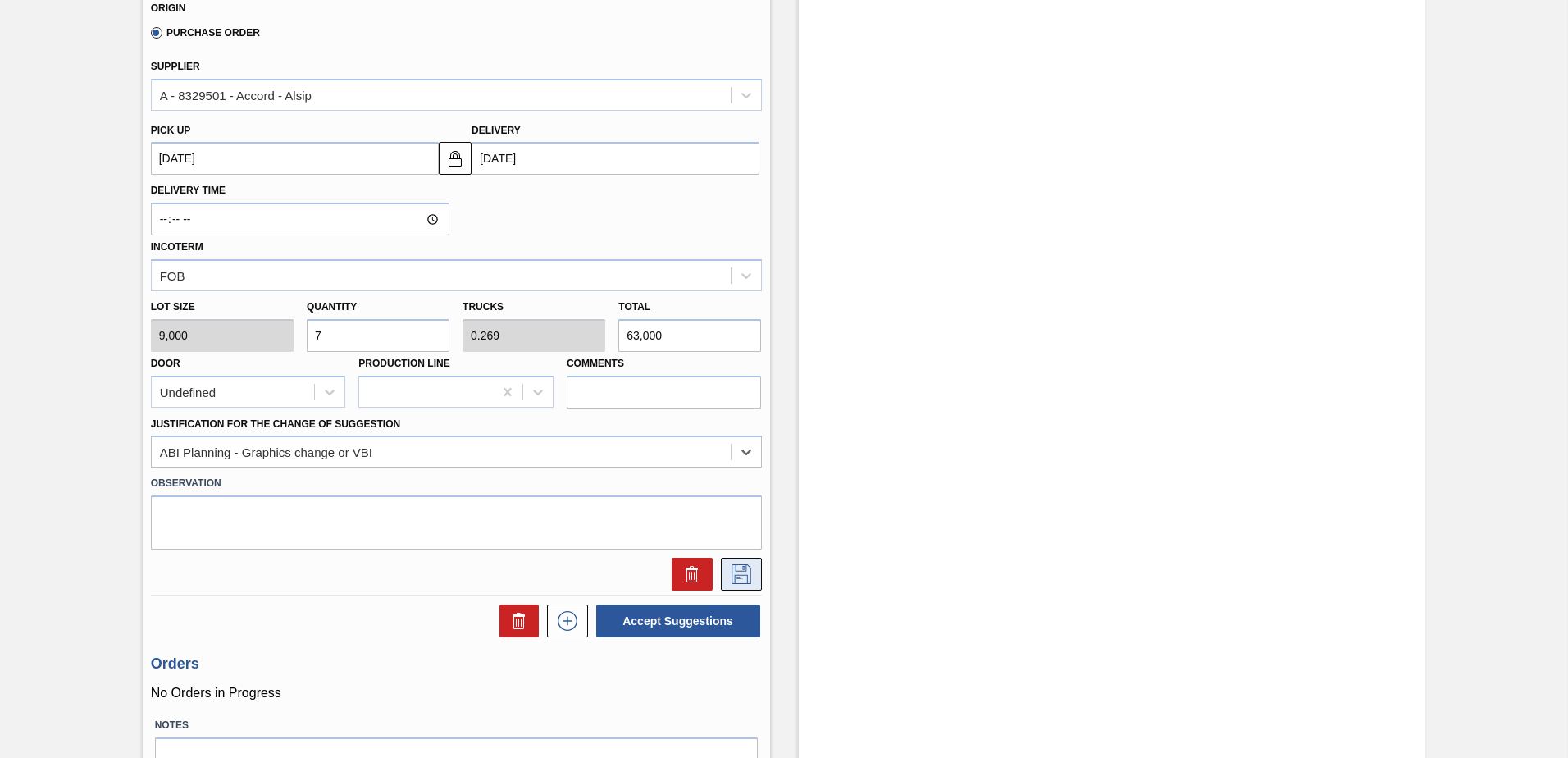
click at [732, 569] on icon at bounding box center [741, 575] width 26 height 20
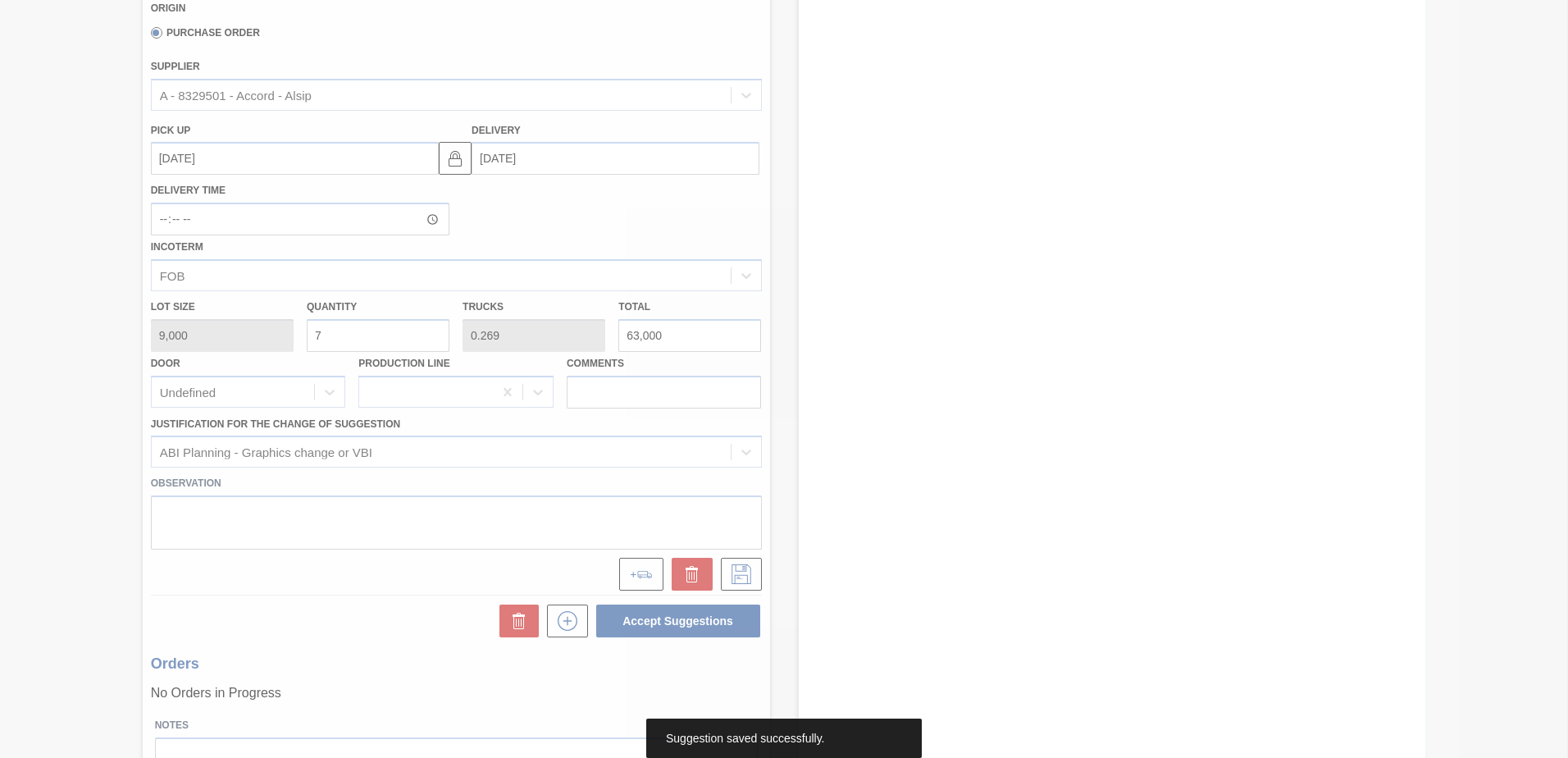
scroll to position [0, 0]
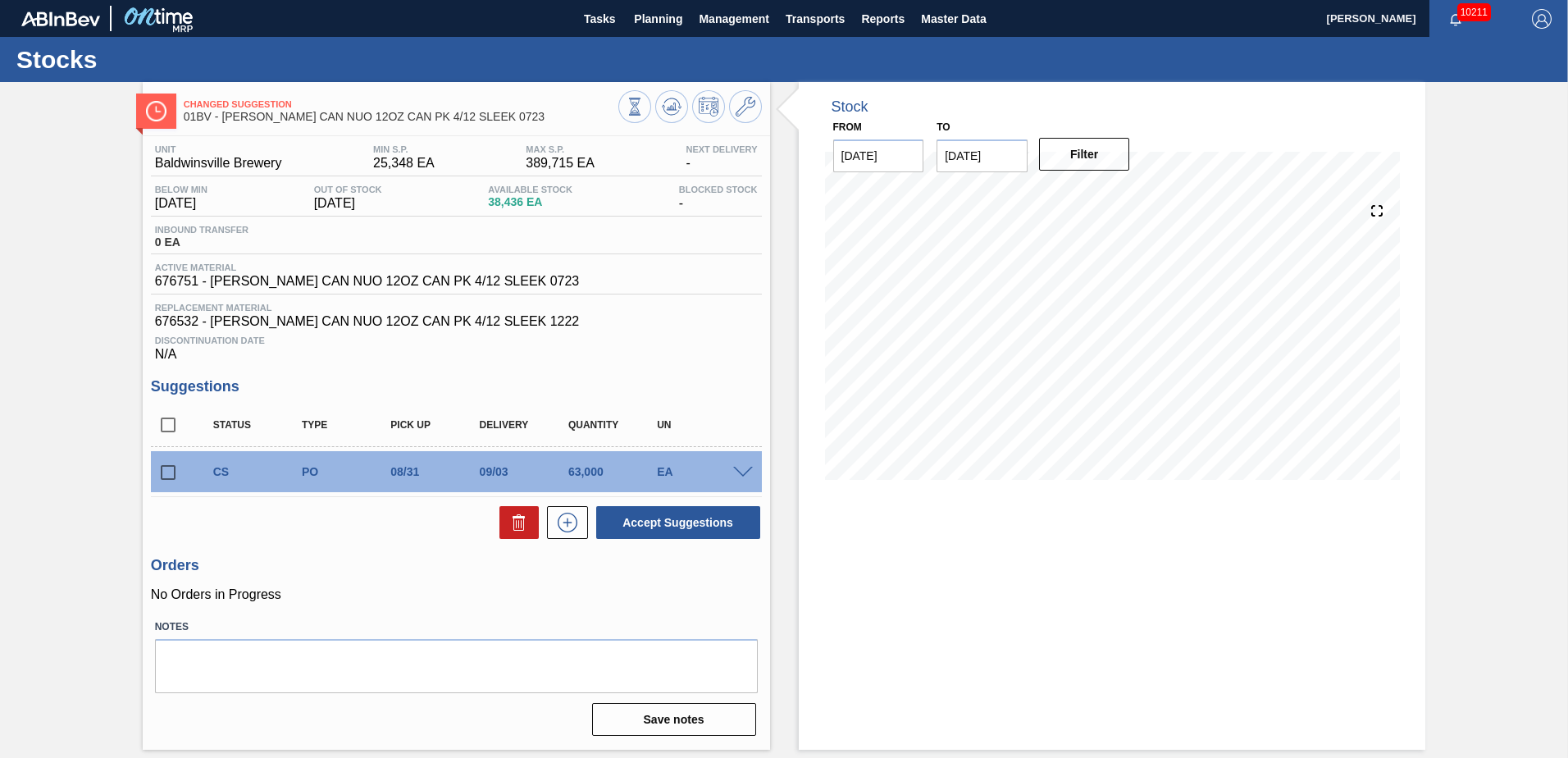
click at [170, 468] on input "checkbox" at bounding box center [167, 472] width 34 height 34
click at [700, 527] on button "Accept Suggestions" at bounding box center [678, 522] width 164 height 33
drag, startPoint x: 166, startPoint y: 470, endPoint x: 212, endPoint y: 476, distance: 46.4
click at [166, 469] on input "checkbox" at bounding box center [167, 472] width 34 height 34
checkbox input "true"
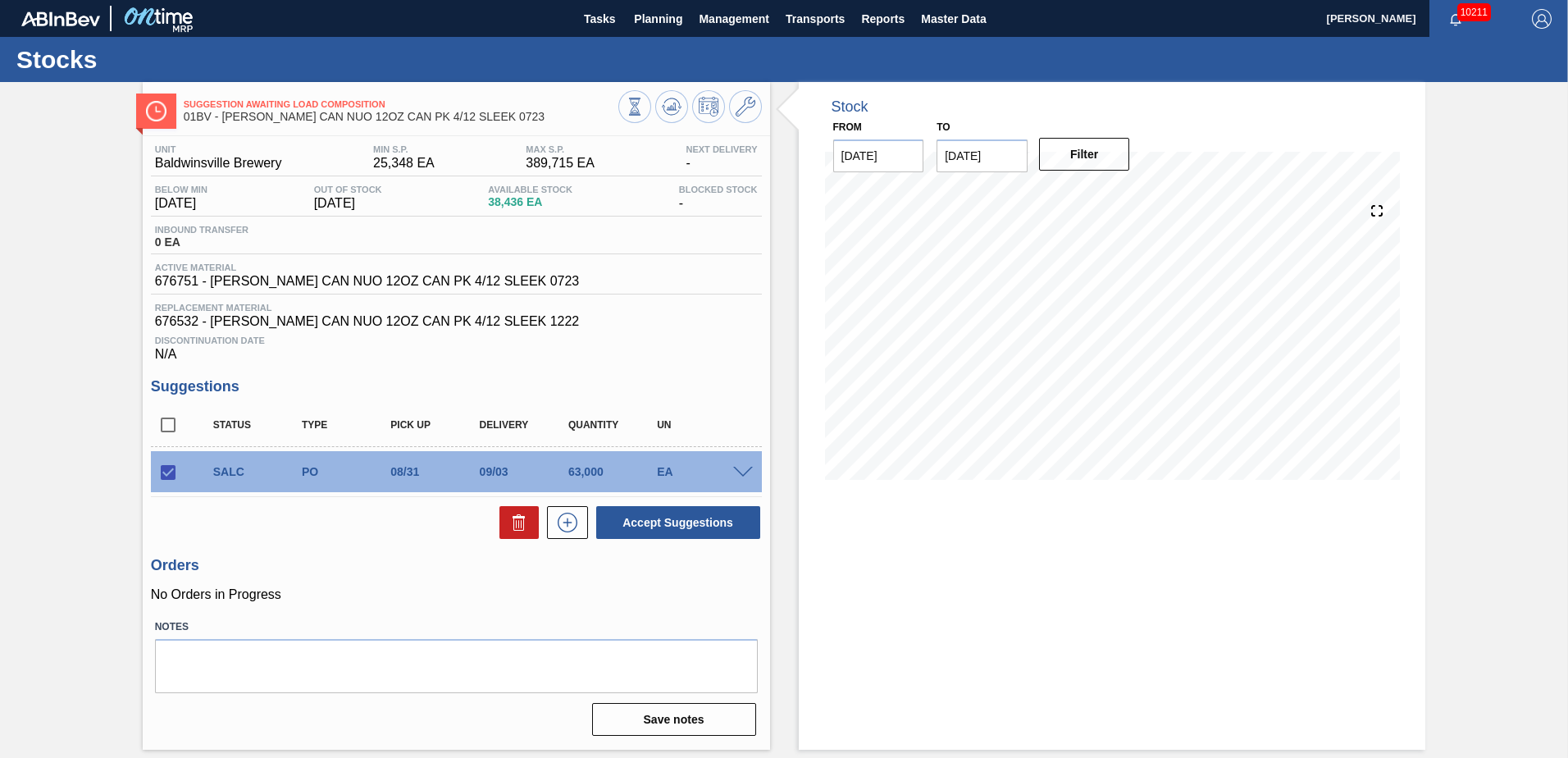
click at [748, 473] on span at bounding box center [743, 473] width 20 height 13
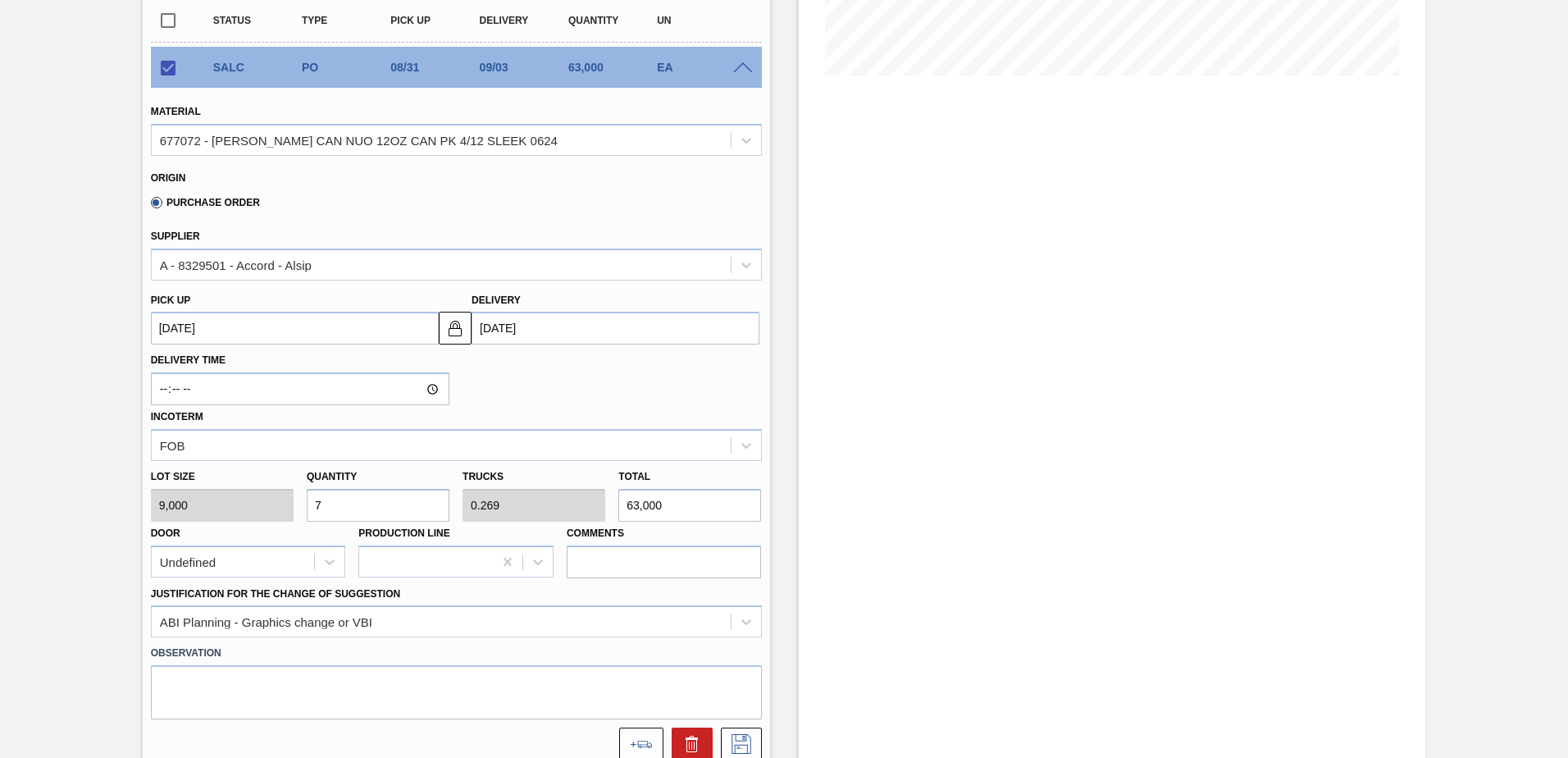
scroll to position [410, 0]
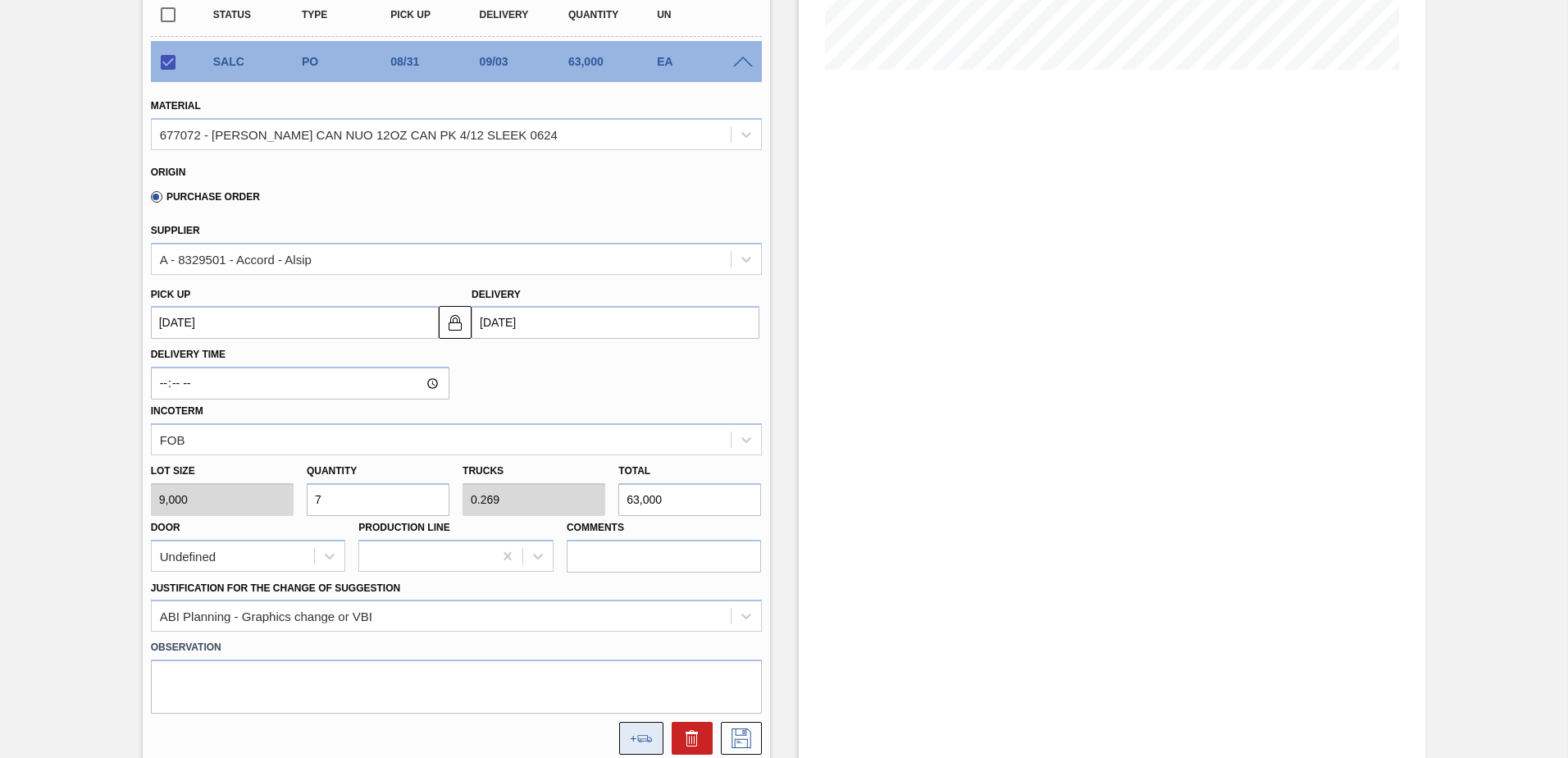
click at [641, 730] on button at bounding box center [641, 738] width 44 height 33
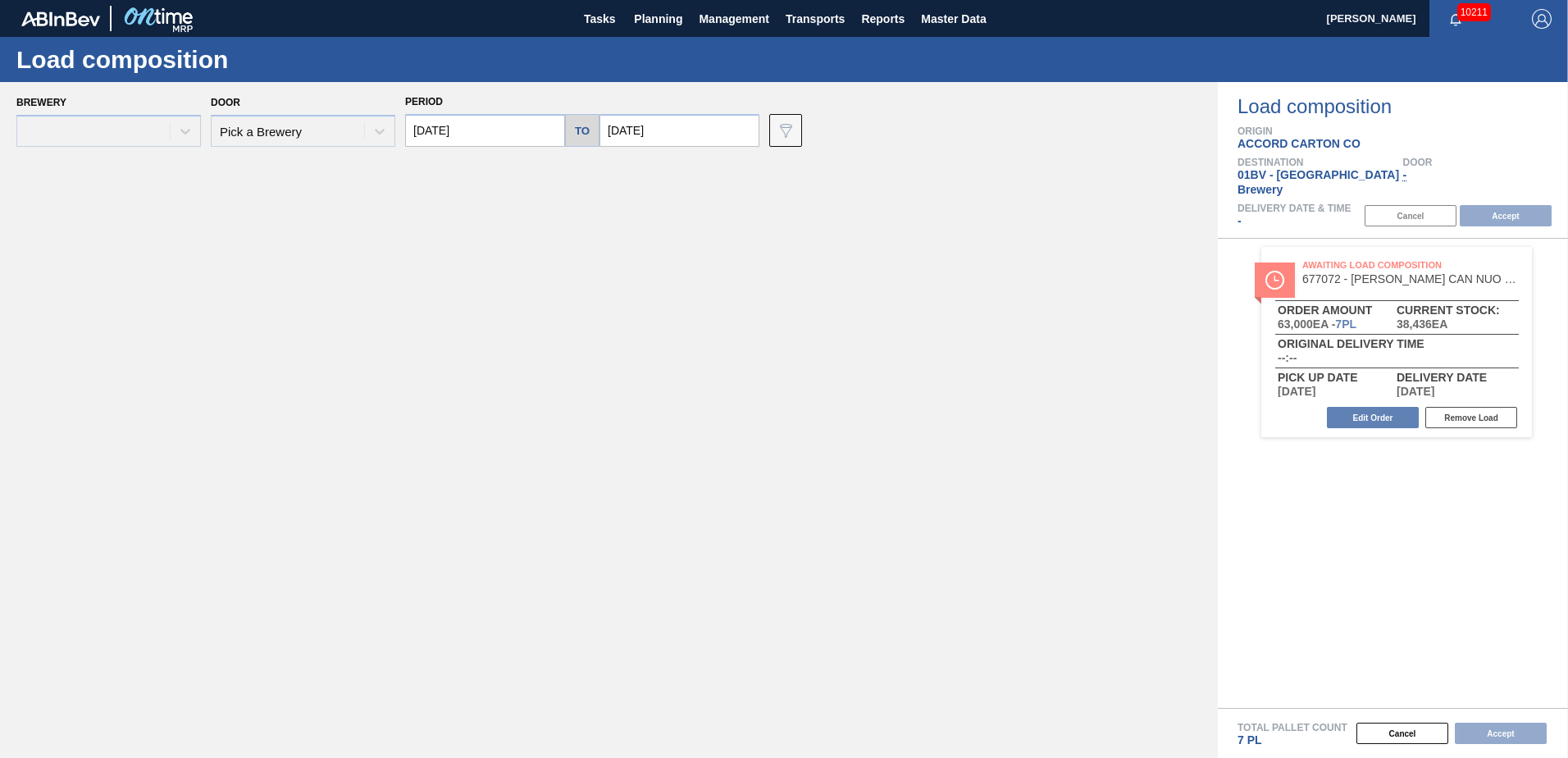
type input "[DATE]"
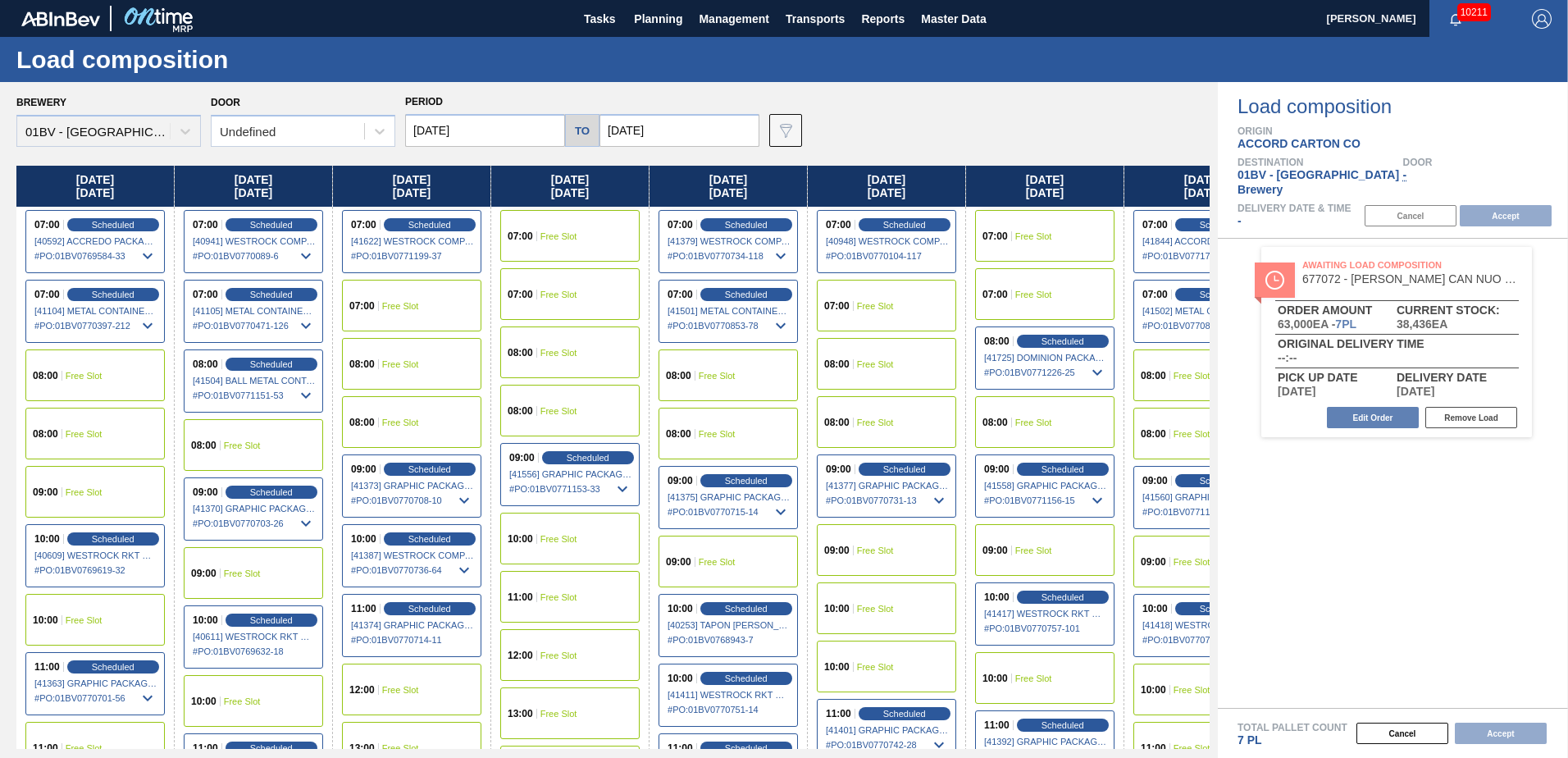
click at [508, 129] on input "[DATE]" at bounding box center [485, 130] width 160 height 33
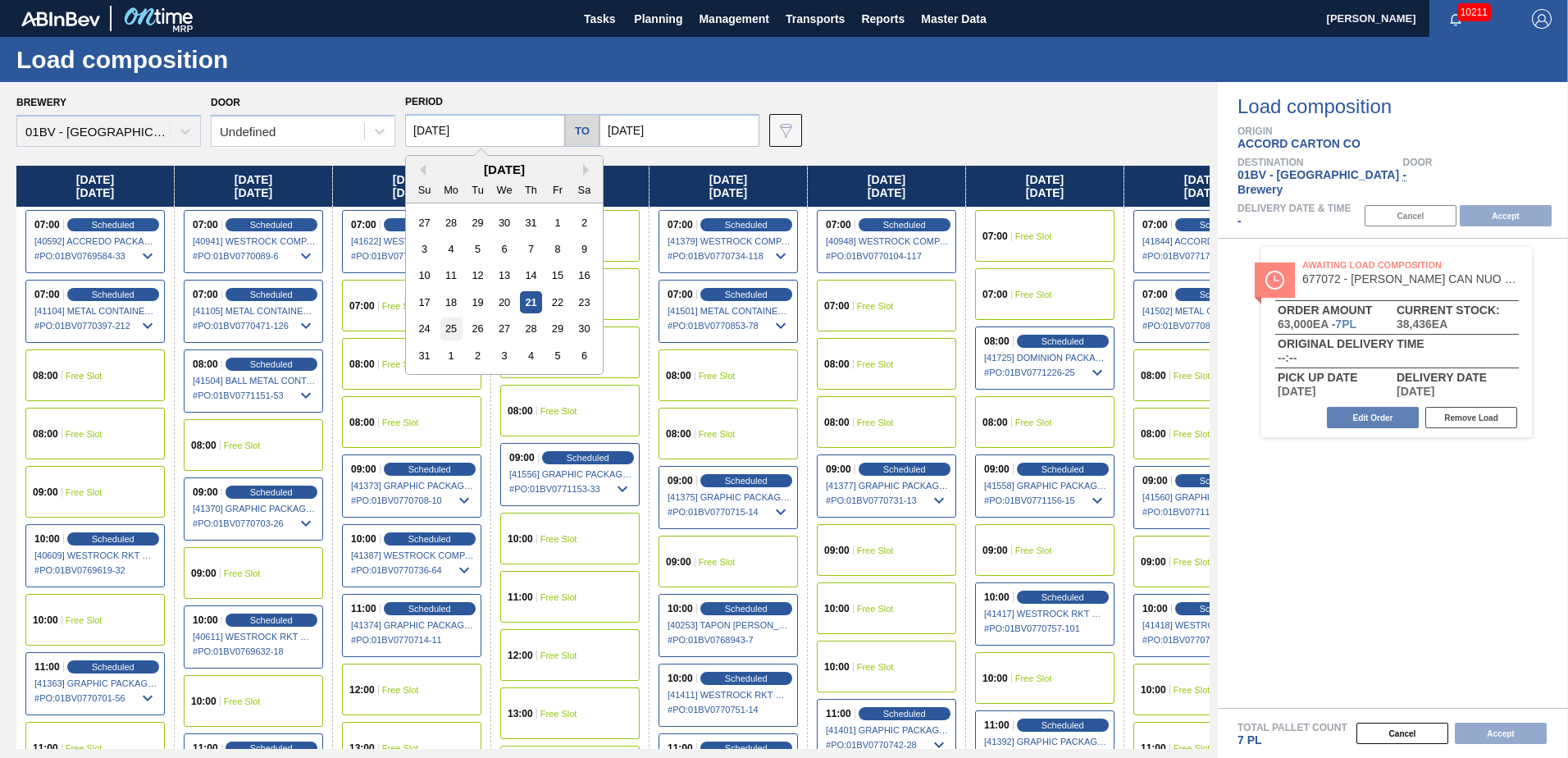
click at [456, 324] on div "25" at bounding box center [452, 329] width 22 height 22
type input "[DATE]"
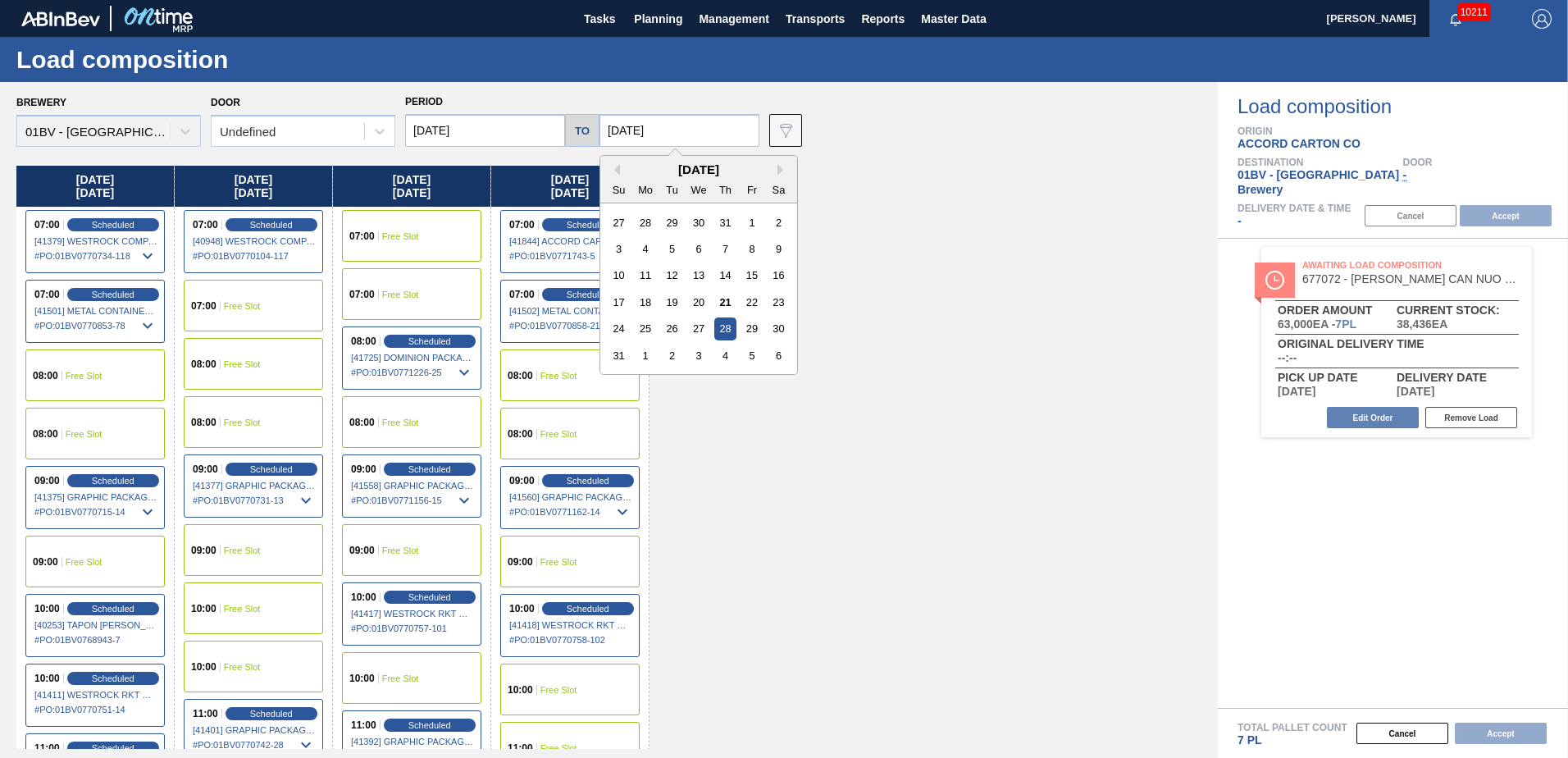
click at [702, 133] on input "[DATE]" at bounding box center [679, 130] width 160 height 33
click at [753, 326] on div "29" at bounding box center [752, 329] width 22 height 22
type input "[DATE]"
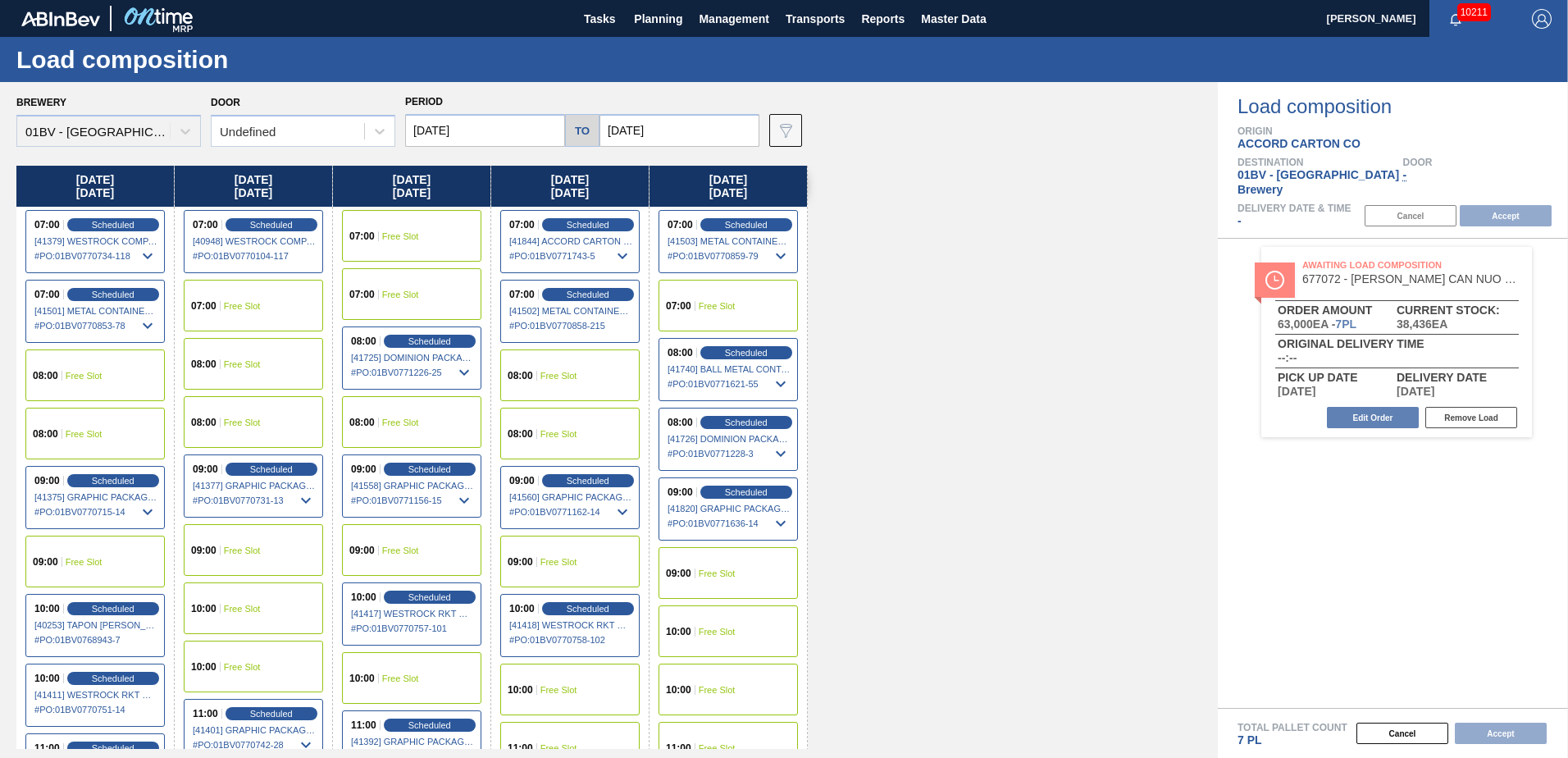
click at [718, 309] on span "Free Slot" at bounding box center [718, 306] width 37 height 10
click at [1517, 205] on button "Accept" at bounding box center [1506, 216] width 92 height 22
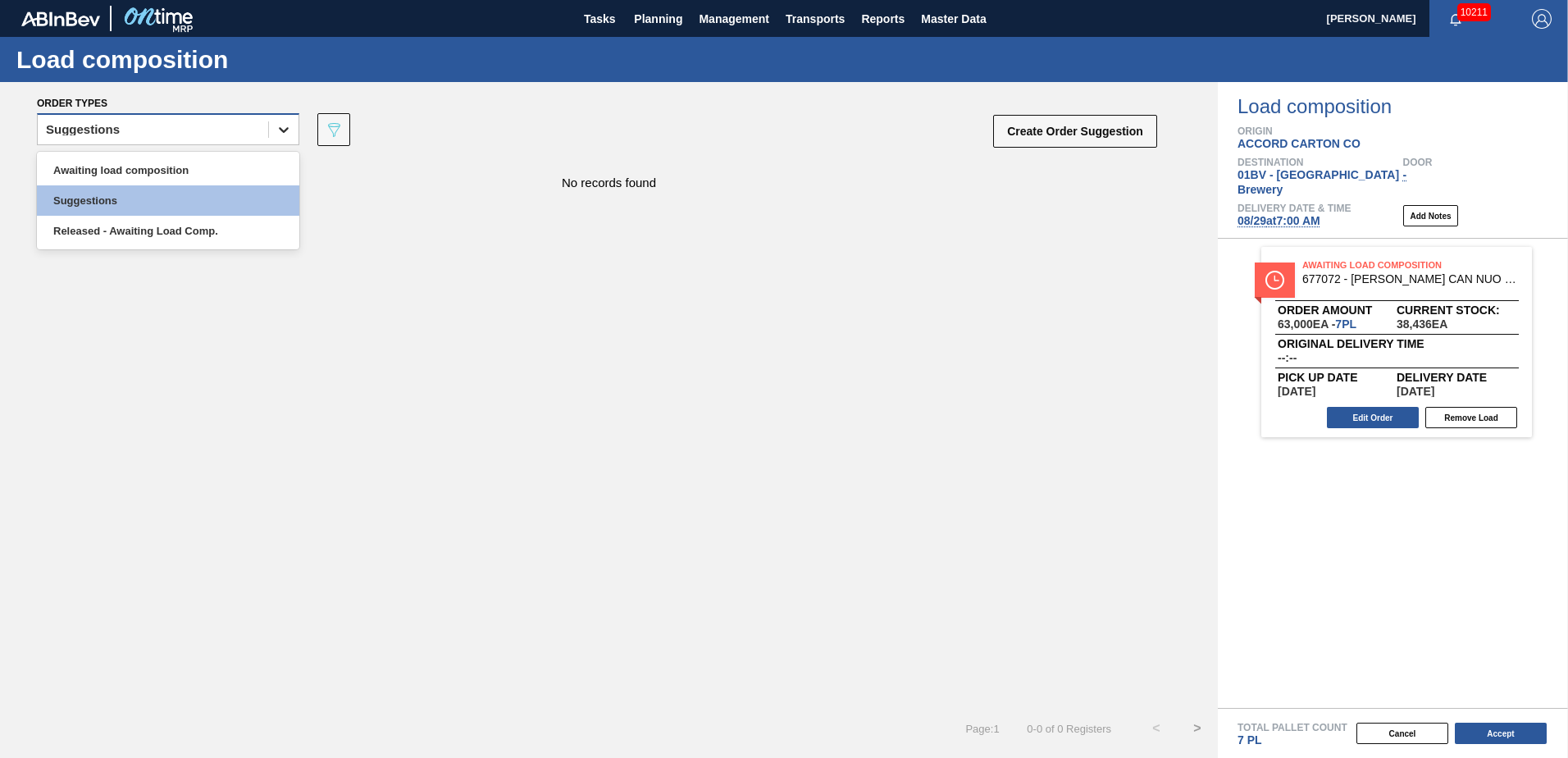
click at [292, 128] on div at bounding box center [283, 129] width 29 height 29
click at [224, 171] on div "Awaiting load composition" at bounding box center [168, 170] width 263 height 30
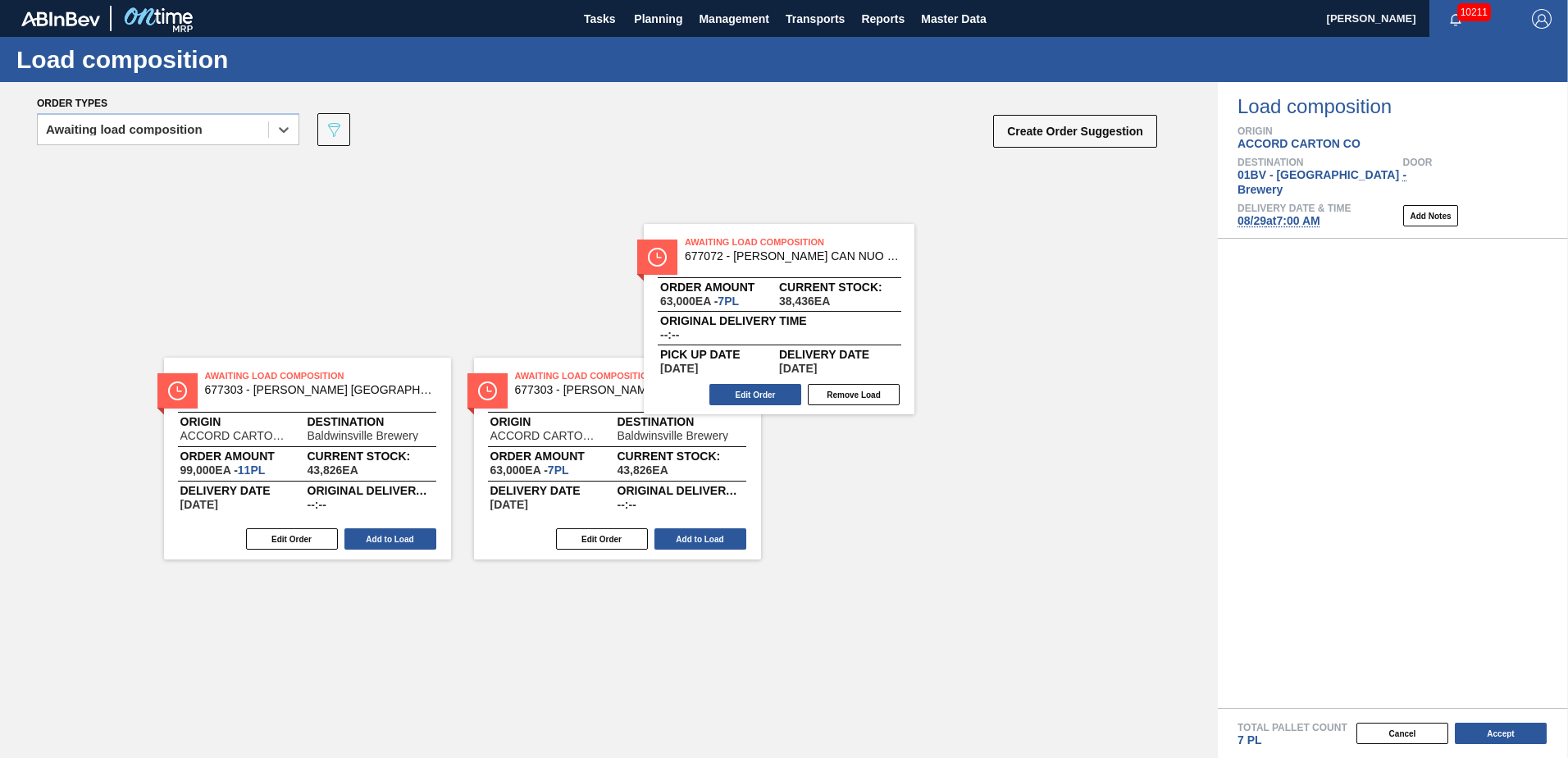
drag, startPoint x: 1353, startPoint y: 256, endPoint x: 722, endPoint y: 247, distance: 631.1
click at [722, 247] on div "Order types option Awaiting load composition, selected. Select is focused ,type…" at bounding box center [784, 420] width 1568 height 676
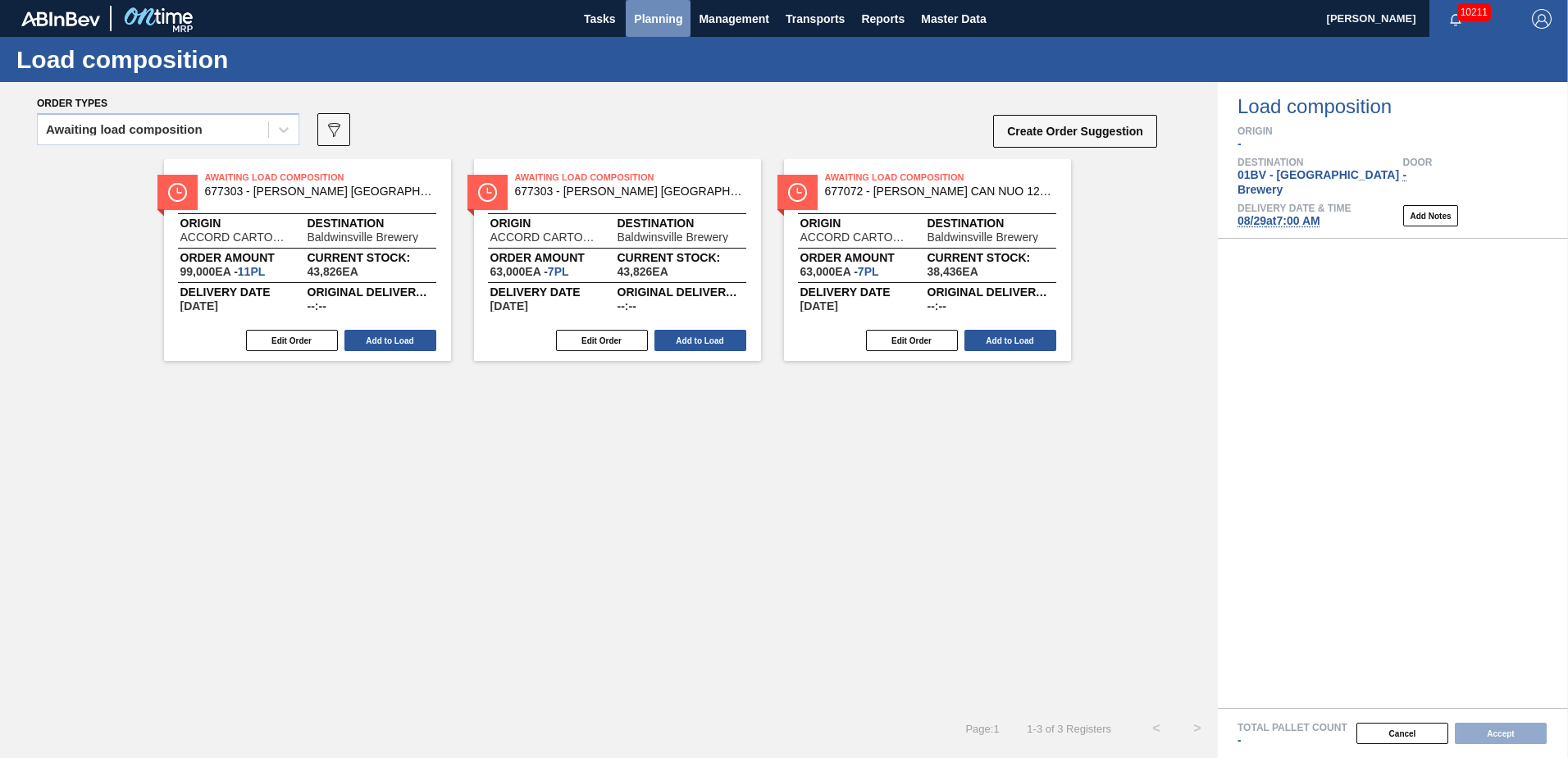
click at [656, 11] on span "Planning" at bounding box center [658, 19] width 49 height 20
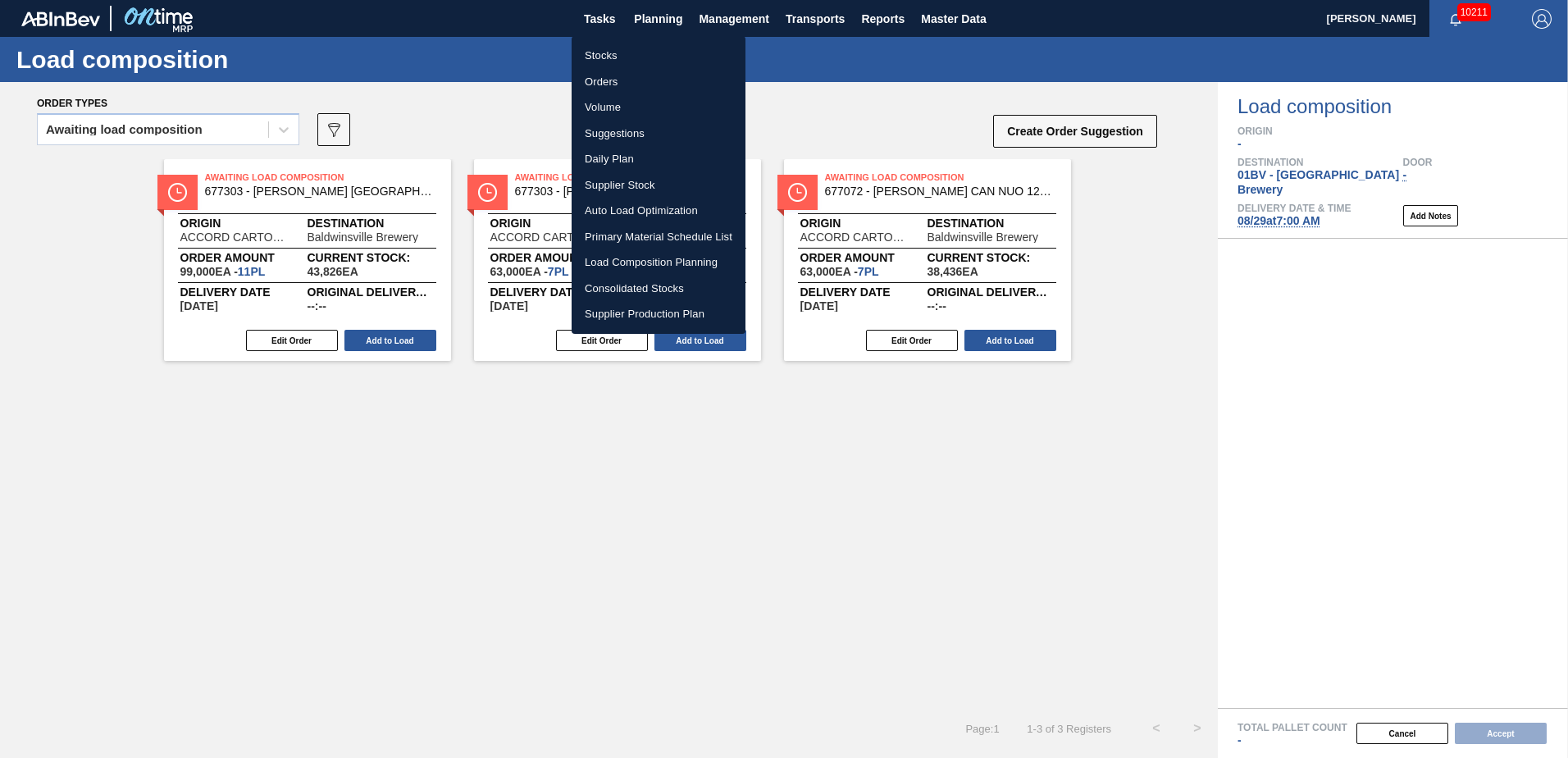
click at [618, 141] on li "Suggestions" at bounding box center [659, 133] width 174 height 26
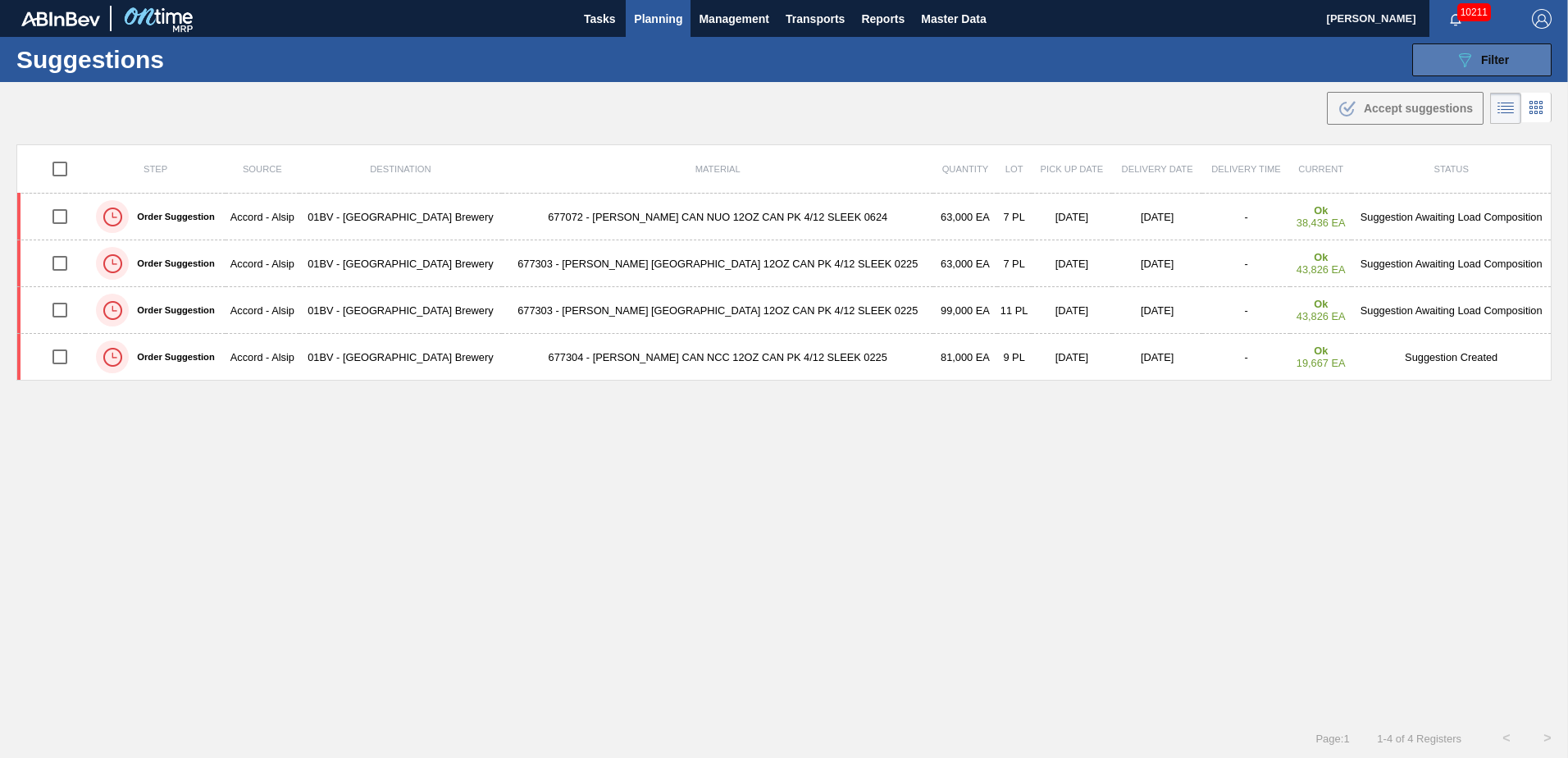
click at [1477, 58] on div "089F7B8B-B2A5-4AFE-B5C0-19BA573D28AC Filter" at bounding box center [1482, 60] width 54 height 20
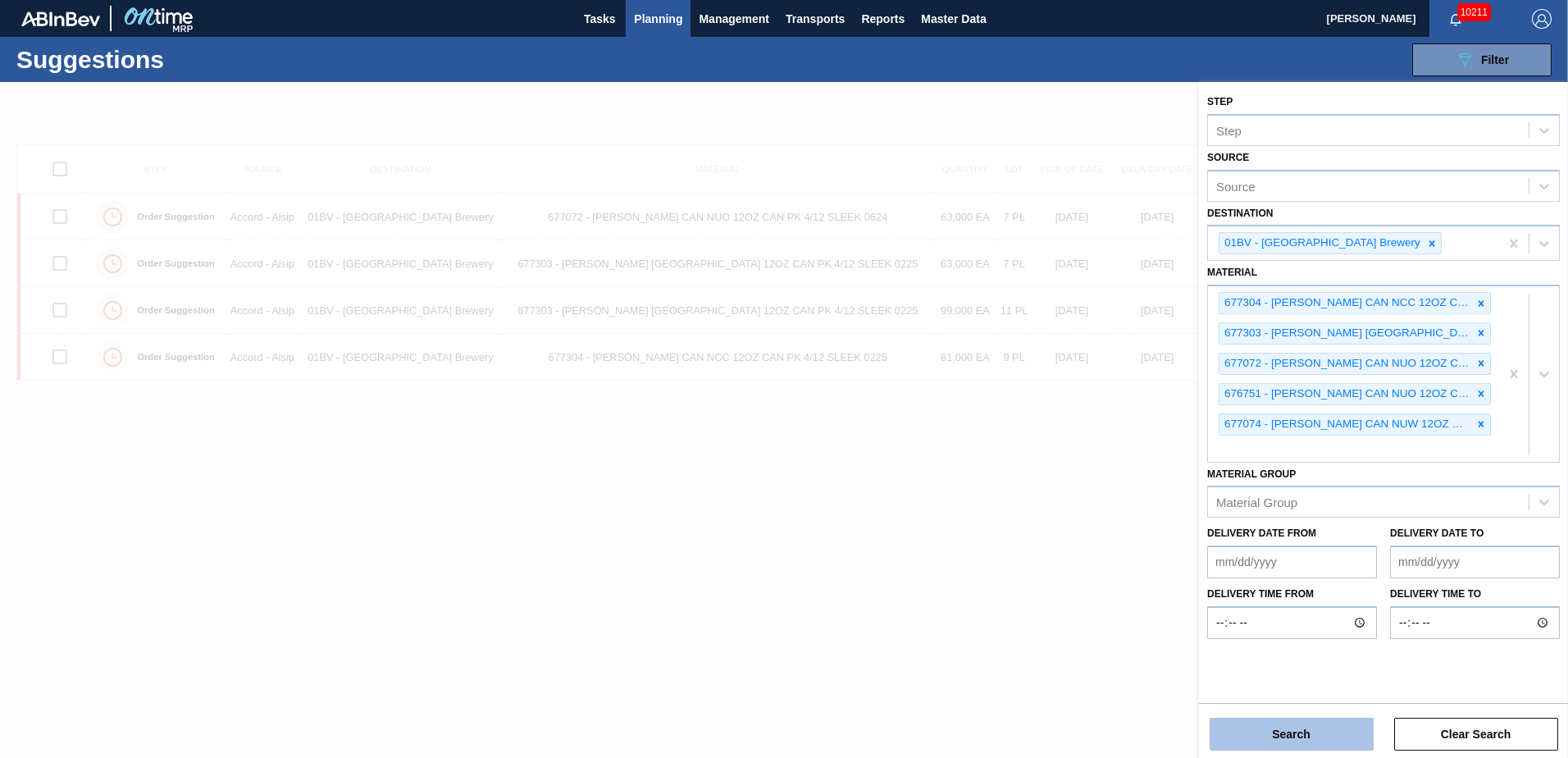
click at [1292, 732] on button "Search" at bounding box center [1292, 734] width 164 height 33
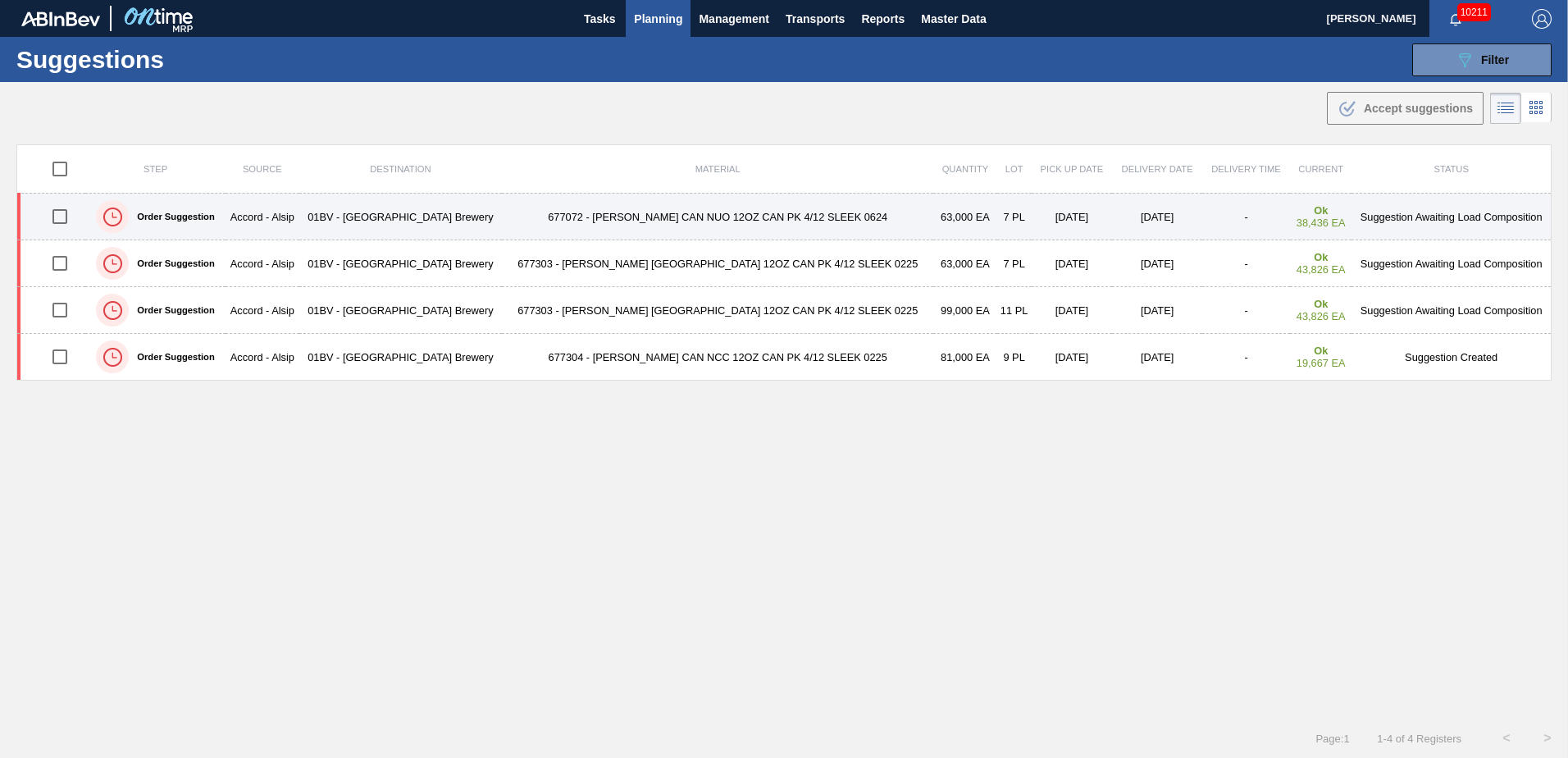
click at [668, 222] on td "677072 - [PERSON_NAME] CAN NUO 12OZ CAN PK 4/12 SLEEK 0624" at bounding box center [718, 217] width 432 height 47
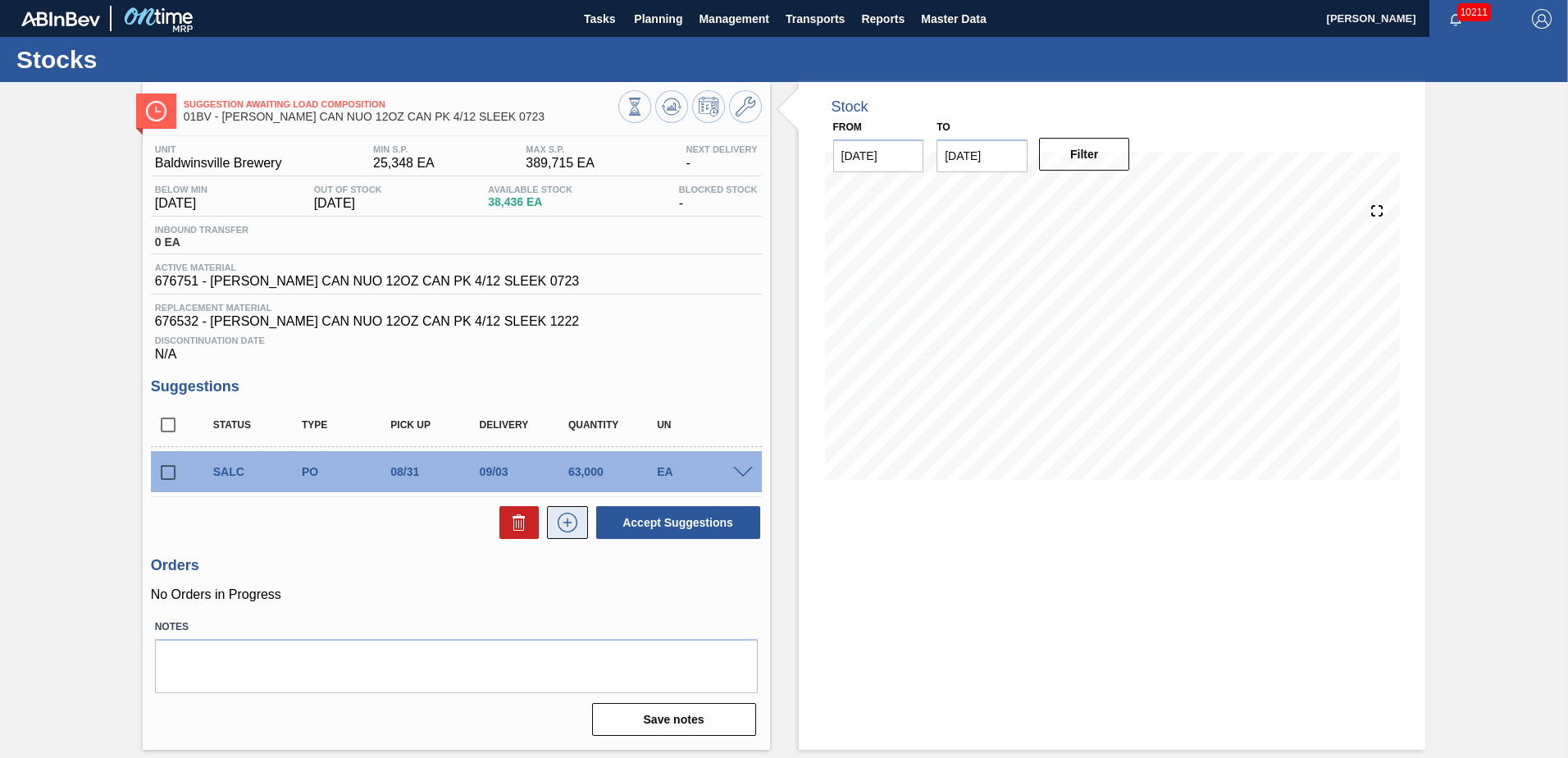
click at [569, 523] on icon at bounding box center [567, 522] width 9 height 1
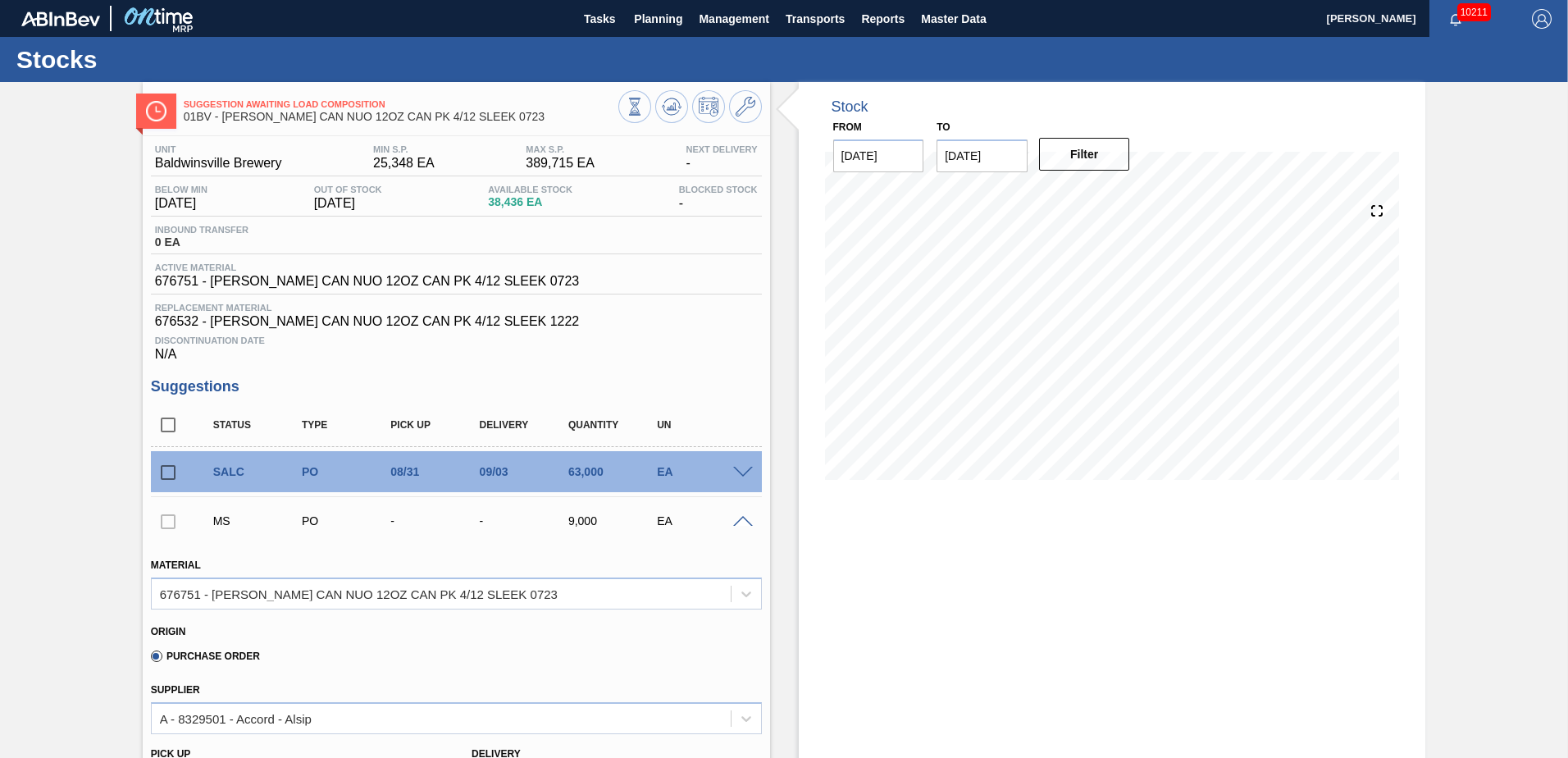
scroll to position [82, 0]
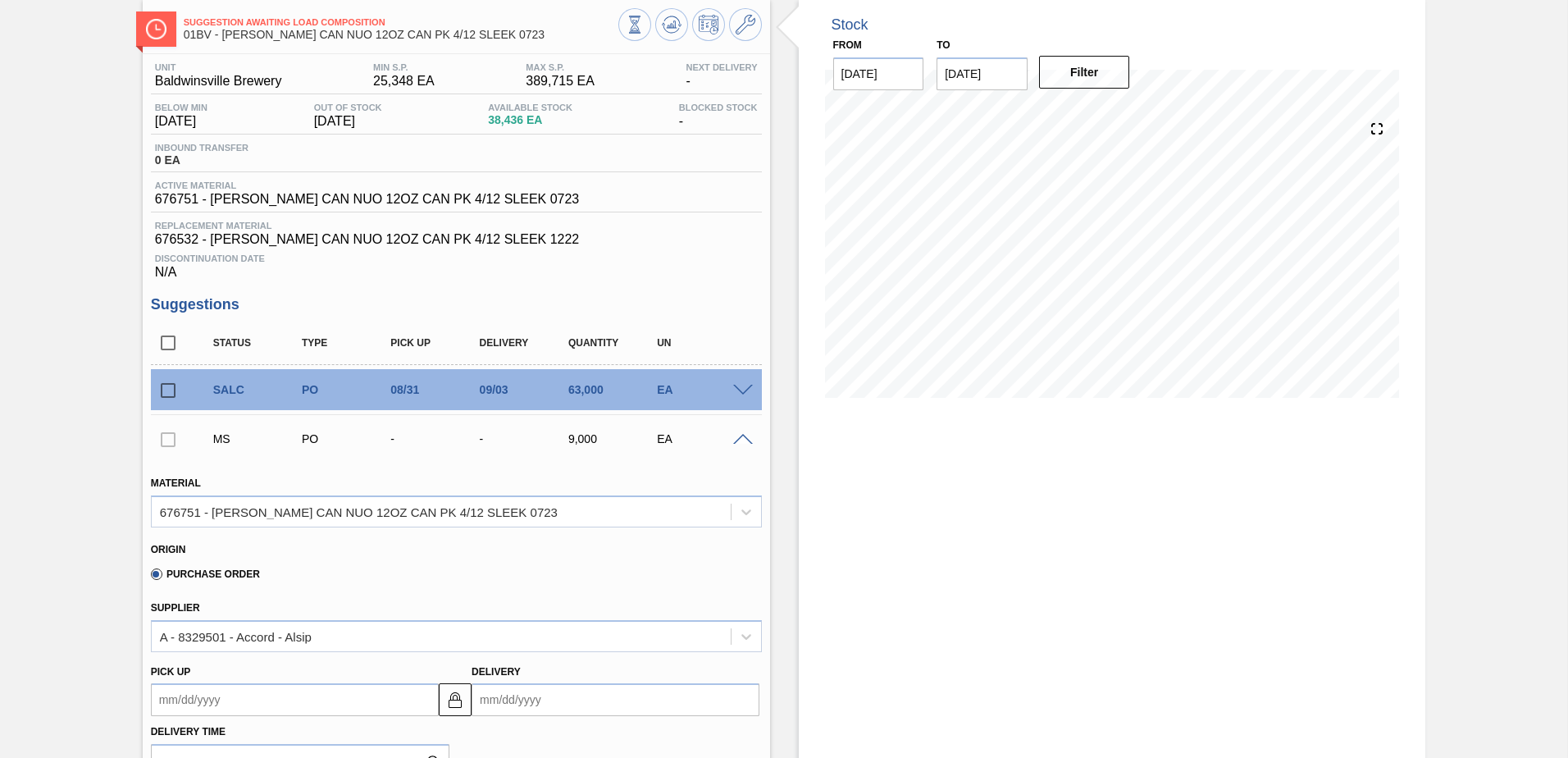
drag, startPoint x: 162, startPoint y: 439, endPoint x: 172, endPoint y: 449, distance: 14.1
click at [162, 440] on div at bounding box center [167, 438] width 34 height 33
click at [172, 440] on div at bounding box center [167, 438] width 34 height 33
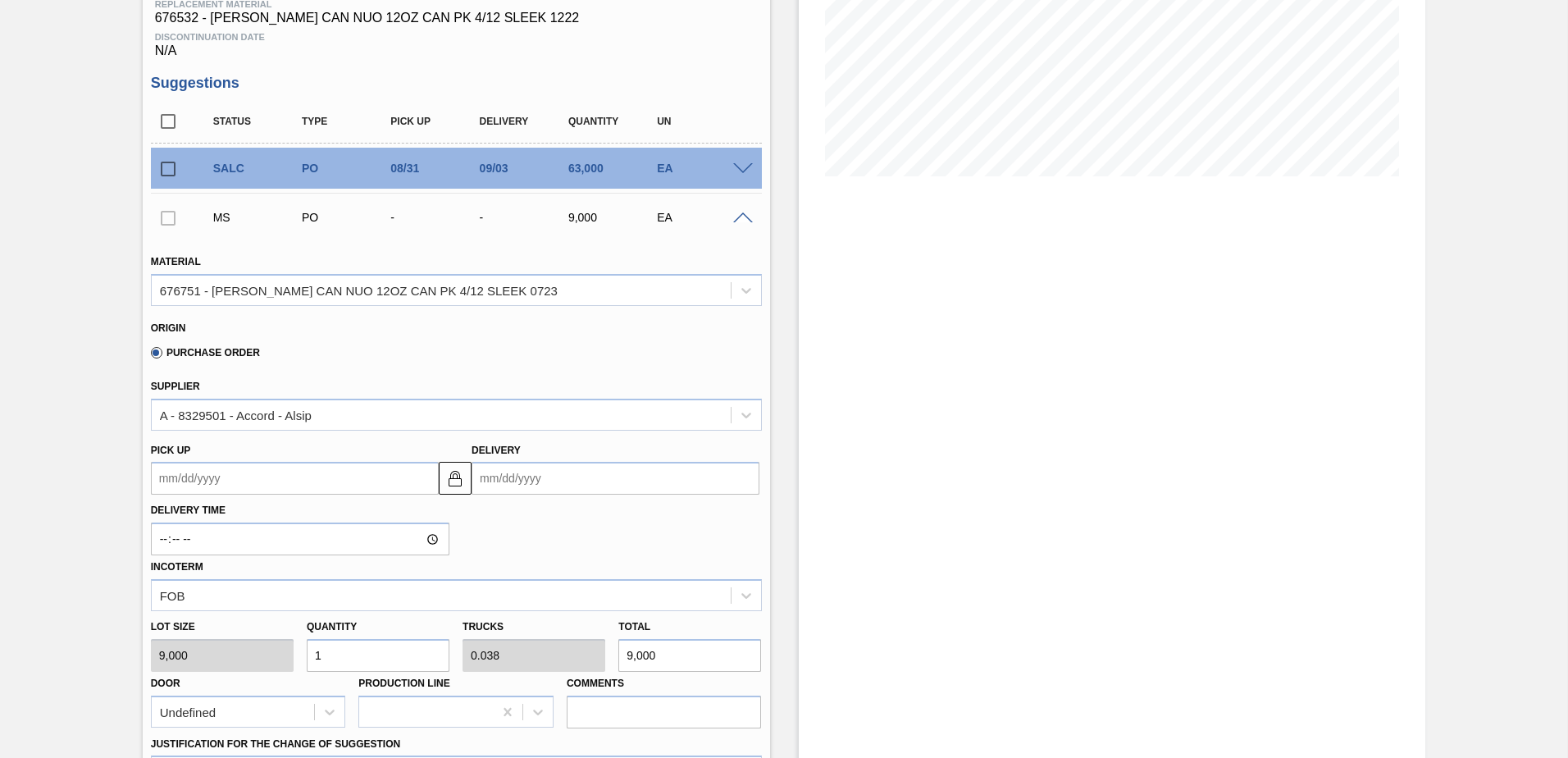
scroll to position [328, 0]
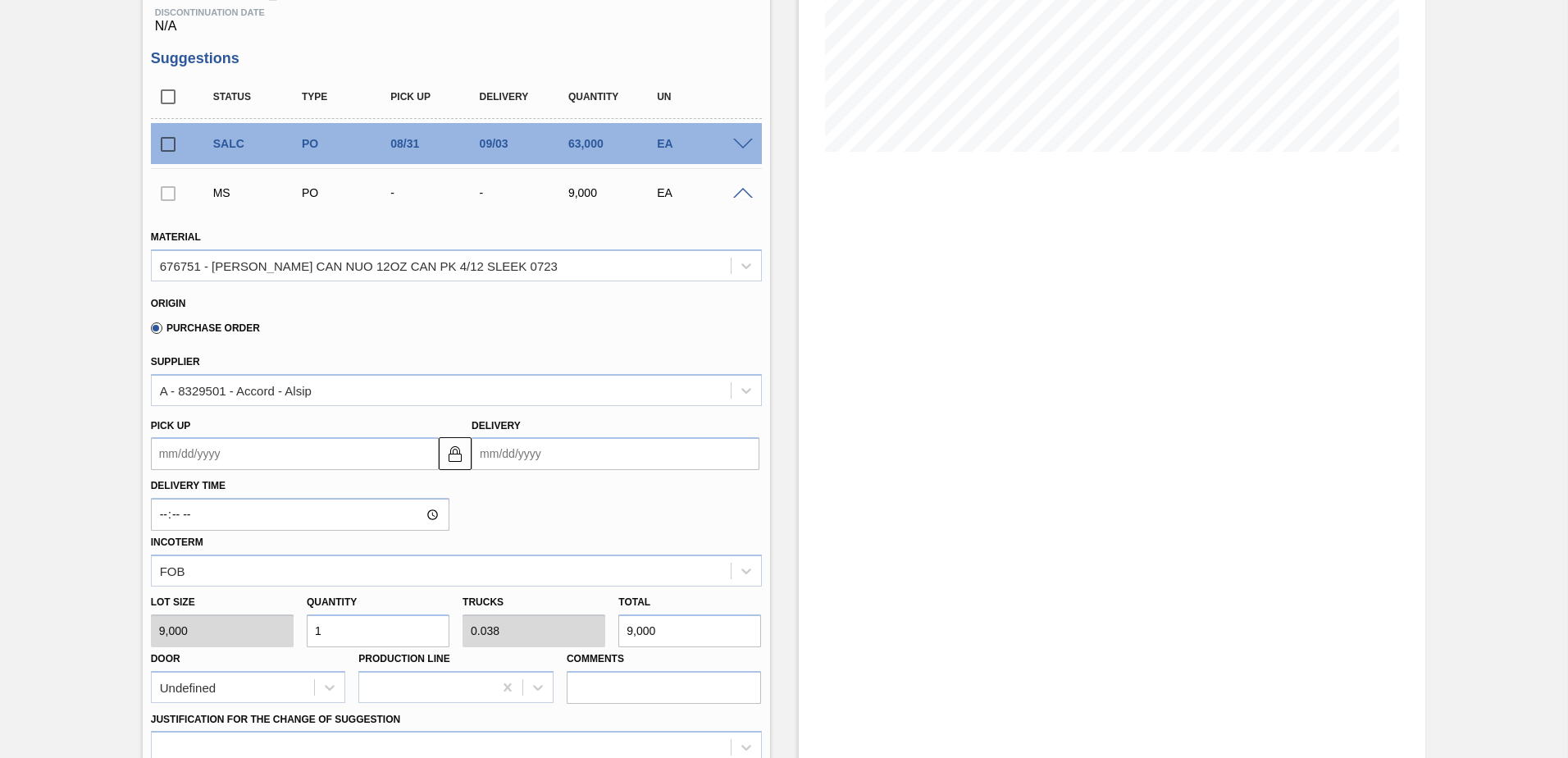
click at [573, 454] on input "Delivery" at bounding box center [615, 453] width 288 height 33
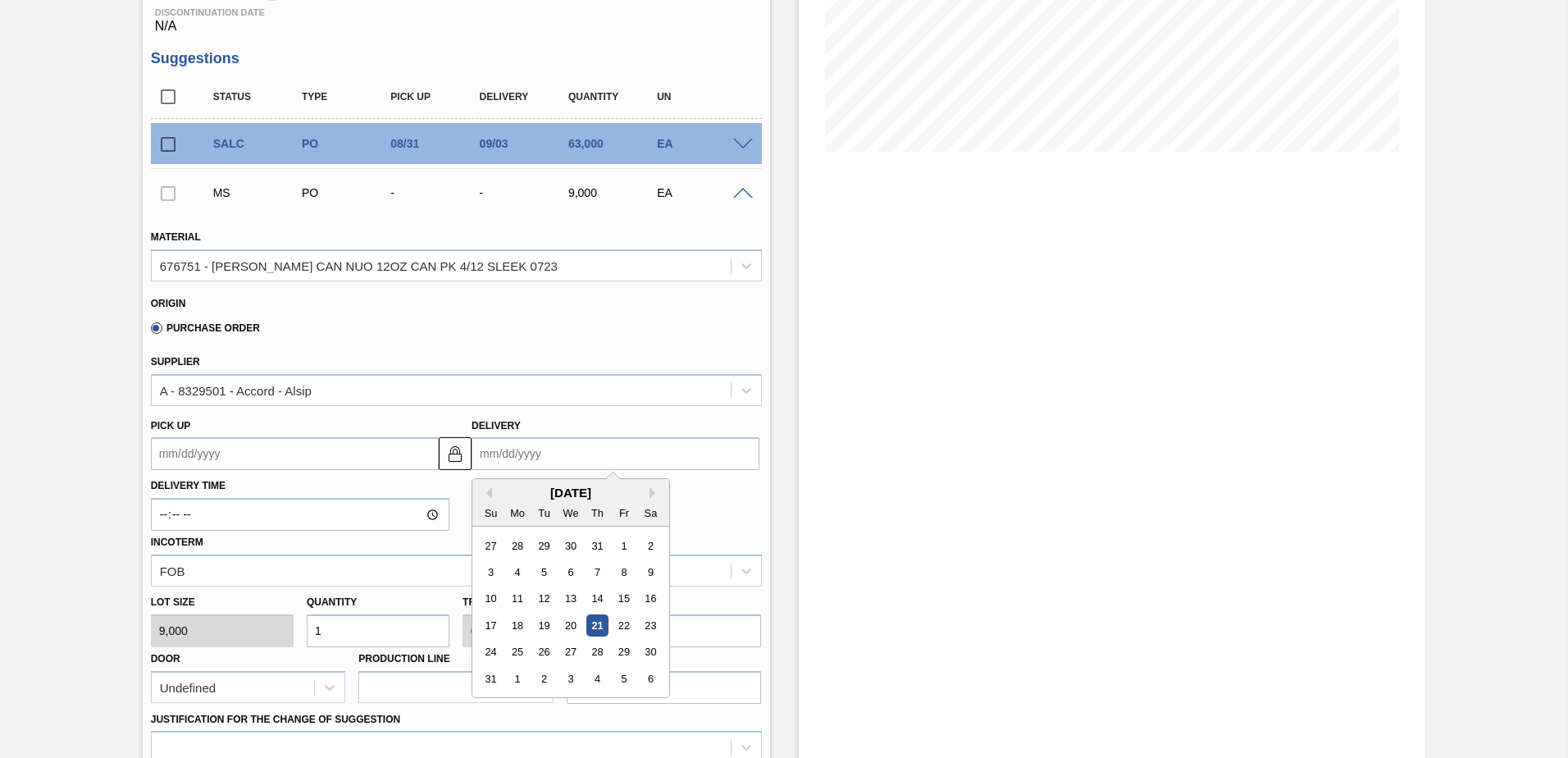
type input "8"
type up100846882 "[DATE]"
type input "8/"
type up100846882 "[DATE]"
type input "8/2"
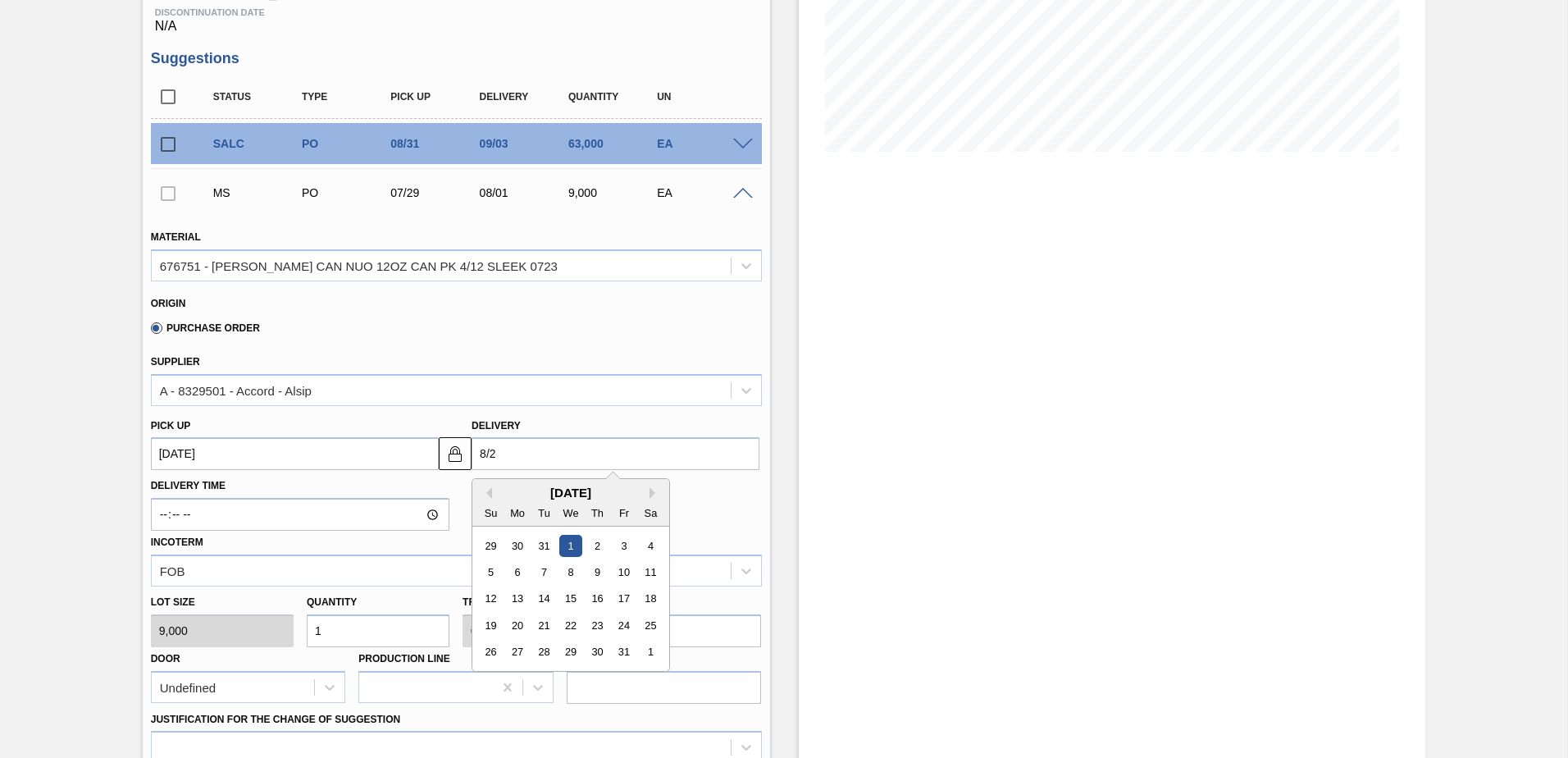
type up100846882 "[DATE]"
type input "8/29"
type up100846882 "[DATE]"
type input "8/29/"
type up100846882 "[DATE]"
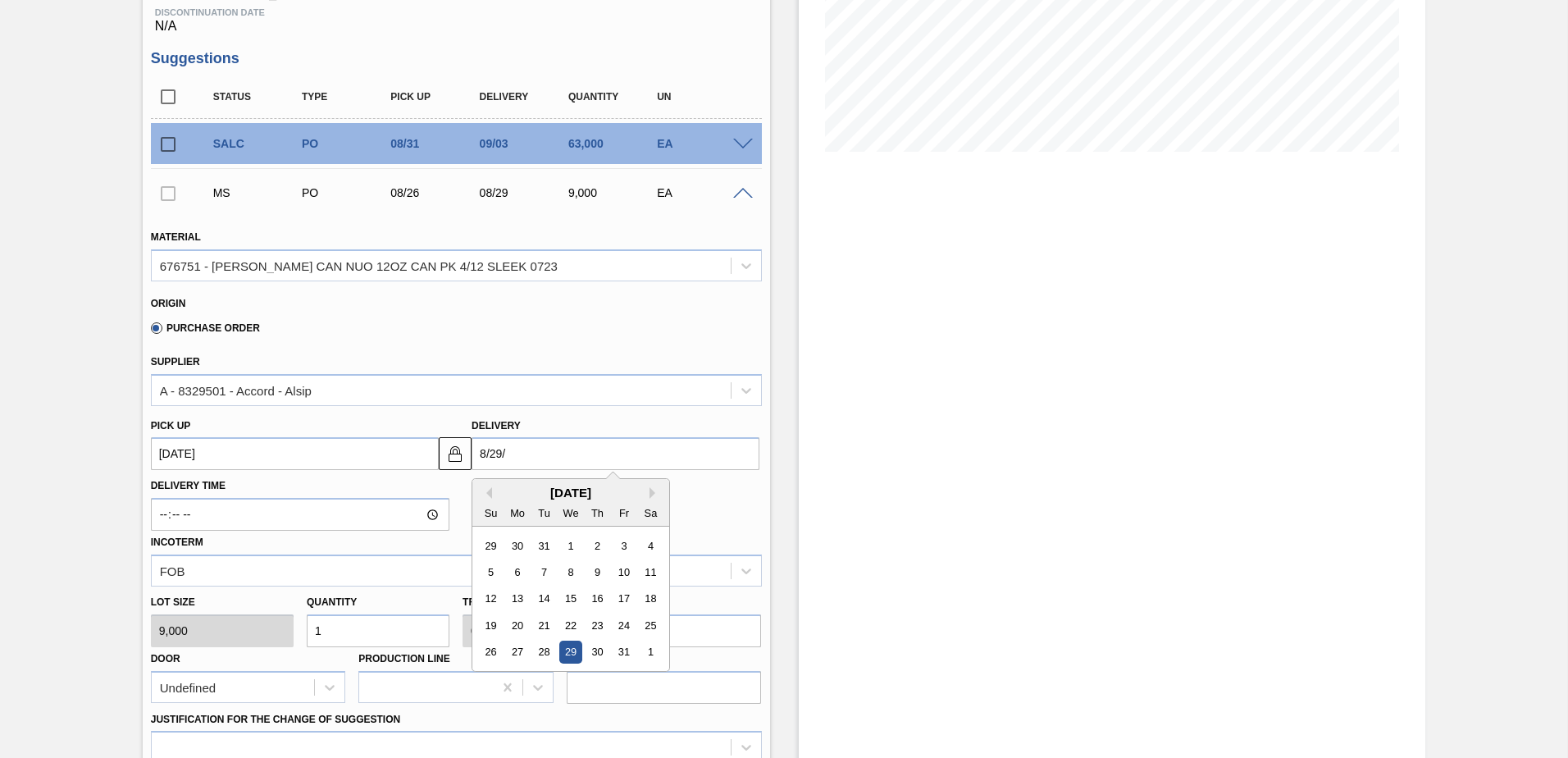
type input "8/29/2"
type up100846882 "[DATE]"
type input "[DATE]"
type up100846882 "[DATE]"
type input "[DATE]"
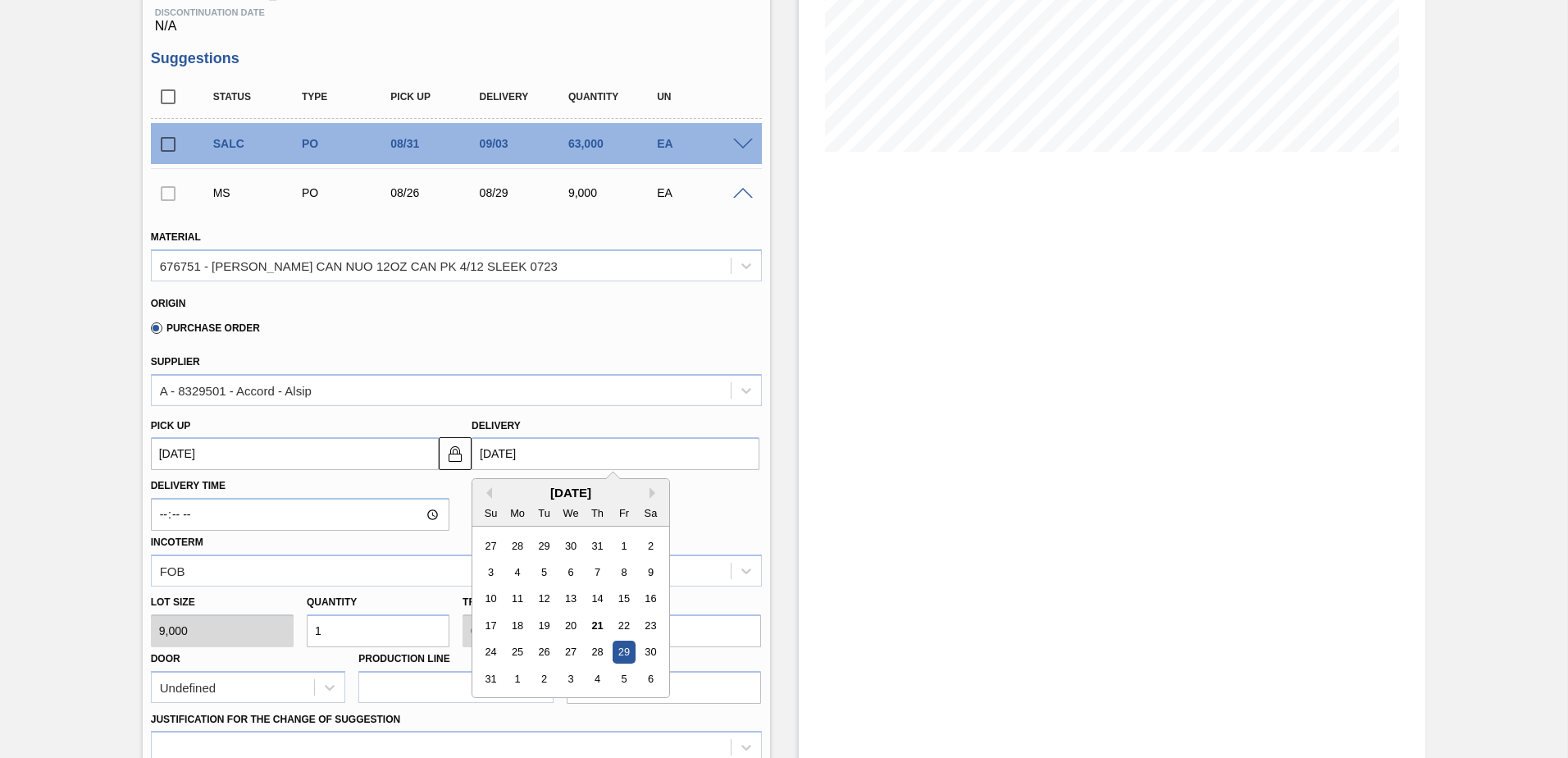
click at [355, 634] on input "1" at bounding box center [378, 631] width 143 height 33
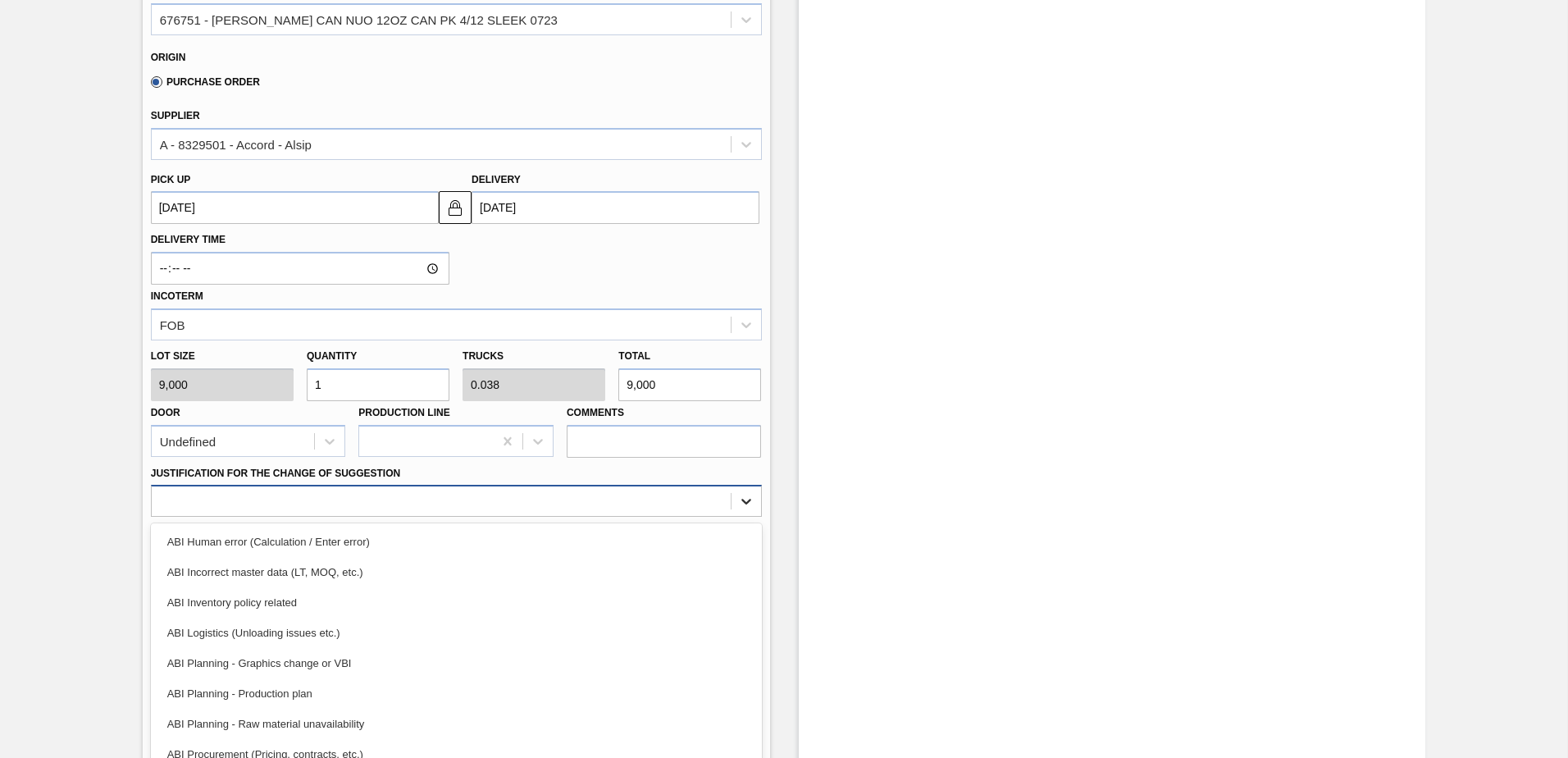
click at [748, 504] on div "Material 676751 - [PERSON_NAME] CAN NUO 12OZ CAN PK 4/12 SLEEK 0723 Origin Purc…" at bounding box center [456, 304] width 611 height 673
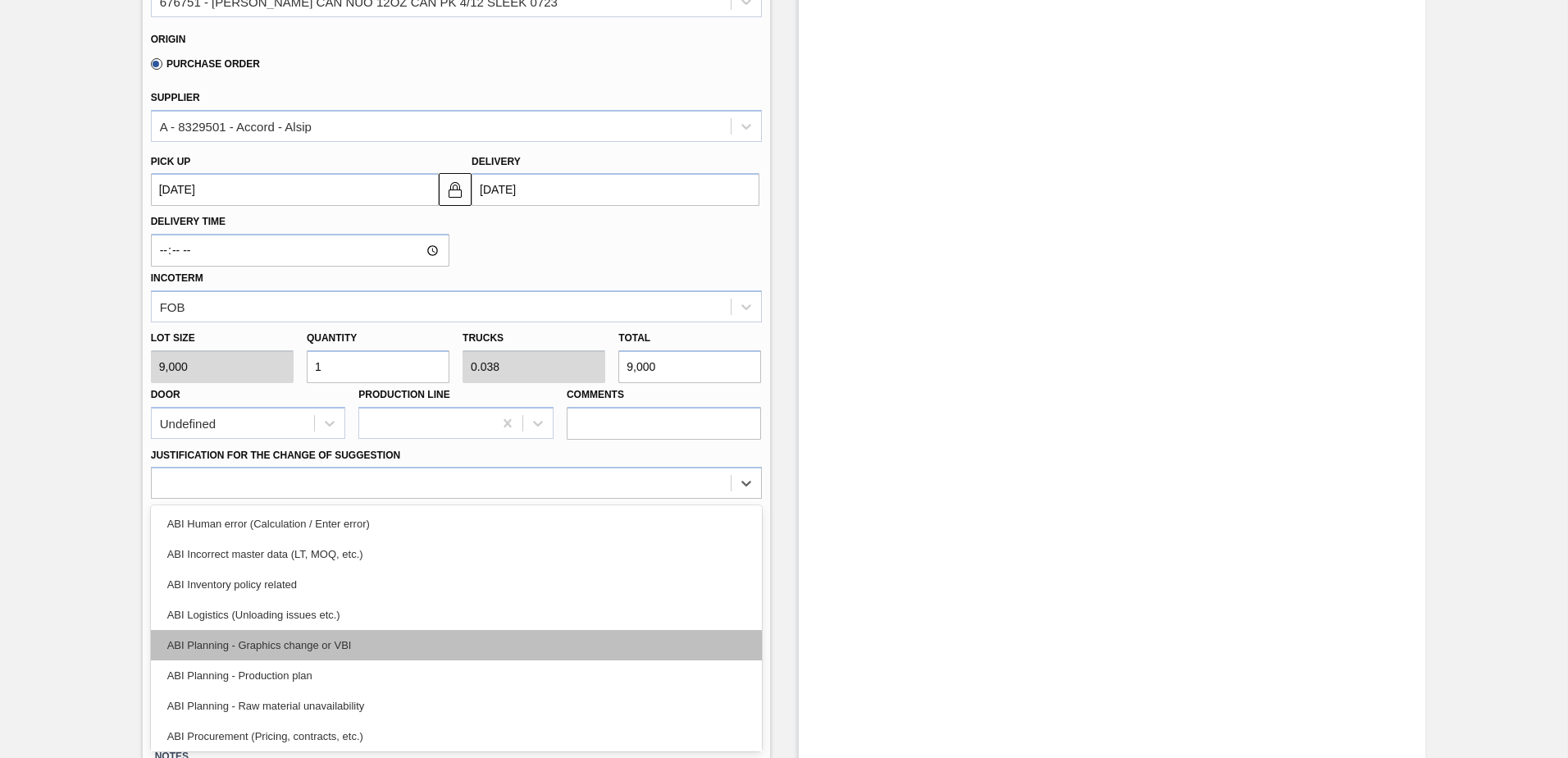
click at [313, 640] on div "ABI Planning - Graphics change or VBI" at bounding box center [456, 645] width 611 height 30
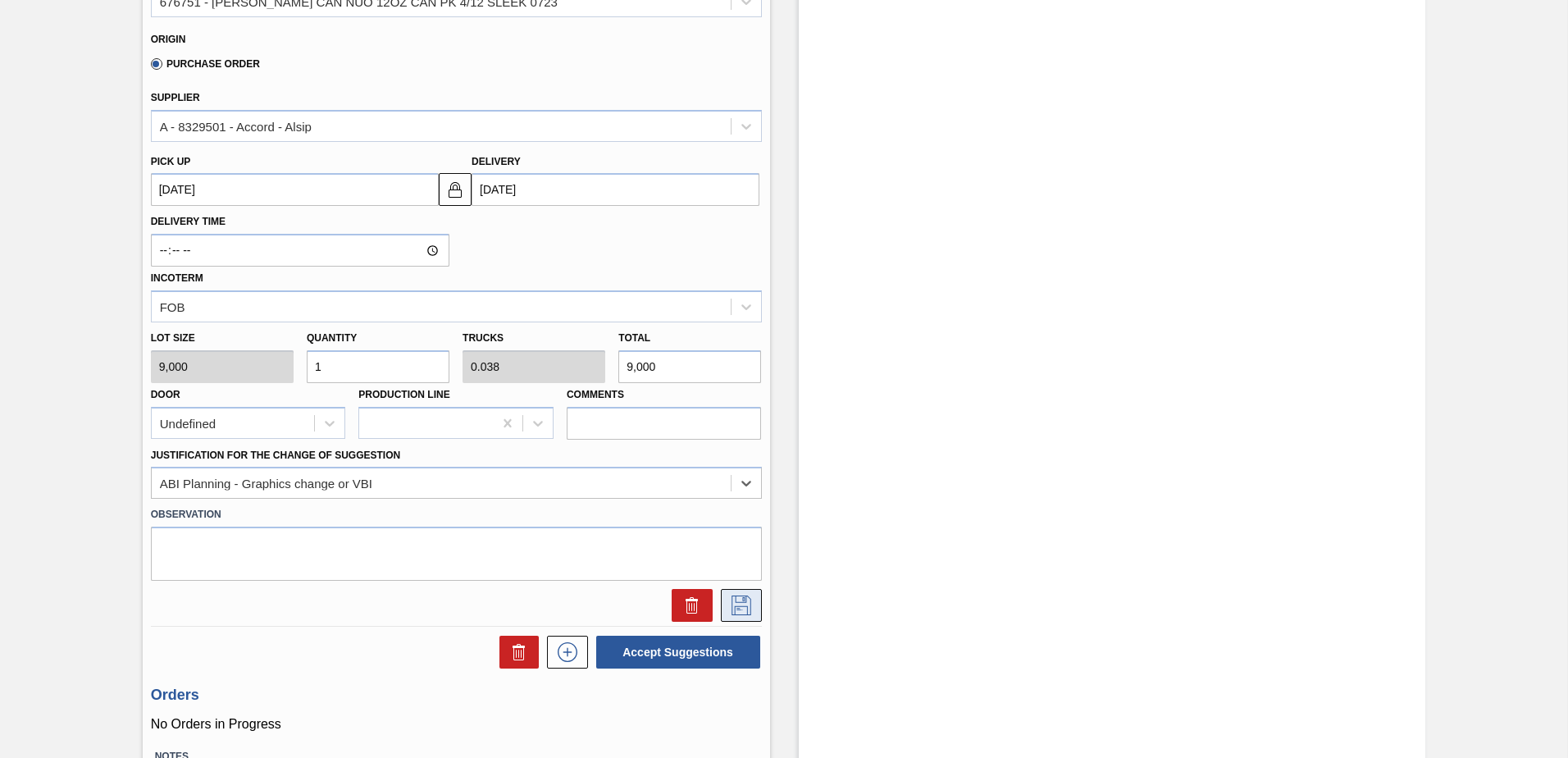
click at [733, 604] on icon at bounding box center [741, 606] width 26 height 20
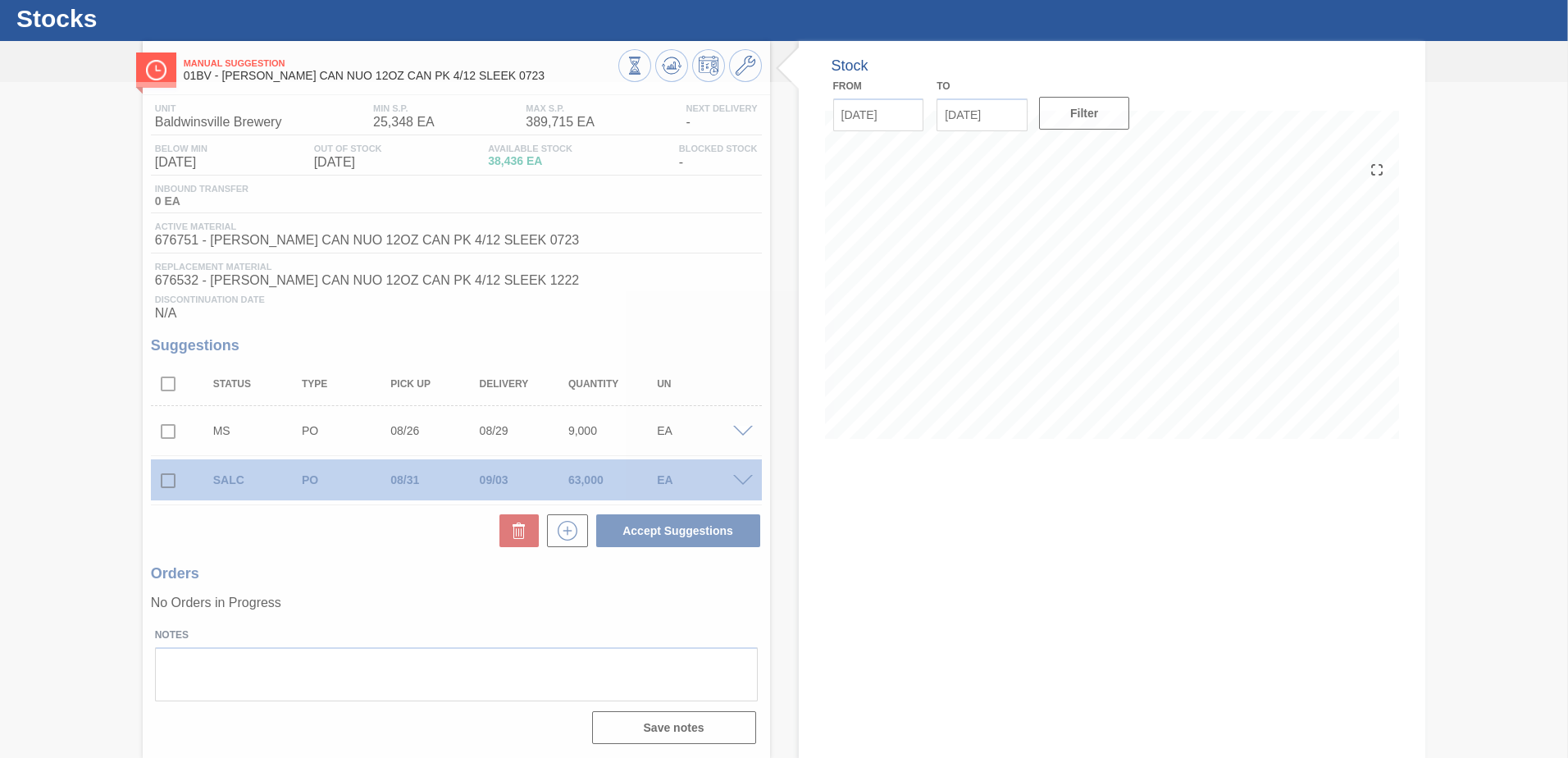
scroll to position [41, 0]
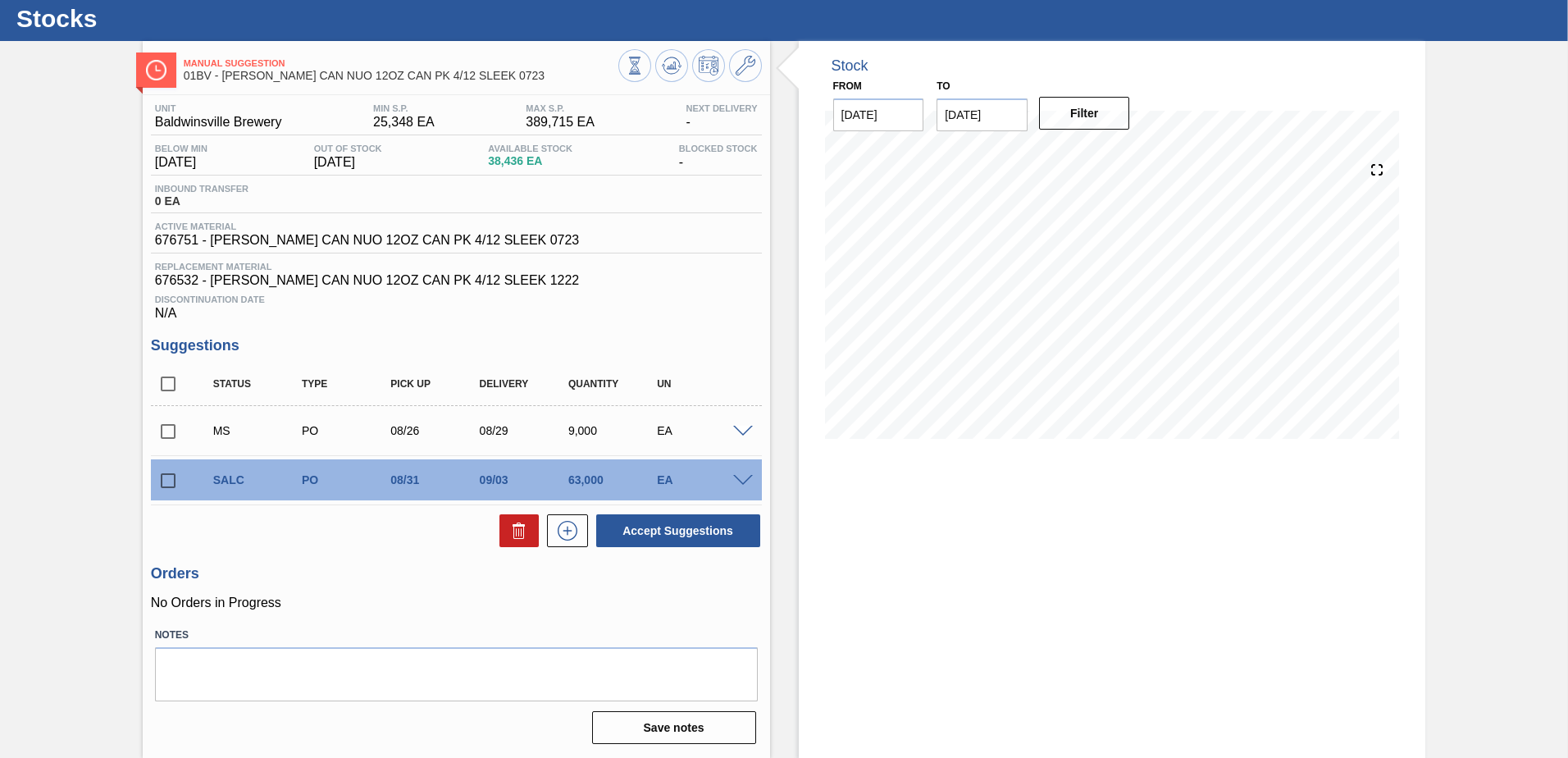
click at [166, 431] on input "checkbox" at bounding box center [167, 431] width 34 height 34
click at [647, 534] on button "Accept Suggestions" at bounding box center [678, 530] width 164 height 33
click at [164, 431] on input "checkbox" at bounding box center [167, 431] width 34 height 34
checkbox input "true"
click at [744, 431] on span at bounding box center [743, 432] width 20 height 13
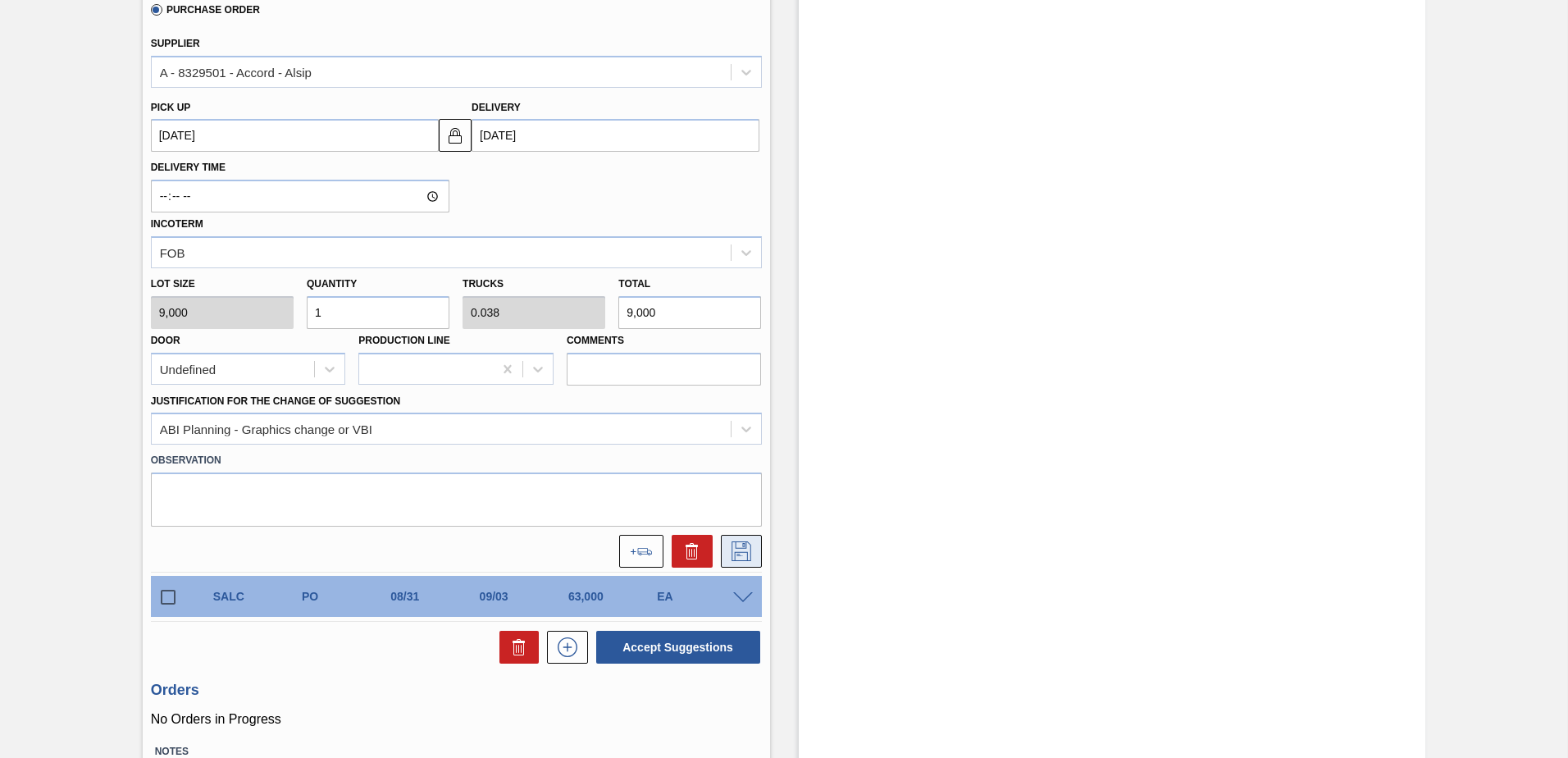
scroll to position [698, 0]
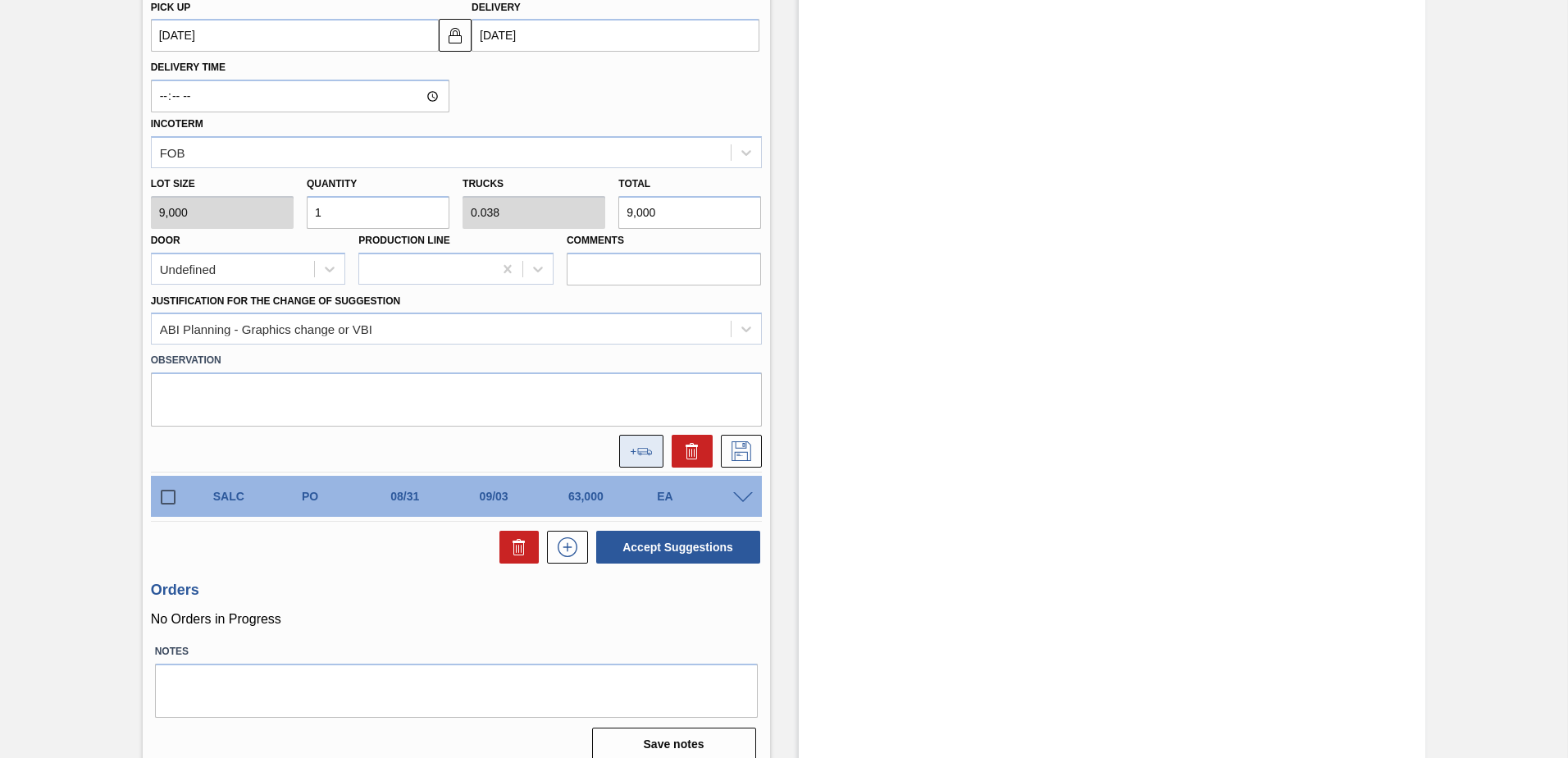
click at [639, 455] on button at bounding box center [641, 451] width 44 height 33
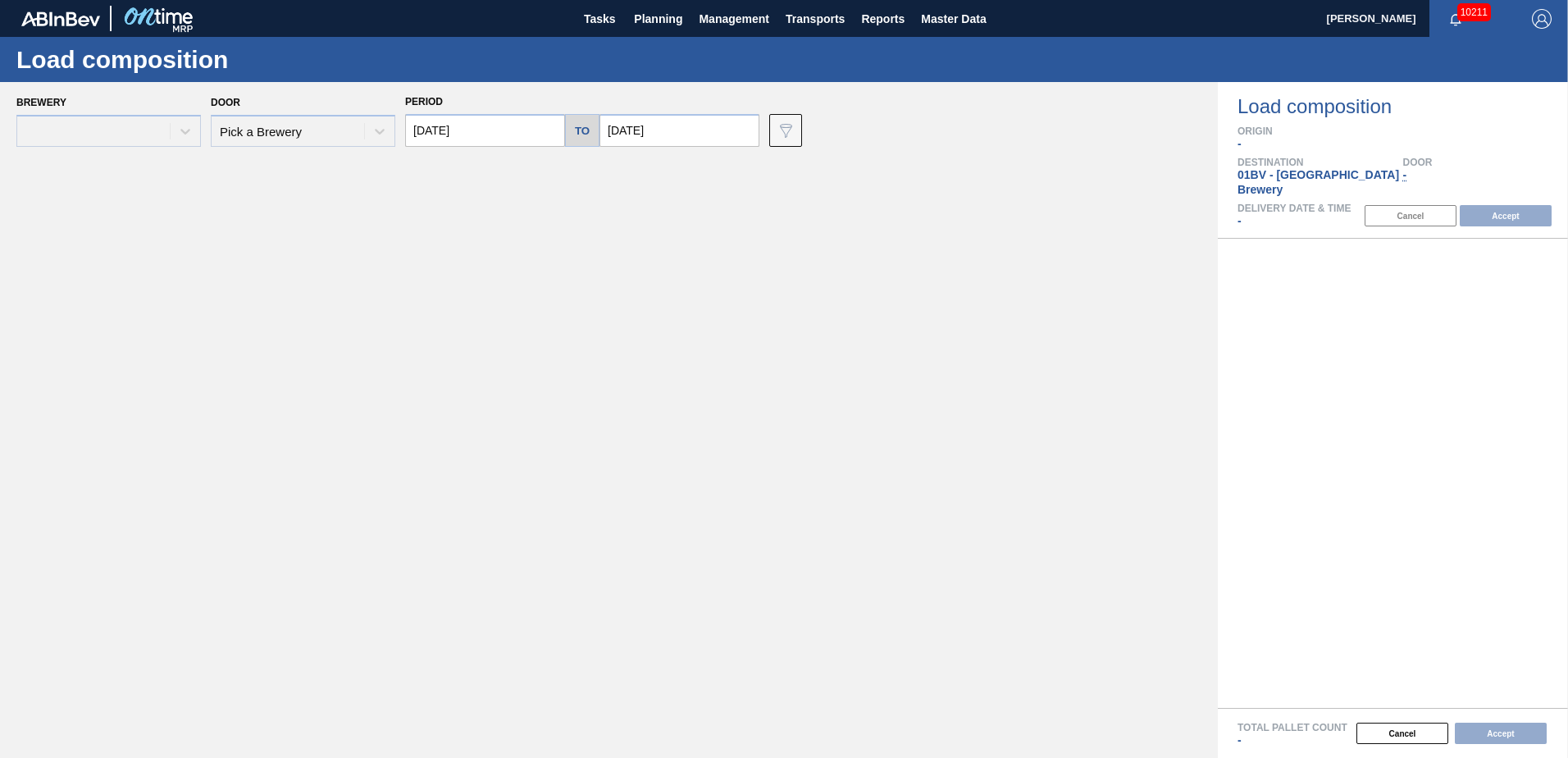
type input "[DATE]"
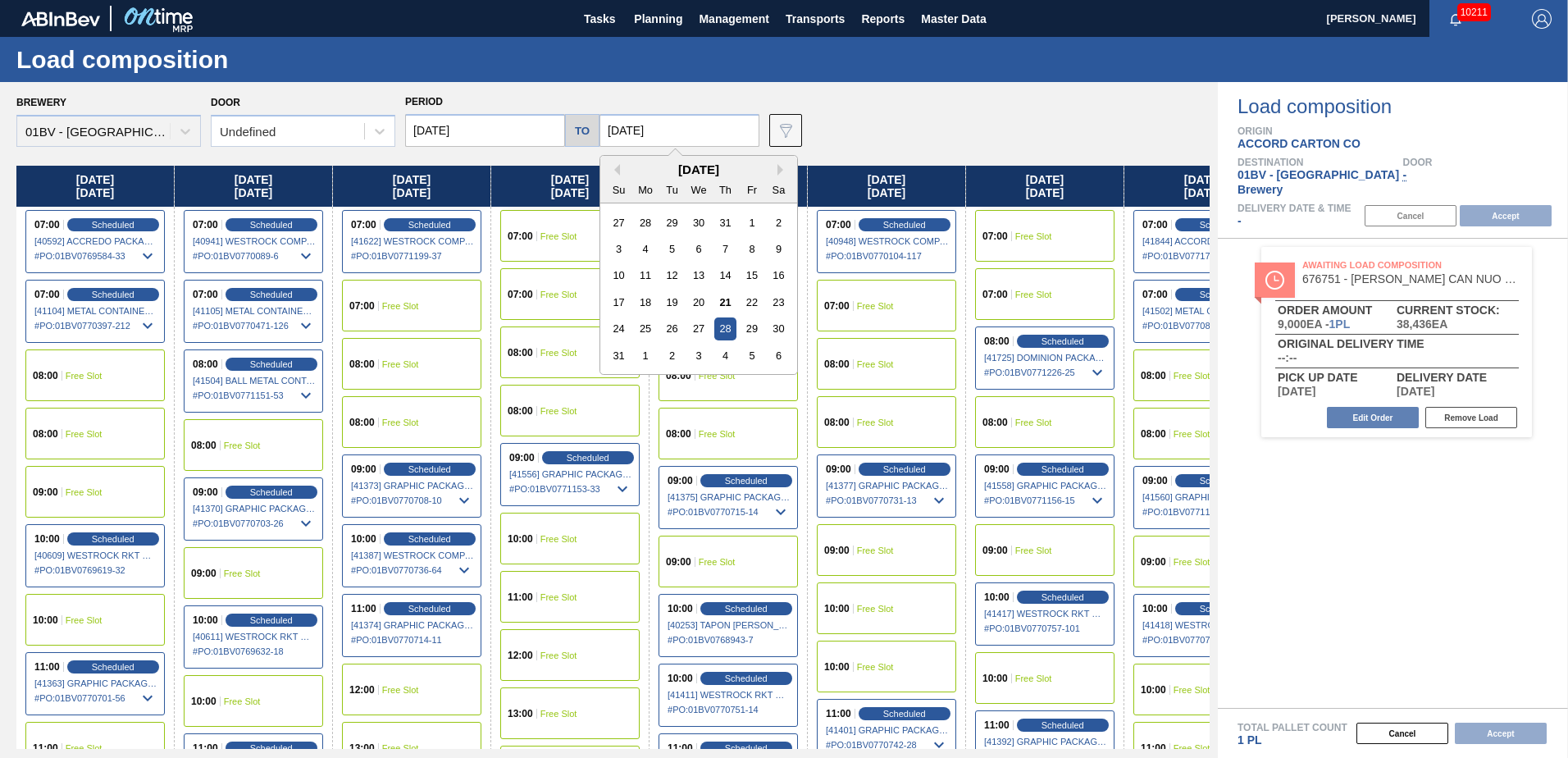
click at [705, 131] on input "[DATE]" at bounding box center [679, 130] width 160 height 33
click at [744, 324] on div "29" at bounding box center [752, 329] width 22 height 22
type input "[DATE]"
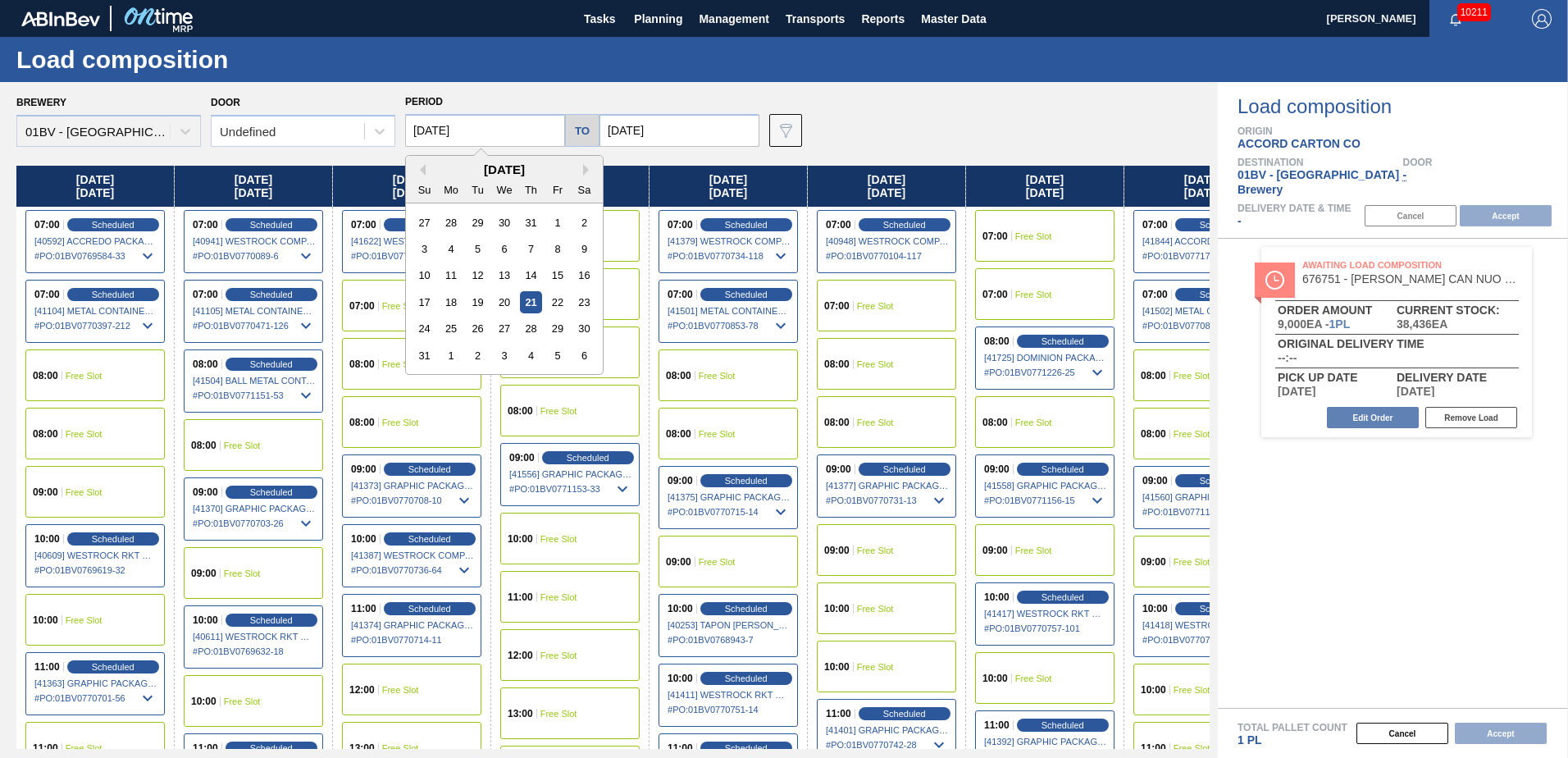
click at [489, 126] on input "[DATE]" at bounding box center [485, 130] width 160 height 33
click at [449, 327] on div "25" at bounding box center [452, 329] width 22 height 22
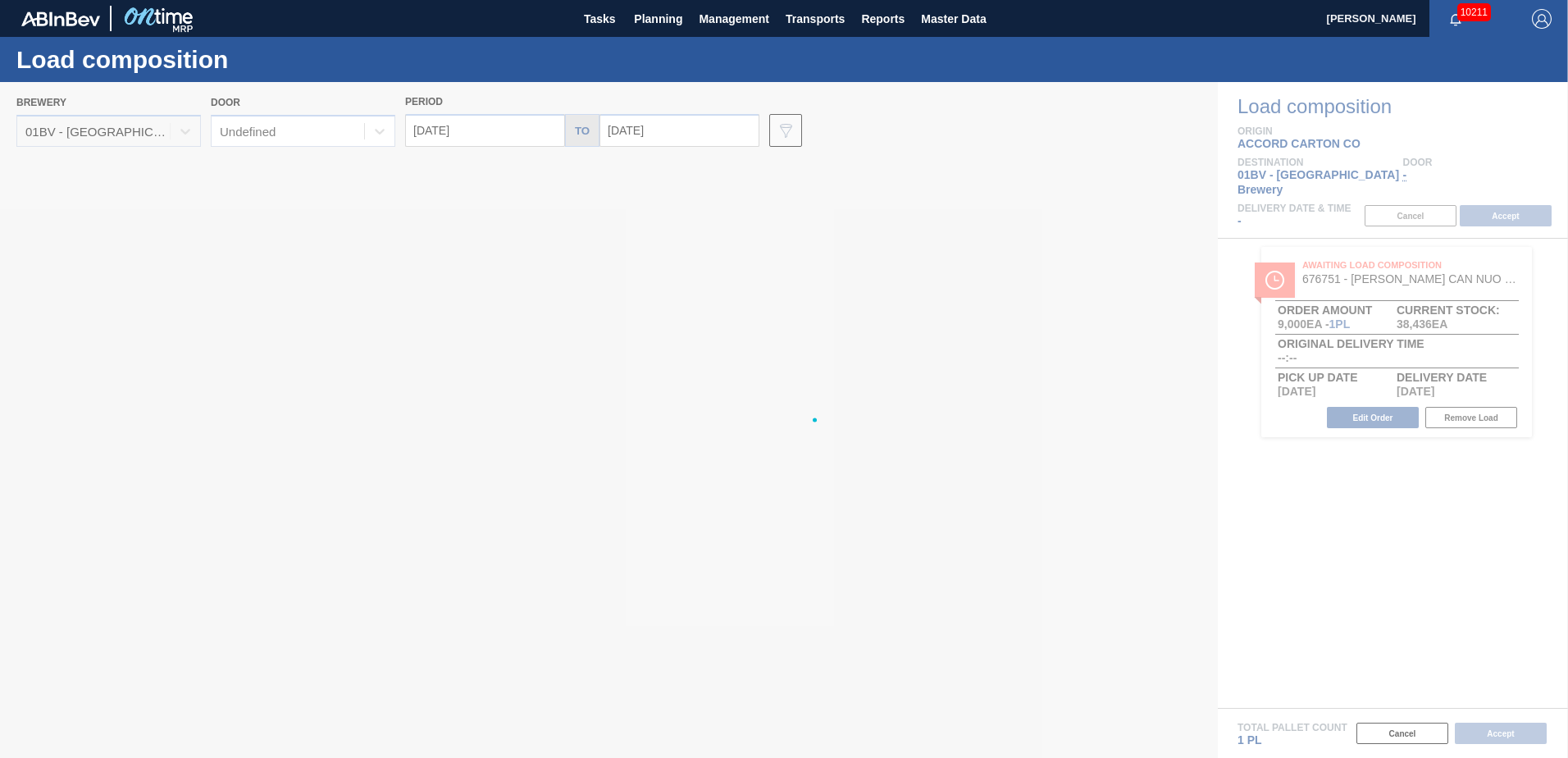
type input "[DATE]"
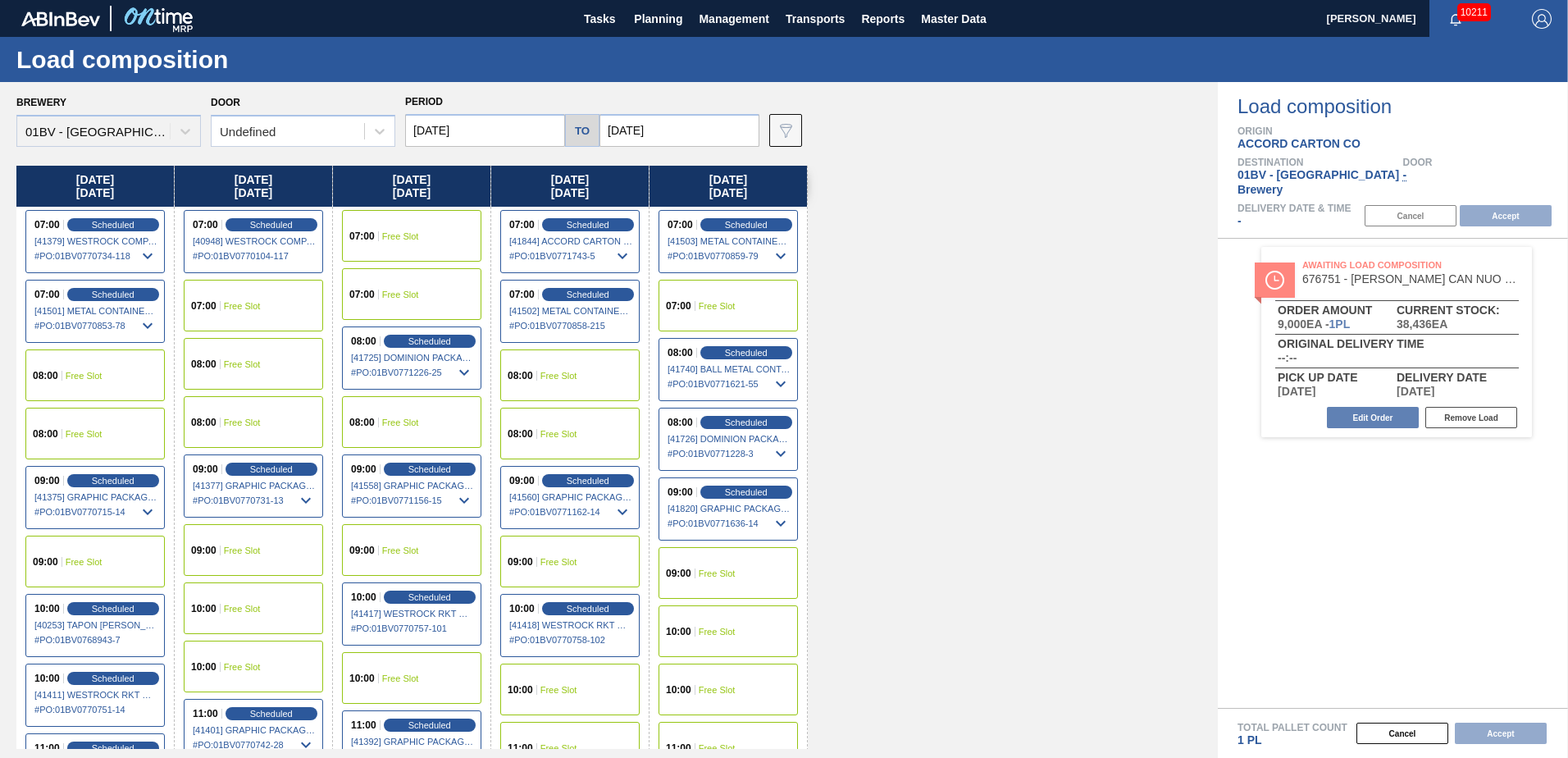
click at [734, 307] on span "Free Slot" at bounding box center [718, 306] width 37 height 10
click at [1500, 205] on button "Accept" at bounding box center [1506, 216] width 92 height 22
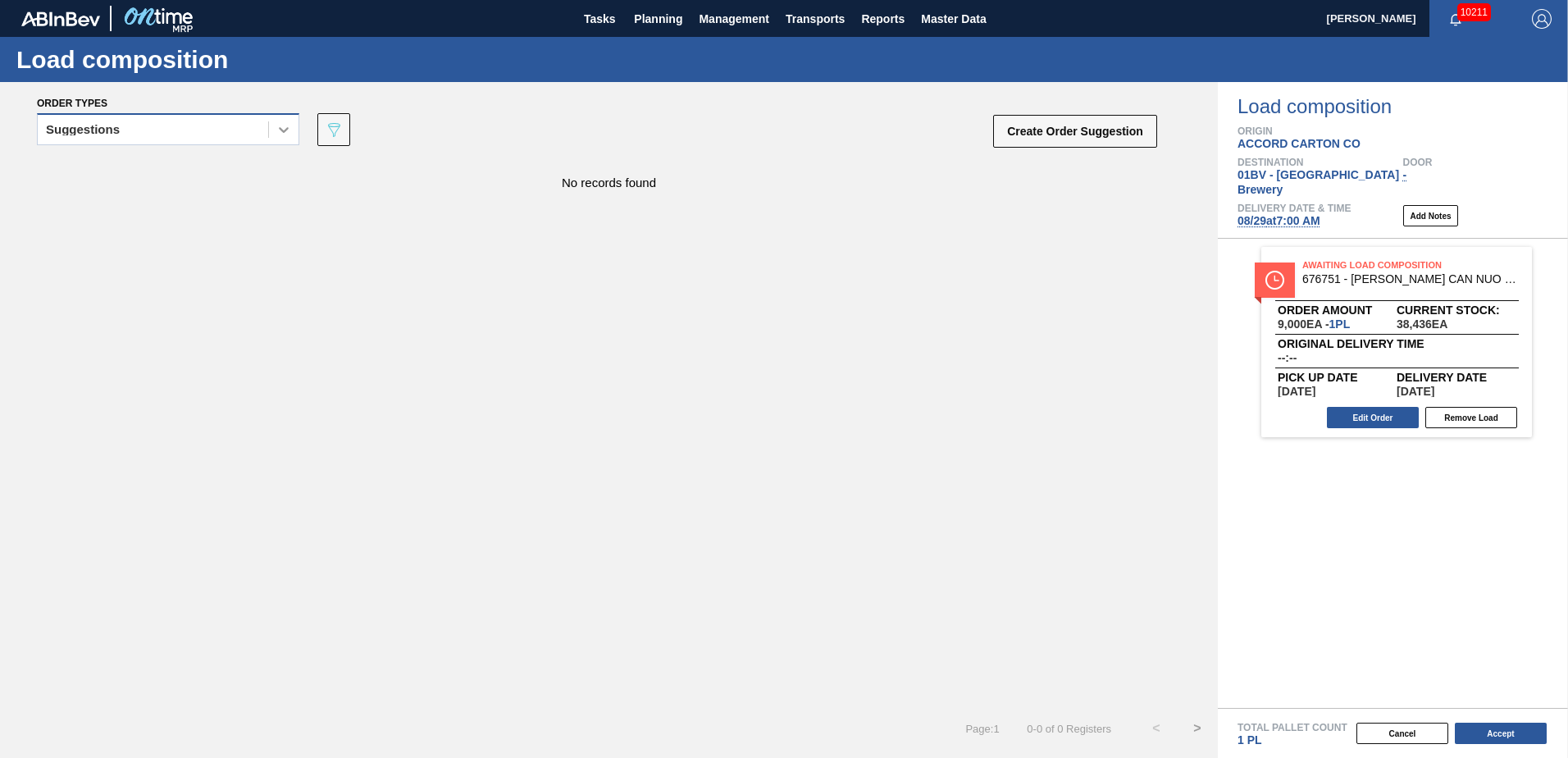
click at [279, 132] on icon at bounding box center [284, 130] width 17 height 17
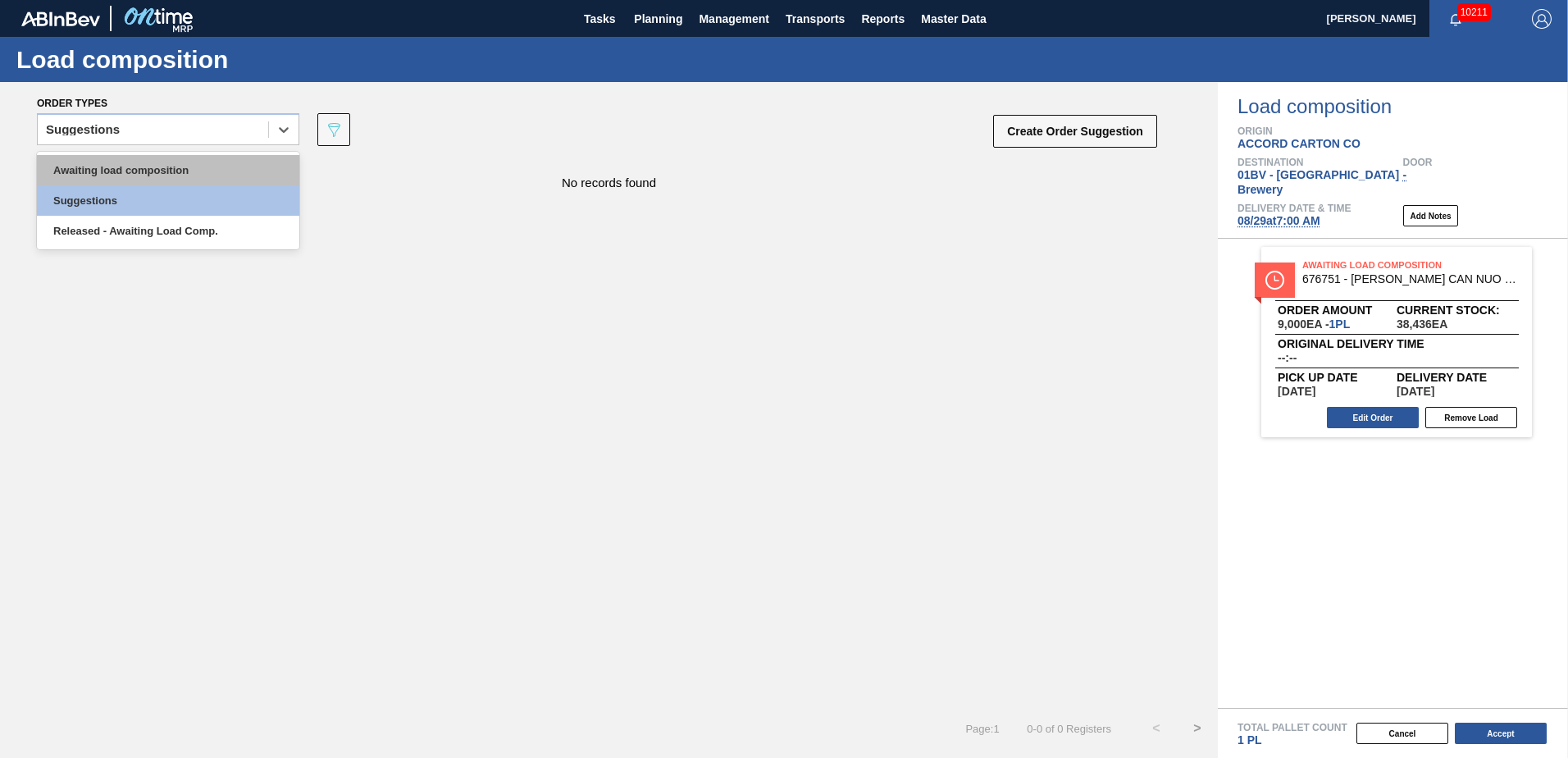
click at [222, 169] on div "Awaiting load composition" at bounding box center [168, 170] width 263 height 30
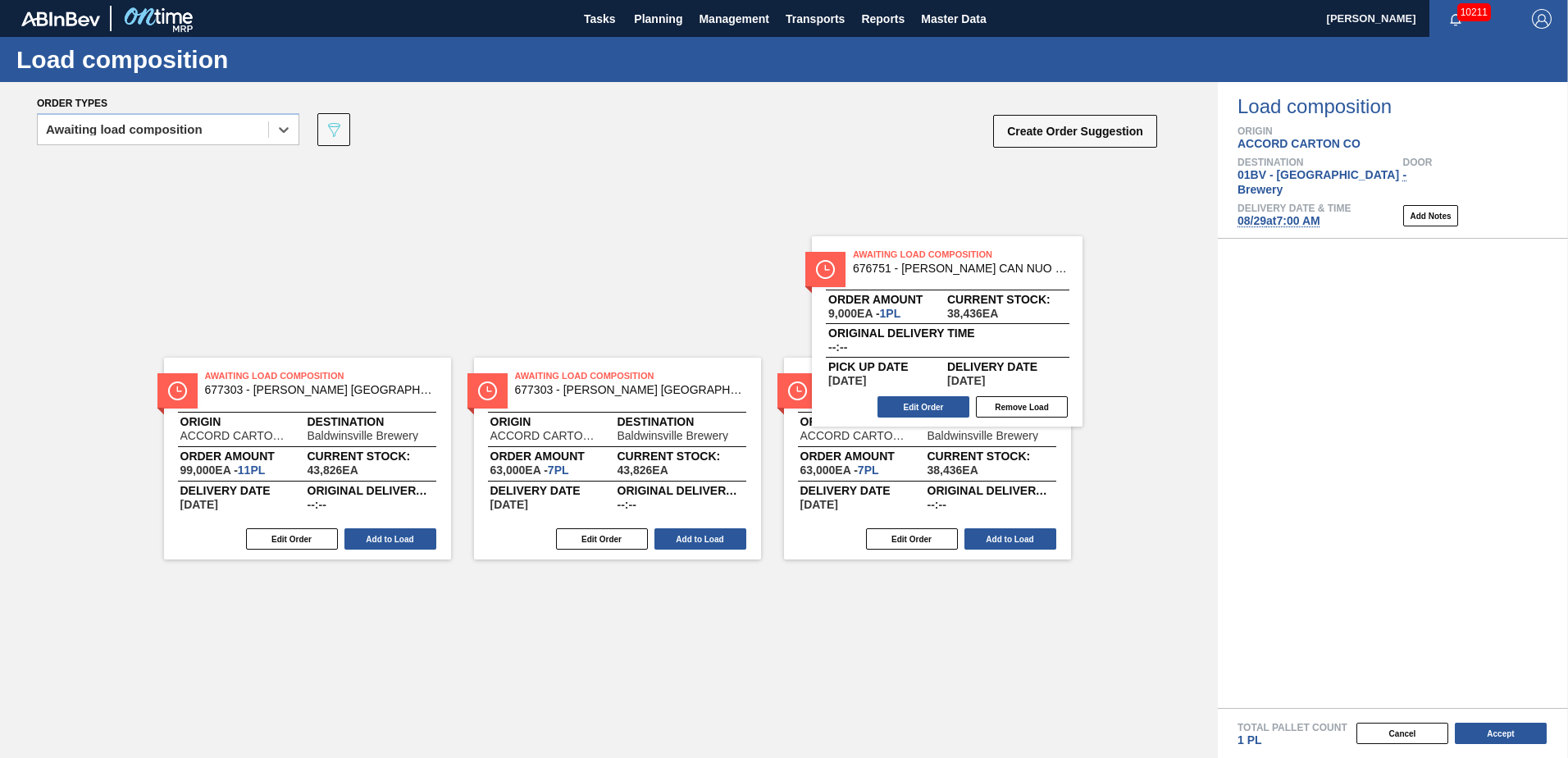
drag, startPoint x: 1373, startPoint y: 259, endPoint x: 918, endPoint y: 262, distance: 455.0
click at [918, 262] on div "Order types option Awaiting load composition, selected. Select is focused ,type…" at bounding box center [784, 420] width 1568 height 676
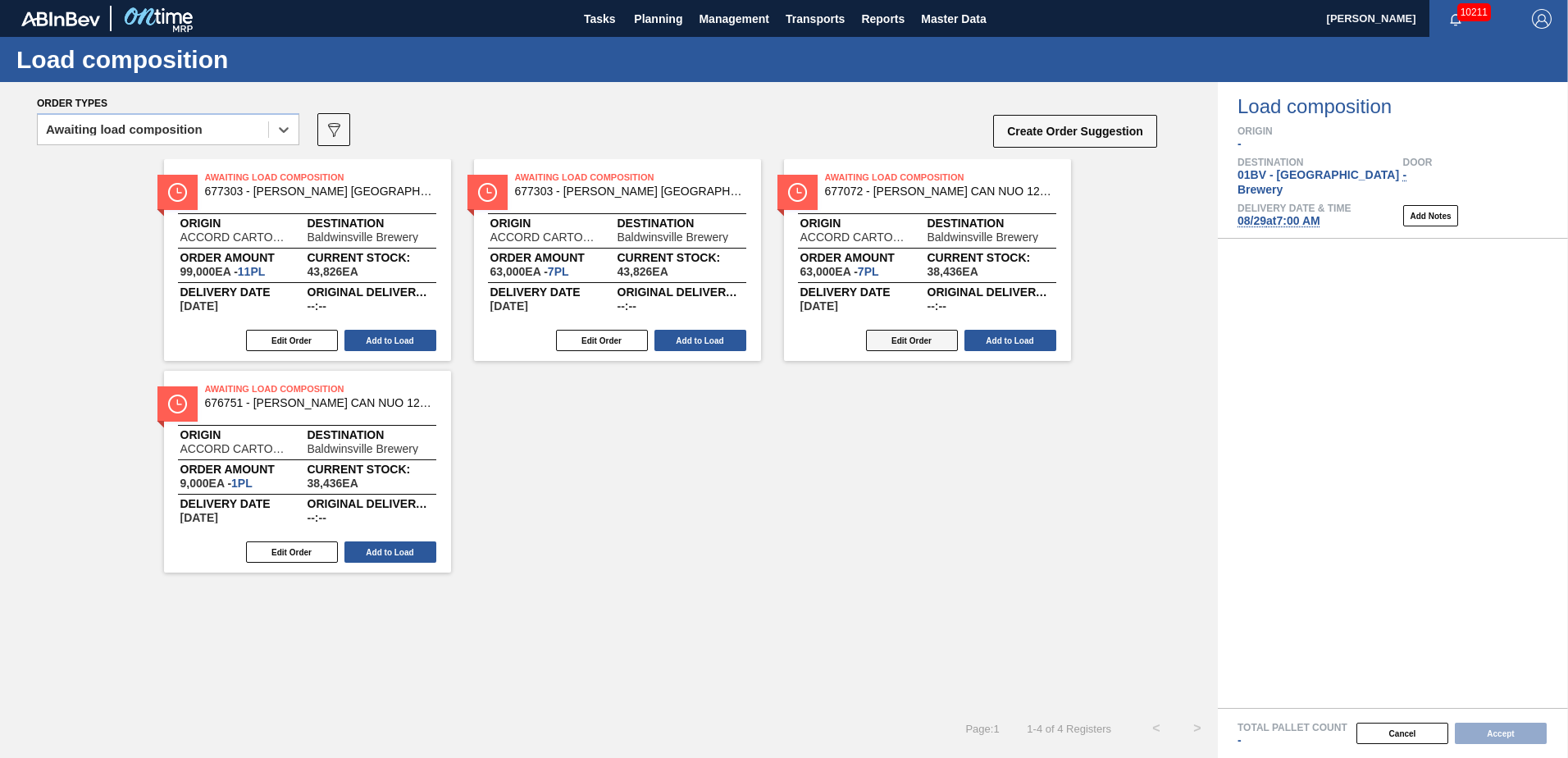
click at [885, 341] on button "Edit Order" at bounding box center [912, 341] width 92 height 22
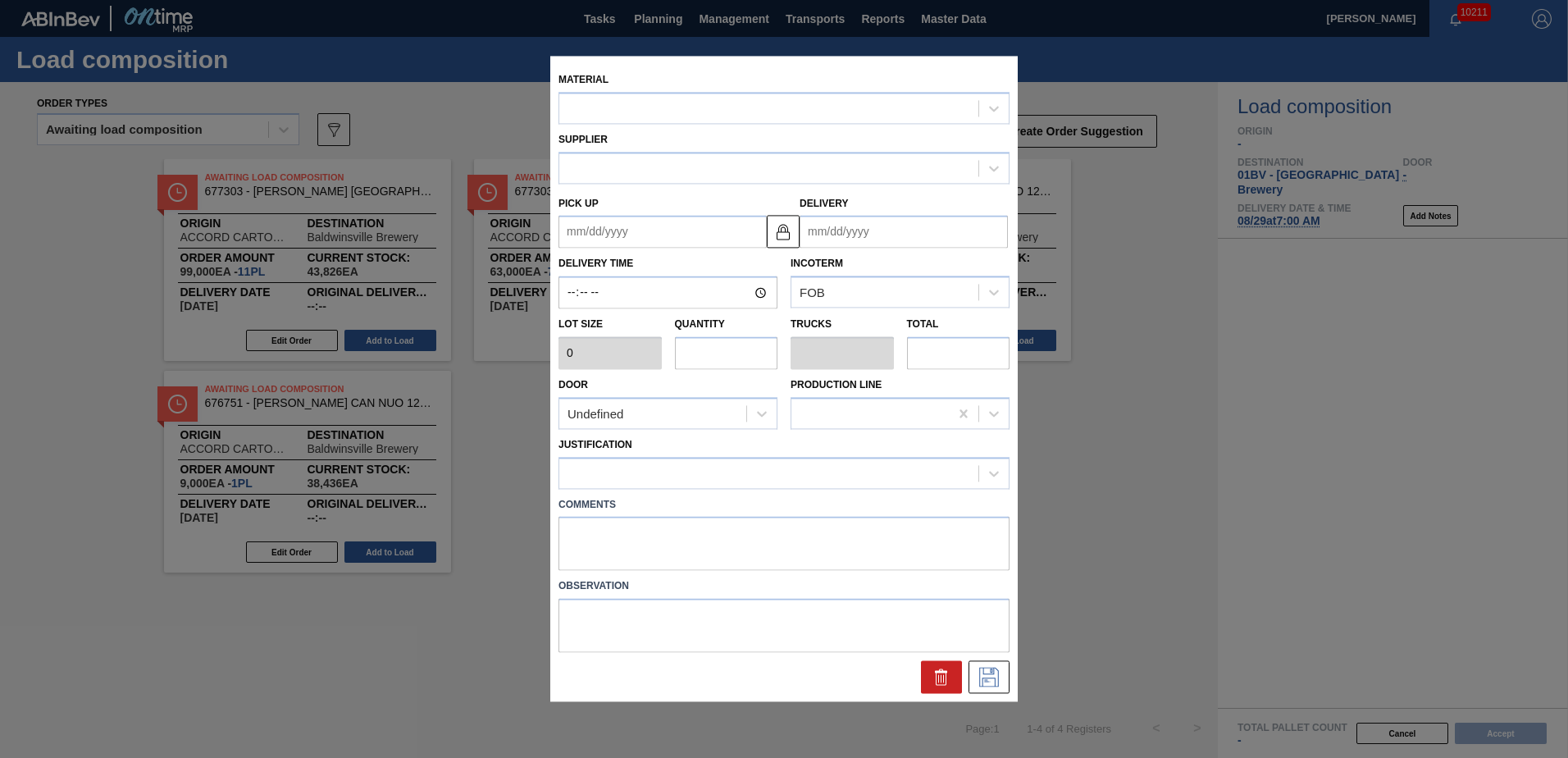
type input "9,000"
type input "7"
type input "0.269"
type input "63,000"
type up "[DATE]"
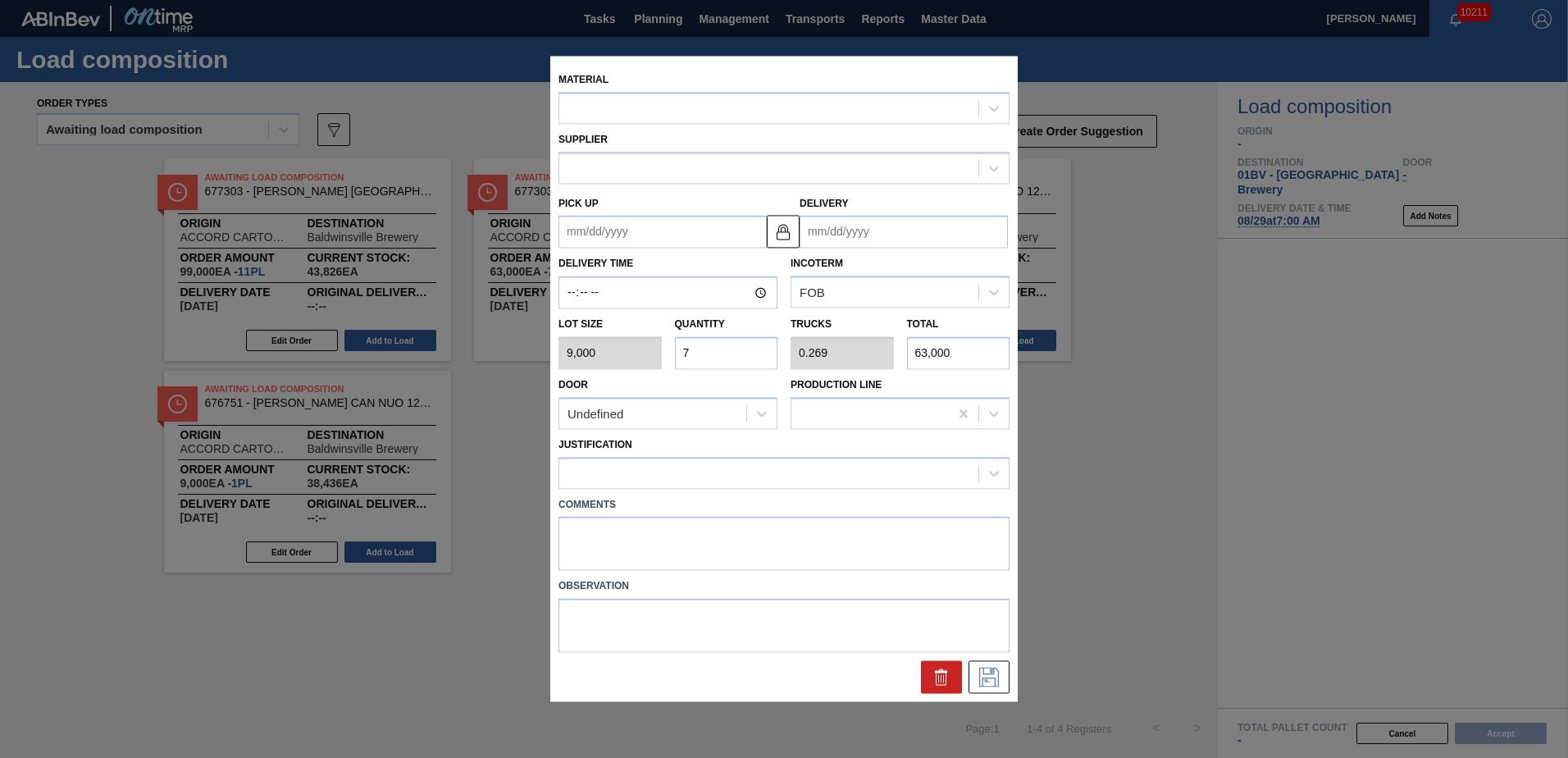
type input "[DATE]"
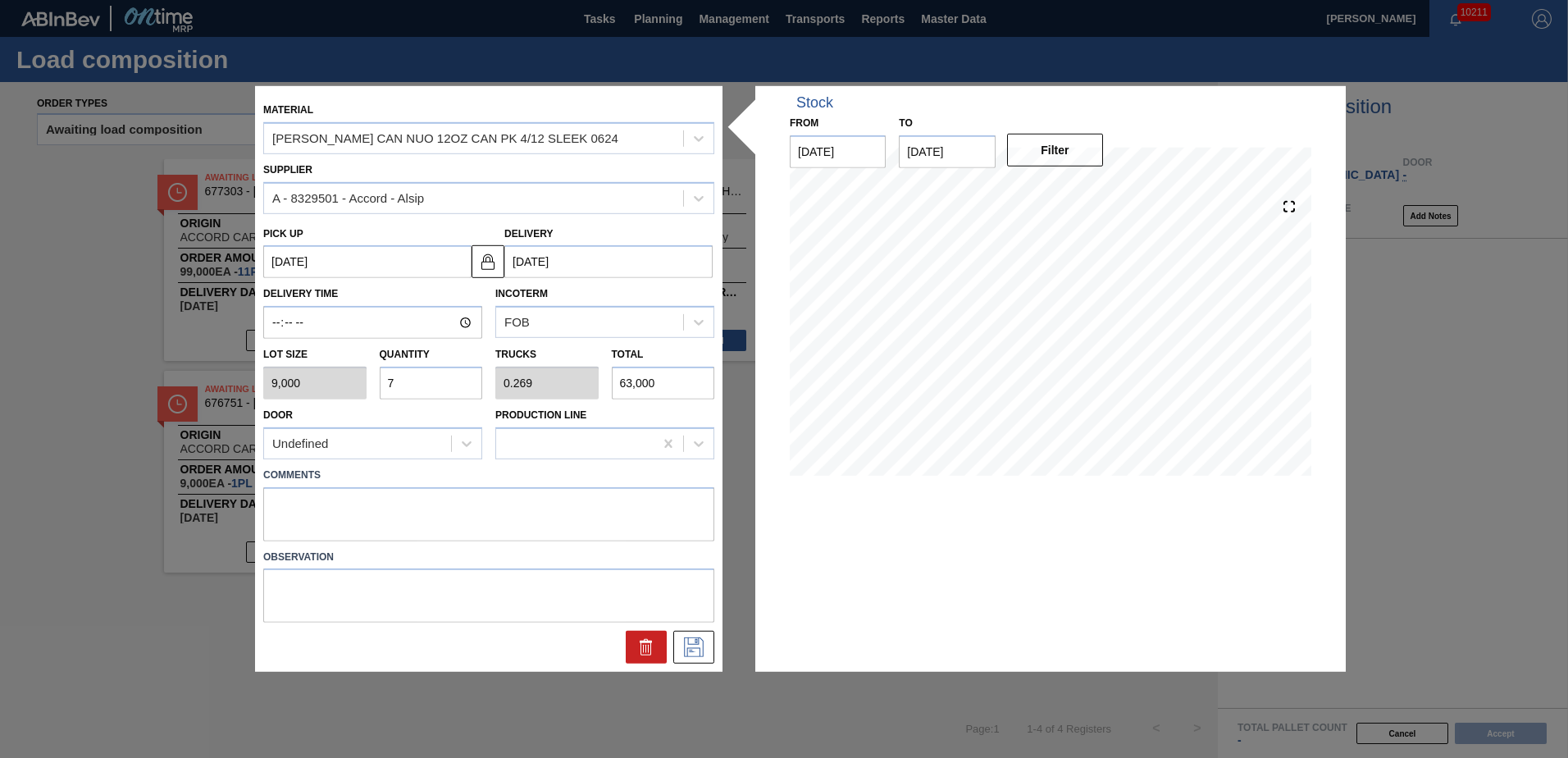
drag, startPoint x: 417, startPoint y: 381, endPoint x: 370, endPoint y: 381, distance: 47.0
click at [371, 381] on div "Lot size 9,000 Quantity 7 Trucks 0.269 Total 63,000" at bounding box center [488, 369] width 464 height 61
type input "8"
type input "0.308"
type input "72,000"
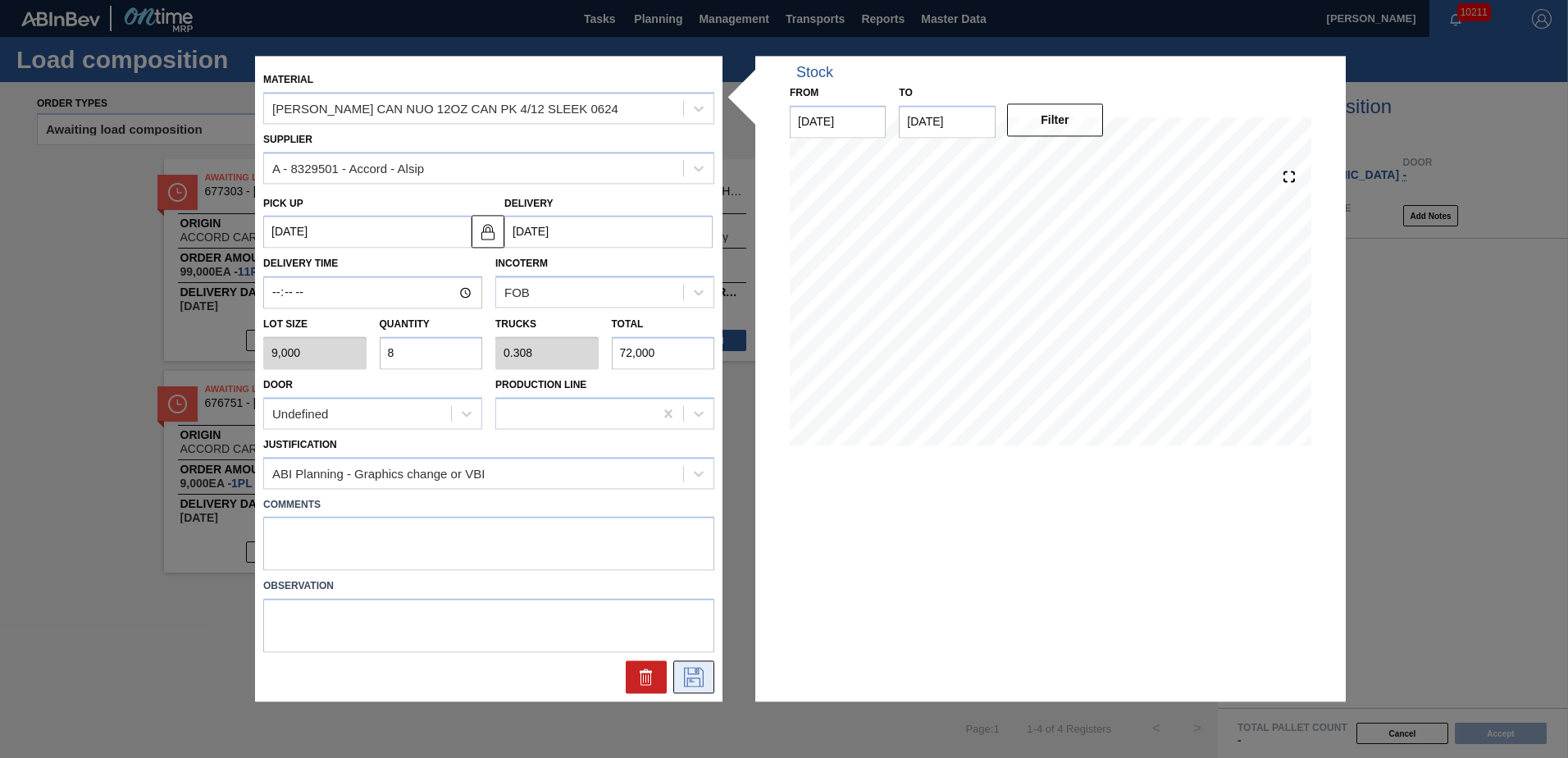
type input "8"
click at [685, 679] on icon at bounding box center [694, 678] width 20 height 20
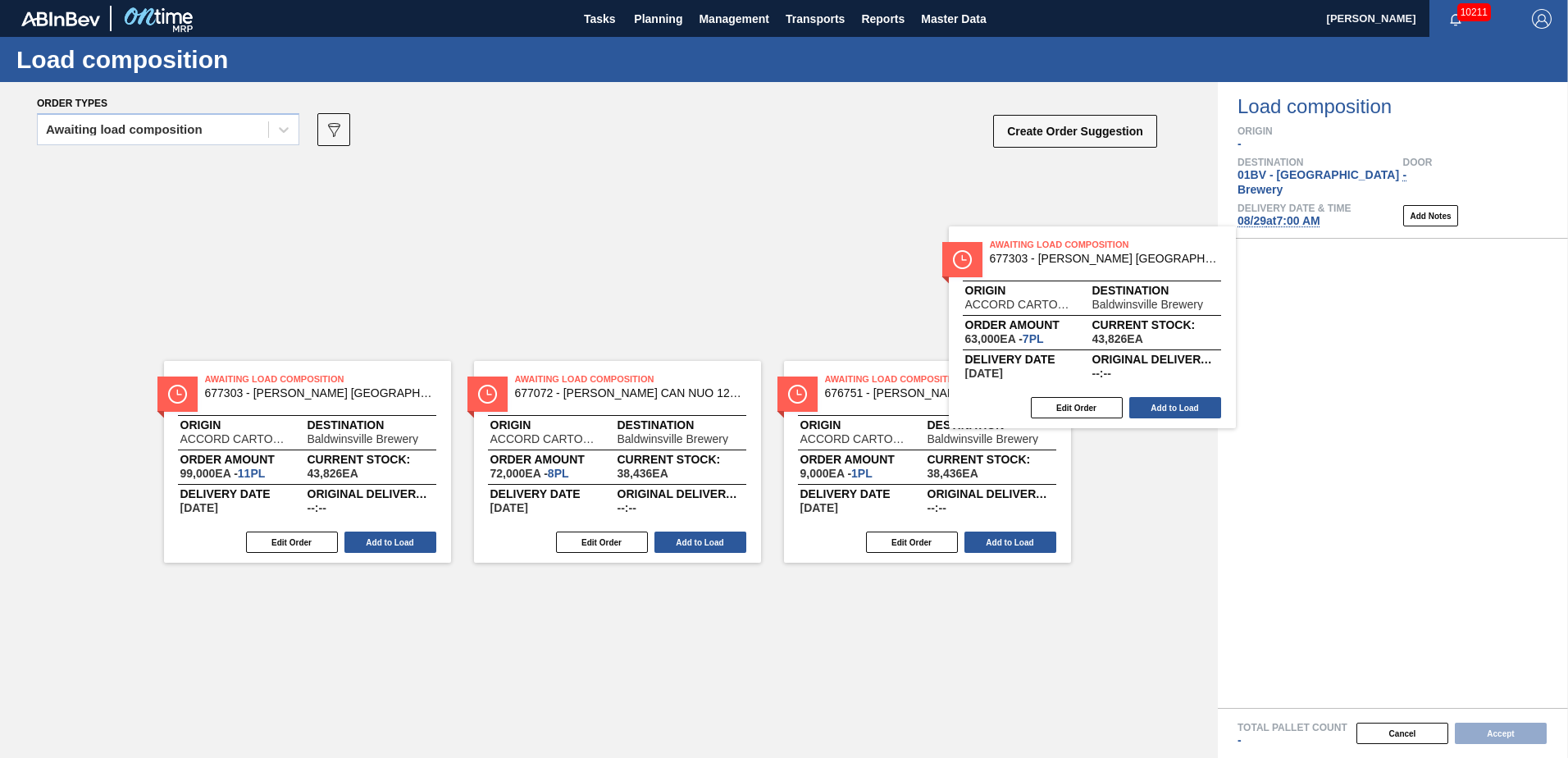
drag, startPoint x: 507, startPoint y: 187, endPoint x: 1150, endPoint y: 274, distance: 648.9
click at [1150, 274] on div "Awaiting Load Composition 677303 - [PERSON_NAME] [GEOGRAPHIC_DATA] 12OZ CAN PK …" at bounding box center [609, 259] width 1218 height 202
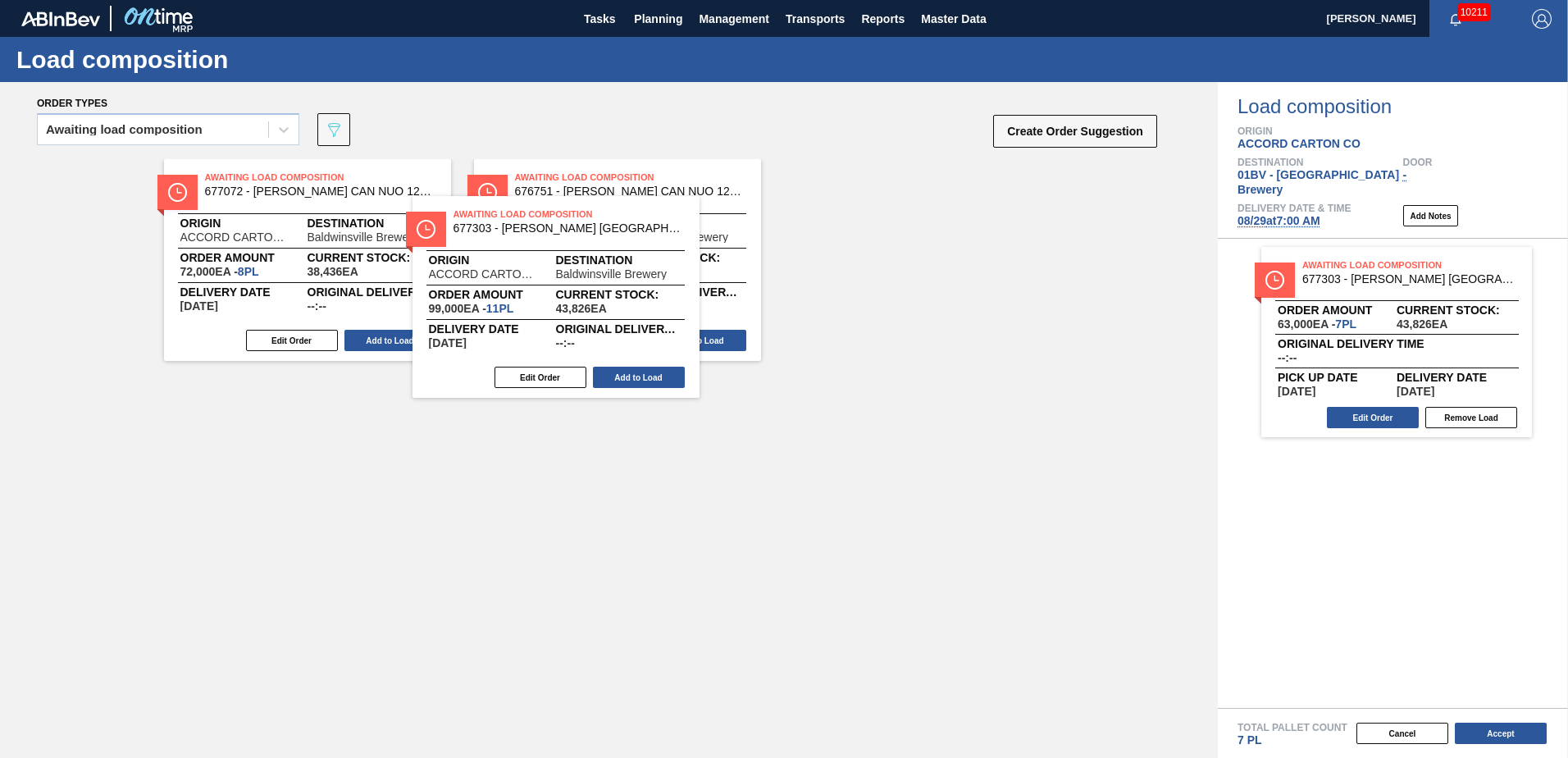
drag, startPoint x: 273, startPoint y: 182, endPoint x: 1167, endPoint y: 227, distance: 895.1
click at [1167, 227] on div "Awaiting Load Composition 677303 - [PERSON_NAME] [GEOGRAPHIC_DATA] 12OZ CAN PK …" at bounding box center [609, 259] width 1218 height 202
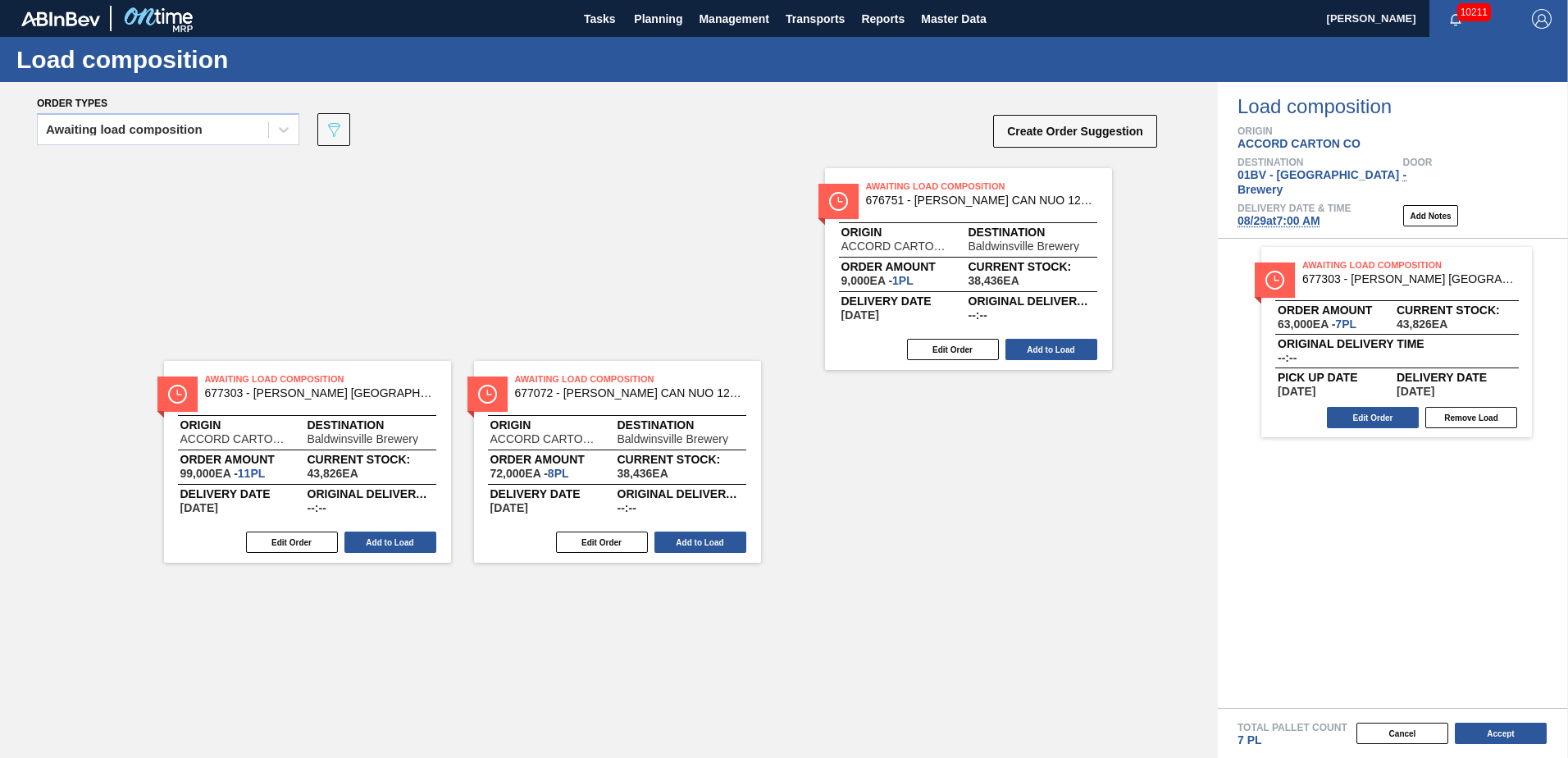
drag, startPoint x: 871, startPoint y: 192, endPoint x: 1274, endPoint y: 248, distance: 406.9
click at [1274, 248] on div "Order types Awaiting load composition 089F7B8B-B2A5-4AFE-B5C0-19BA573D28AC Crea…" at bounding box center [784, 420] width 1568 height 676
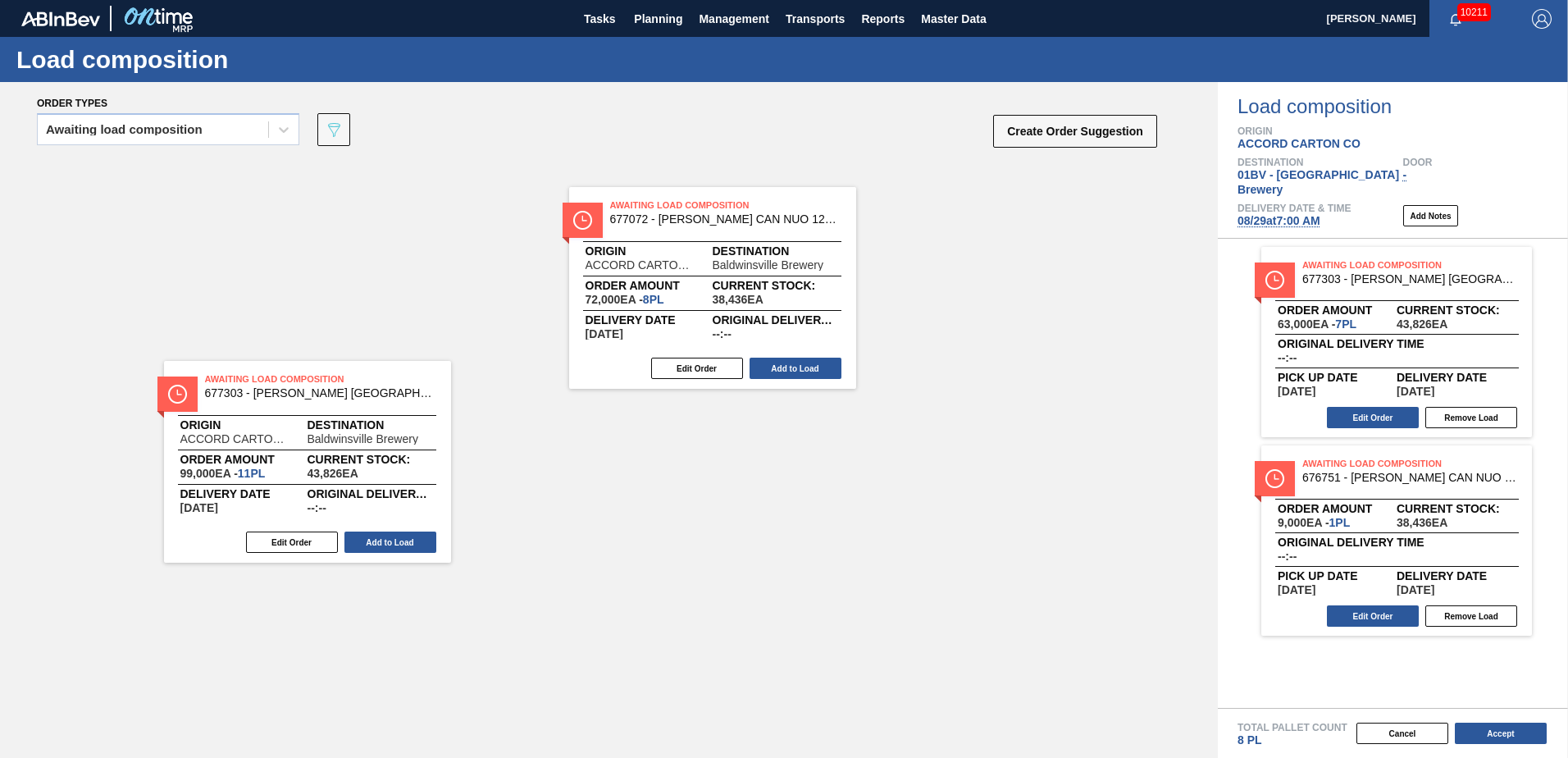
drag, startPoint x: 583, startPoint y: 176, endPoint x: 1355, endPoint y: 279, distance: 778.8
click at [1353, 279] on div "Order types Awaiting load composition 089F7B8B-B2A5-4AFE-B5C0-19BA573D28AC Crea…" at bounding box center [784, 420] width 1568 height 676
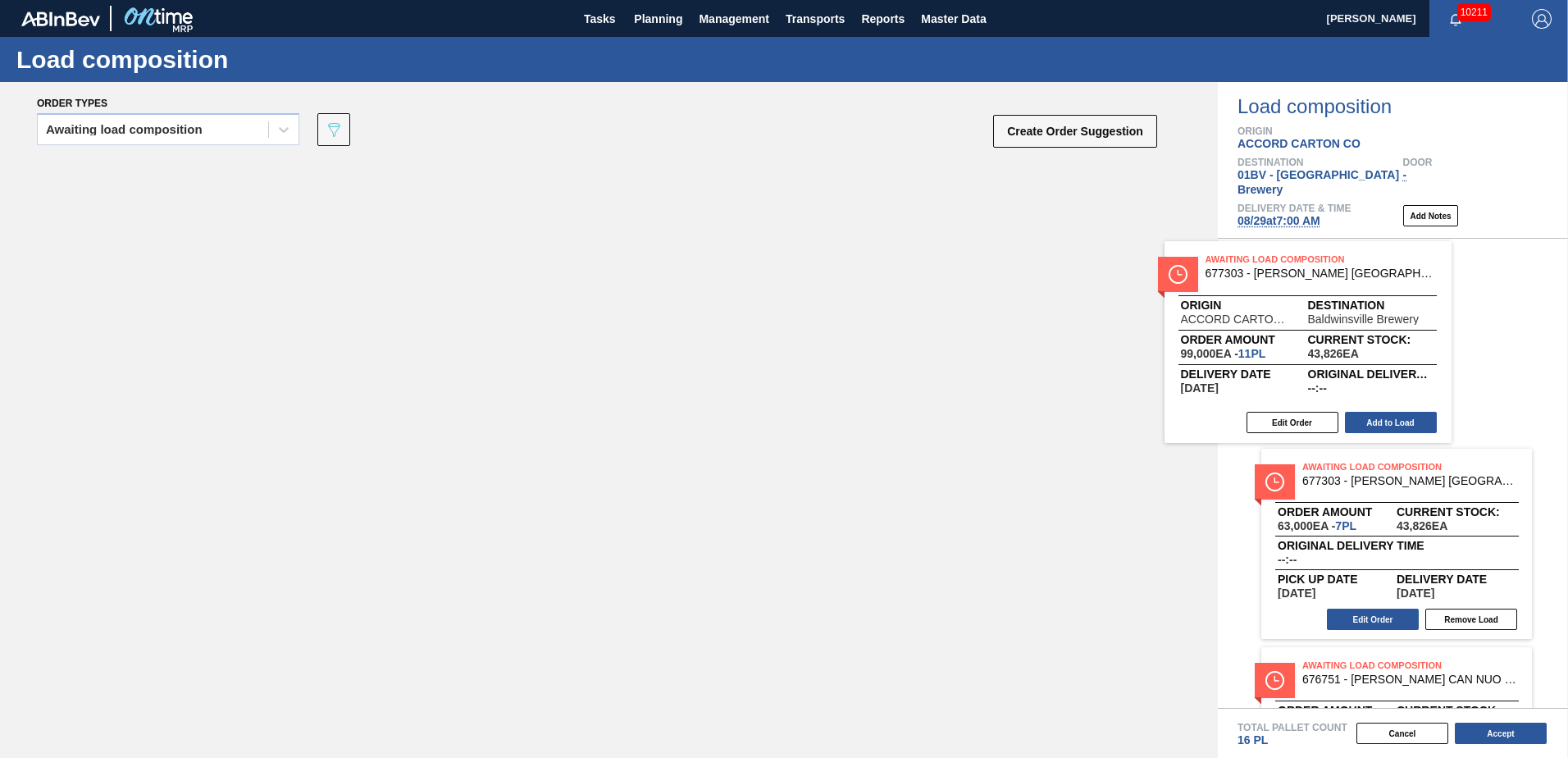
drag, startPoint x: 353, startPoint y: 201, endPoint x: 1474, endPoint y: 300, distance: 1125.4
click at [1474, 300] on div "Order types Awaiting load composition 089F7B8B-B2A5-4AFE-B5C0-19BA573D28AC Crea…" at bounding box center [784, 420] width 1568 height 676
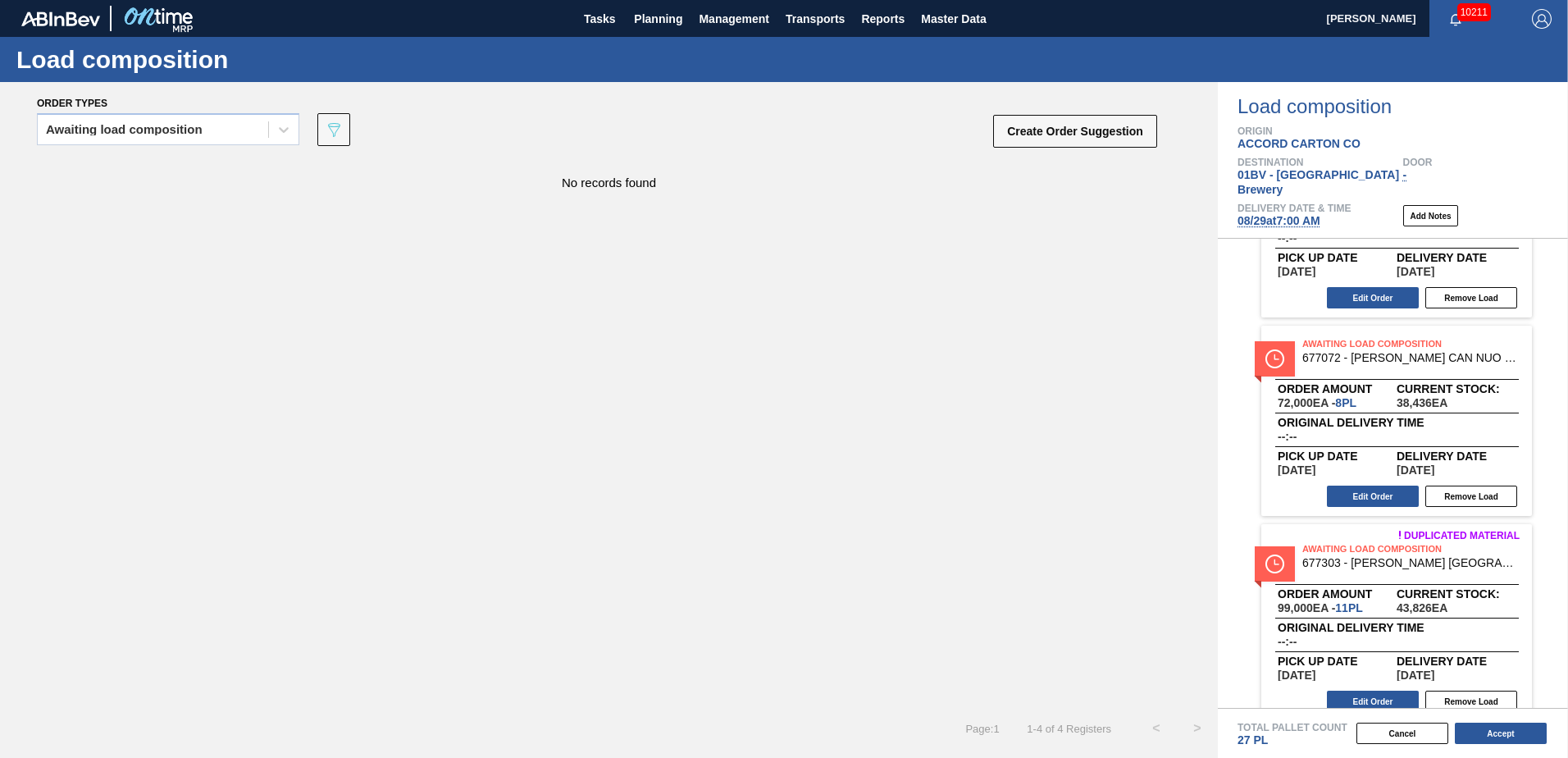
scroll to position [236, 0]
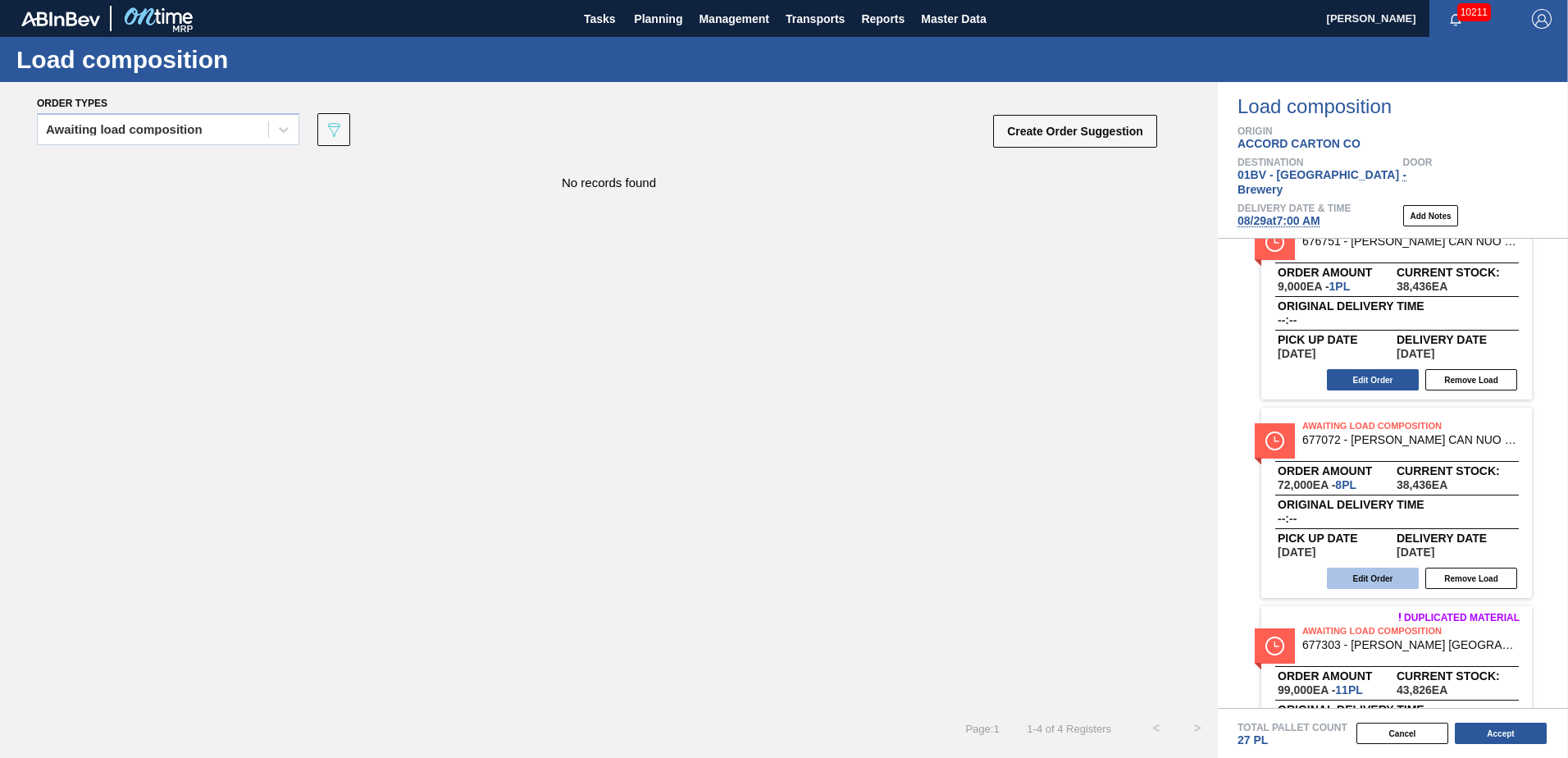
click at [1371, 568] on button "Edit Order" at bounding box center [1373, 579] width 92 height 22
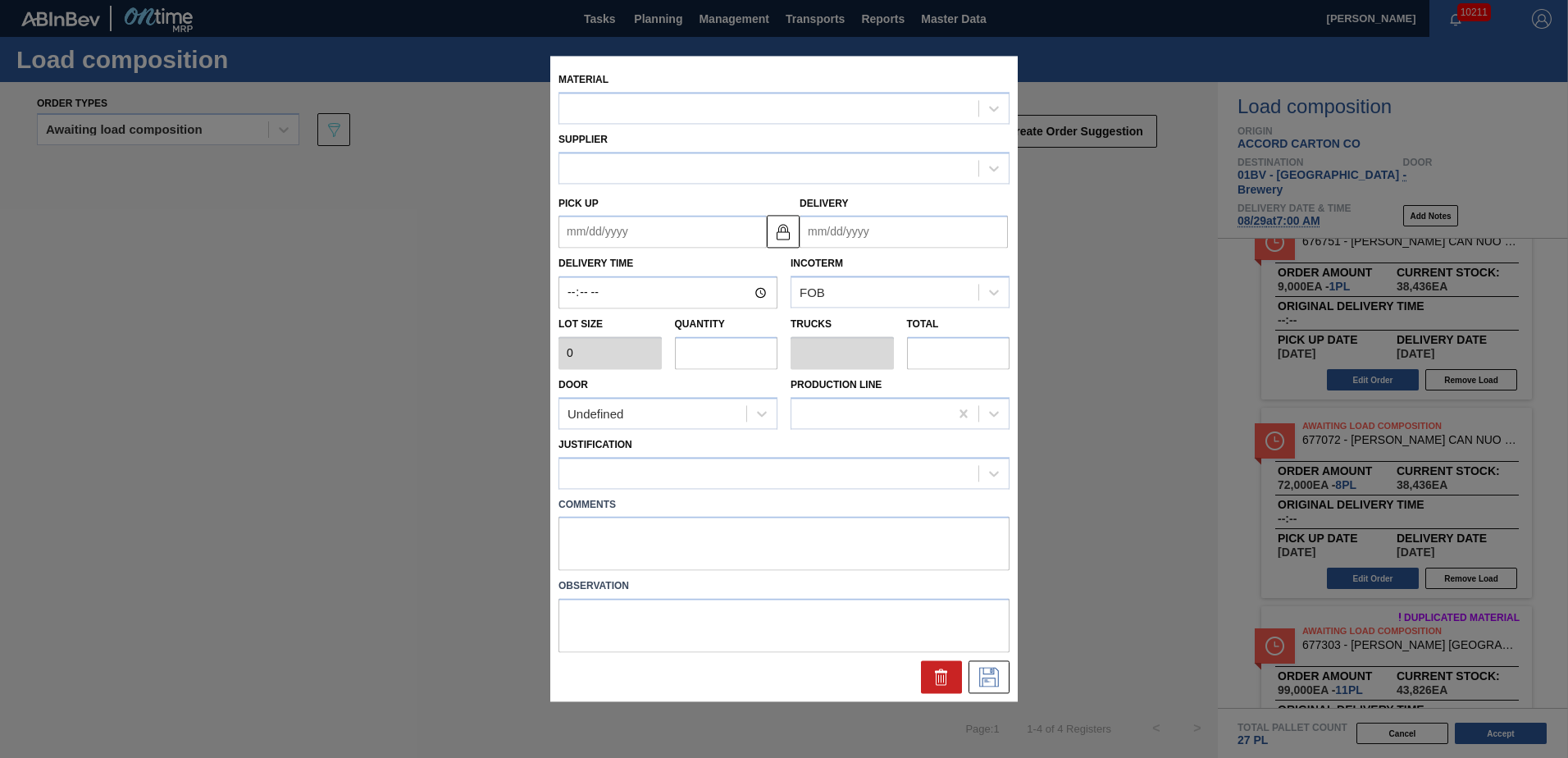
type input "9,000"
type input "8"
type input "0.308"
type input "72,000"
type up "[DATE]"
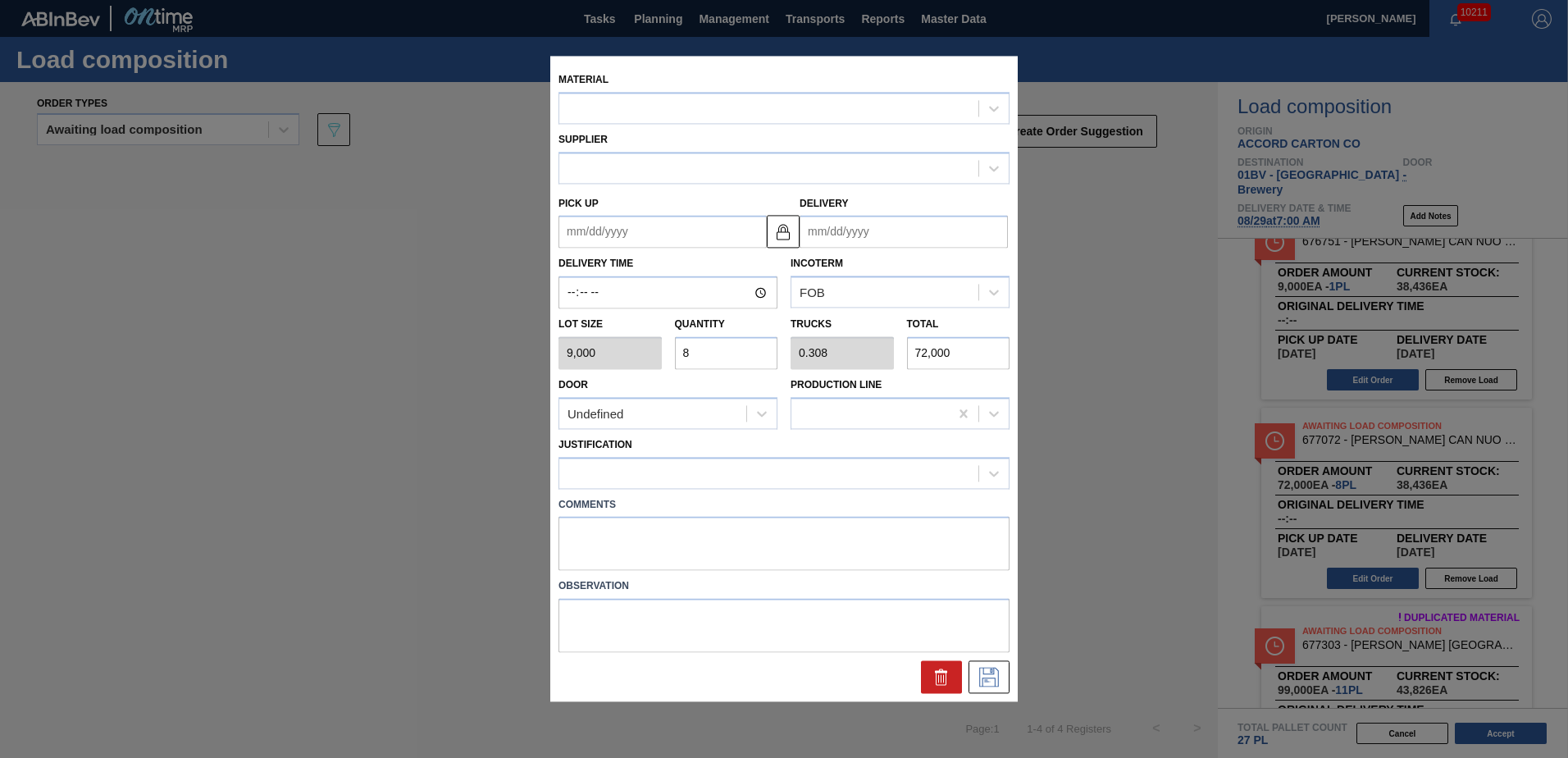
type input "[DATE]"
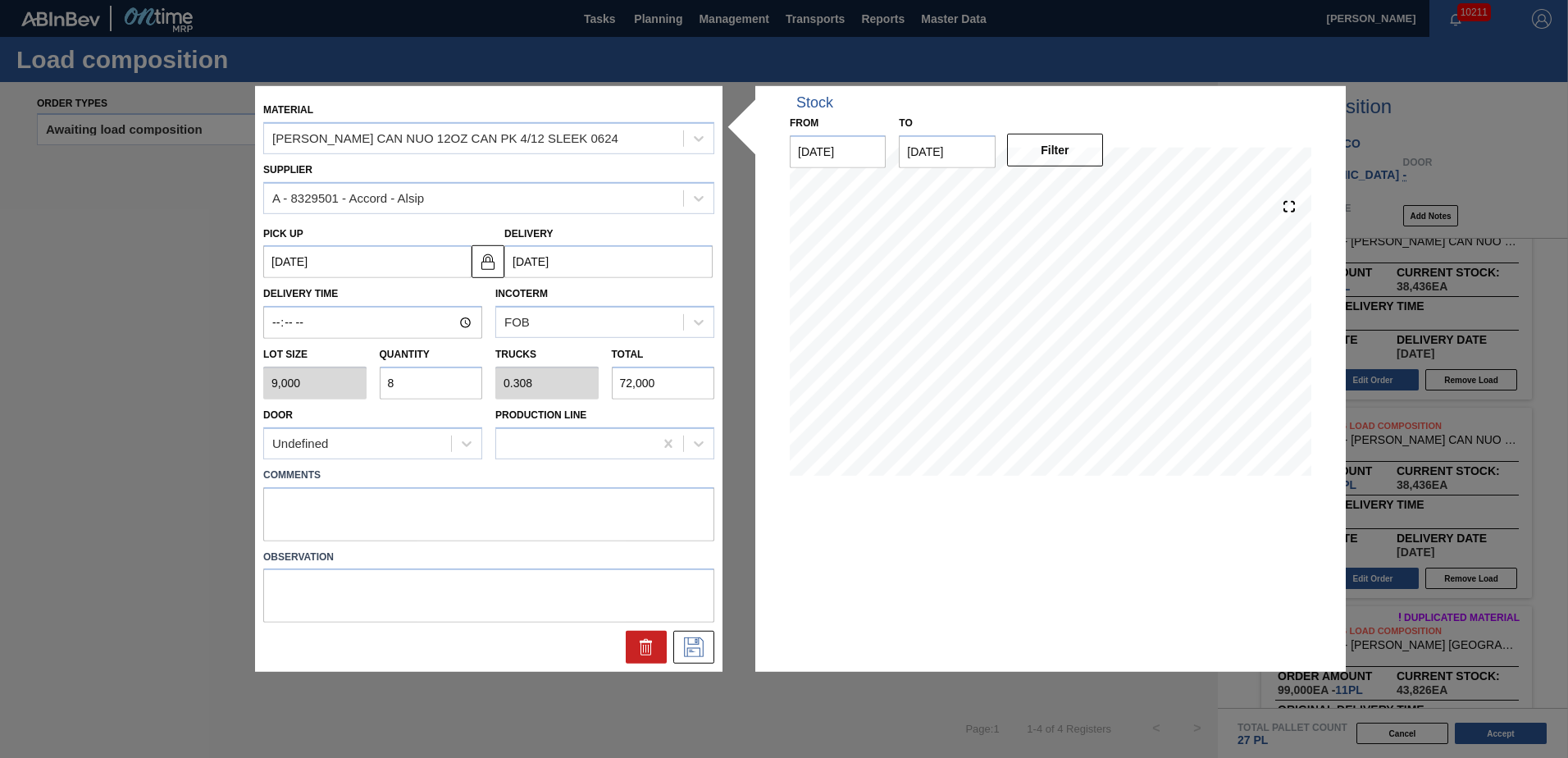
click at [420, 377] on input "8" at bounding box center [432, 382] width 104 height 33
type input "0"
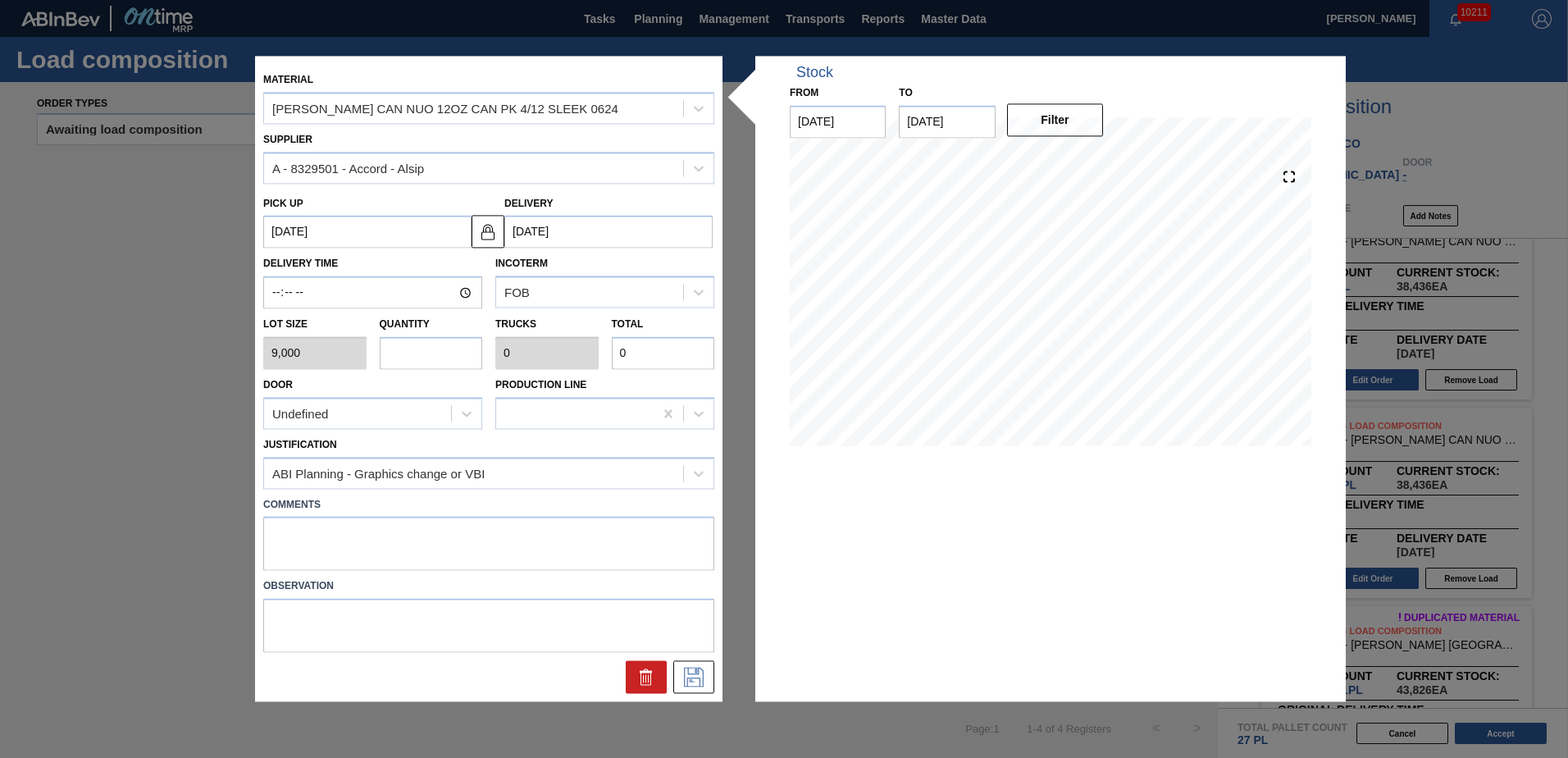
type input "7"
type input "0.269"
type input "63,000"
type input "7"
click at [698, 673] on icon at bounding box center [693, 678] width 26 height 20
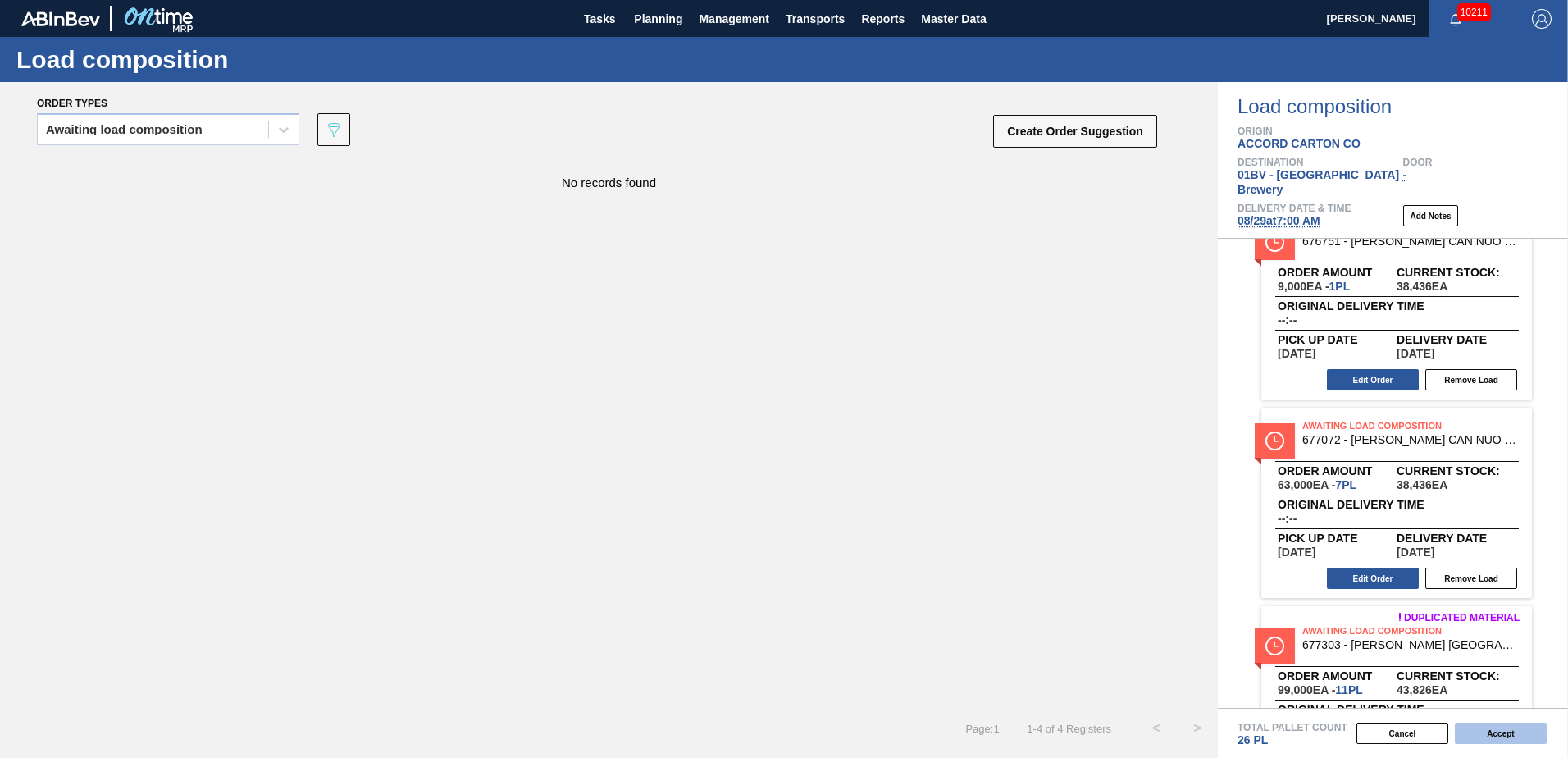
click at [1493, 732] on button "Accept" at bounding box center [1501, 734] width 92 height 22
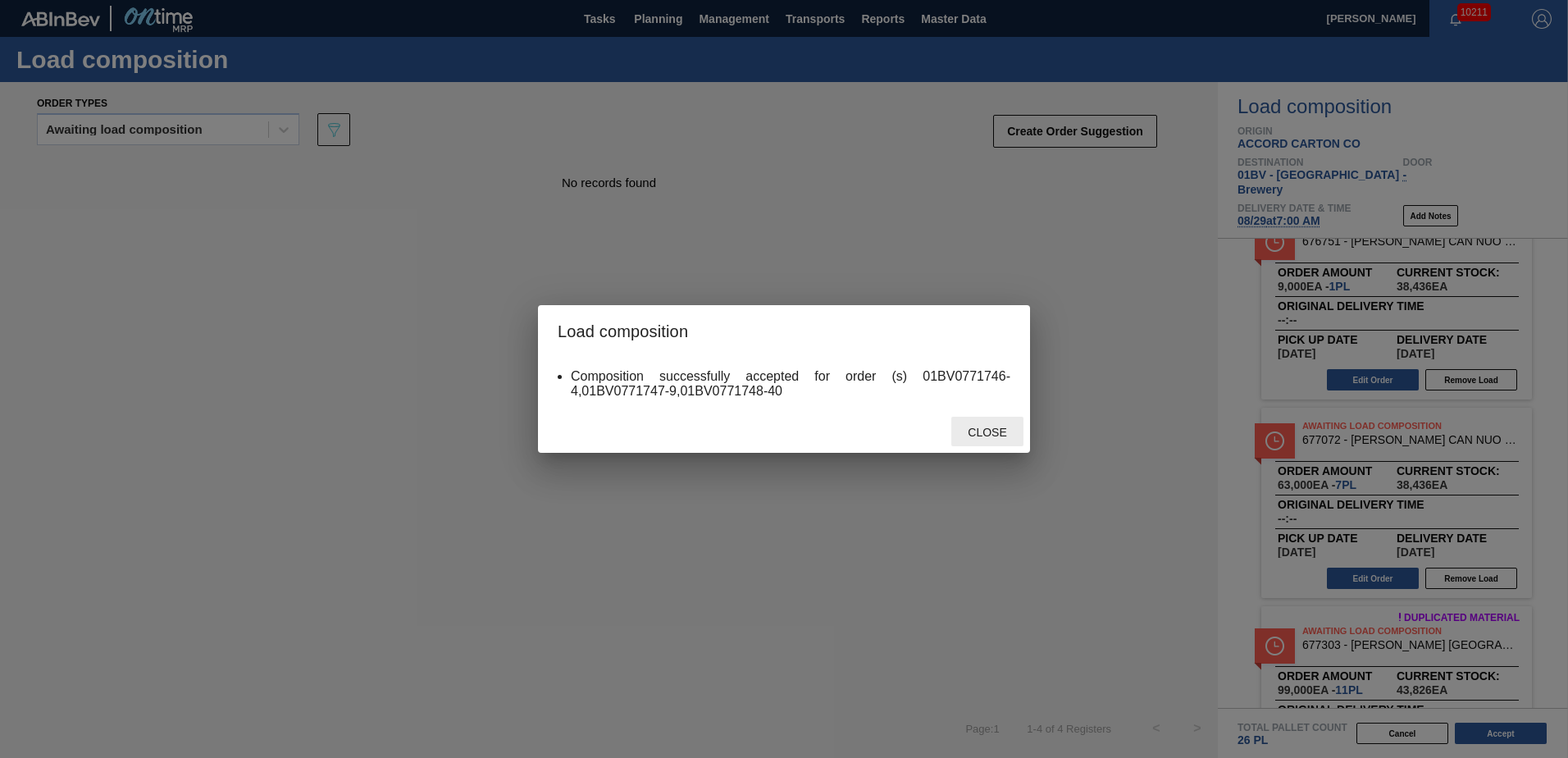
click at [981, 432] on span "Close" at bounding box center [987, 433] width 64 height 13
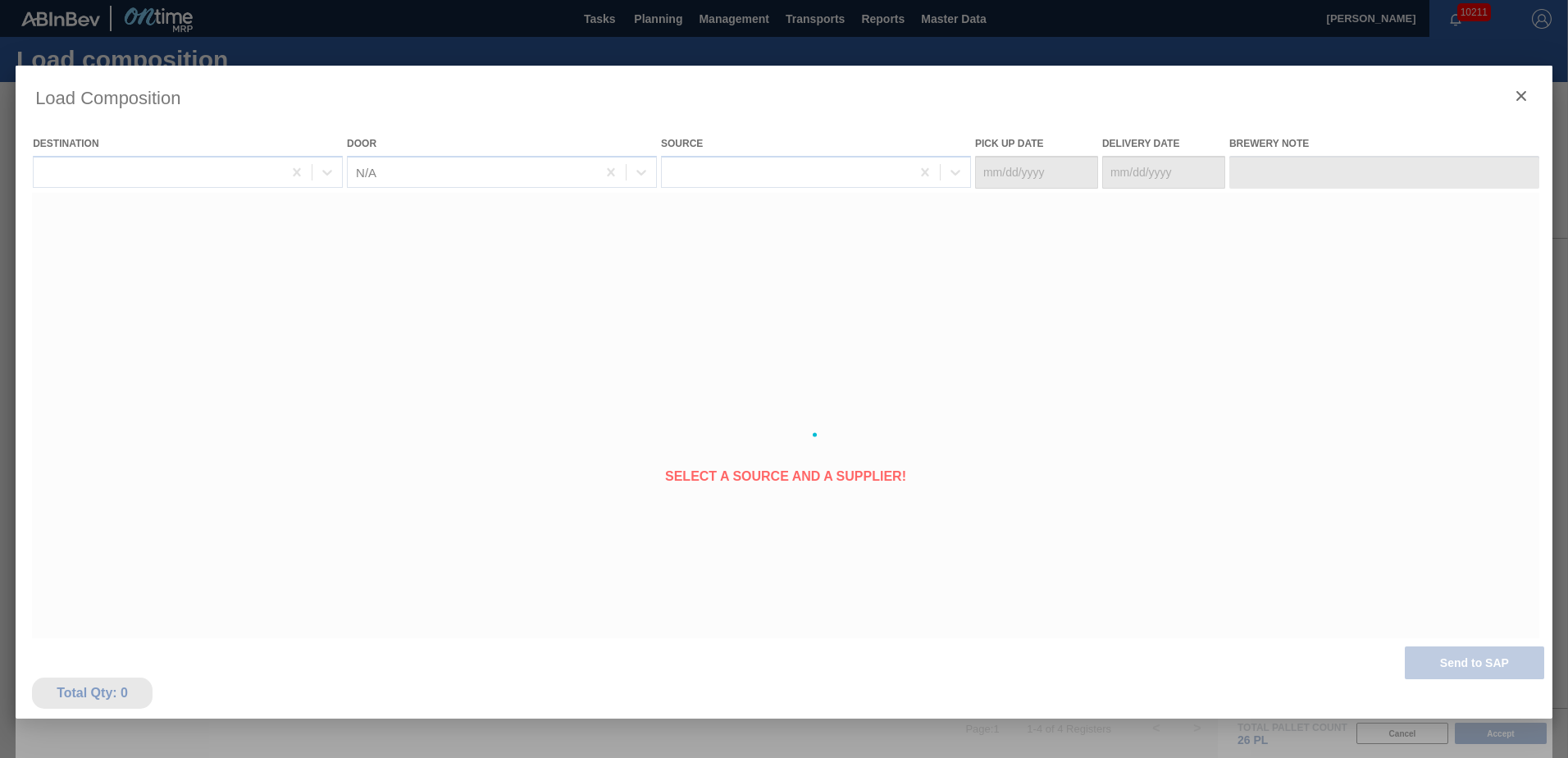
type Date "[DATE]"
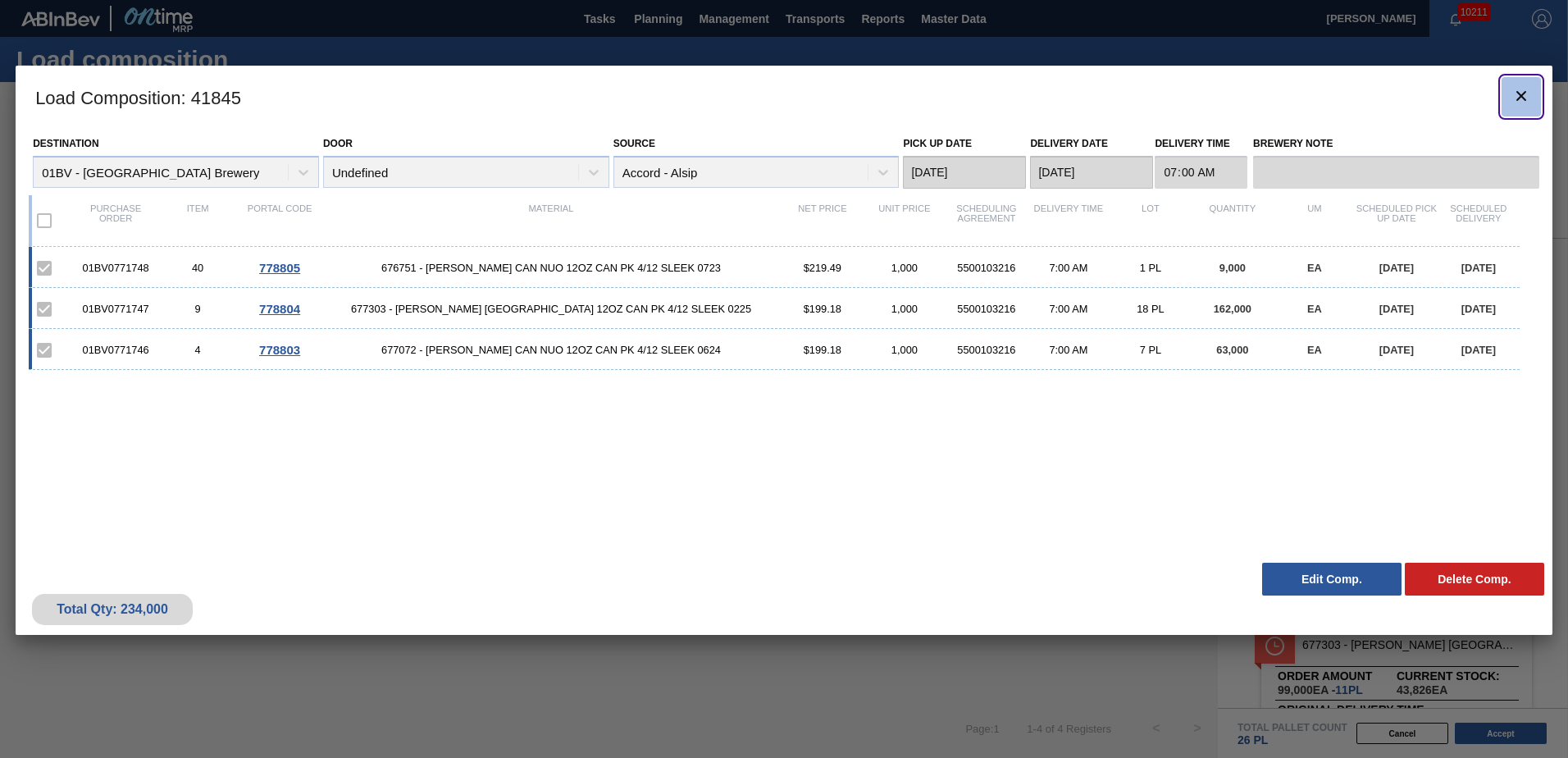
click at [1515, 92] on icon "botão de ícone" at bounding box center [1522, 96] width 20 height 20
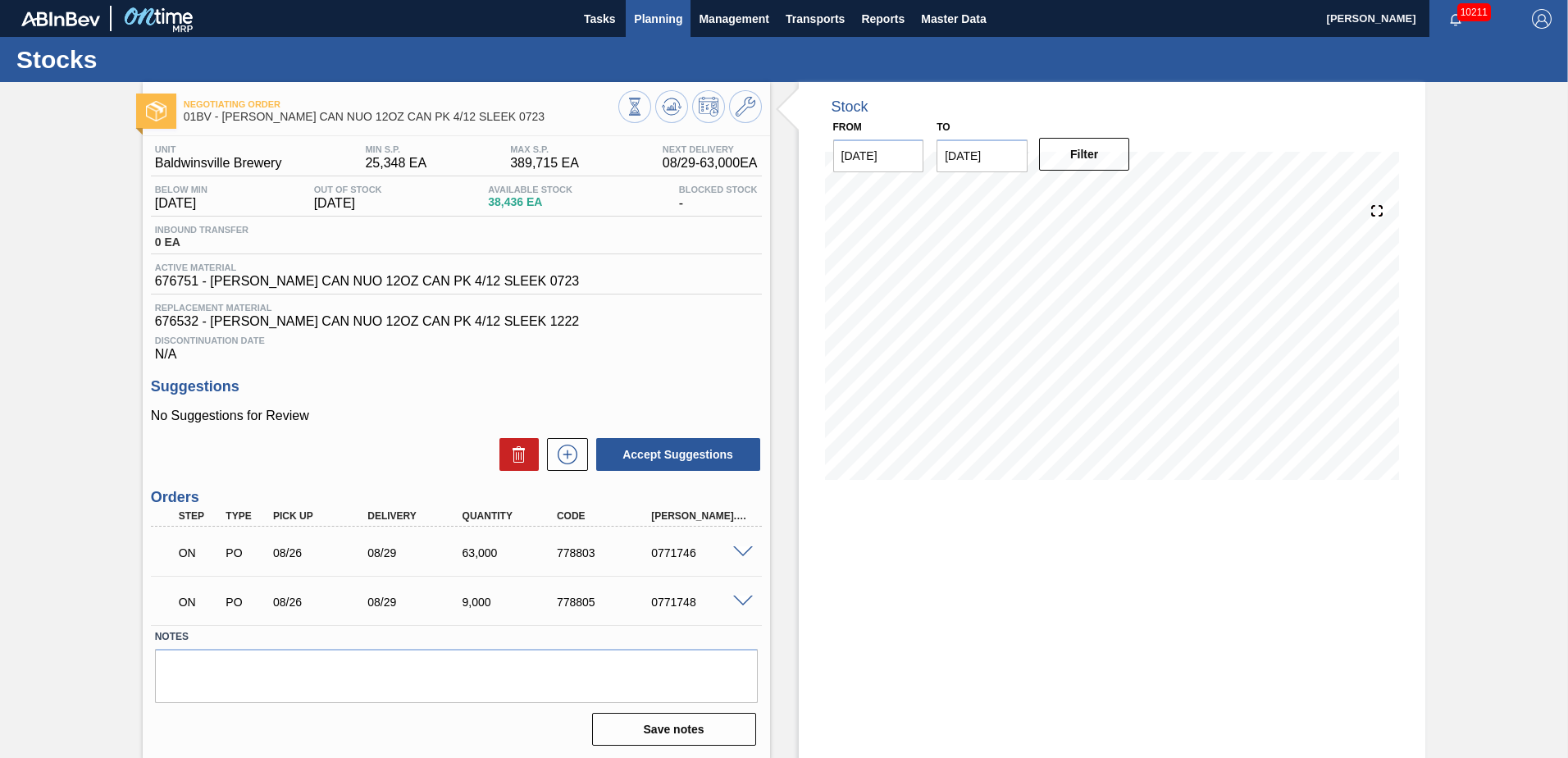
click at [656, 16] on span "Planning" at bounding box center [658, 19] width 49 height 20
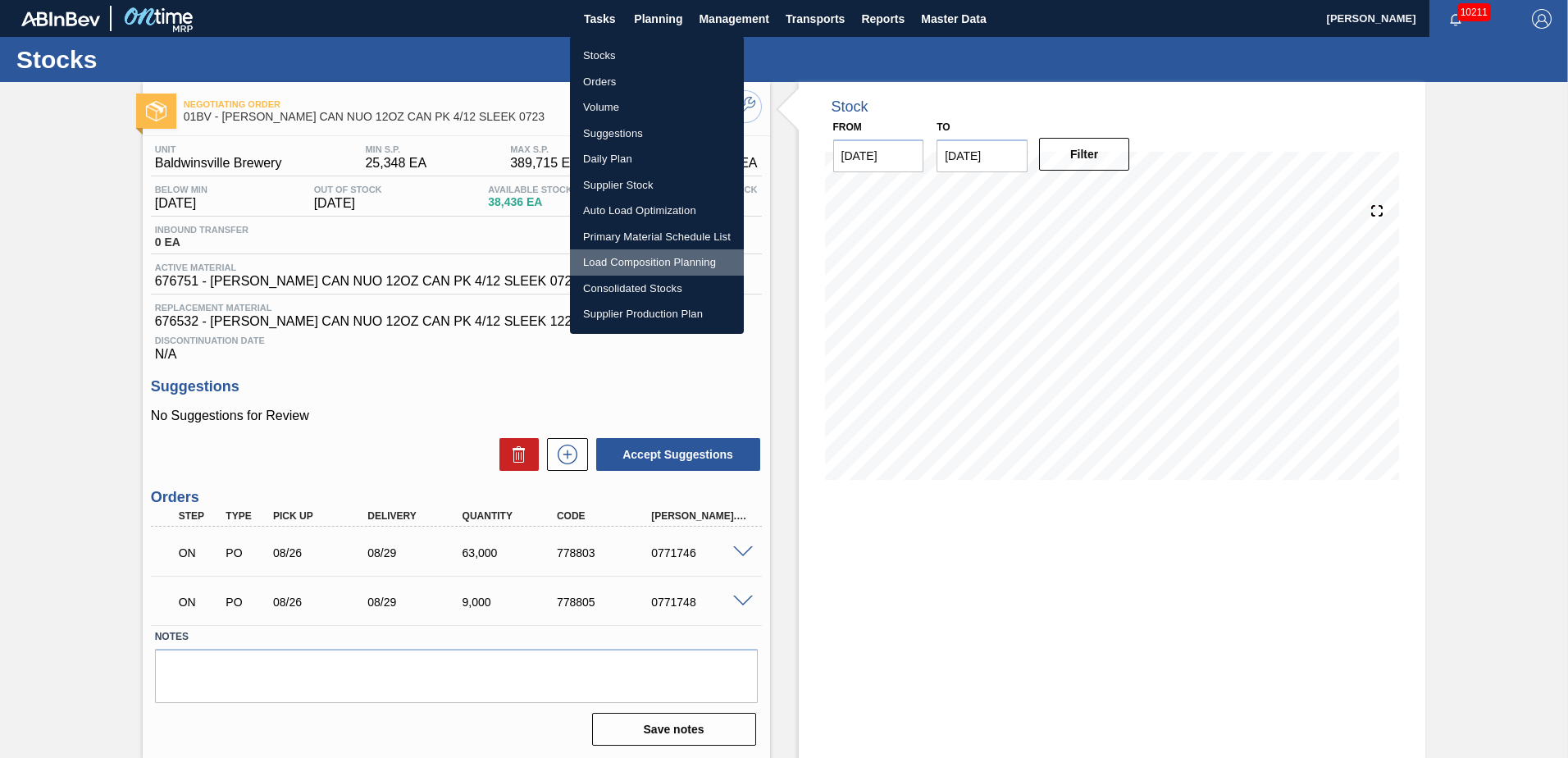
click at [636, 261] on li "Load Composition Planning" at bounding box center [657, 262] width 174 height 26
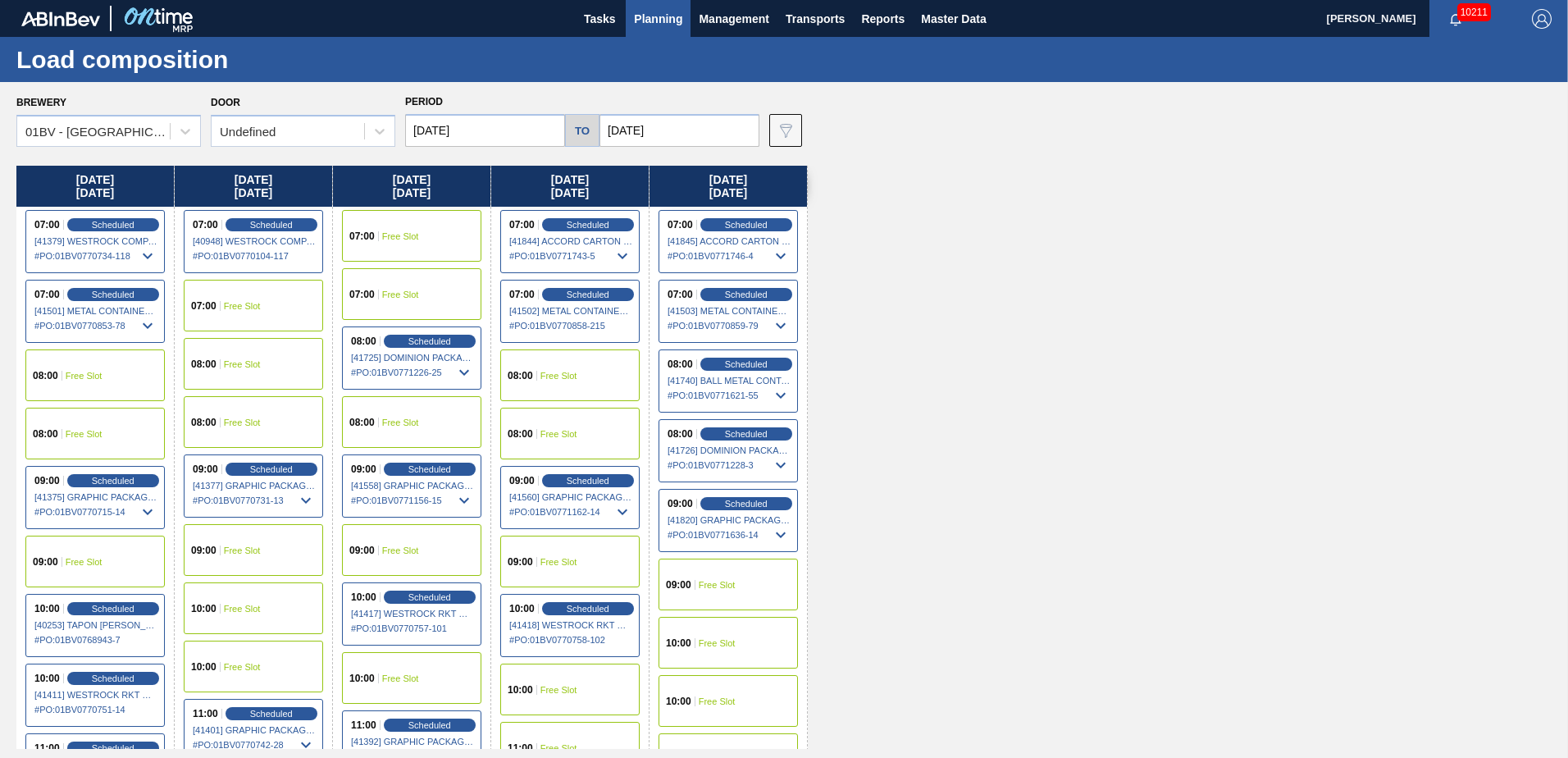
drag, startPoint x: 736, startPoint y: 217, endPoint x: 753, endPoint y: 240, distance: 28.6
click at [736, 217] on div "07:00 Scheduled [41845] ACCORD CARTON CO - 0008329501 # PO : 01BV0771746-4" at bounding box center [728, 242] width 140 height 64
click at [734, 223] on span "Scheduled" at bounding box center [746, 224] width 47 height 11
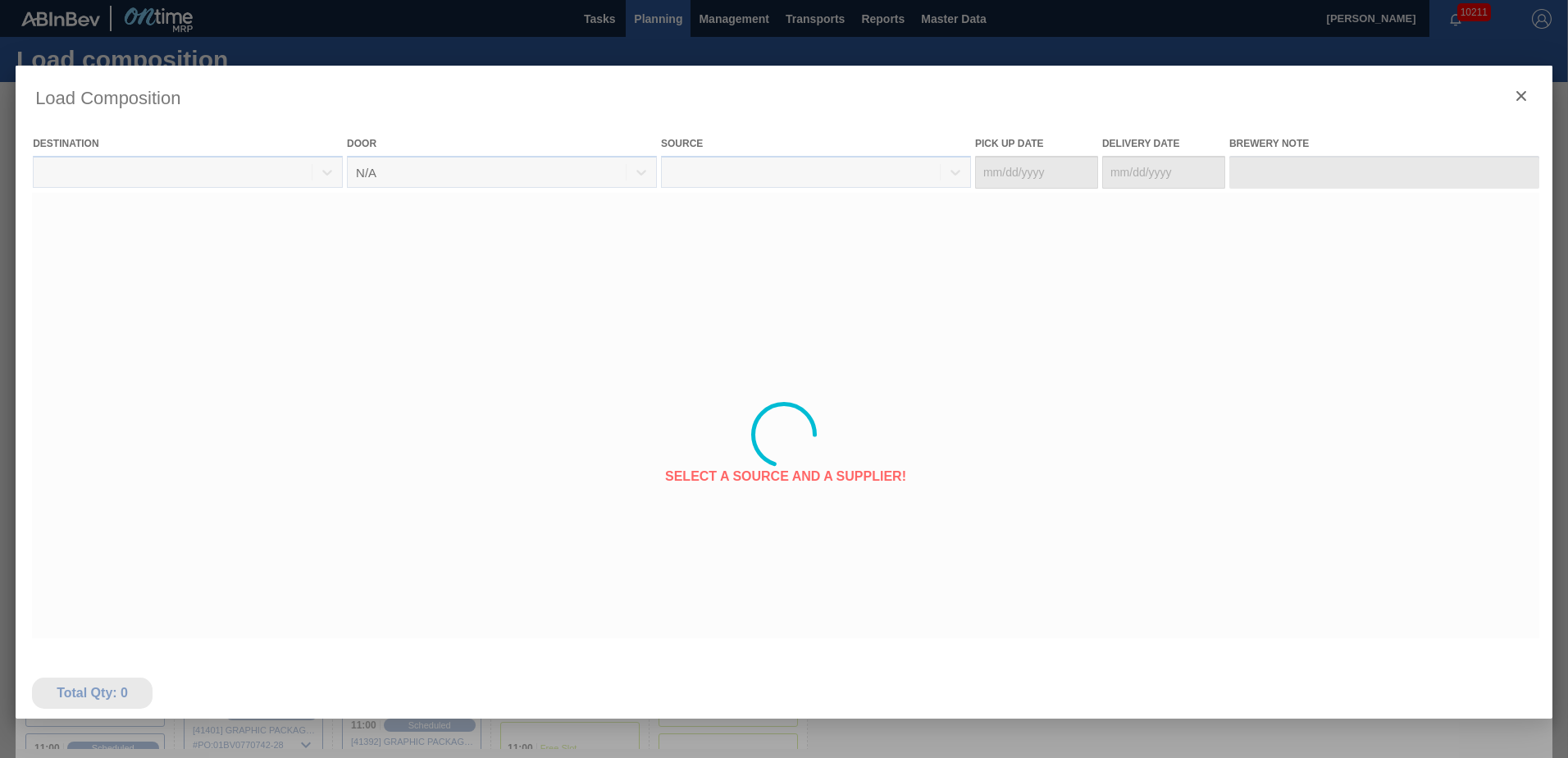
type Date "[DATE]"
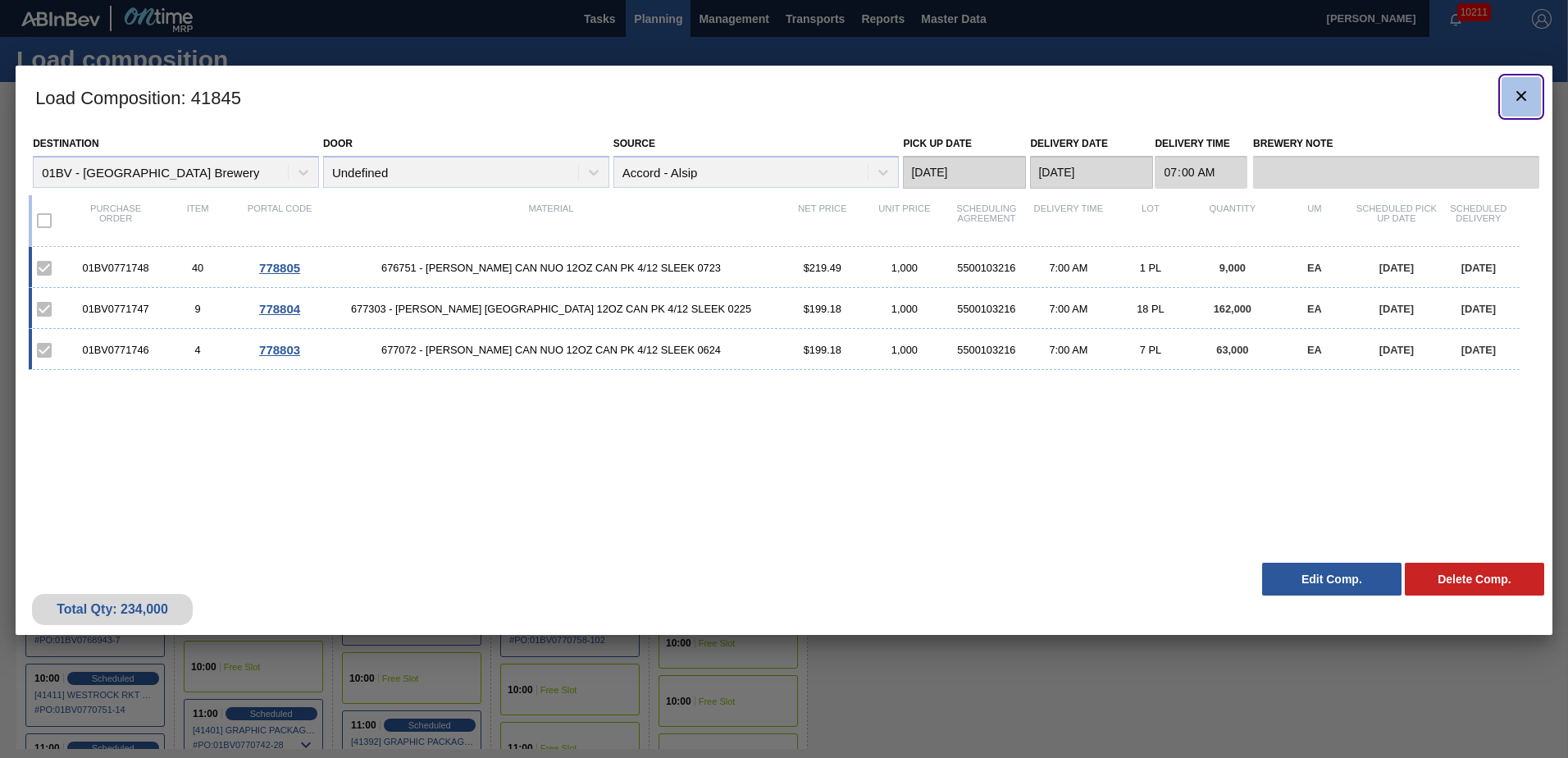
click at [1531, 90] on button "botão de ícone" at bounding box center [1521, 96] width 39 height 39
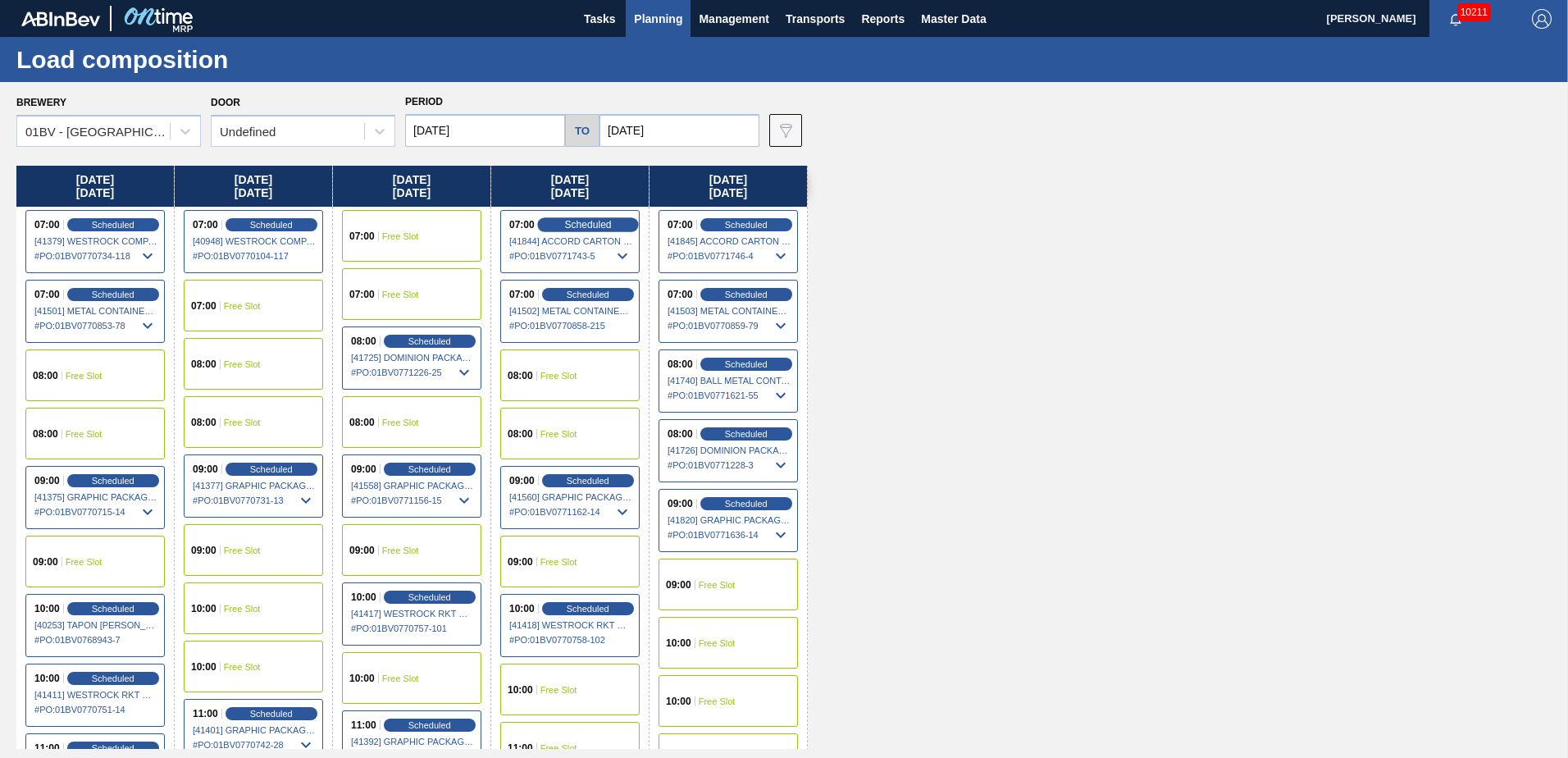
click at [569, 221] on span "Scheduled" at bounding box center [588, 224] width 47 height 11
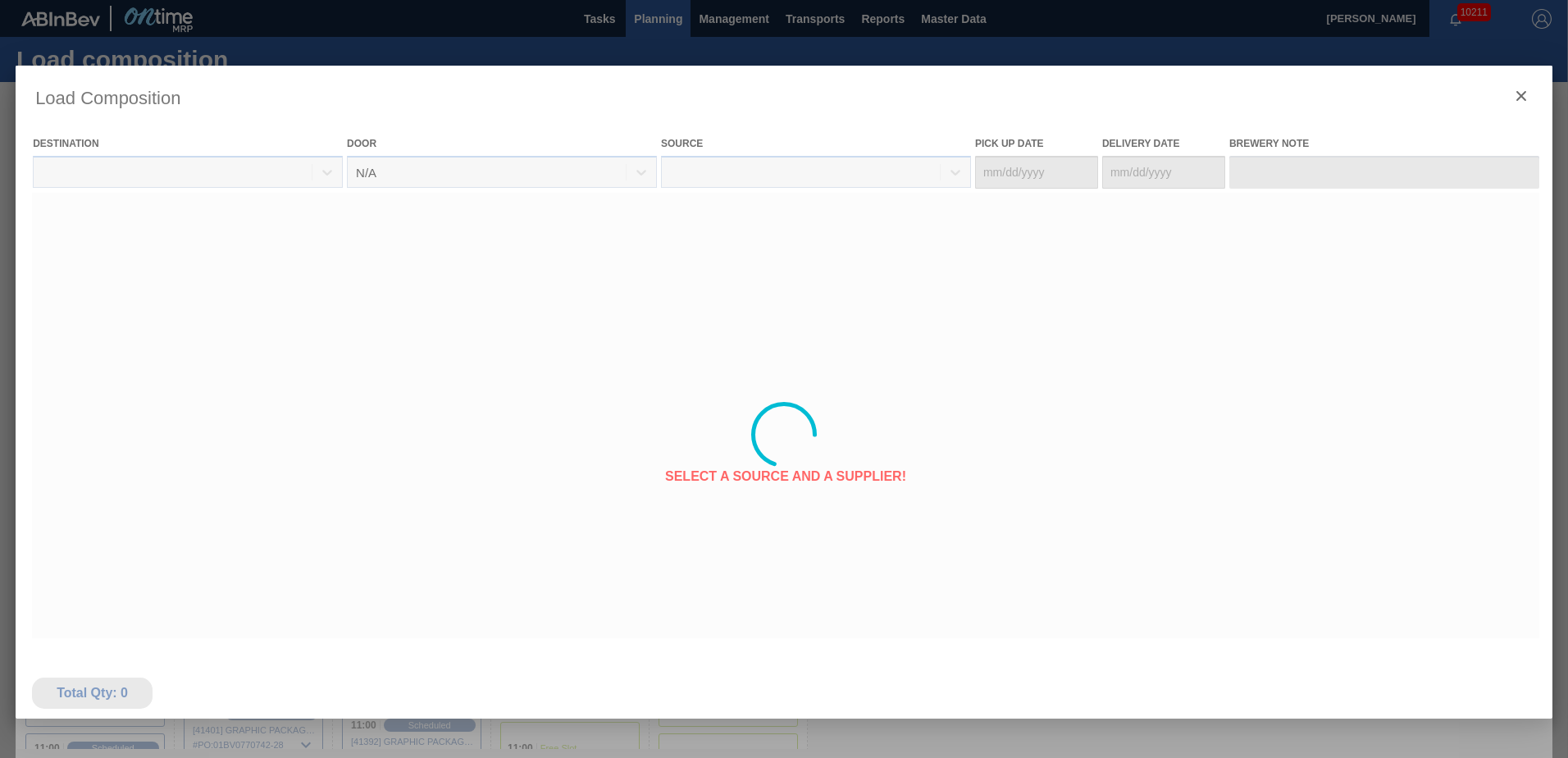
type Date "[DATE]"
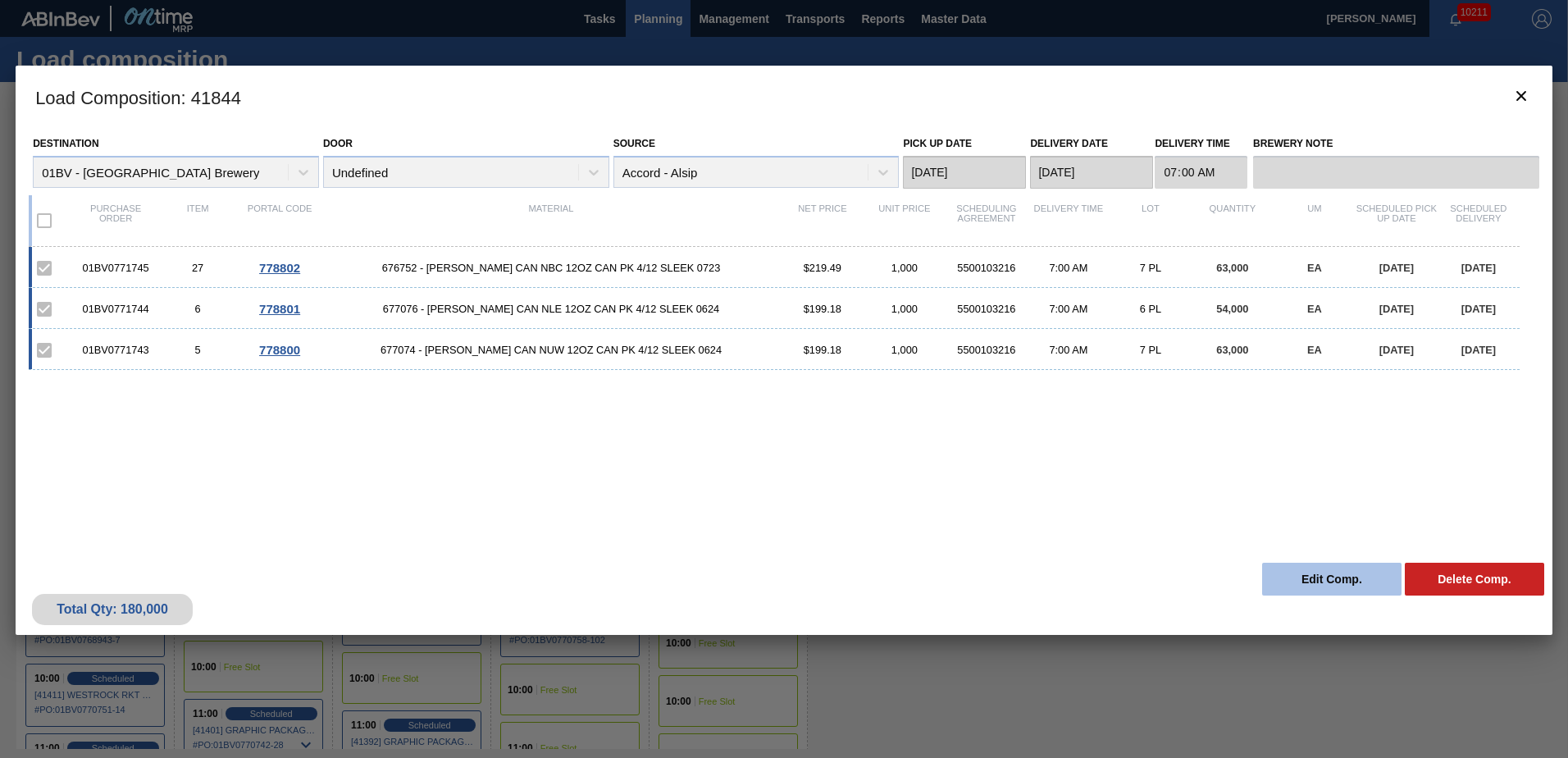
click at [1318, 580] on button "Edit Comp." at bounding box center [1331, 579] width 140 height 33
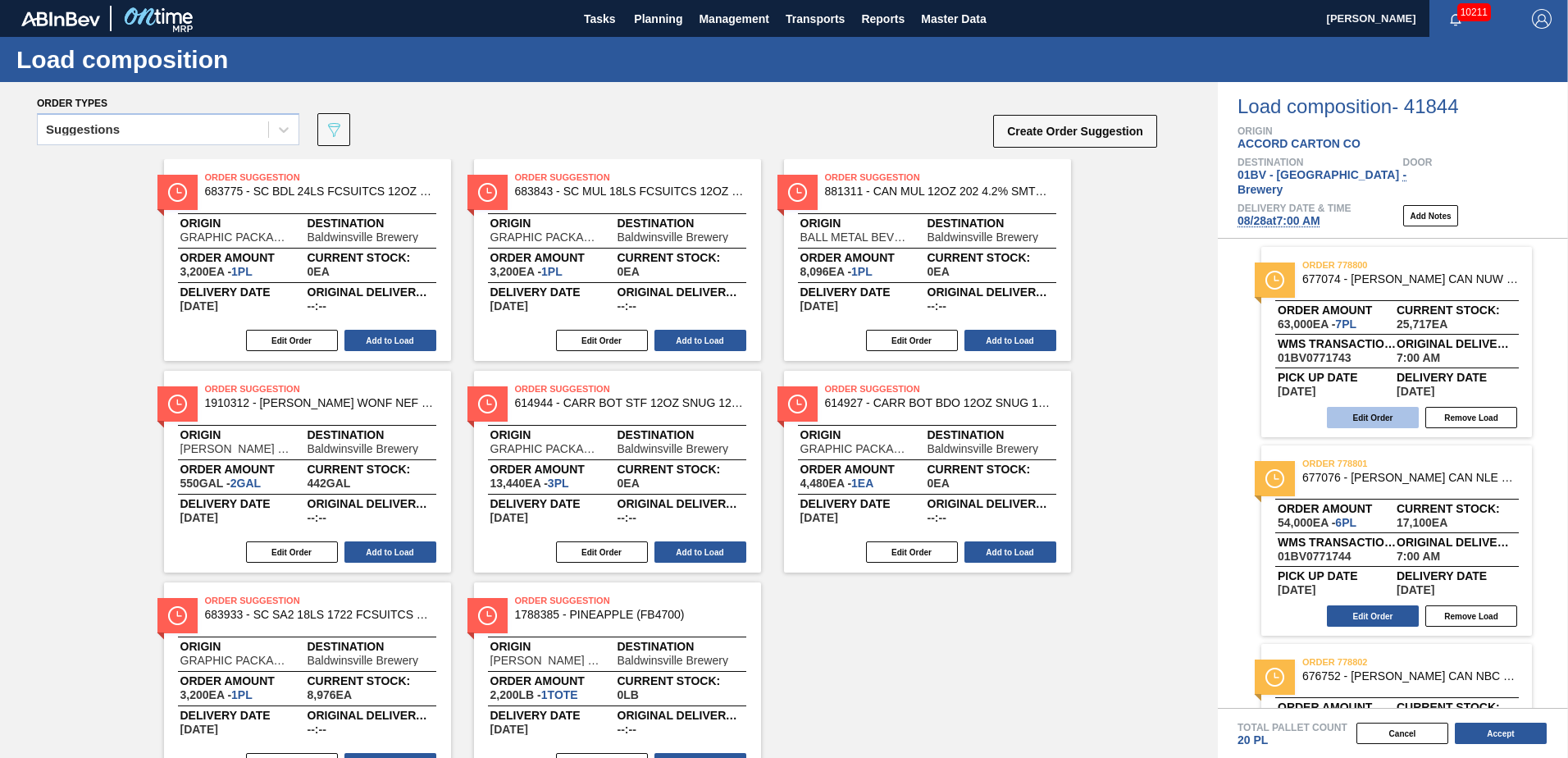
click at [1369, 407] on button "Edit Order" at bounding box center [1373, 417] width 92 height 22
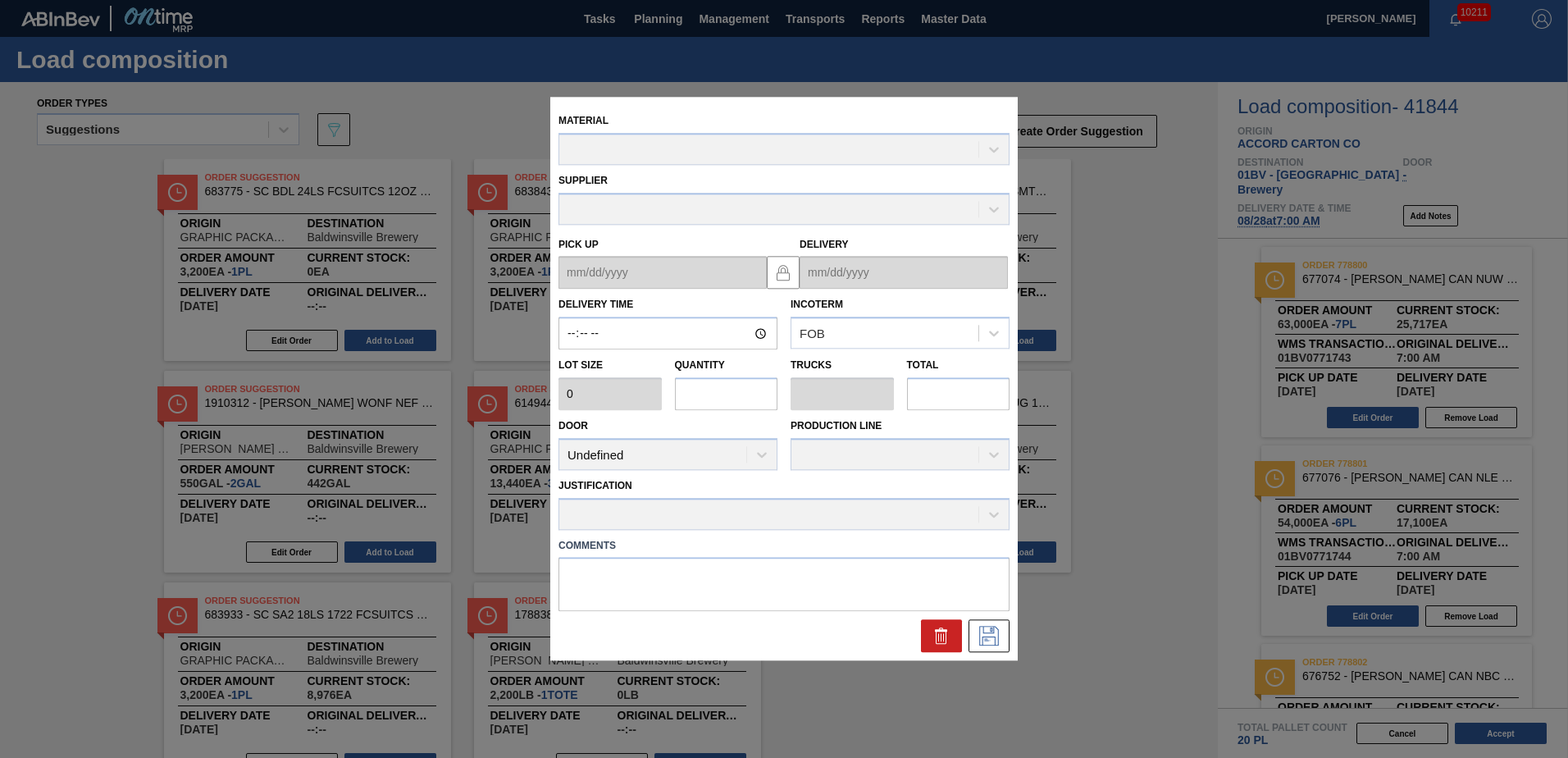
type input "07:00:00"
type input "9,000"
type input "7"
type input "0.269"
type input "63,000"
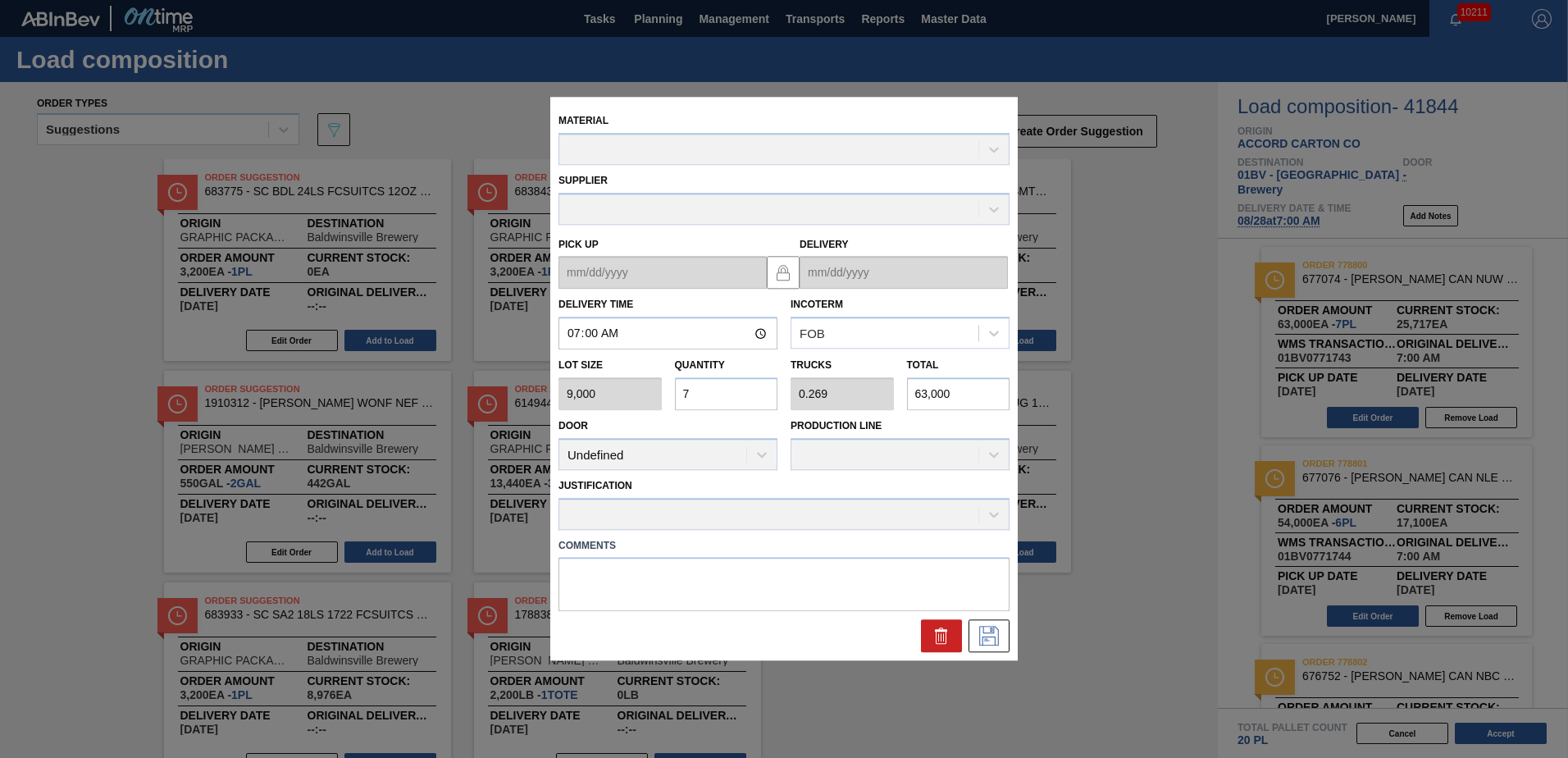
type up "[DATE]"
type input "[DATE]"
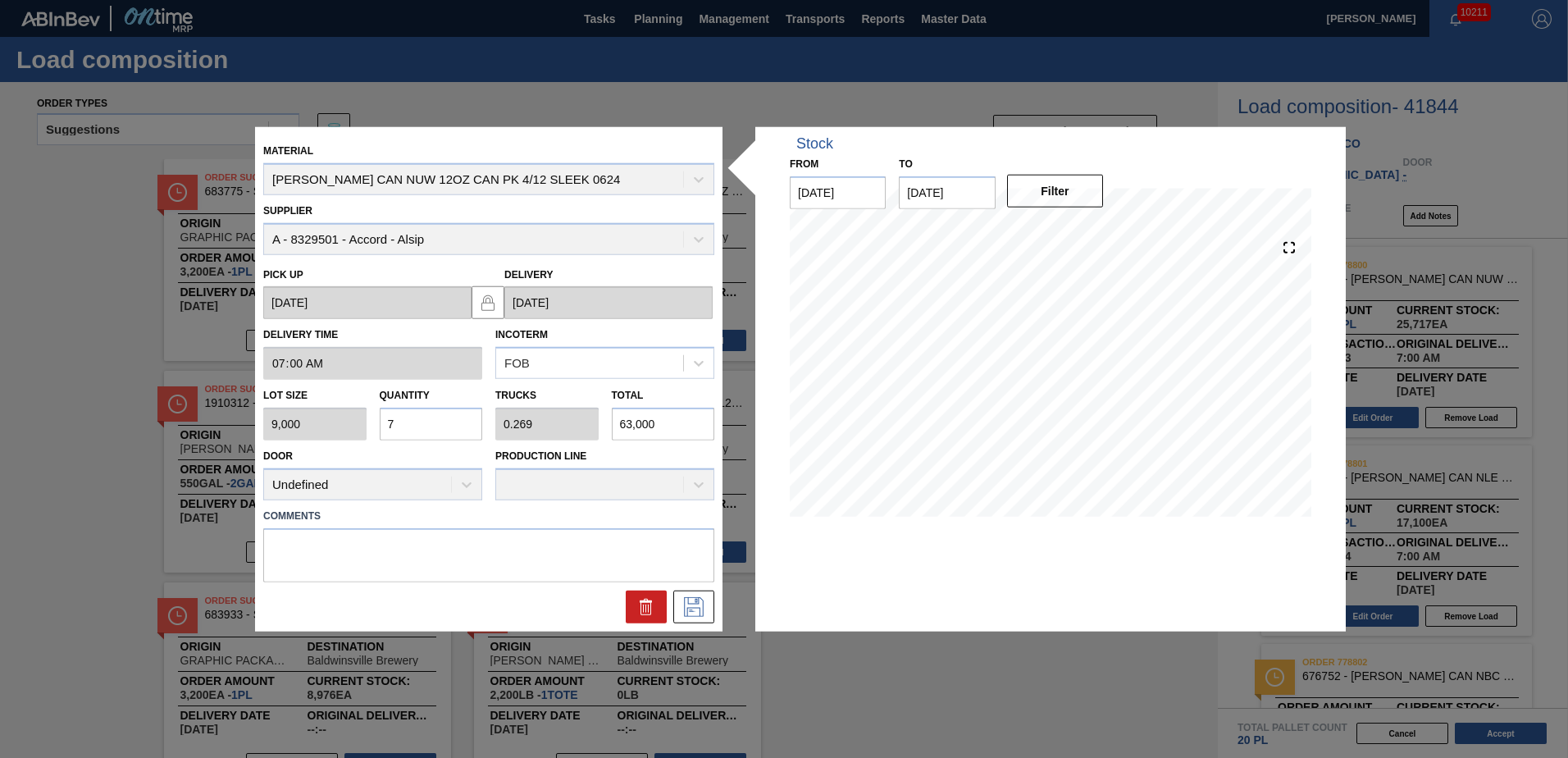
click at [306, 429] on div "Lot size 9,000 Quantity 7 Trucks 0.269 Total 63,000" at bounding box center [488, 410] width 464 height 61
type input "1"
type input "0.038"
type input "9,000"
type input "10"
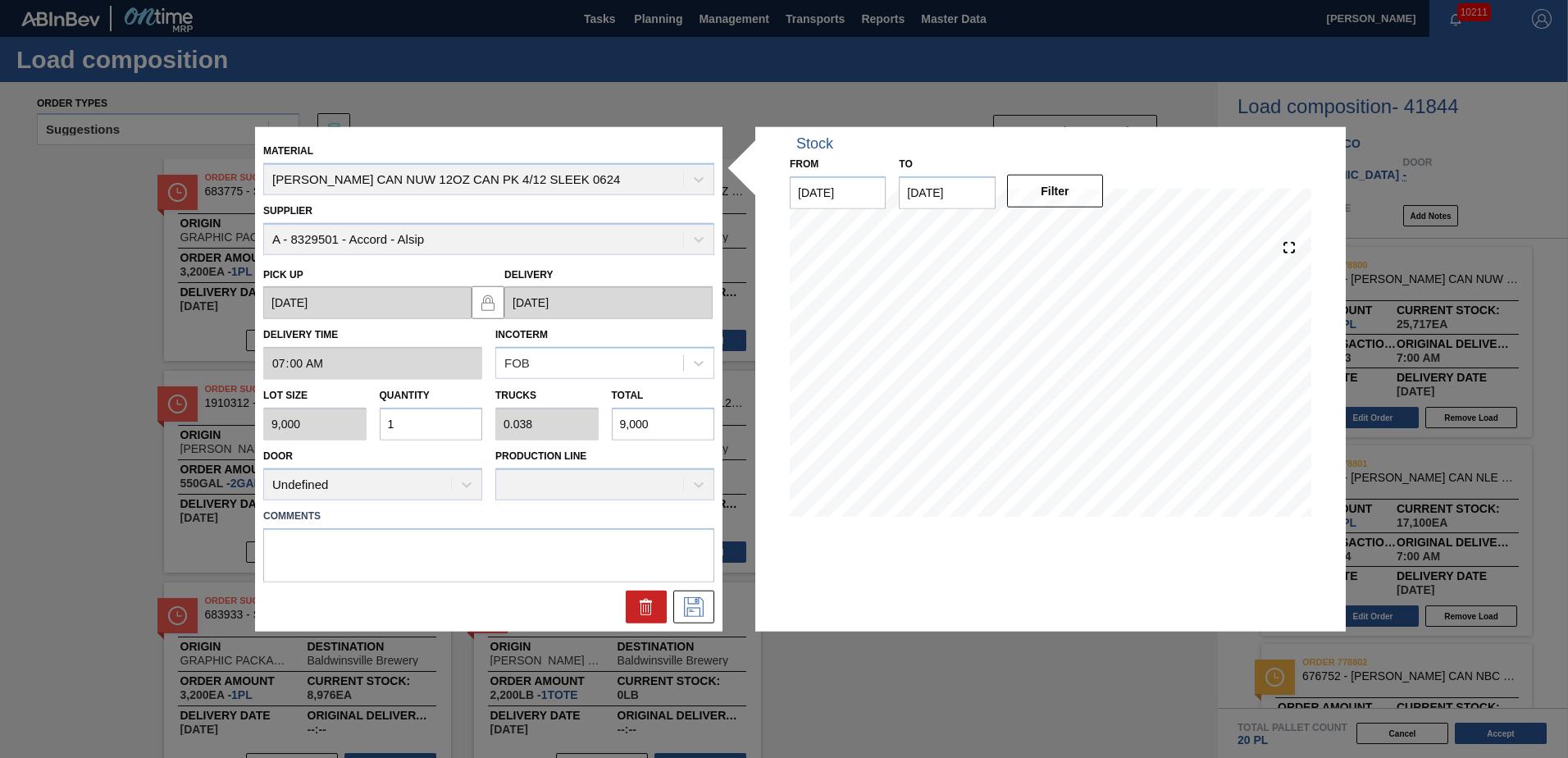
type input "0.385"
type input "90,000"
type input "10"
click at [703, 606] on icon at bounding box center [694, 607] width 20 height 20
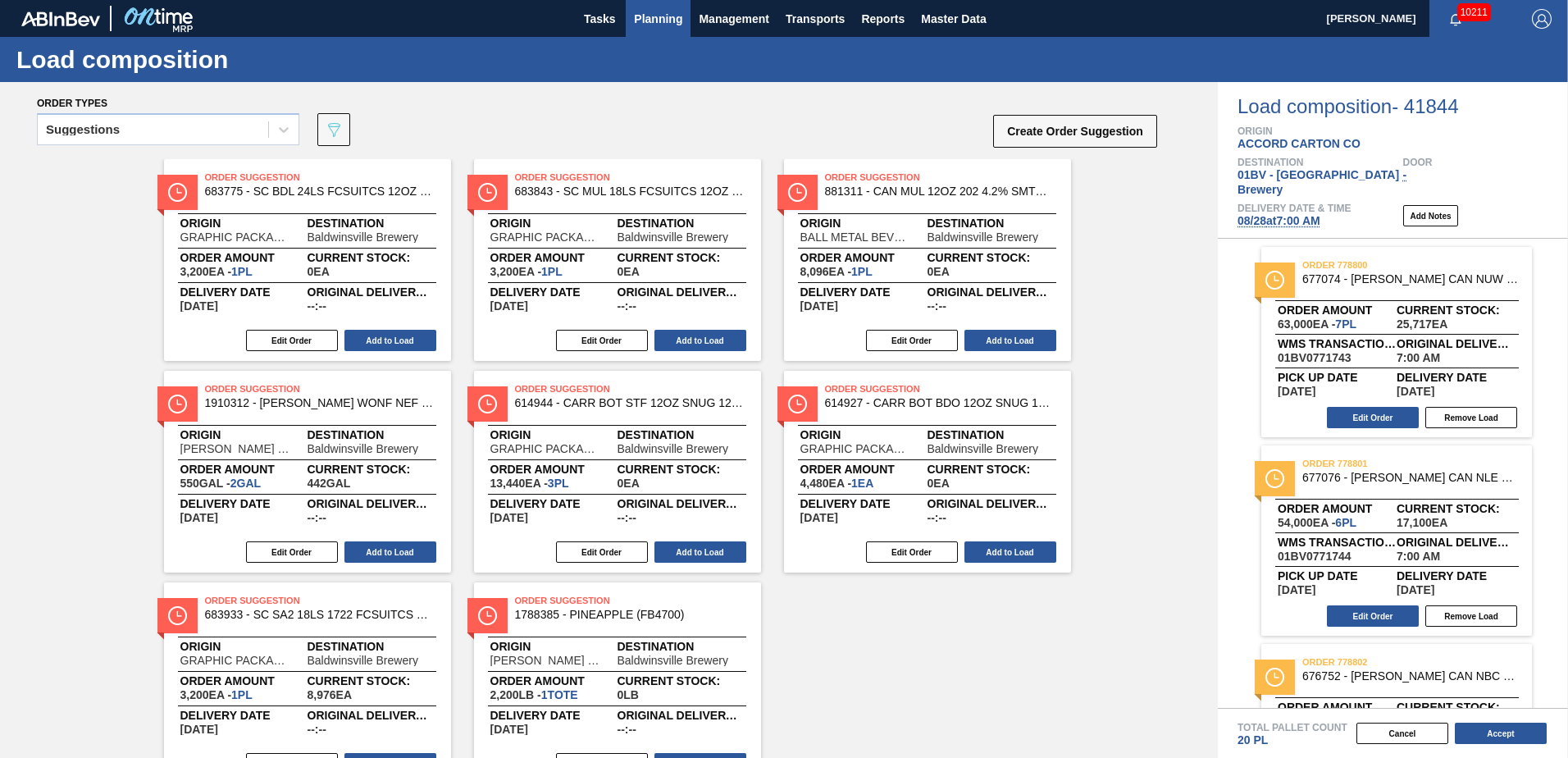
click at [664, 14] on span "Planning" at bounding box center [658, 19] width 49 height 20
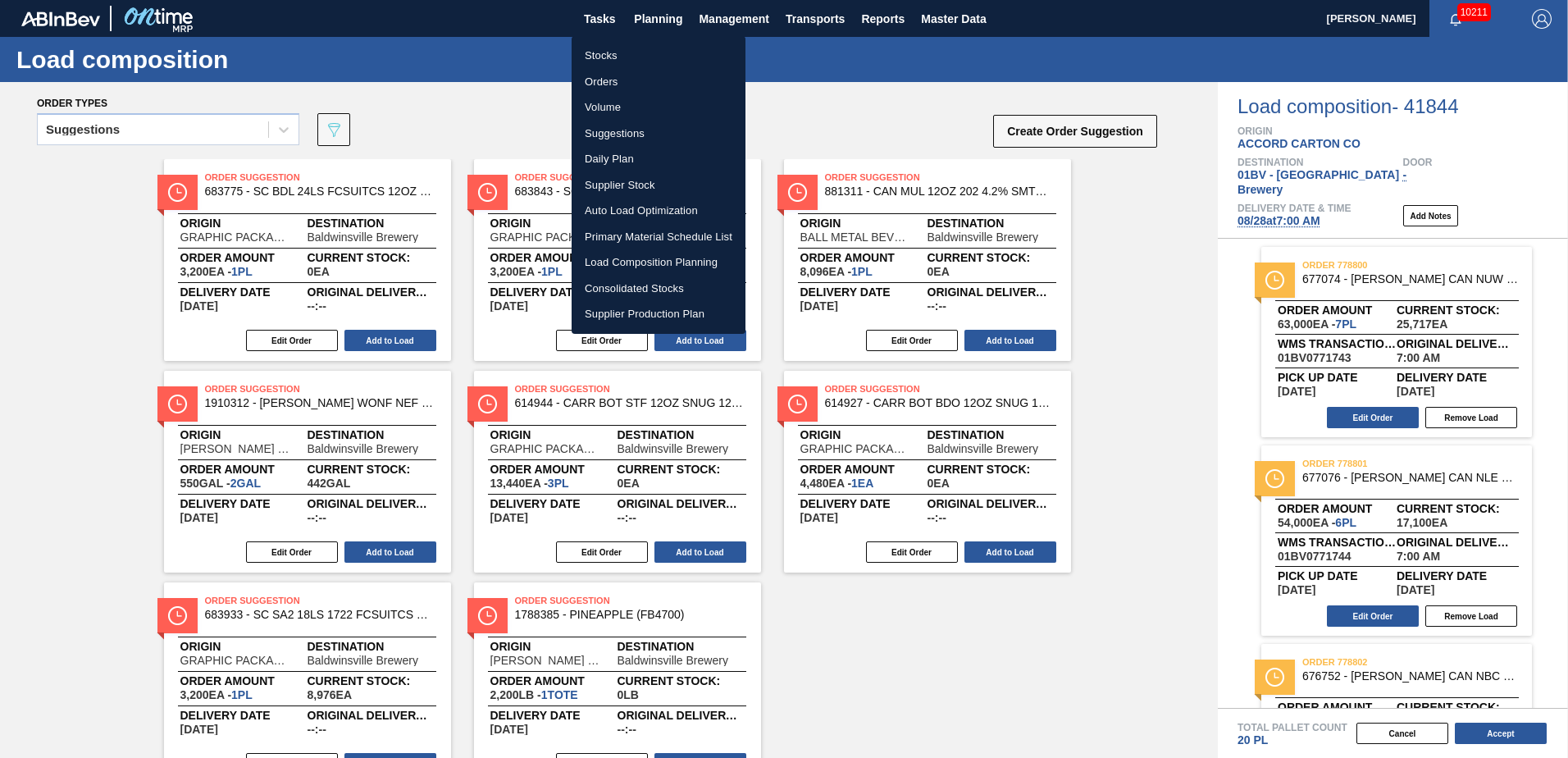
click at [606, 135] on li "Suggestions" at bounding box center [659, 133] width 174 height 26
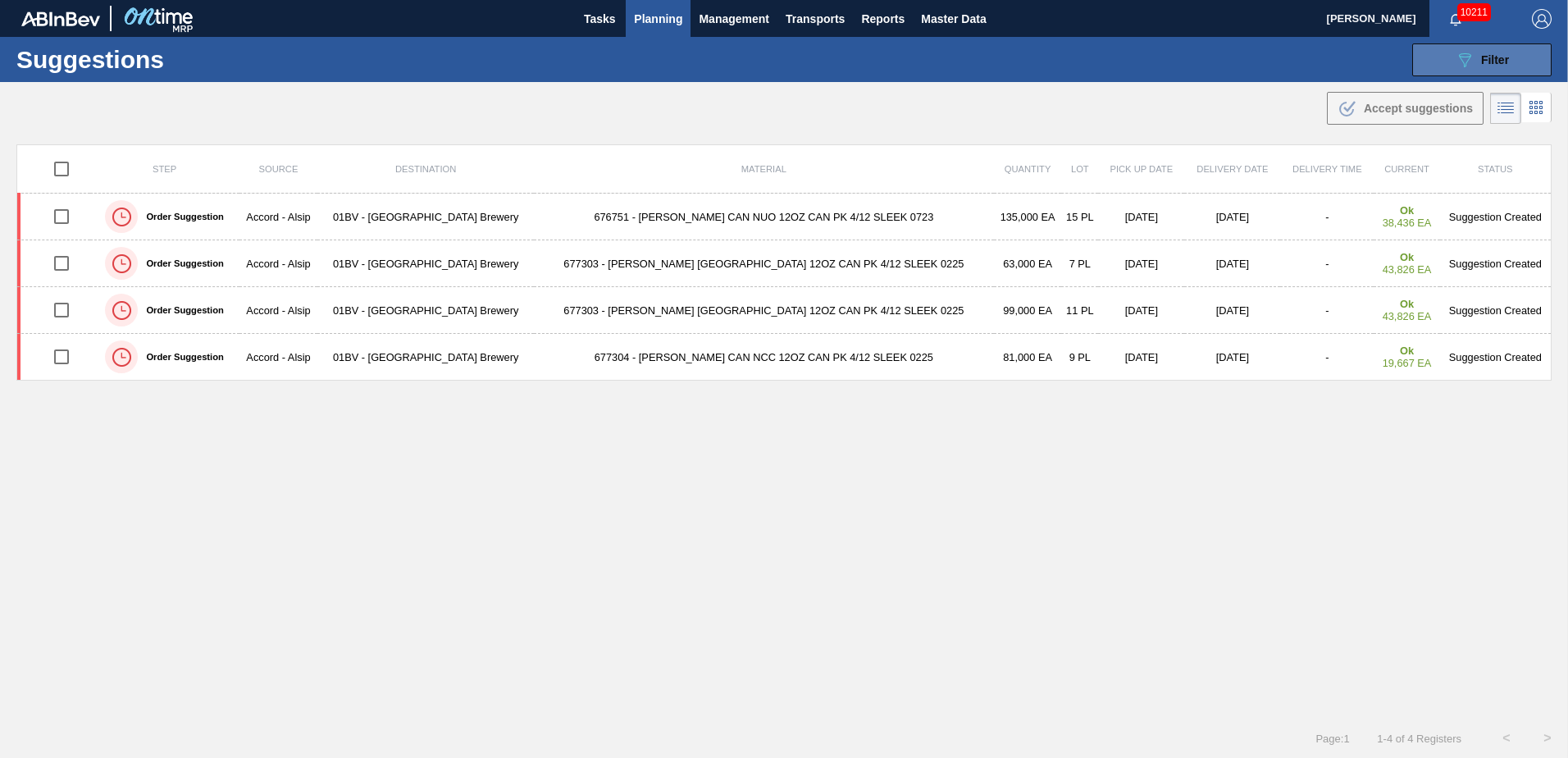
click at [1439, 54] on button "089F7B8B-B2A5-4AFE-B5C0-19BA573D28AC Filter" at bounding box center [1482, 59] width 140 height 33
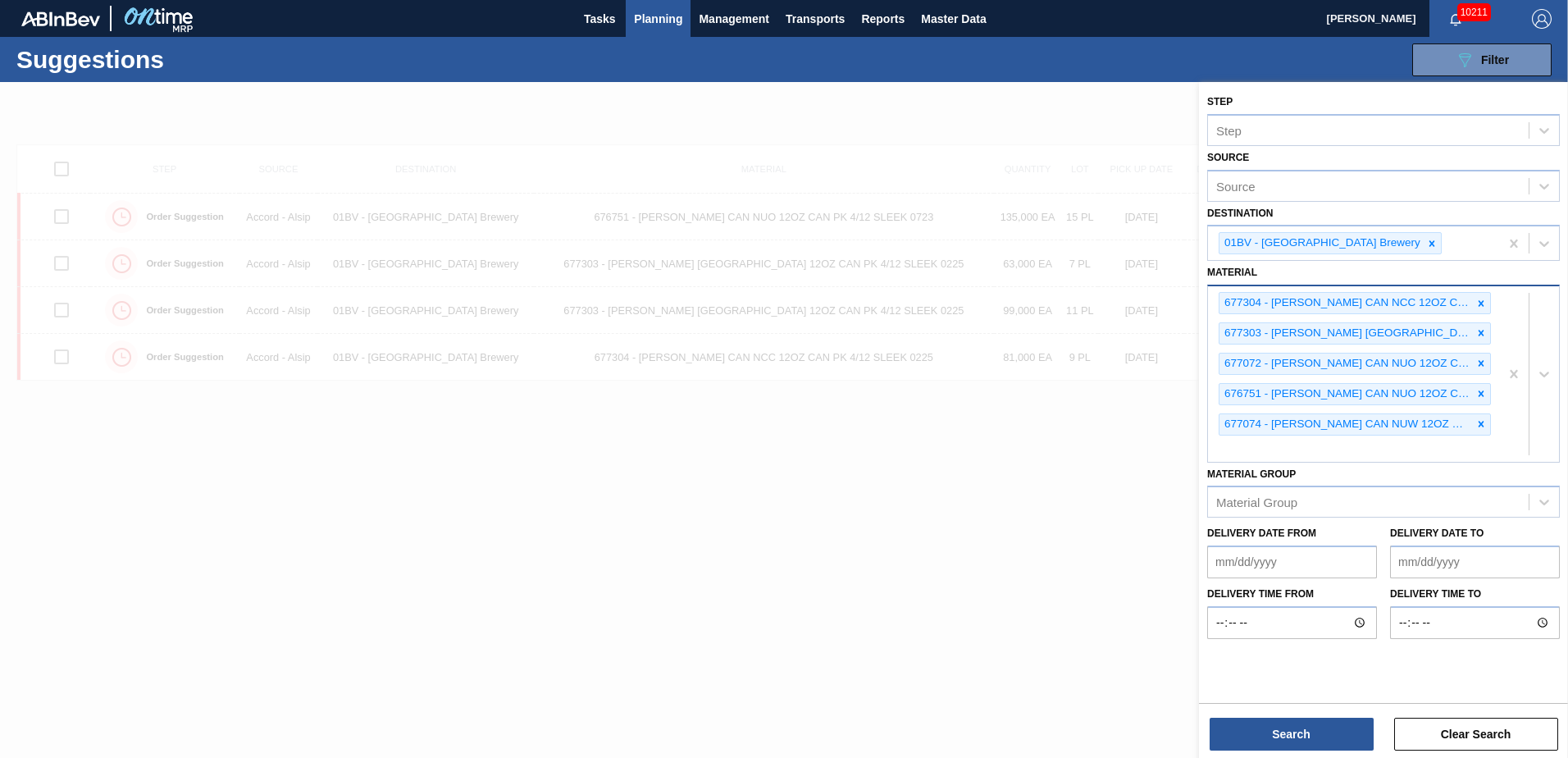
click at [1360, 423] on div "677074 - [PERSON_NAME] CAN NUW 12OZ CAN PK 4/12 SLEEK 0624" at bounding box center [1346, 424] width 253 height 21
click at [1293, 729] on button "Search" at bounding box center [1292, 734] width 164 height 33
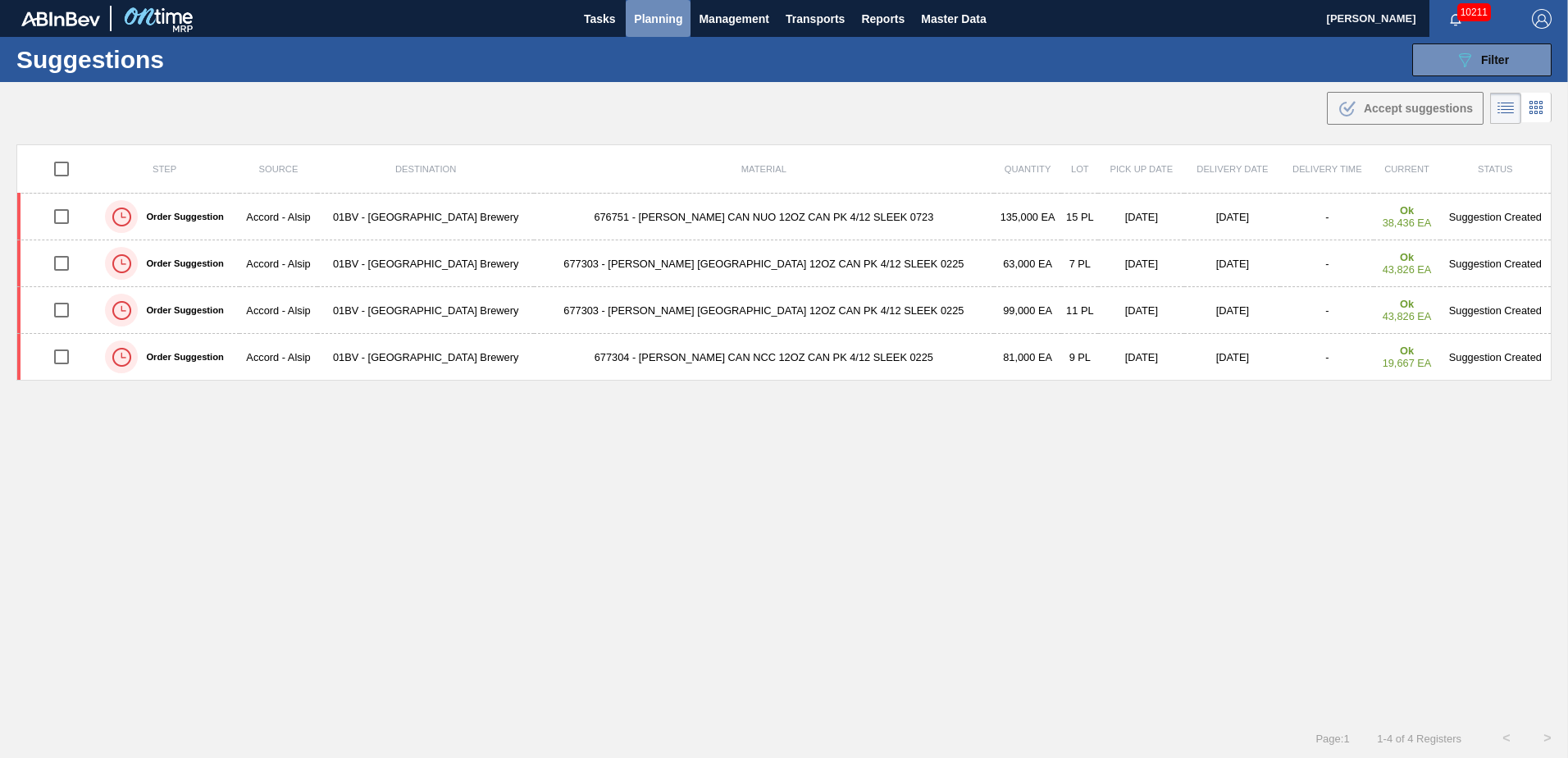
click at [651, 20] on span "Planning" at bounding box center [658, 19] width 49 height 20
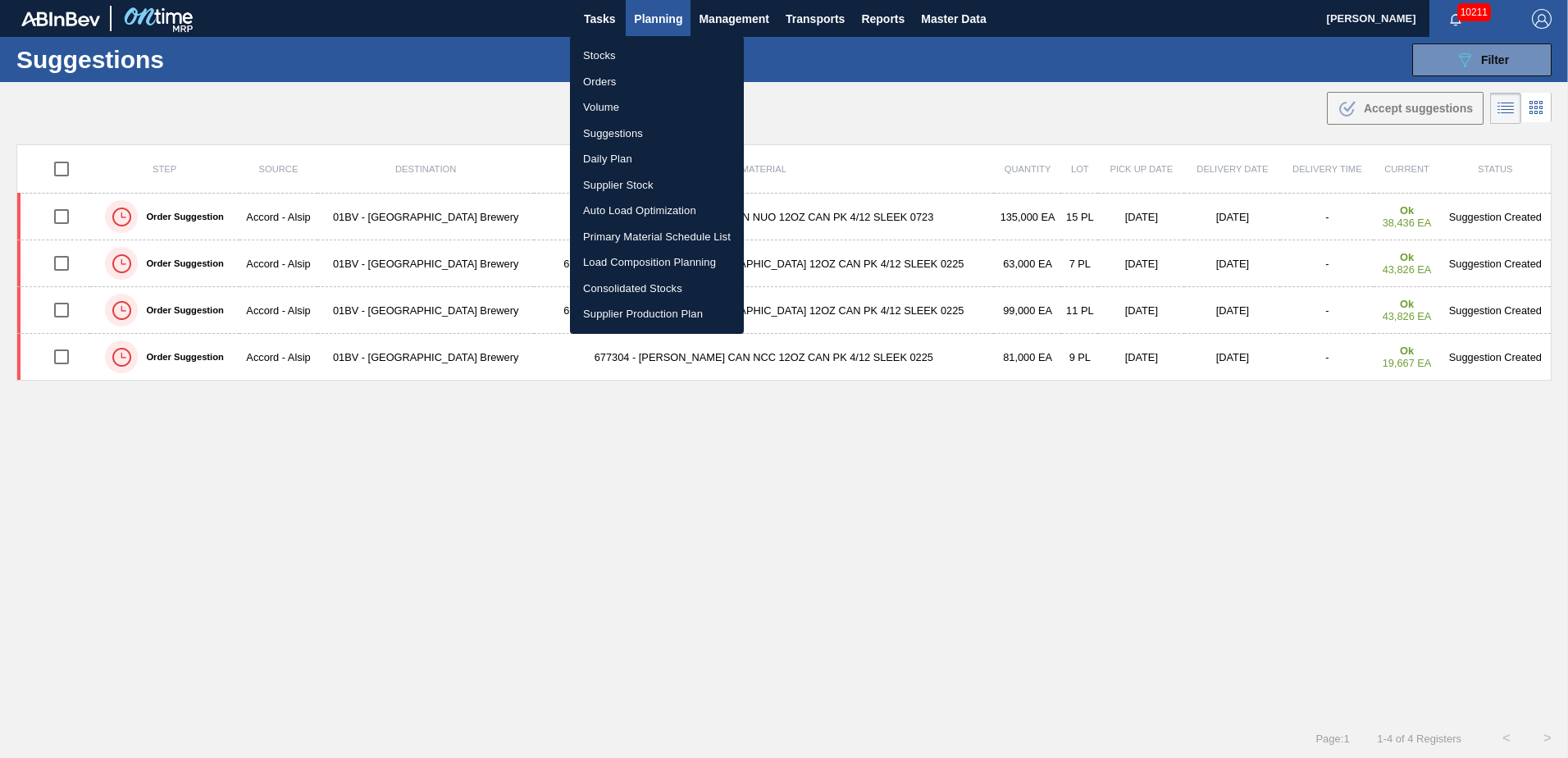
click at [857, 108] on div at bounding box center [784, 379] width 1568 height 758
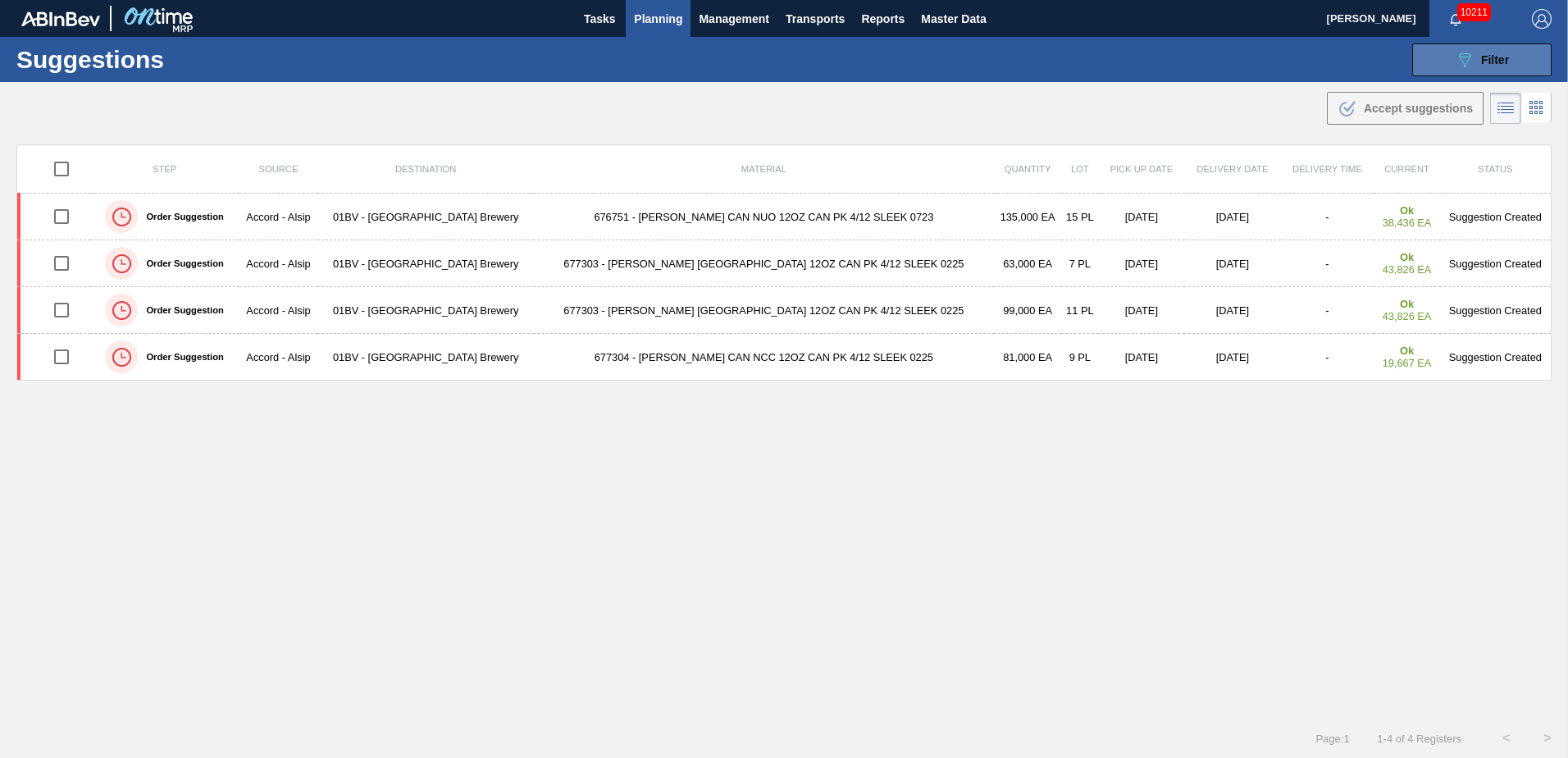
click at [1442, 58] on button "089F7B8B-B2A5-4AFE-B5C0-19BA573D28AC Filter" at bounding box center [1482, 59] width 140 height 33
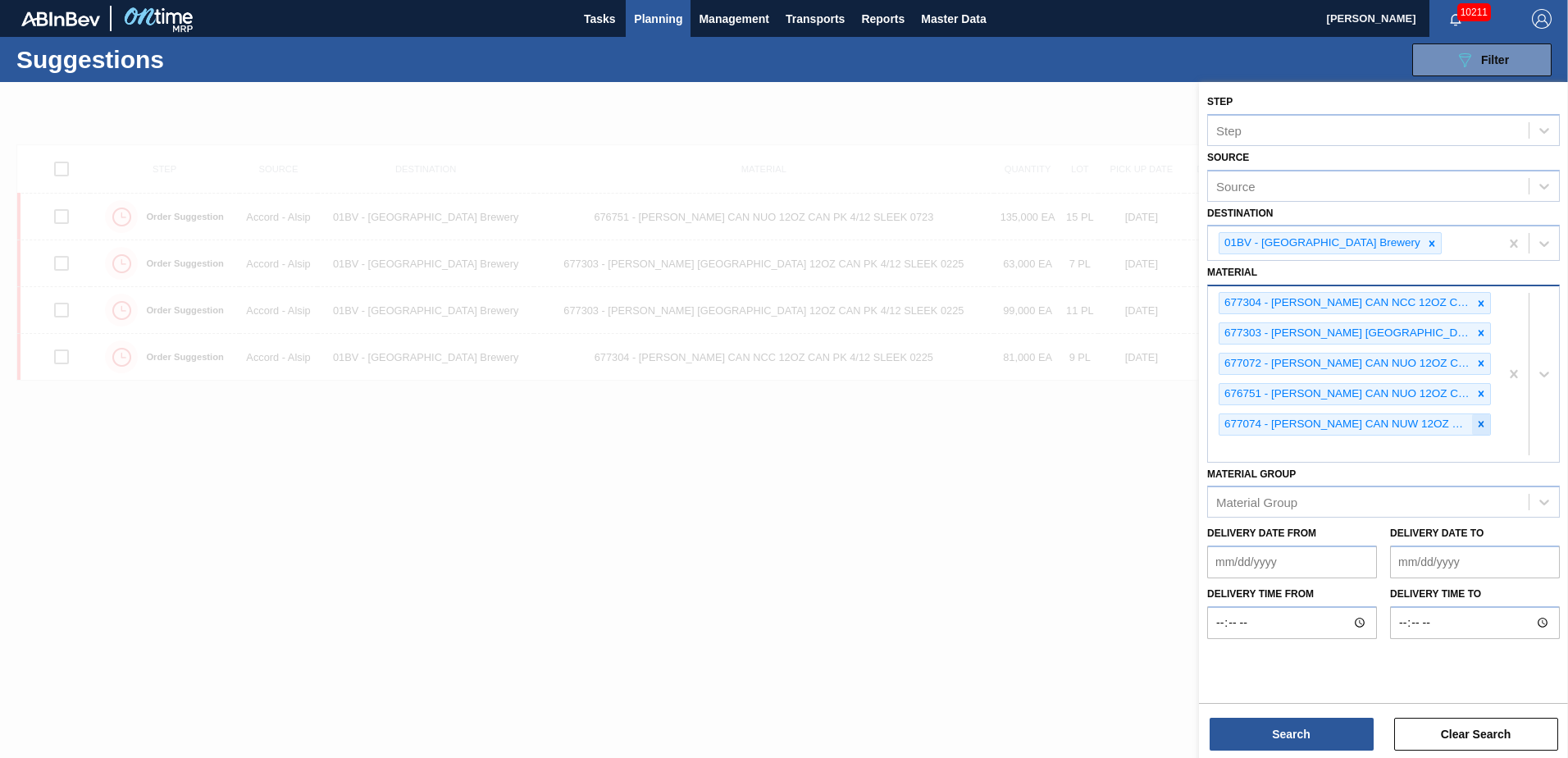
click at [1479, 423] on icon at bounding box center [1481, 423] width 6 height 6
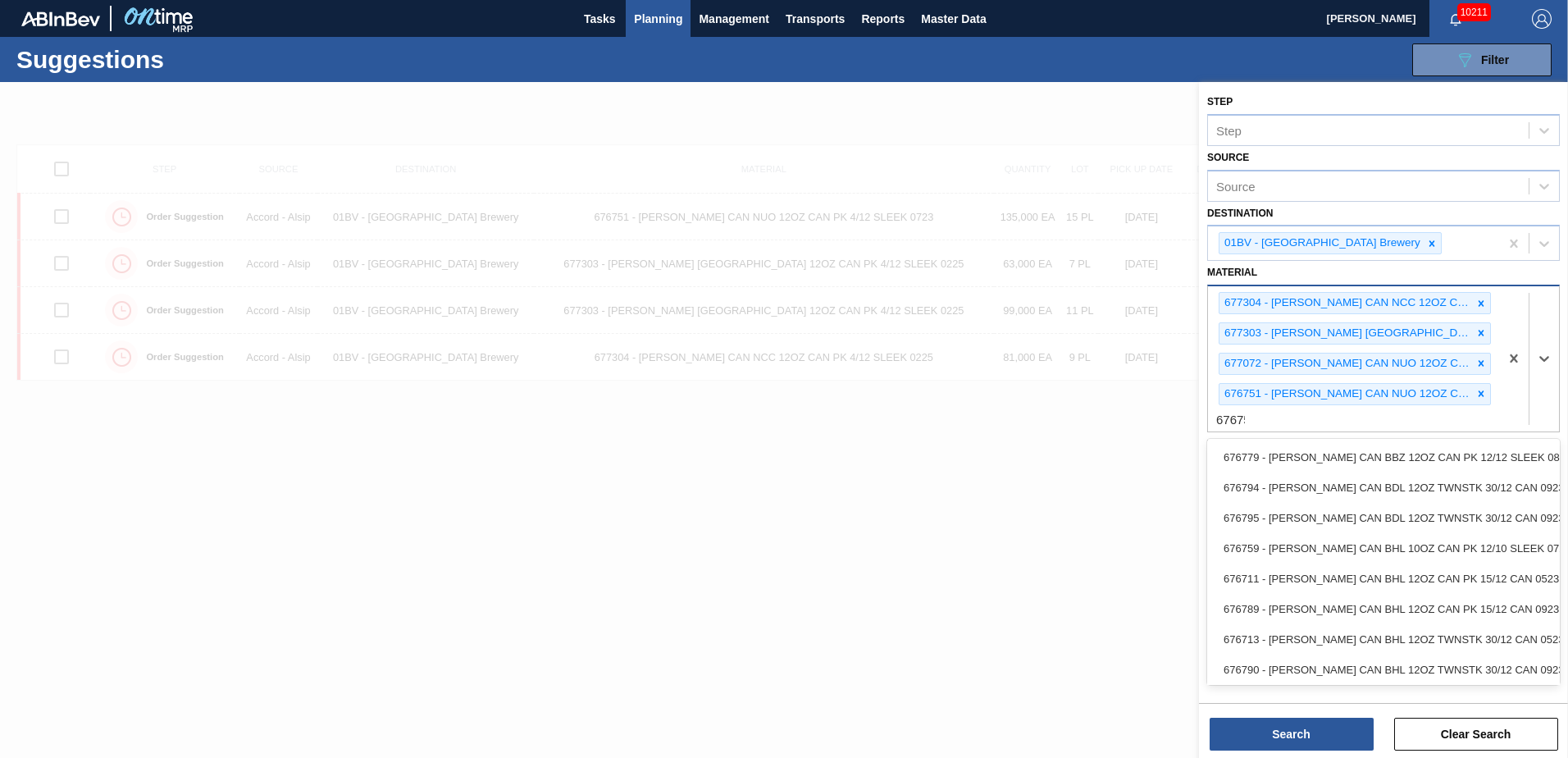
type input "676753"
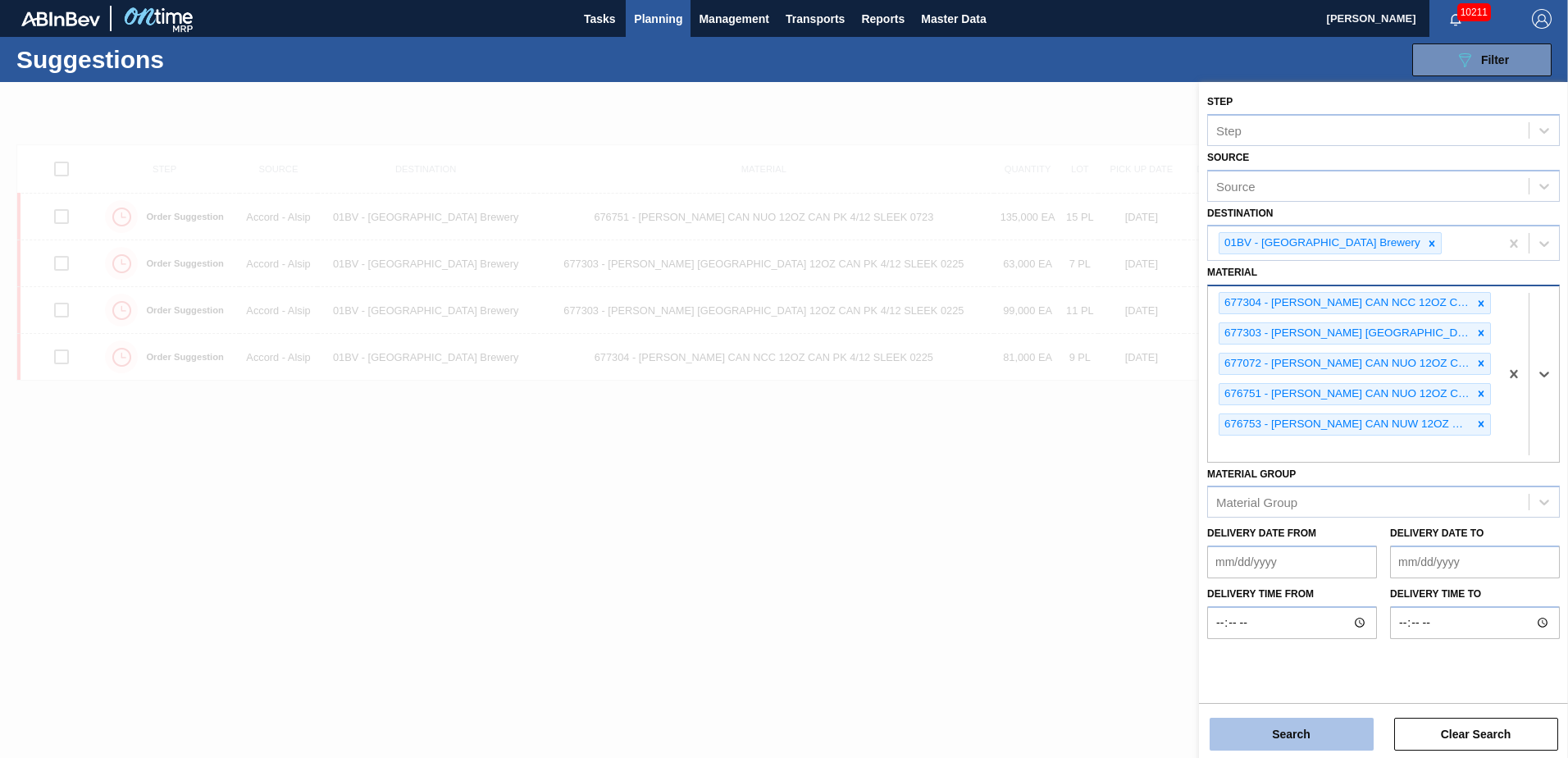
click at [1263, 741] on button "Search" at bounding box center [1292, 734] width 164 height 33
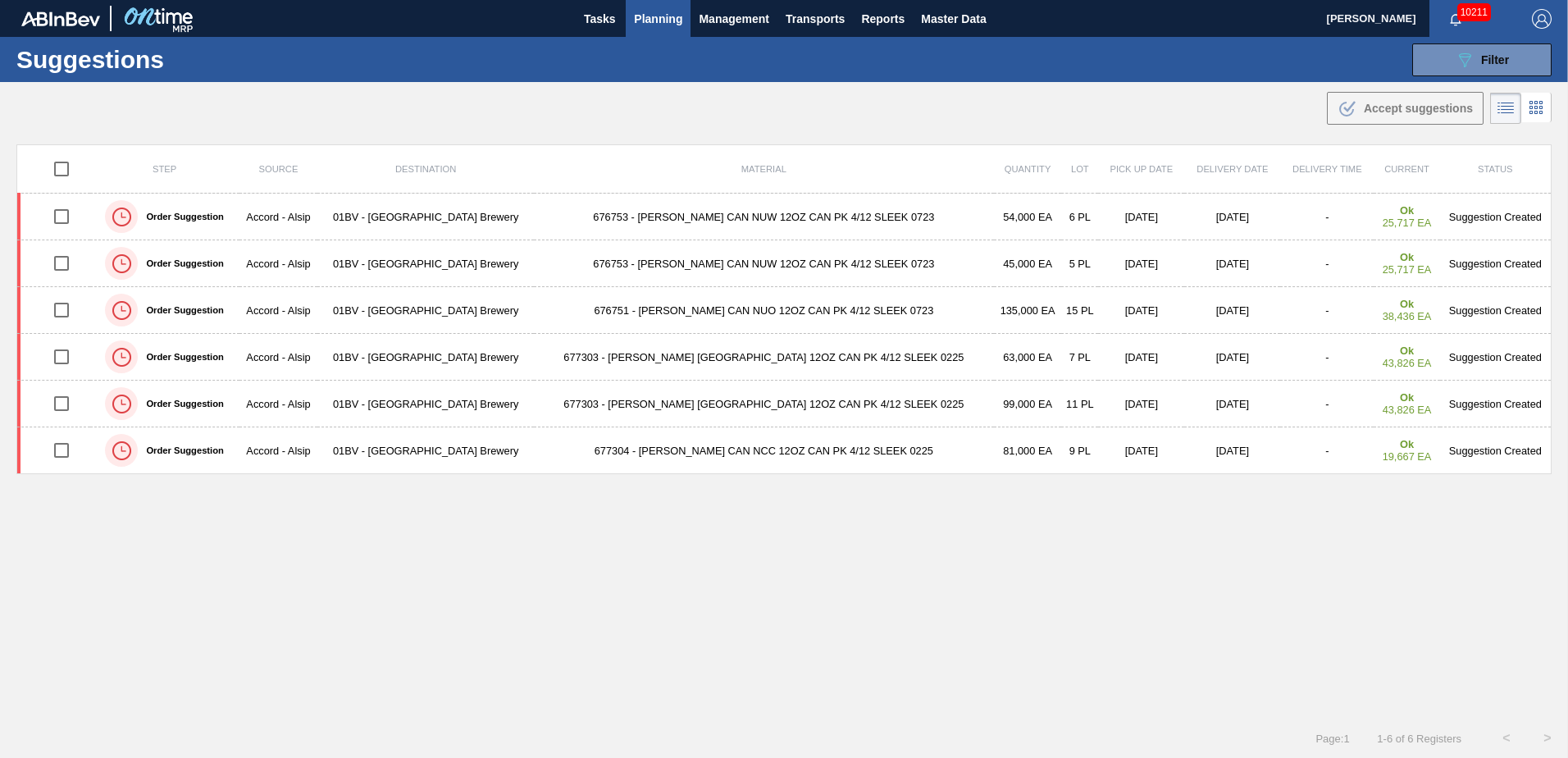
click at [651, 218] on td "676753 - [PERSON_NAME] CAN NUW 12OZ CAN PK 4/12 SLEEK 0723" at bounding box center [764, 217] width 460 height 47
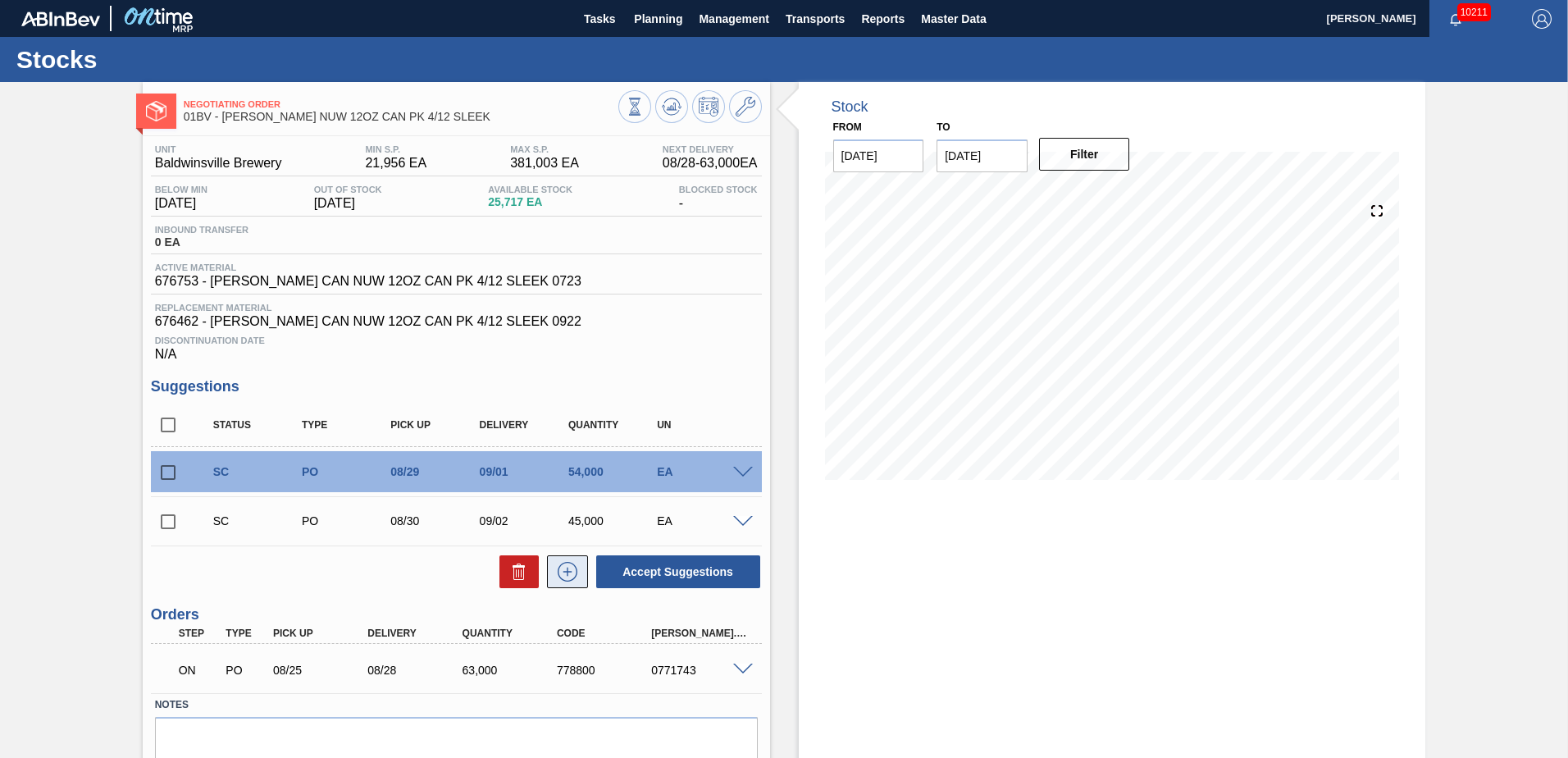
scroll to position [69, 0]
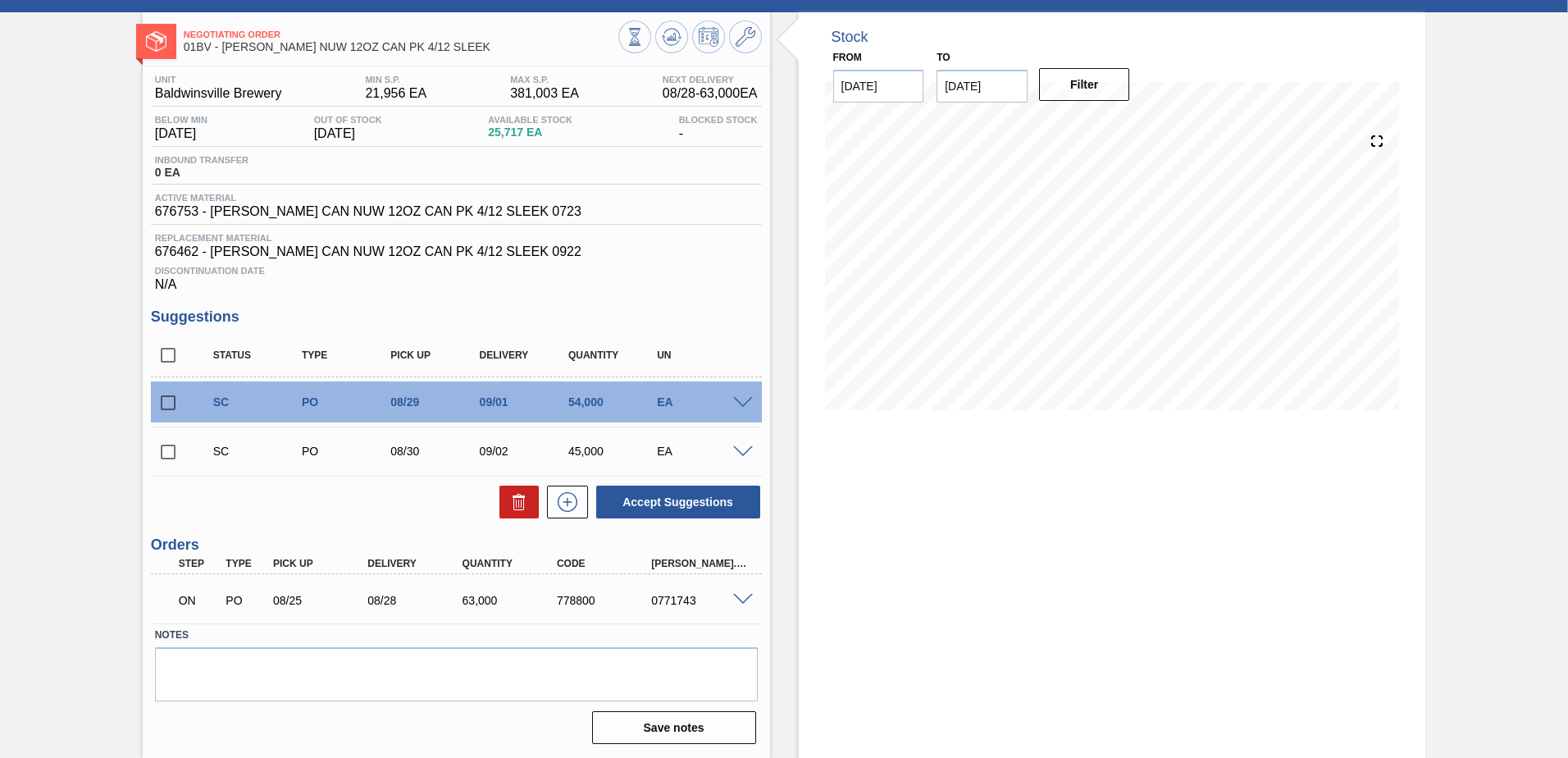
click at [166, 402] on input "checkbox" at bounding box center [167, 402] width 34 height 34
click at [747, 398] on span at bounding box center [743, 403] width 20 height 13
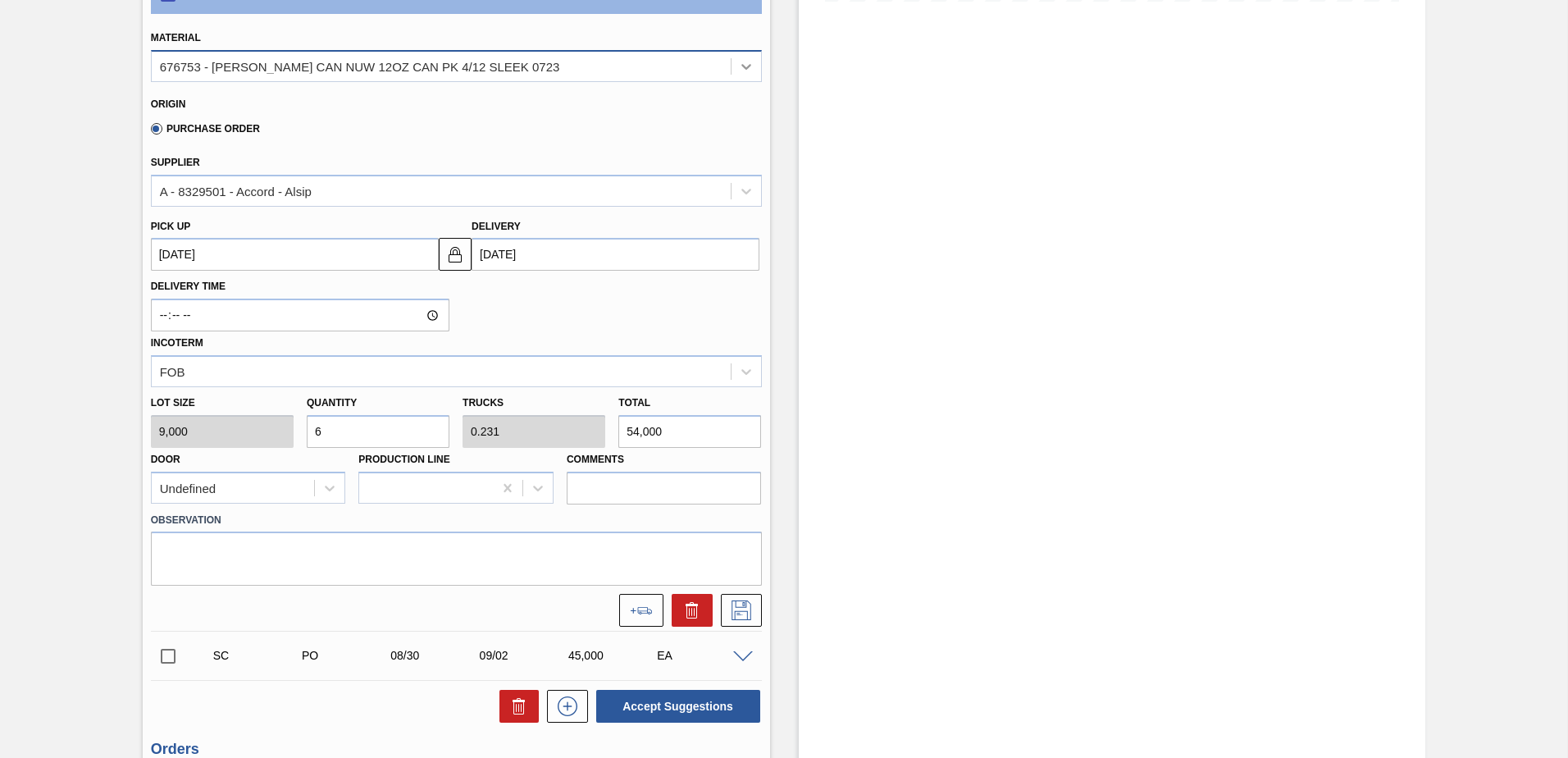
scroll to position [480, 0]
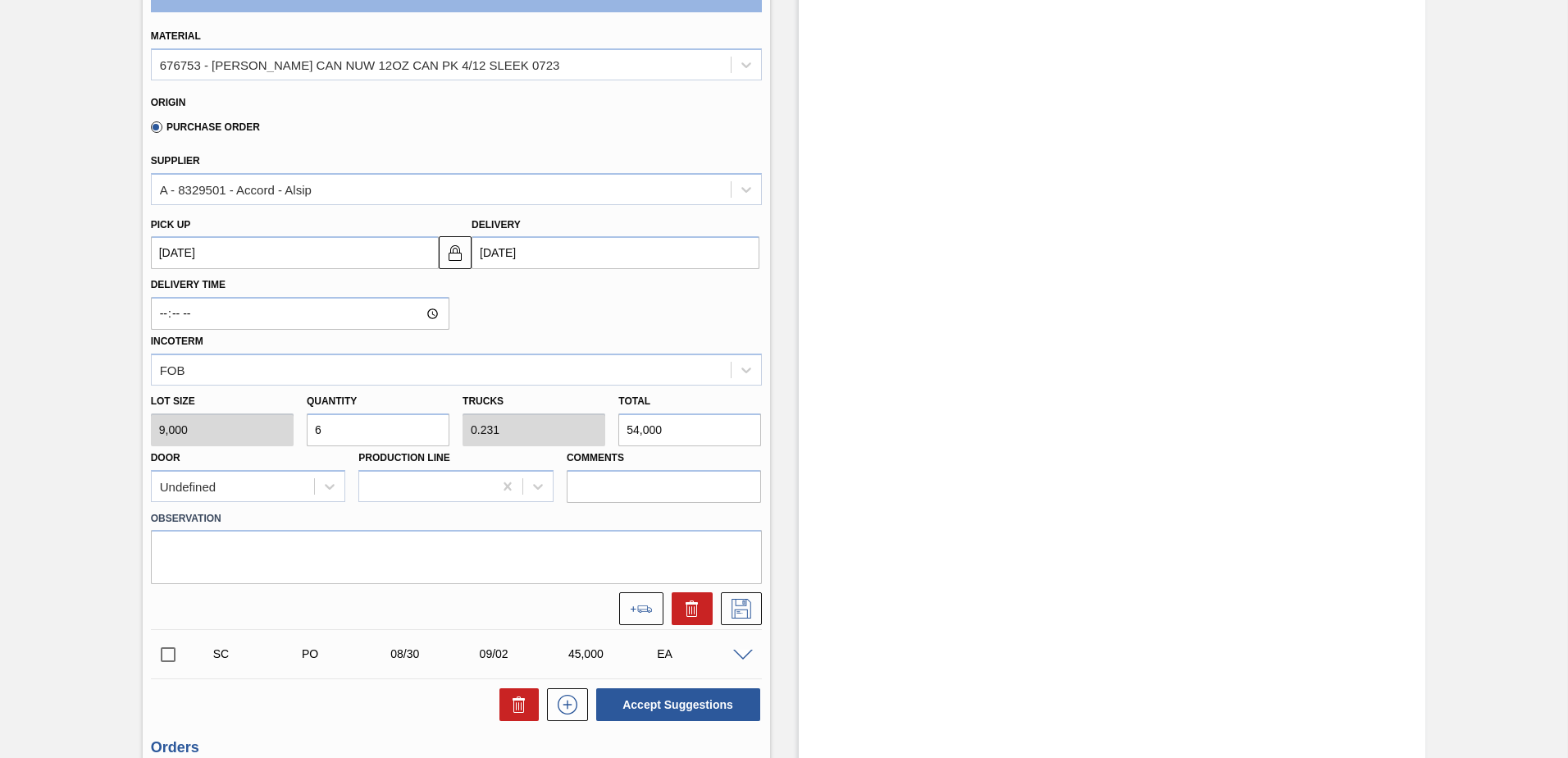
click at [192, 420] on div "Lot size 9,000 Quantity 6 Trucks 0.231 Total 54,000 Door Undefined Production L…" at bounding box center [457, 444] width 624 height 117
checkbox input "false"
click at [740, 67] on icon at bounding box center [747, 65] width 17 height 17
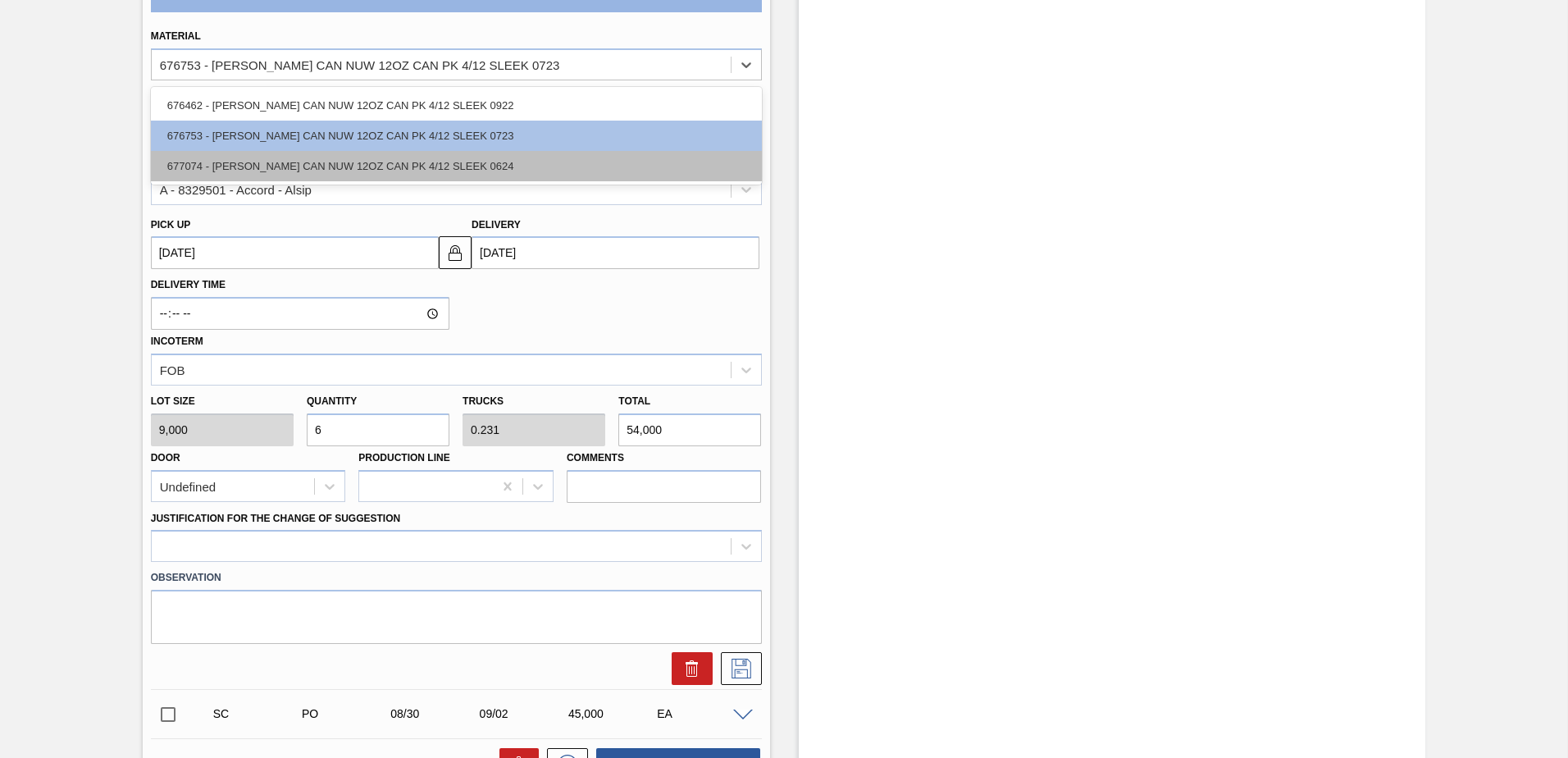
click at [338, 161] on div "677074 - [PERSON_NAME] CAN NUW 12OZ CAN PK 4/12 SLEEK 0624" at bounding box center [456, 166] width 611 height 30
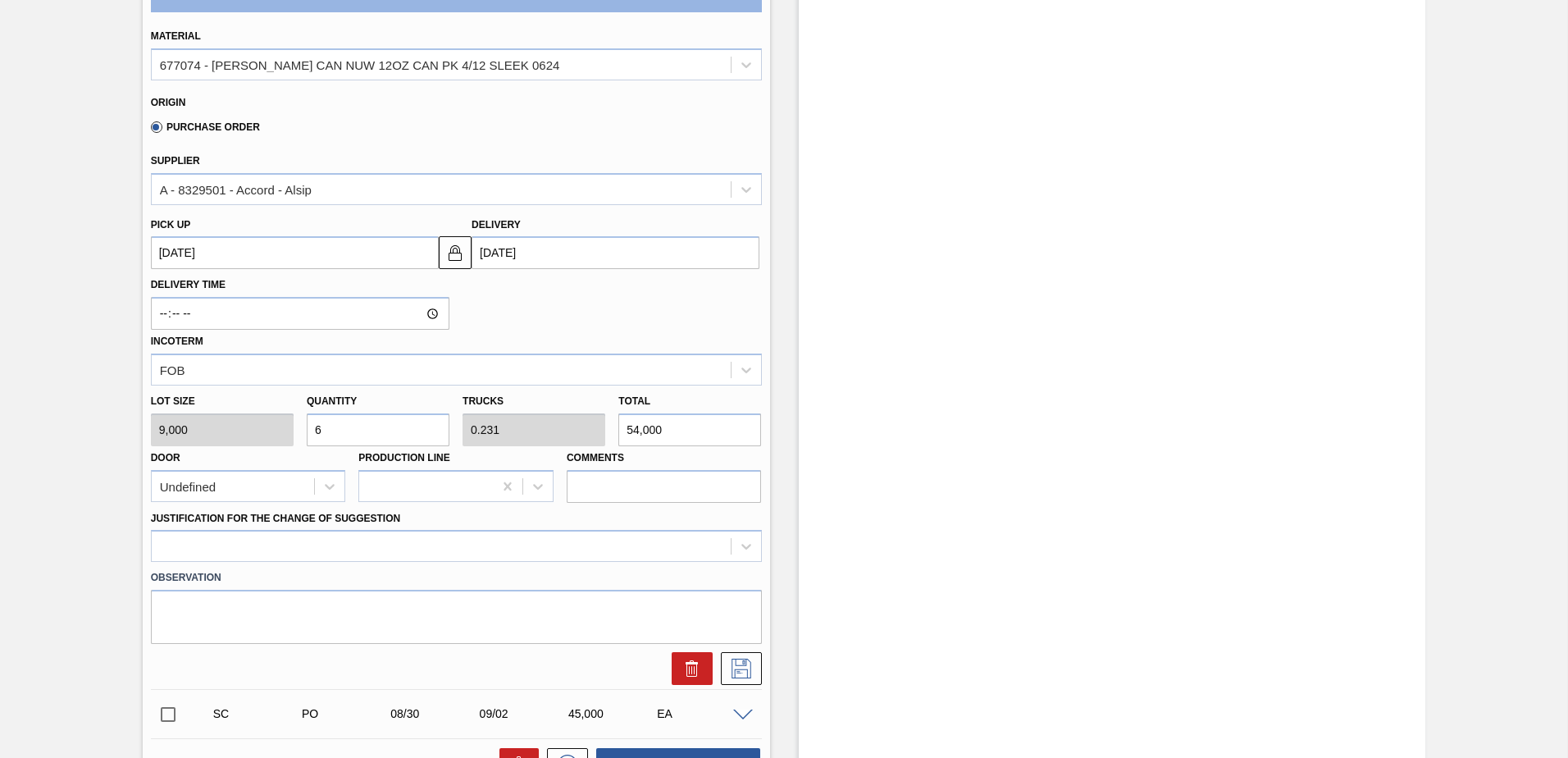
click at [194, 431] on div "Lot size 9,000 Quantity 6 Trucks 0.231 Total 54,000 Door Undefined Production L…" at bounding box center [457, 444] width 624 height 117
type input "3"
type input "0.115"
type input "27,000"
type input "3"
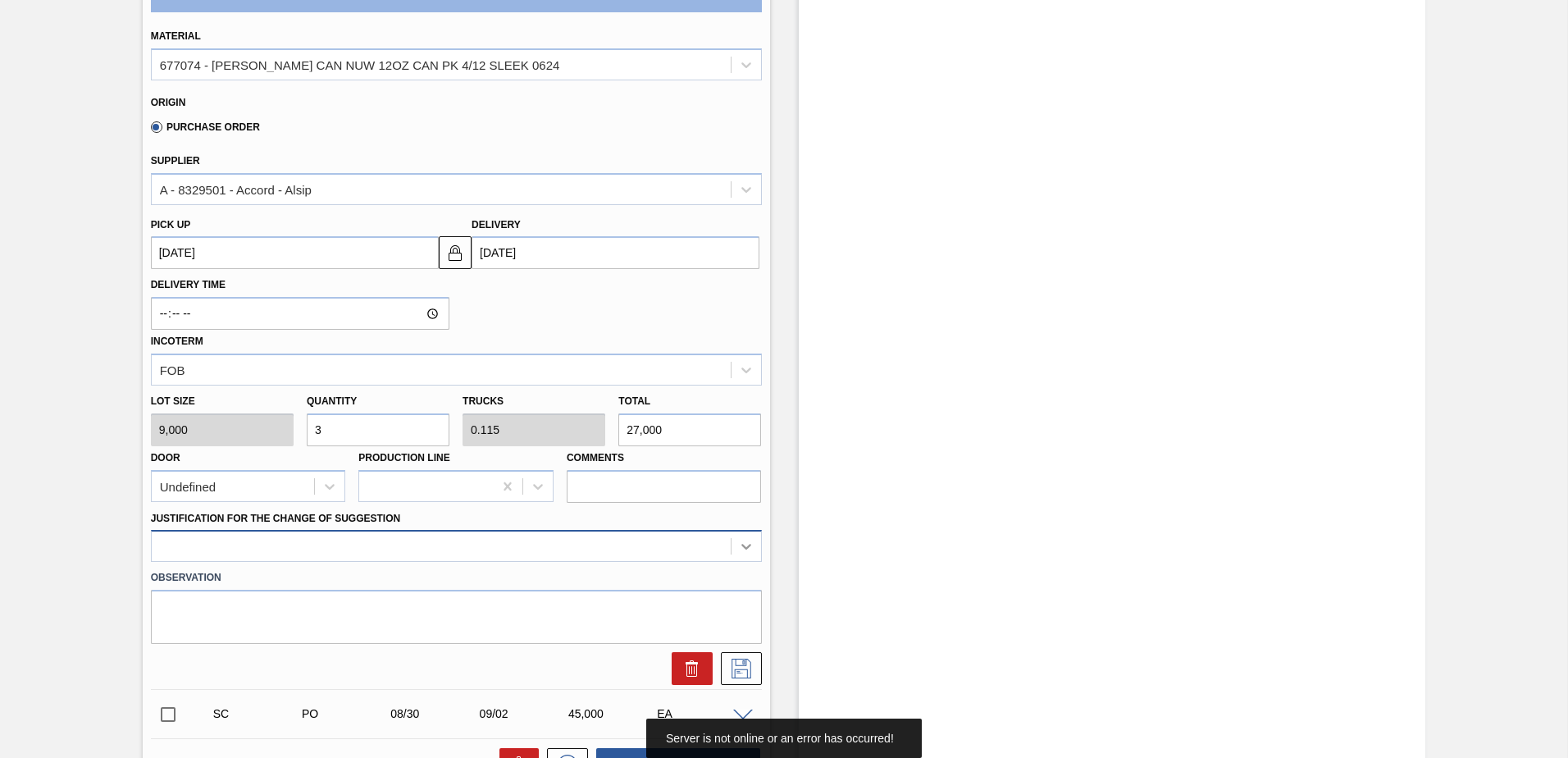
click at [745, 547] on div at bounding box center [456, 546] width 611 height 32
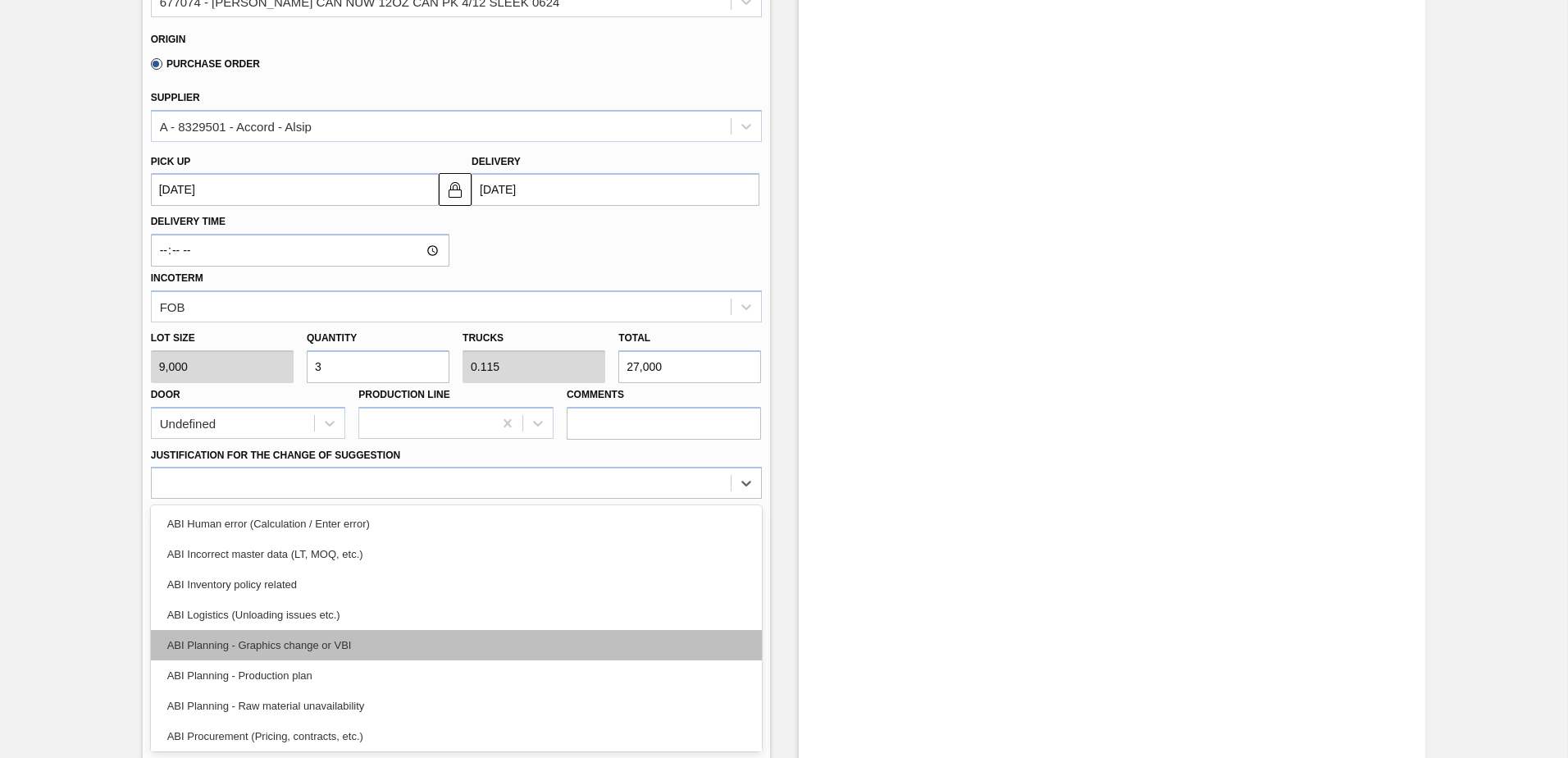
click at [284, 641] on div "ABI Planning - Graphics change or VBI" at bounding box center [456, 645] width 611 height 30
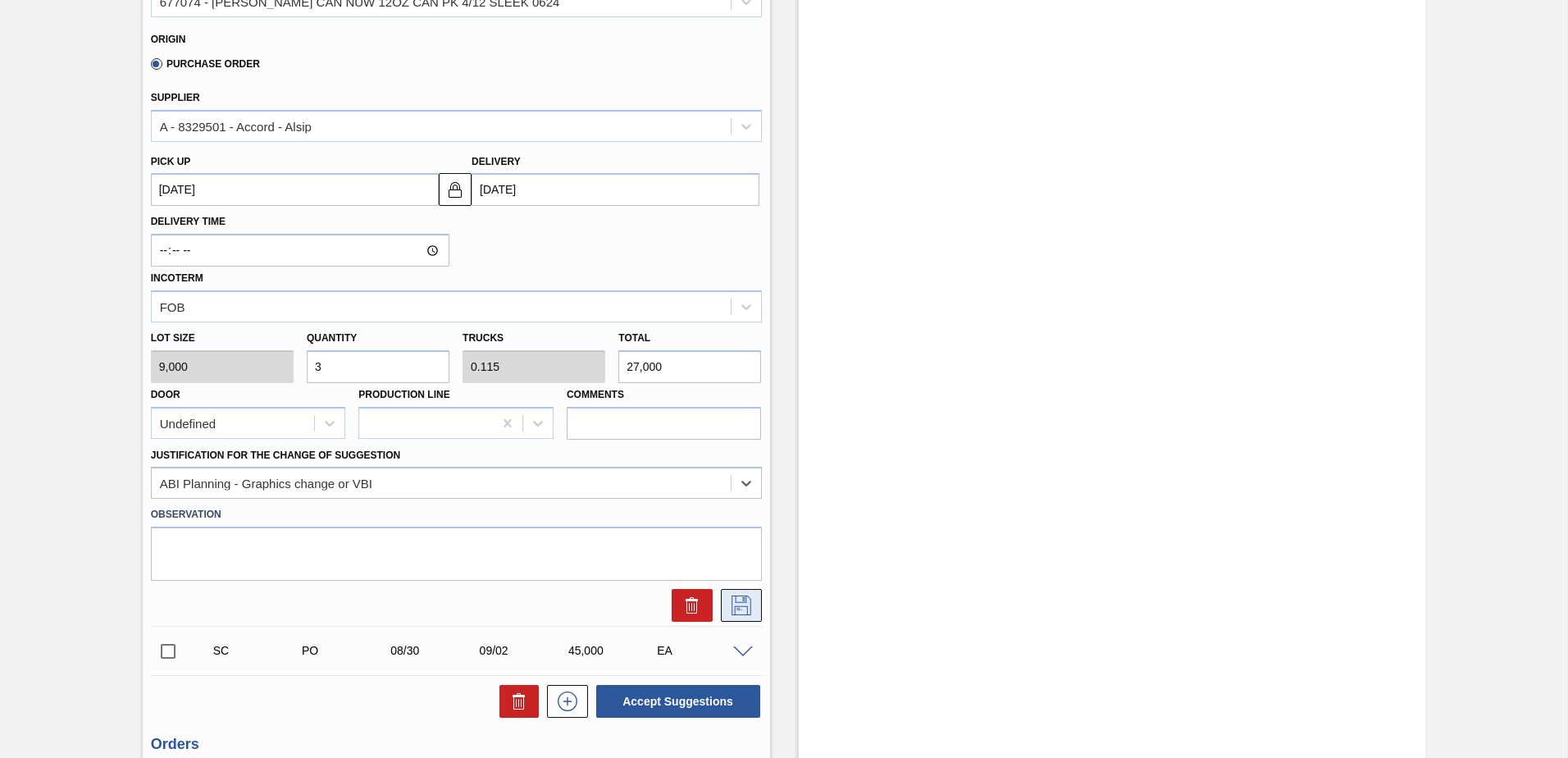
click at [738, 602] on icon at bounding box center [741, 606] width 26 height 20
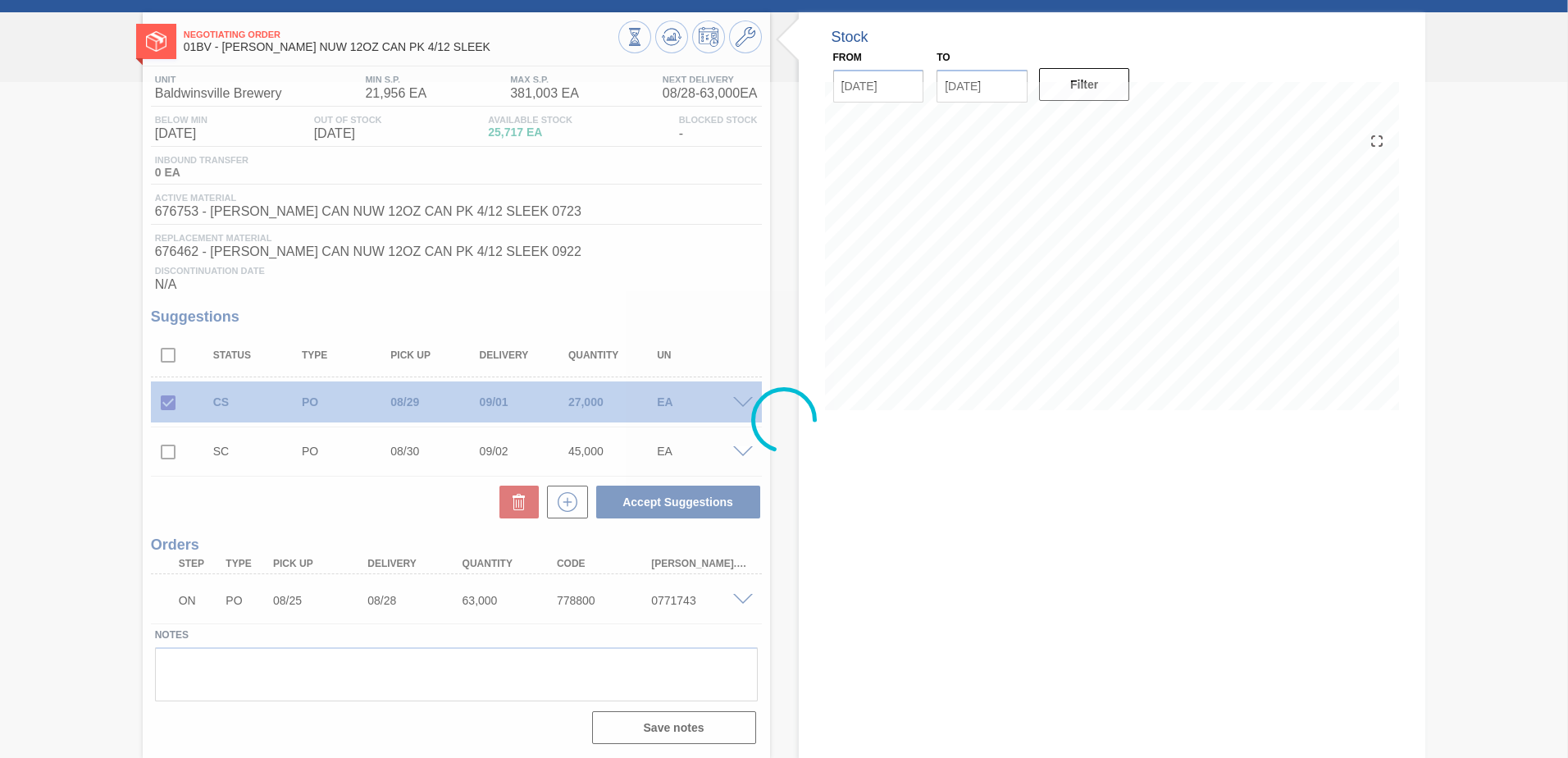
scroll to position [69, 0]
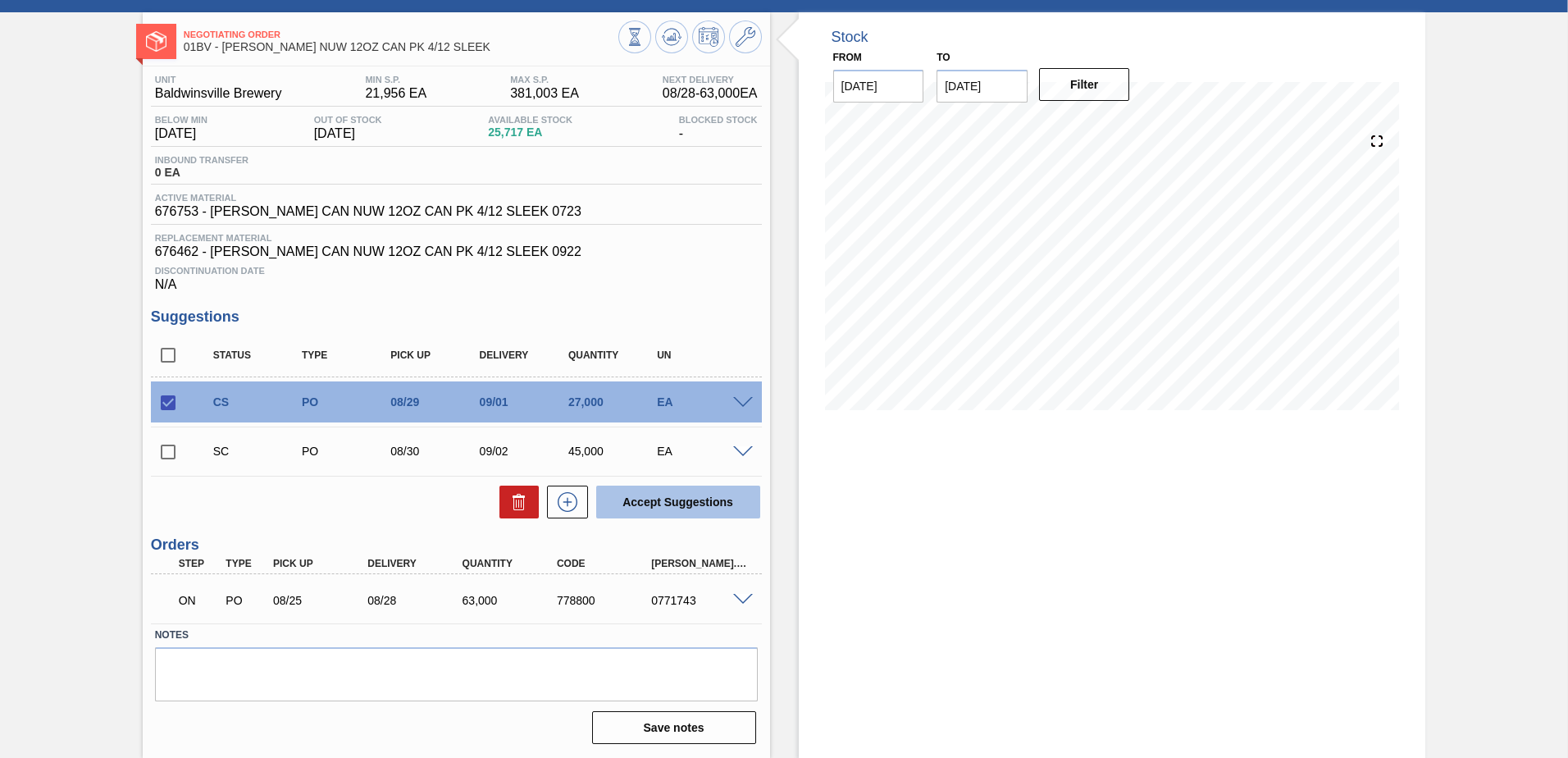
click at [645, 499] on button "Accept Suggestions" at bounding box center [678, 502] width 164 height 33
click at [163, 406] on input "checkbox" at bounding box center [167, 402] width 34 height 34
checkbox input "true"
click at [737, 401] on span at bounding box center [743, 403] width 20 height 13
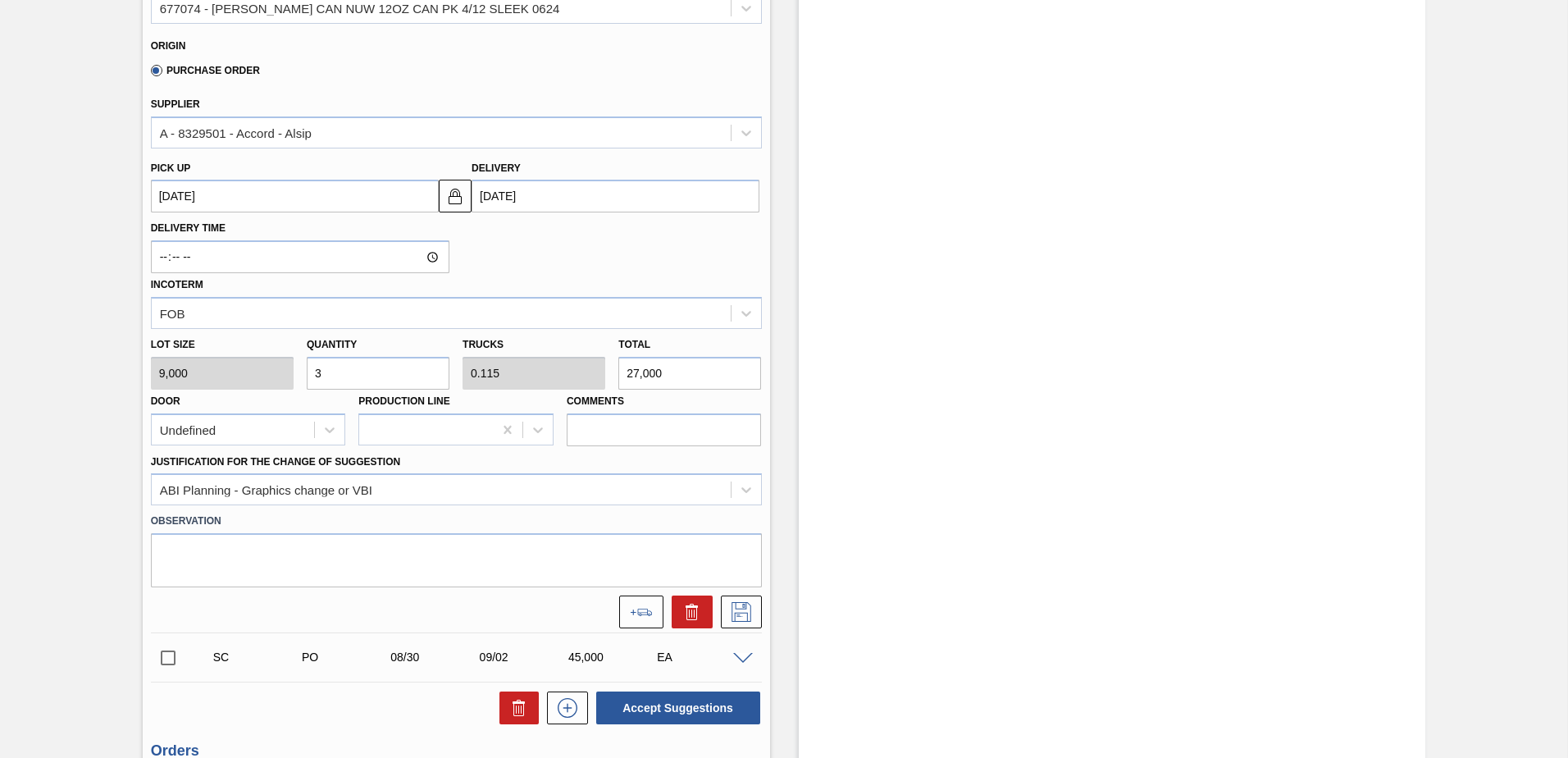
scroll to position [644, 0]
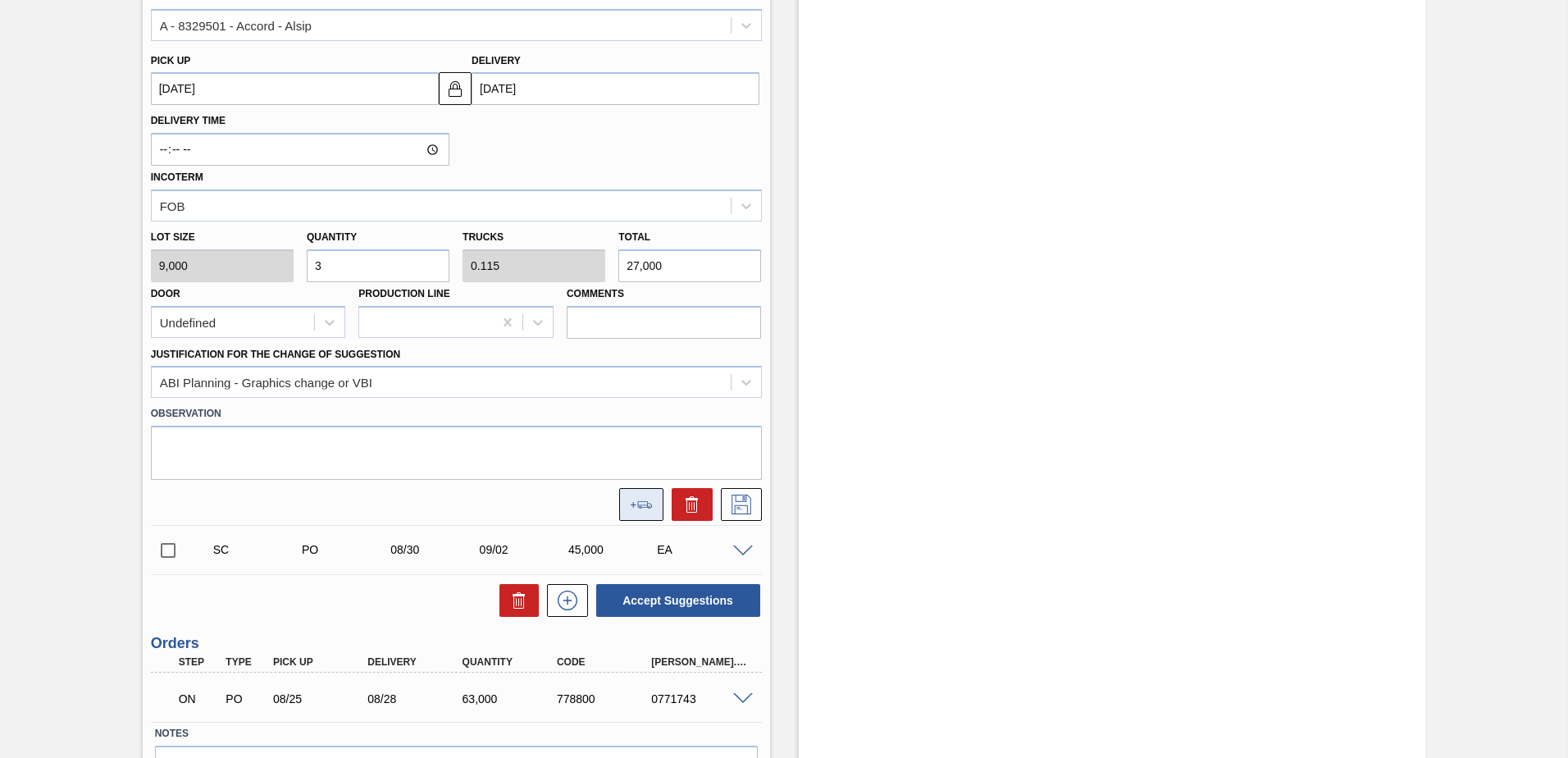
click at [634, 510] on button at bounding box center [641, 504] width 44 height 33
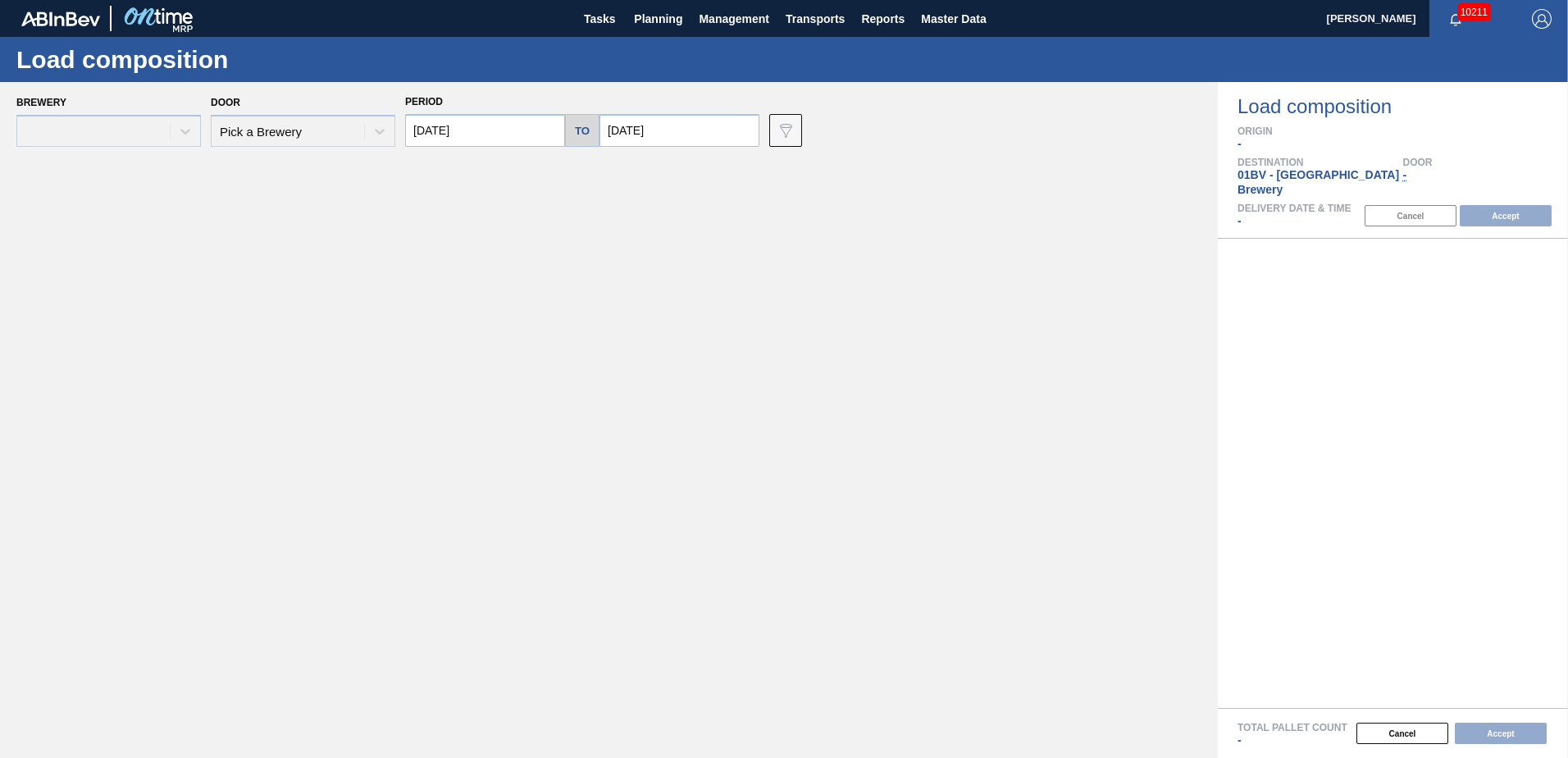
type input "[DATE]"
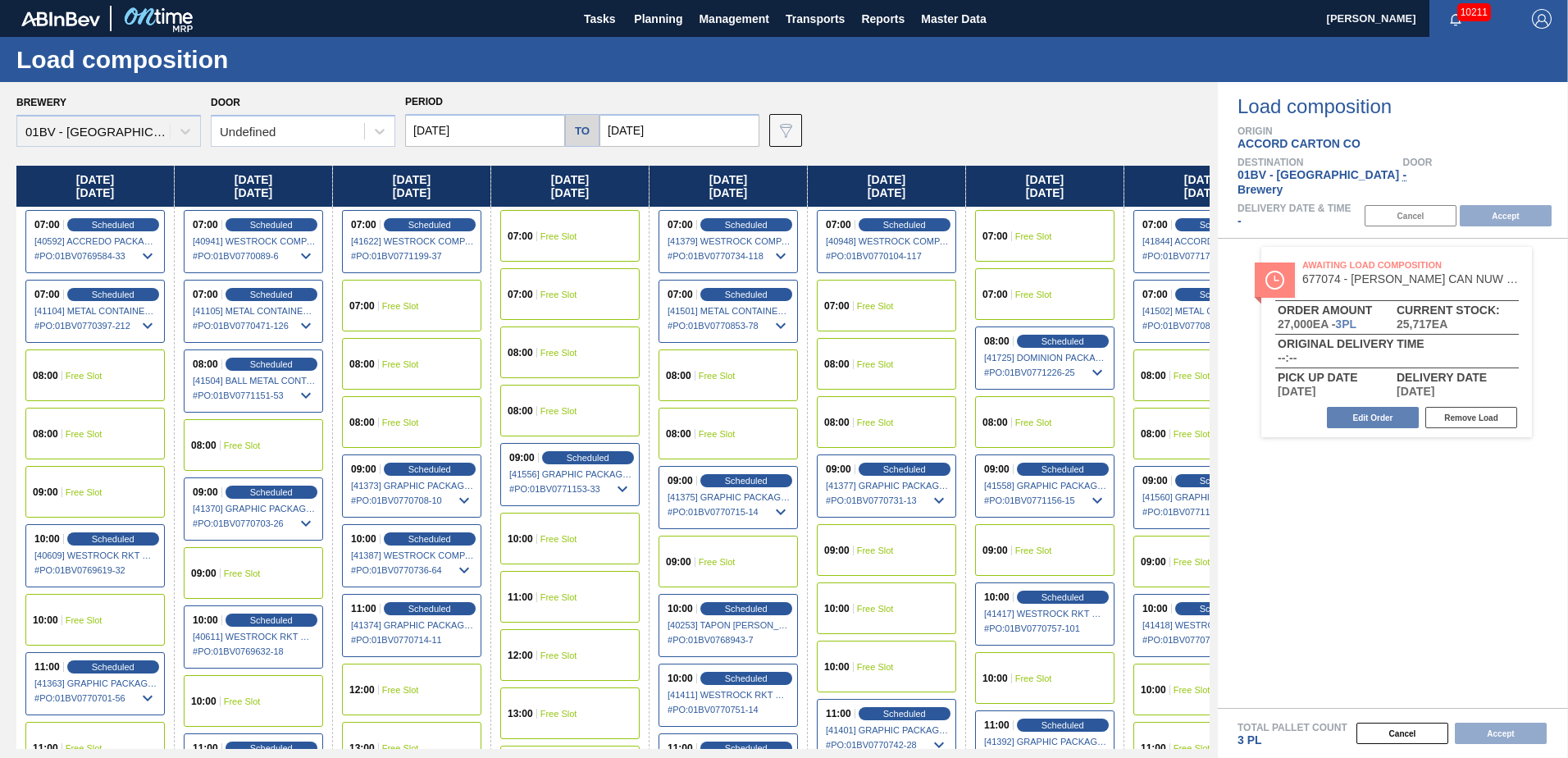
click at [673, 131] on input "[DATE]" at bounding box center [679, 130] width 160 height 33
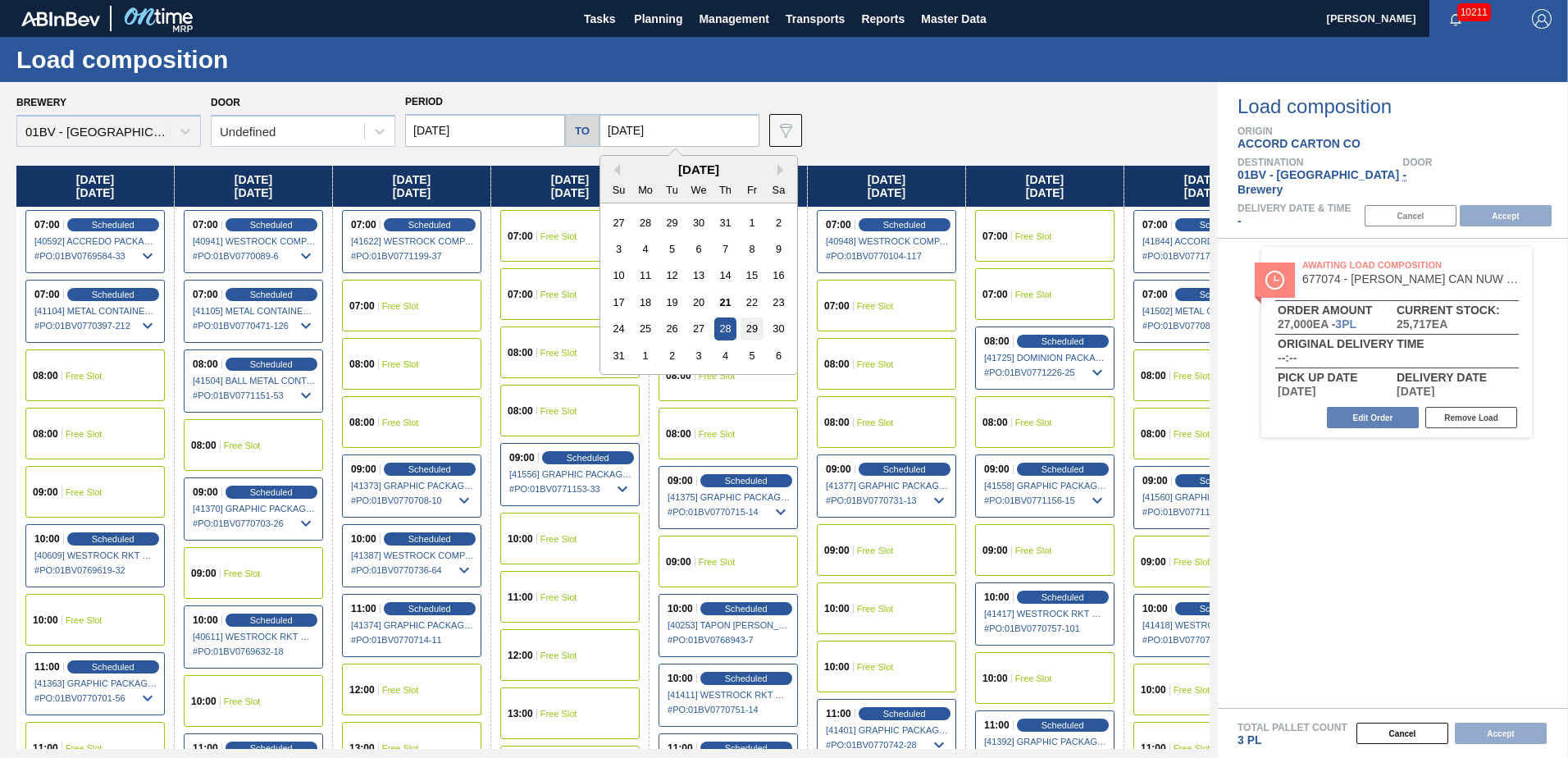
click at [748, 327] on div "29" at bounding box center [752, 329] width 22 height 22
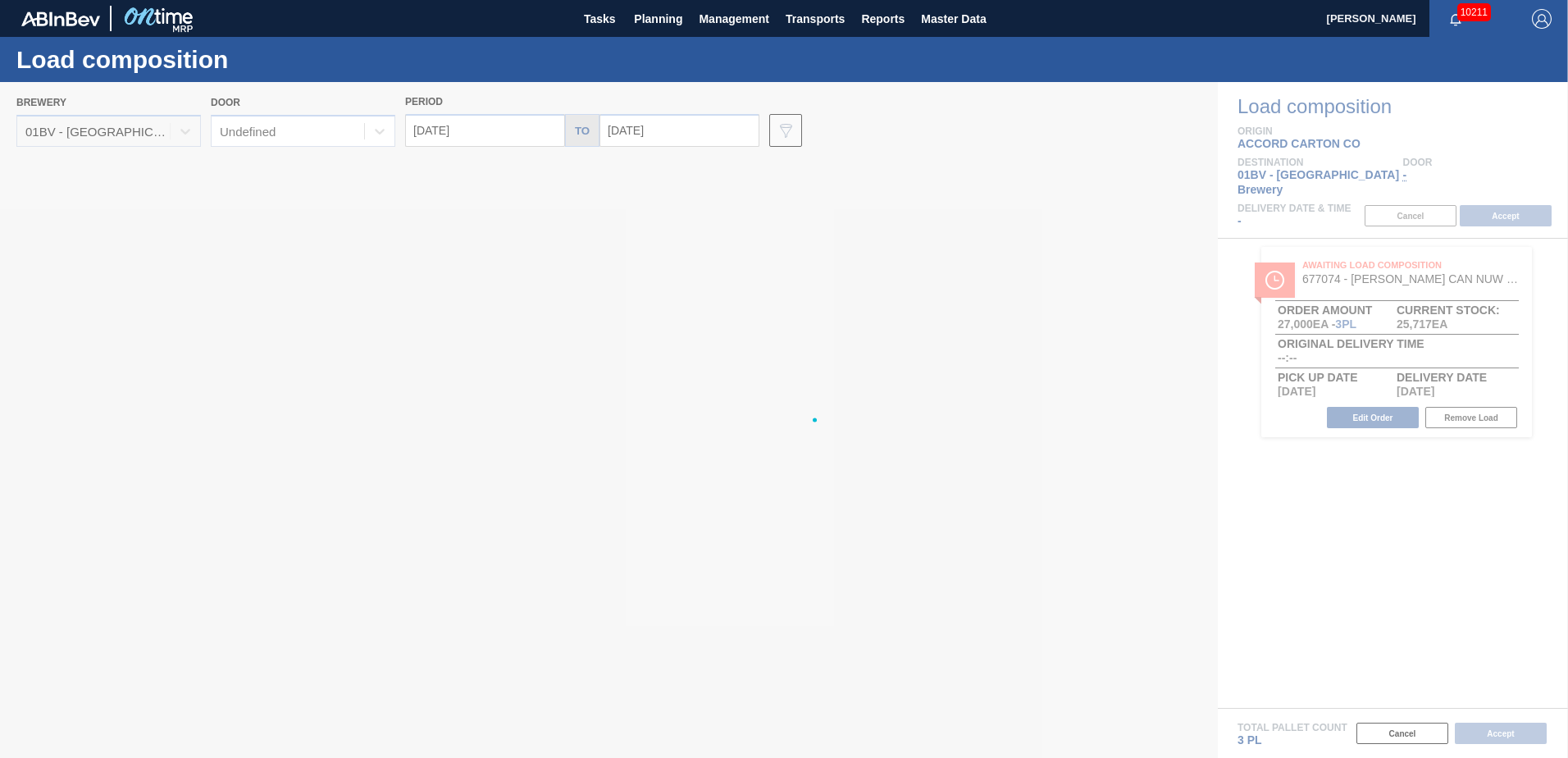
type input "[DATE]"
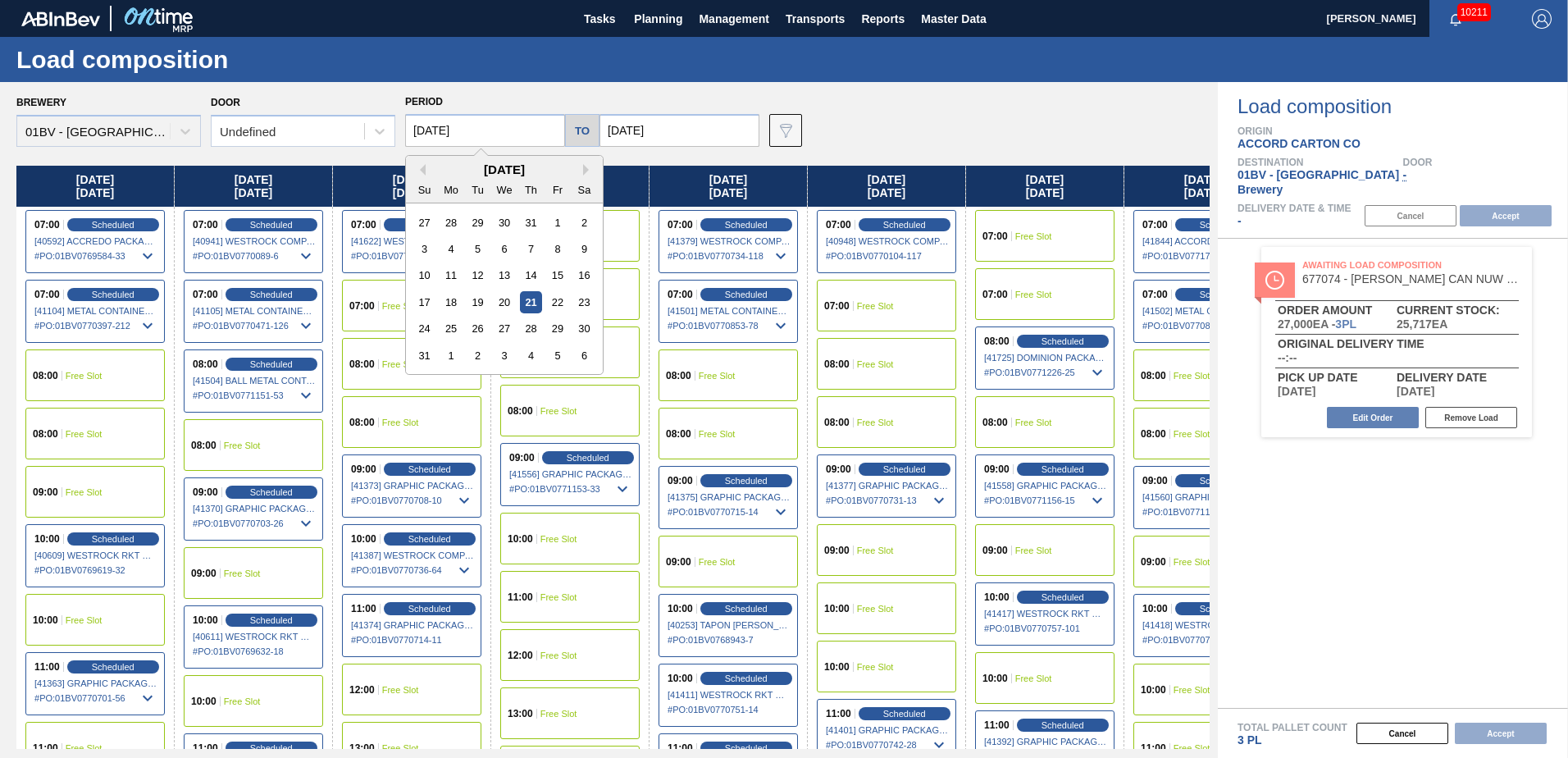
drag, startPoint x: 483, startPoint y: 126, endPoint x: 483, endPoint y: 147, distance: 21.0
click at [483, 126] on input "[DATE]" at bounding box center [485, 130] width 160 height 33
click at [451, 328] on div "25" at bounding box center [452, 329] width 22 height 22
type input "[DATE]"
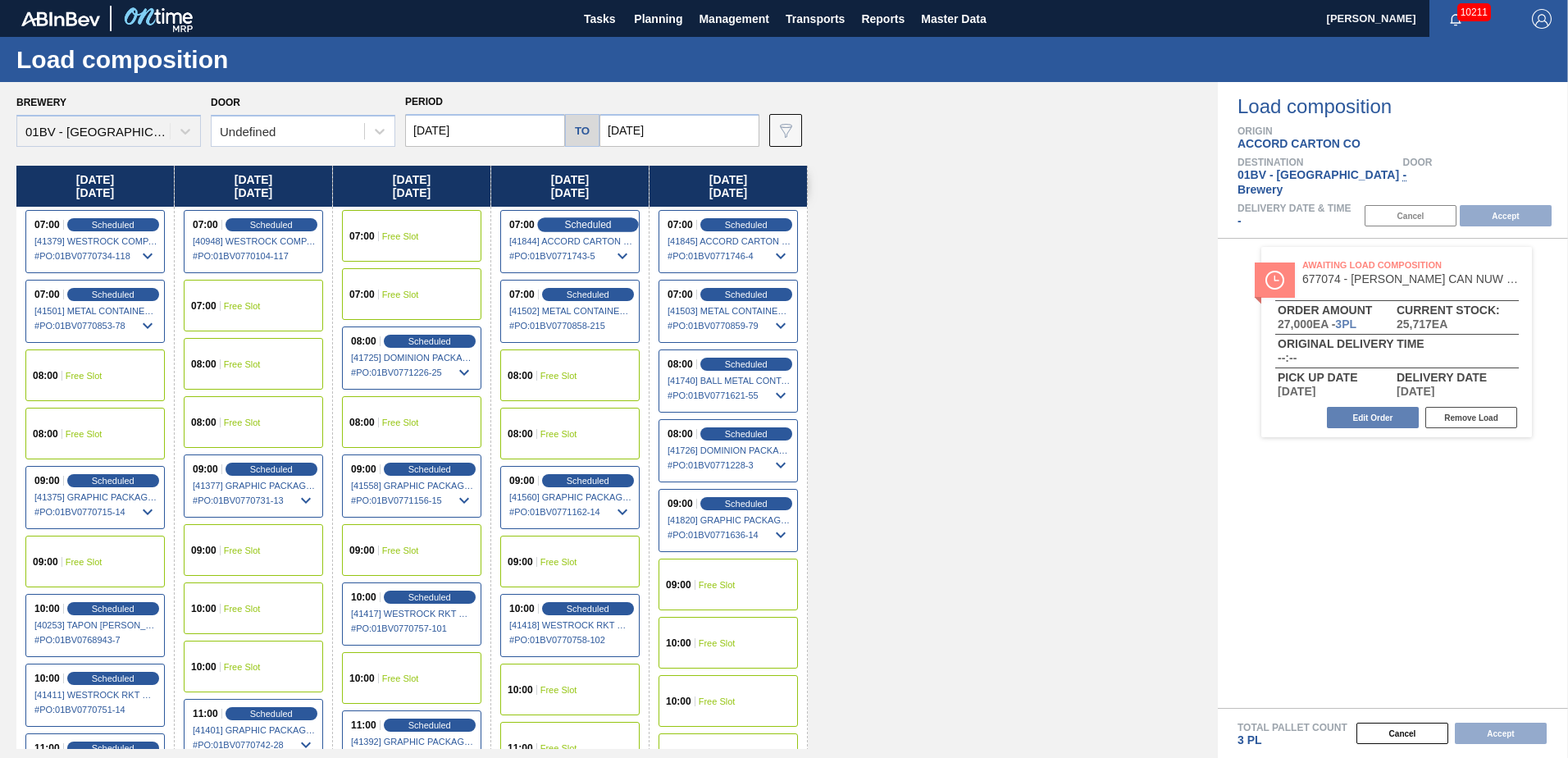
click at [577, 223] on span "Scheduled" at bounding box center [588, 224] width 47 height 11
click at [571, 365] on div "08:00 Free Slot" at bounding box center [569, 376] width 140 height 52
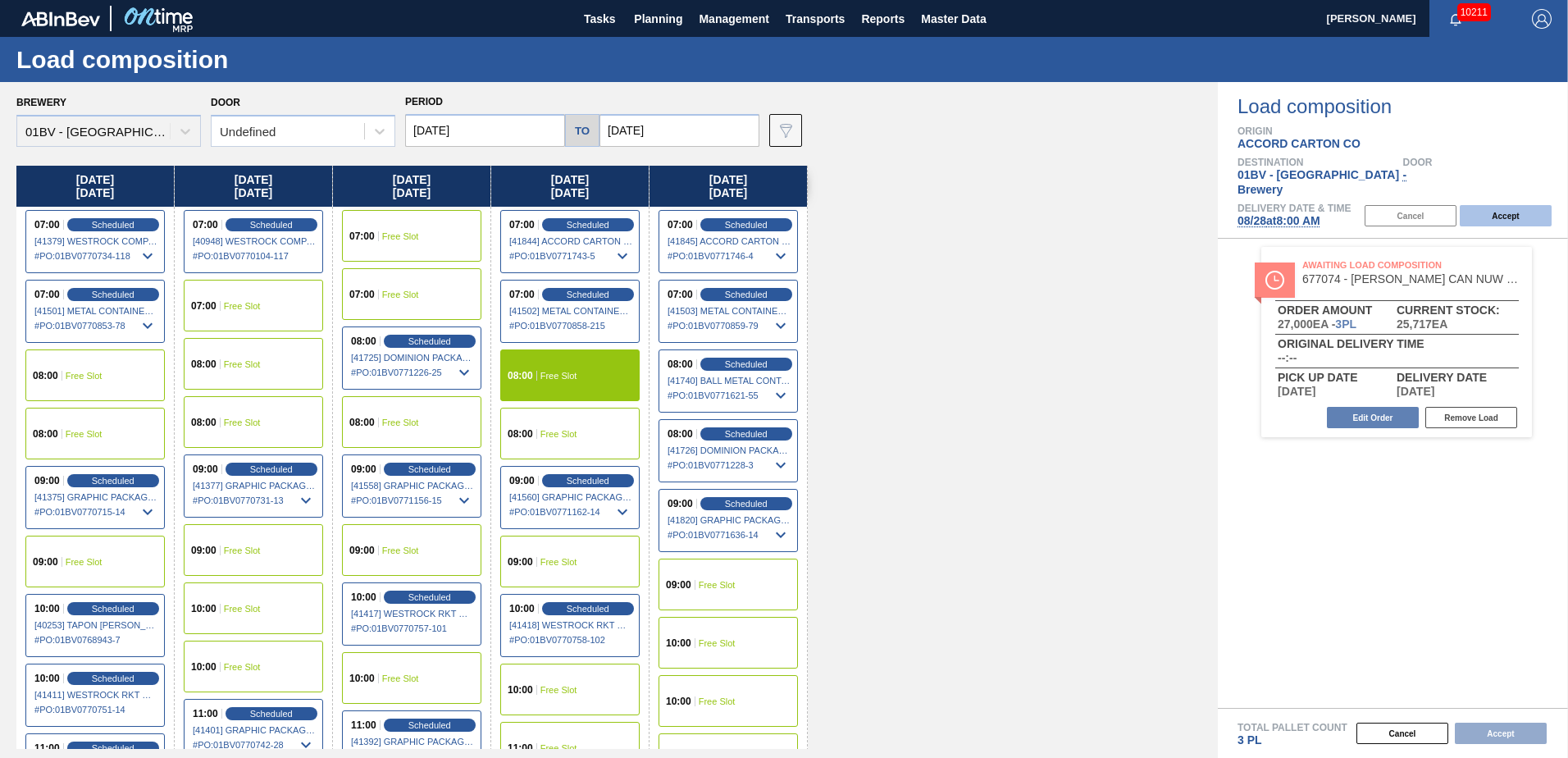
click at [1499, 205] on button "Accept" at bounding box center [1506, 216] width 92 height 22
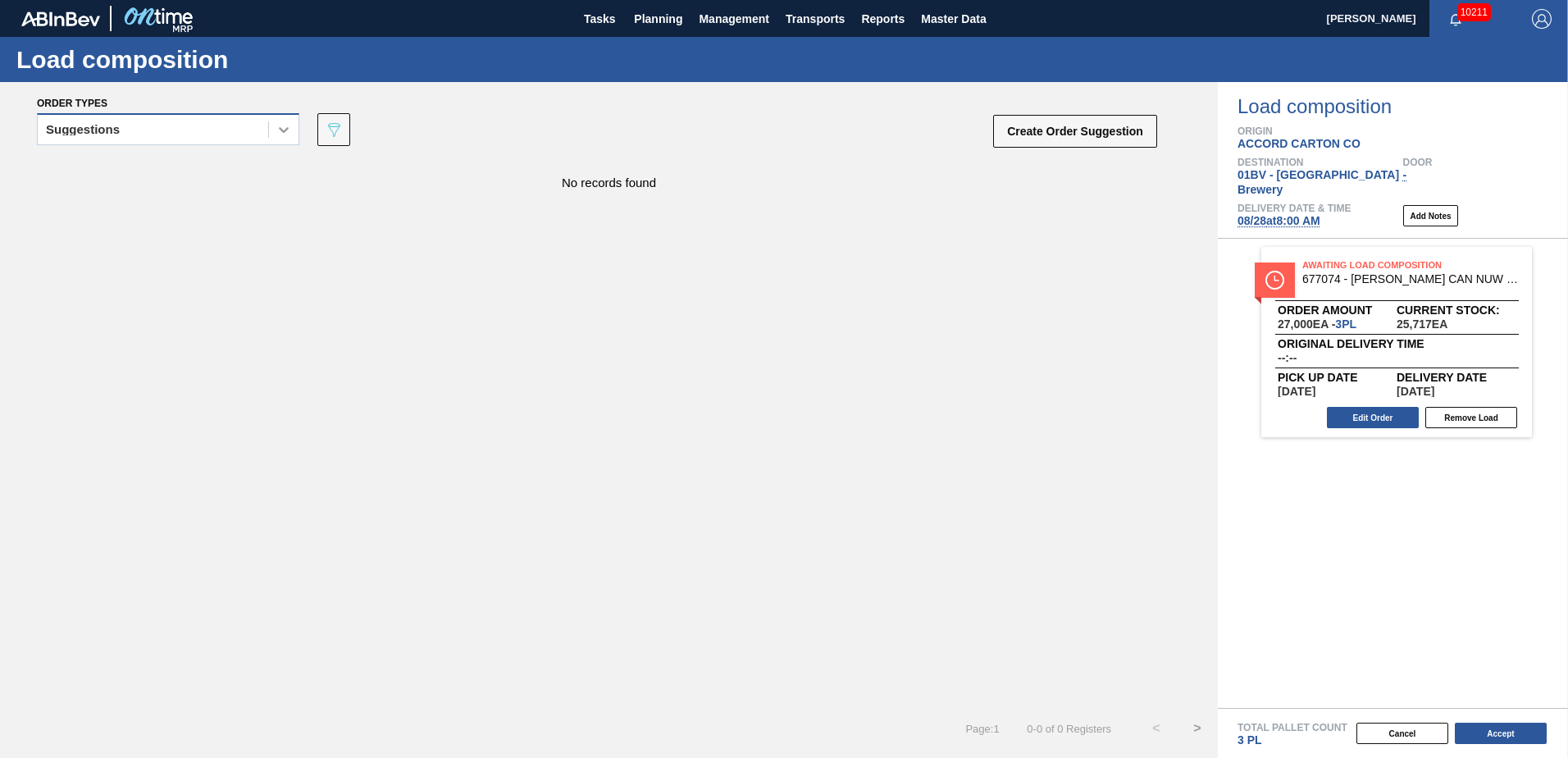
click at [289, 128] on icon at bounding box center [284, 130] width 17 height 17
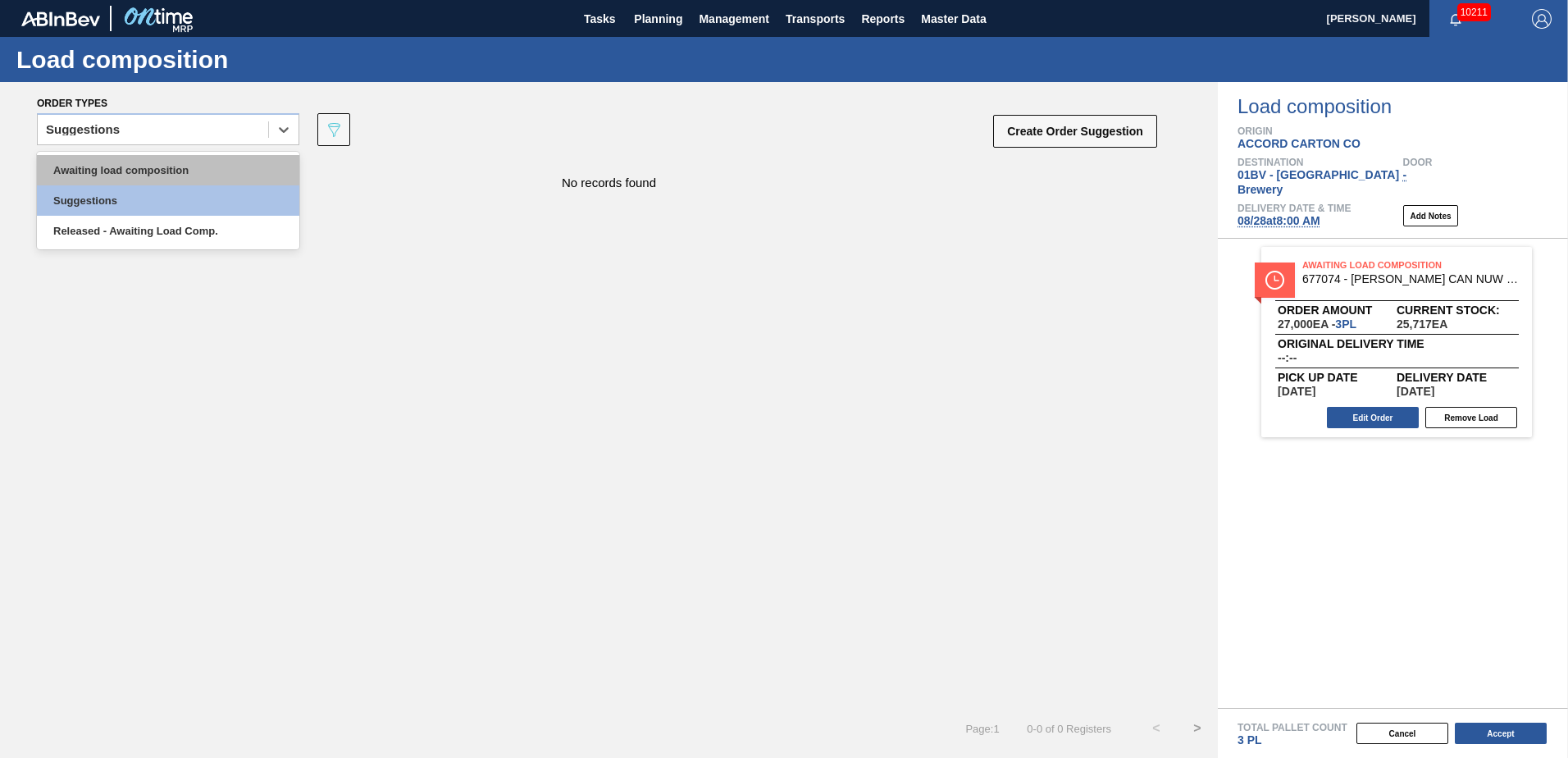
click at [253, 172] on div "Awaiting load composition" at bounding box center [168, 170] width 263 height 30
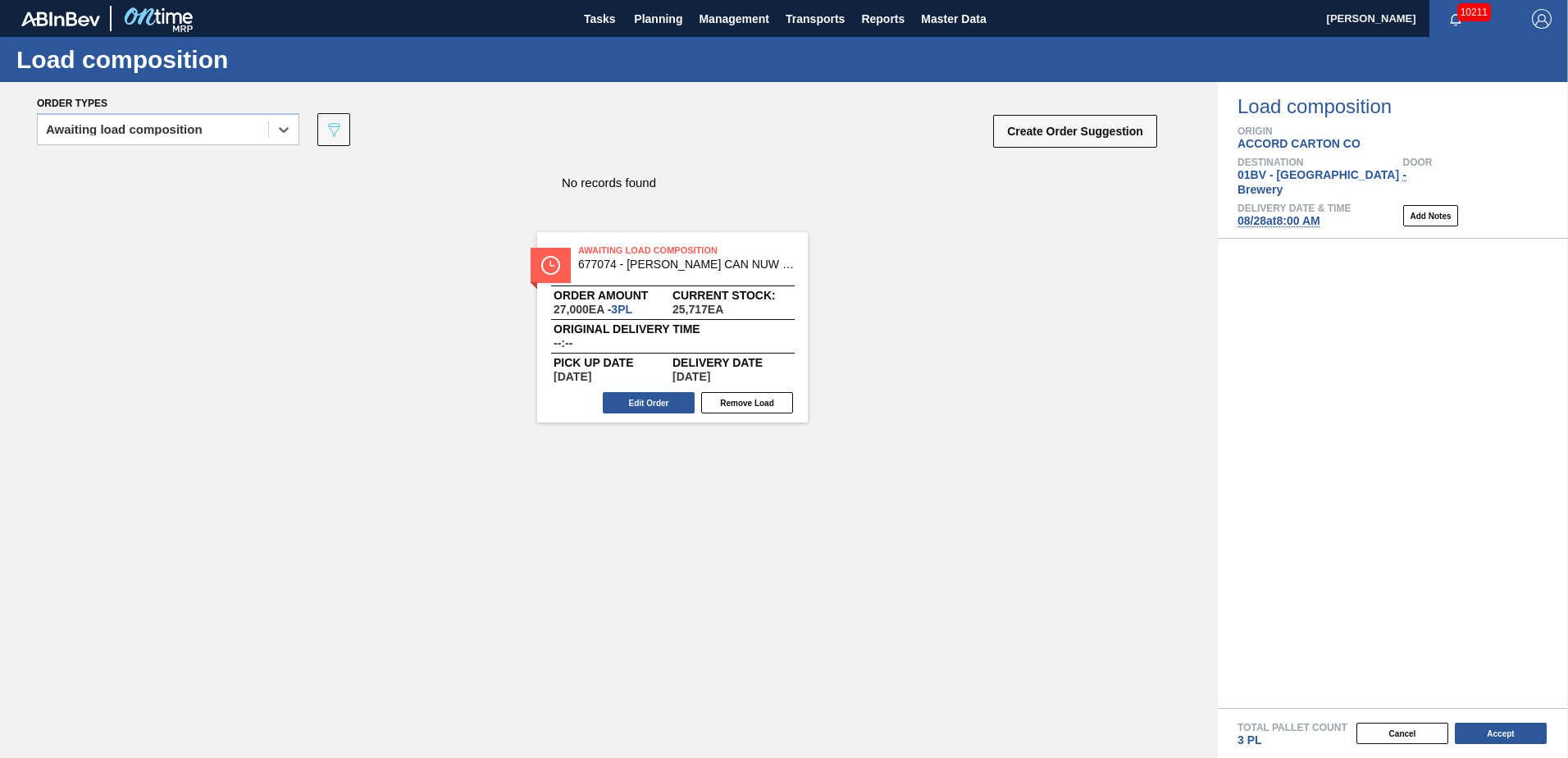
drag, startPoint x: 1370, startPoint y: 262, endPoint x: 586, endPoint y: 261, distance: 784.0
click at [586, 261] on div "Order types option Awaiting load composition, selected. Select is focused ,type…" at bounding box center [784, 420] width 1568 height 676
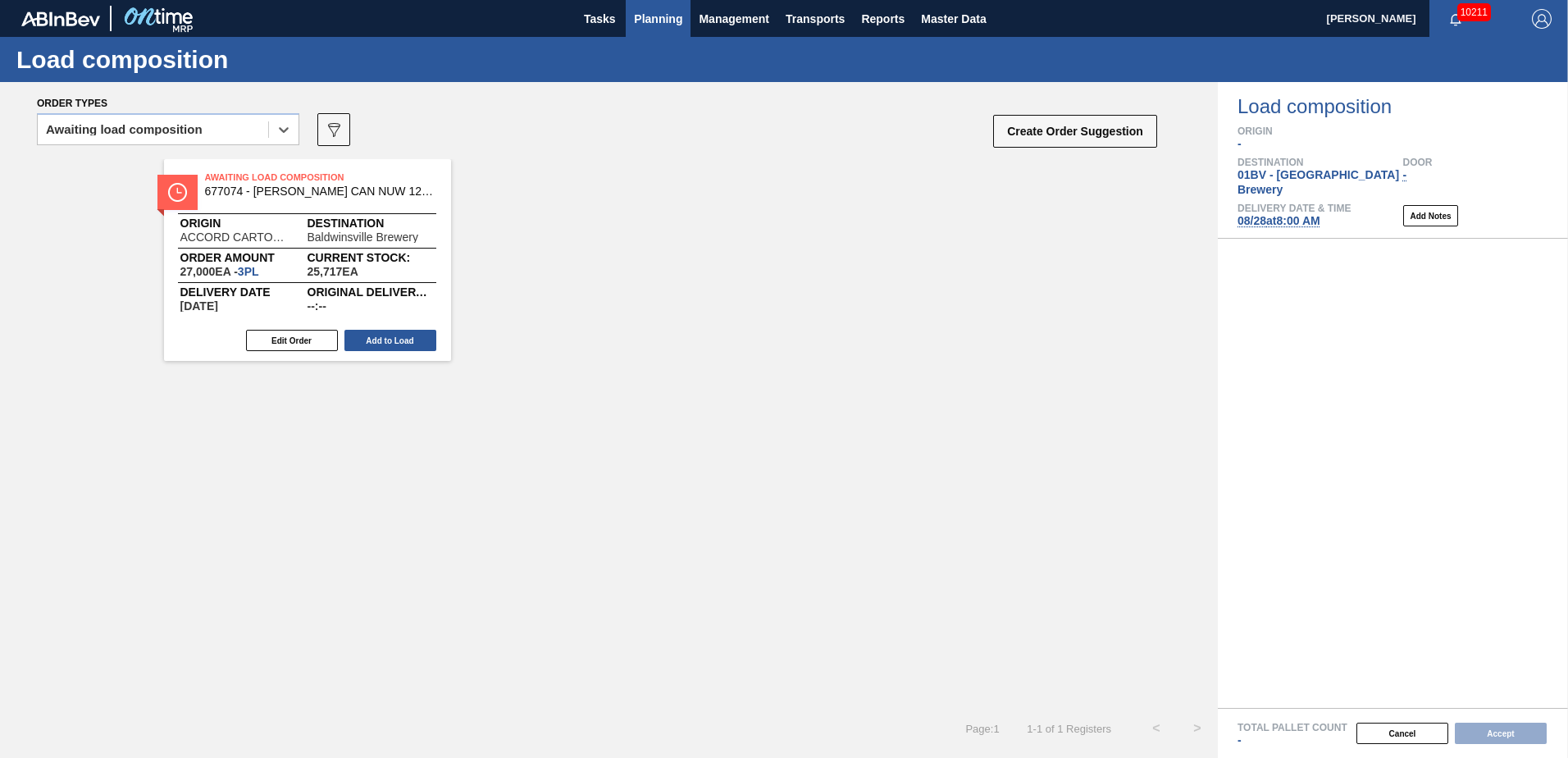
click at [669, 3] on button "Planning" at bounding box center [657, 18] width 64 height 37
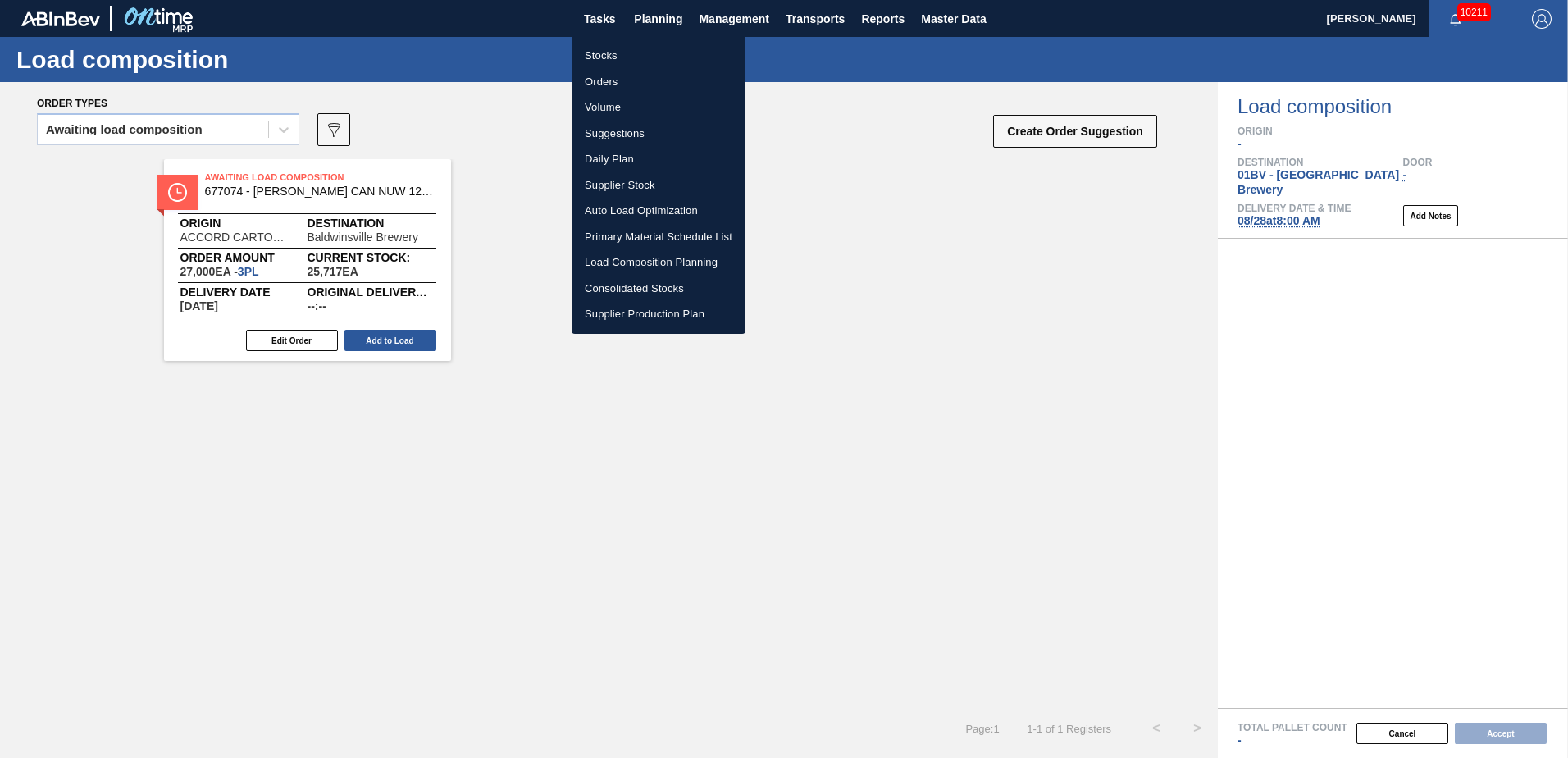
click at [641, 262] on li "Load Composition Planning" at bounding box center [659, 262] width 174 height 26
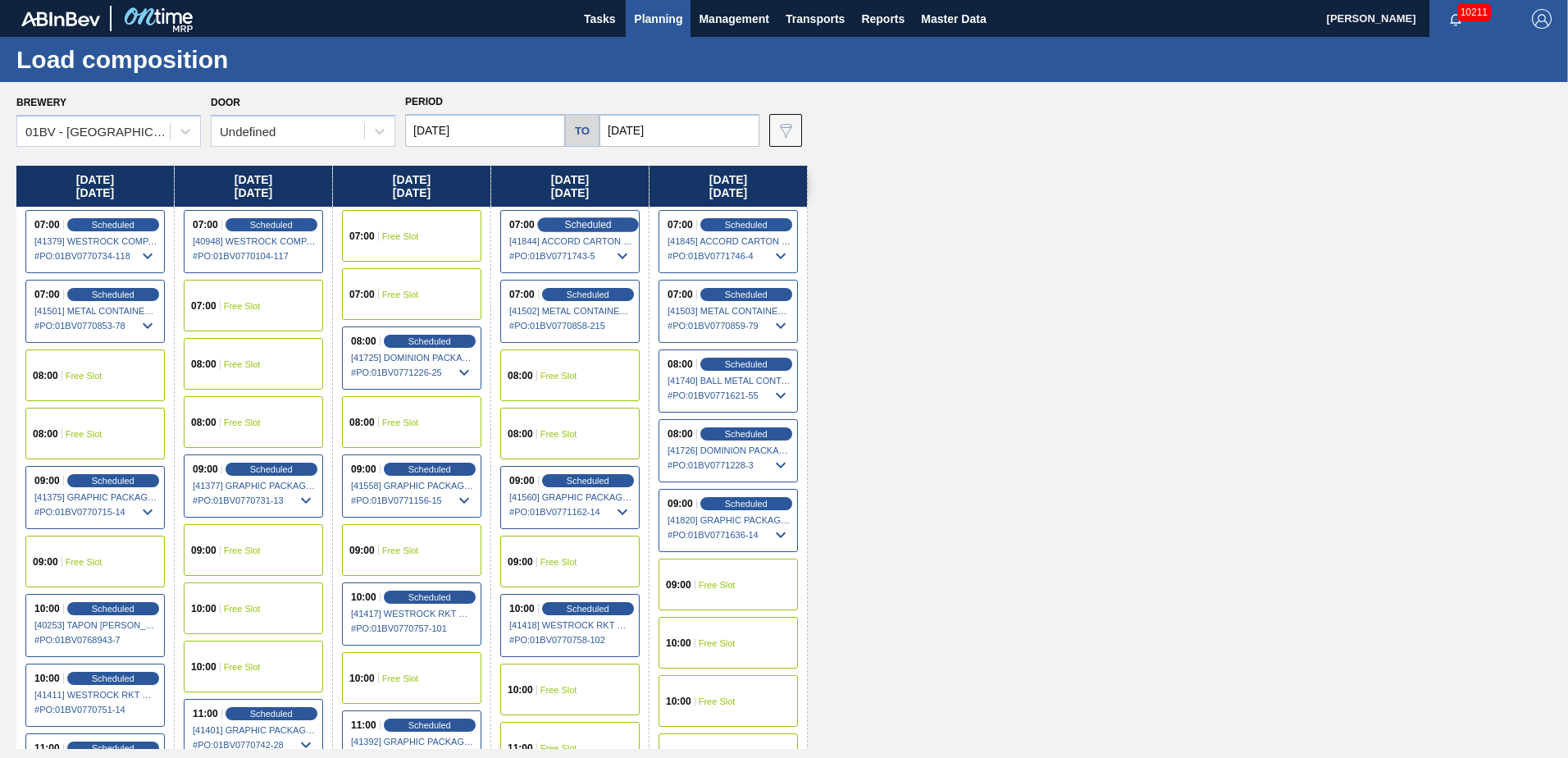
click at [573, 225] on span "Scheduled" at bounding box center [588, 224] width 47 height 11
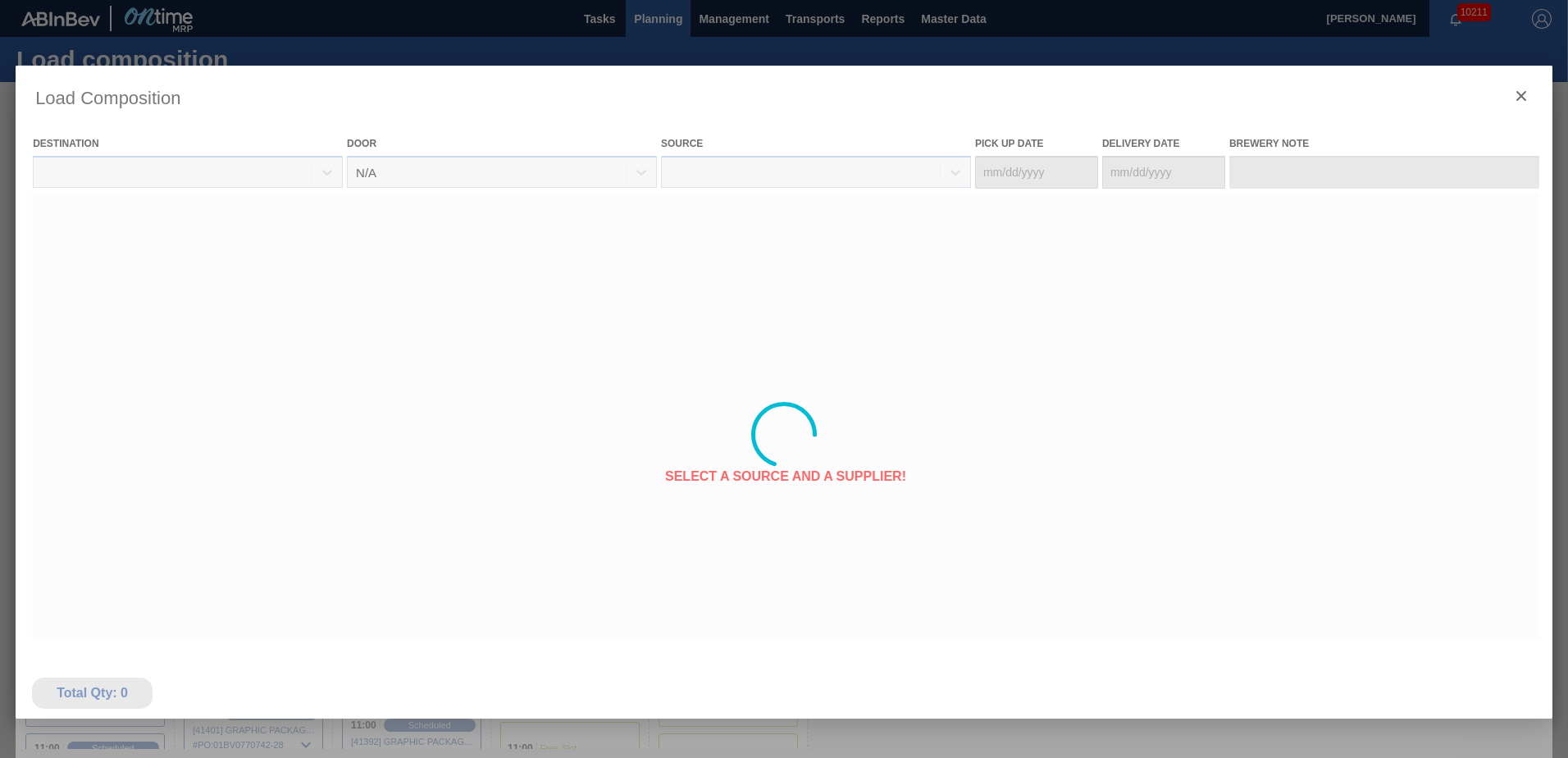
type Date "[DATE]"
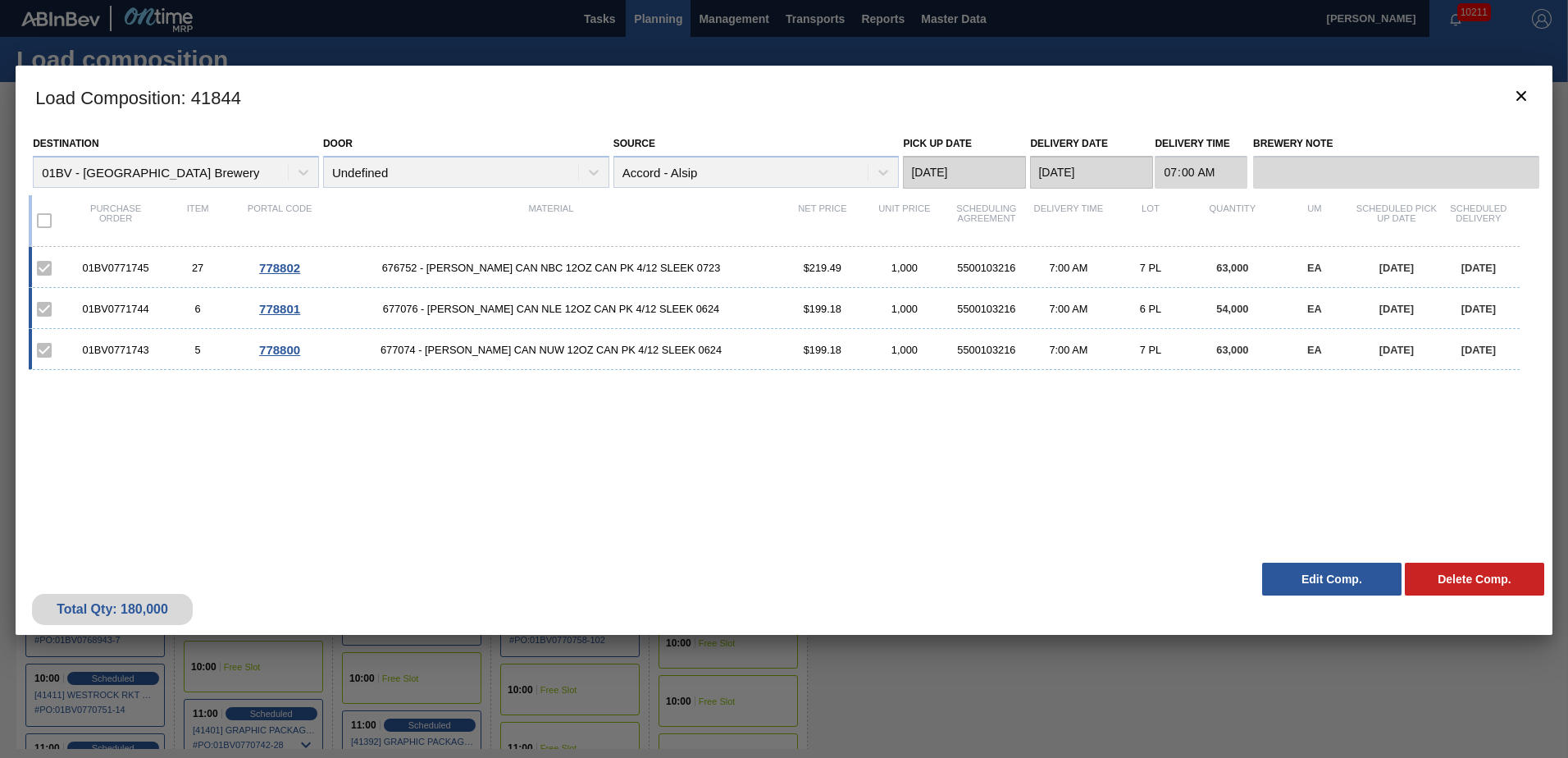
click at [1315, 576] on button "Edit Comp." at bounding box center [1331, 579] width 140 height 33
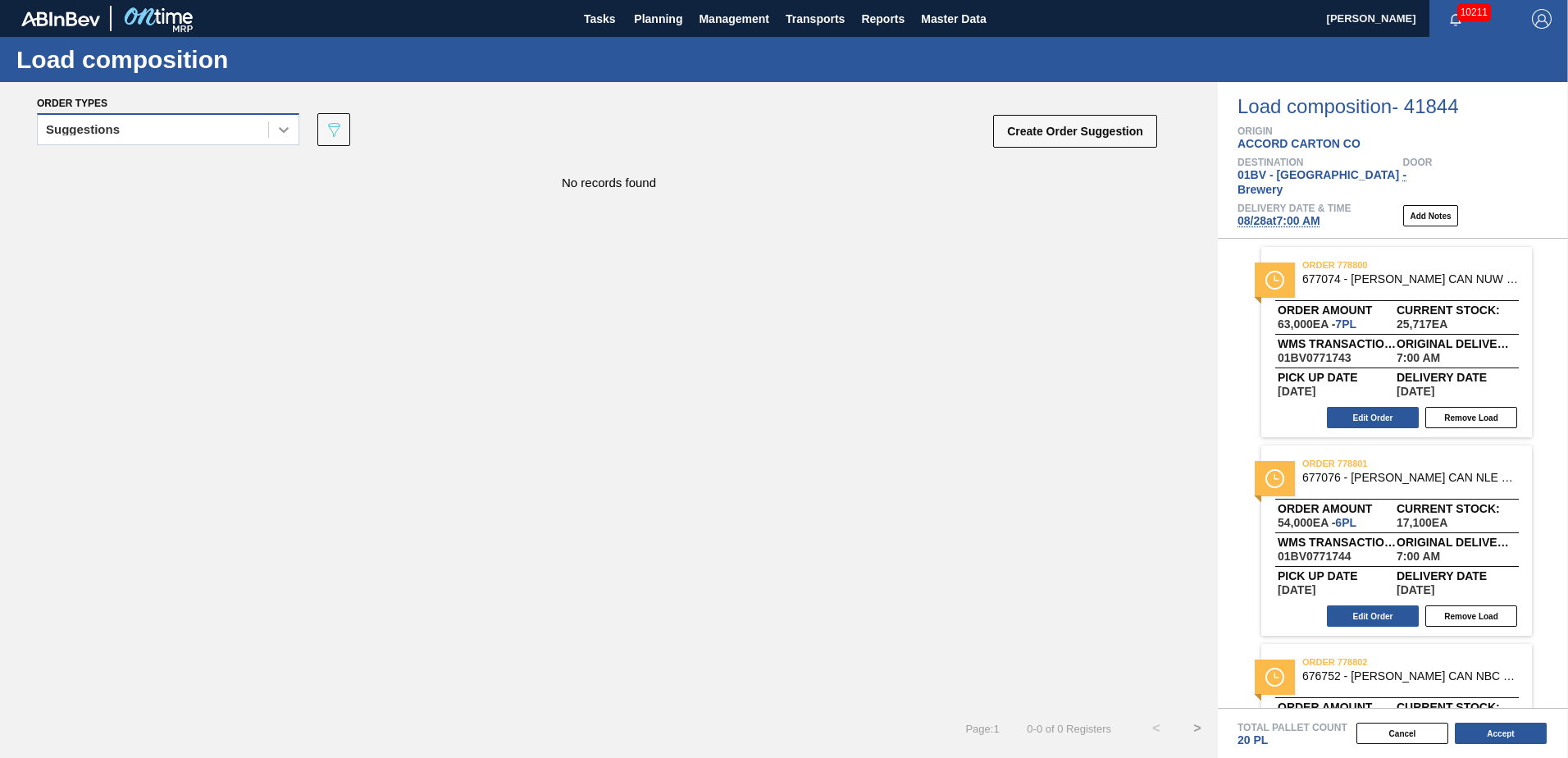
click at [288, 133] on icon at bounding box center [284, 130] width 17 height 17
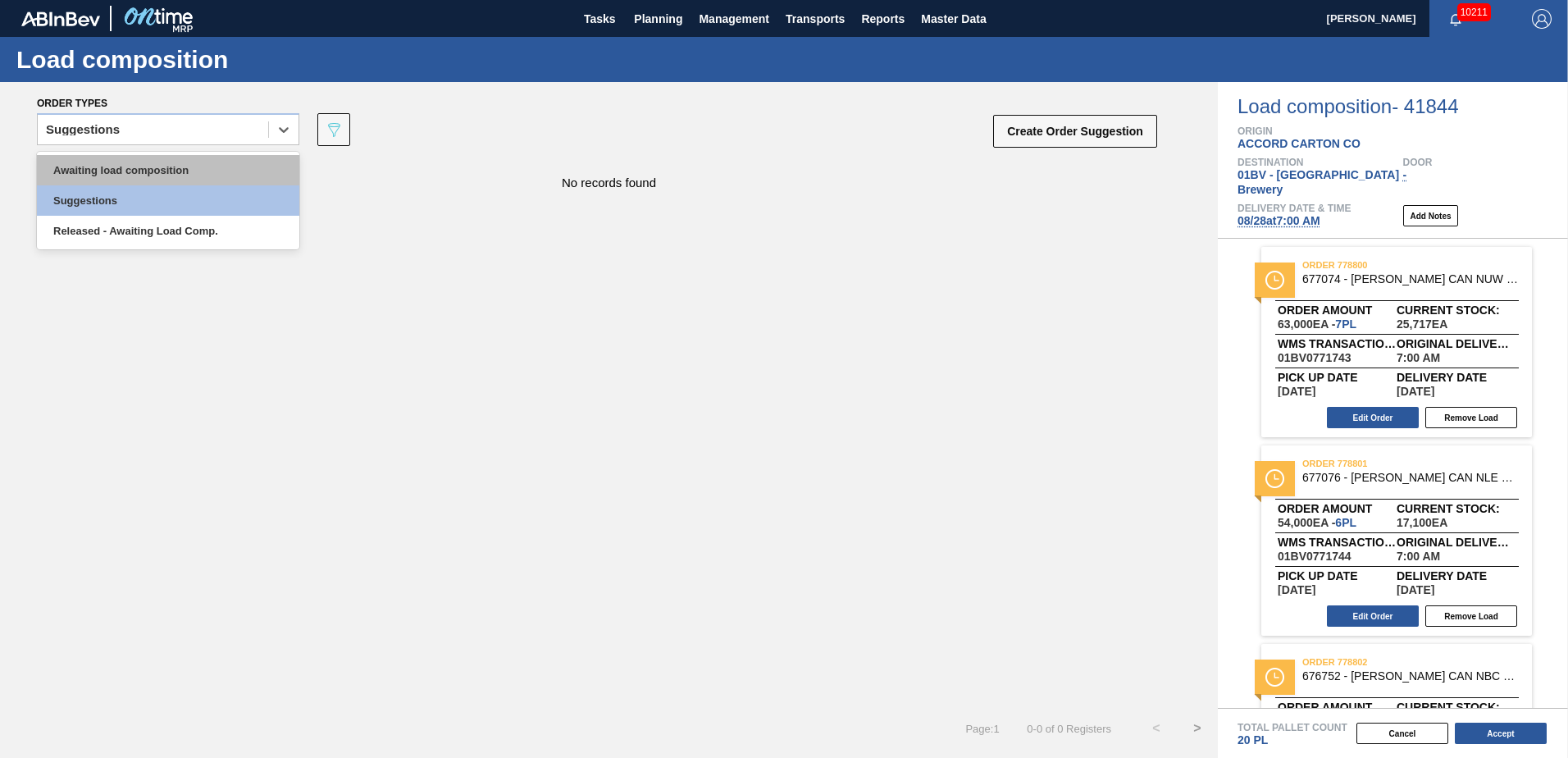
click at [224, 162] on div "Awaiting load composition" at bounding box center [168, 170] width 263 height 30
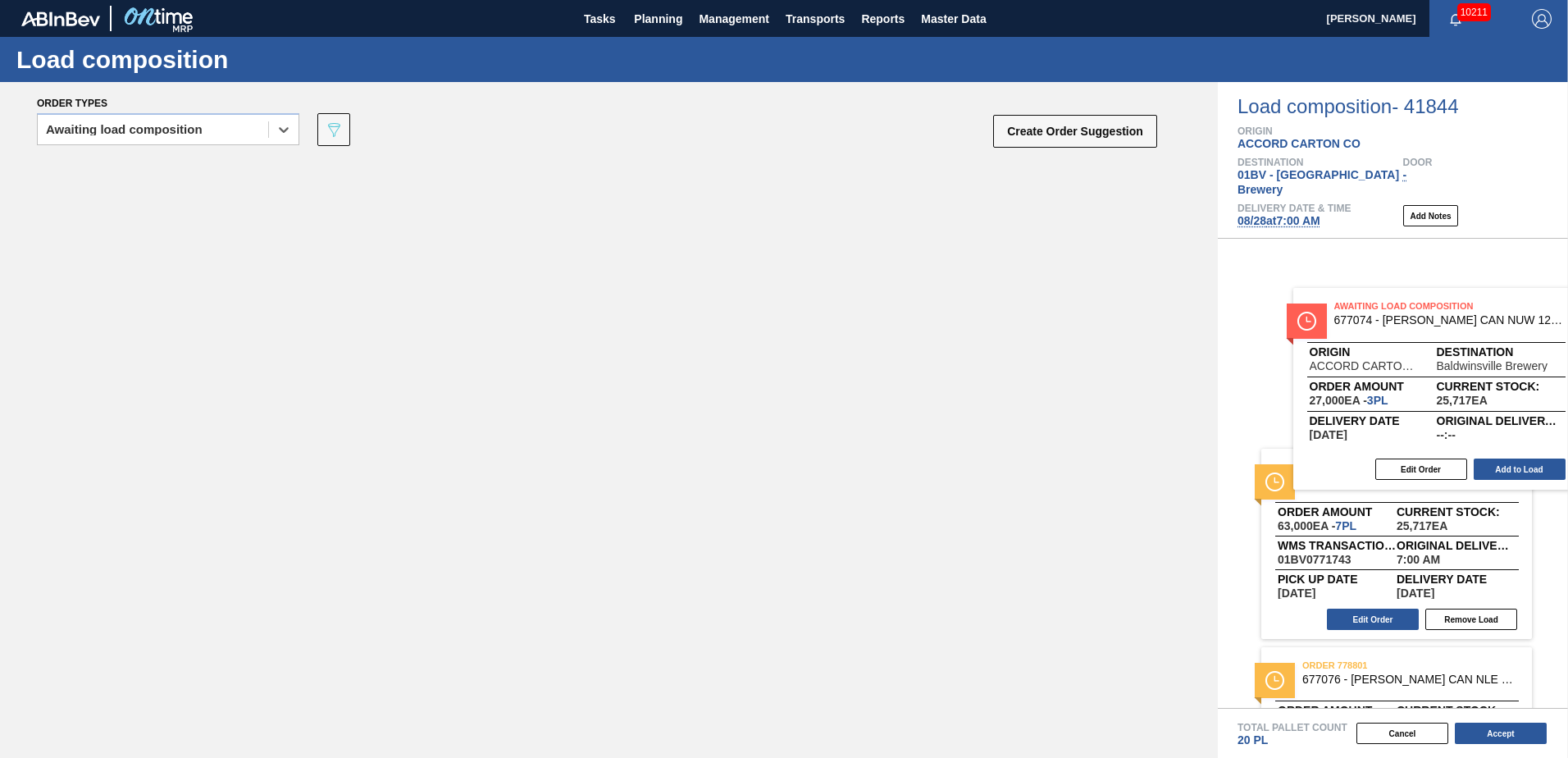
drag, startPoint x: 675, startPoint y: 240, endPoint x: 1393, endPoint y: 305, distance: 720.9
click at [1393, 305] on div "Order types option Awaiting load composition, selected. Select is focused ,type…" at bounding box center [784, 420] width 1568 height 676
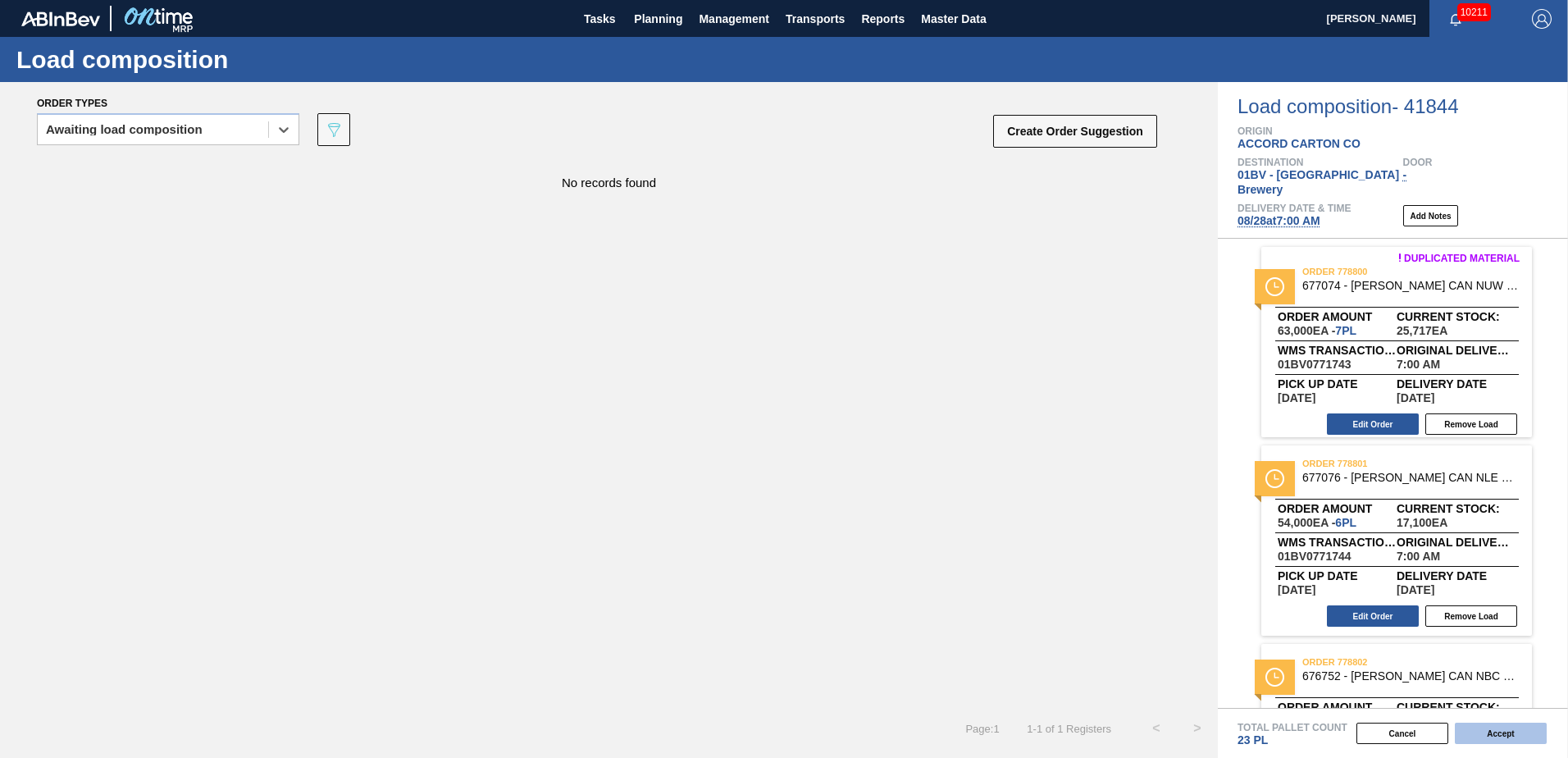
click at [1494, 733] on button "Accept" at bounding box center [1501, 734] width 92 height 22
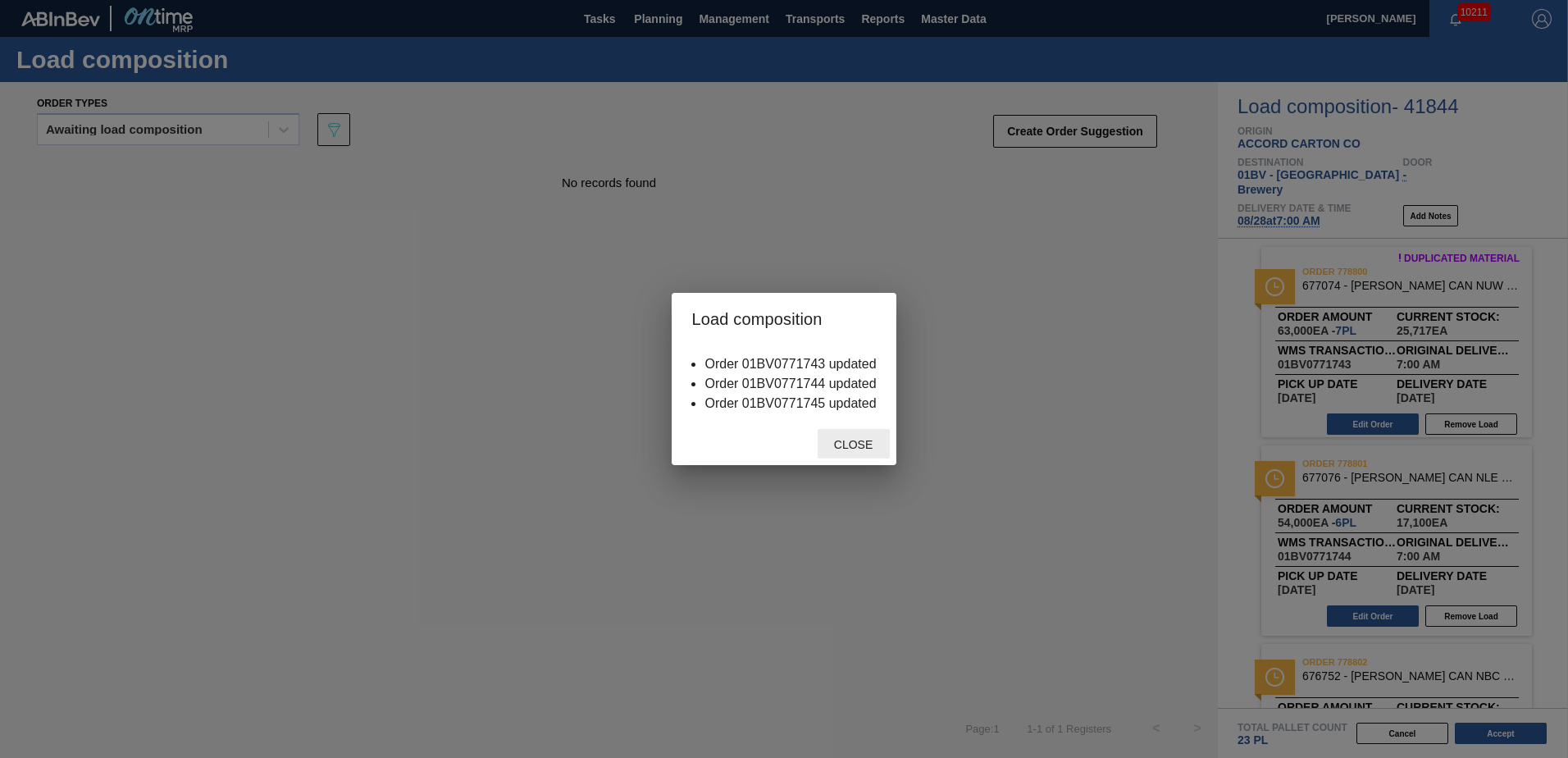
click at [847, 446] on span "Close" at bounding box center [853, 445] width 64 height 13
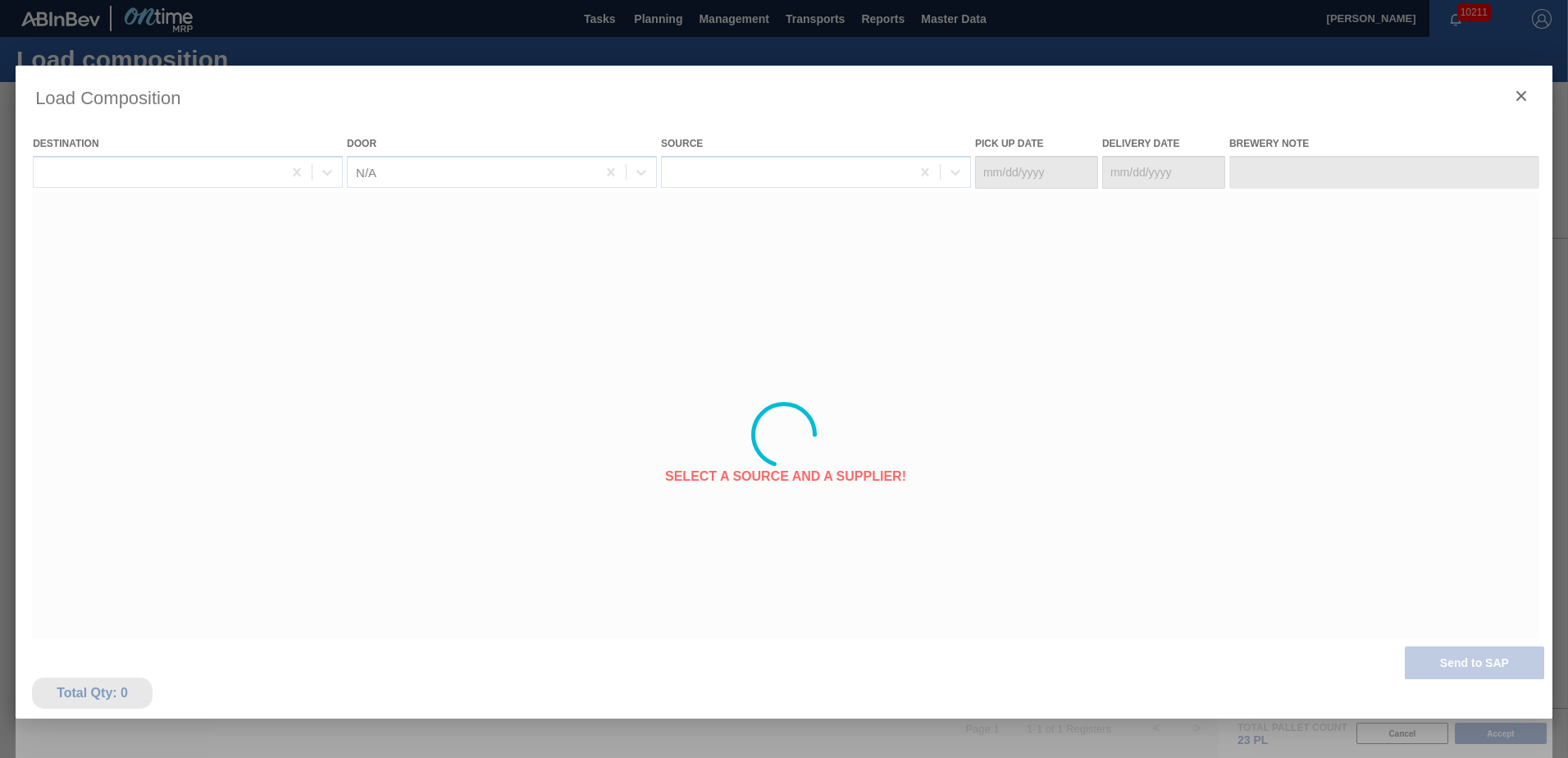
type Date "[DATE]"
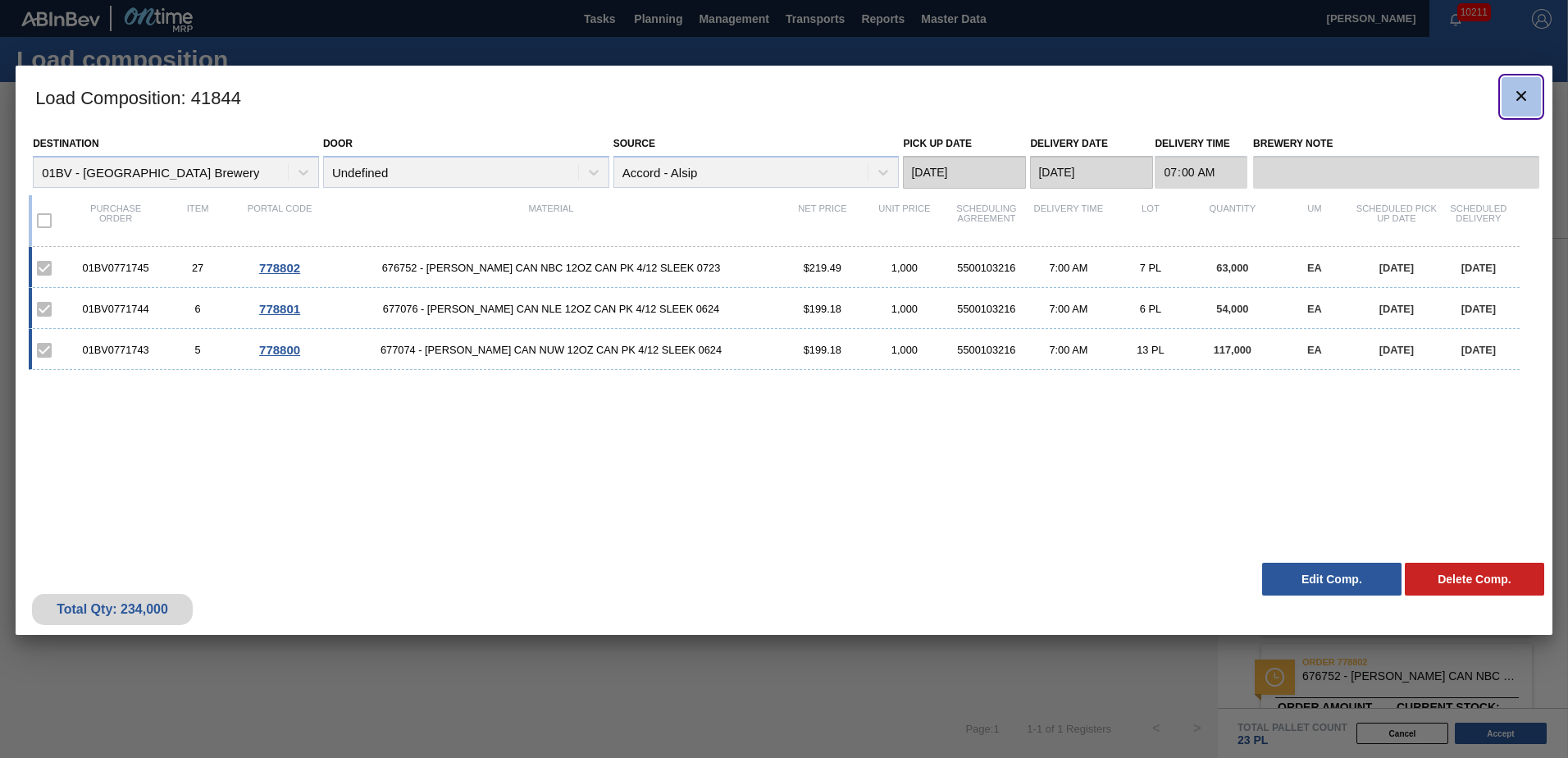
click at [1516, 91] on icon "botão de ícone" at bounding box center [1522, 96] width 20 height 20
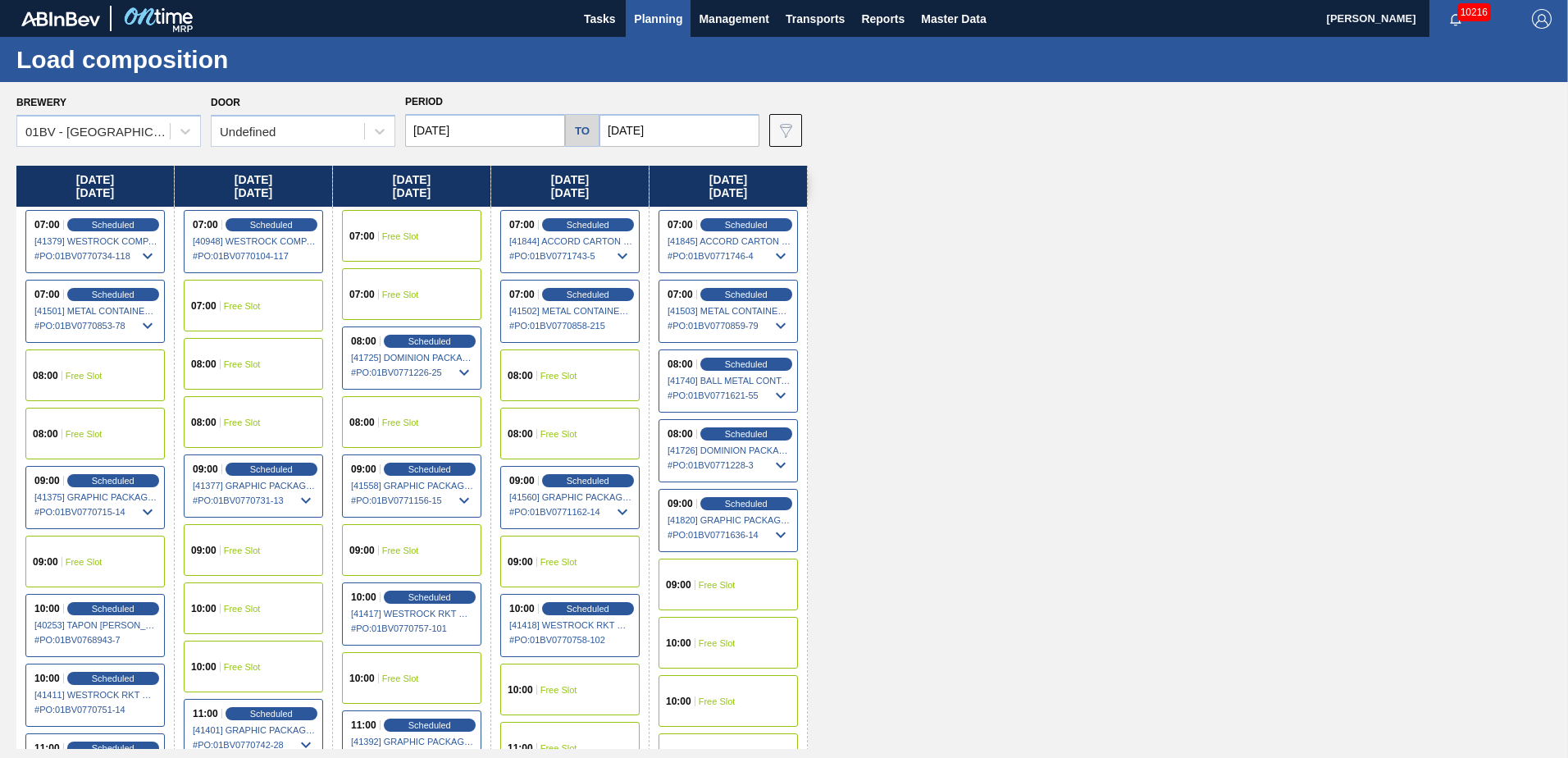
click at [655, 15] on span "Planning" at bounding box center [658, 19] width 49 height 20
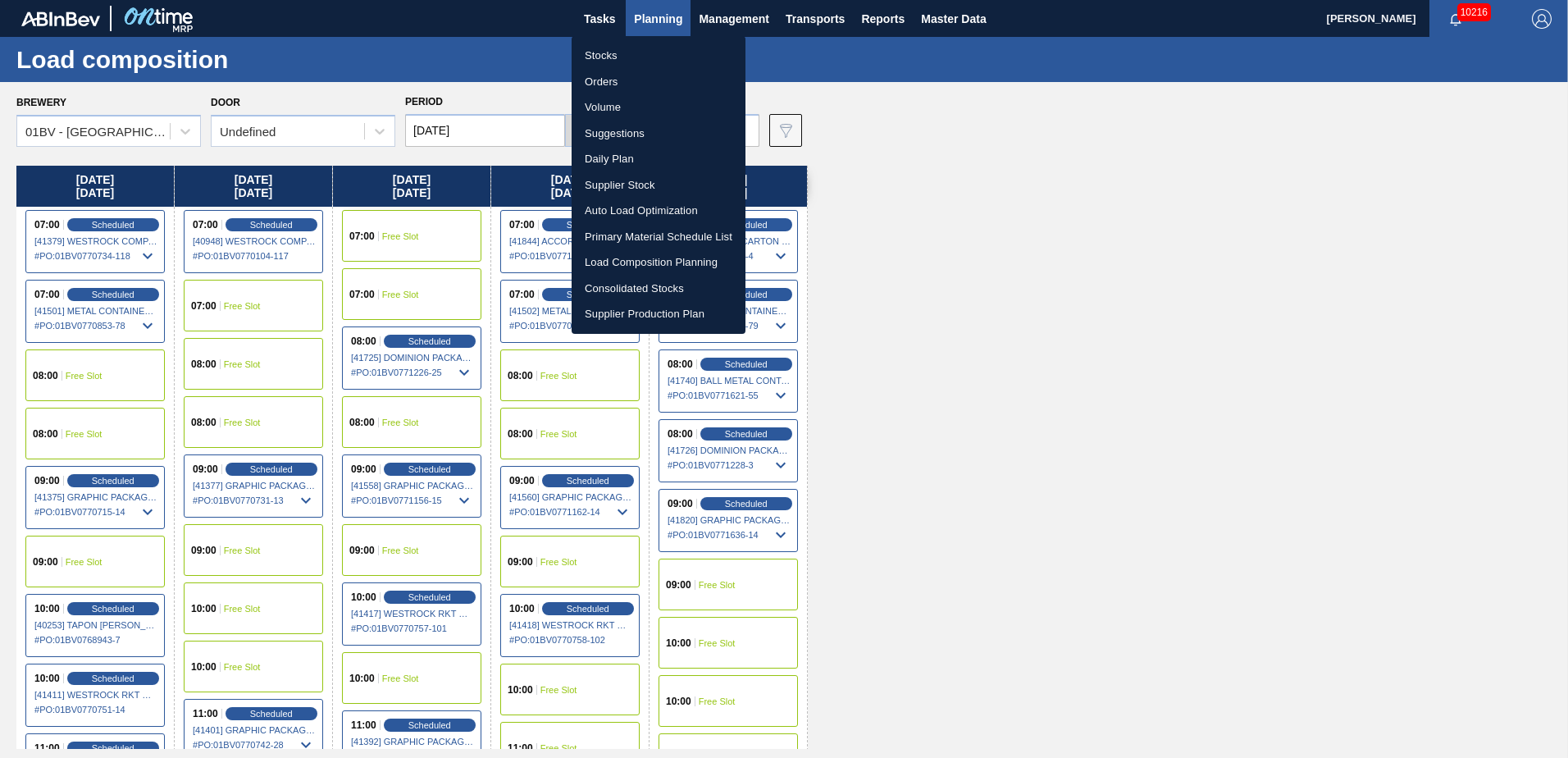
click at [616, 132] on li "Suggestions" at bounding box center [659, 133] width 174 height 26
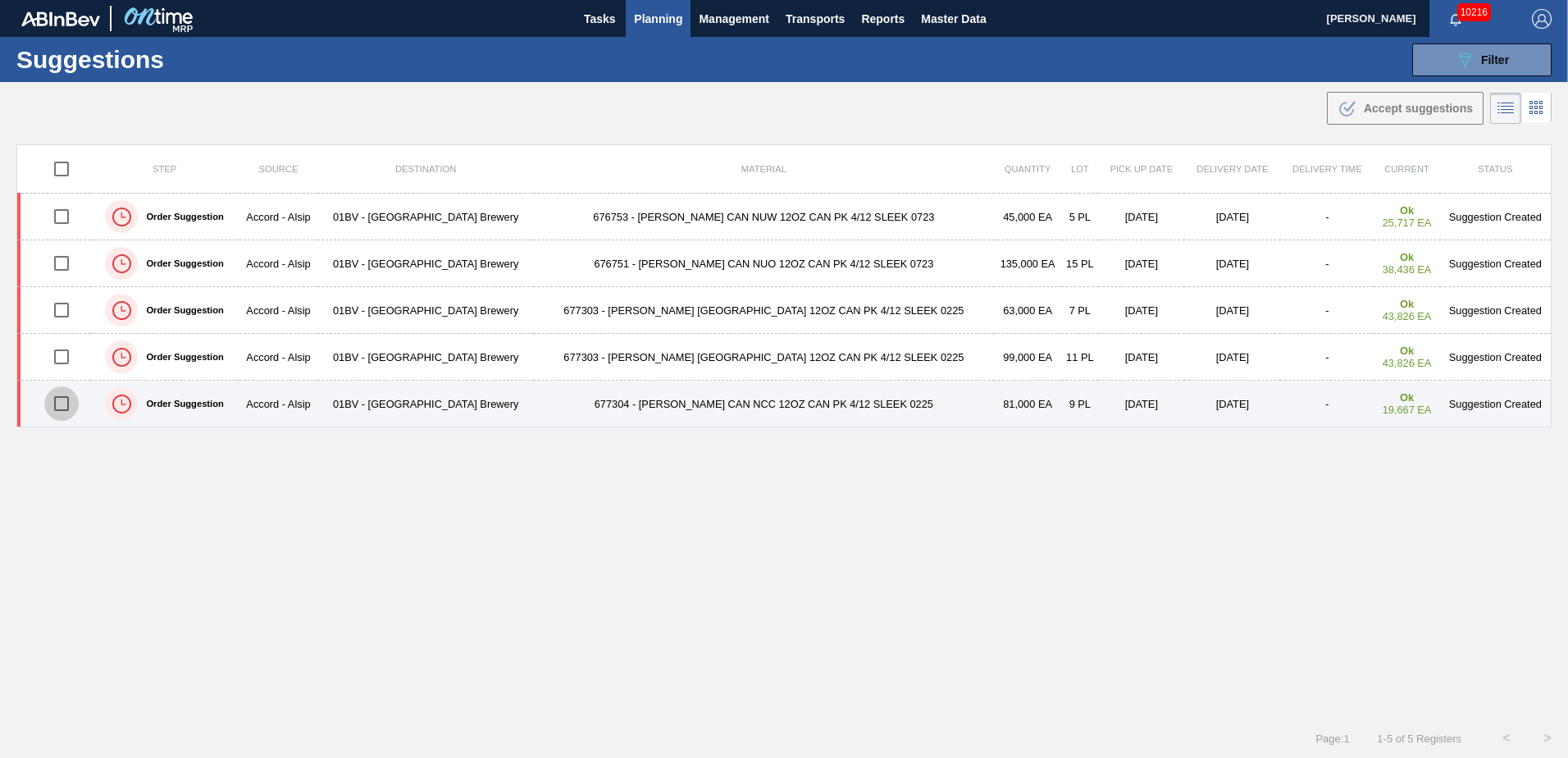
click at [64, 404] on input "checkbox" at bounding box center [61, 403] width 34 height 34
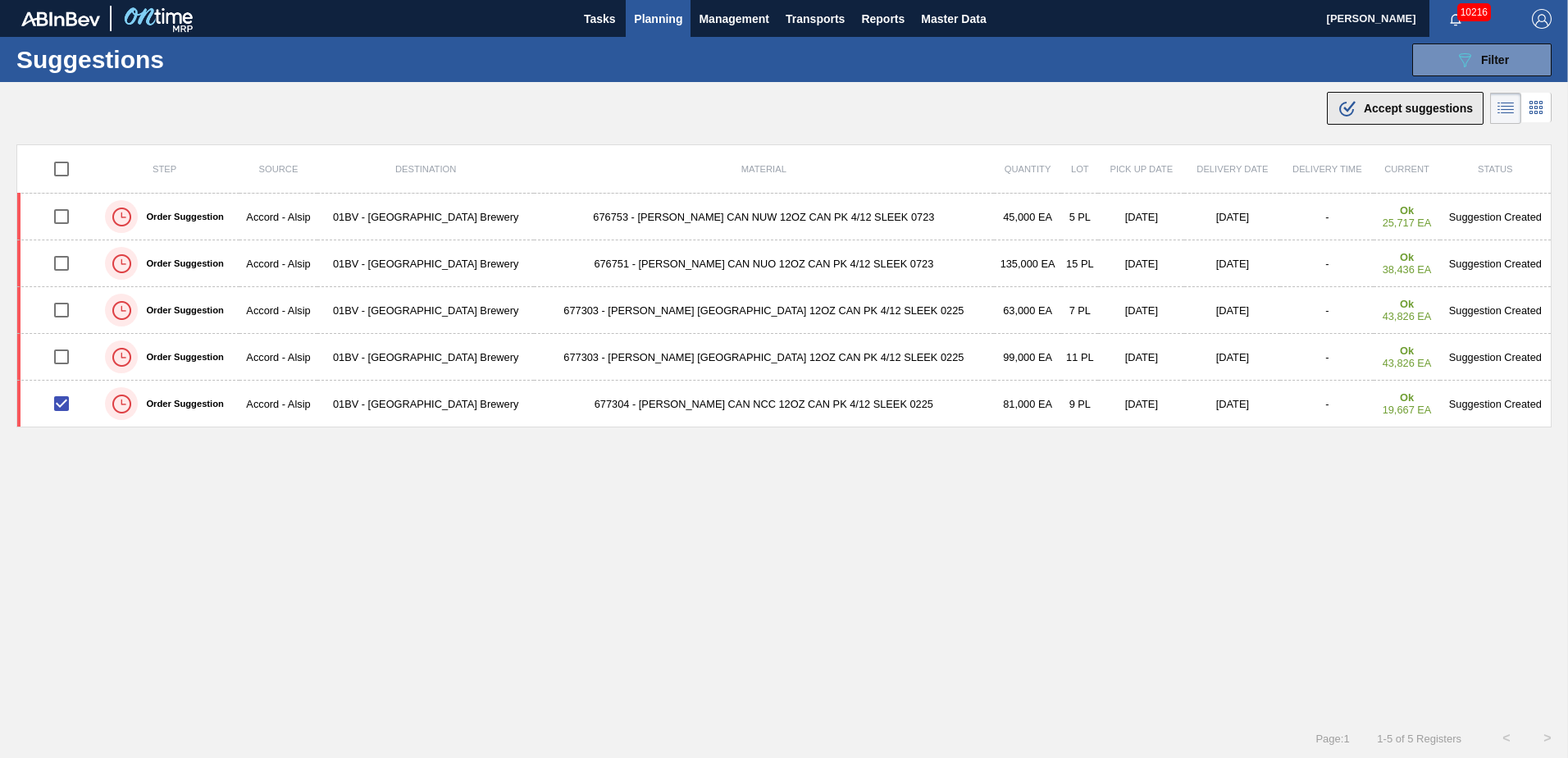
click at [1377, 101] on div ".b{fill:var(--color-action-default)} Accept suggestions" at bounding box center [1406, 109] width 135 height 20
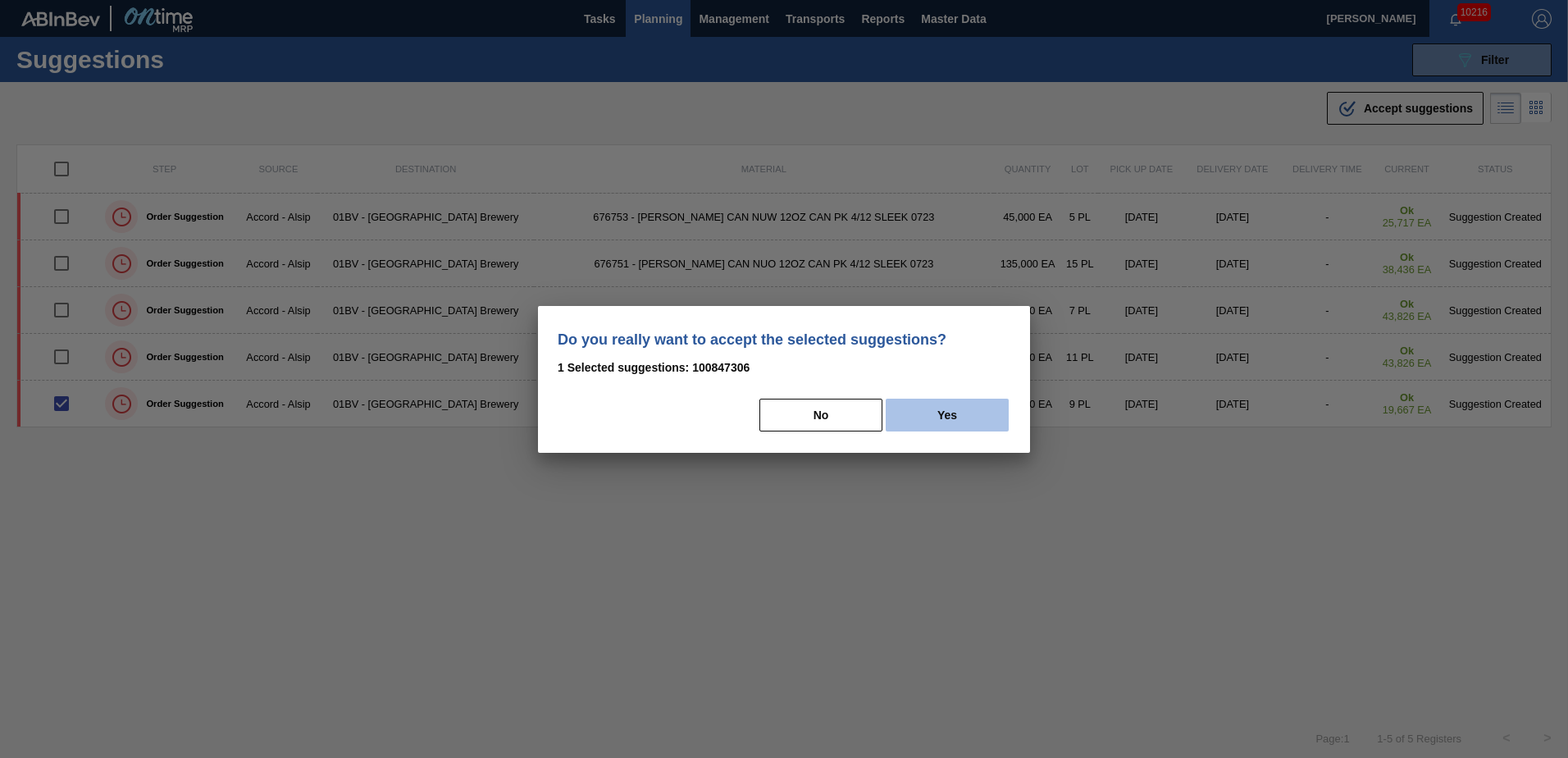
click at [939, 423] on button "Yes" at bounding box center [947, 415] width 123 height 33
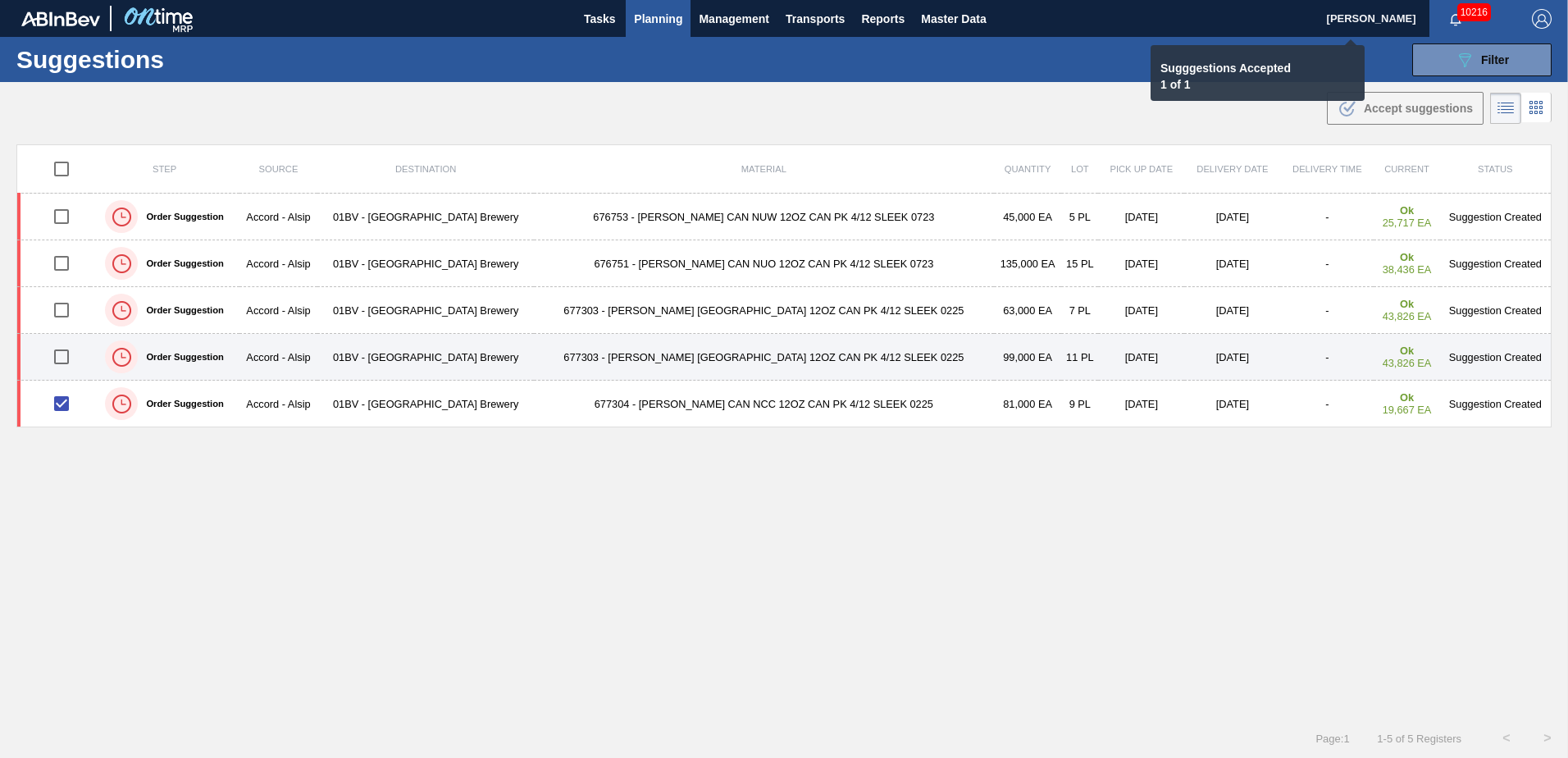
checkbox input "false"
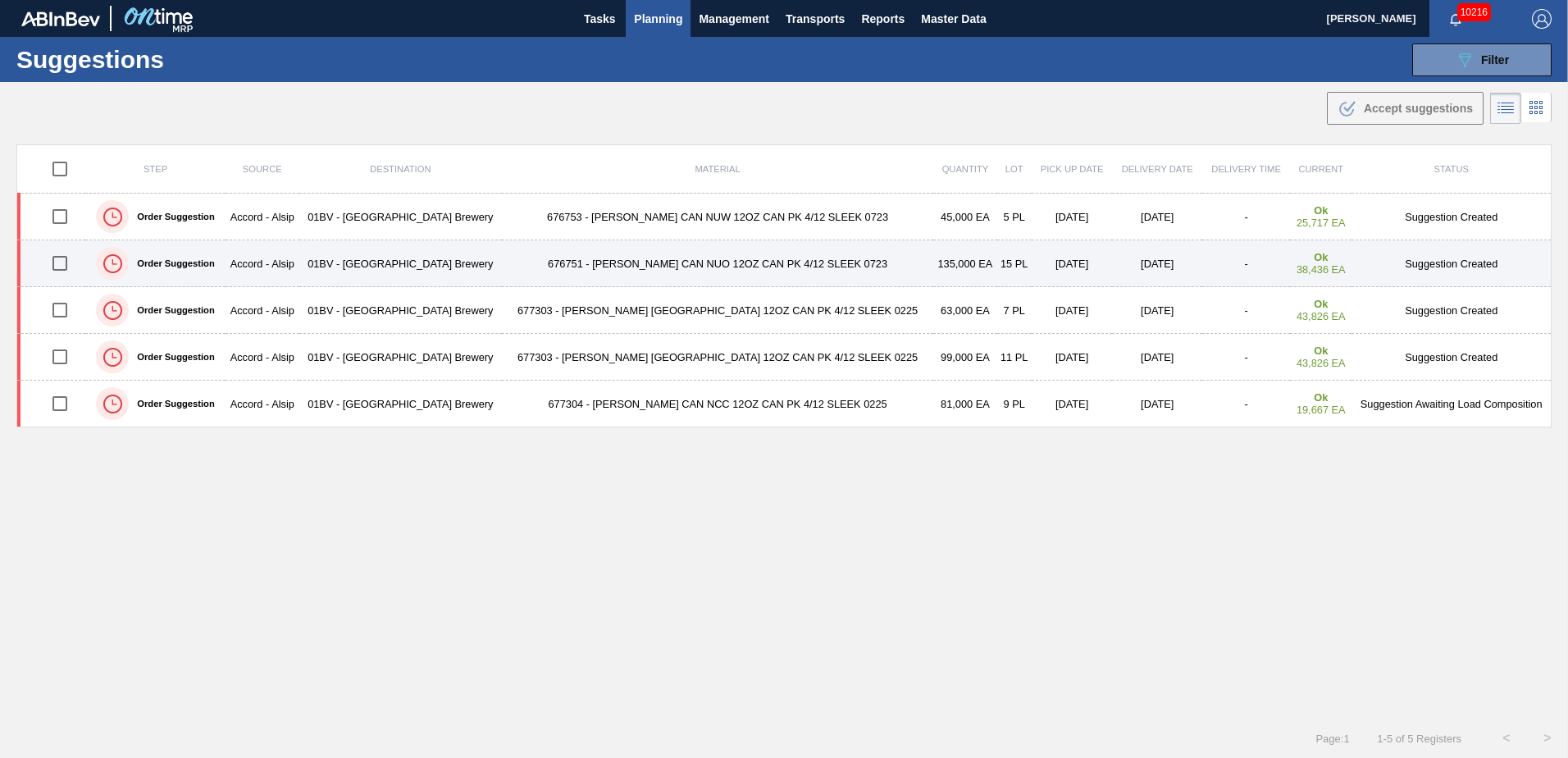
click at [689, 265] on td "676751 - [PERSON_NAME] CAN NUO 12OZ CAN PK 4/12 SLEEK 0723" at bounding box center [718, 264] width 432 height 47
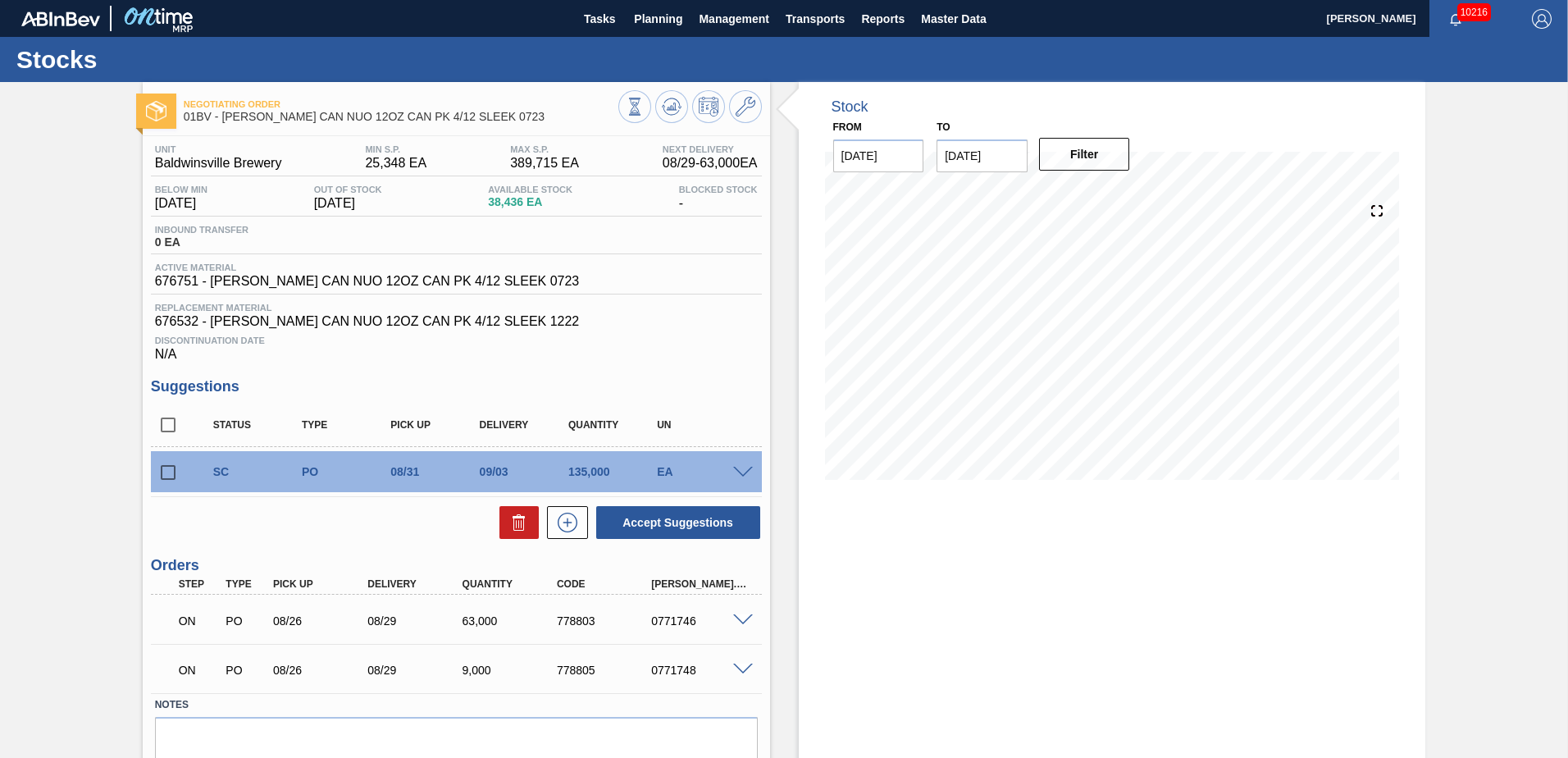
click at [164, 472] on input "checkbox" at bounding box center [167, 472] width 34 height 34
click at [743, 468] on span at bounding box center [743, 473] width 20 height 13
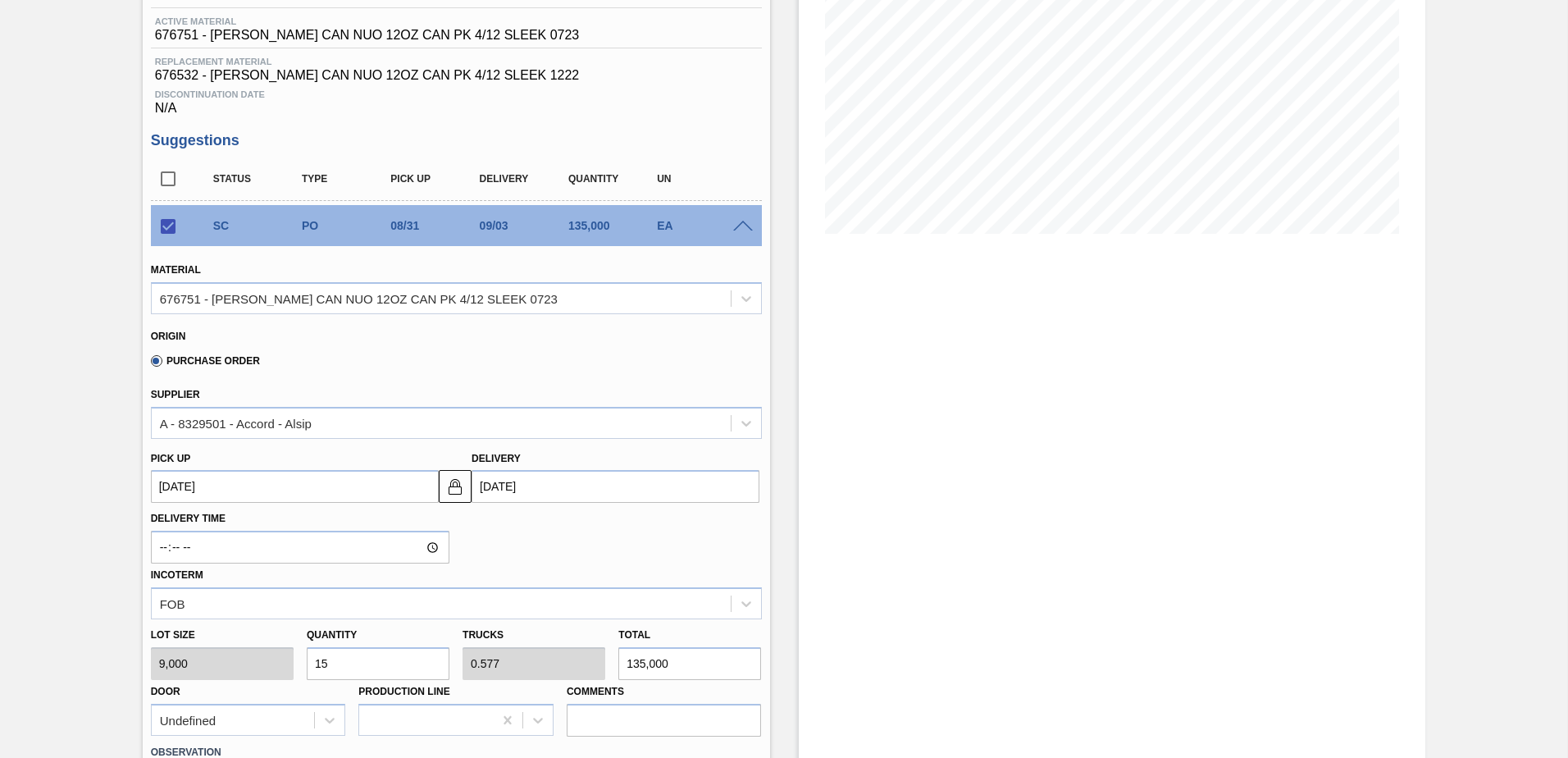
scroll to position [328, 0]
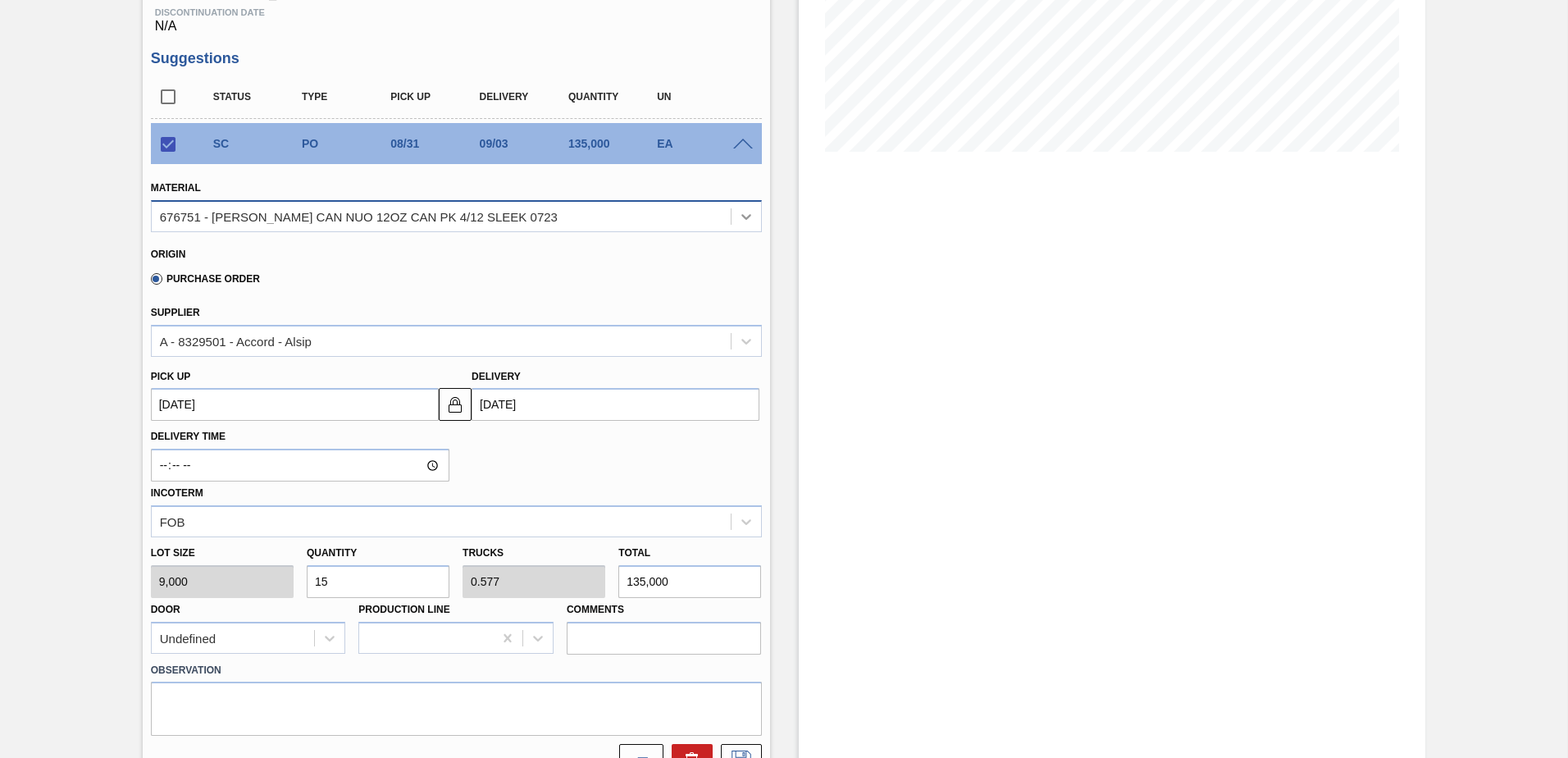
click at [745, 218] on icon at bounding box center [747, 217] width 17 height 17
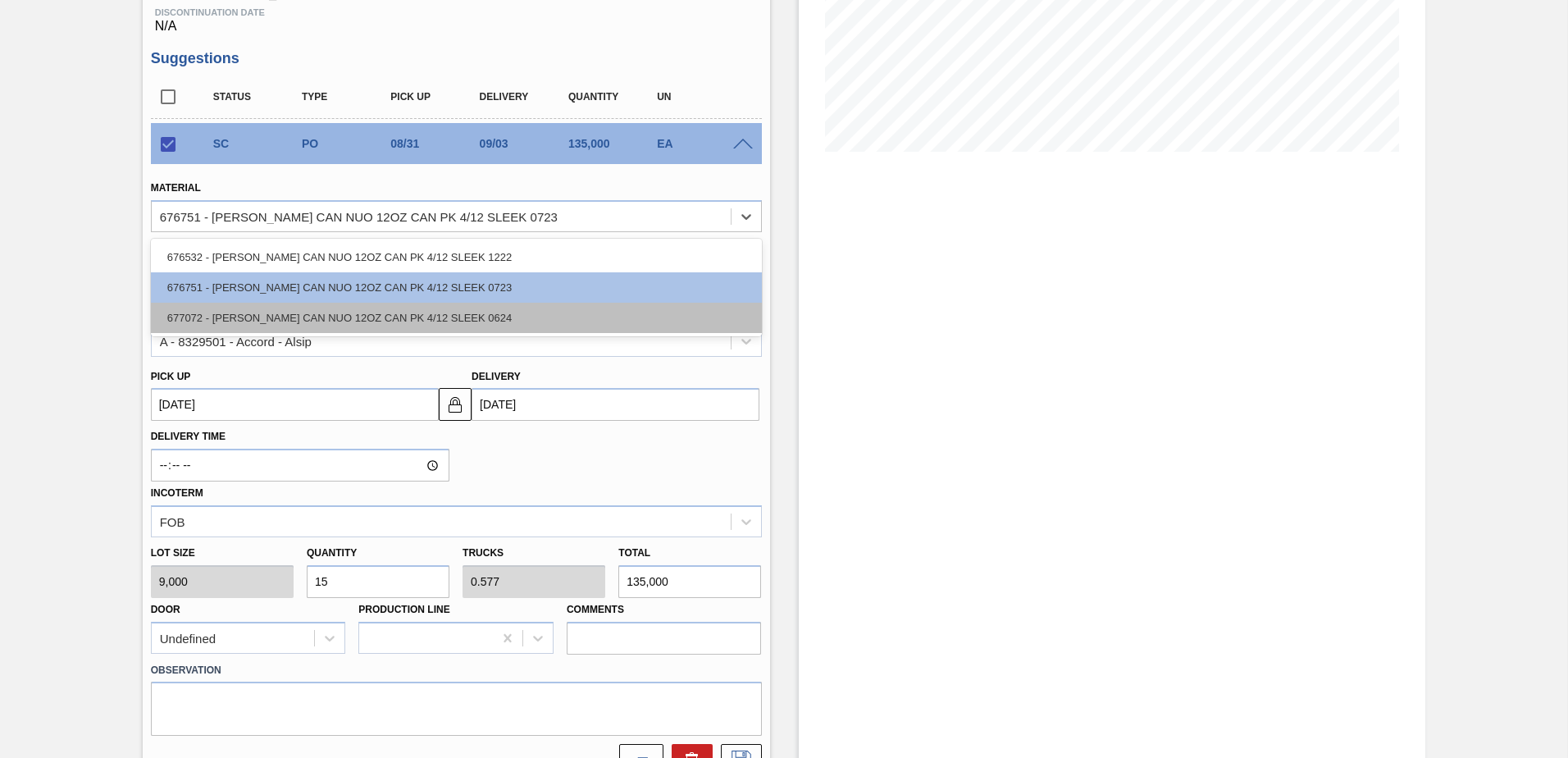
click at [386, 315] on div "677072 - [PERSON_NAME] CAN NUO 12OZ CAN PK 4/12 SLEEK 0624" at bounding box center [456, 318] width 611 height 30
checkbox input "false"
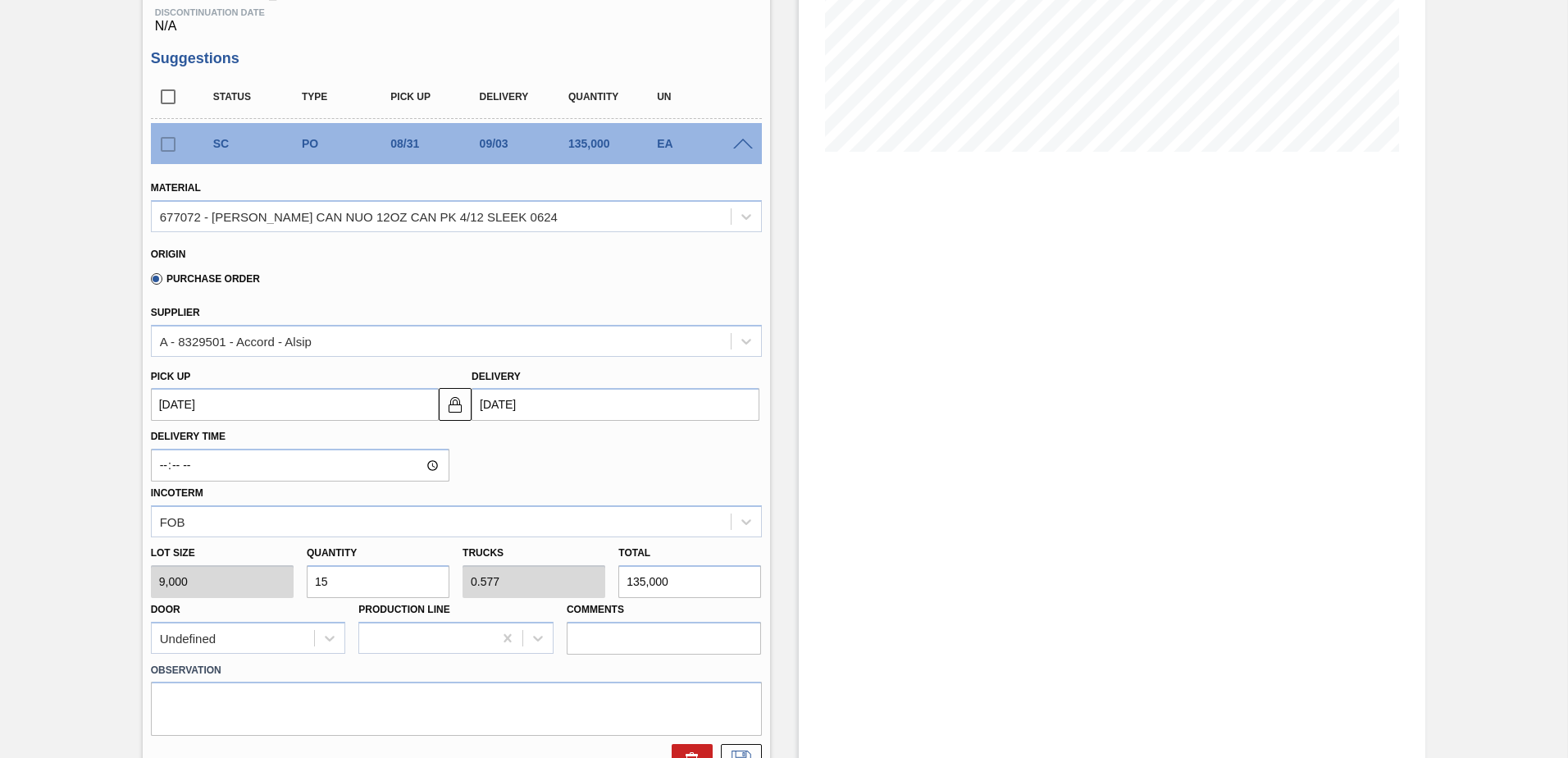
drag, startPoint x: 370, startPoint y: 578, endPoint x: 123, endPoint y: 565, distance: 247.3
click at [123, 565] on div "Negotiating Order 01BV - [PERSON_NAME] CAN NUO 12OZ CAN PK 4/12 SLEEK 0723 Unit…" at bounding box center [784, 433] width 1568 height 1359
type input "5"
type input "0.192"
type input "45,000"
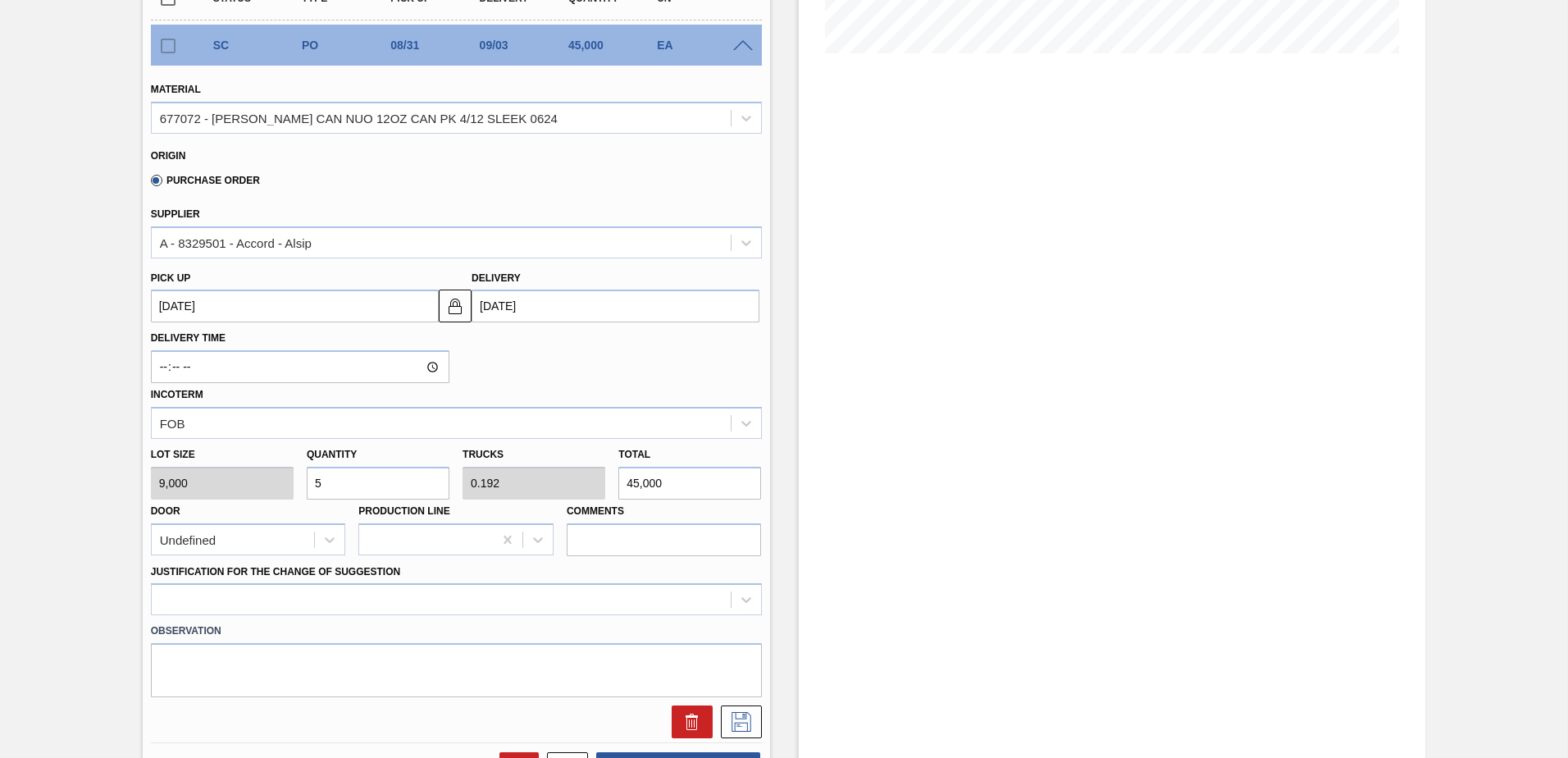
scroll to position [575, 0]
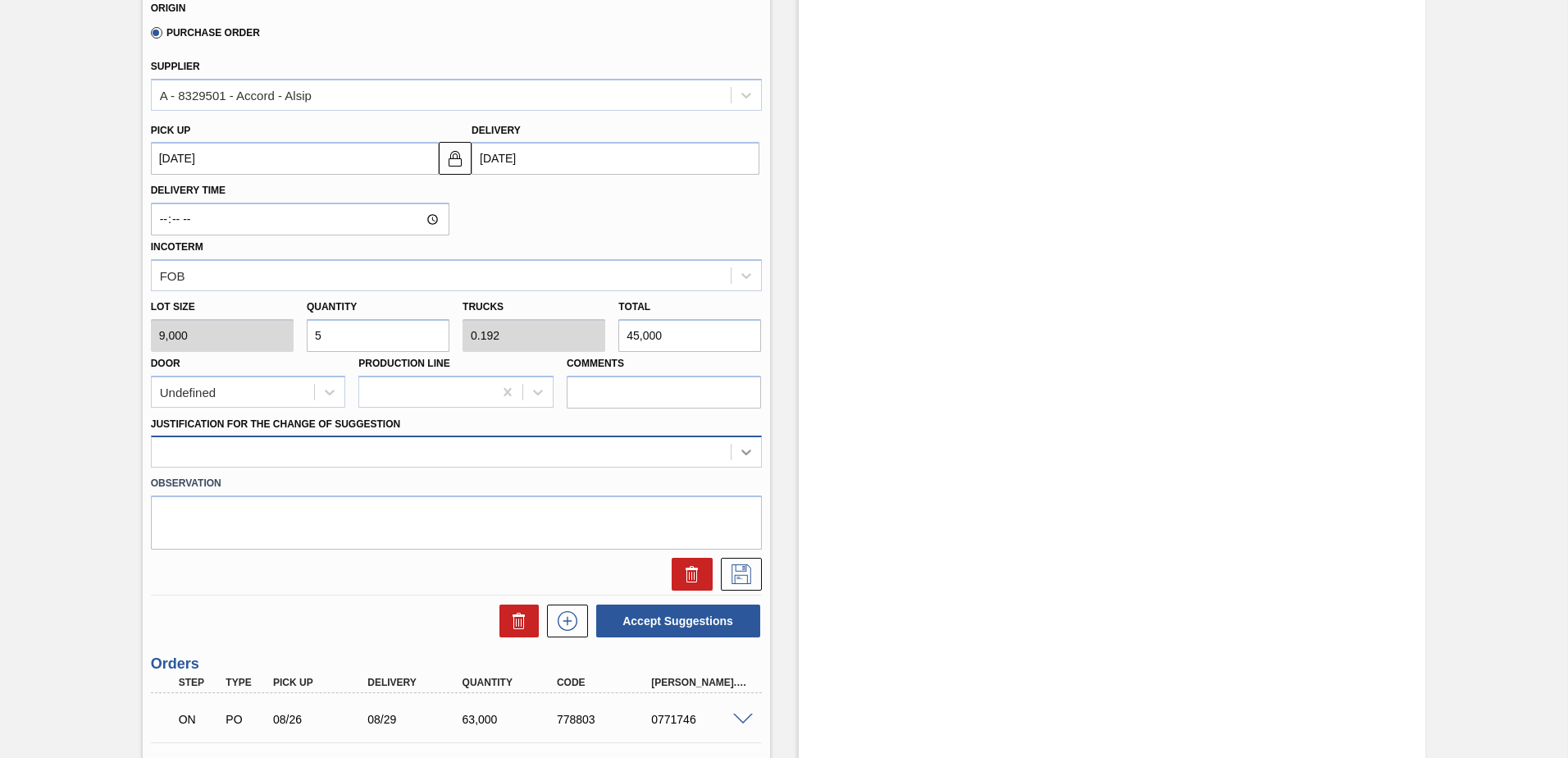
type input "5"
click at [734, 450] on div at bounding box center [746, 452] width 29 height 29
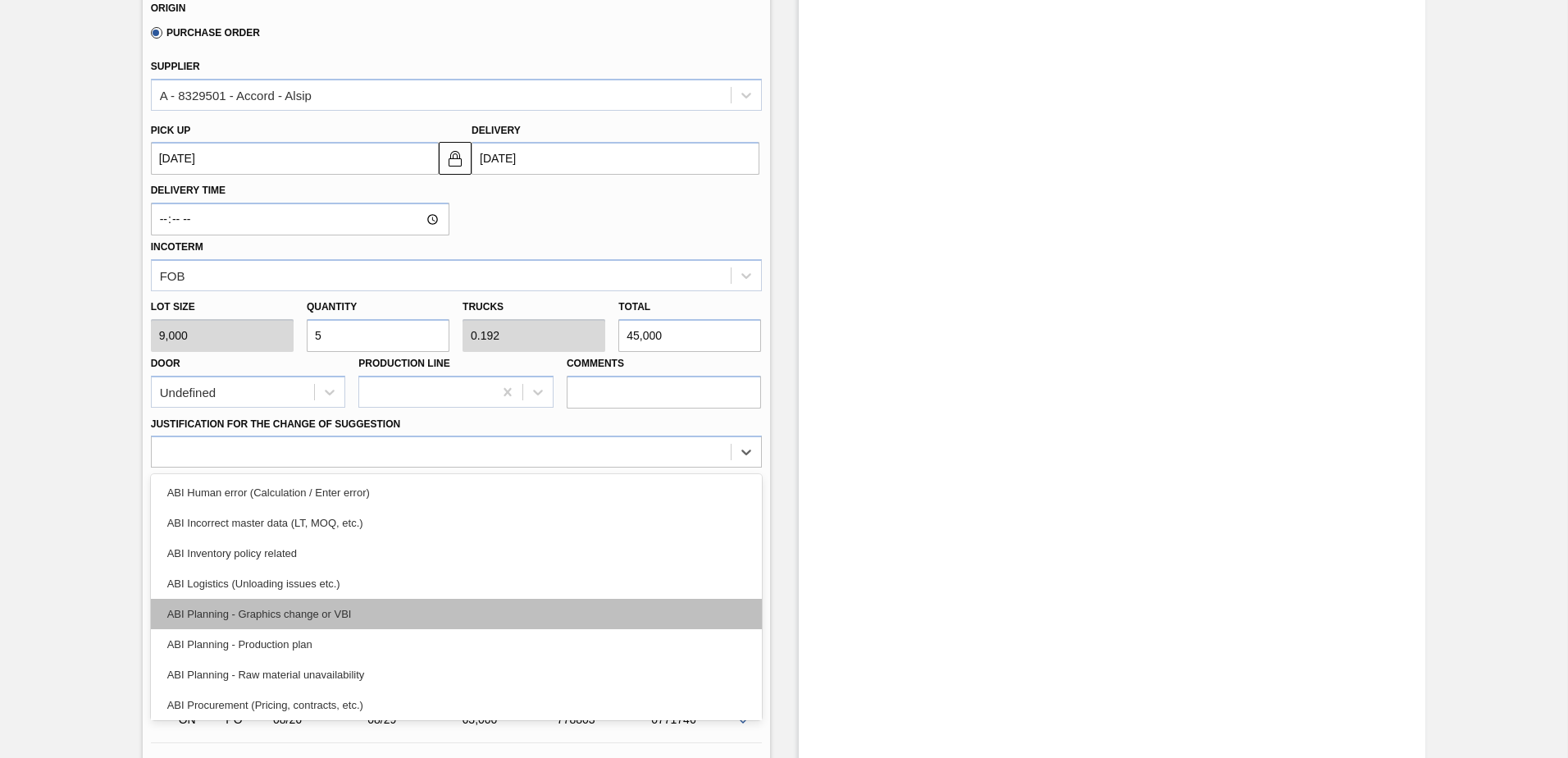
click at [298, 613] on div "ABI Planning - Graphics change or VBI" at bounding box center [456, 614] width 611 height 30
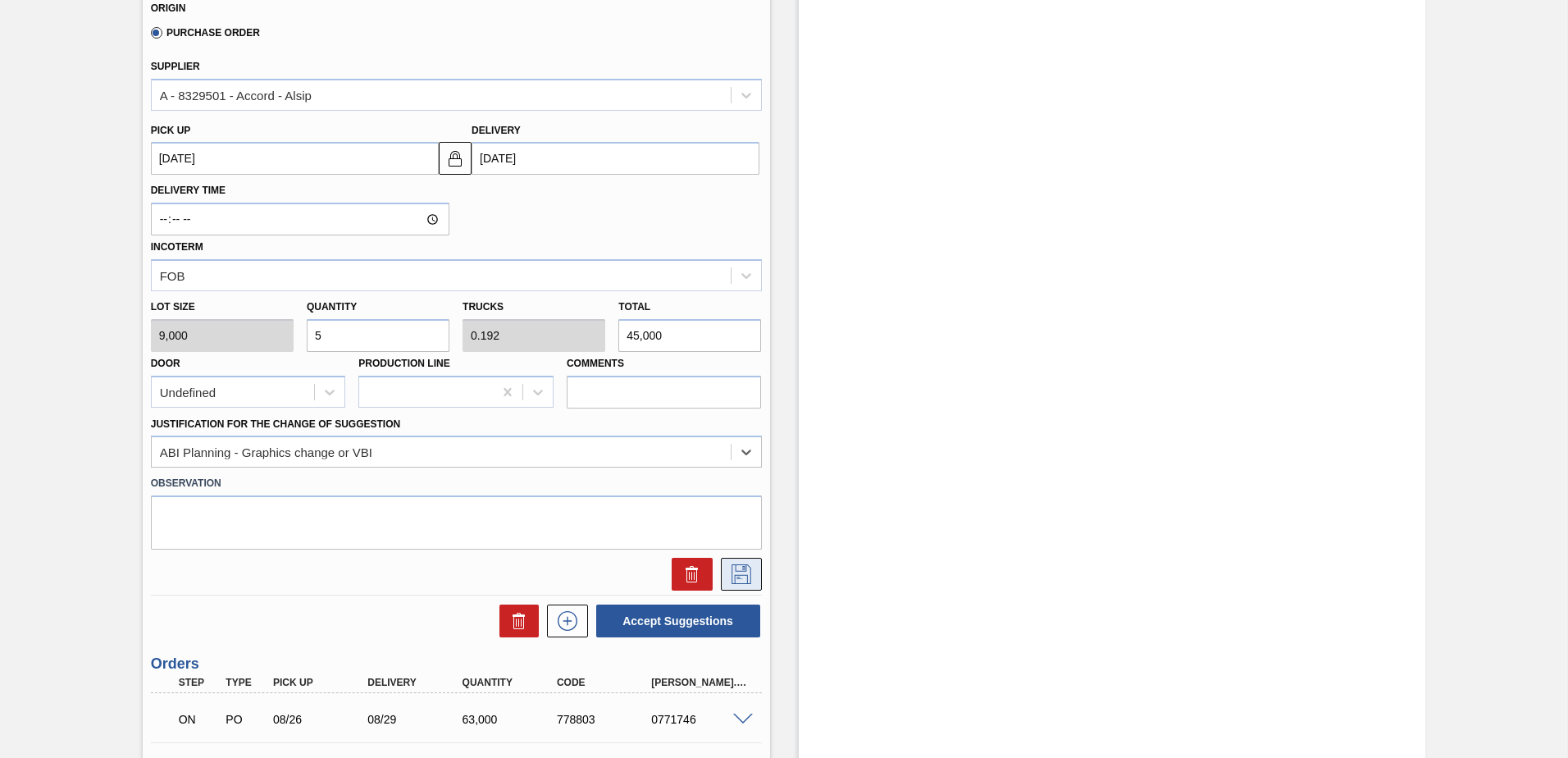
click at [735, 575] on icon at bounding box center [741, 575] width 26 height 20
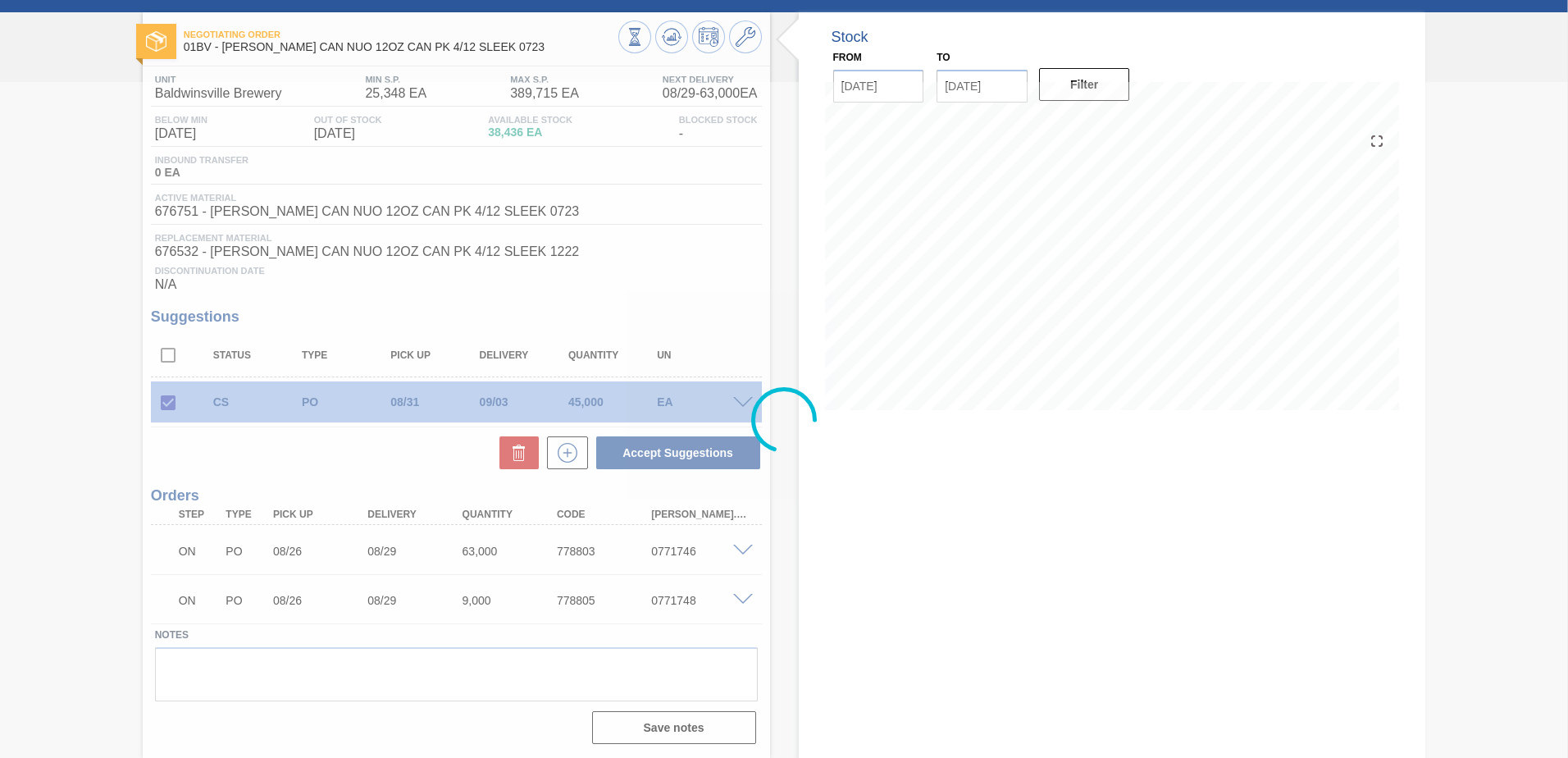
scroll to position [69, 0]
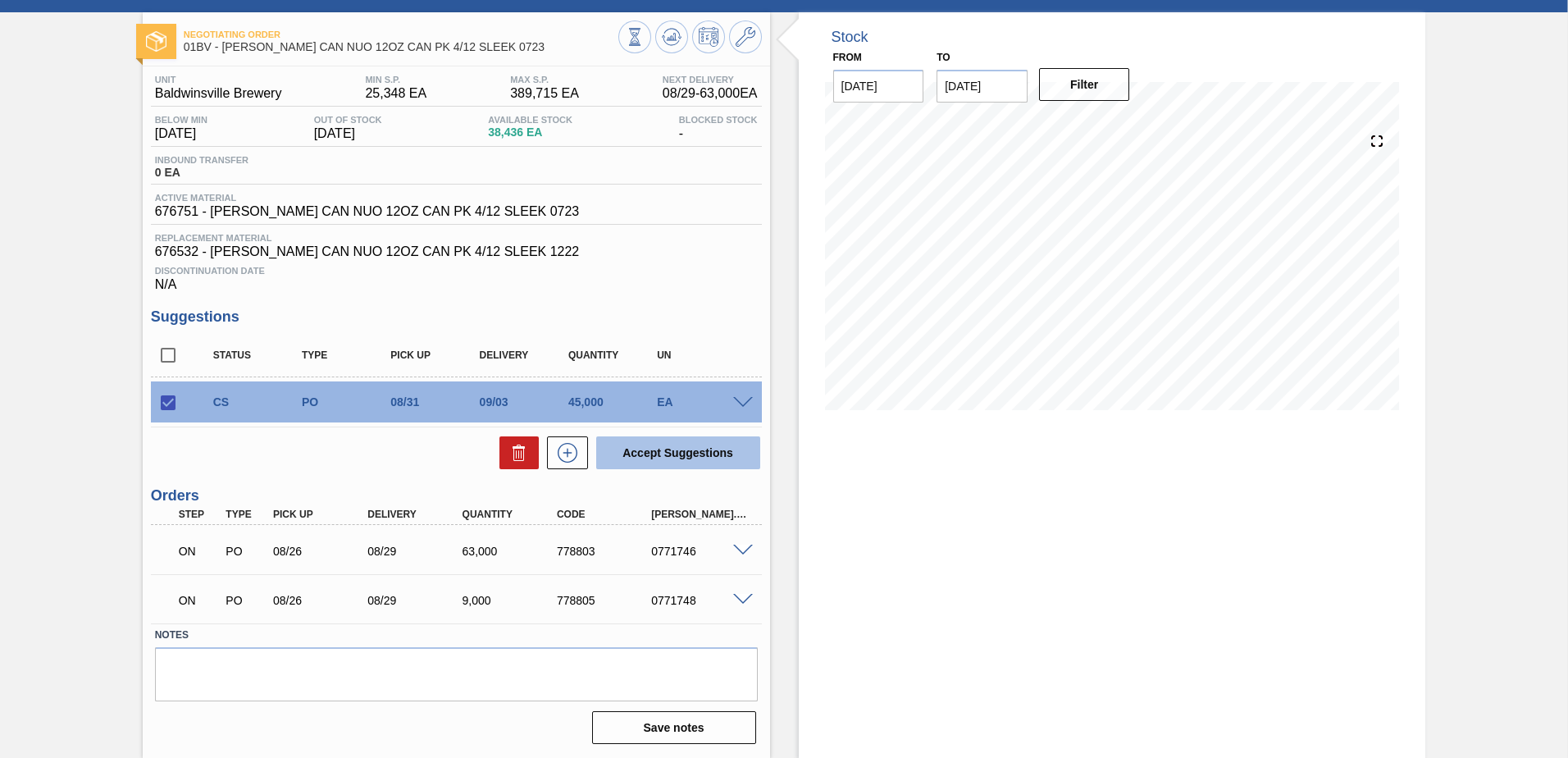
click at [665, 458] on button "Accept Suggestions" at bounding box center [678, 453] width 164 height 33
click at [165, 406] on input "checkbox" at bounding box center [167, 402] width 34 height 34
checkbox input "true"
click at [742, 406] on span at bounding box center [743, 403] width 20 height 13
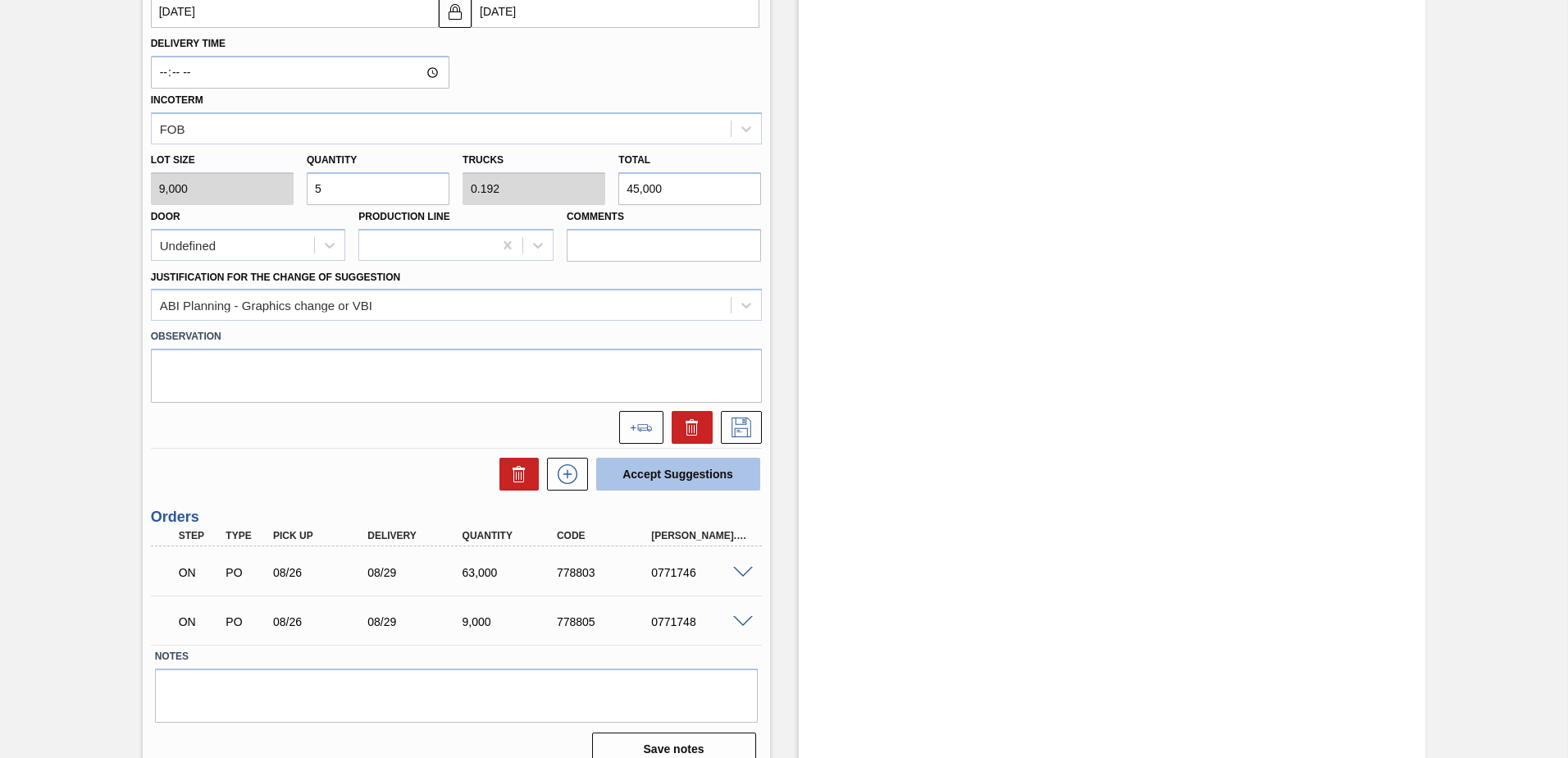
scroll to position [726, 0]
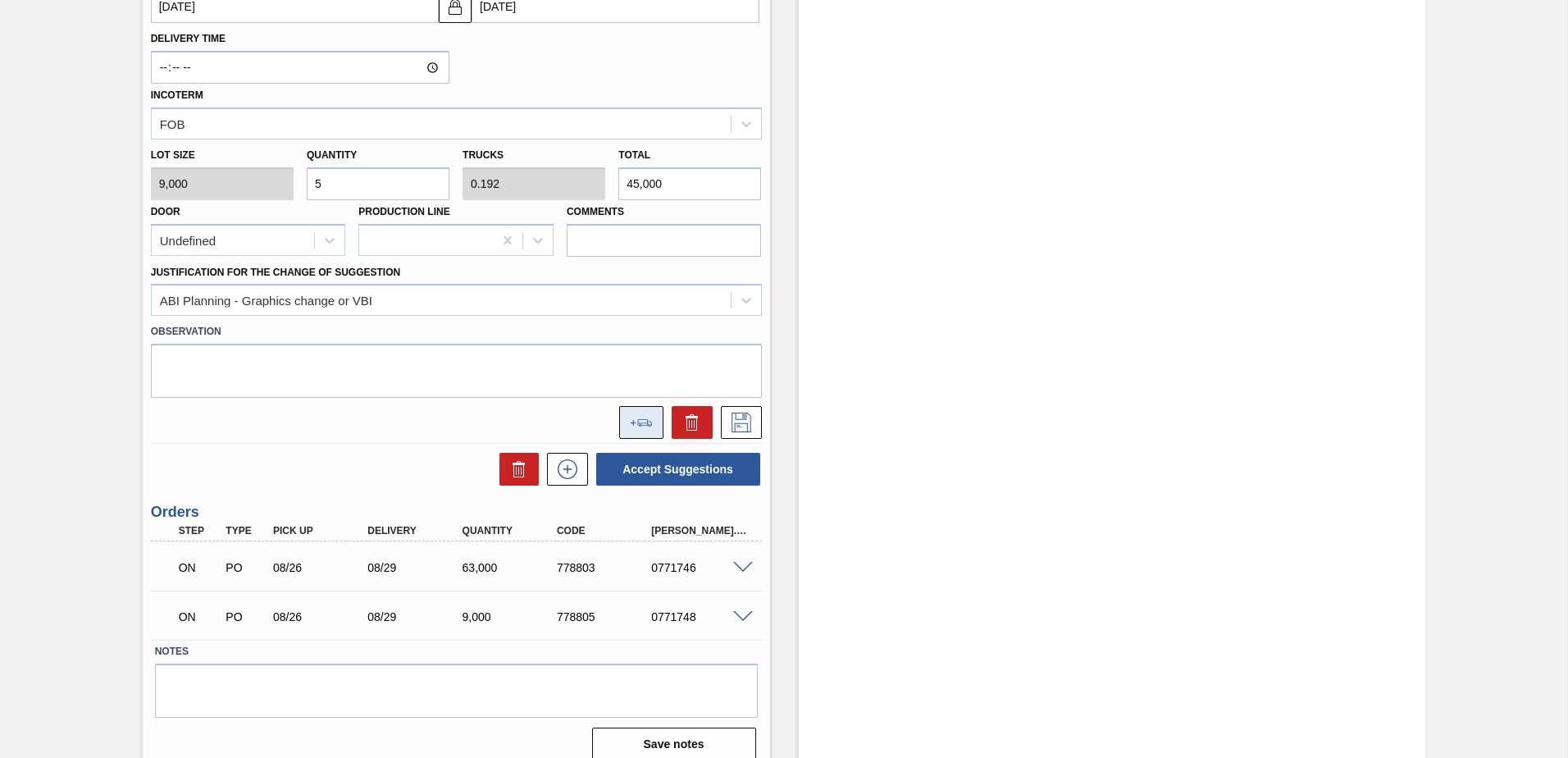
click at [646, 421] on icon at bounding box center [644, 423] width 14 height 8
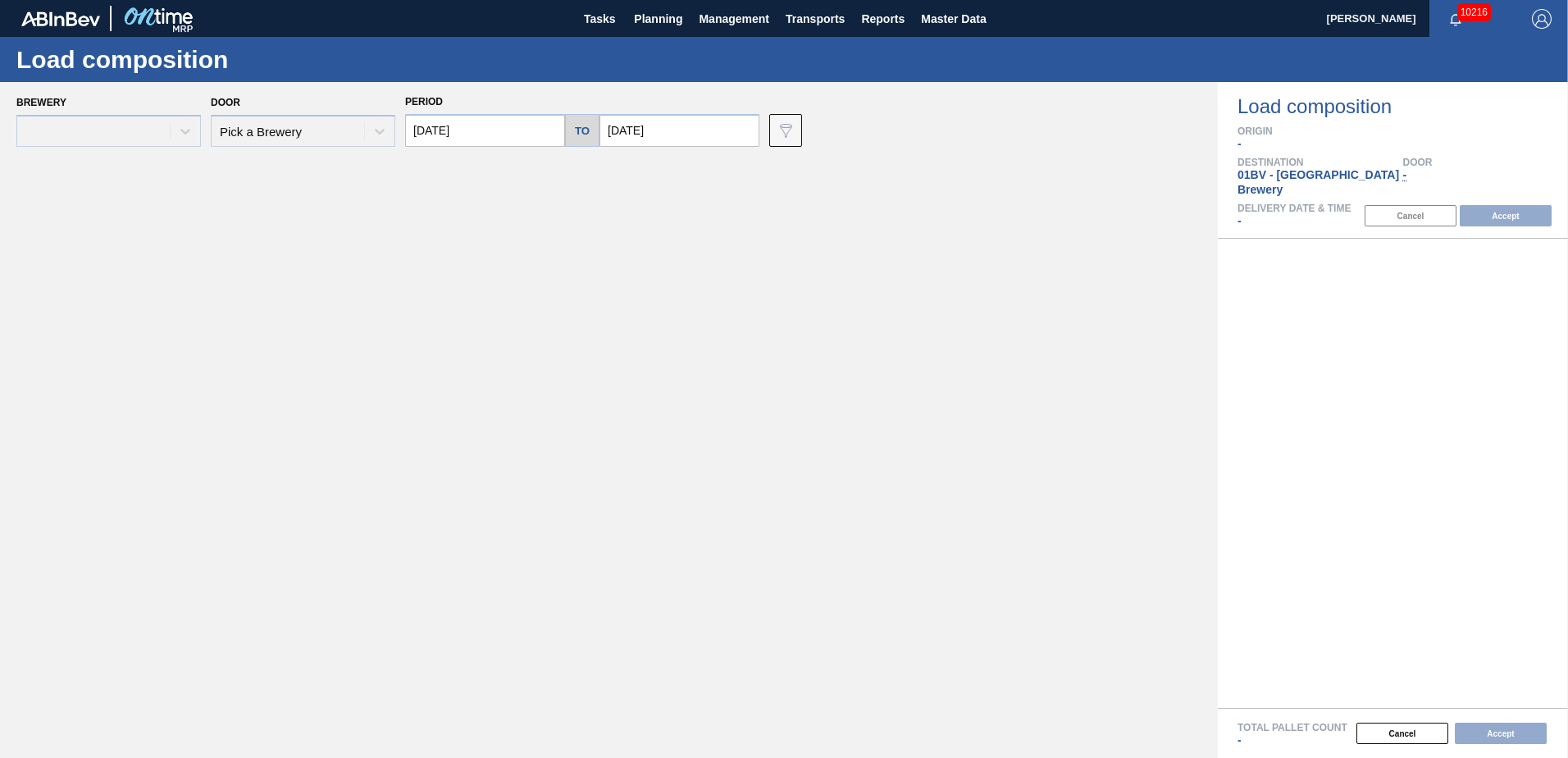
type input "[DATE]"
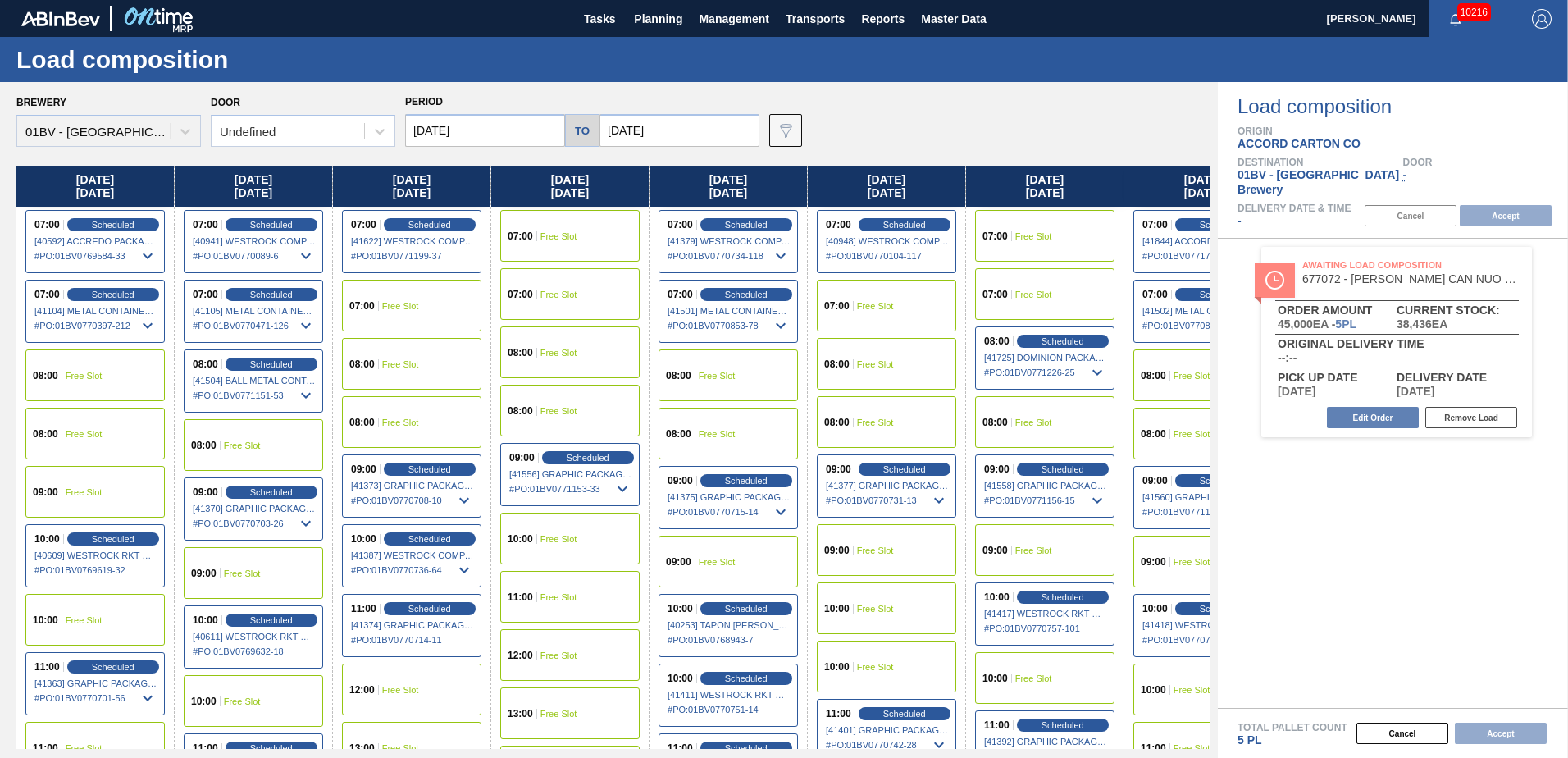
click at [680, 133] on input "[DATE]" at bounding box center [679, 130] width 160 height 33
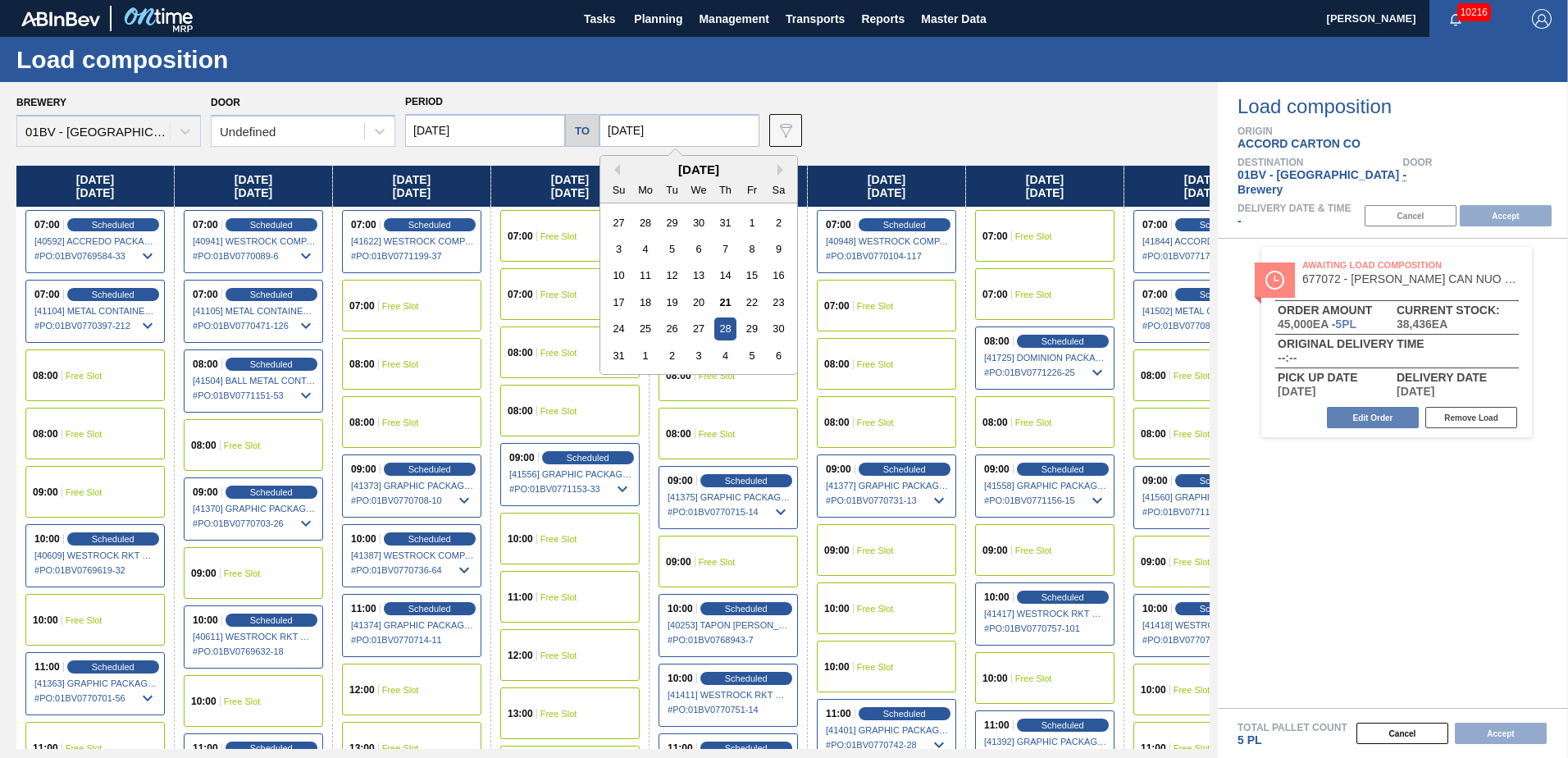
click at [773, 171] on div "[DATE]" at bounding box center [698, 169] width 197 height 14
click at [778, 169] on button "Next Month" at bounding box center [784, 170] width 12 height 12
click at [748, 224] on div "5" at bounding box center [752, 223] width 22 height 22
type input "[DATE]"
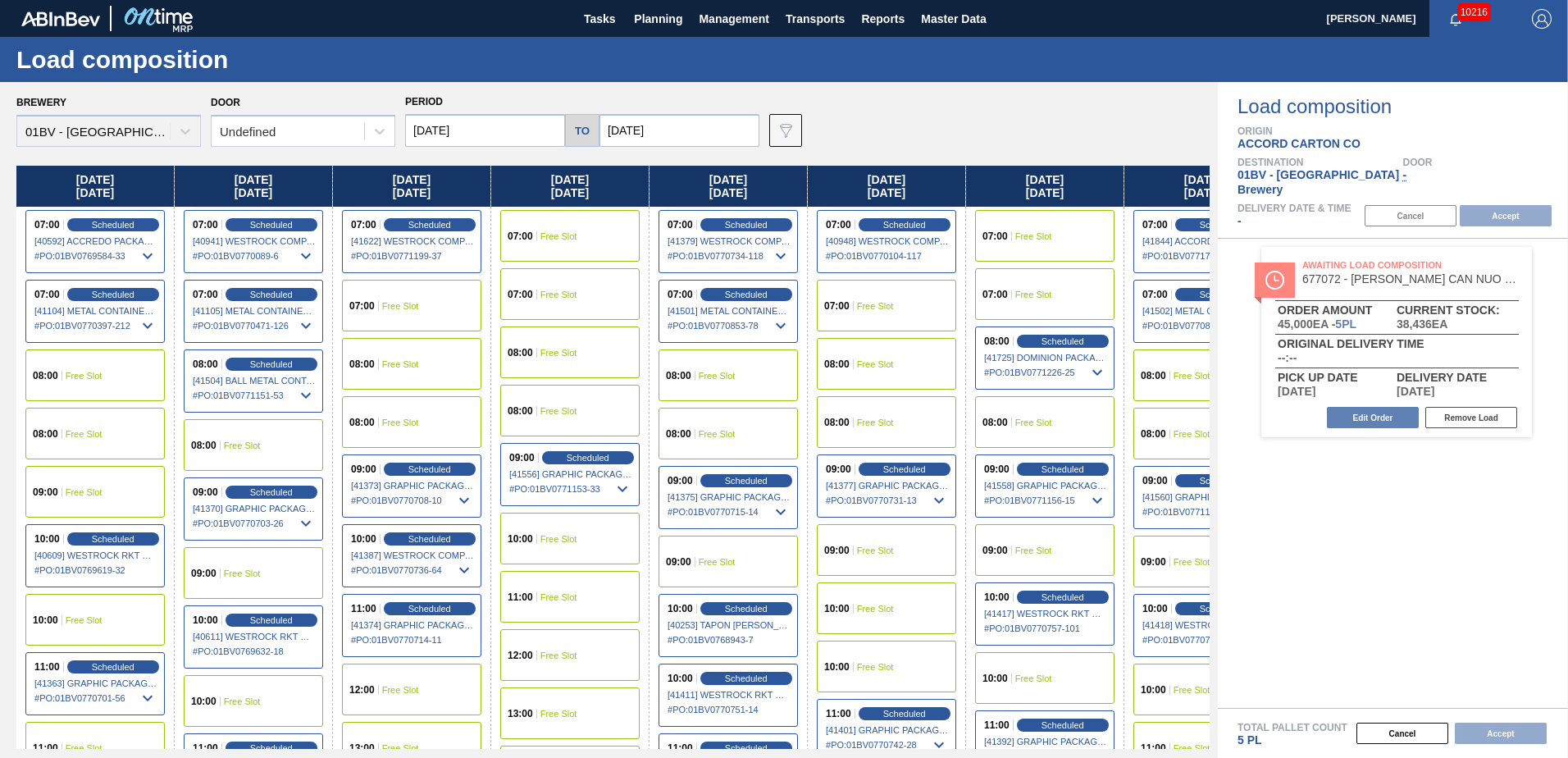
click at [497, 128] on input "[DATE]" at bounding box center [485, 130] width 160 height 33
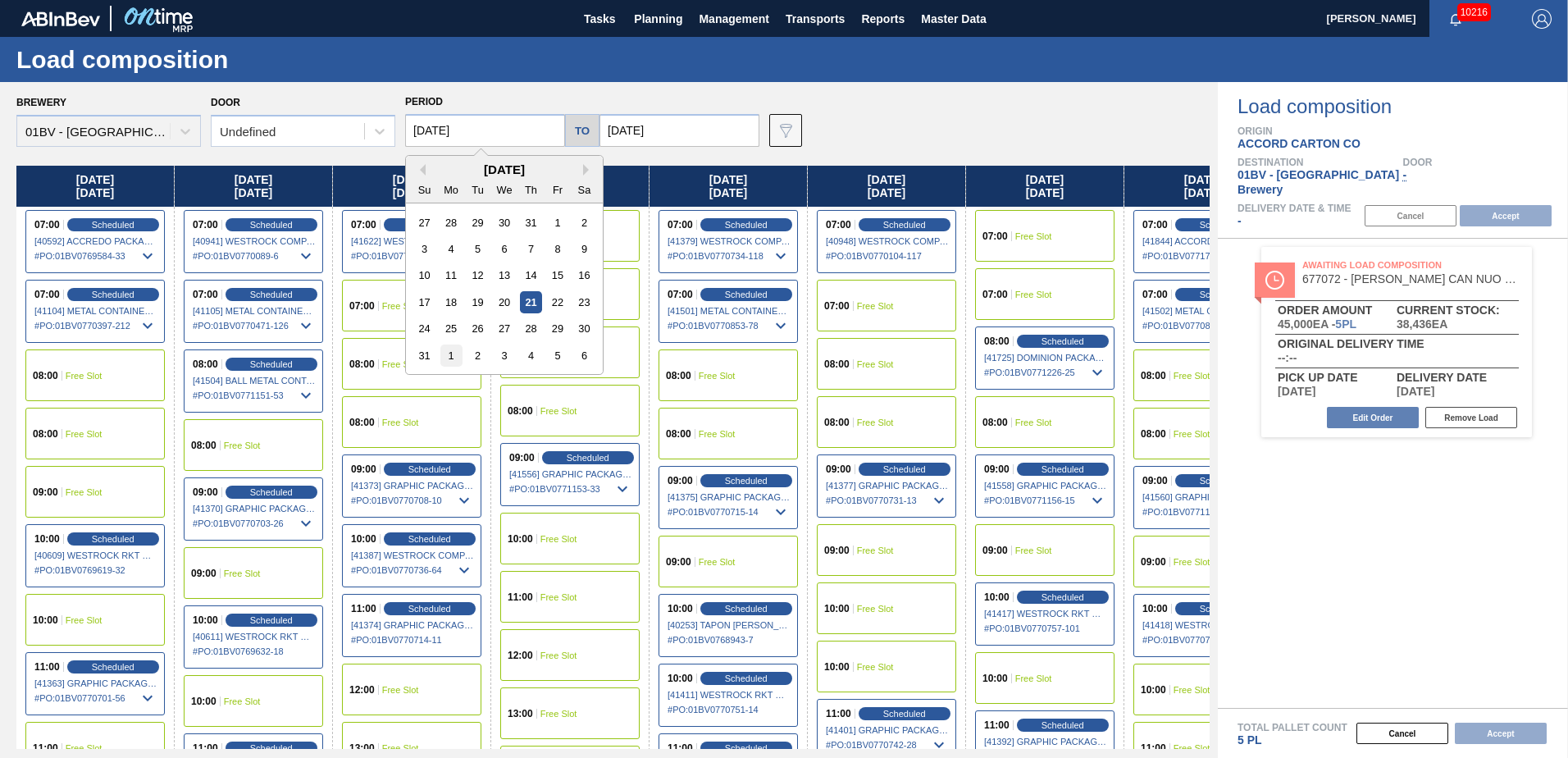
click at [446, 358] on div "1" at bounding box center [452, 356] width 22 height 22
type input "[DATE]"
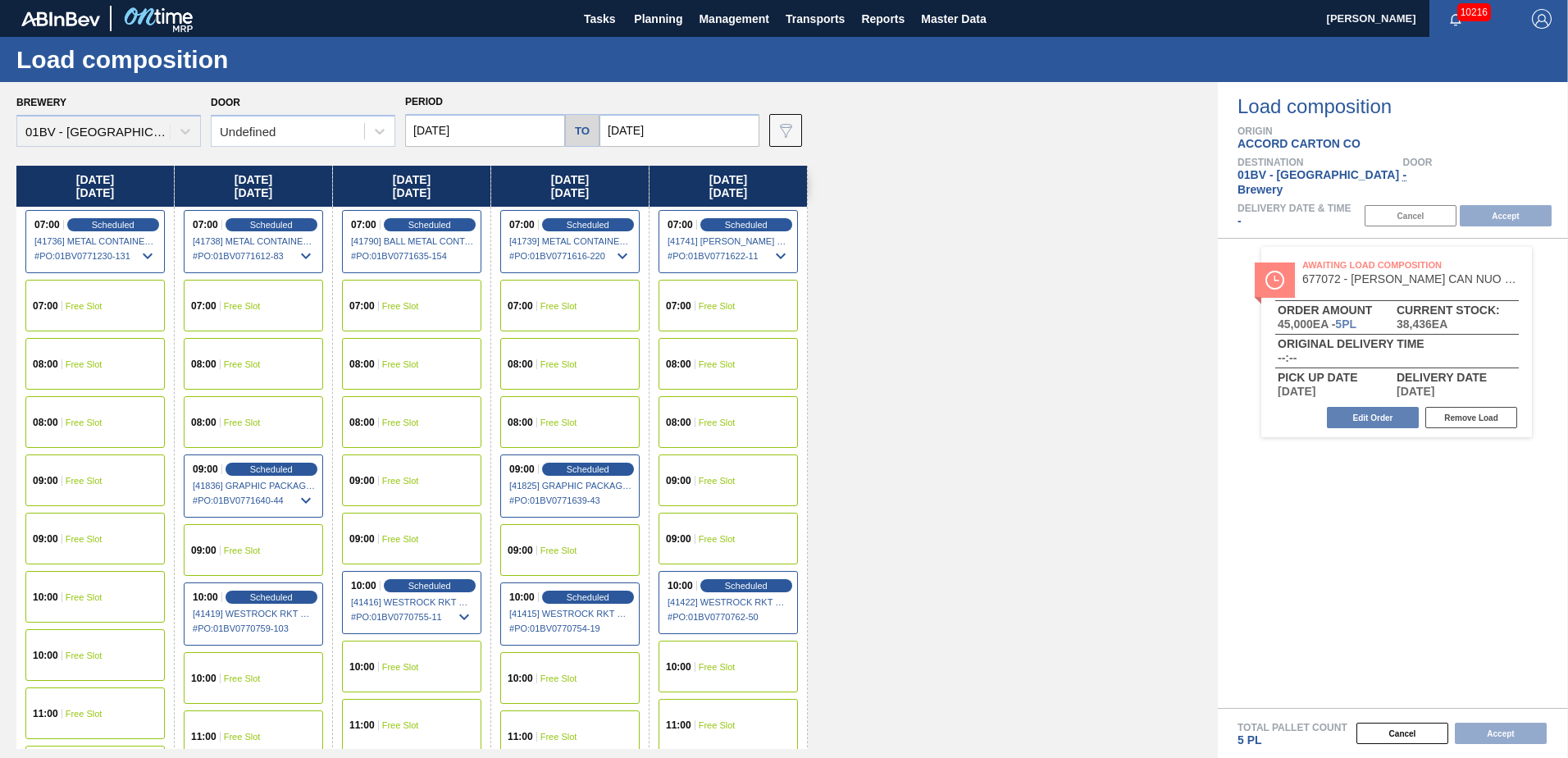
click at [406, 302] on span "Free Slot" at bounding box center [401, 306] width 37 height 10
click at [1475, 205] on button "Accept" at bounding box center [1506, 216] width 92 height 22
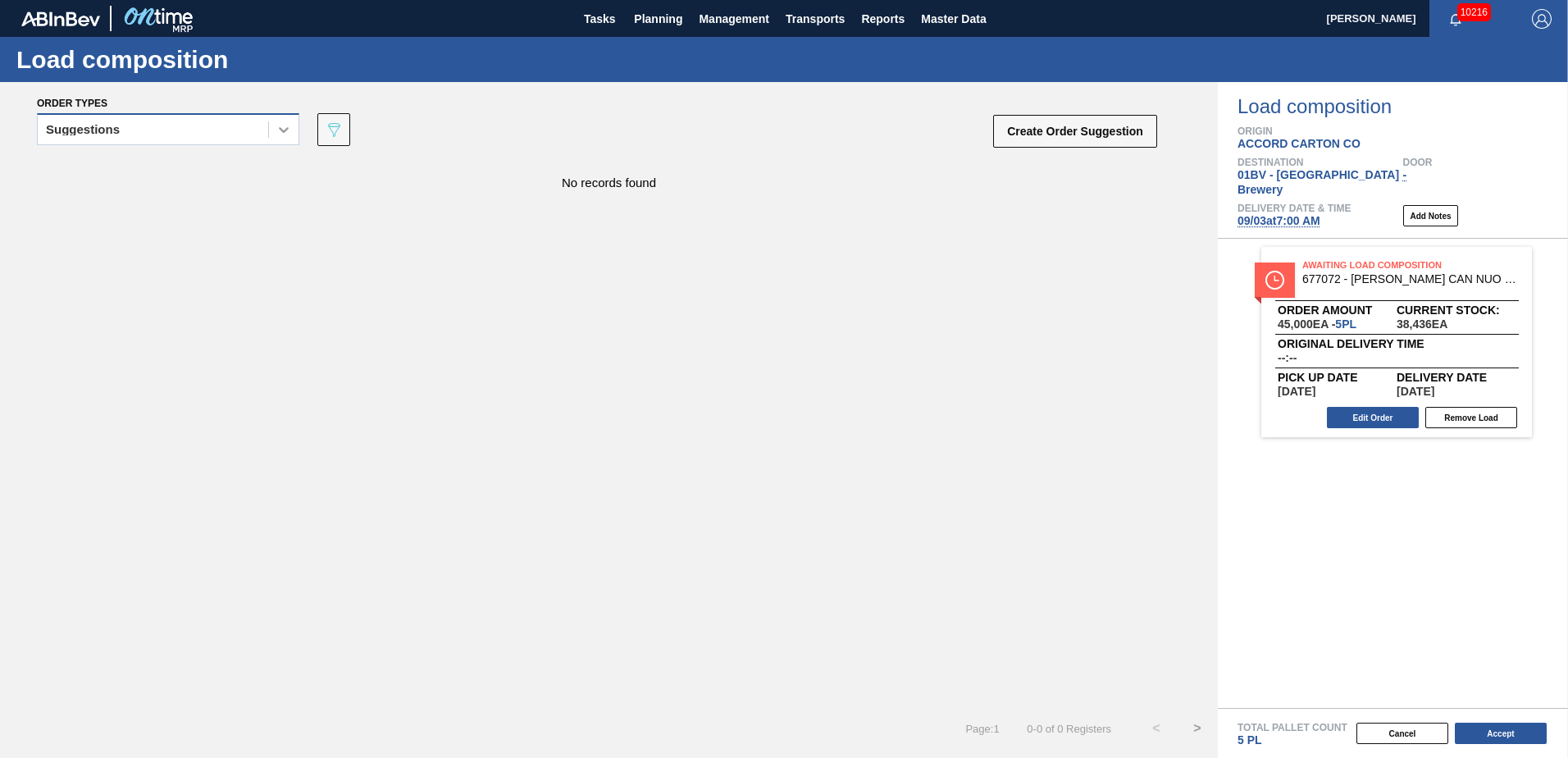
click at [283, 135] on icon at bounding box center [284, 130] width 17 height 17
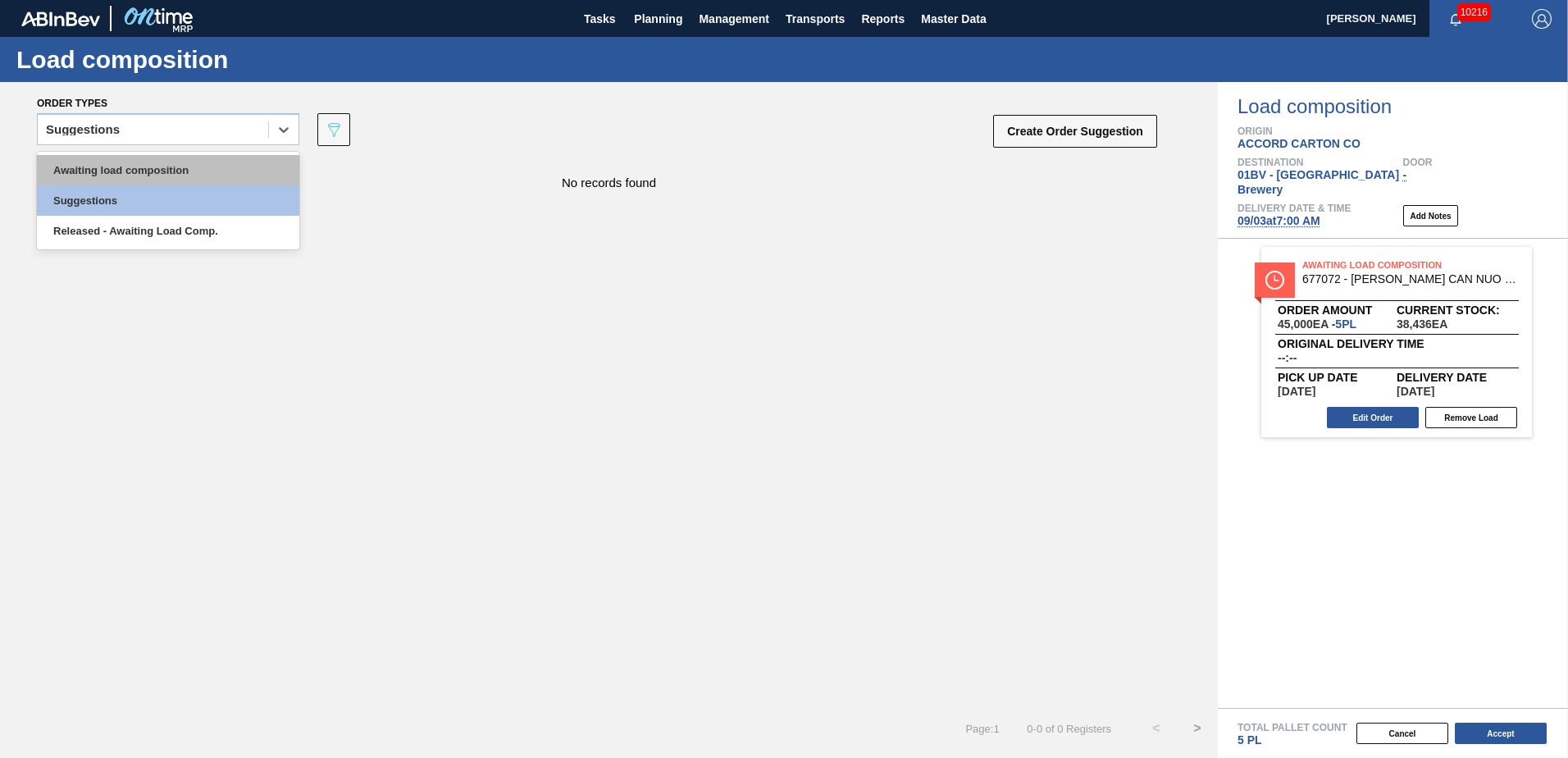
click at [228, 170] on div "Awaiting load composition" at bounding box center [168, 170] width 263 height 30
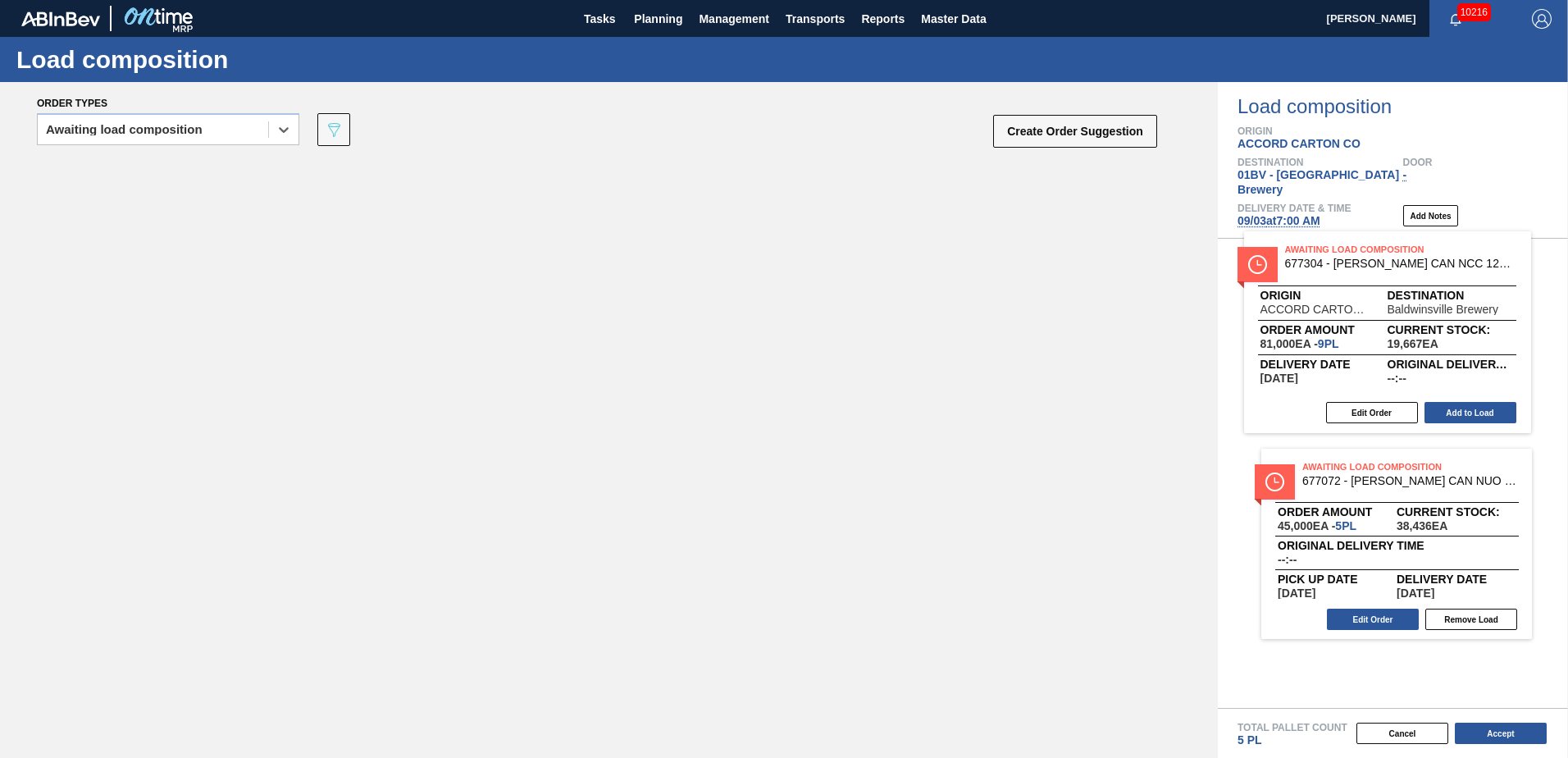
drag, startPoint x: 285, startPoint y: 185, endPoint x: 1378, endPoint y: 261, distance: 1095.6
click at [1378, 261] on div "Order types option Awaiting load composition, selected. Select is focused ,type…" at bounding box center [784, 420] width 1568 height 676
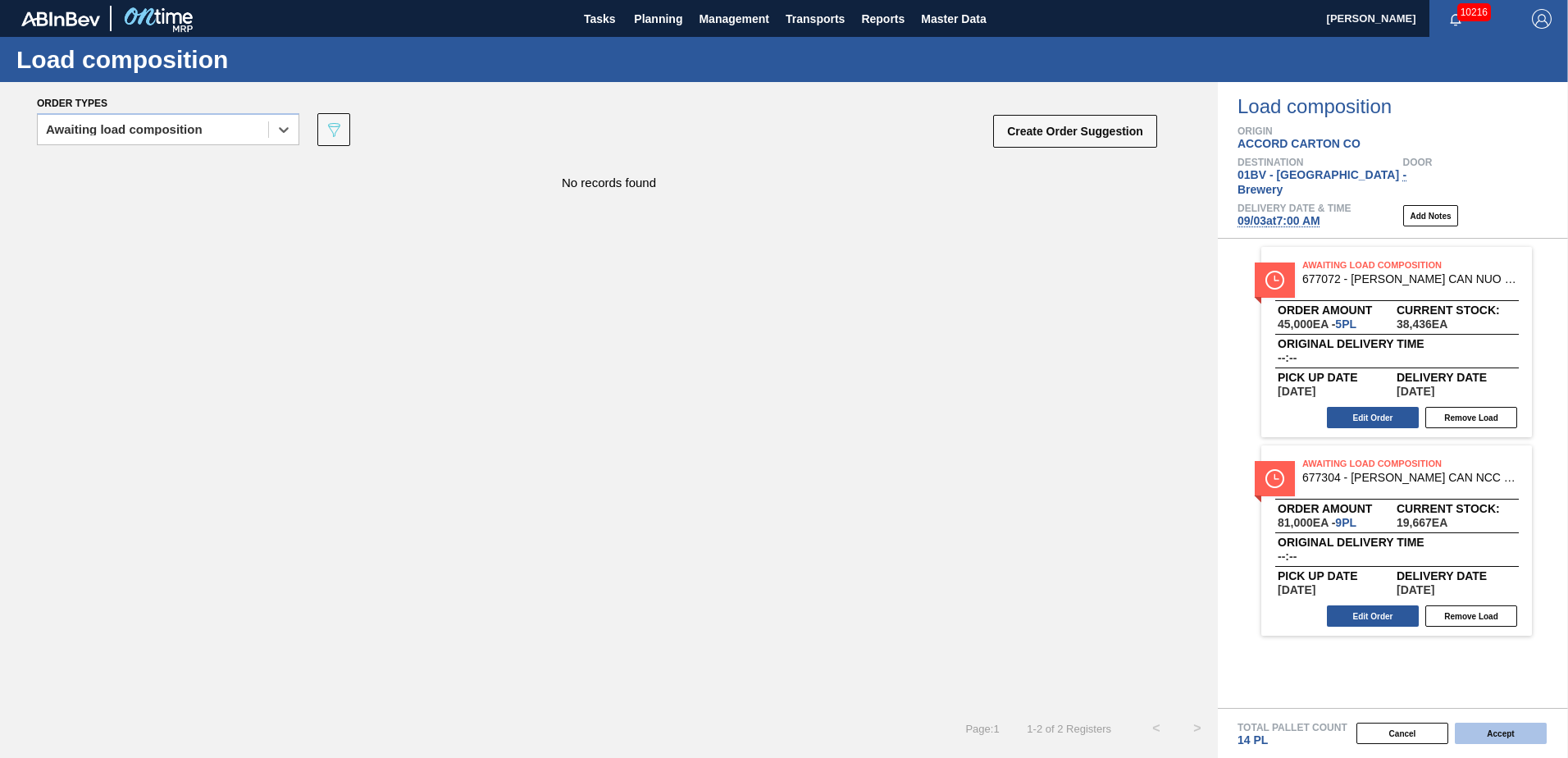
click at [1504, 735] on button "Accept" at bounding box center [1501, 734] width 92 height 22
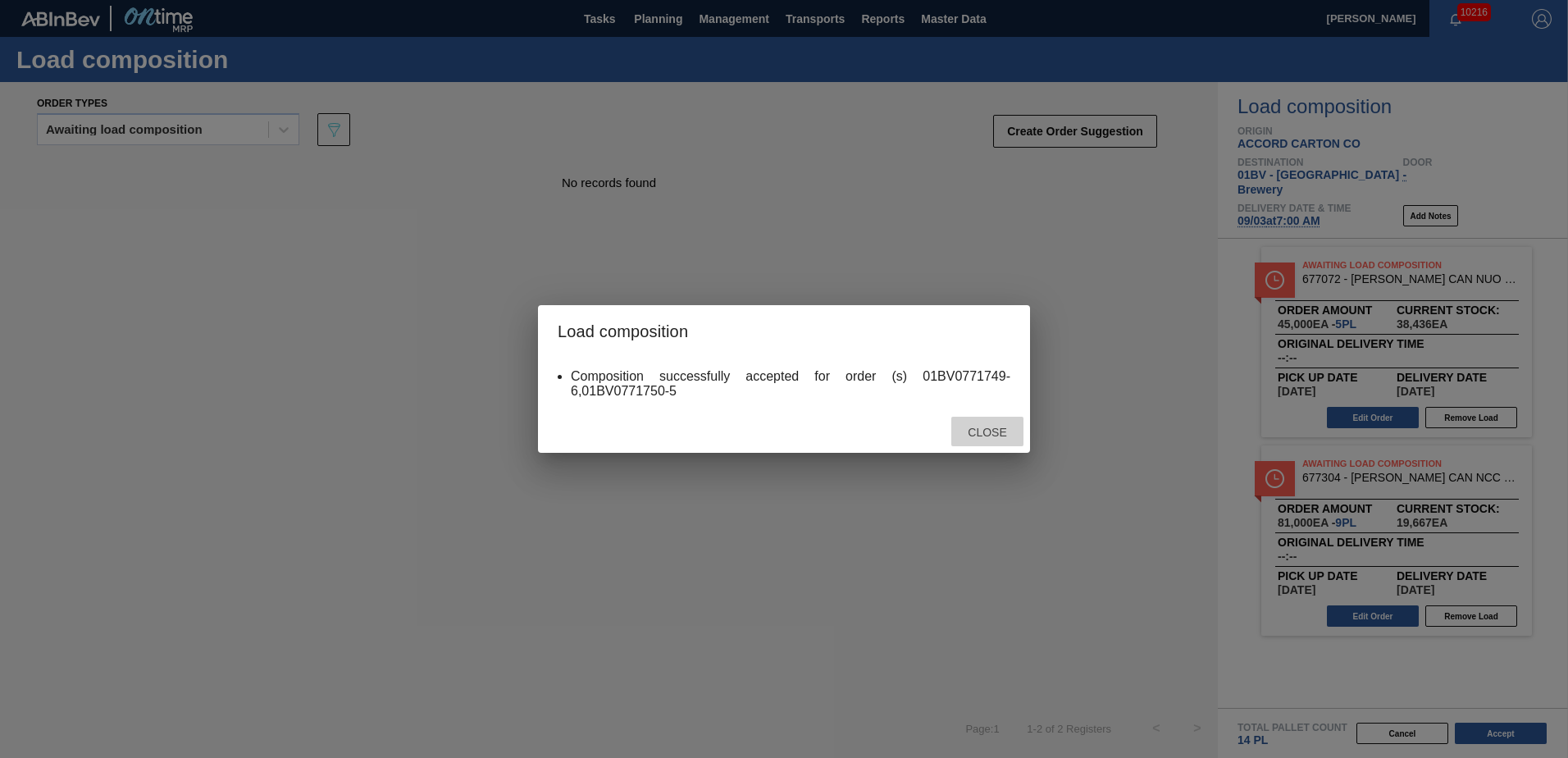
click at [984, 435] on span "Close" at bounding box center [987, 433] width 64 height 13
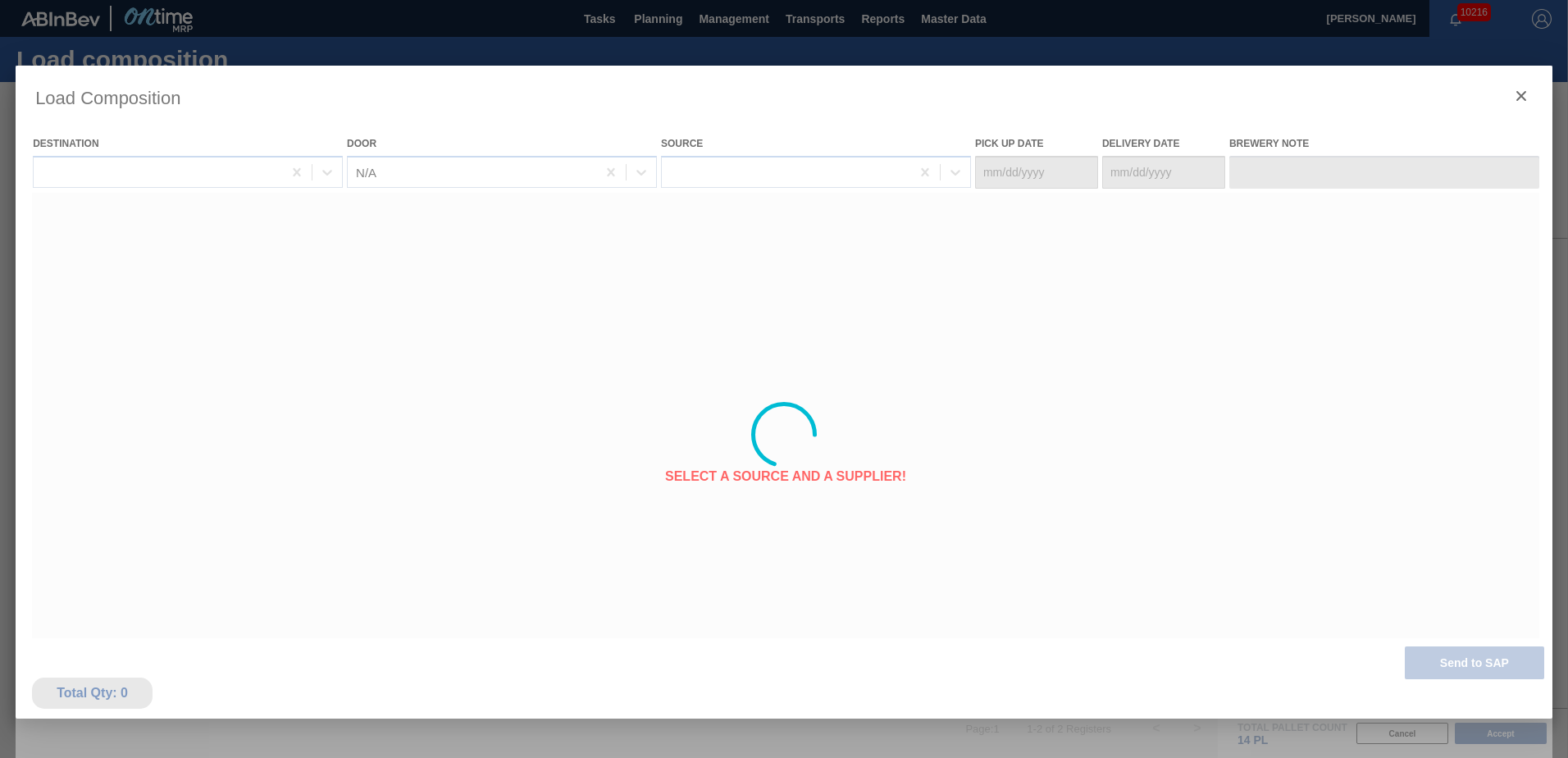
type Date "[DATE]"
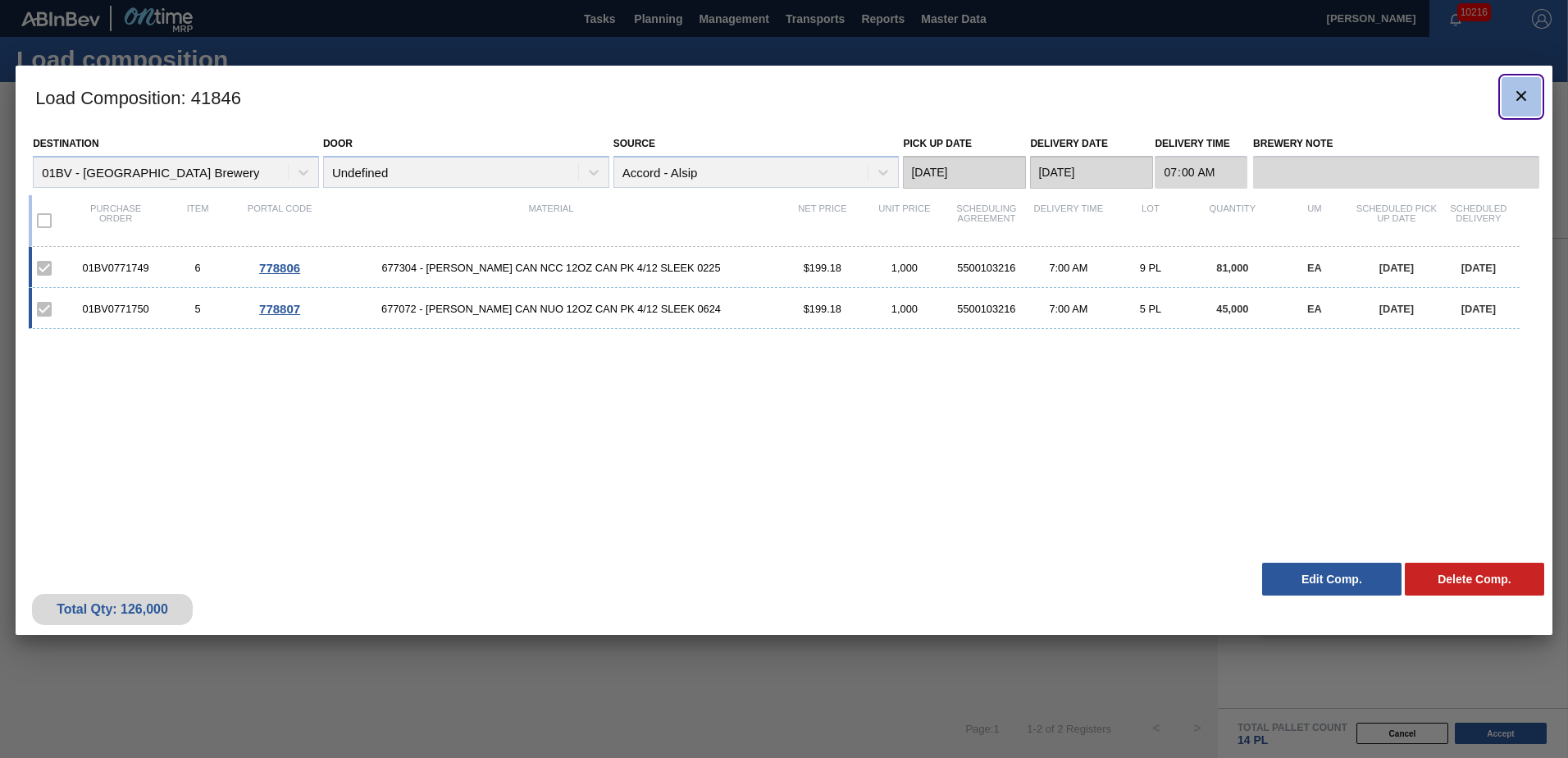
click at [1521, 98] on icon "botão de ícone" at bounding box center [1522, 96] width 20 height 20
